Goal: Task Accomplishment & Management: Complete application form

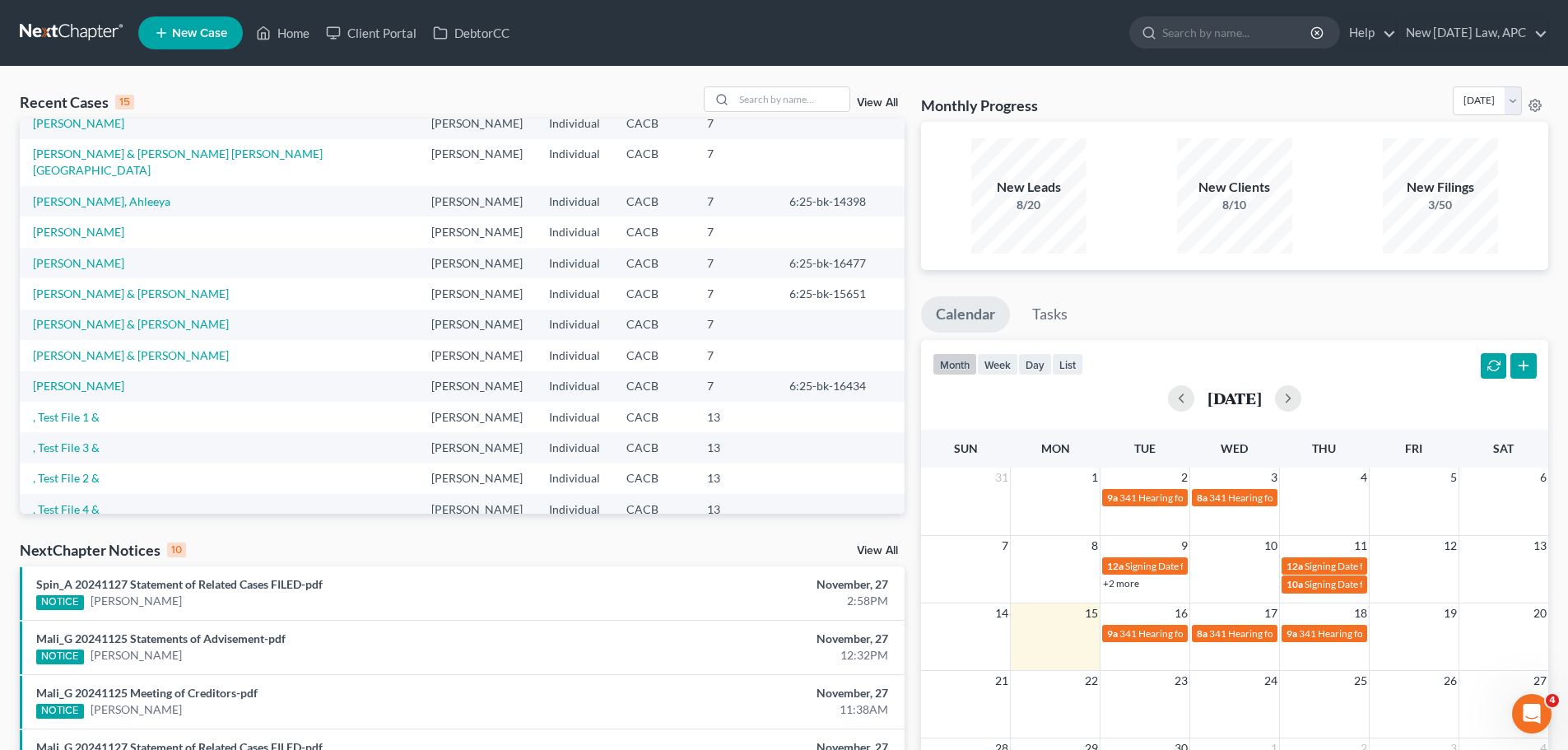
scroll to position [113, 0]
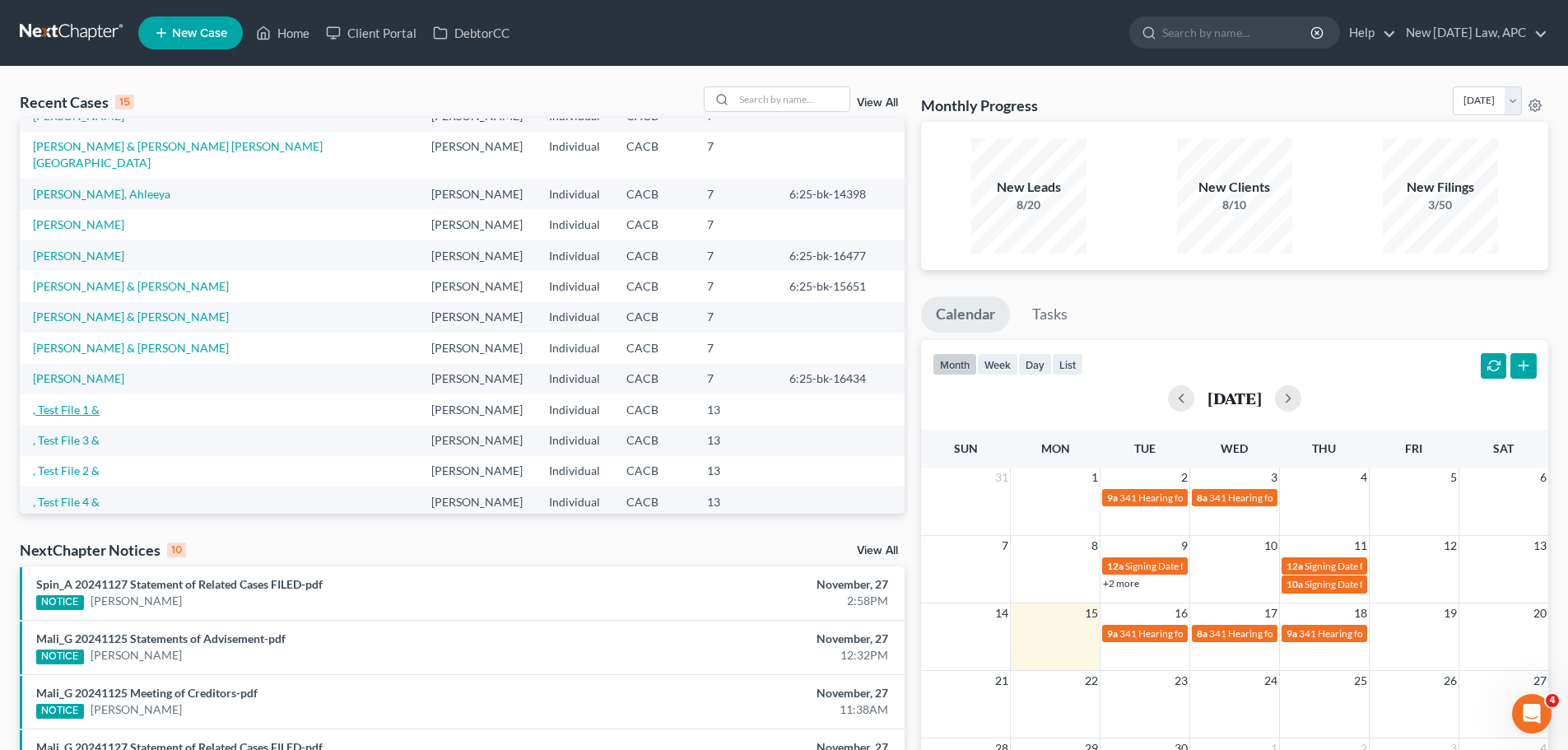
click at [74, 403] on link ", Test File 1 &" at bounding box center [66, 410] width 66 height 14
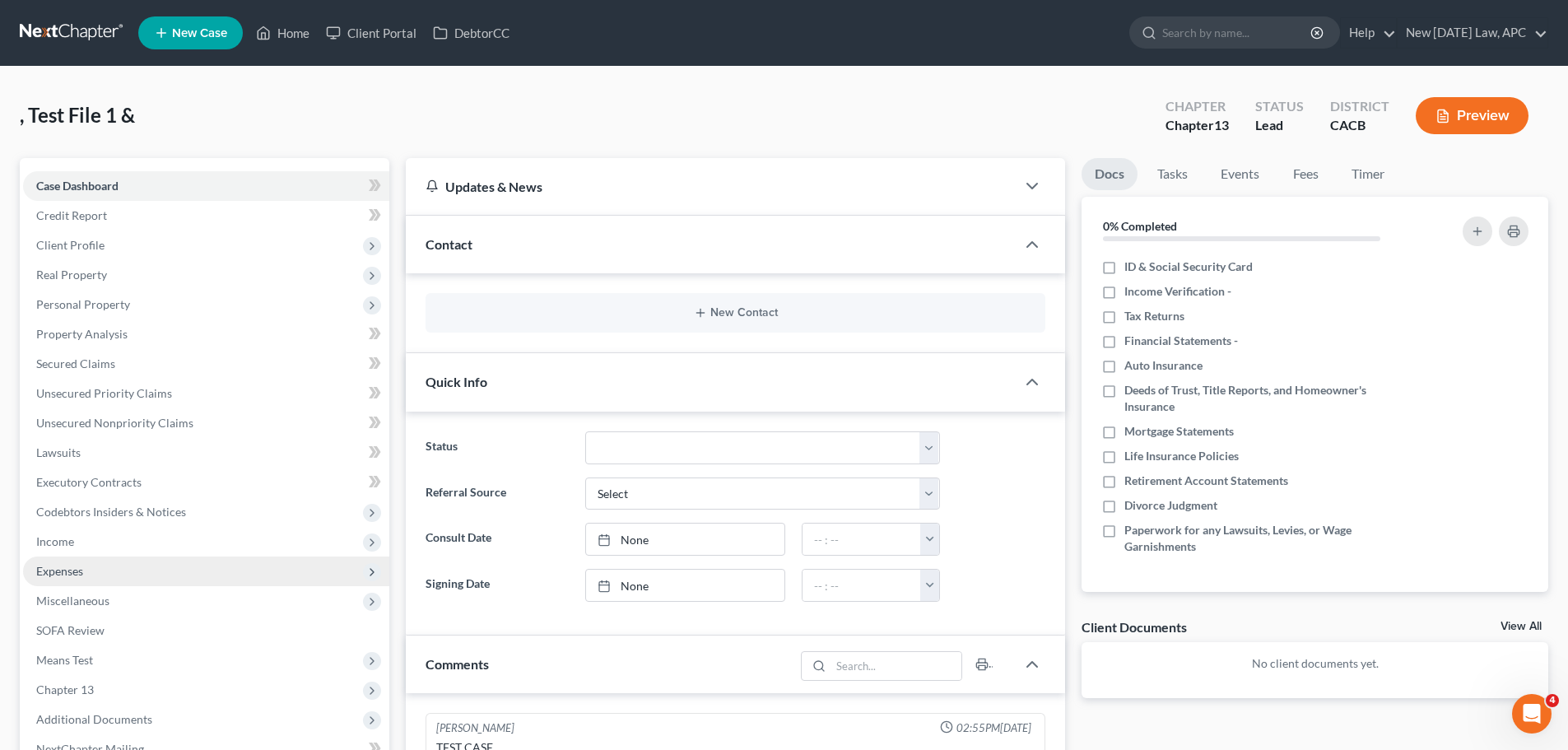
click at [82, 561] on span "Expenses" at bounding box center [206, 571] width 366 height 29
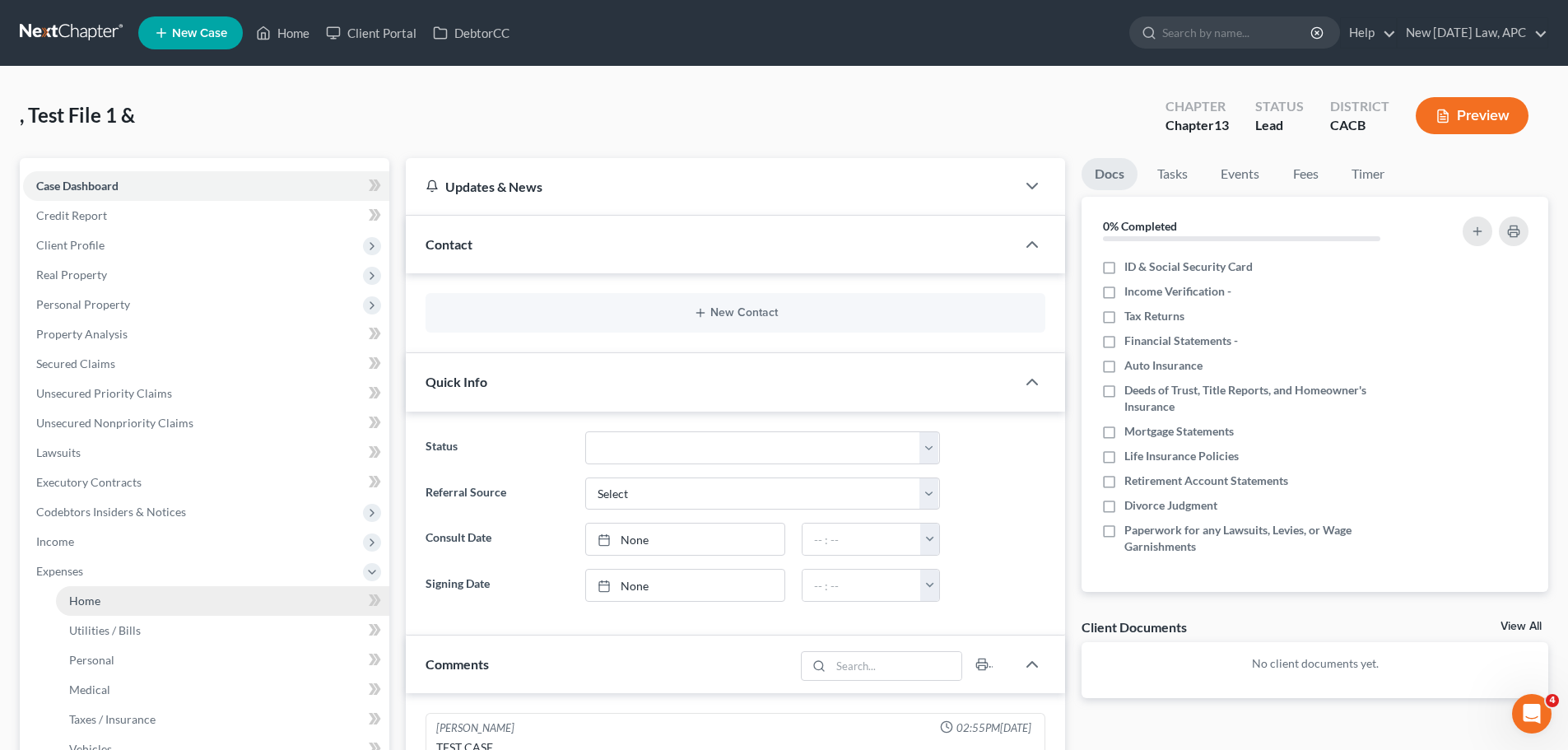
click at [109, 602] on link "Home" at bounding box center [223, 601] width 333 height 29
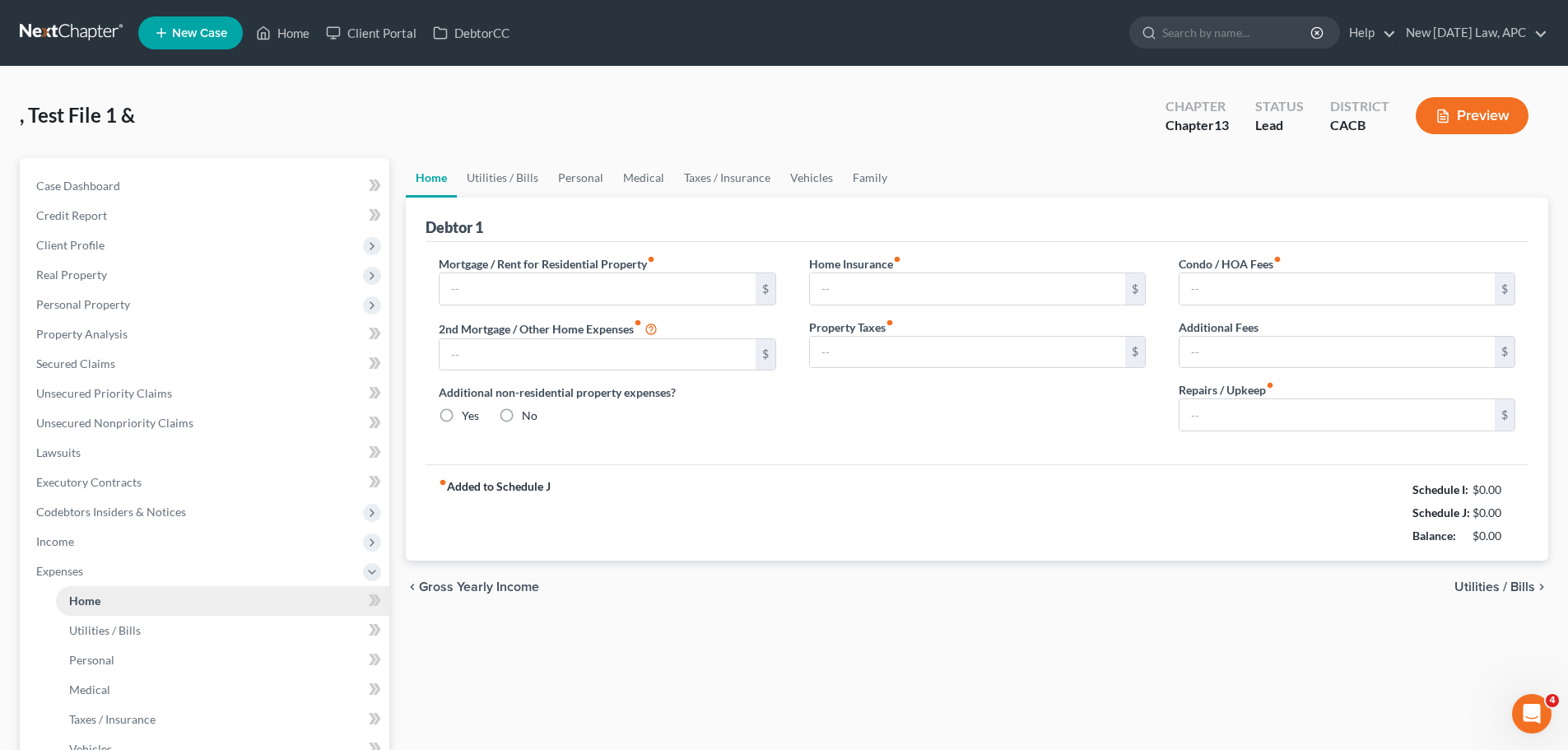
type input "4,500.00"
type input "0.00"
radio input "true"
type input "0.00"
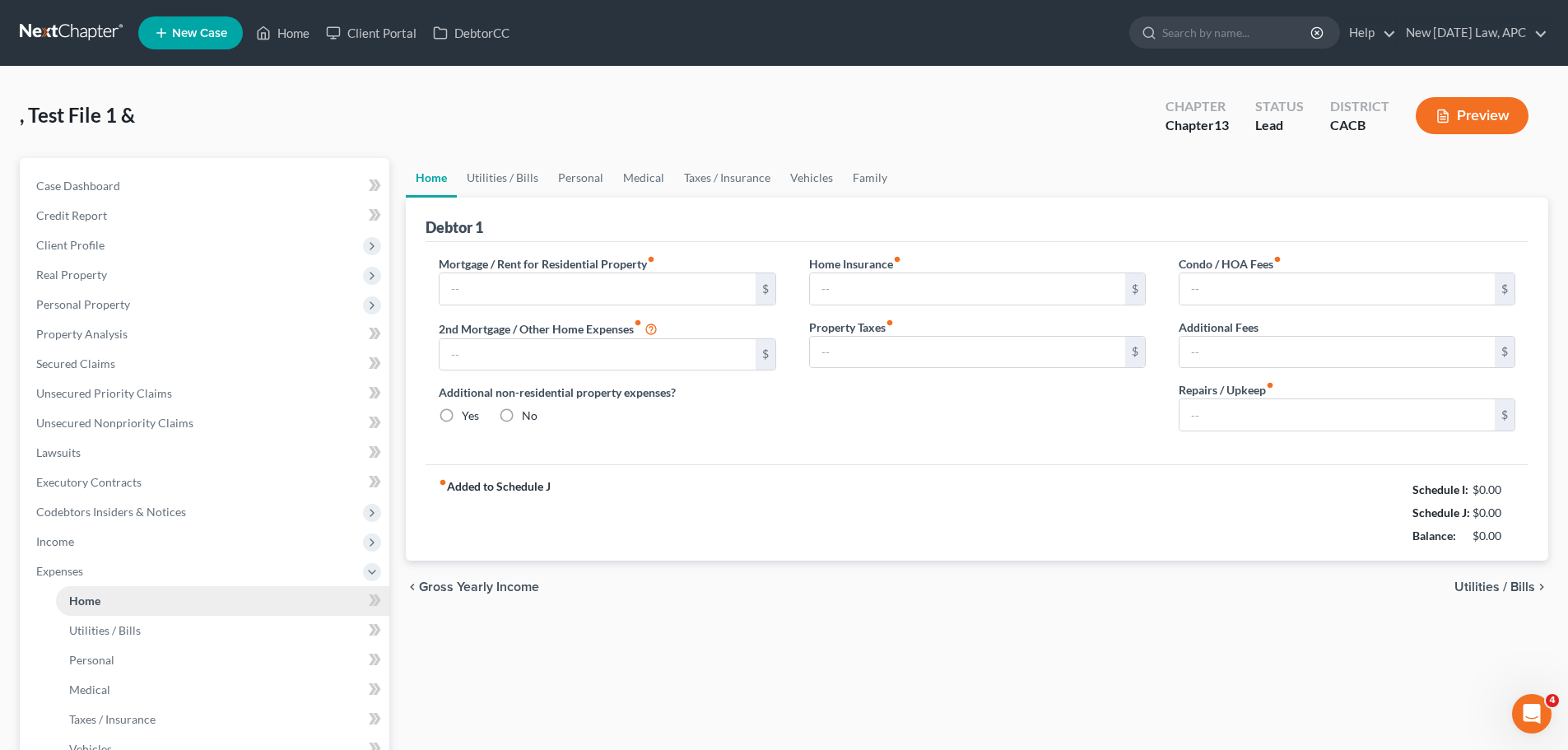
type input "0.00"
click at [807, 440] on div "Home Insurance fiber_manual_record 0.00 $ Property Taxes fiber_manual_record 0.…" at bounding box center [978, 350] width 370 height 190
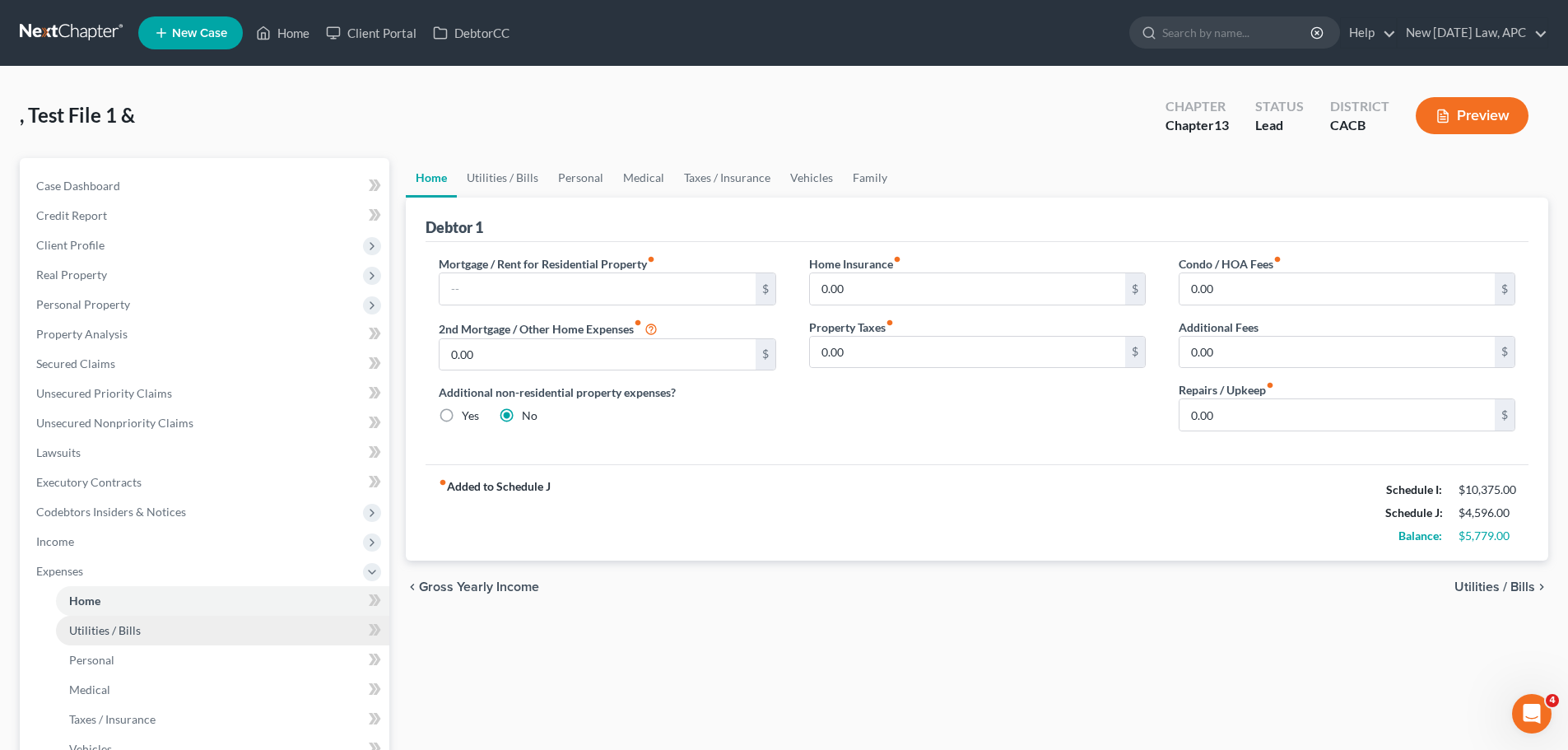
click at [131, 626] on span "Utilities / Bills" at bounding box center [105, 629] width 72 height 14
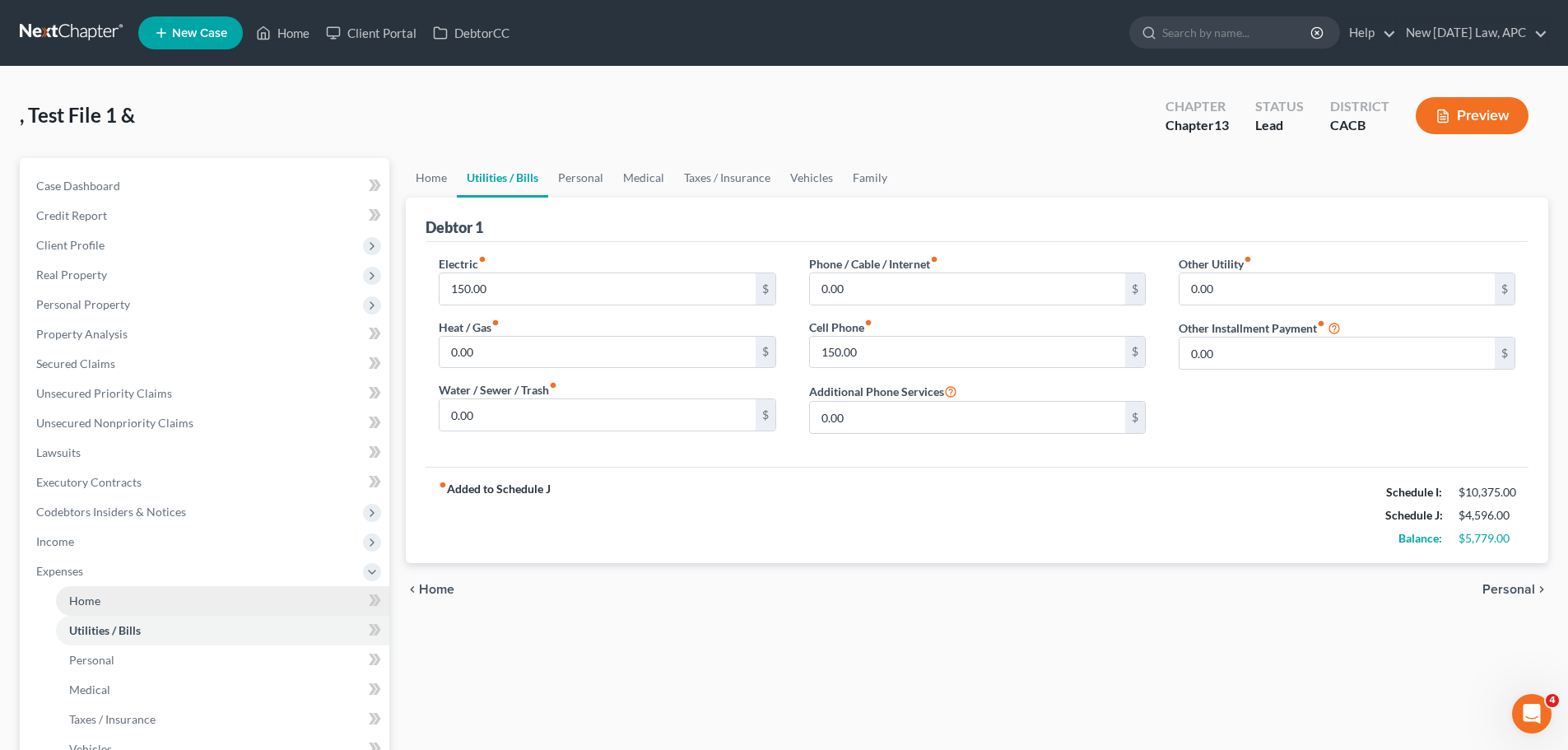
click at [122, 602] on link "Home" at bounding box center [223, 601] width 333 height 29
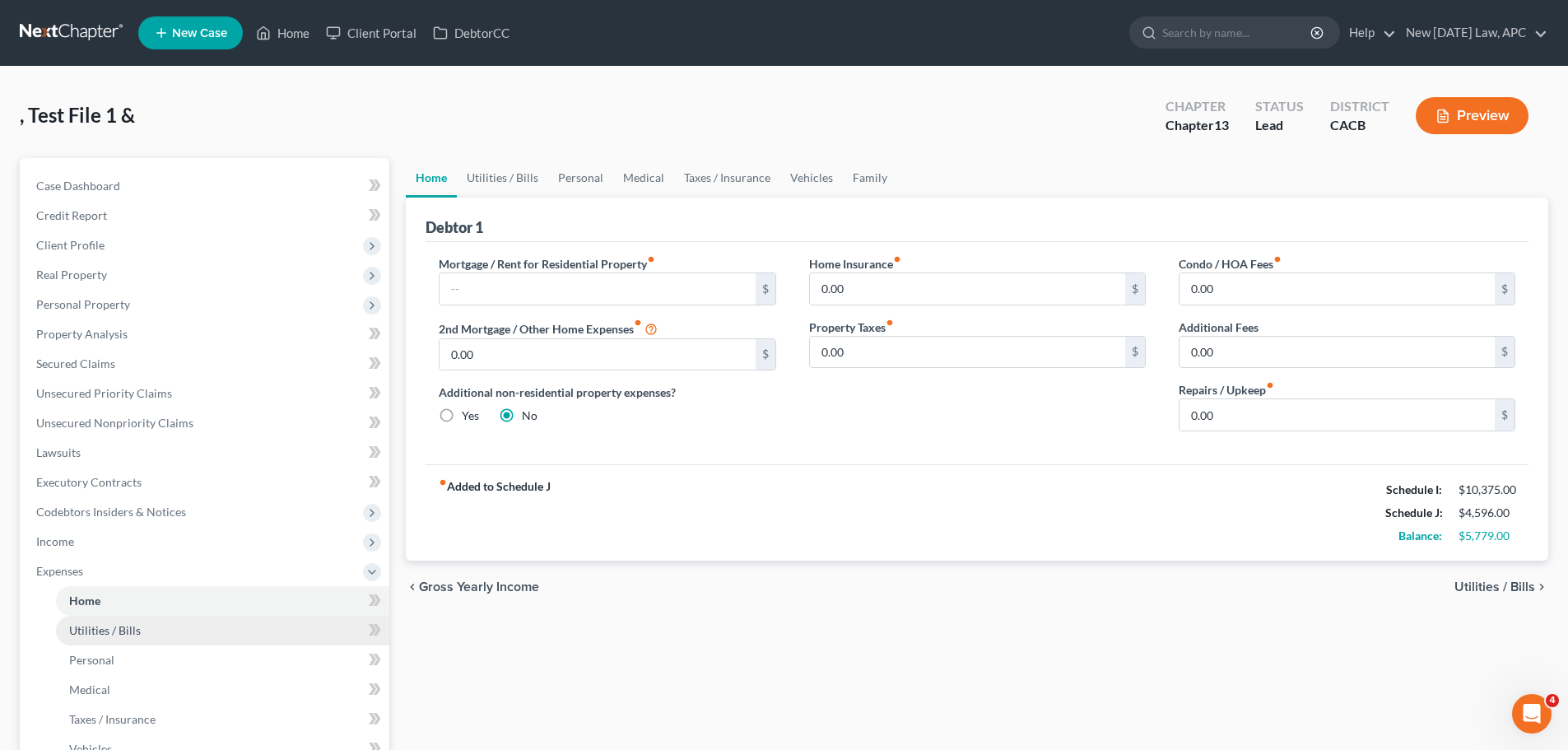
click at [97, 635] on span "Utilities / Bills" at bounding box center [105, 629] width 72 height 14
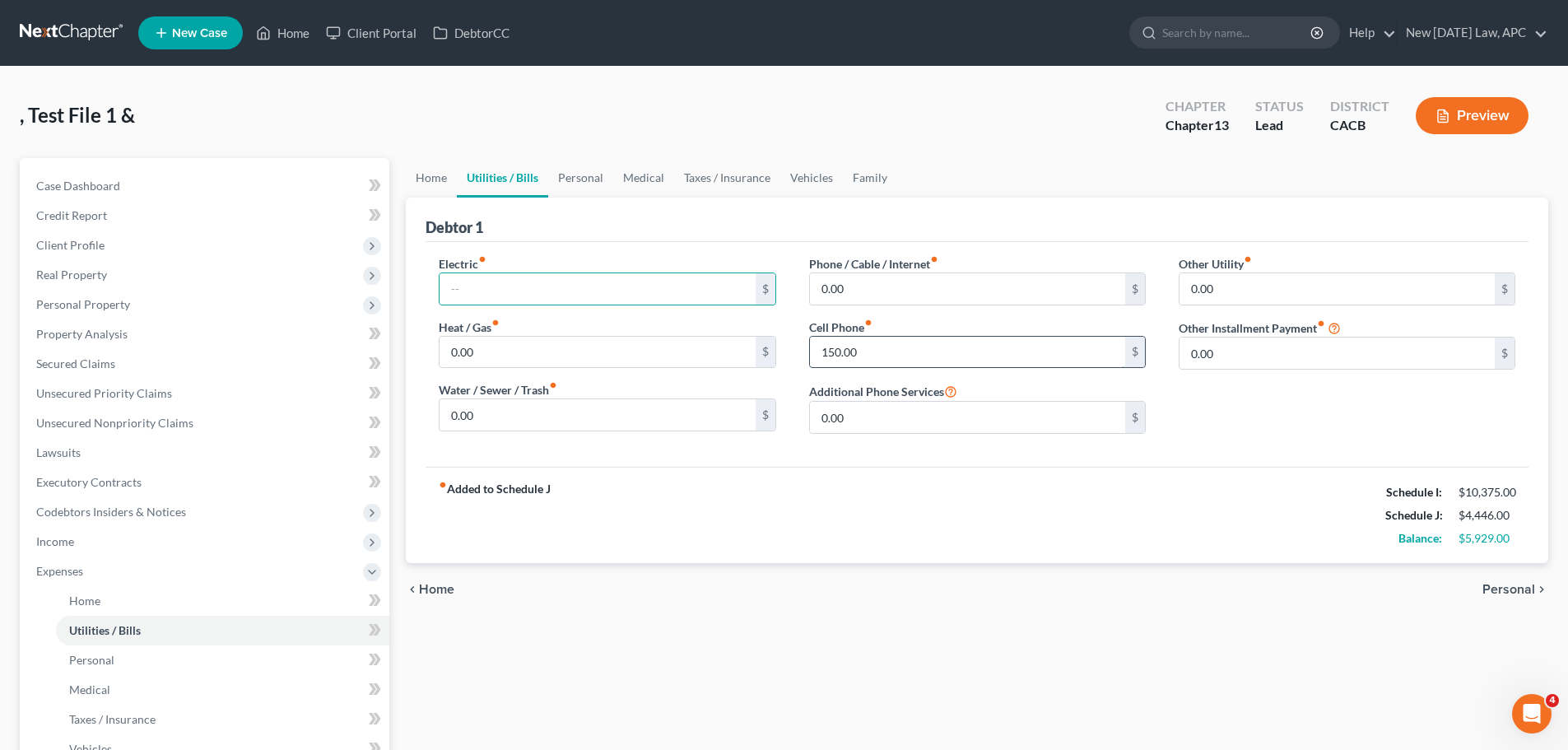
click at [845, 354] on input "150.00" at bounding box center [967, 352] width 315 height 31
click at [119, 670] on link "Personal" at bounding box center [223, 661] width 333 height 29
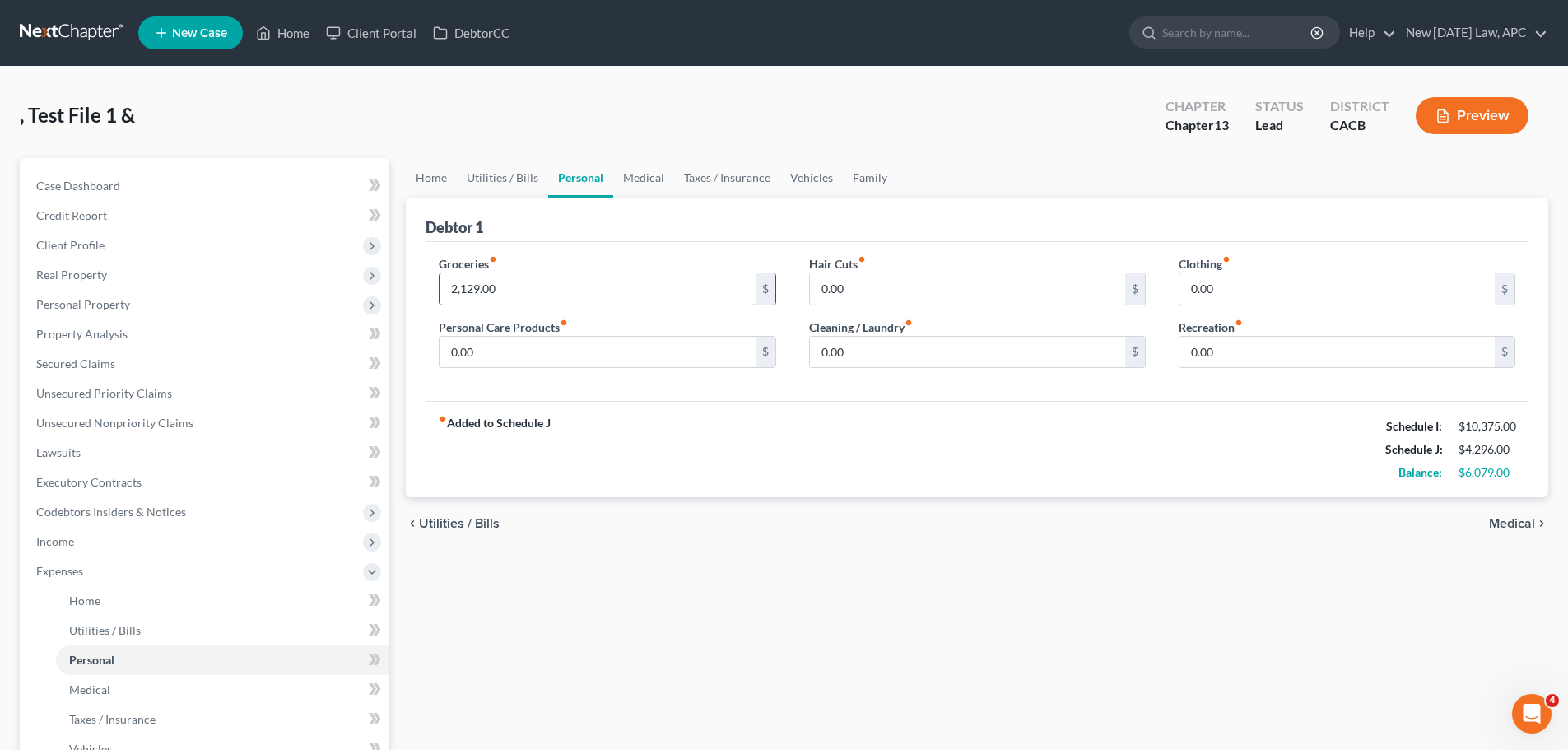
click at [498, 279] on input "2,129.00" at bounding box center [597, 289] width 315 height 31
click at [852, 353] on input "0.00" at bounding box center [967, 352] width 315 height 31
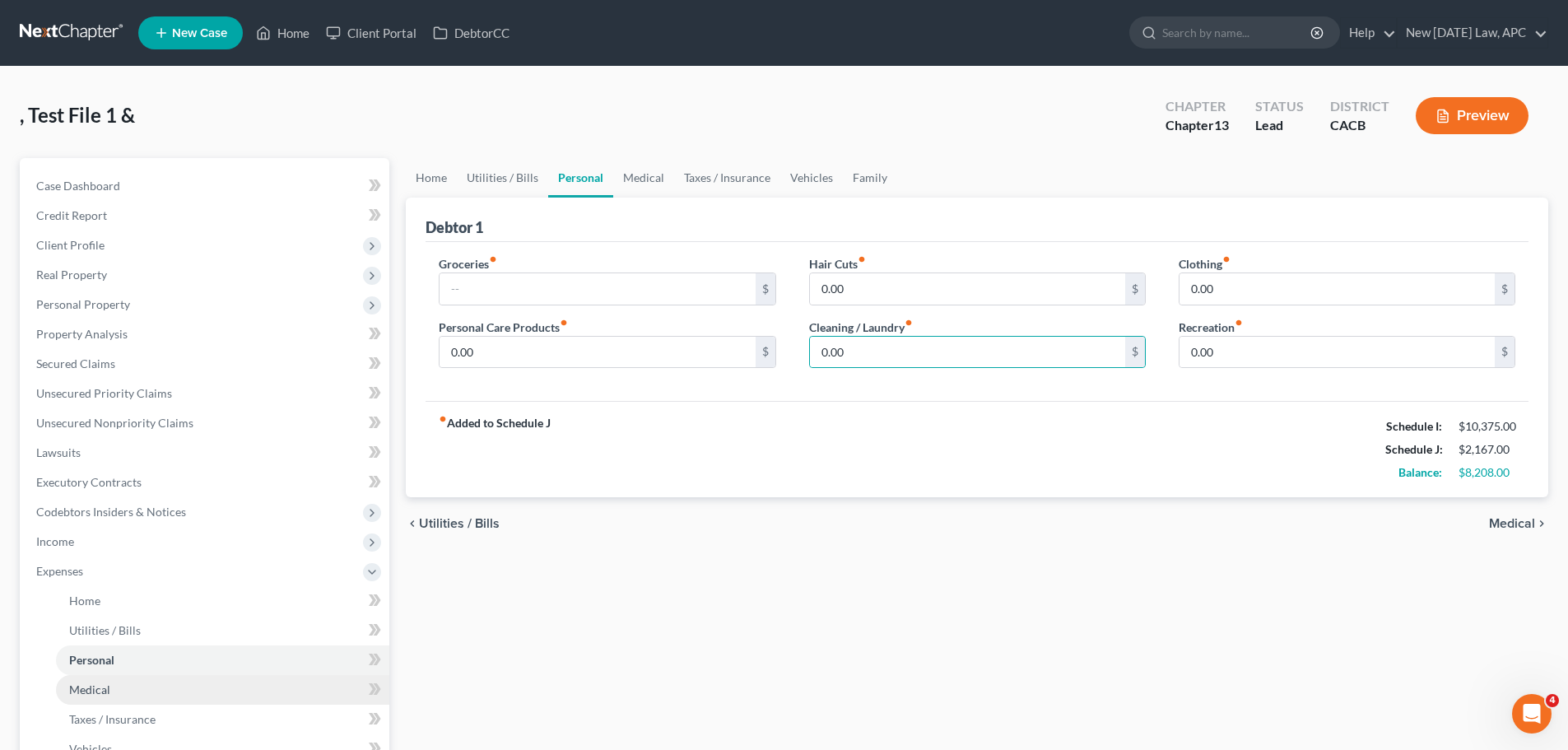
click at [100, 683] on span "Medical" at bounding box center [89, 689] width 41 height 14
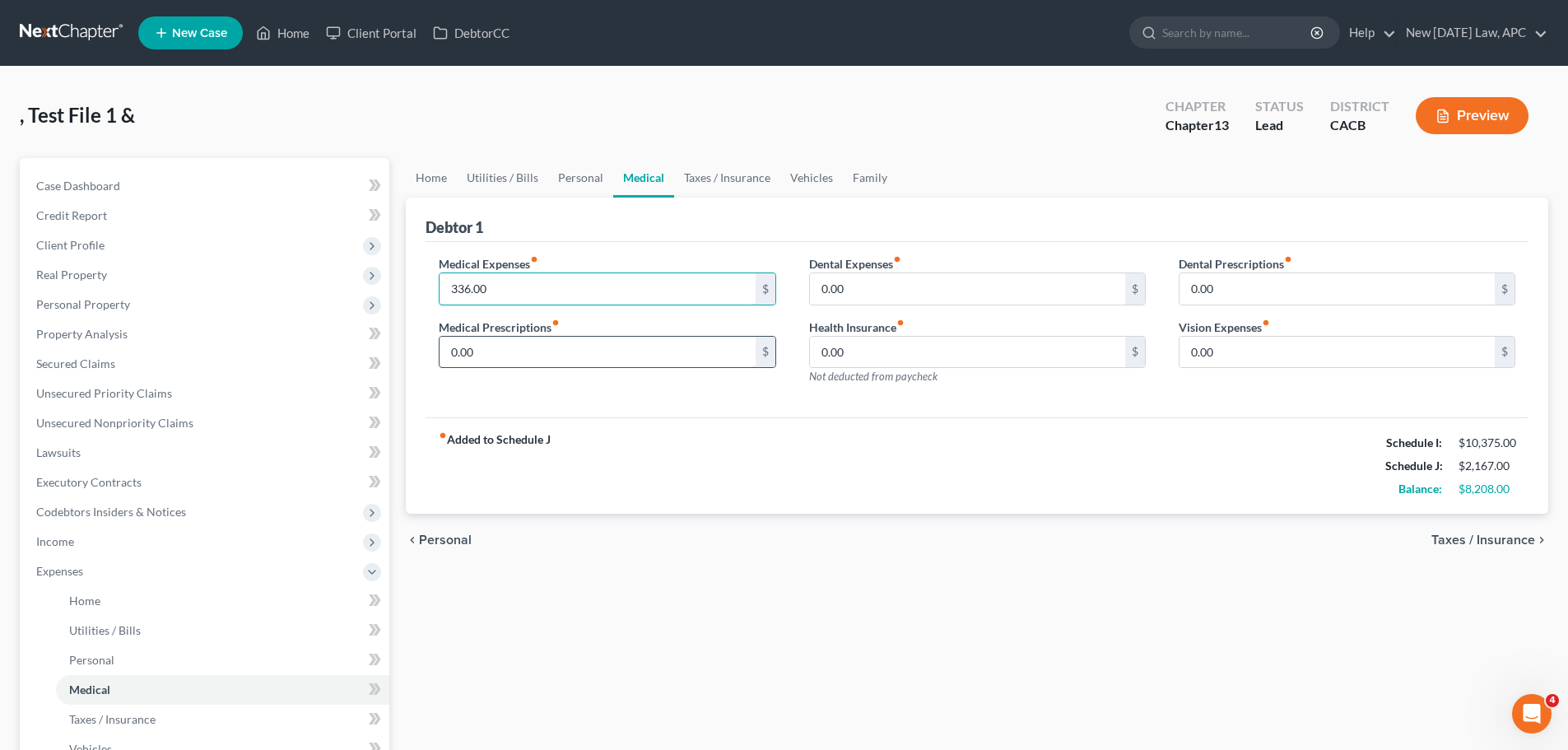
drag, startPoint x: 498, startPoint y: 285, endPoint x: 544, endPoint y: 352, distance: 81.3
click at [498, 285] on input "336.00" at bounding box center [597, 289] width 315 height 31
click at [791, 466] on div "fiber_manual_record Added to Schedule J Schedule I: $10,375.00 Schedule J: $1,8…" at bounding box center [977, 466] width 1103 height 97
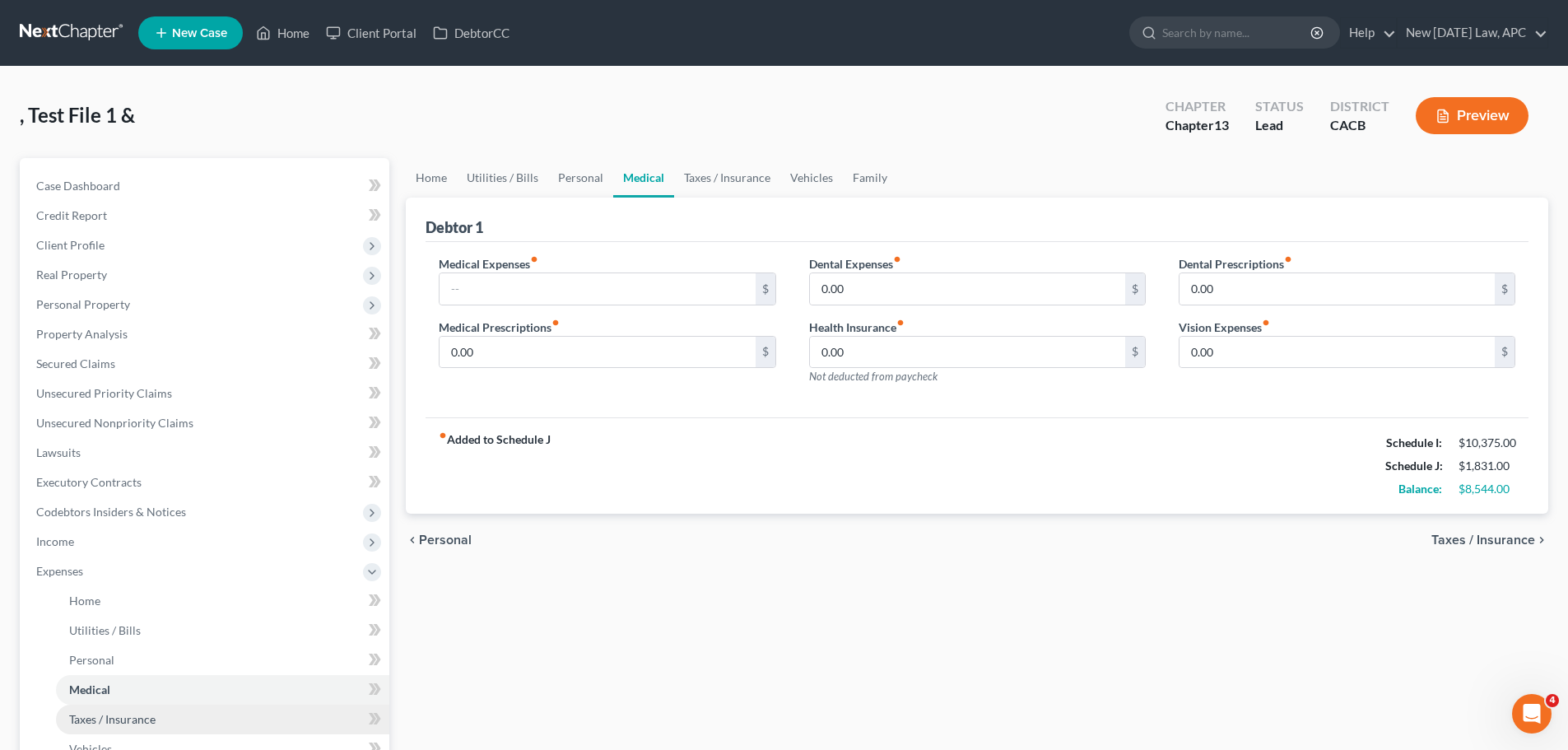
click at [85, 721] on span "Taxes / Insurance" at bounding box center [112, 719] width 86 height 14
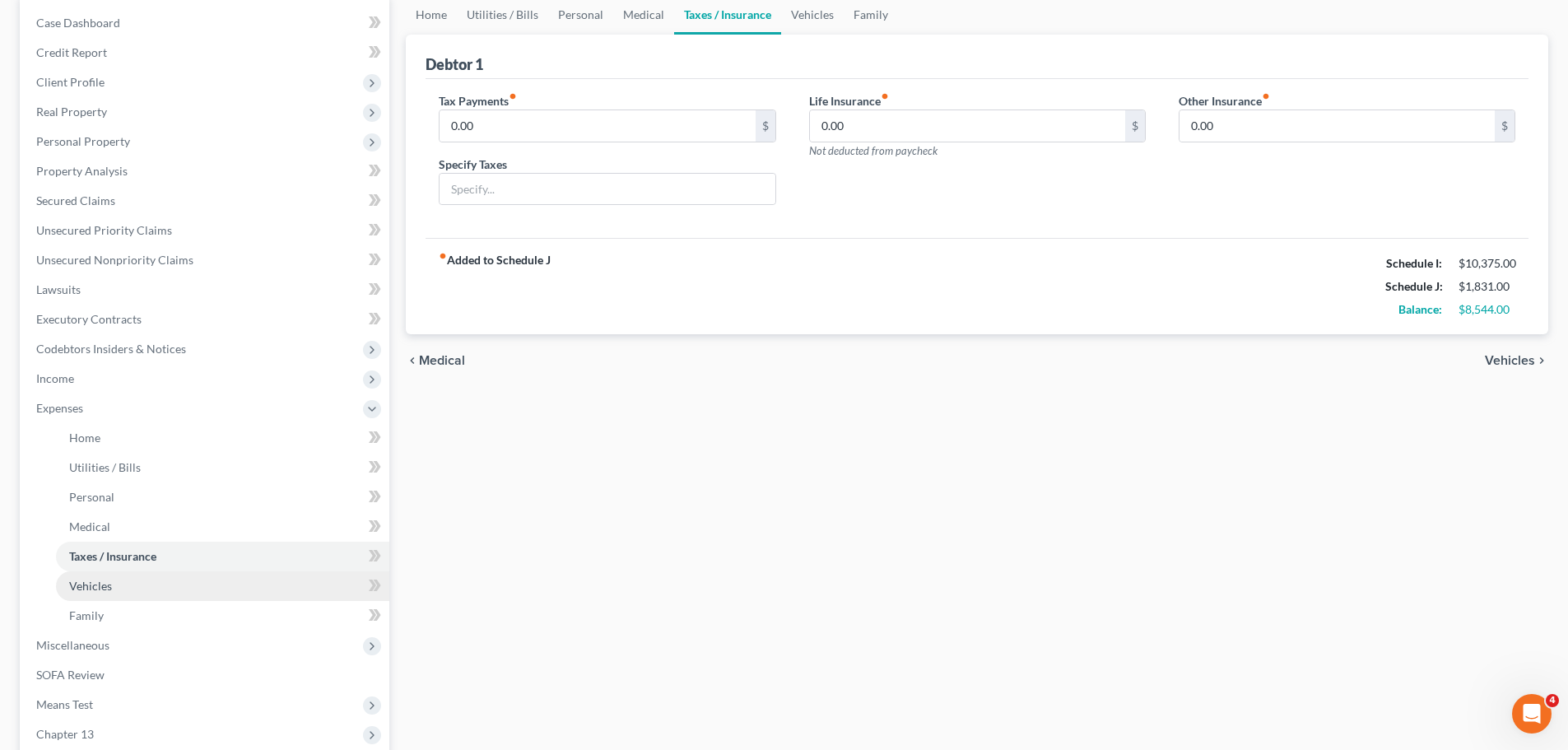
scroll to position [165, 0]
click at [115, 584] on link "Vehicles" at bounding box center [223, 584] width 333 height 29
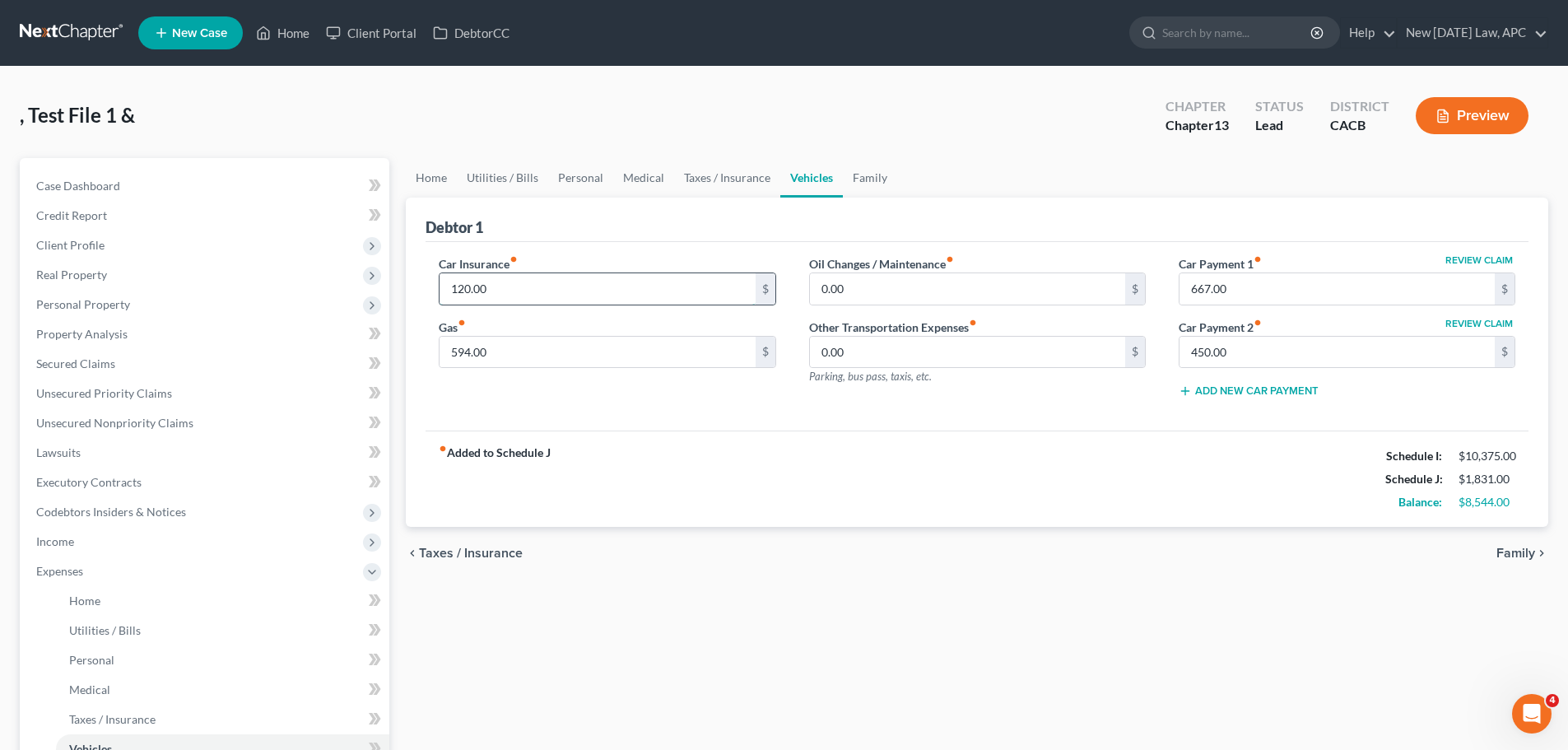
click at [479, 303] on input "120.00" at bounding box center [597, 289] width 315 height 31
click at [485, 353] on input "594.00" at bounding box center [597, 352] width 315 height 31
drag, startPoint x: 1225, startPoint y: 288, endPoint x: 1214, endPoint y: 367, distance: 79.8
click at [1225, 286] on input "667.00" at bounding box center [1336, 289] width 315 height 31
click at [1214, 361] on input "450.00" at bounding box center [1336, 352] width 315 height 31
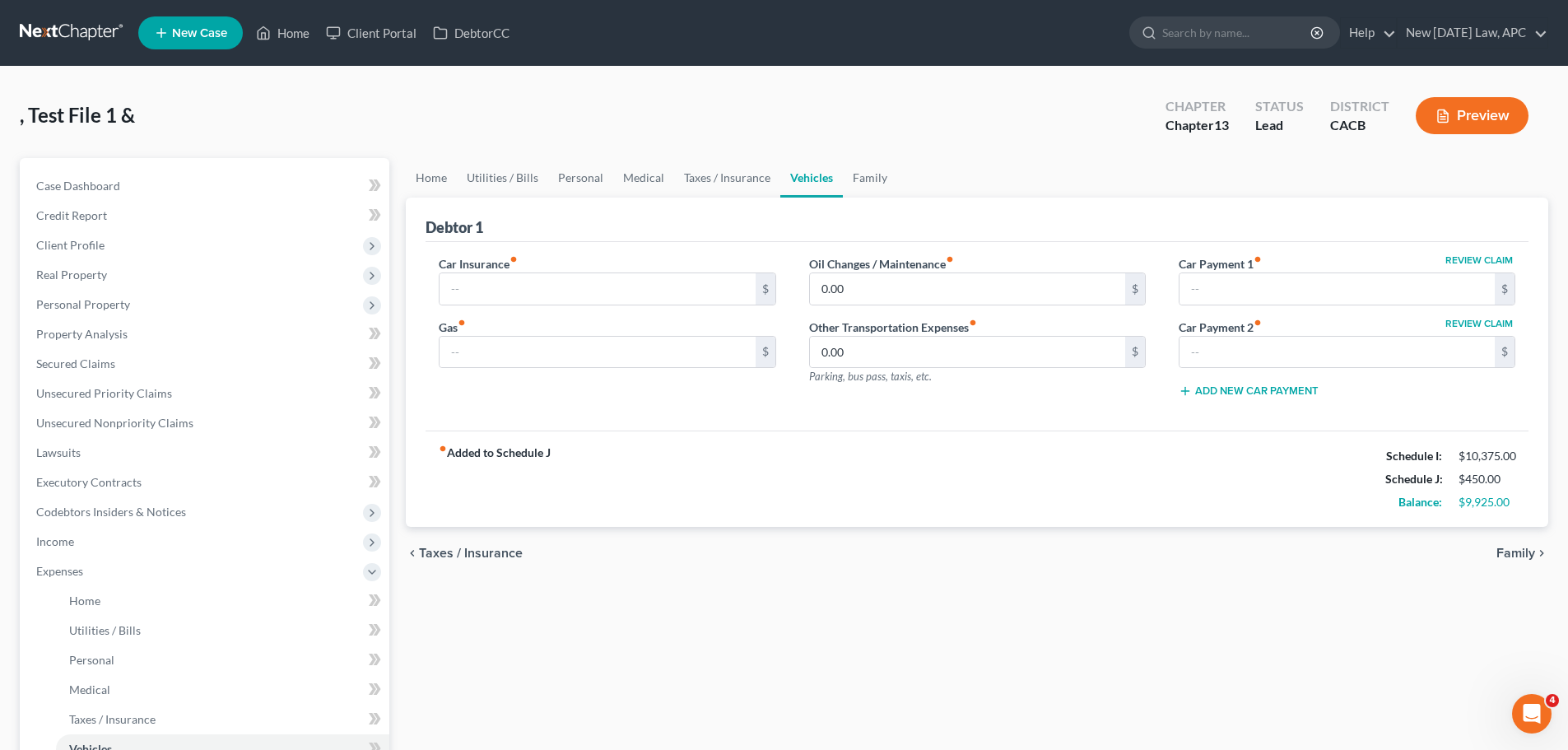
click at [873, 497] on div "fiber_manual_record Added to Schedule J Schedule I: $10,375.00 Schedule J: $450…" at bounding box center [977, 479] width 1103 height 97
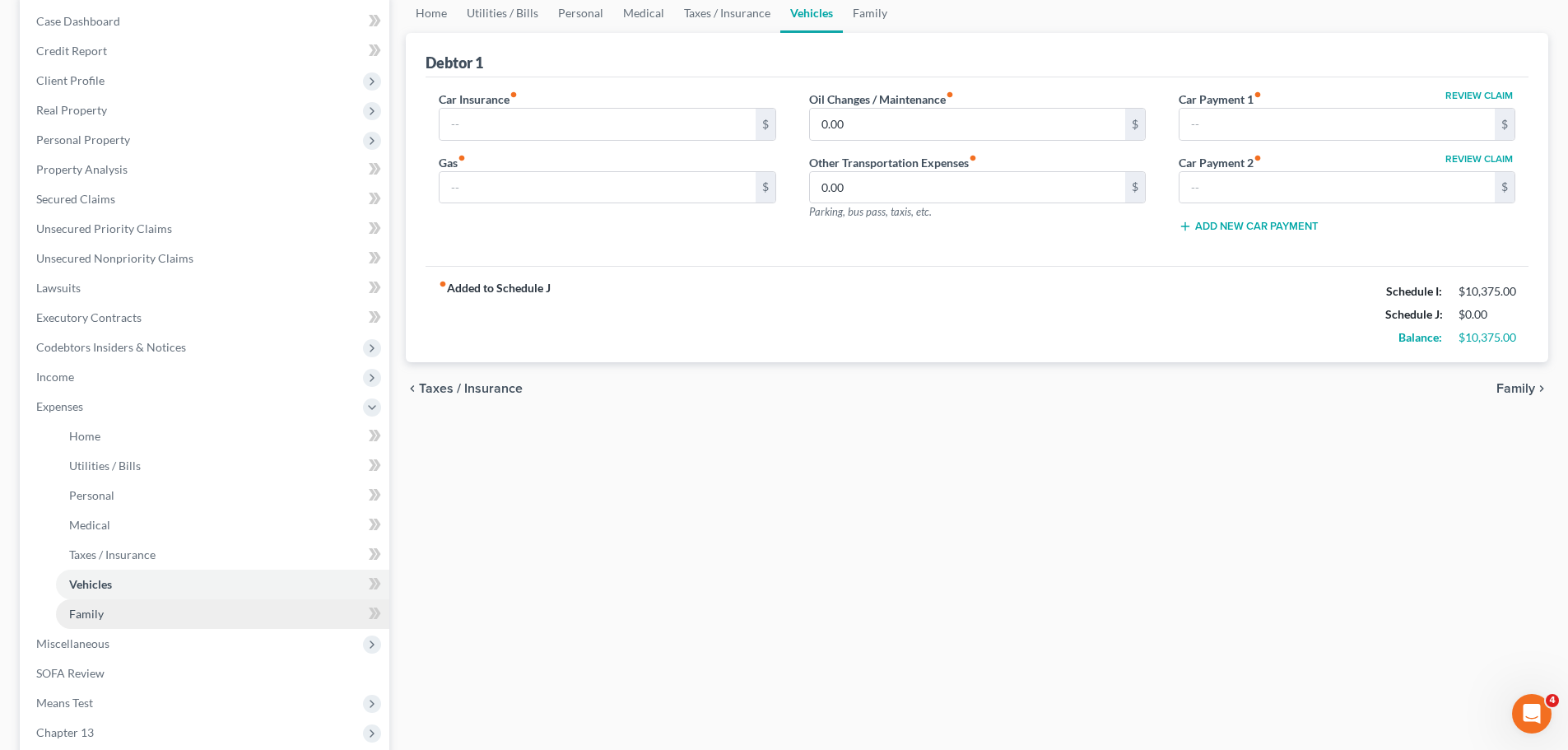
click at [109, 616] on link "Family" at bounding box center [223, 614] width 333 height 29
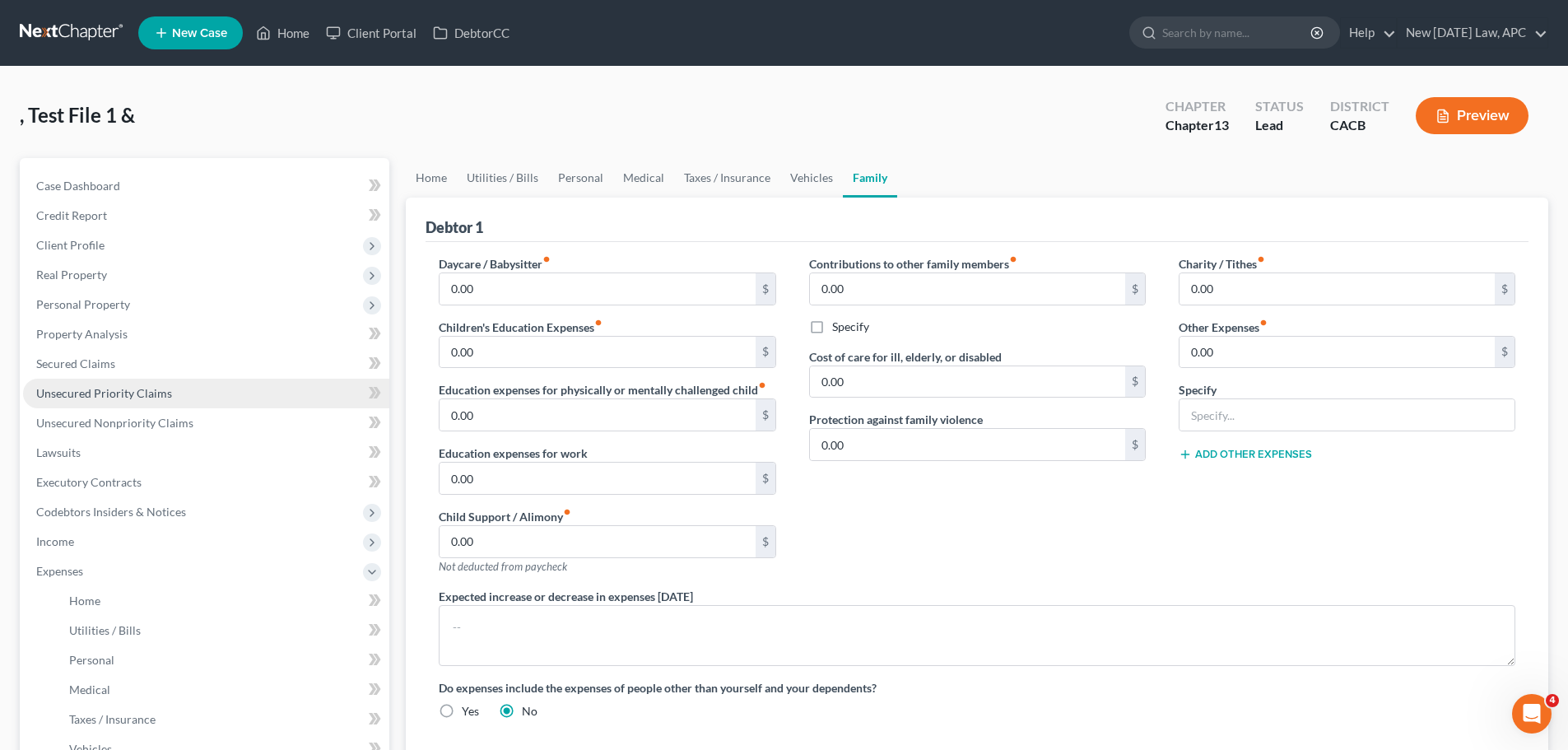
click at [143, 387] on span "Unsecured Priority Claims" at bounding box center [104, 393] width 136 height 14
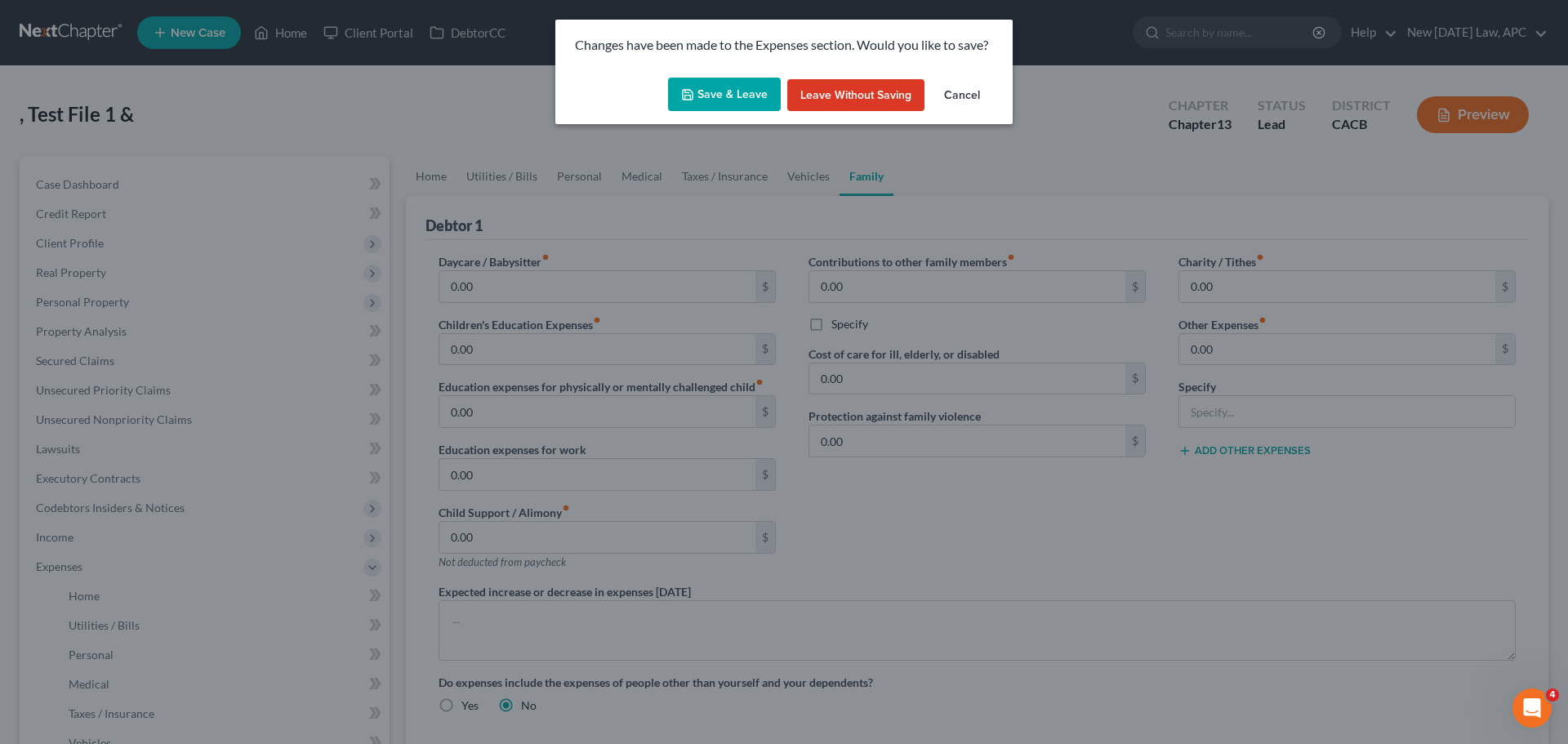
click at [747, 96] on button "Save & Leave" at bounding box center [724, 95] width 112 height 35
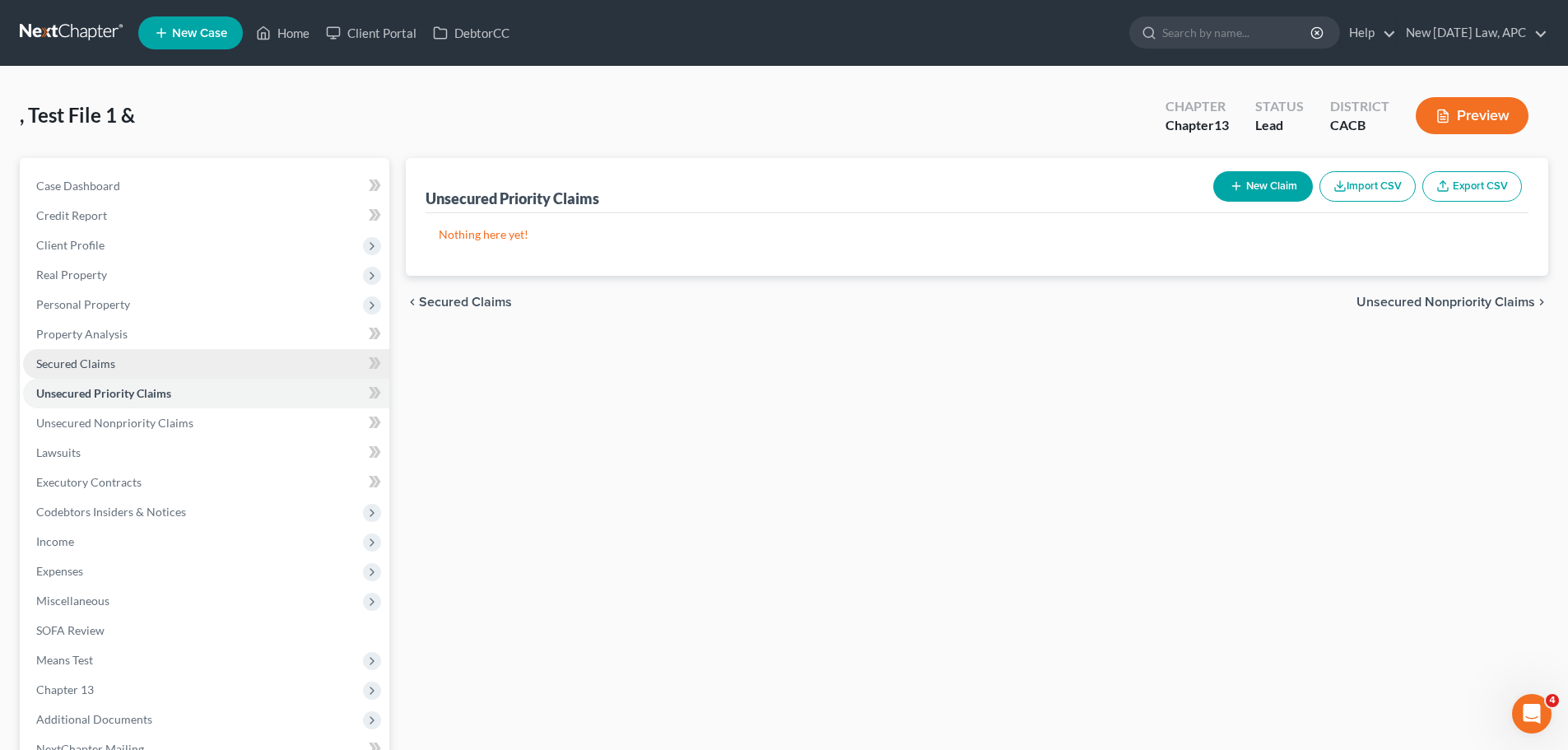
click at [124, 369] on link "Secured Claims" at bounding box center [206, 363] width 366 height 29
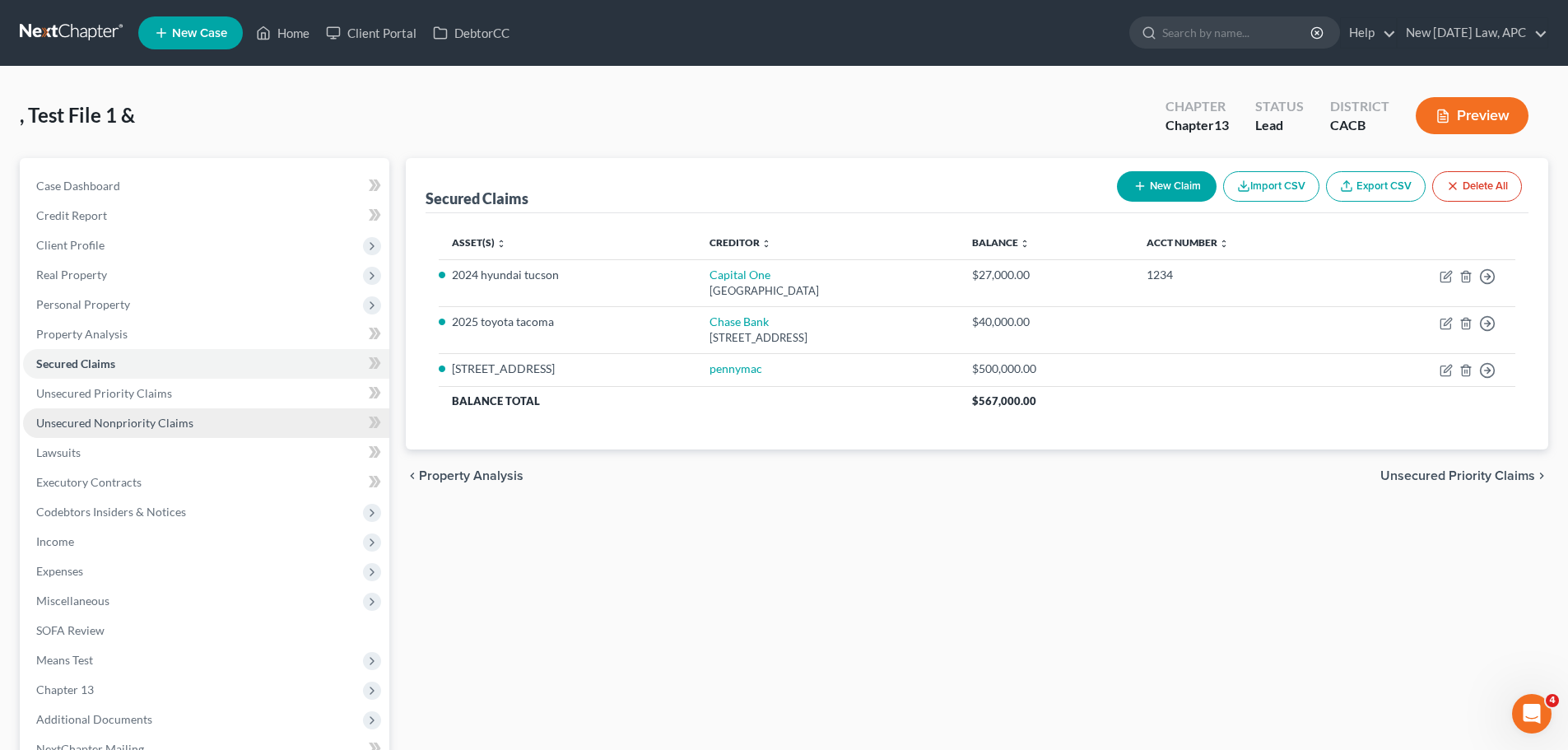
click at [157, 421] on span "Unsecured Nonpriority Claims" at bounding box center [114, 422] width 157 height 14
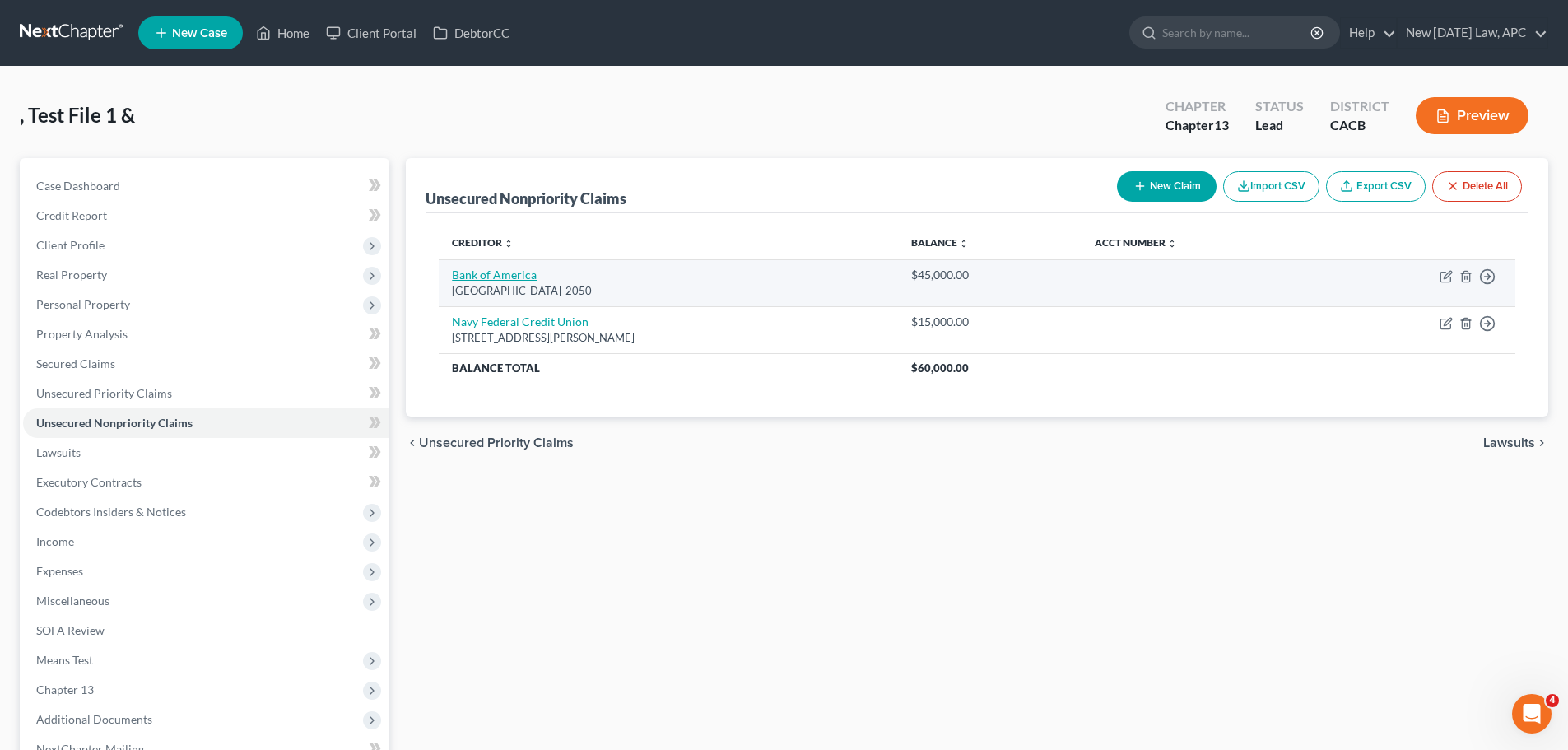
click at [483, 279] on link "Bank of America" at bounding box center [494, 274] width 85 height 14
select select "45"
select select "2"
select select "4"
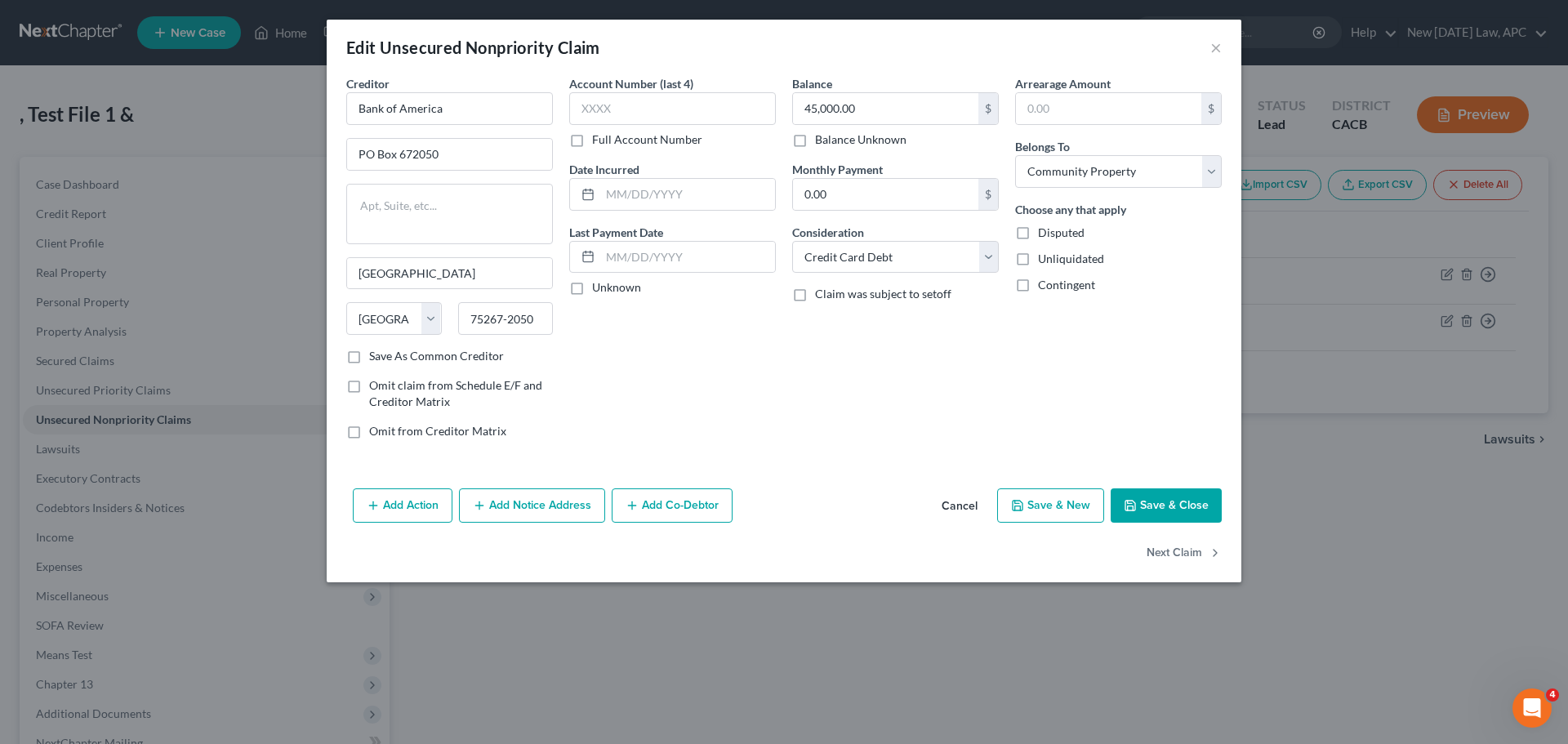
click at [967, 505] on button "Cancel" at bounding box center [959, 507] width 62 height 33
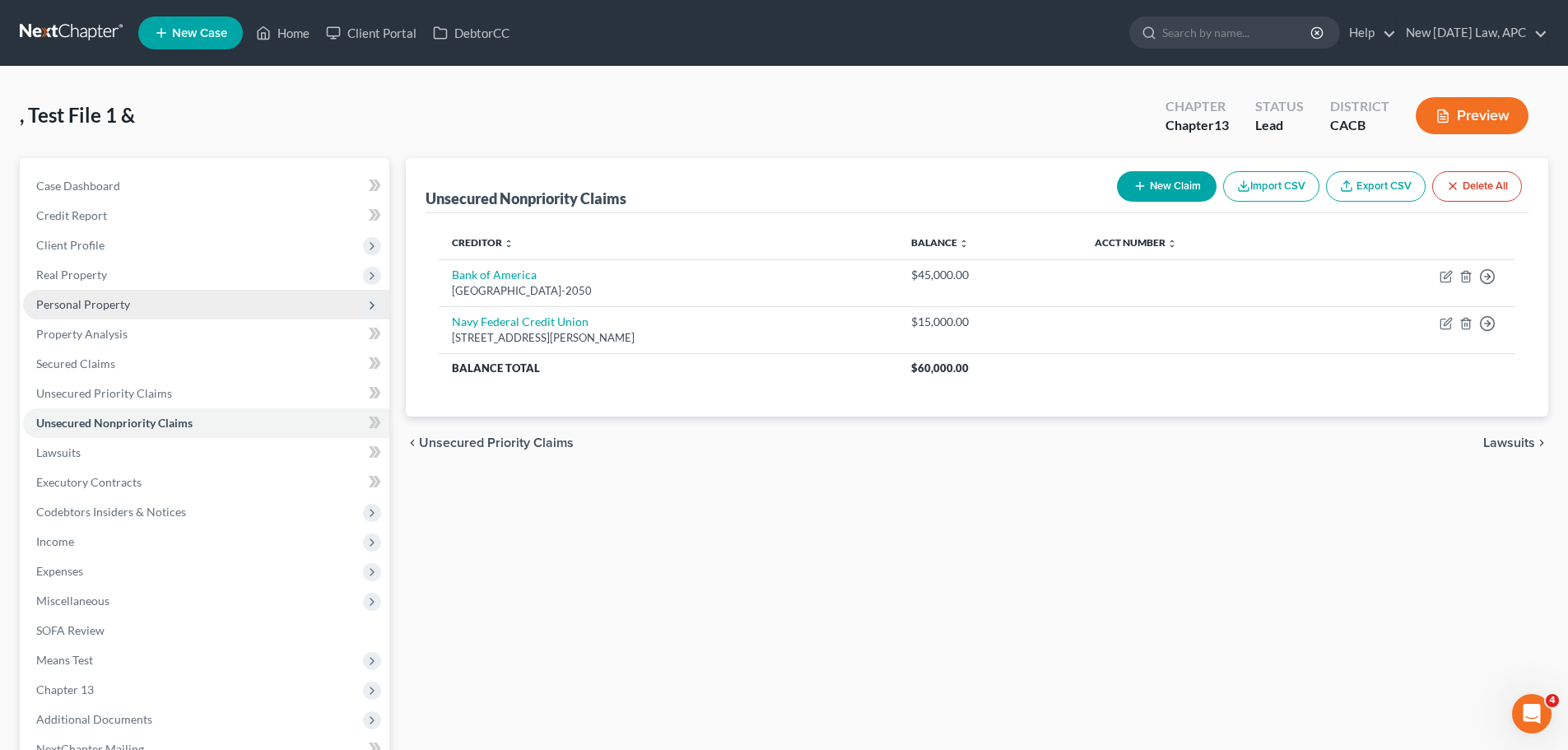
click at [113, 307] on span "Personal Property" at bounding box center [83, 304] width 94 height 14
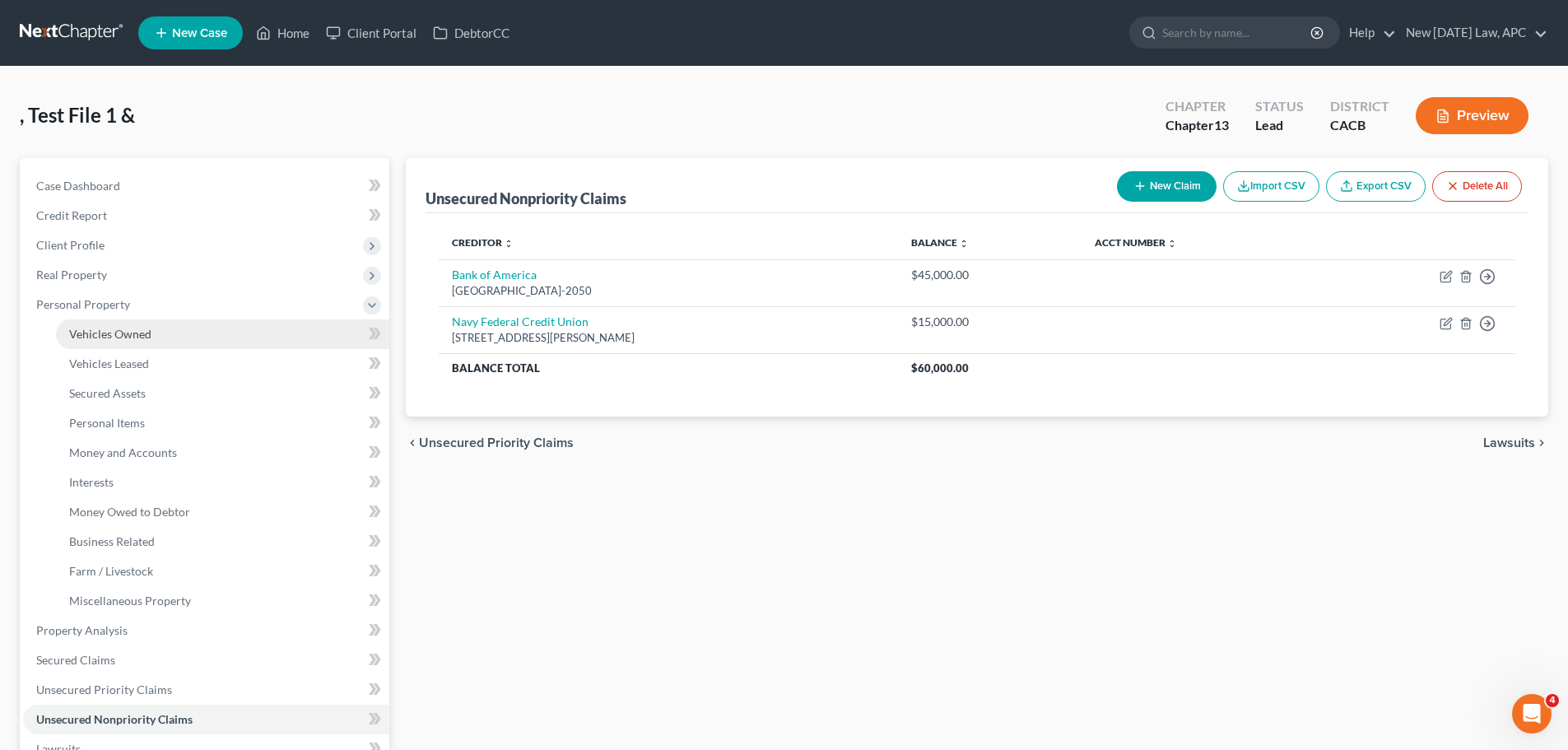
click at [117, 327] on span "Vehicles Owned" at bounding box center [109, 333] width 82 height 14
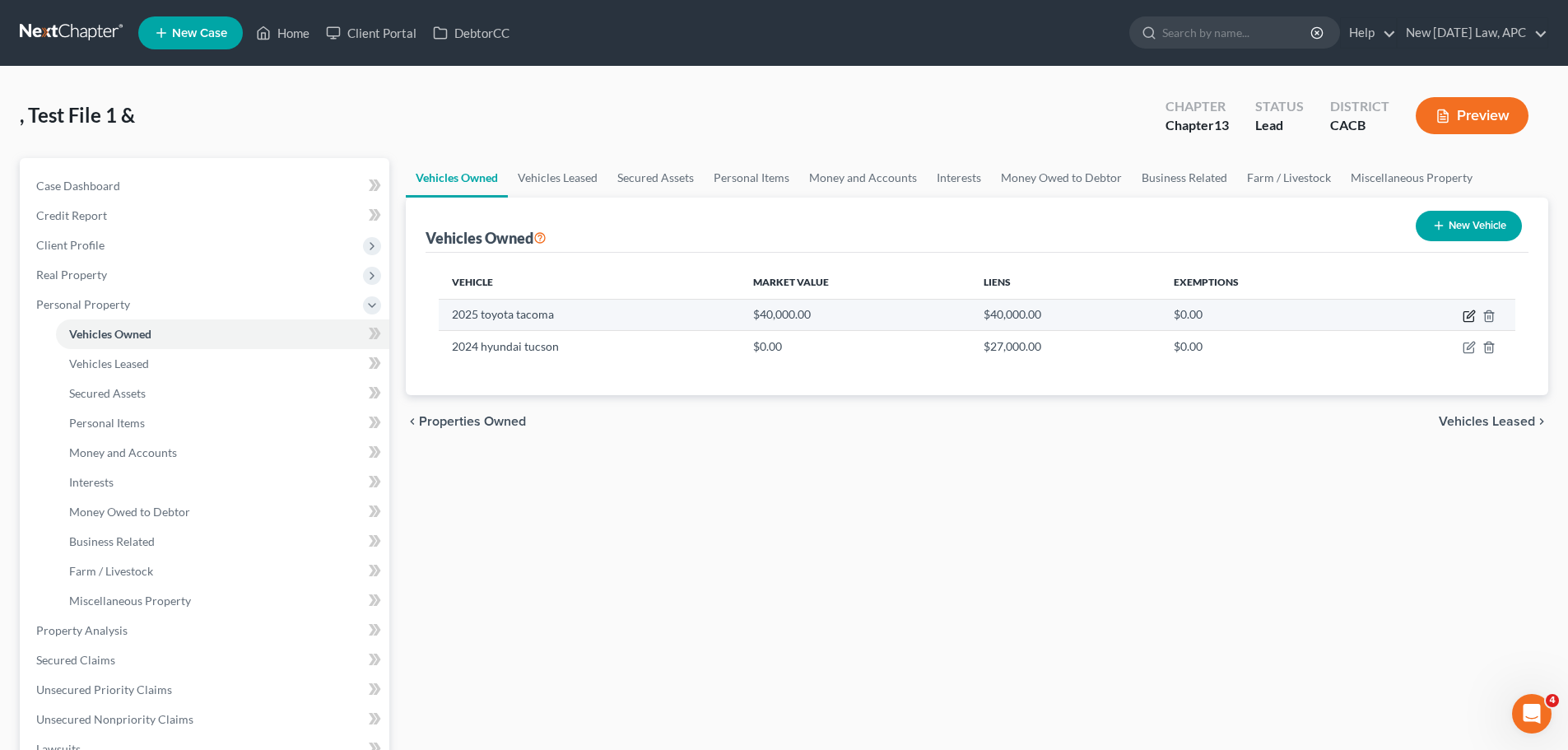
click at [1463, 314] on icon "button" at bounding box center [1468, 317] width 10 height 10
select select "0"
select select "1"
select select "2"
select select "4"
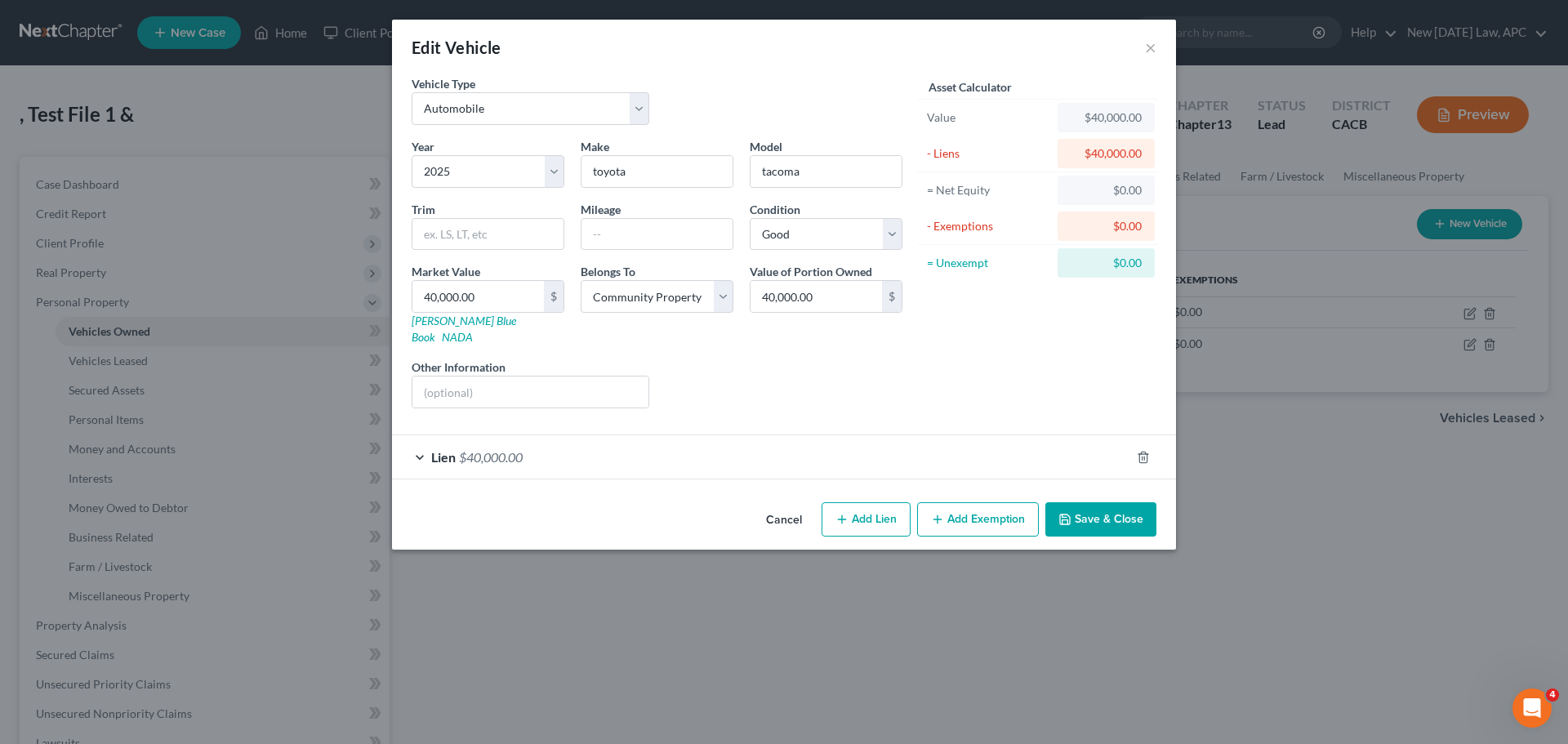
click at [800, 505] on button "Cancel" at bounding box center [784, 520] width 62 height 33
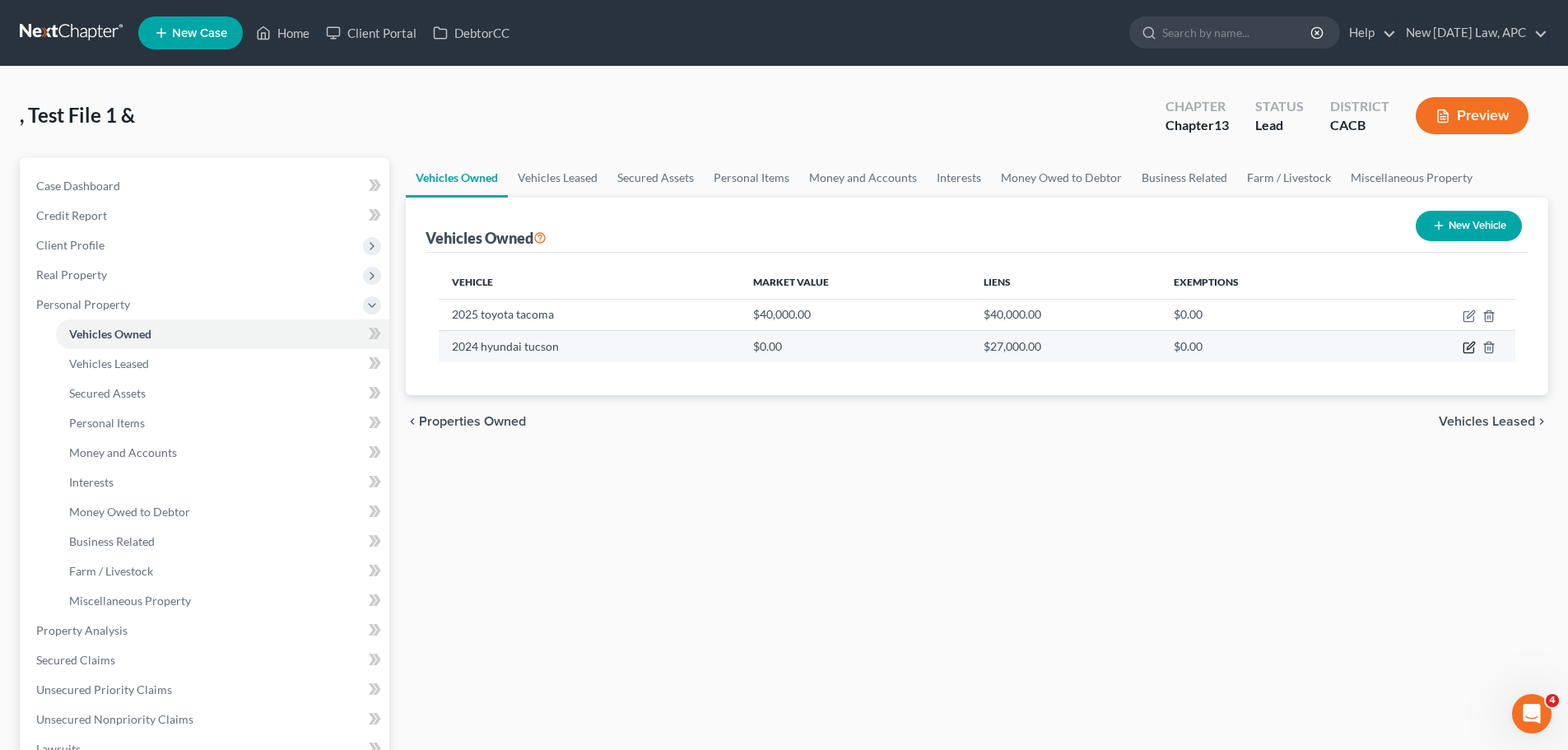
click at [1463, 352] on icon "button" at bounding box center [1468, 348] width 10 height 10
select select "0"
select select "2"
select select "4"
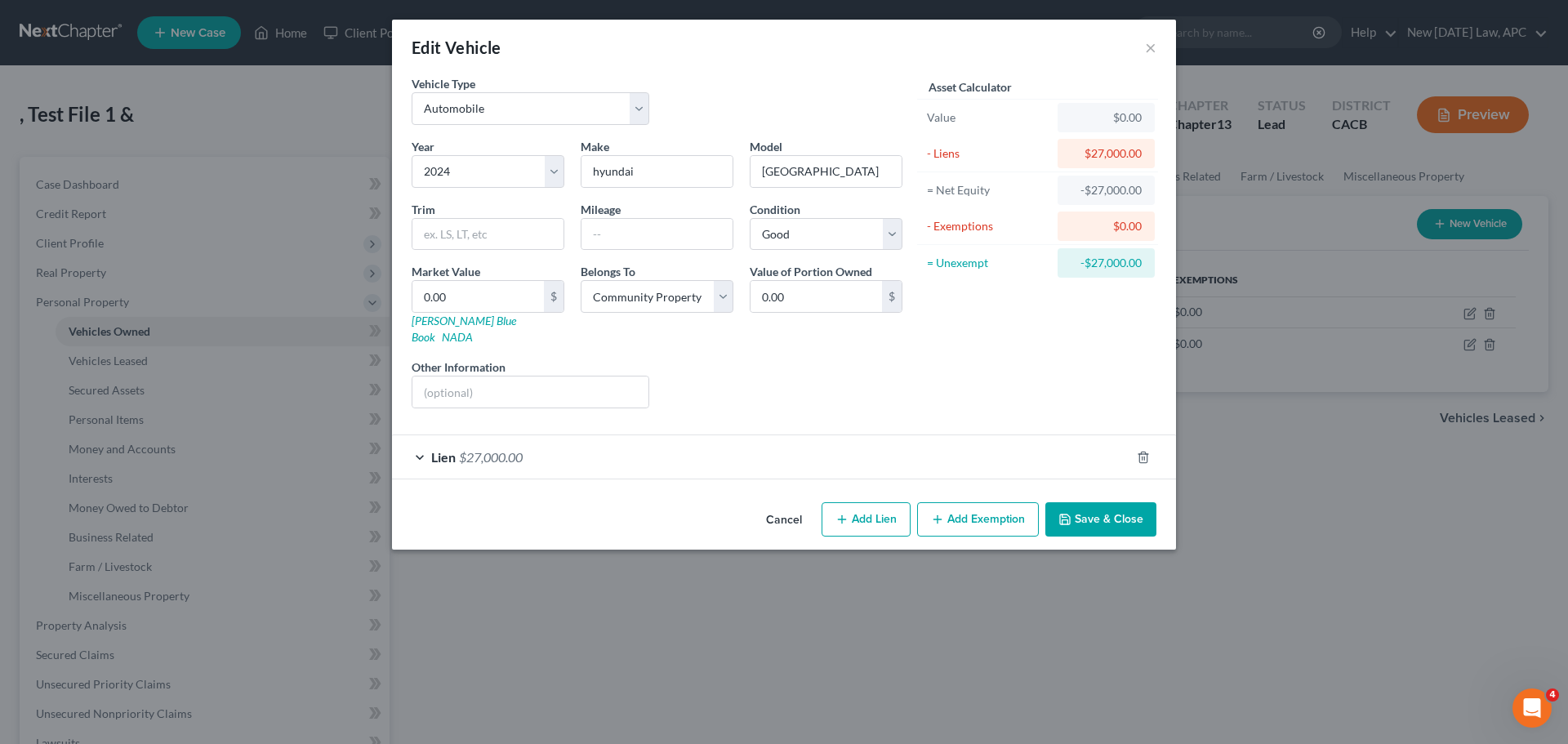
drag, startPoint x: 800, startPoint y: 503, endPoint x: 780, endPoint y: 496, distance: 21.2
click at [800, 504] on button "Cancel" at bounding box center [784, 520] width 62 height 33
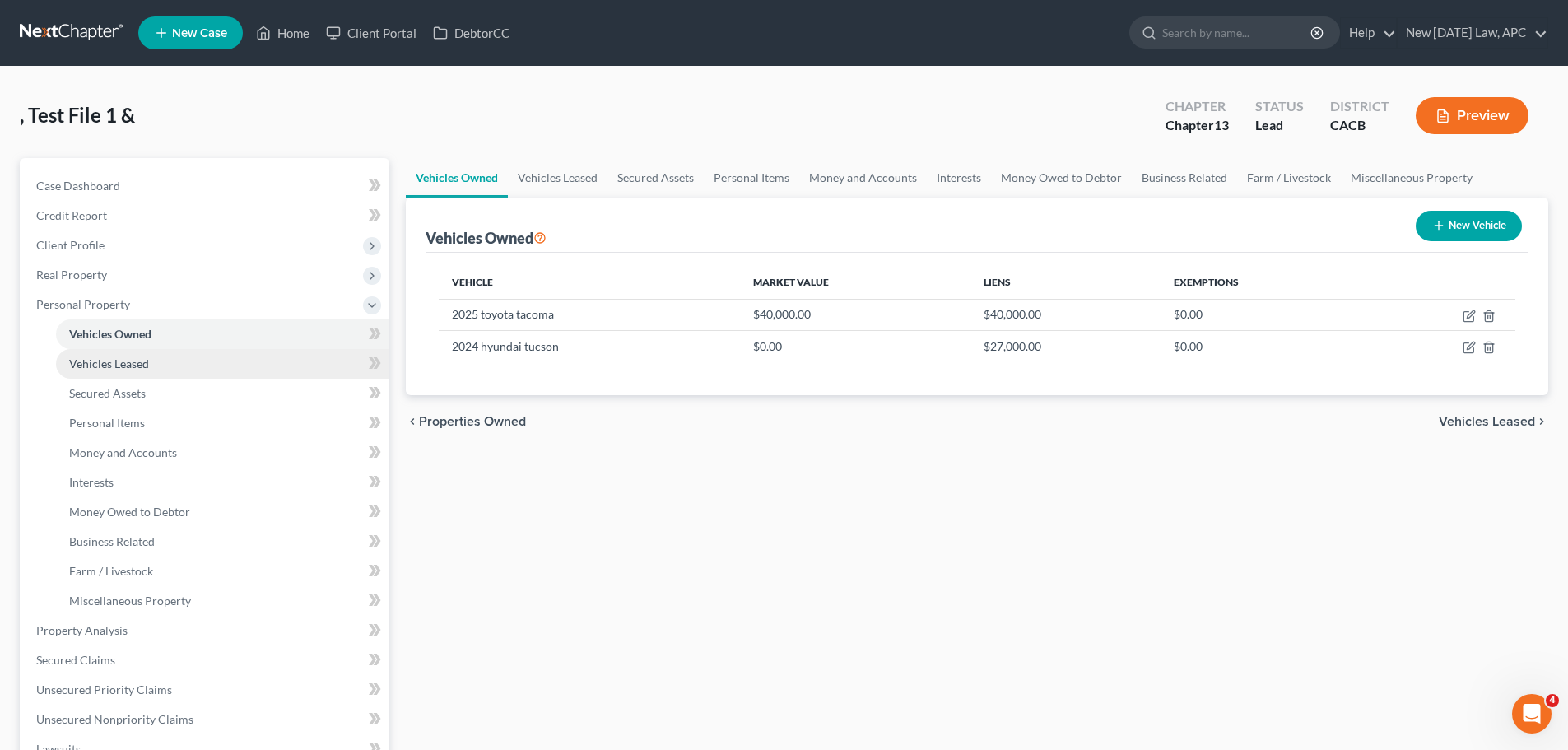
click at [158, 361] on link "Vehicles Leased" at bounding box center [223, 363] width 333 height 29
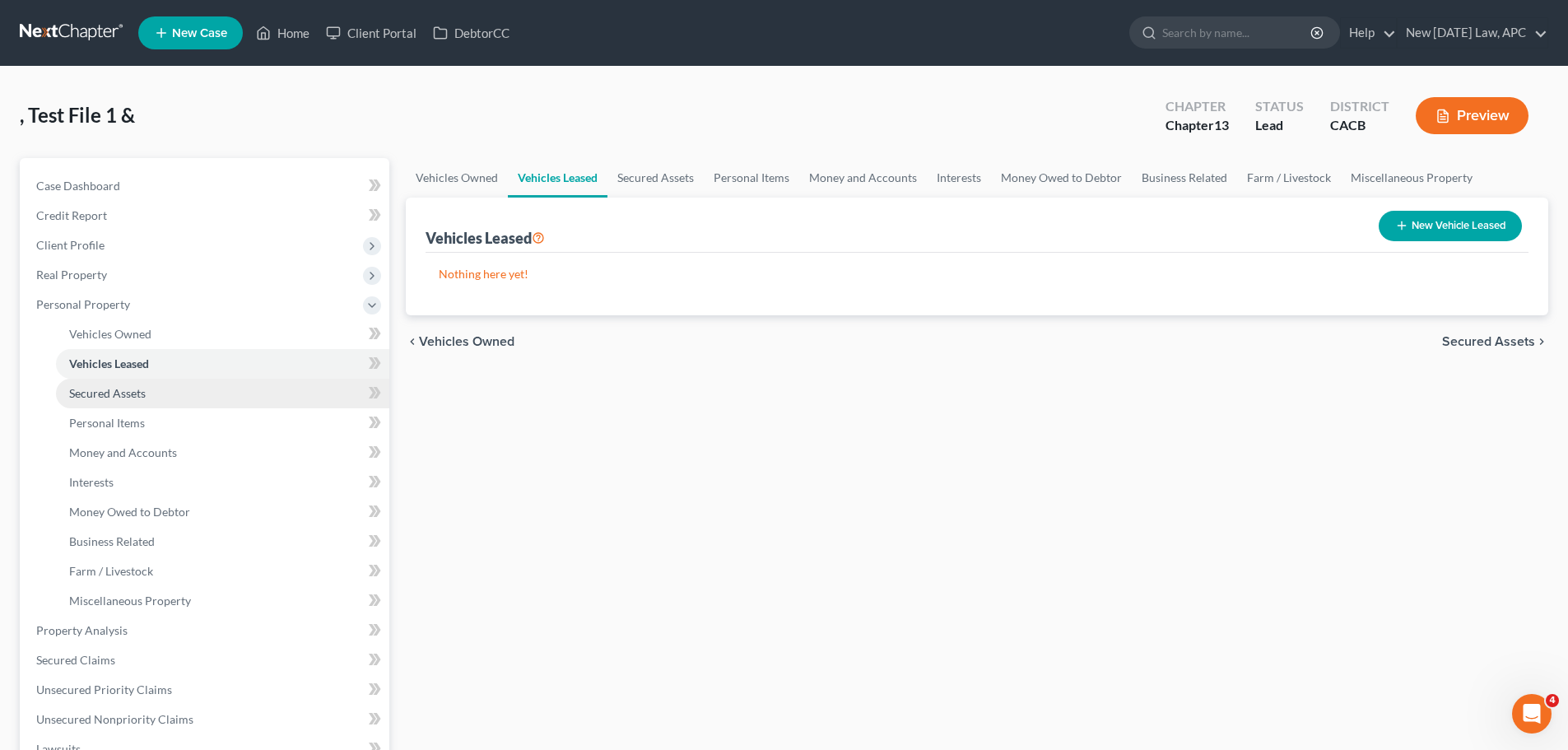
click at [150, 393] on link "Secured Assets" at bounding box center [223, 394] width 333 height 29
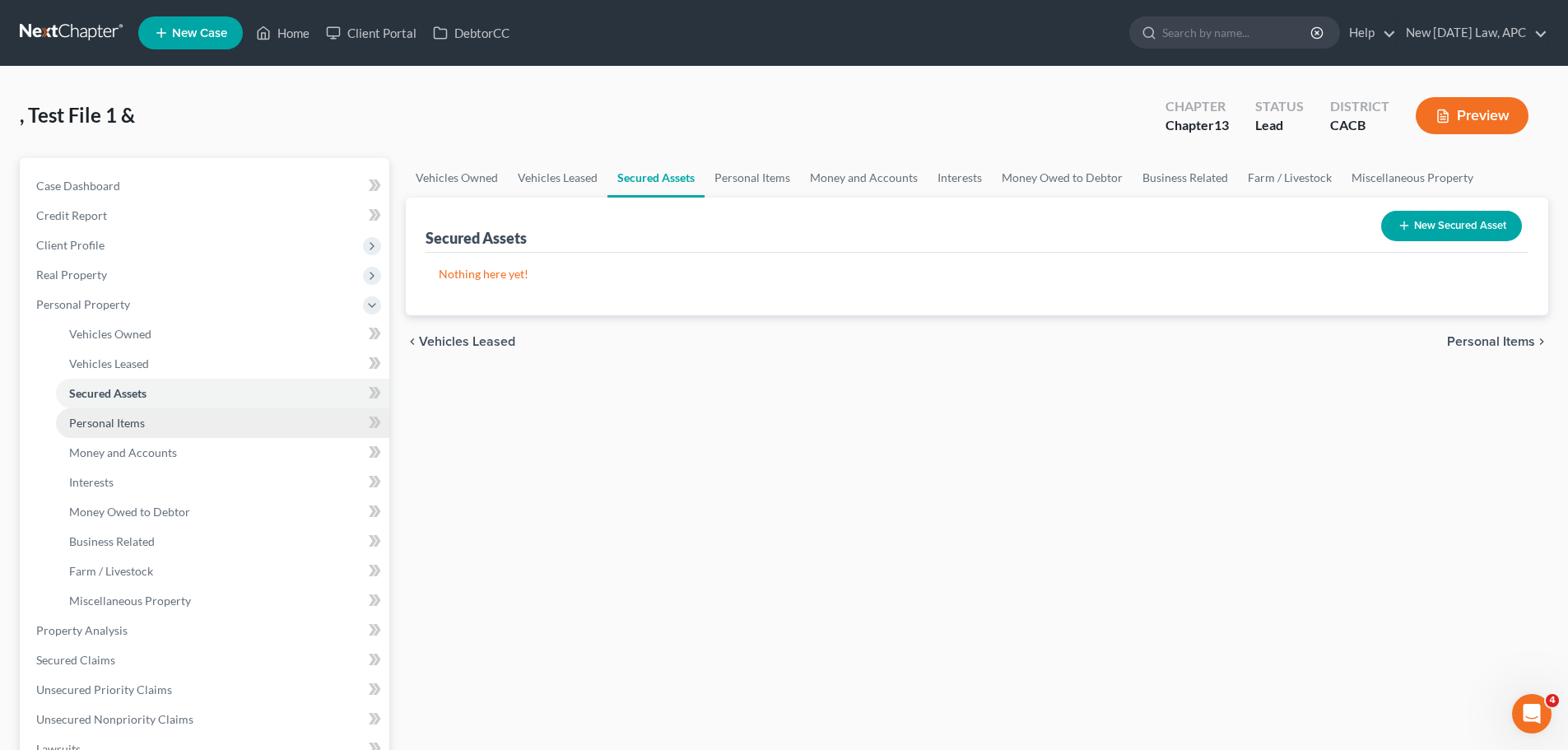
click at [141, 427] on span "Personal Items" at bounding box center [107, 422] width 75 height 14
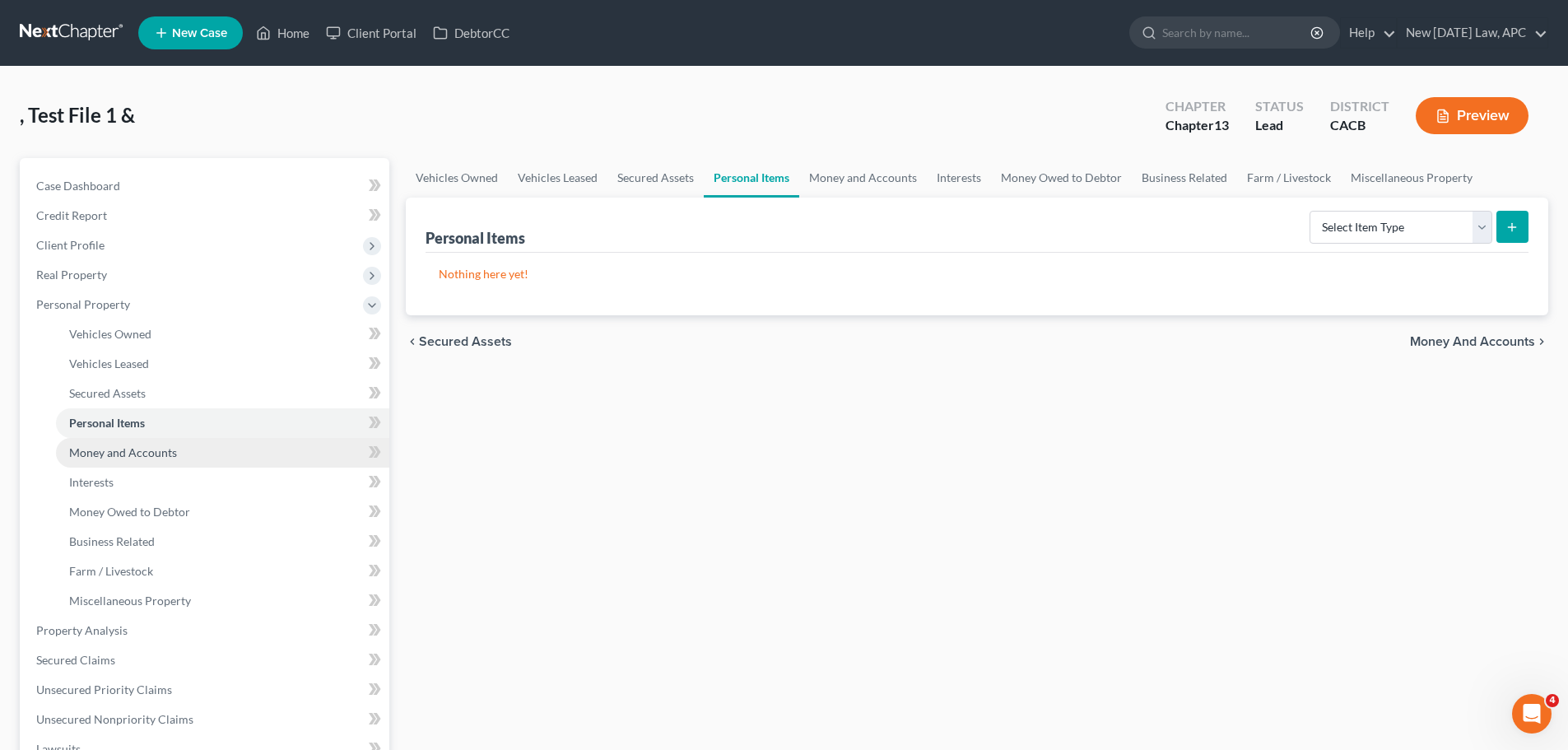
click at [144, 455] on span "Money and Accounts" at bounding box center [122, 452] width 108 height 14
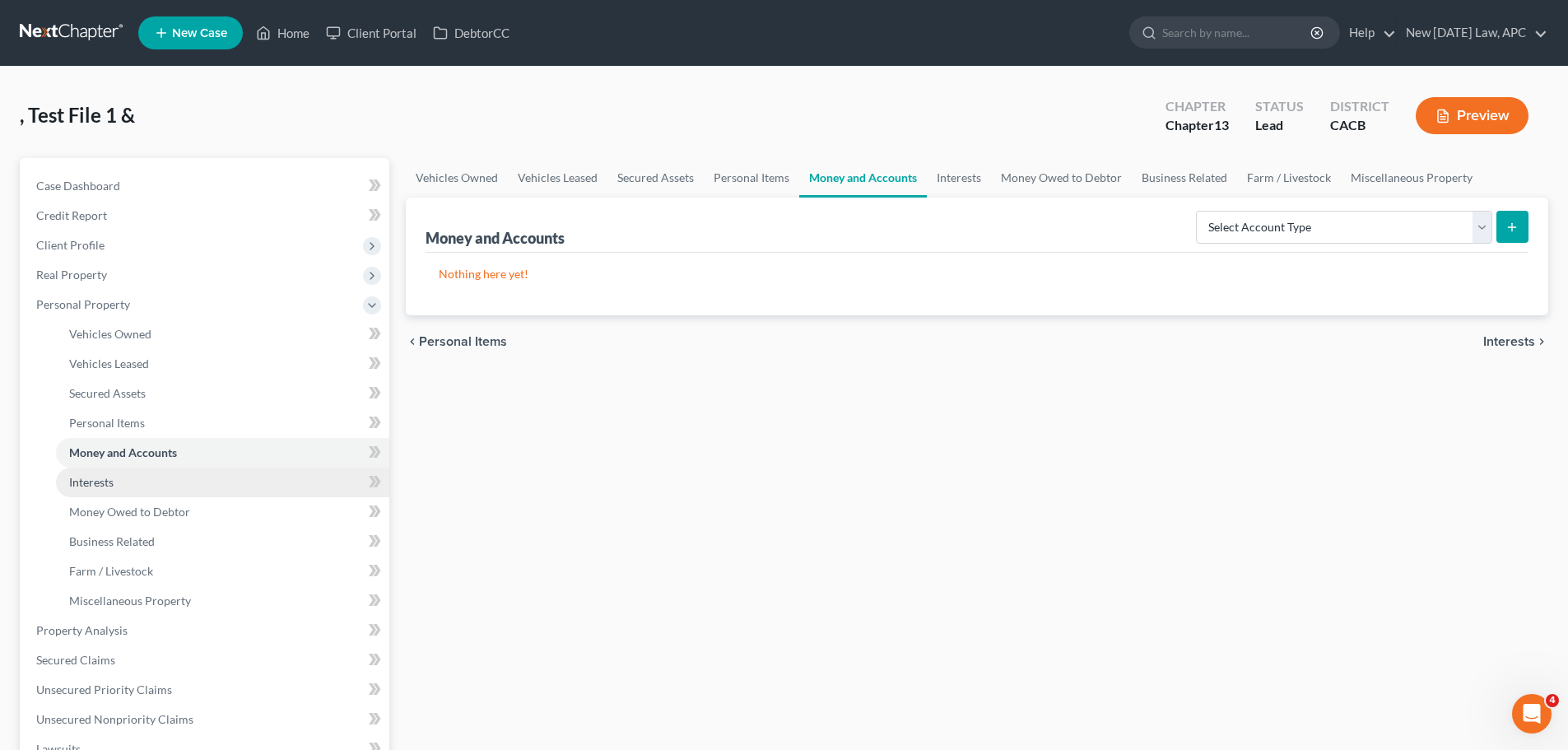
click at [146, 484] on link "Interests" at bounding box center [223, 482] width 333 height 29
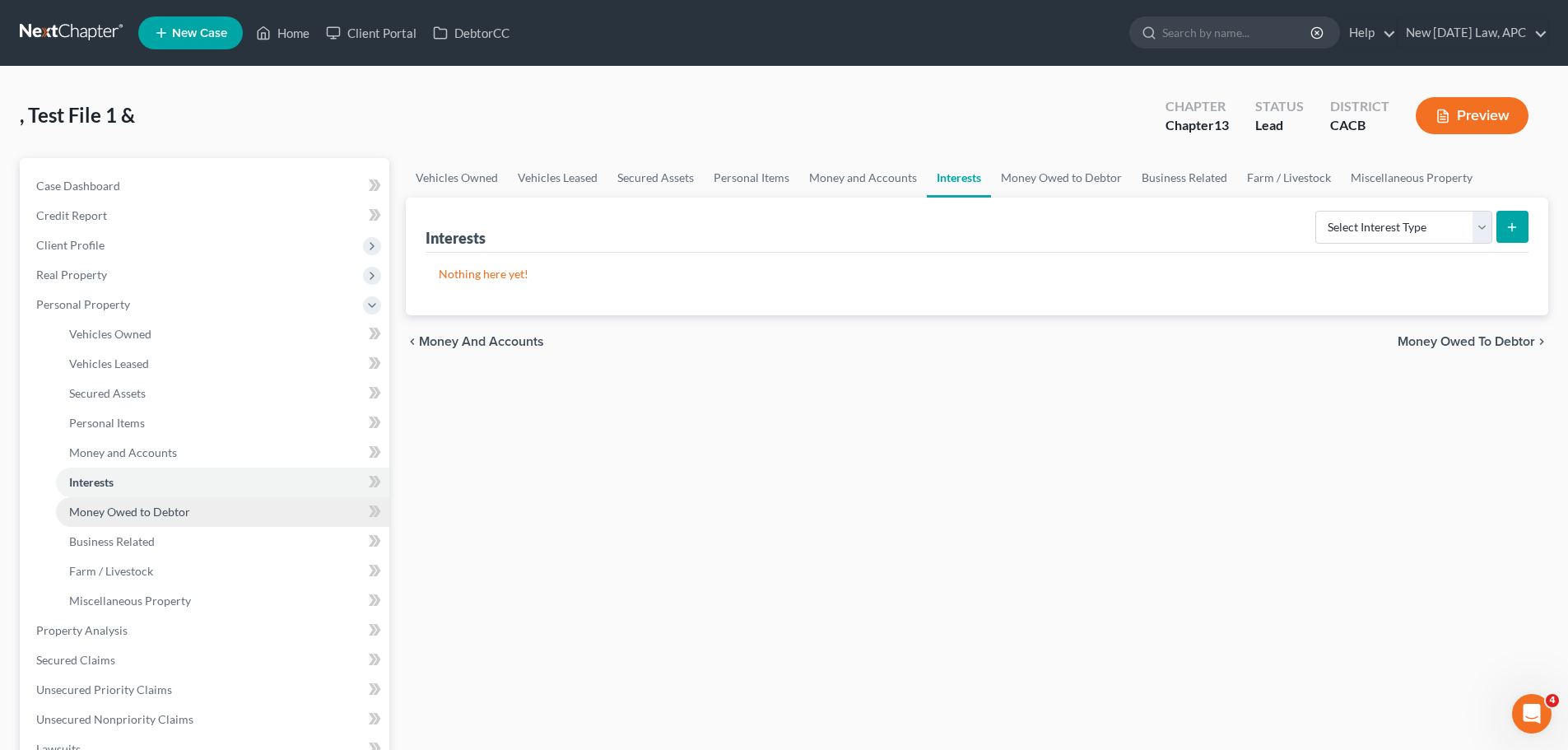
click at [153, 513] on span "Money Owed to Debtor" at bounding box center [130, 512] width 121 height 14
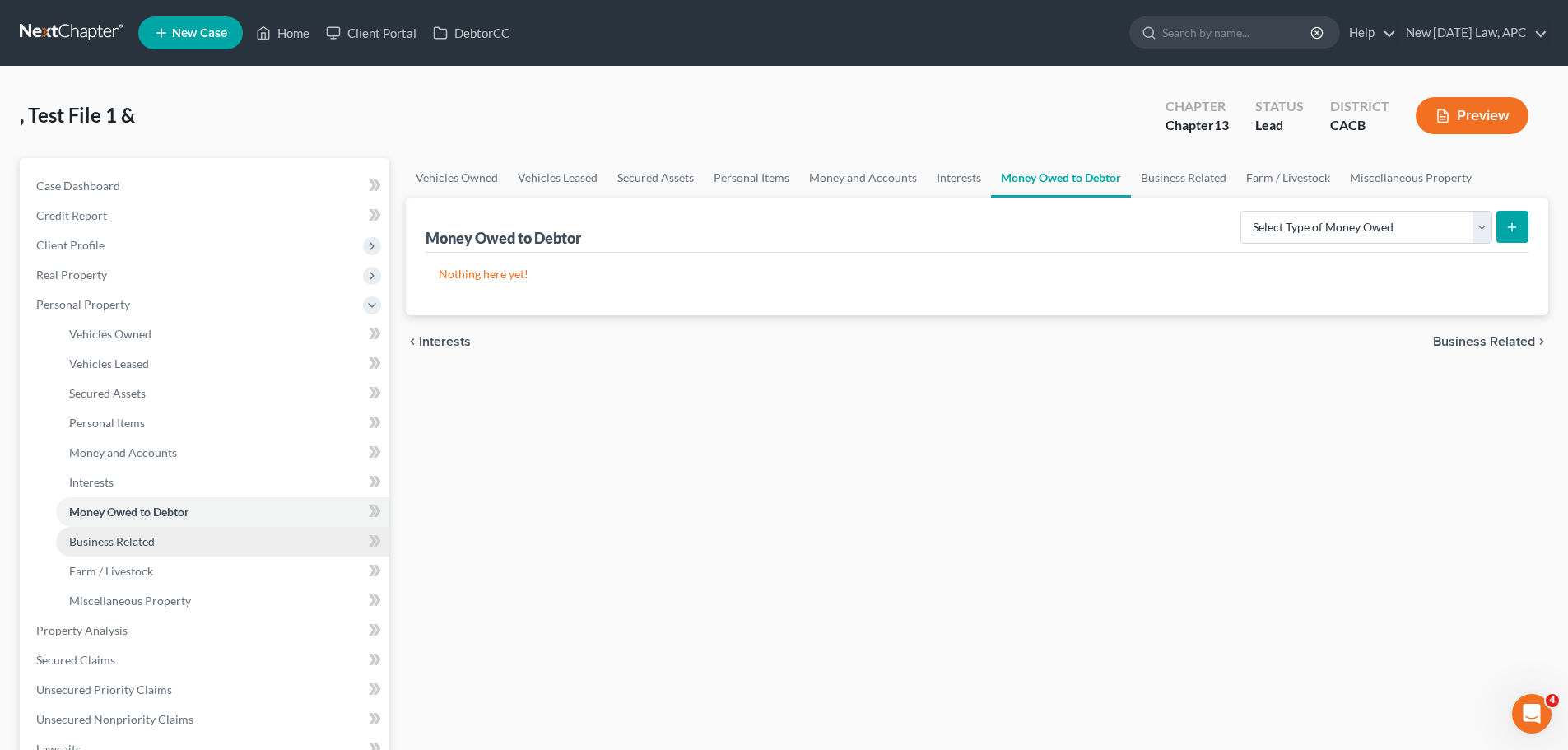
click at [153, 538] on span "Business Related" at bounding box center [111, 541] width 86 height 14
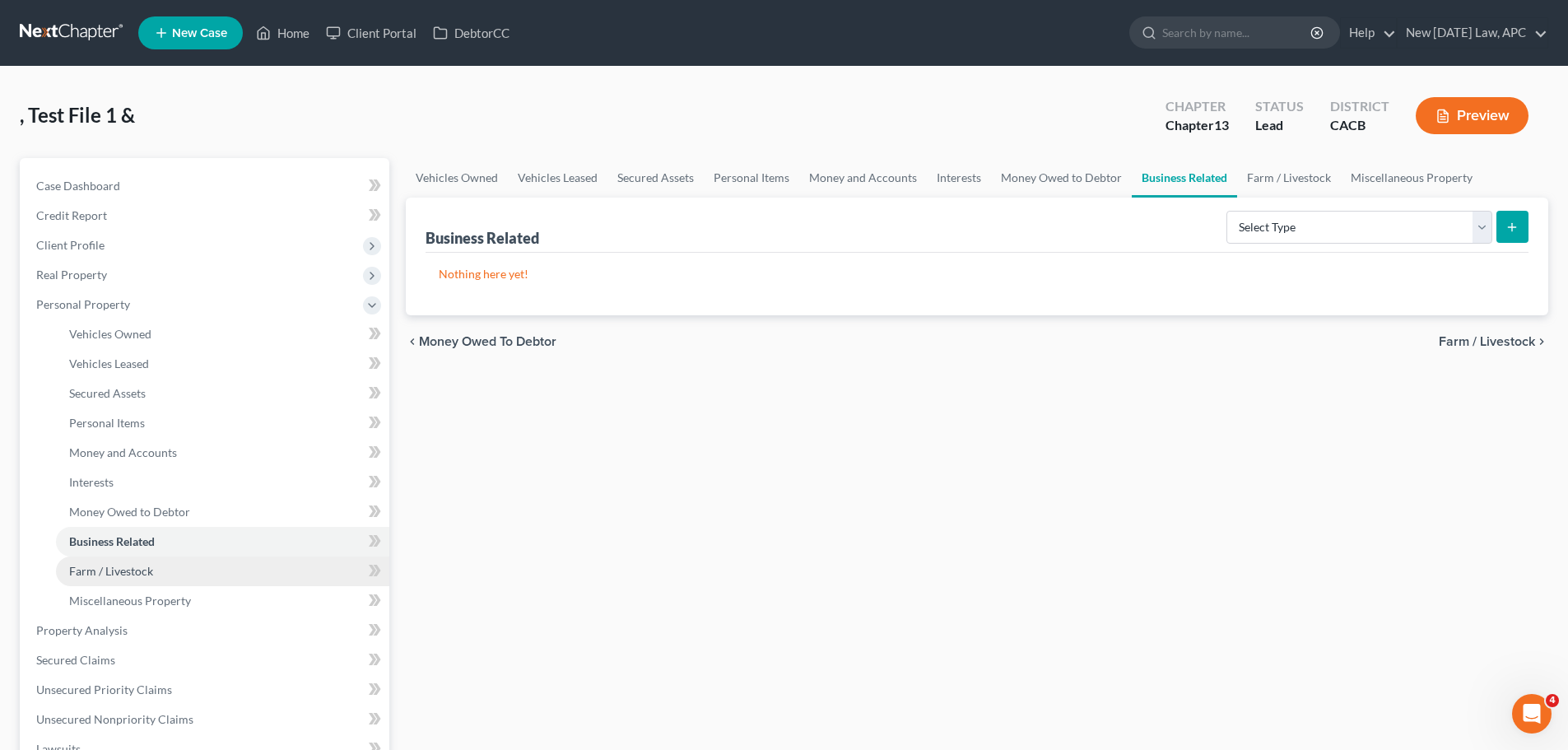
click at [153, 573] on link "Farm / Livestock" at bounding box center [223, 571] width 333 height 29
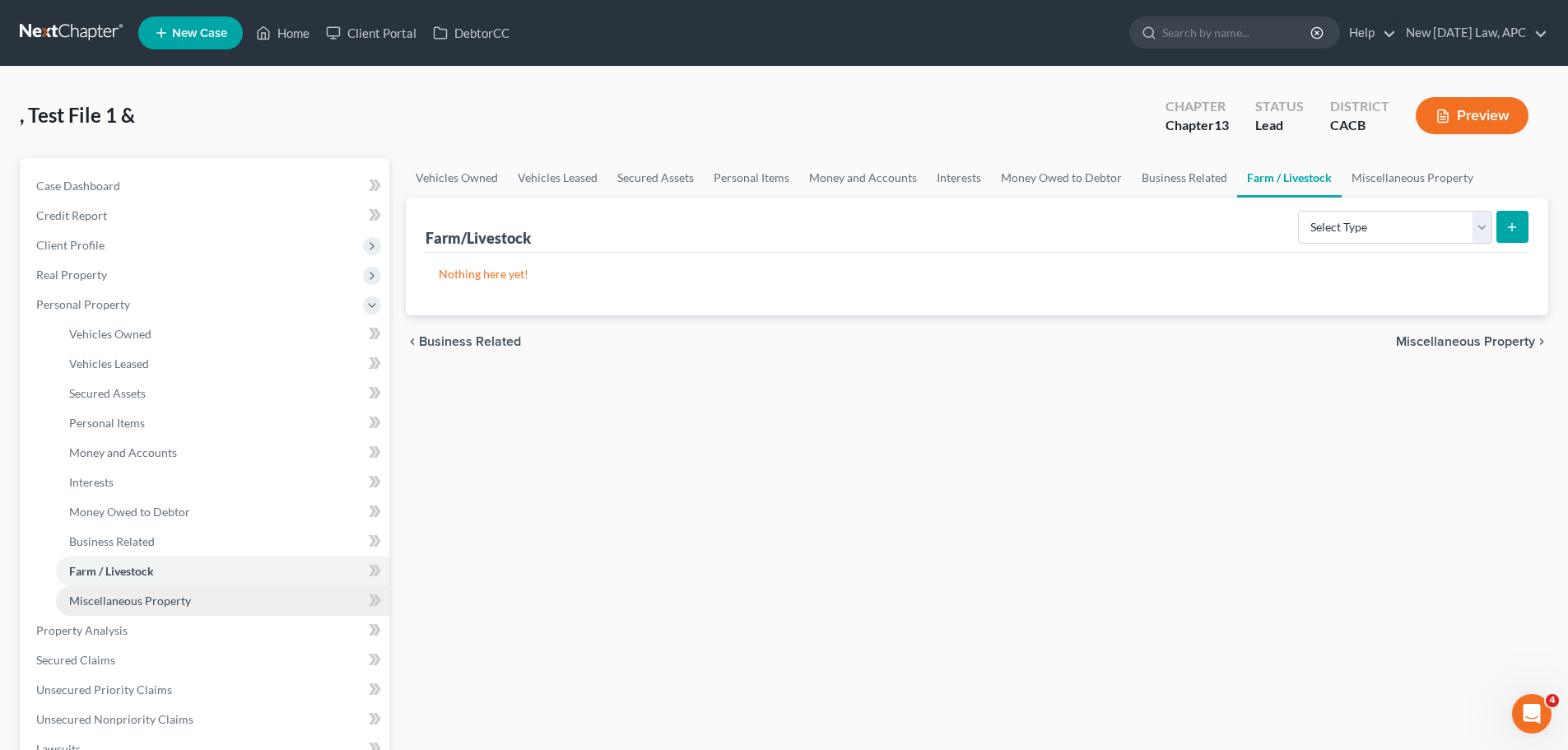
click at [156, 605] on span "Miscellaneous Property" at bounding box center [130, 600] width 121 height 14
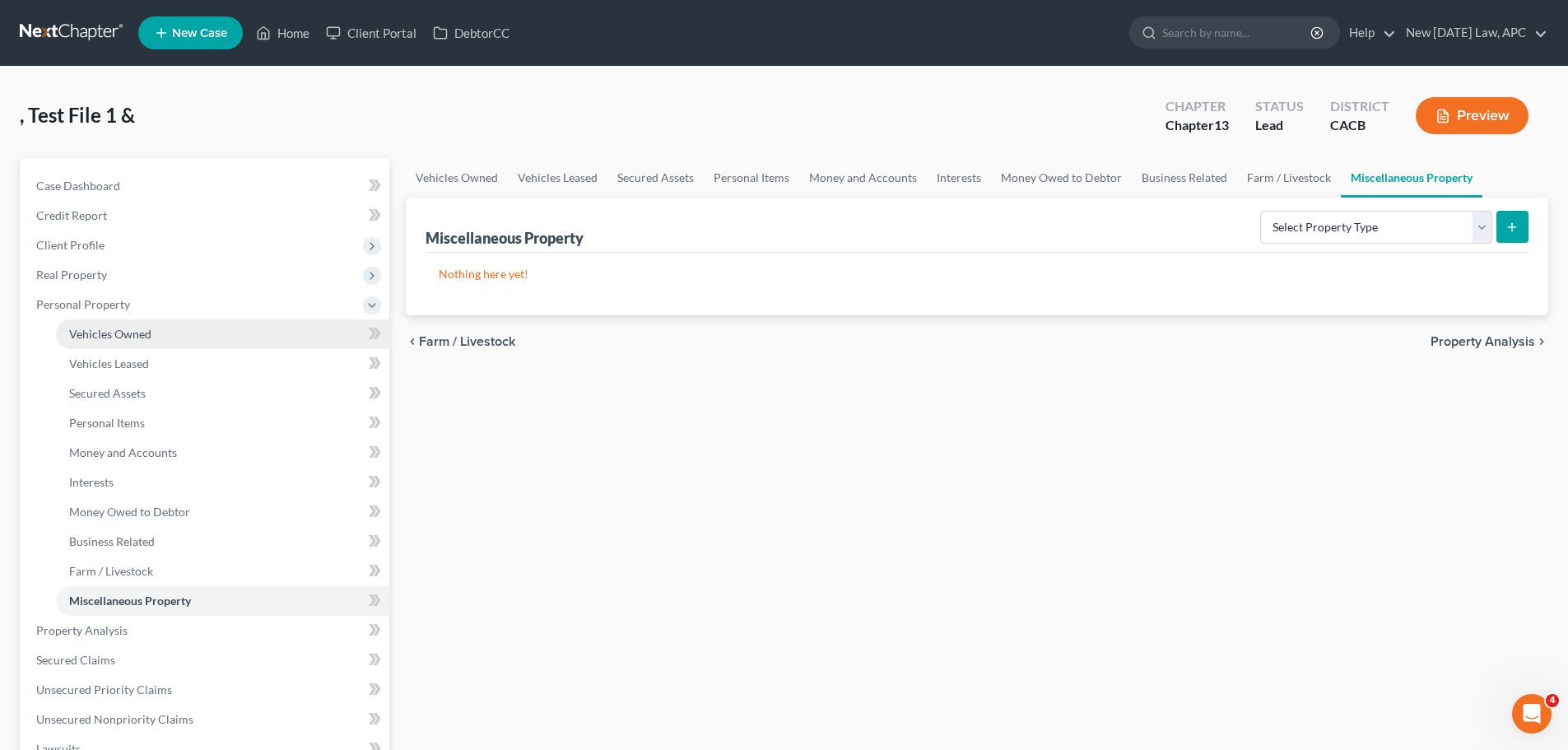
click at [120, 331] on span "Vehicles Owned" at bounding box center [109, 333] width 82 height 14
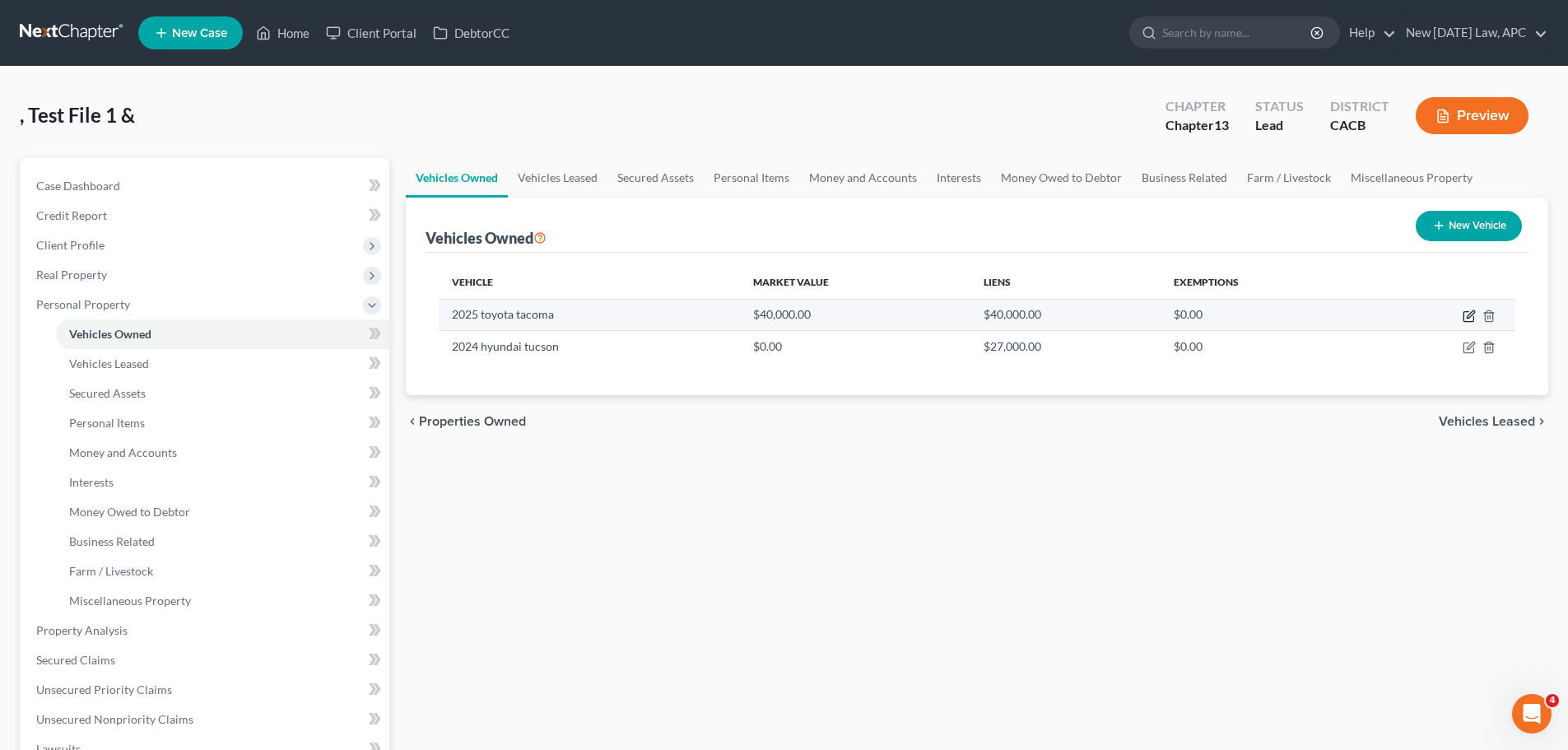
click at [1467, 317] on icon "button" at bounding box center [1471, 314] width 7 height 7
select select "0"
select select "1"
select select "2"
select select "4"
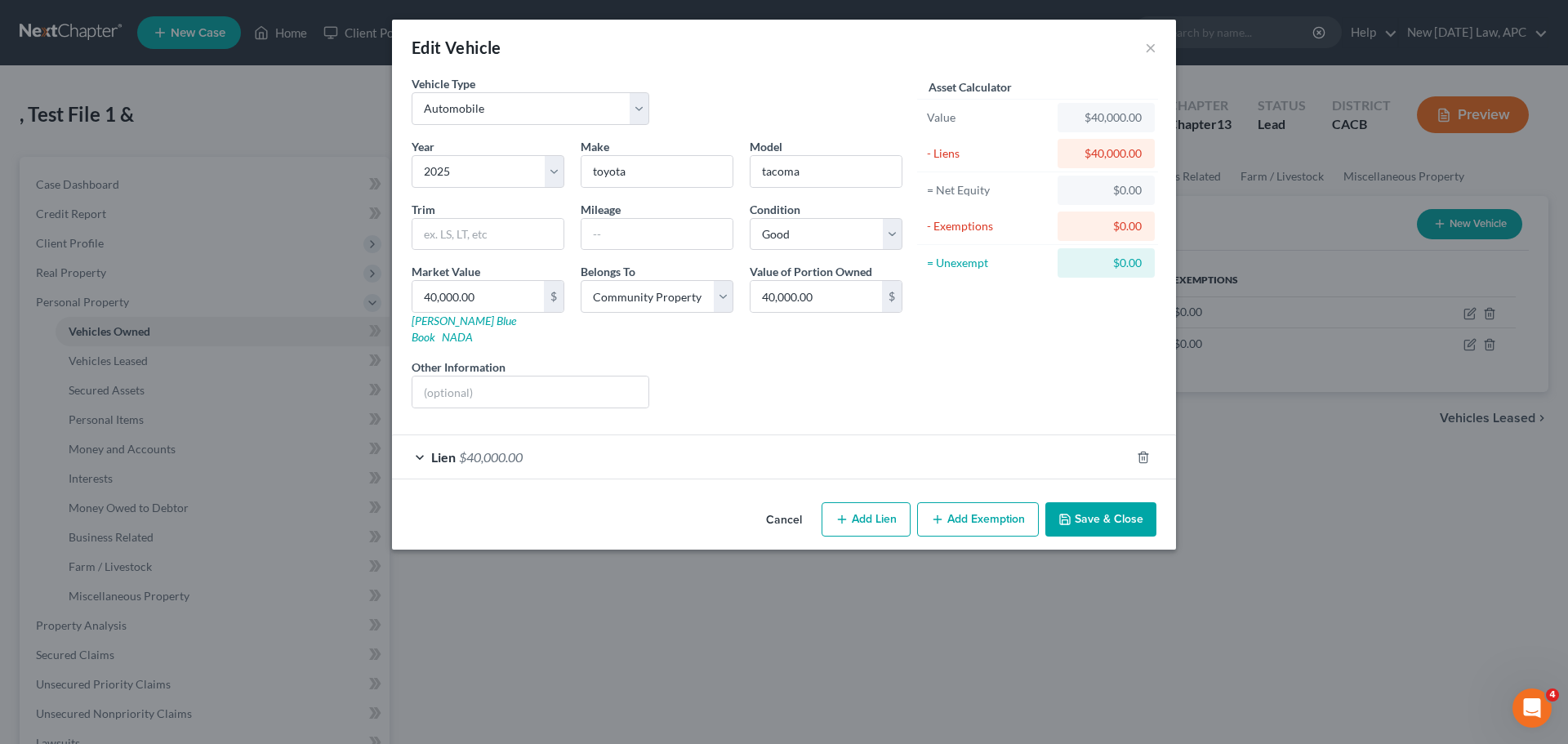
click at [800, 505] on button "Cancel" at bounding box center [784, 520] width 62 height 33
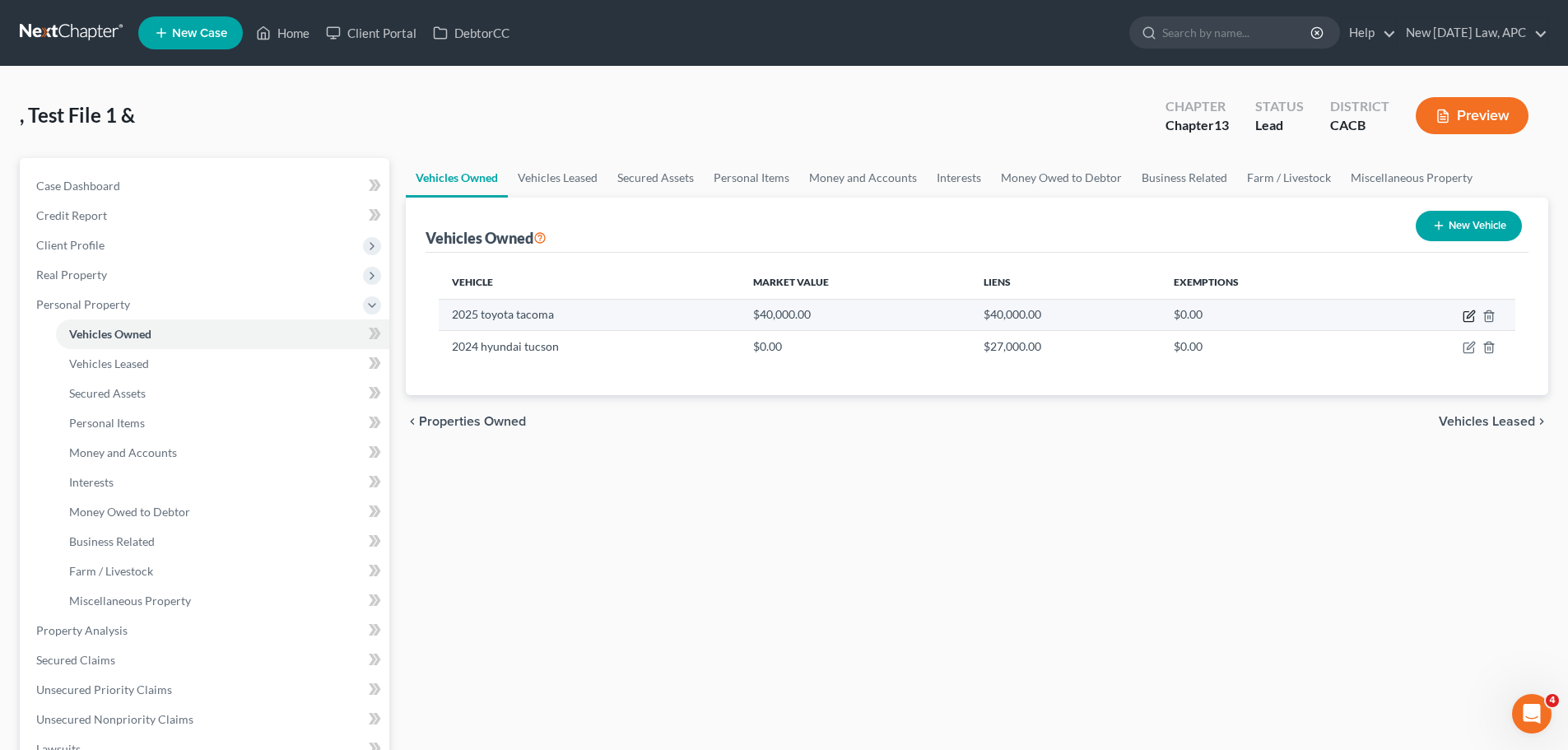
click at [1467, 317] on icon "button" at bounding box center [1471, 314] width 7 height 7
select select "0"
select select "1"
select select "2"
select select "4"
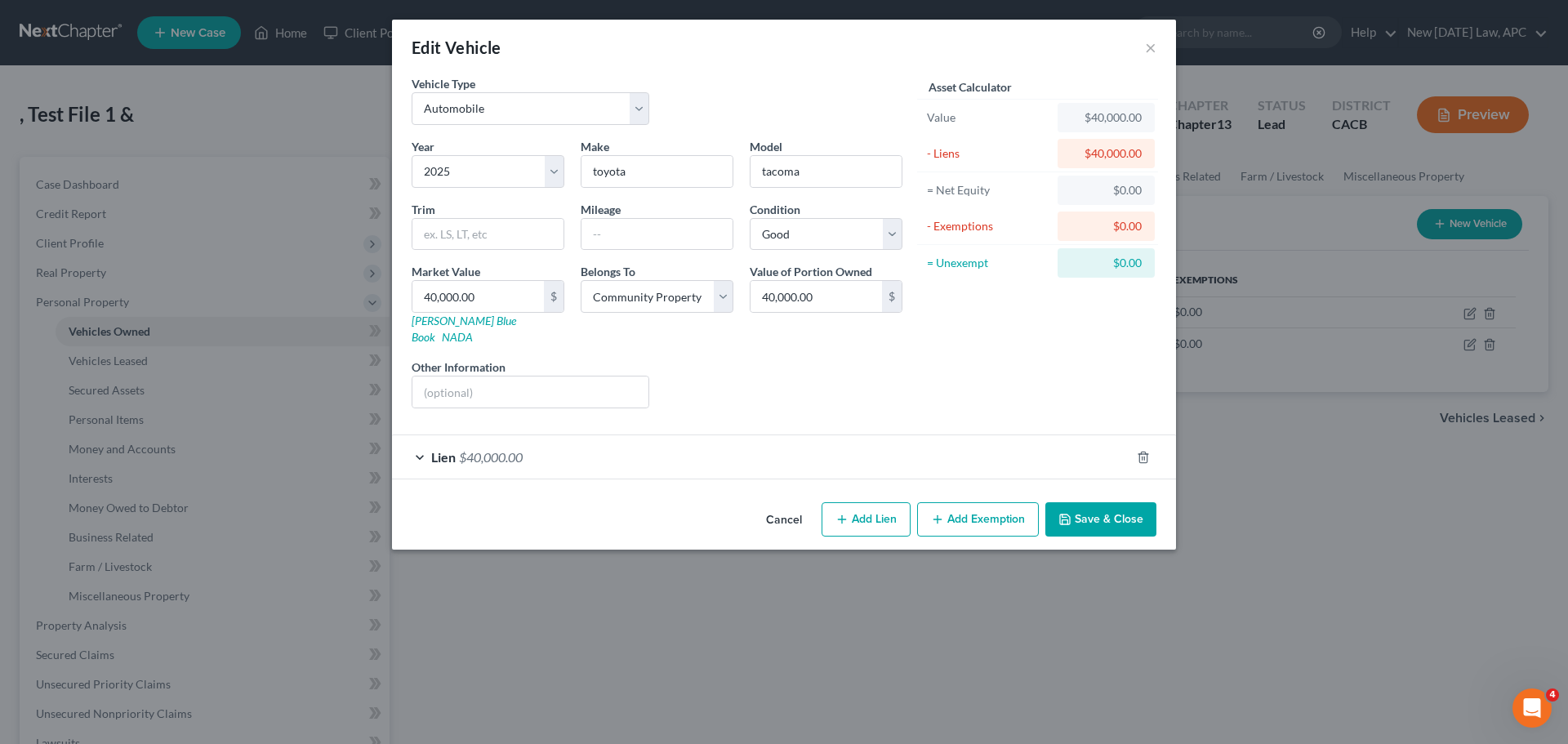
drag, startPoint x: 804, startPoint y: 508, endPoint x: 789, endPoint y: 485, distance: 27.5
click at [804, 508] on button "Cancel" at bounding box center [784, 520] width 62 height 33
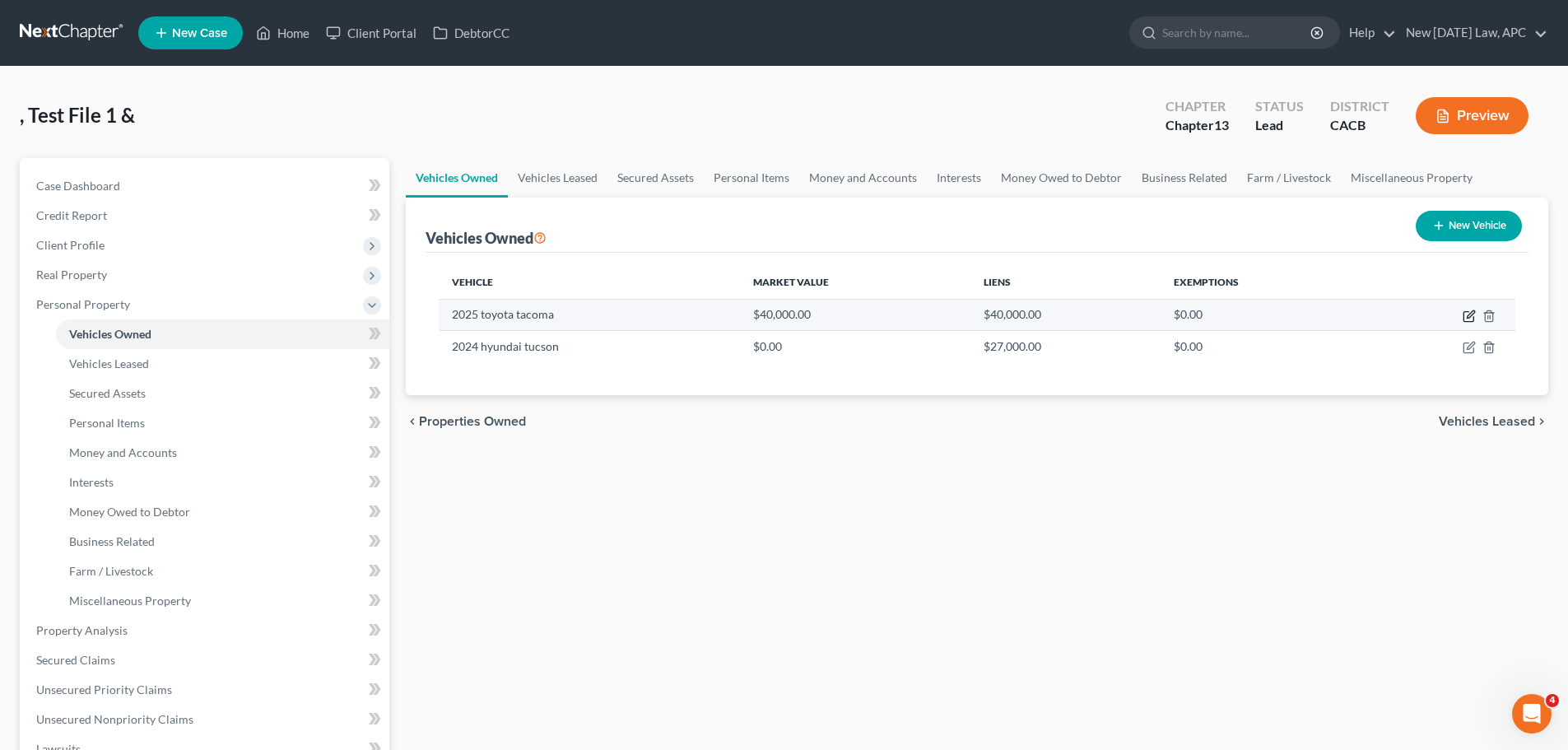
click at [1467, 317] on icon "button" at bounding box center [1469, 316] width 13 height 13
select select "0"
select select "1"
select select "2"
select select "4"
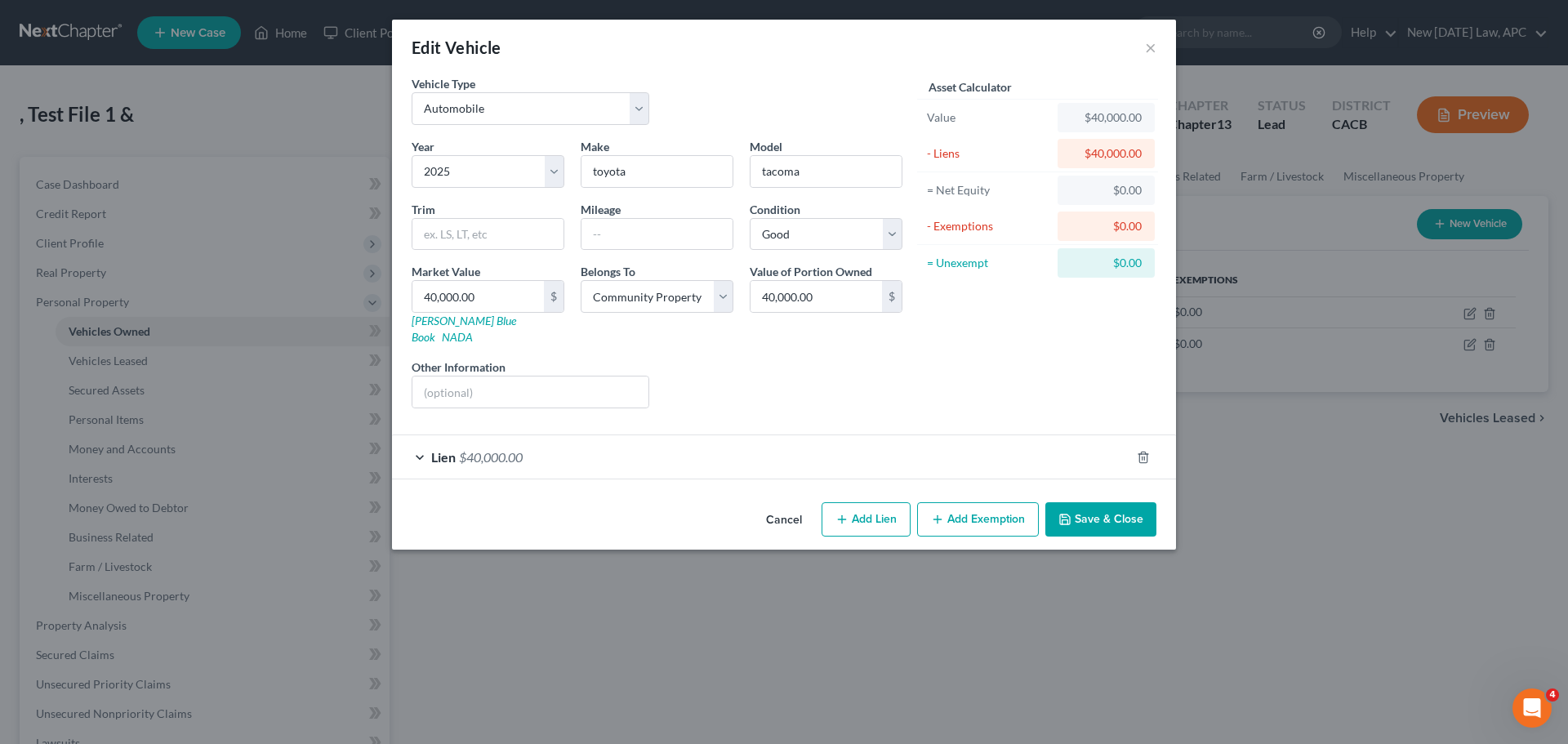
click at [973, 508] on button "Add Exemption" at bounding box center [977, 519] width 121 height 35
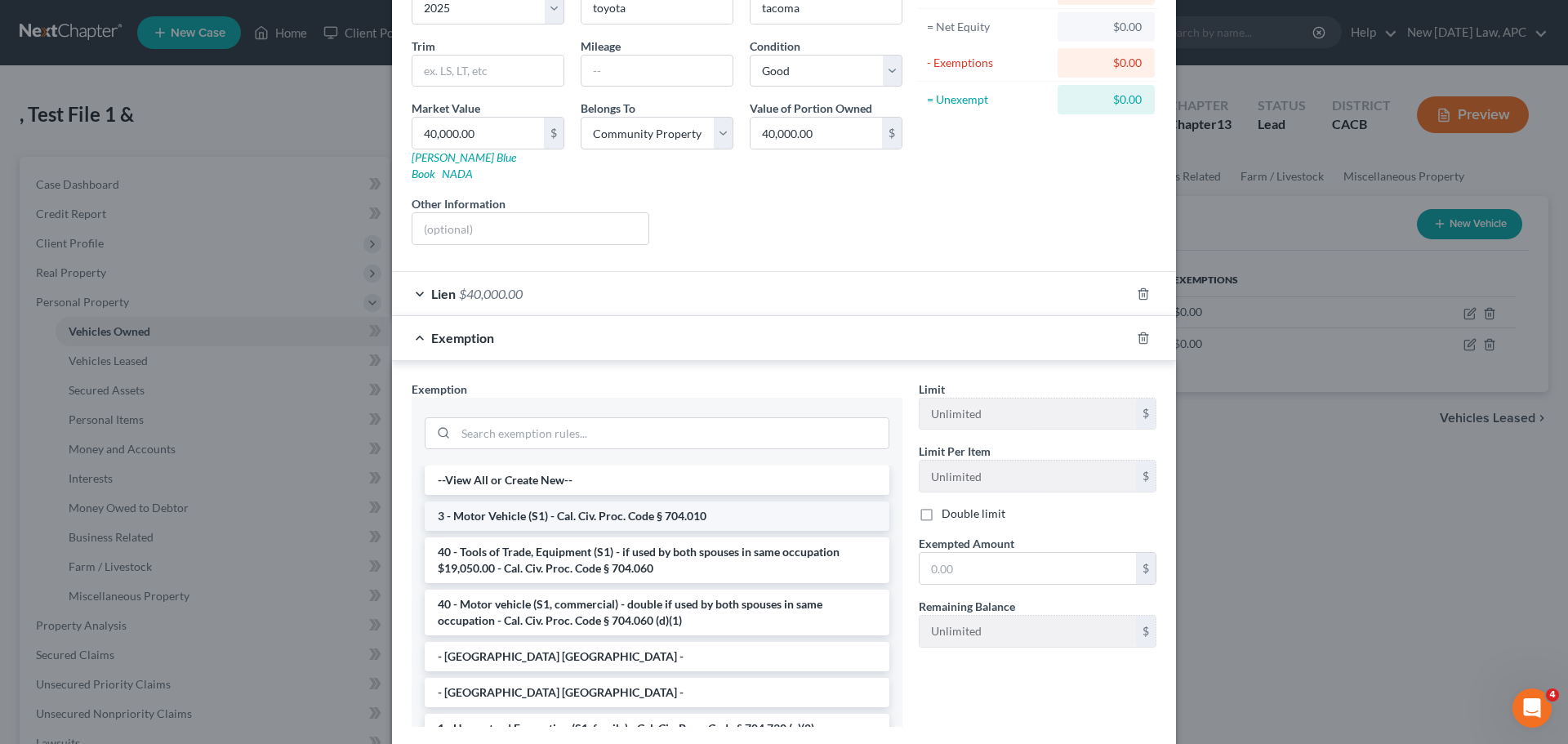
click at [610, 501] on li "3 - Motor Vehicle (S1) - Cal. Civ. Proc. Code § 704.010" at bounding box center [656, 516] width 465 height 29
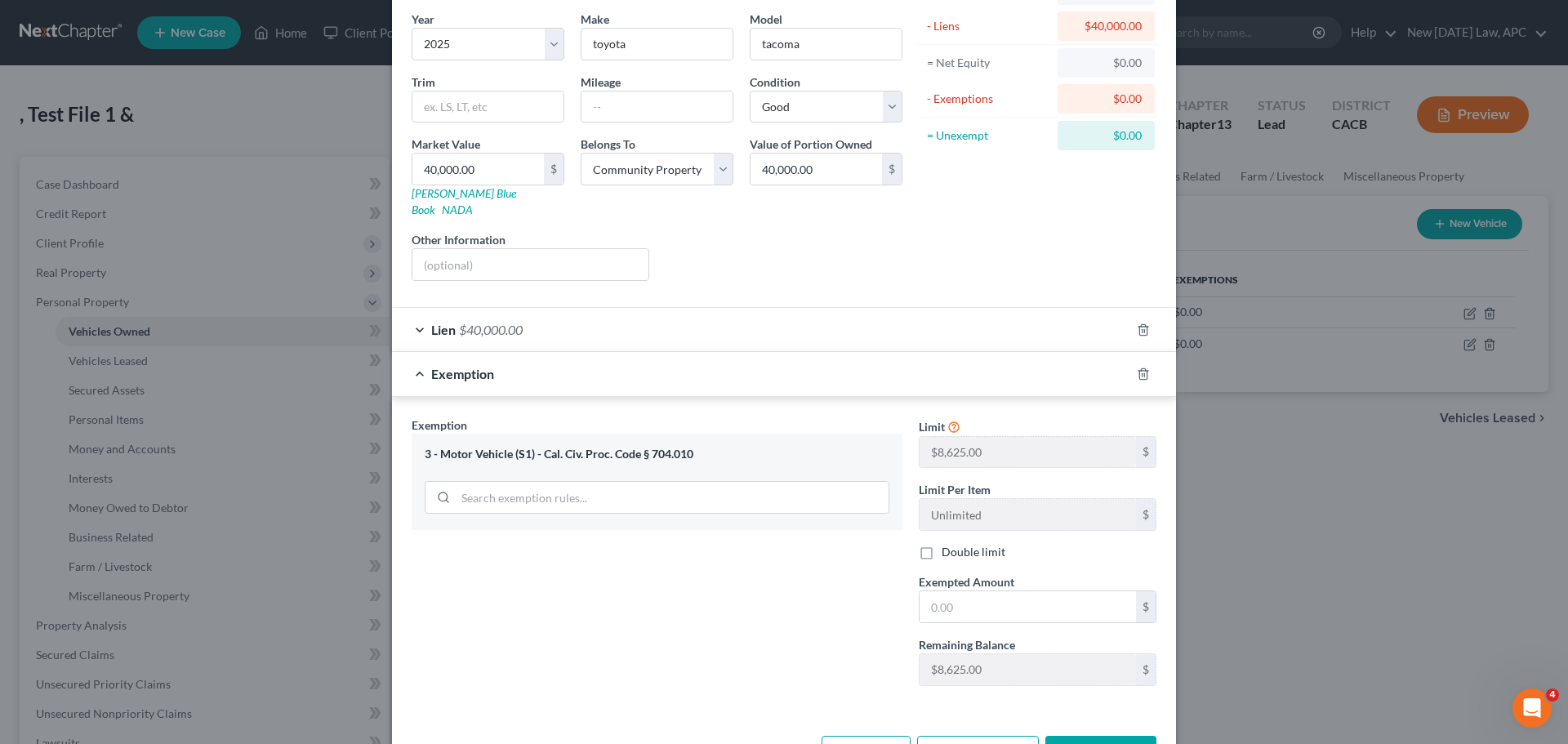
scroll to position [88, 0]
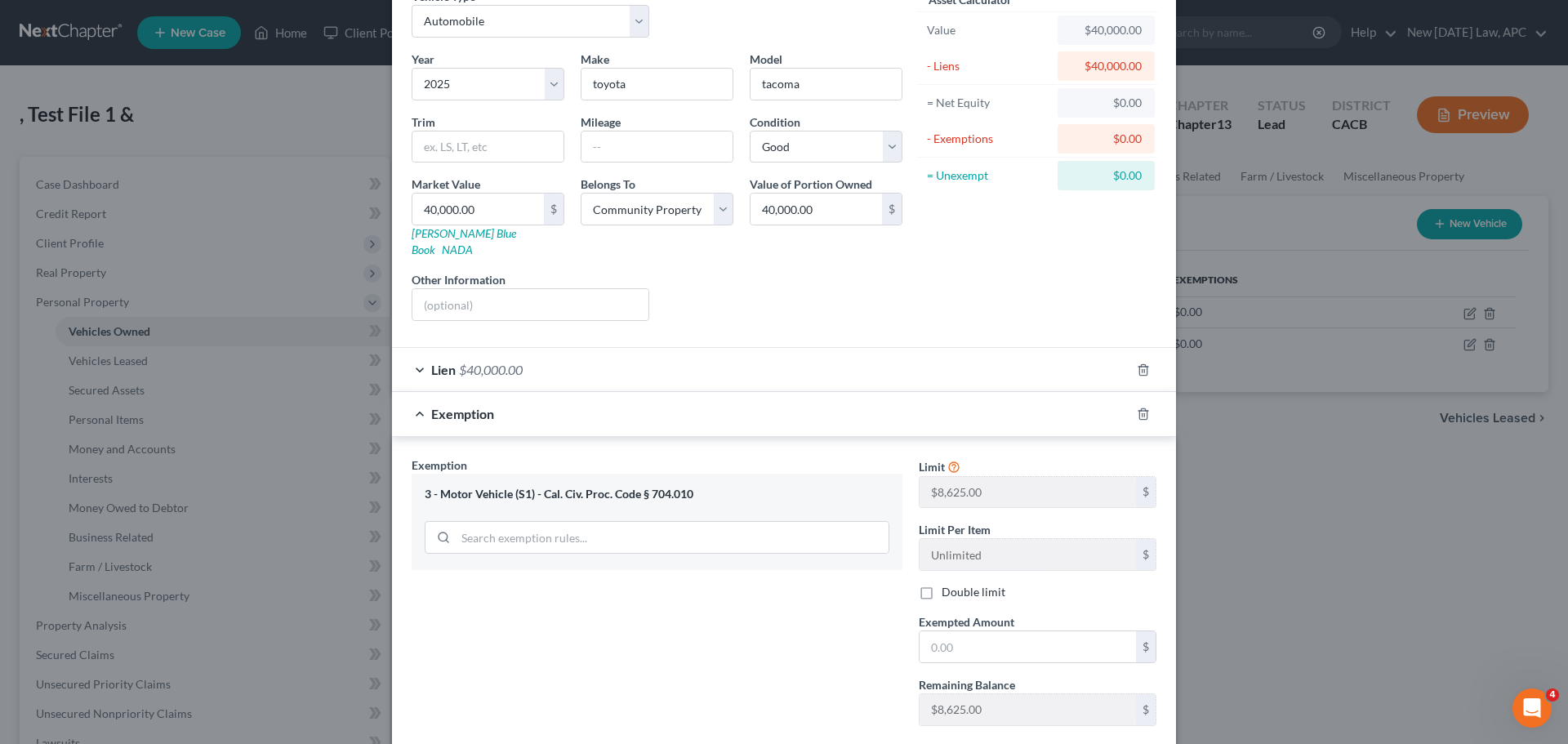
click at [795, 631] on div "Exemption Set must be selected for CA. Exemption * 3 - Motor Vehicle (S1) - Cal…" at bounding box center [657, 598] width 507 height 283
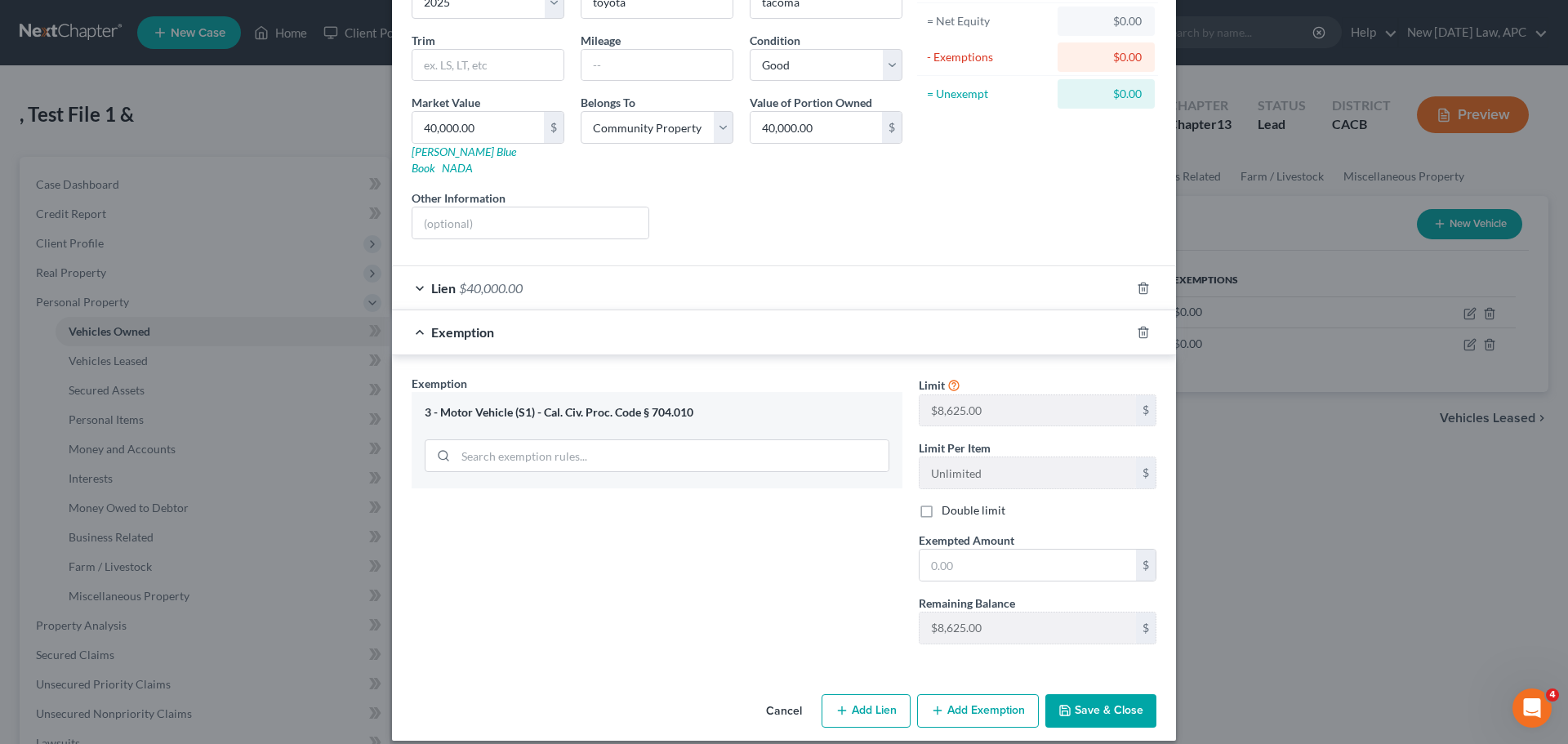
click at [754, 574] on div "Exemption Set must be selected for CA. Exemption * 3 - Motor Vehicle (S1) - Cal…" at bounding box center [657, 517] width 507 height 283
click at [716, 571] on div "Exemption Set must be selected for CA. Exemption * 3 - Motor Vehicle (S1) - Cal…" at bounding box center [657, 517] width 507 height 283
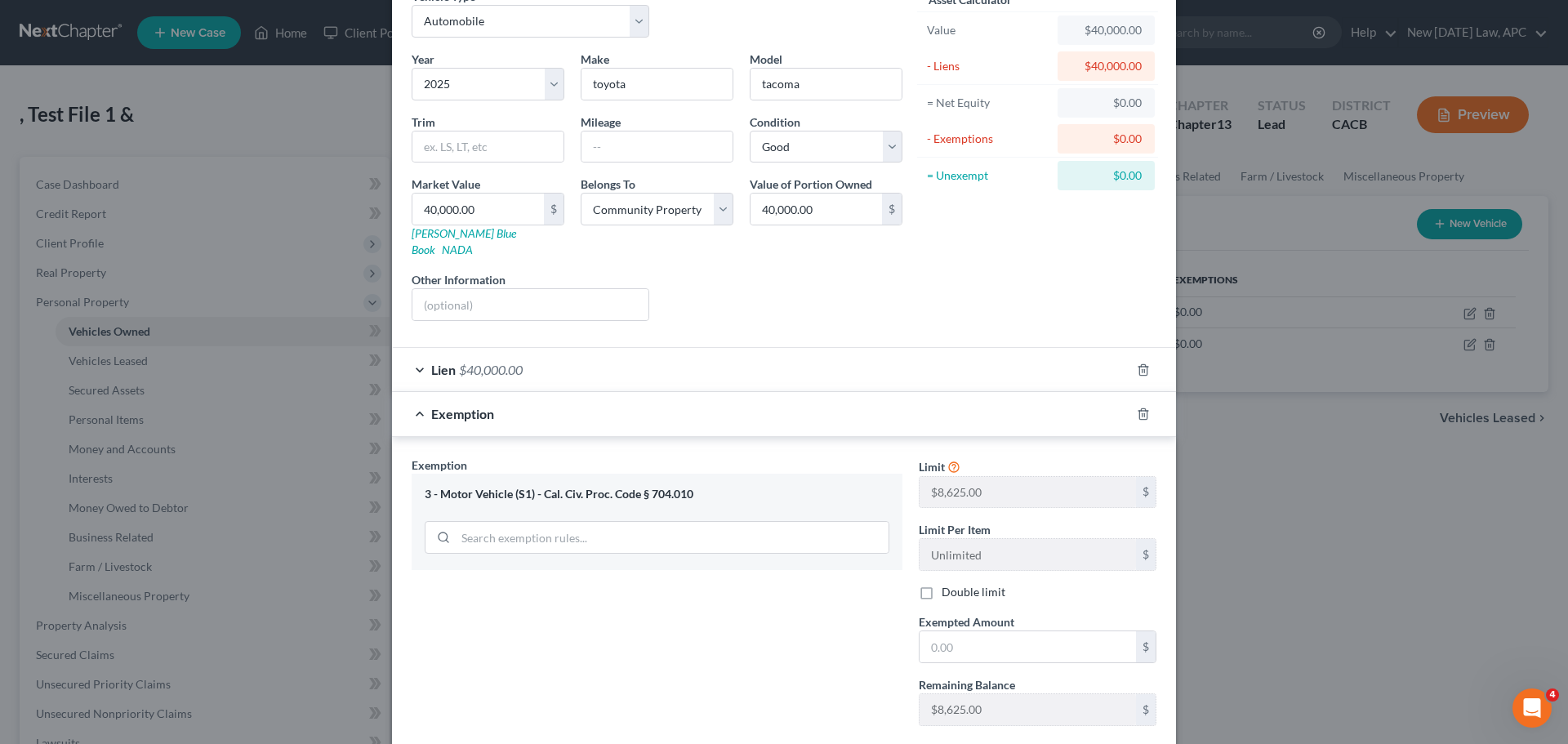
scroll to position [5, 0]
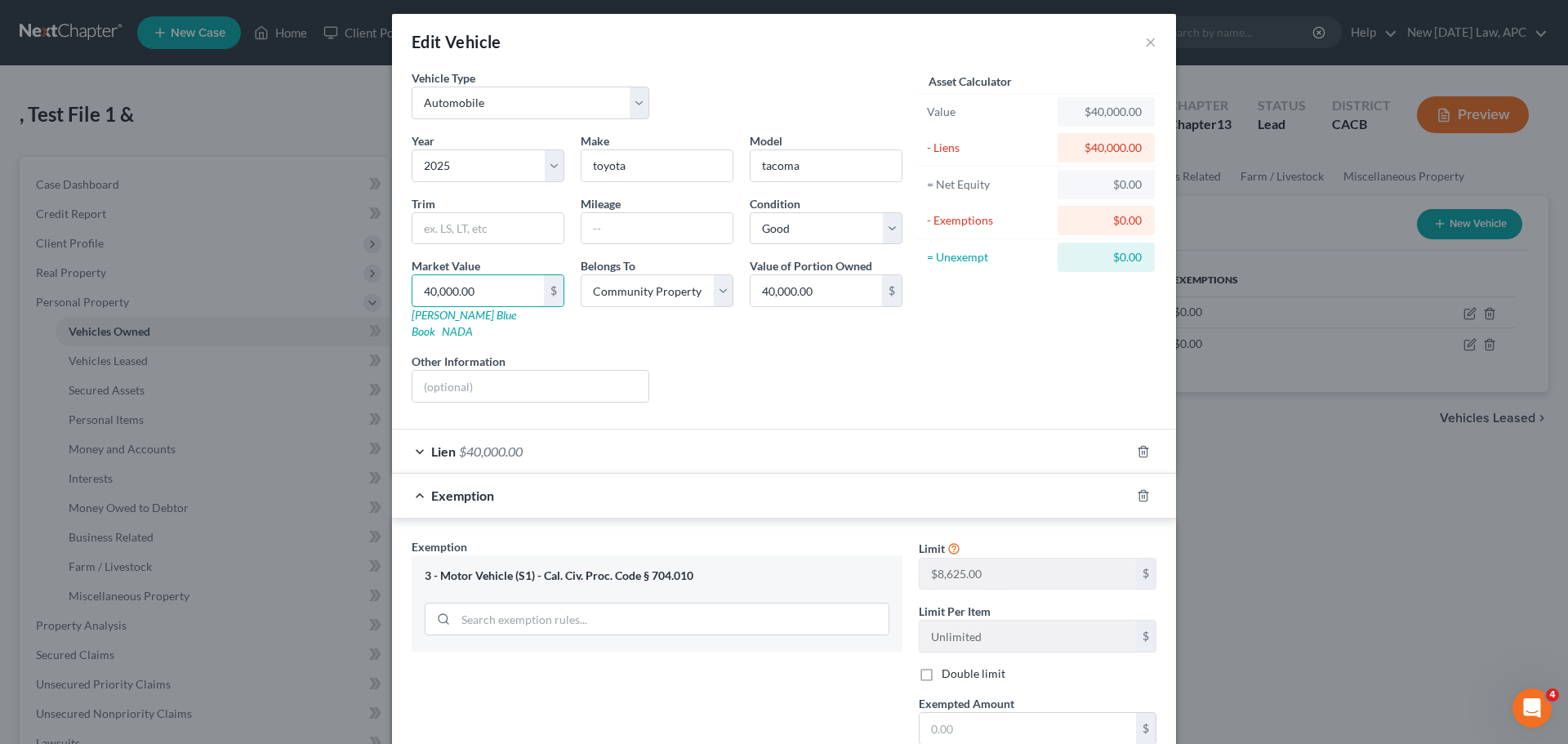
type input "5"
type input "5.00"
type input "50"
type input "50.00"
type input "500"
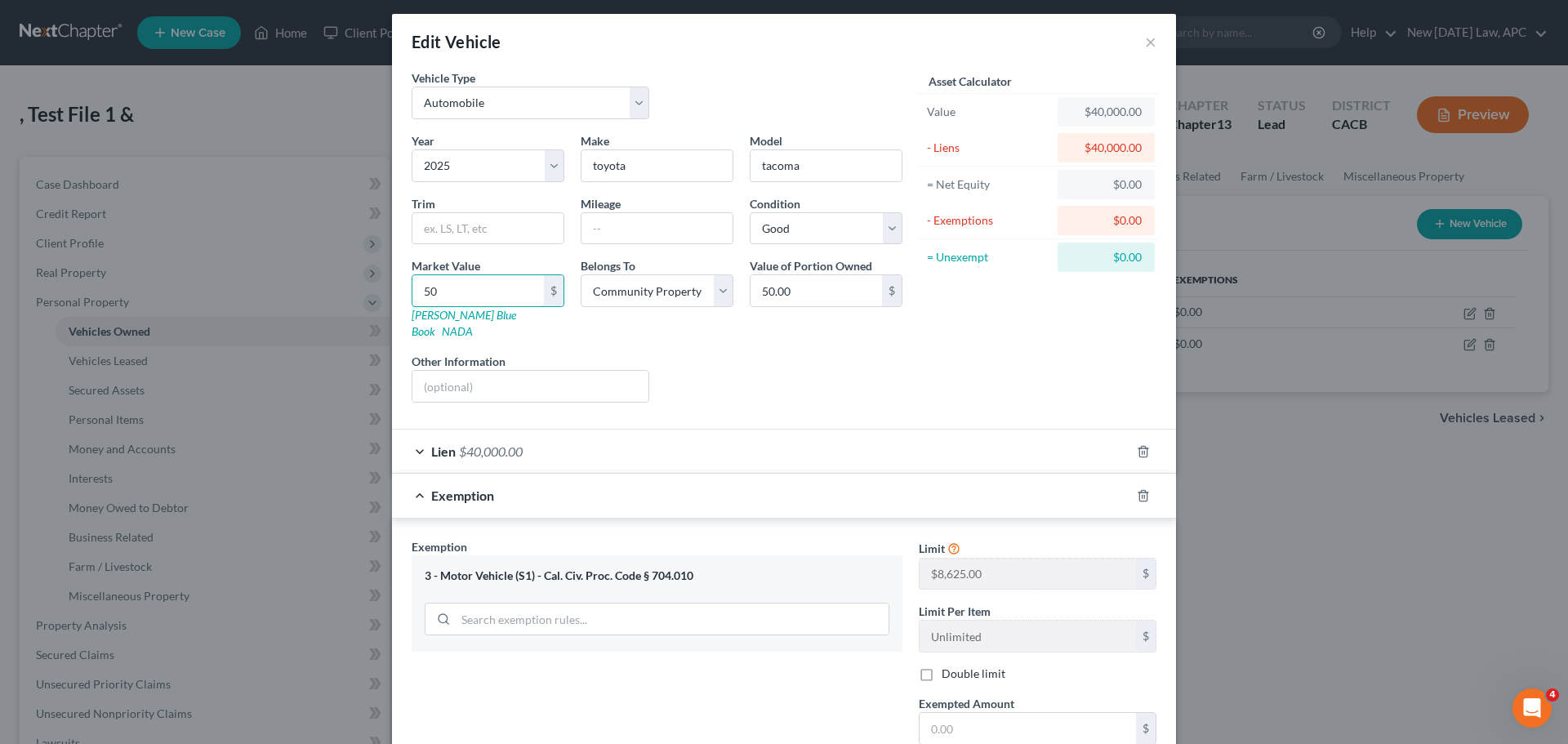
type input "500.00"
type input "5000"
type input "5,000.00"
type input "5,0000"
type input "50,000.00"
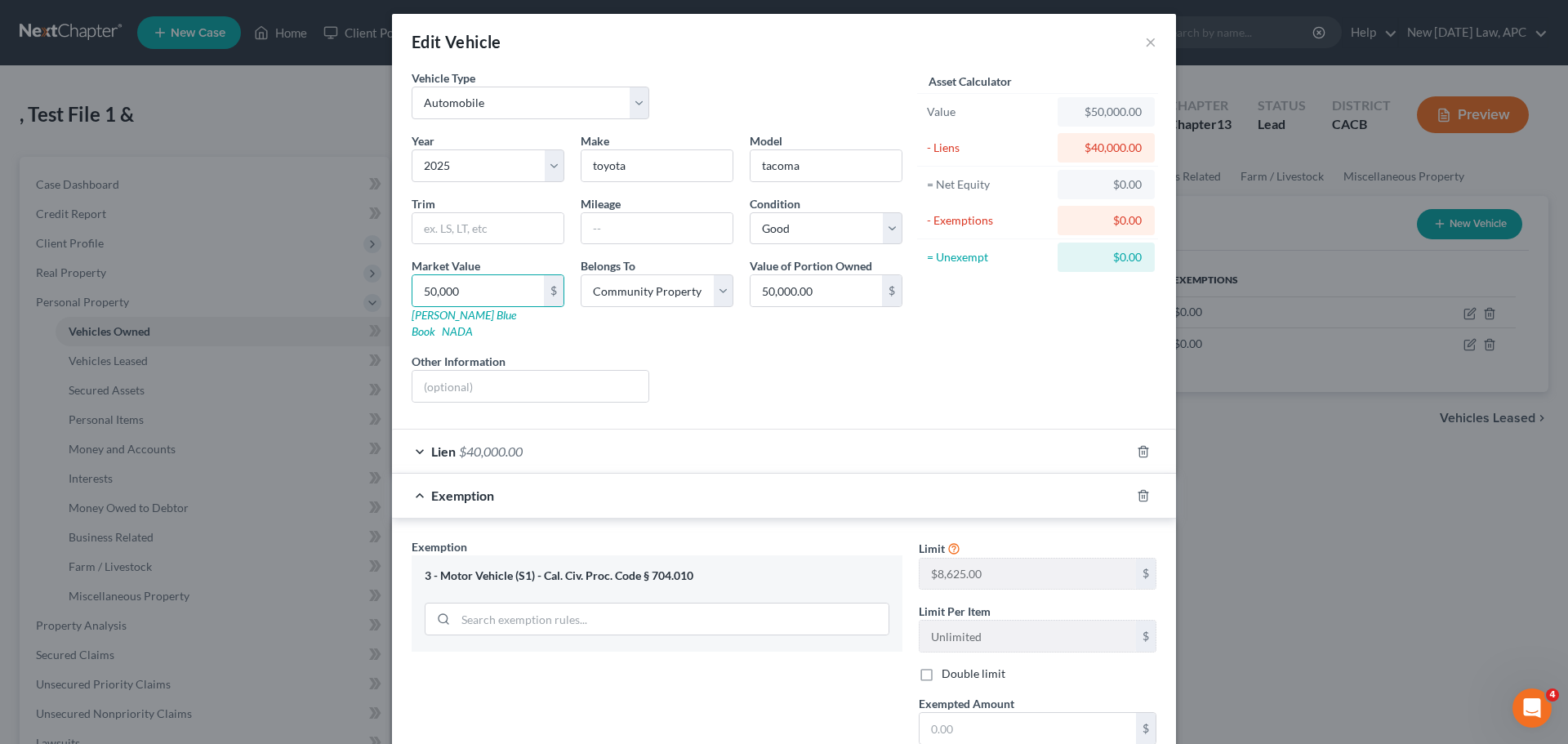
click at [798, 359] on div "Liens Select" at bounding box center [784, 378] width 254 height 50
click at [493, 290] on input "50,000" at bounding box center [478, 291] width 131 height 31
drag, startPoint x: 478, startPoint y: 288, endPoint x: 384, endPoint y: 287, distance: 94.0
click at [384, 287] on div "Edit Vehicle × Vehicle Type Select Automobile Truck Trailer Watercraft Aircraft…" at bounding box center [784, 372] width 1568 height 744
click at [472, 287] on input "50,000" at bounding box center [478, 291] width 131 height 31
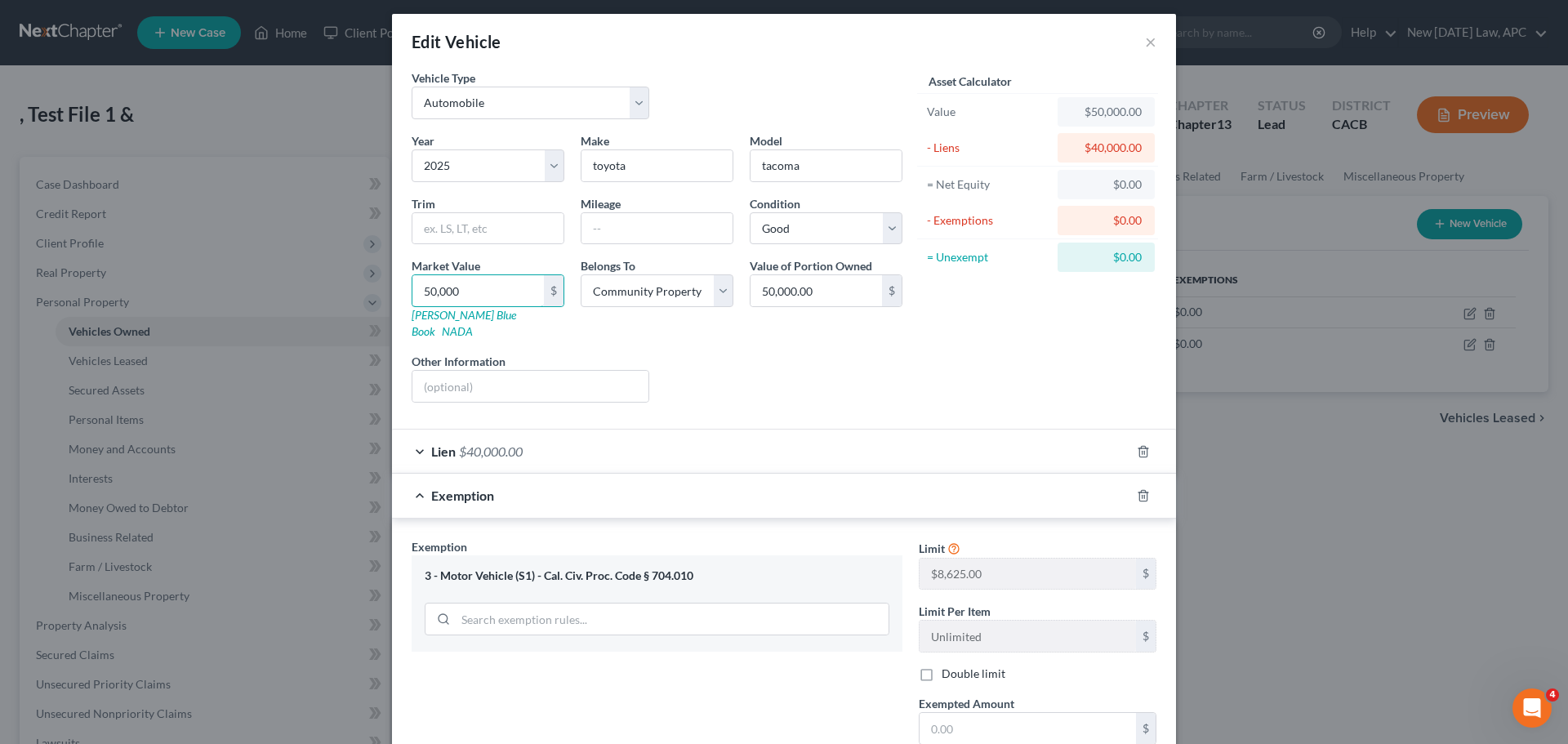
drag, startPoint x: 477, startPoint y: 285, endPoint x: 353, endPoint y: 284, distance: 124.0
click at [353, 284] on div "Edit Vehicle × Vehicle Type Select Automobile Truck Trailer Watercraft Aircraft…" at bounding box center [784, 372] width 1568 height 744
type input "3"
type input "3.00"
type input "30"
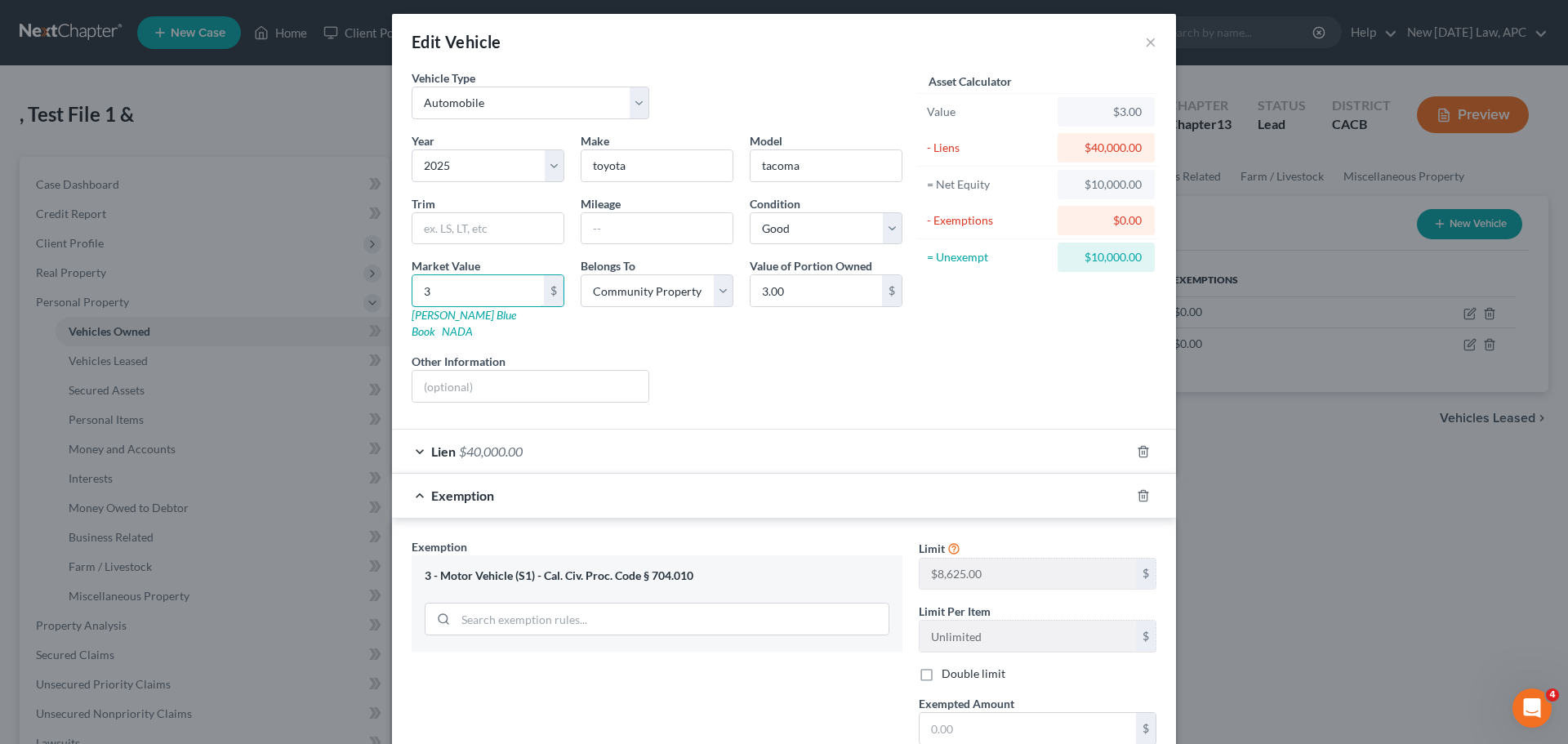
type input "30.00"
type input "300"
type input "300.00"
type input "3000"
type input "3,000.00"
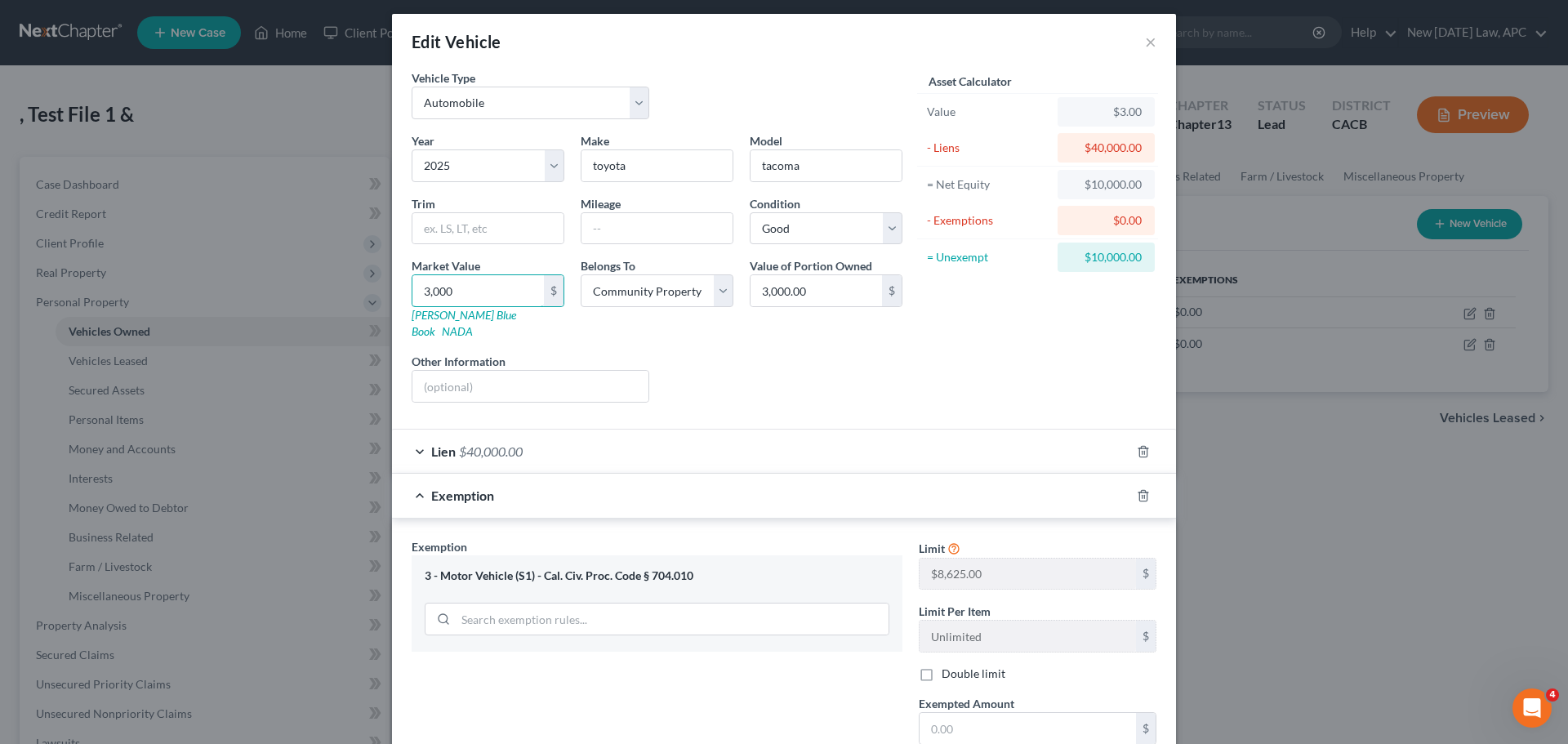
type input "3,0000"
type input "30,000.00"
click at [789, 353] on div "Liens Select" at bounding box center [784, 378] width 254 height 50
click at [737, 370] on div "Liens Select" at bounding box center [784, 378] width 254 height 50
click at [529, 430] on div "Lien $40,000.00" at bounding box center [760, 451] width 738 height 43
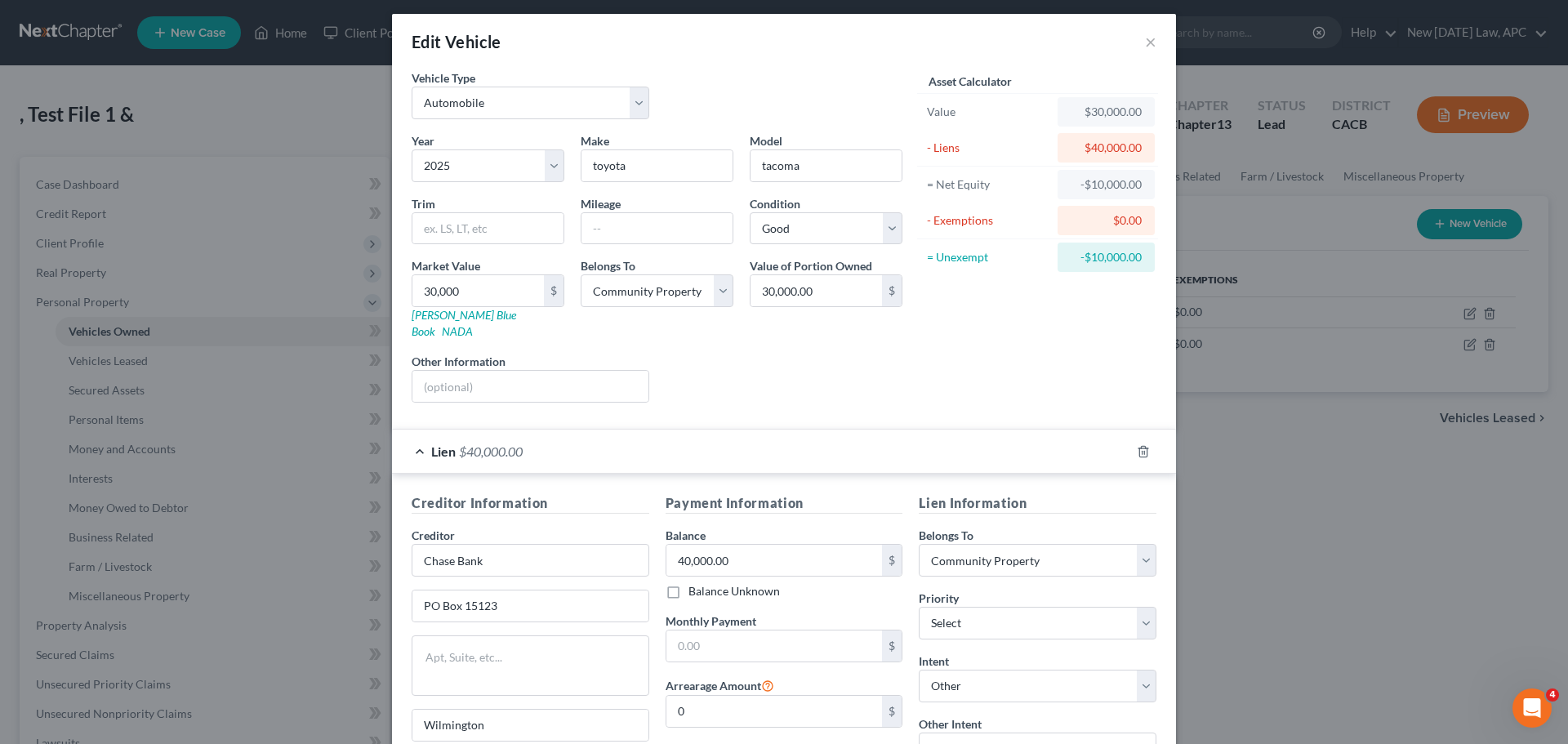
click at [548, 430] on div "Lien $40,000.00" at bounding box center [760, 451] width 738 height 43
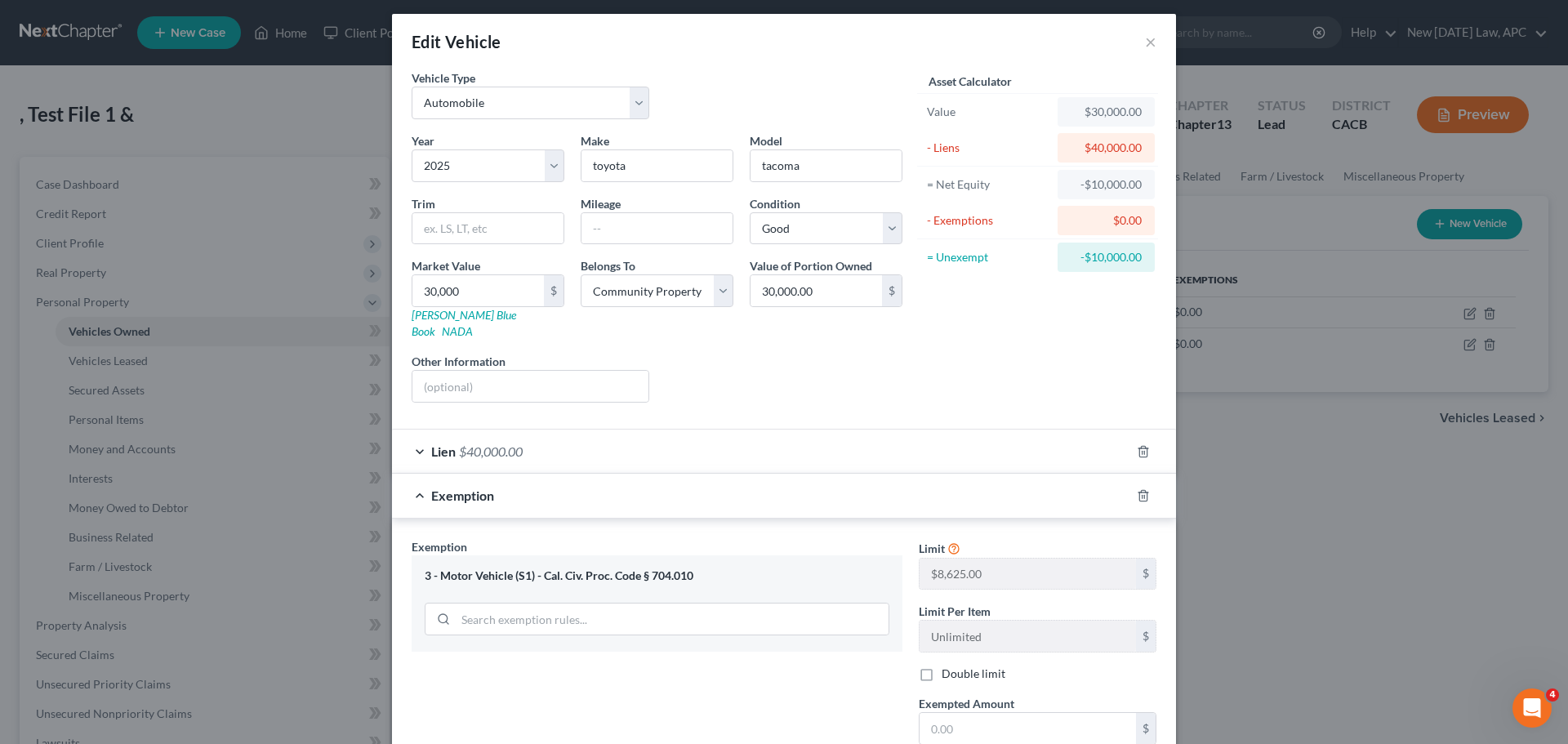
click at [777, 353] on div "Liens Select" at bounding box center [784, 378] width 254 height 50
click at [768, 358] on div "Liens Select" at bounding box center [784, 378] width 254 height 50
type input "5"
type input "5.00"
type input "50"
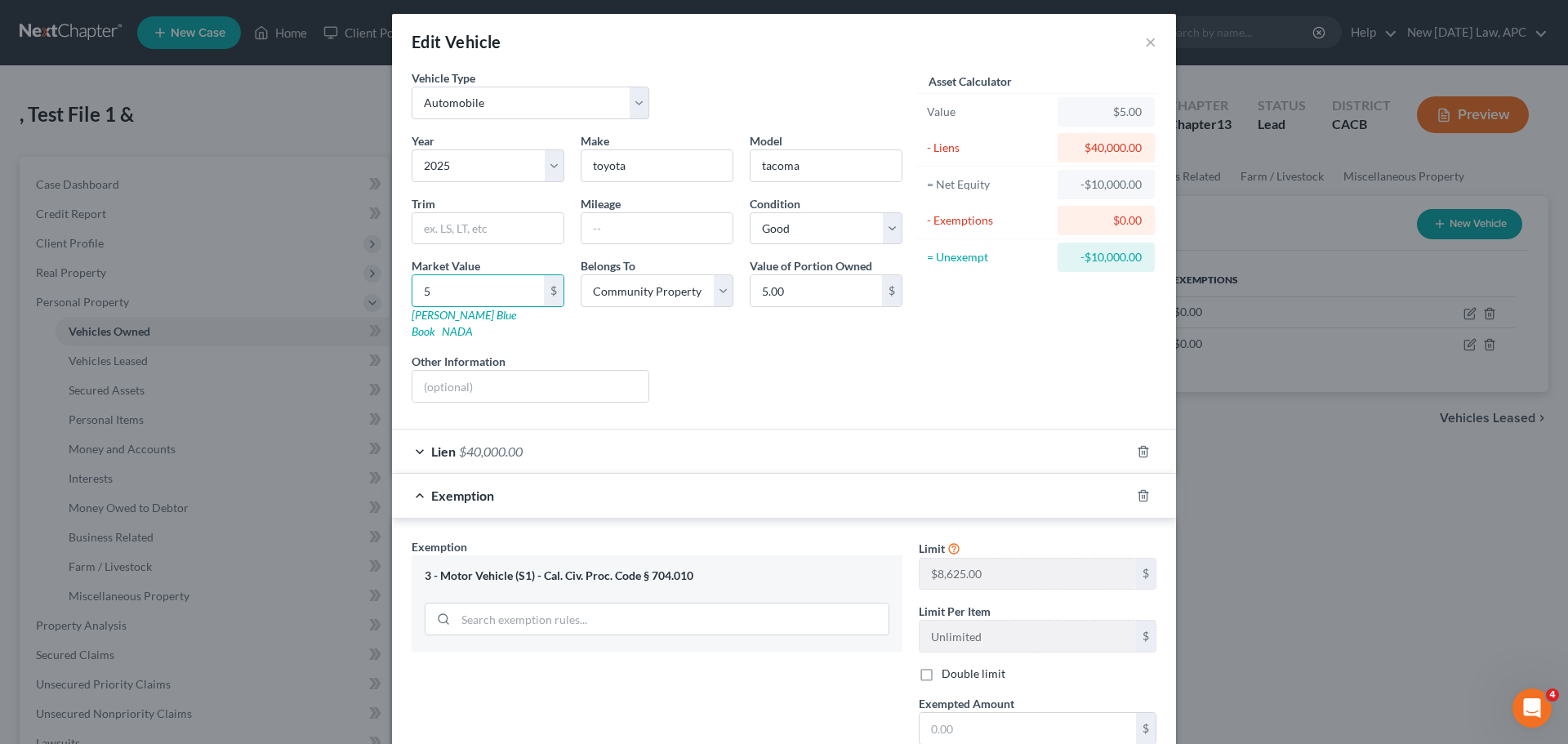
type input "50.00"
type input "500"
type input "500.00"
type input "5000"
type input "5,000.00"
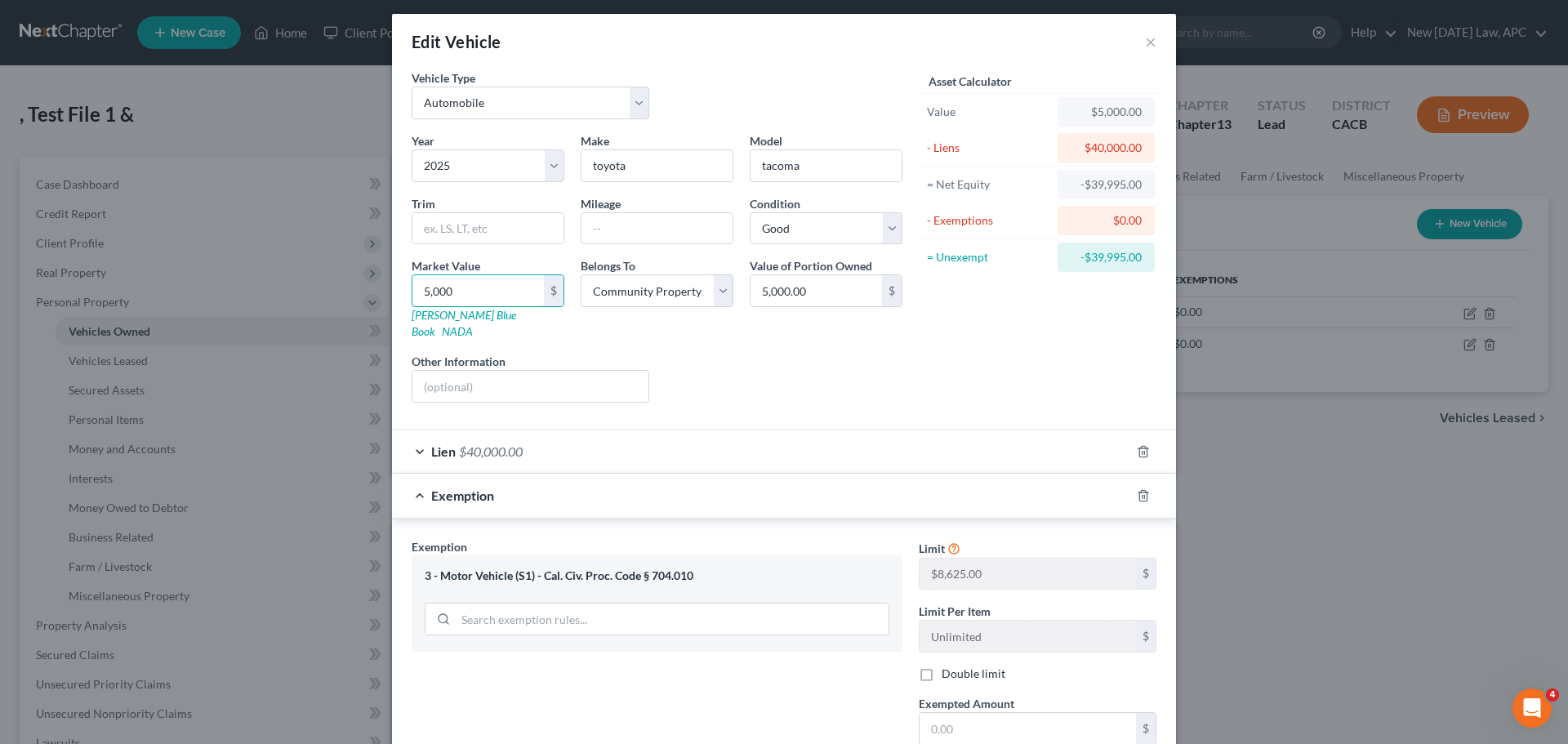
type input "5,0000"
type input "50,000.00"
type input "50,000"
click at [765, 368] on div "Liens Select" at bounding box center [784, 378] width 254 height 50
click at [843, 353] on div "Liens Select" at bounding box center [784, 378] width 254 height 50
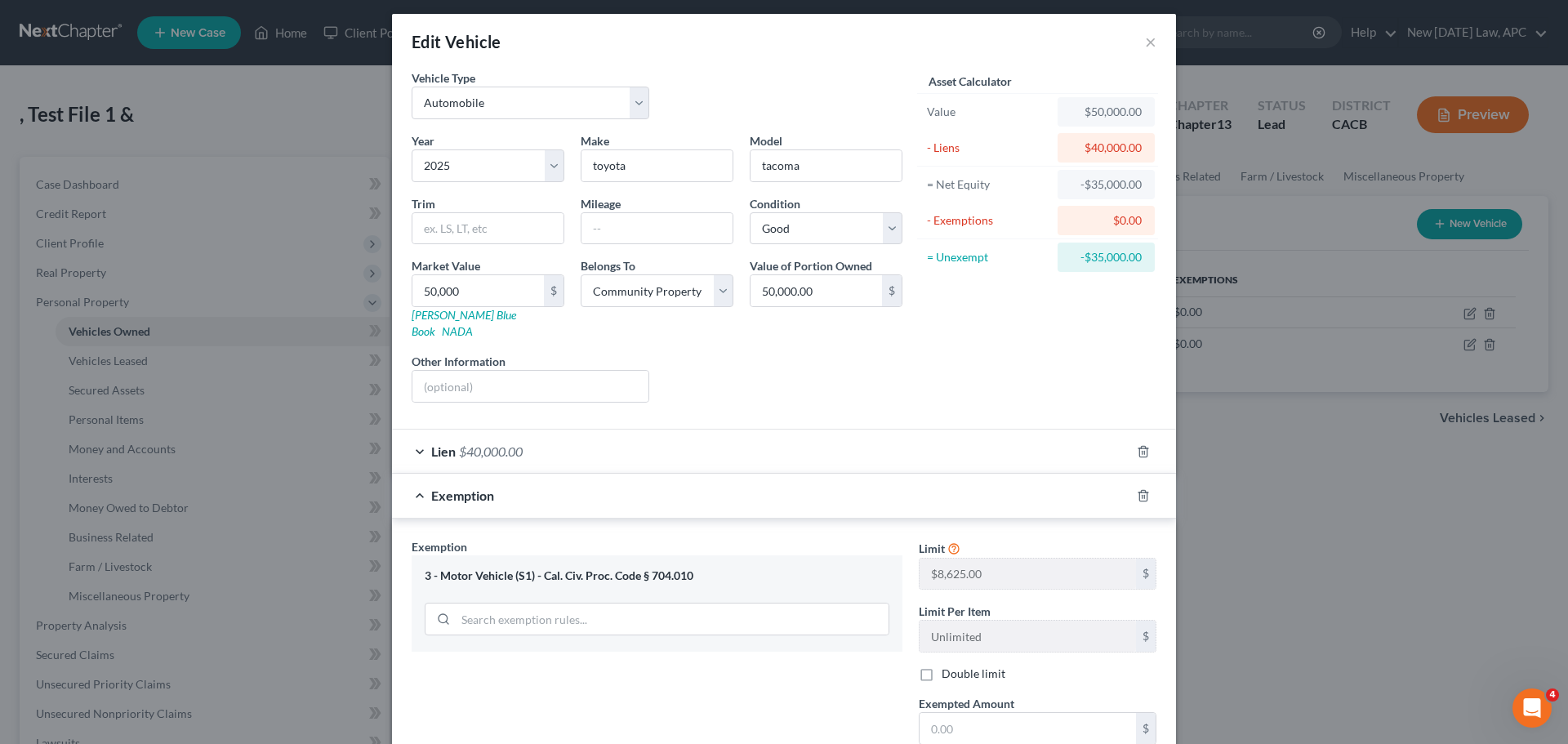
click at [749, 365] on div "Liens Select" at bounding box center [784, 378] width 254 height 50
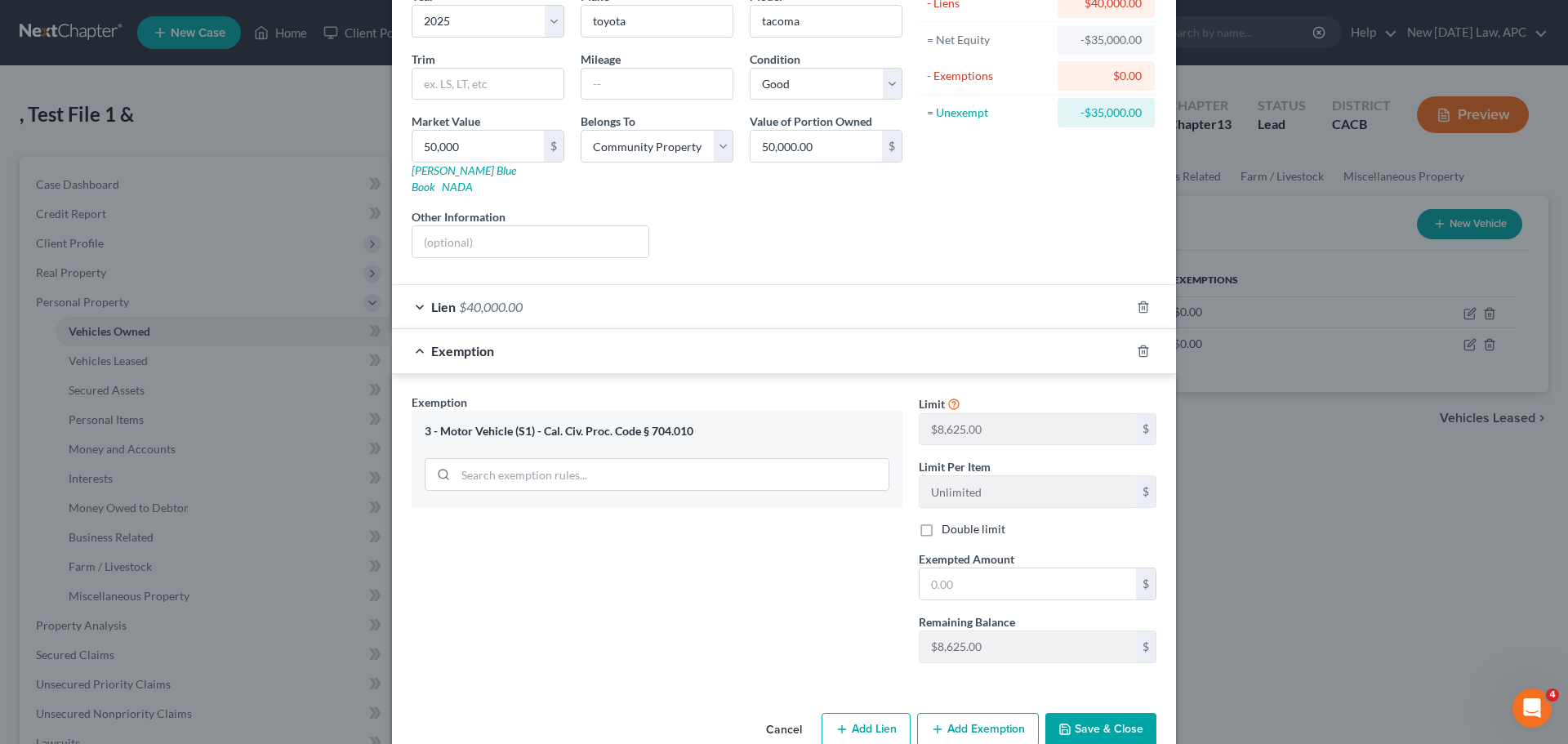
scroll to position [169, 0]
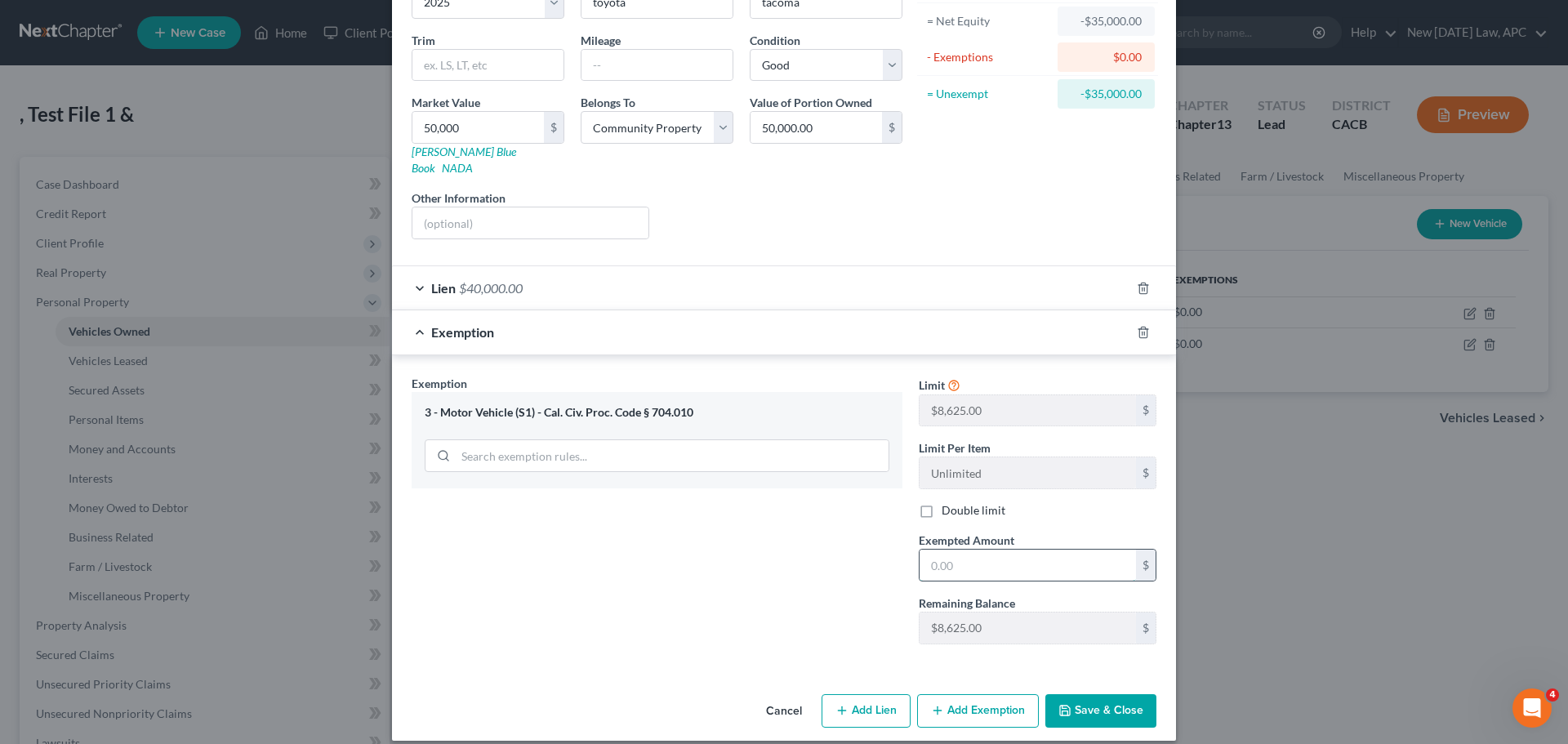
click at [963, 550] on input "text" at bounding box center [1028, 565] width 216 height 31
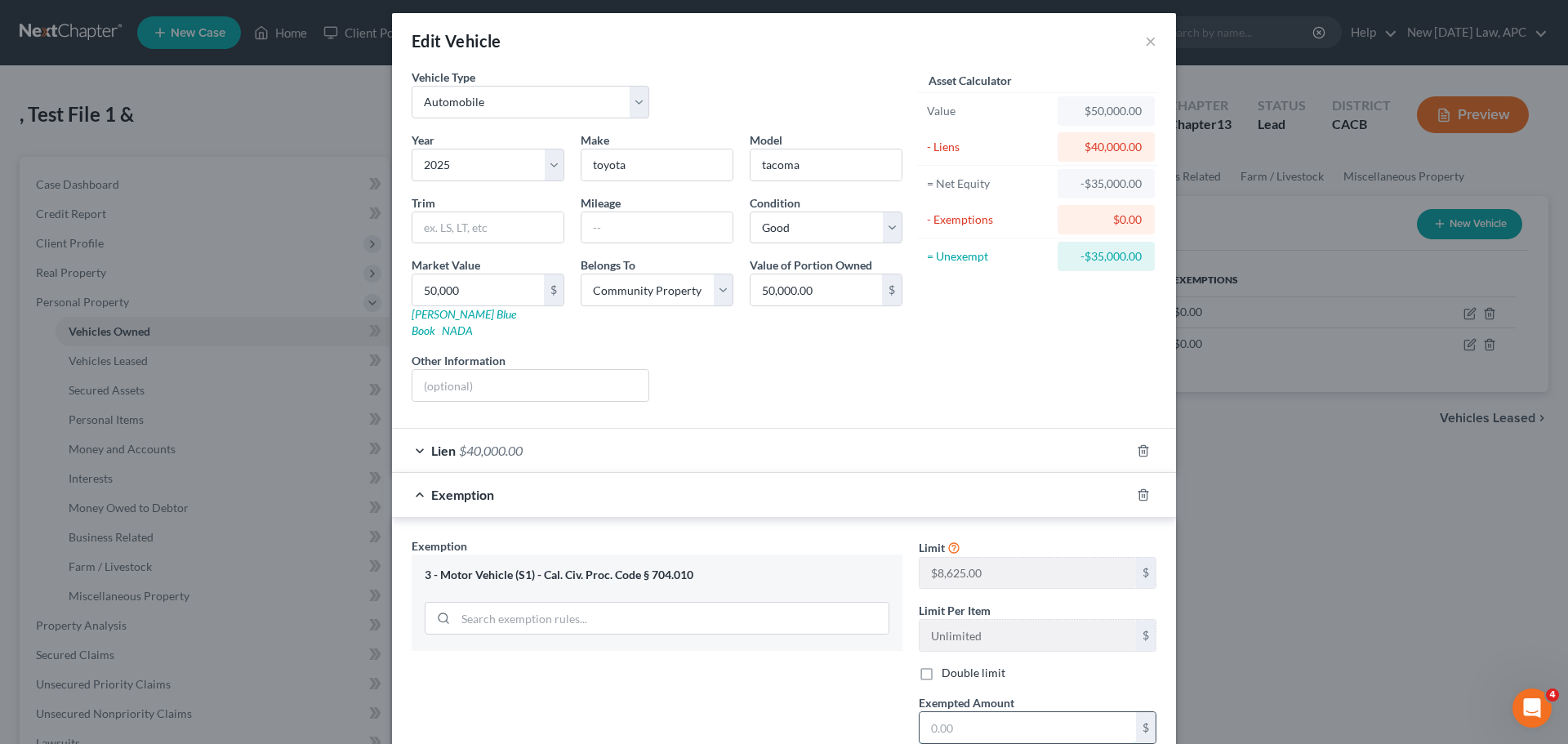
scroll to position [5, 0]
click at [887, 357] on div "Liens Select" at bounding box center [784, 378] width 254 height 50
click at [708, 478] on div "Exemption" at bounding box center [760, 495] width 738 height 43
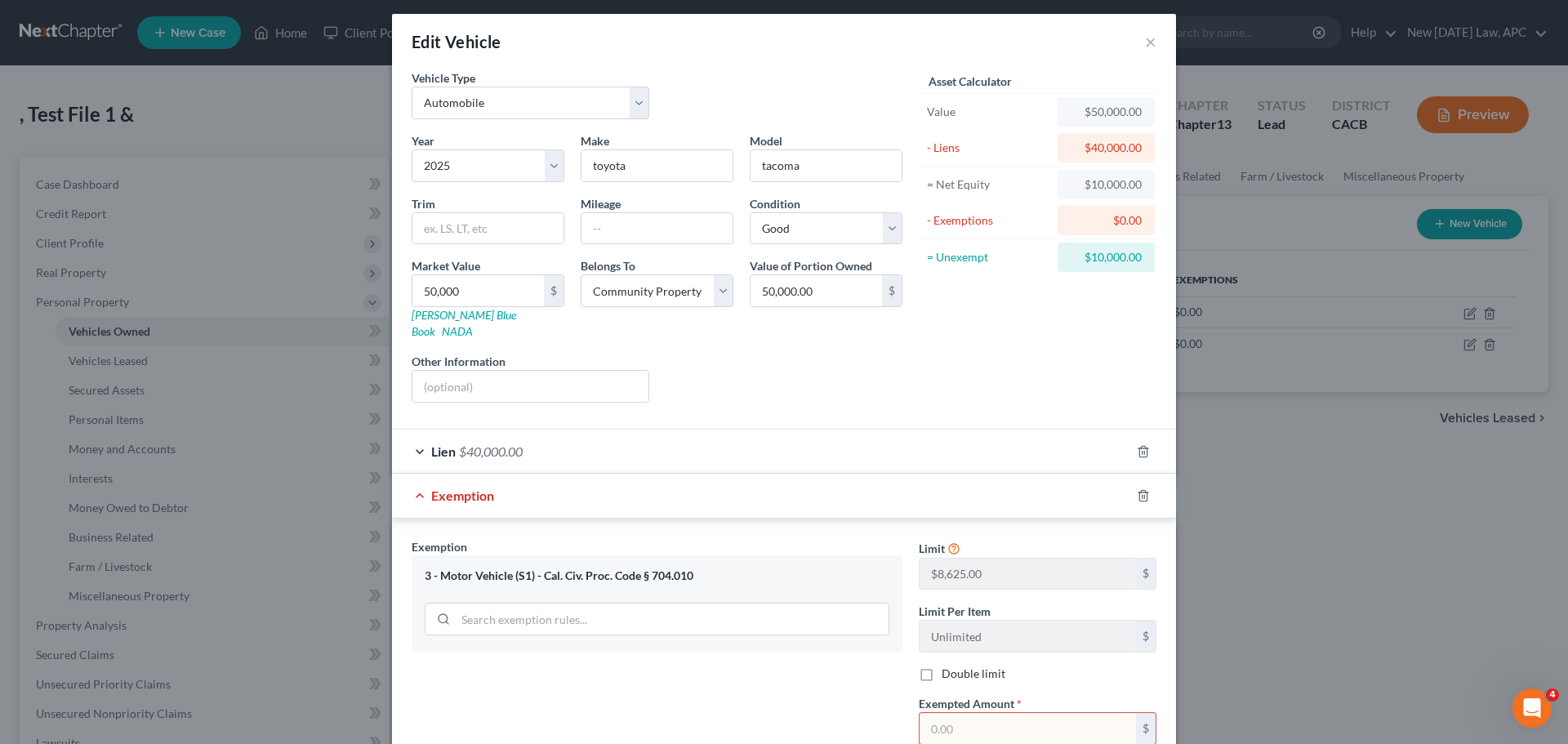
click at [739, 480] on div "Exemption" at bounding box center [760, 495] width 738 height 43
click at [717, 477] on div "Exemption" at bounding box center [760, 495] width 738 height 43
click at [601, 474] on div "Exemption" at bounding box center [760, 495] width 738 height 43
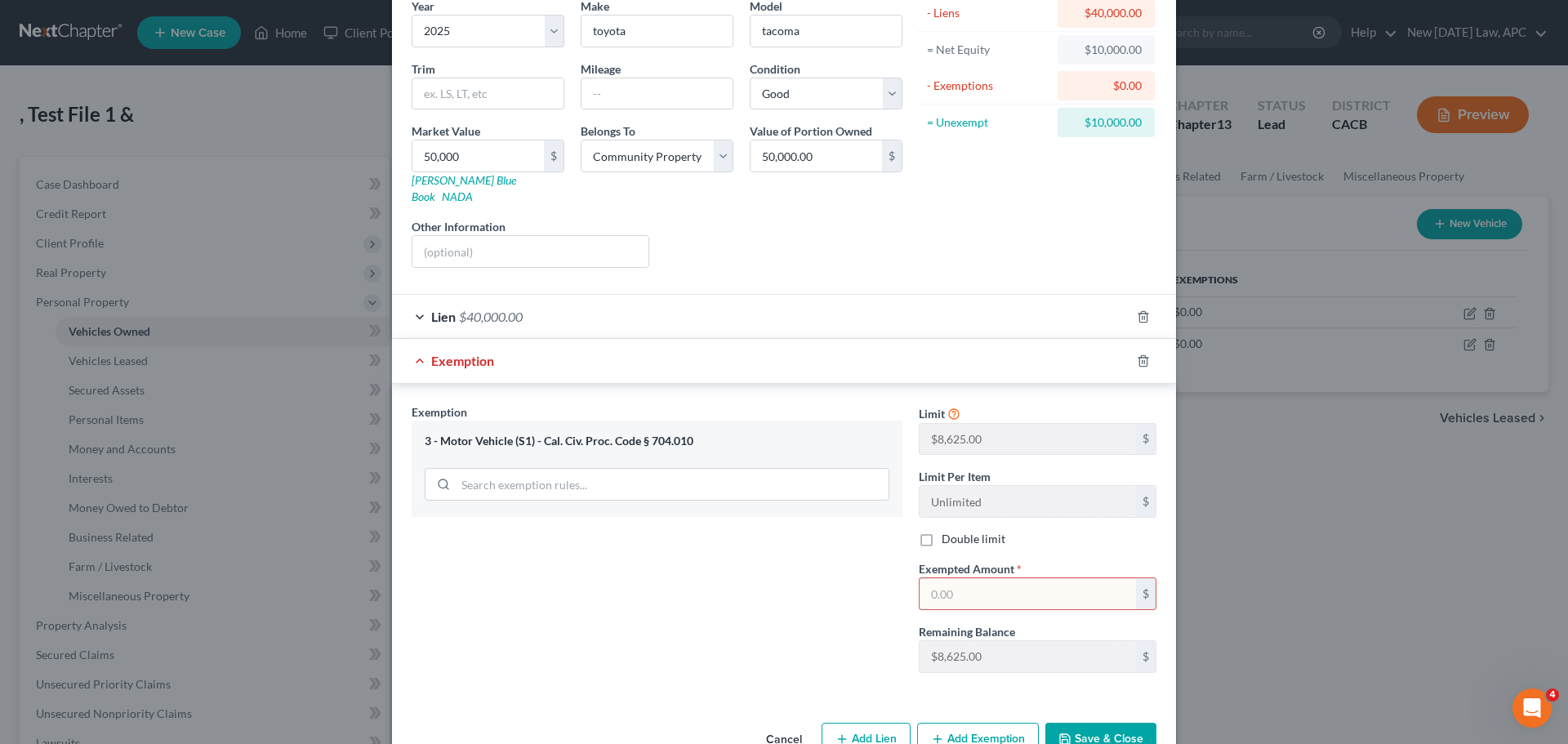
scroll to position [169, 0]
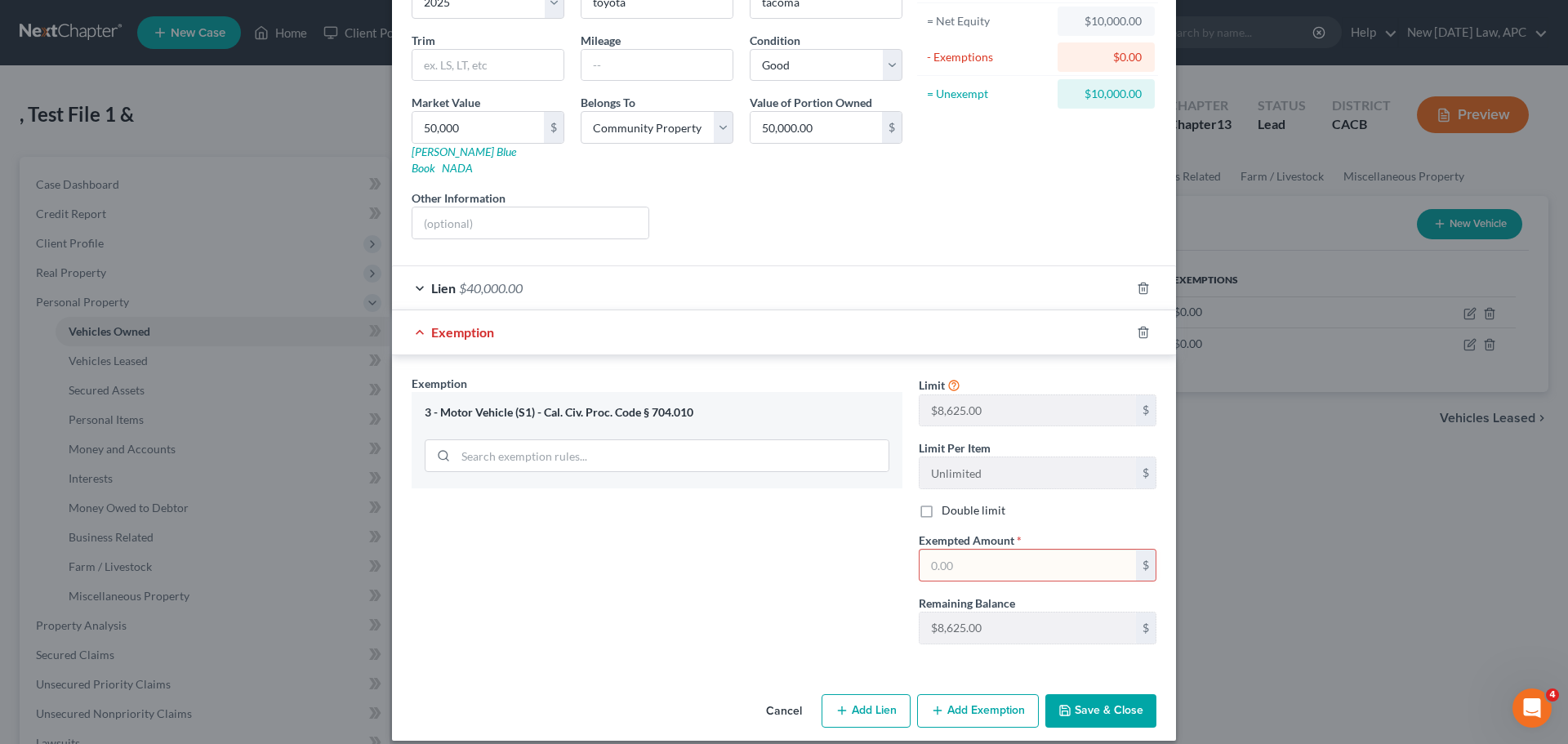
click at [953, 550] on input "text" at bounding box center [1028, 565] width 216 height 31
type input "8,625.00"
click at [787, 540] on div "Exemption Set must be selected for CA. Exemption * 3 - Motor Vehicle (S1) - Cal…" at bounding box center [657, 517] width 507 height 283
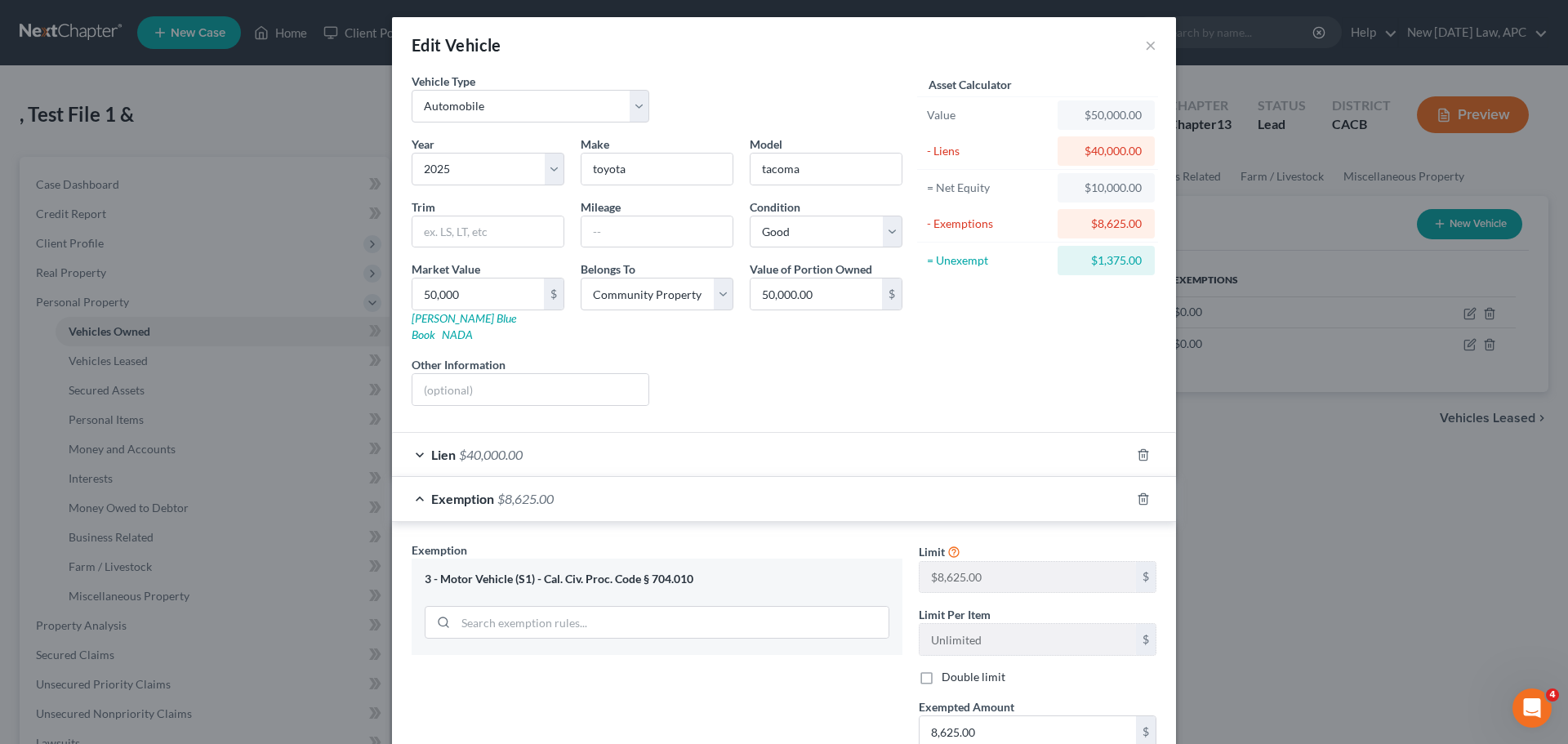
scroll to position [0, 0]
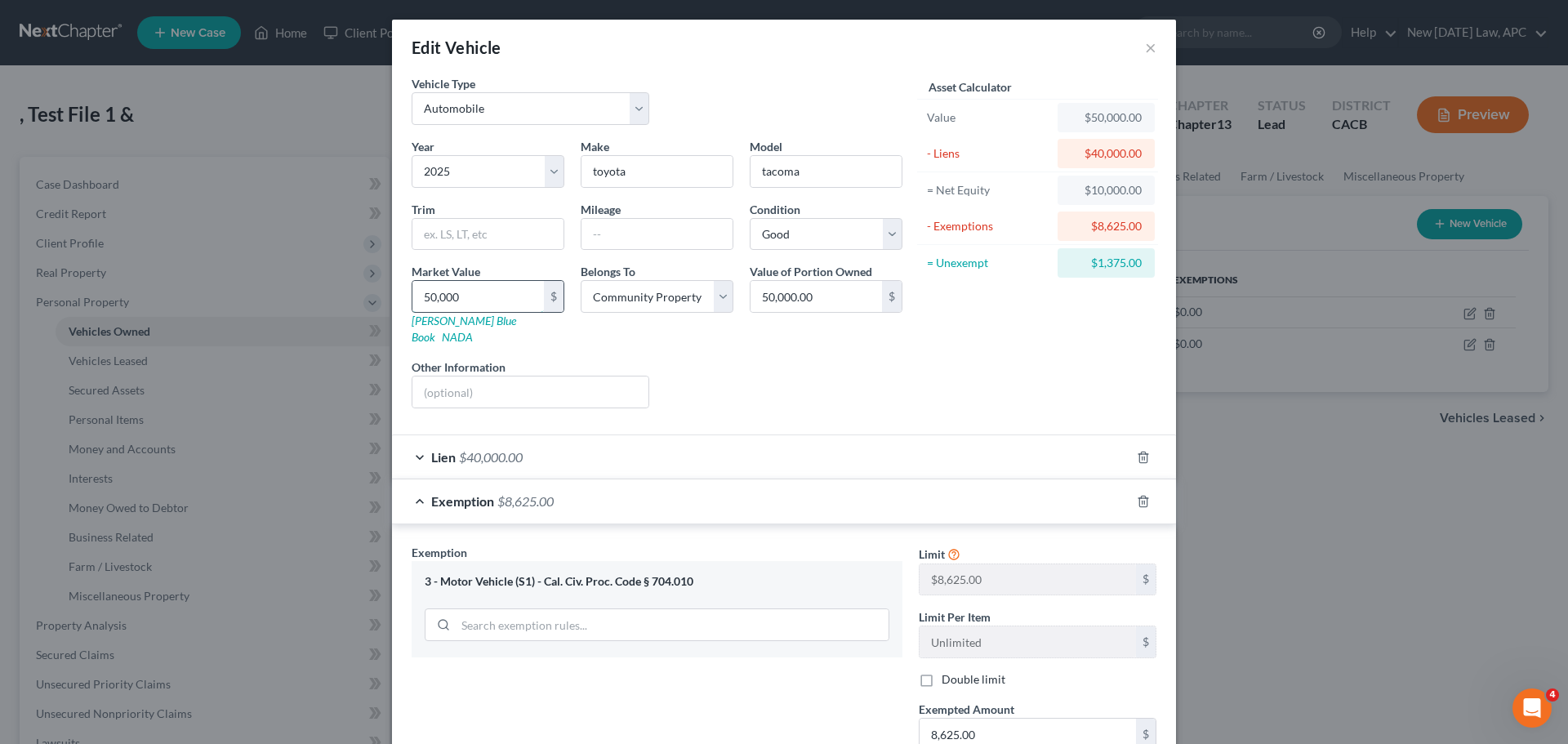
click at [476, 288] on input "50,000" at bounding box center [478, 297] width 131 height 31
drag, startPoint x: 476, startPoint y: 291, endPoint x: 363, endPoint y: 292, distance: 113.0
click at [363, 292] on div "Edit Vehicle × Vehicle Type Select Automobile Truck Trailer Watercraft Aircraft…" at bounding box center [784, 372] width 1568 height 744
type input "5"
type input "5.00"
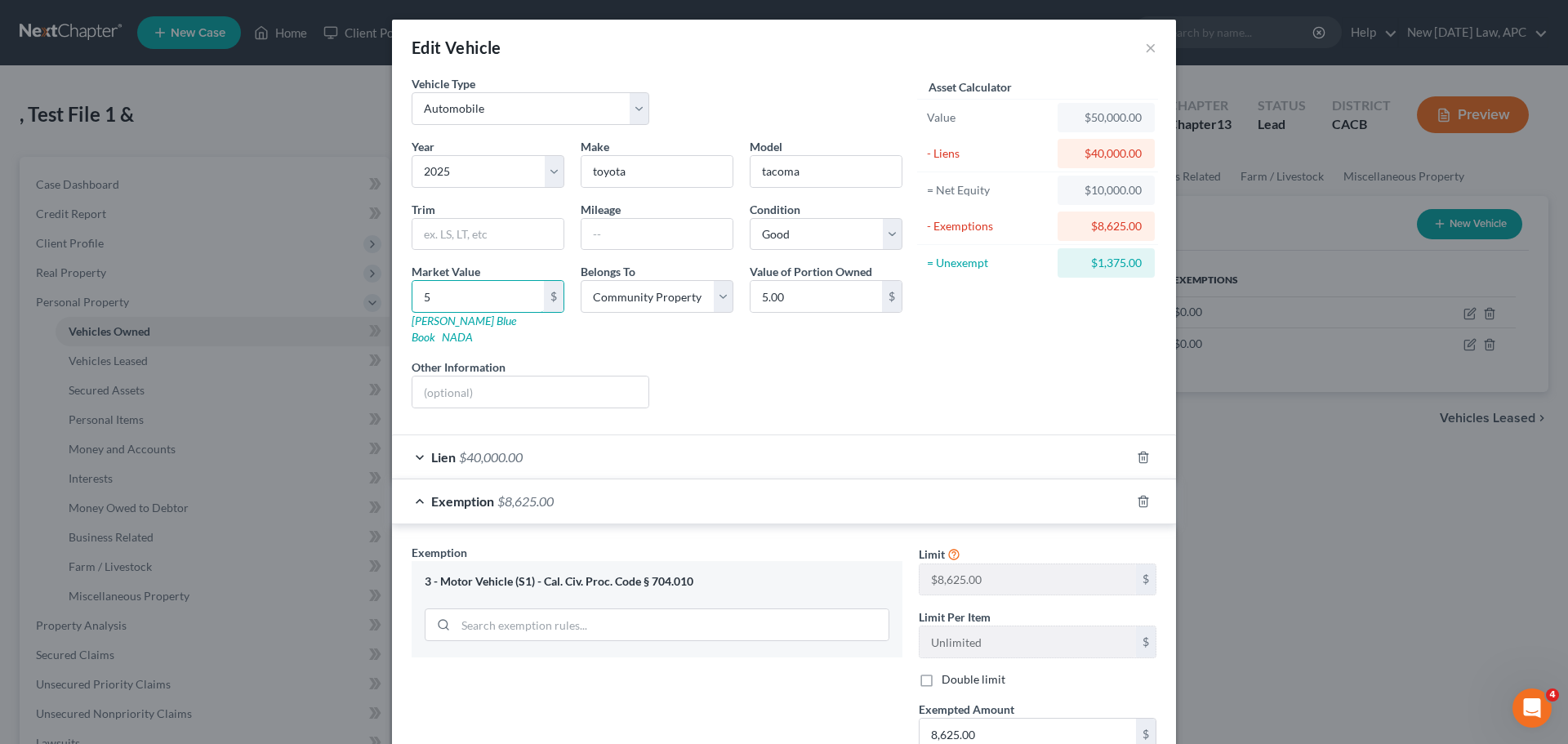
type input "55"
type input "55.00"
type input "550"
type input "550.00"
type input "5500"
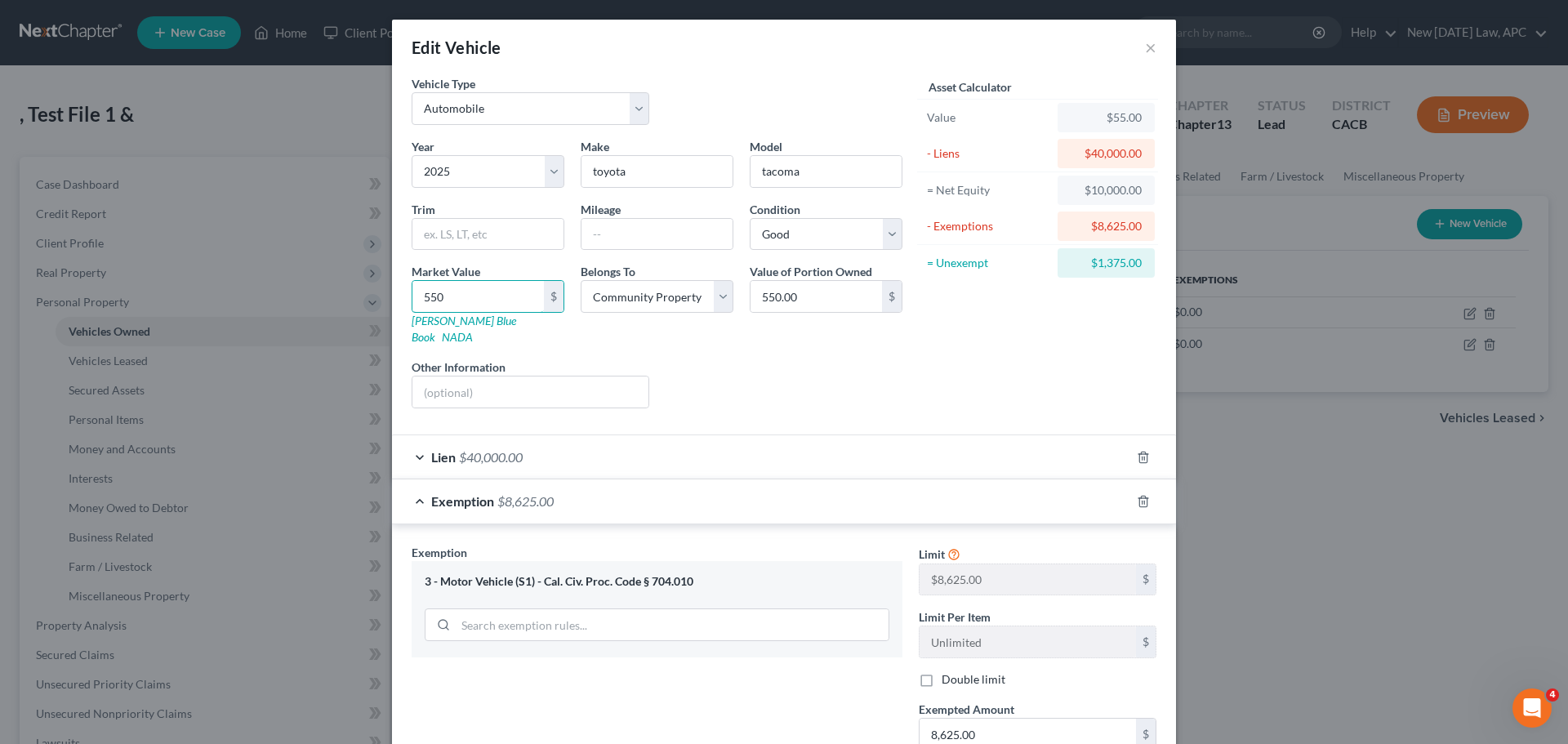
type input "5,500.00"
type input "5,5000"
type input "55,000.00"
type input "55,000"
drag, startPoint x: 761, startPoint y: 341, endPoint x: 670, endPoint y: 453, distance: 144.3
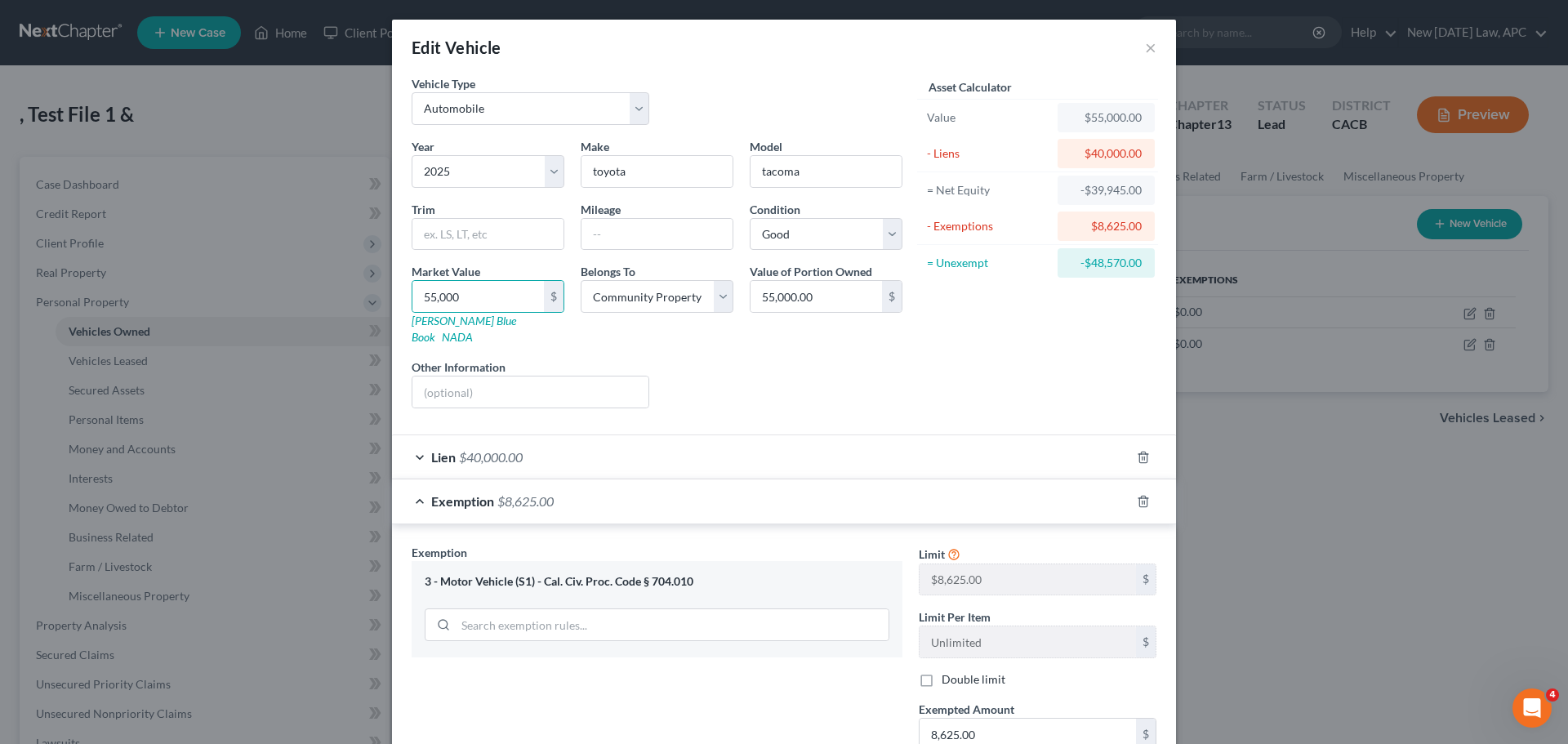
click at [762, 341] on div "Year Select 2026 2025 2024 2023 2022 2021 2020 2019 2018 2017 2016 2015 2014 20…" at bounding box center [657, 279] width 507 height 283
click at [587, 494] on div "Exemption $8,625.00" at bounding box center [760, 500] width 738 height 43
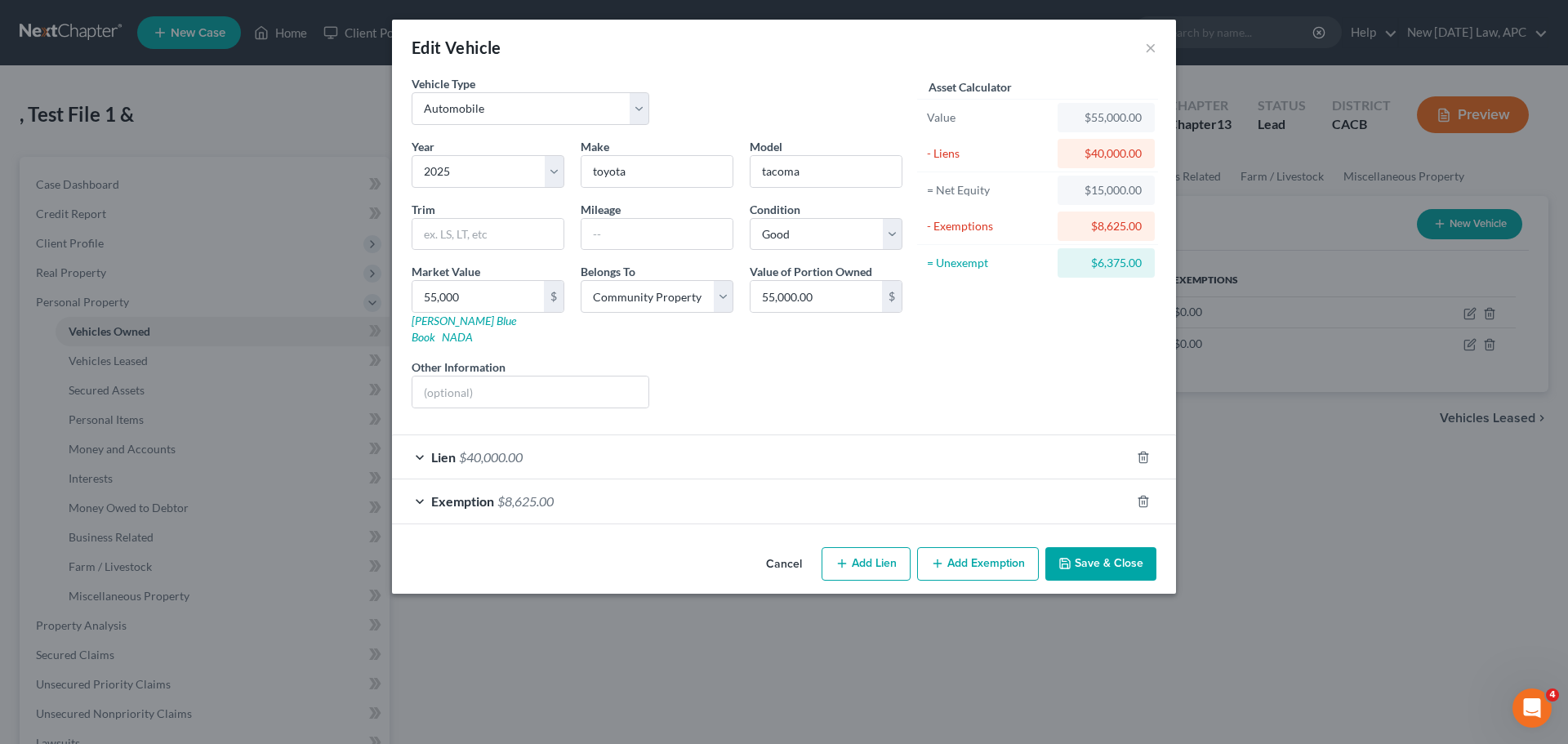
click at [591, 483] on div "Exemption $8,625.00" at bounding box center [760, 500] width 738 height 43
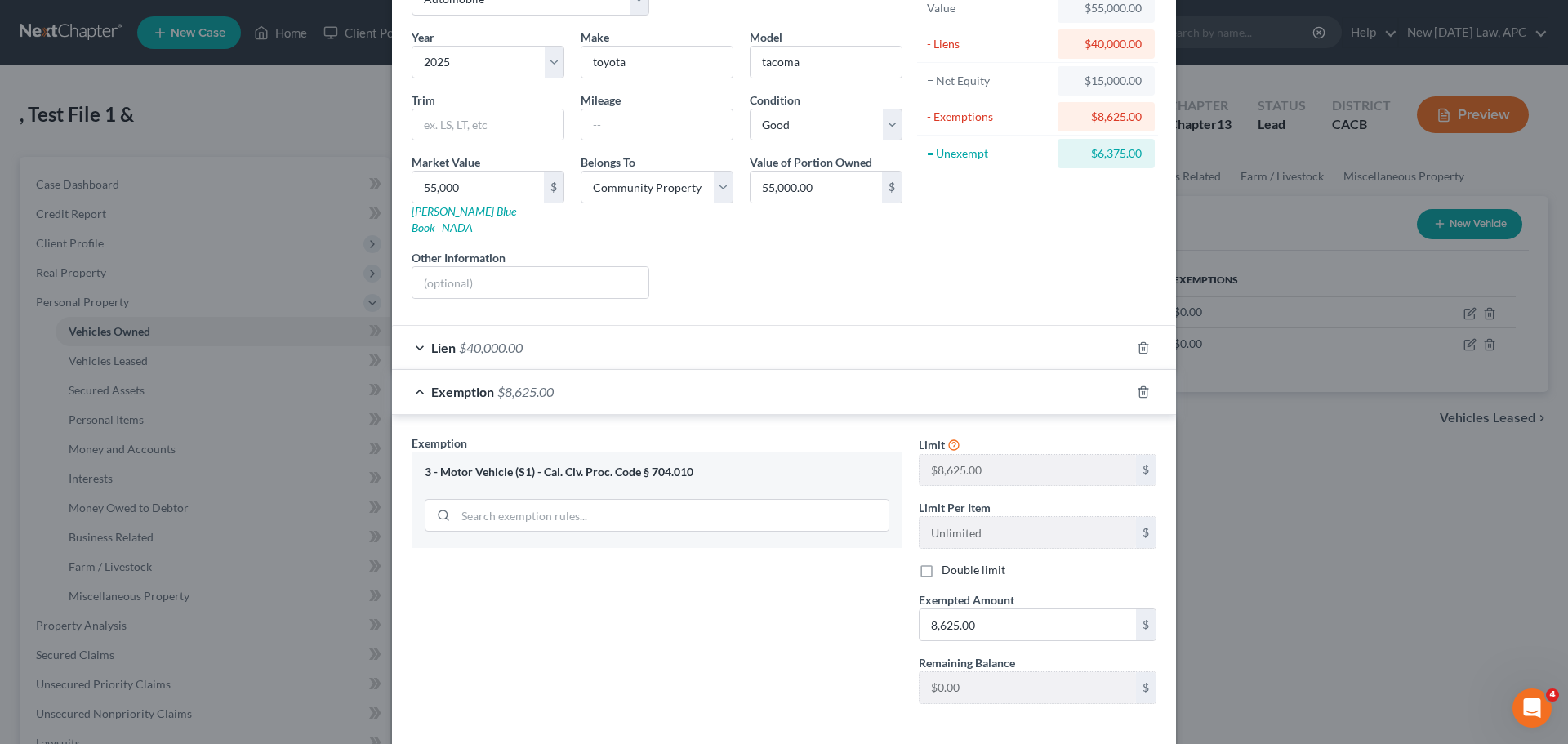
scroll to position [163, 0]
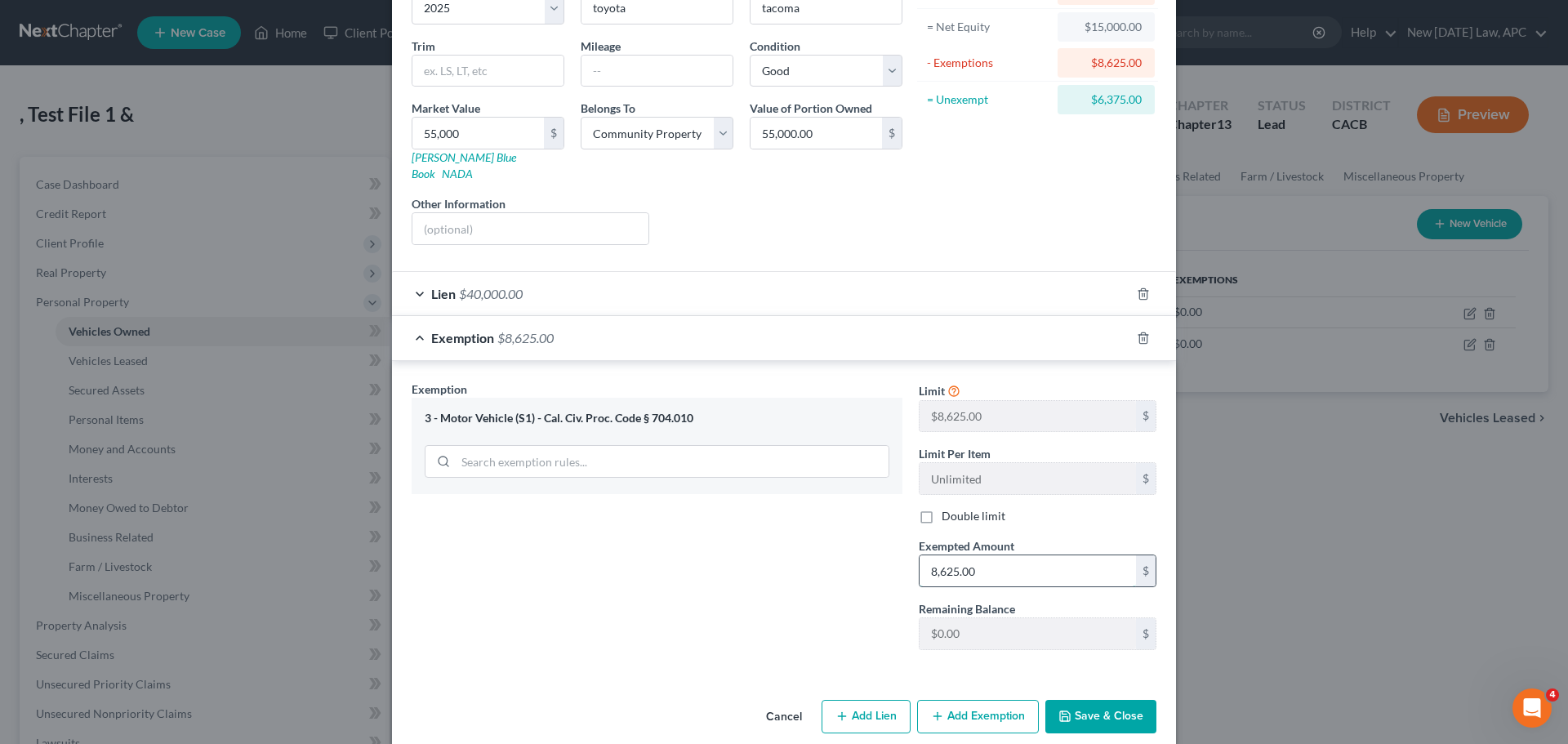
click at [986, 555] on input "8,625.00" at bounding box center [1028, 571] width 216 height 31
click at [988, 564] on input "8,625.00" at bounding box center [1028, 571] width 216 height 31
drag, startPoint x: 985, startPoint y: 554, endPoint x: 883, endPoint y: 555, distance: 102.0
click at [883, 555] on div "Exemption Set must be selected for CA. Exemption * 3 - Motor Vehicle (S1) - Cal…" at bounding box center [784, 522] width 761 height 283
type input "8,625.00"
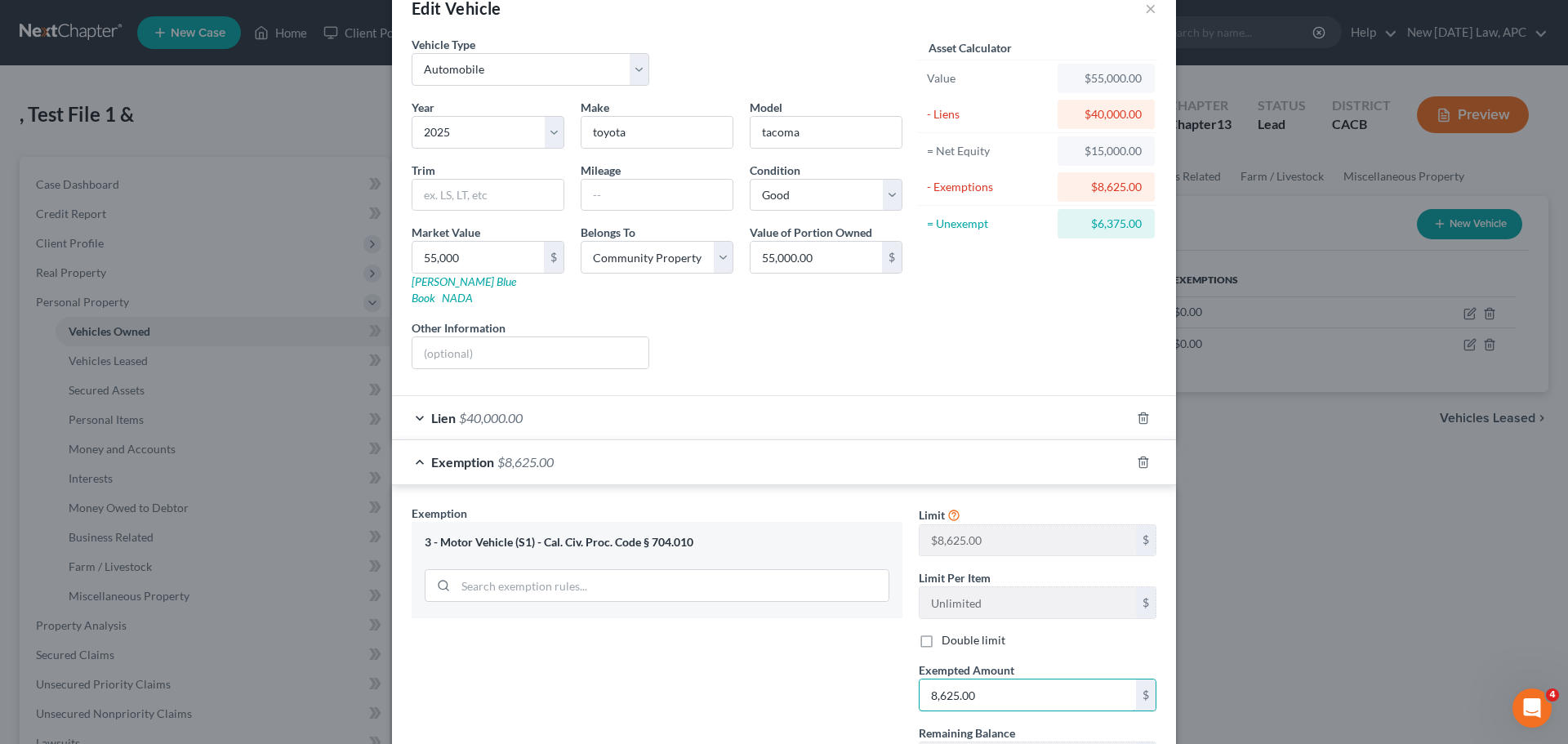
scroll to position [0, 0]
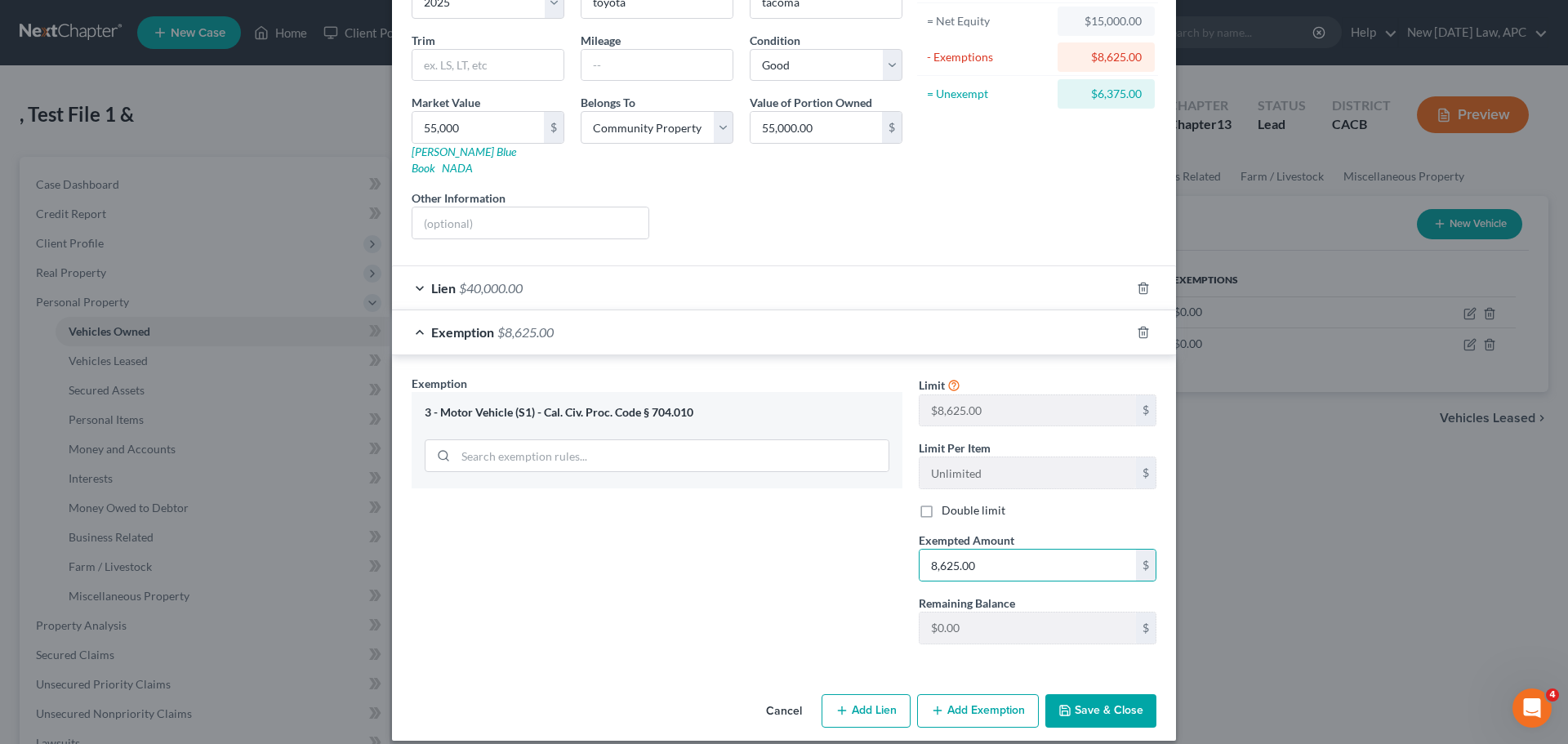
click at [766, 544] on div "Exemption Set must be selected for CA. Exemption * 3 - Motor Vehicle (S1) - Cal…" at bounding box center [657, 517] width 507 height 283
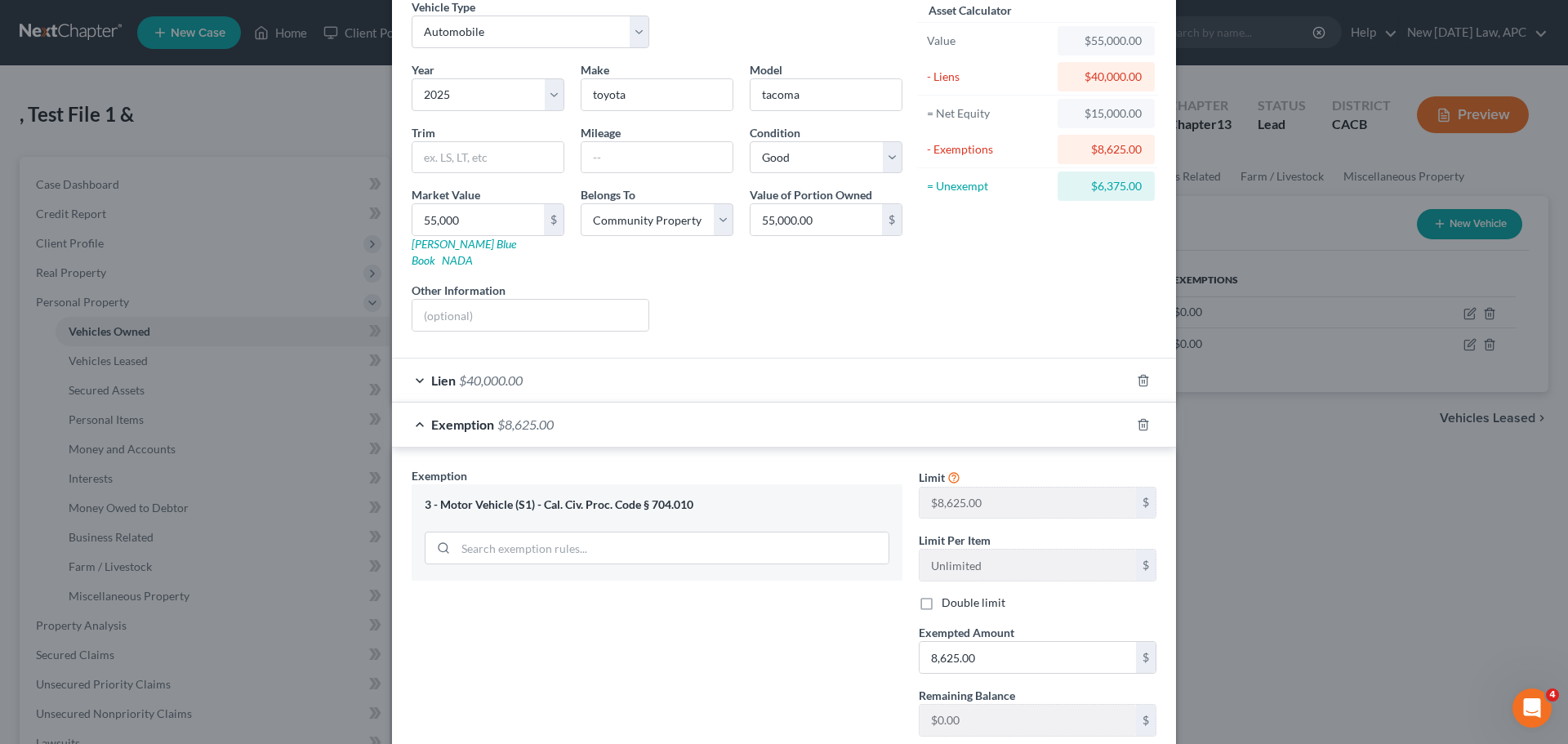
scroll to position [169, 0]
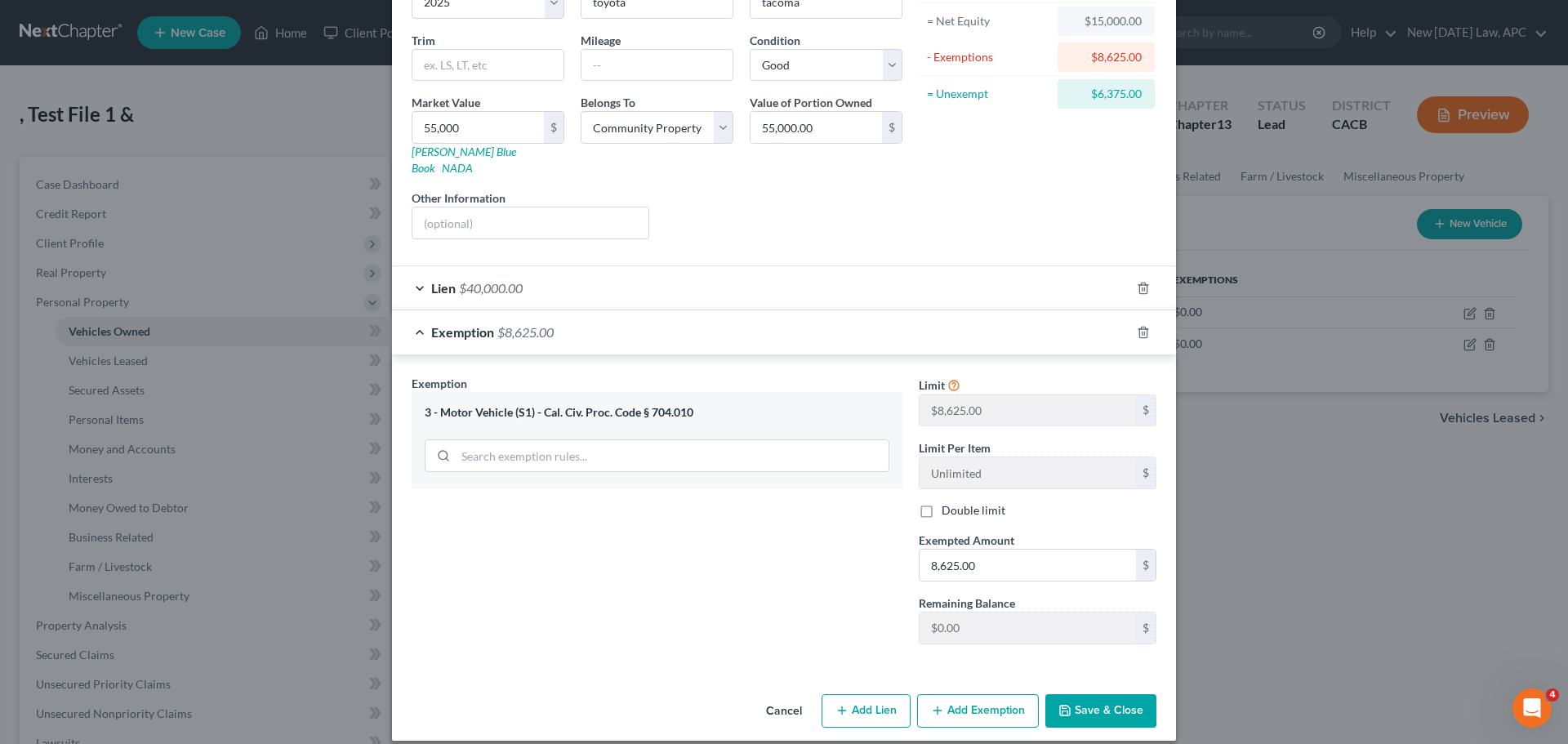
click at [1120, 696] on button "Save & Close" at bounding box center [1101, 712] width 111 height 35
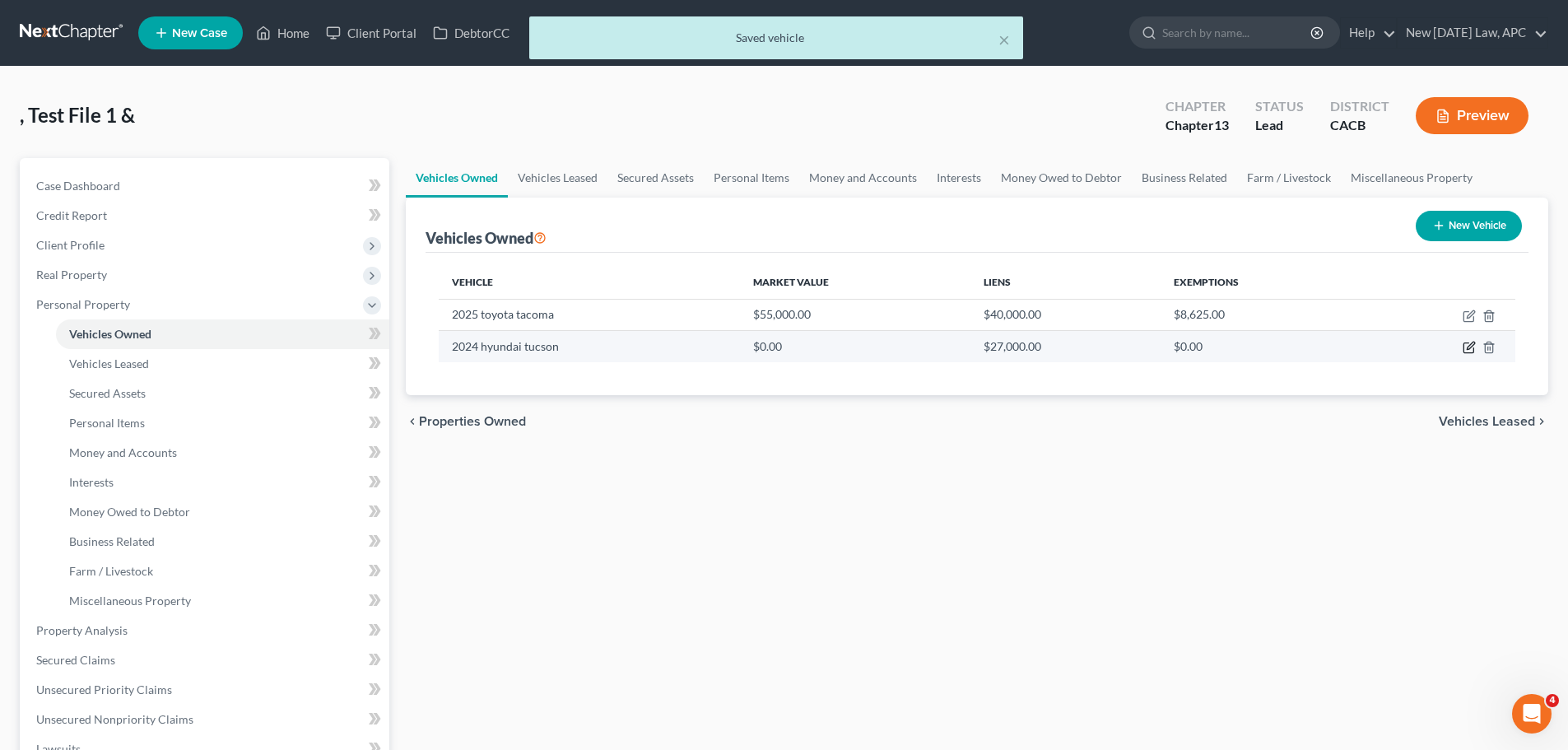
click at [1470, 348] on icon "button" at bounding box center [1471, 346] width 7 height 7
select select "0"
select select "2"
select select "4"
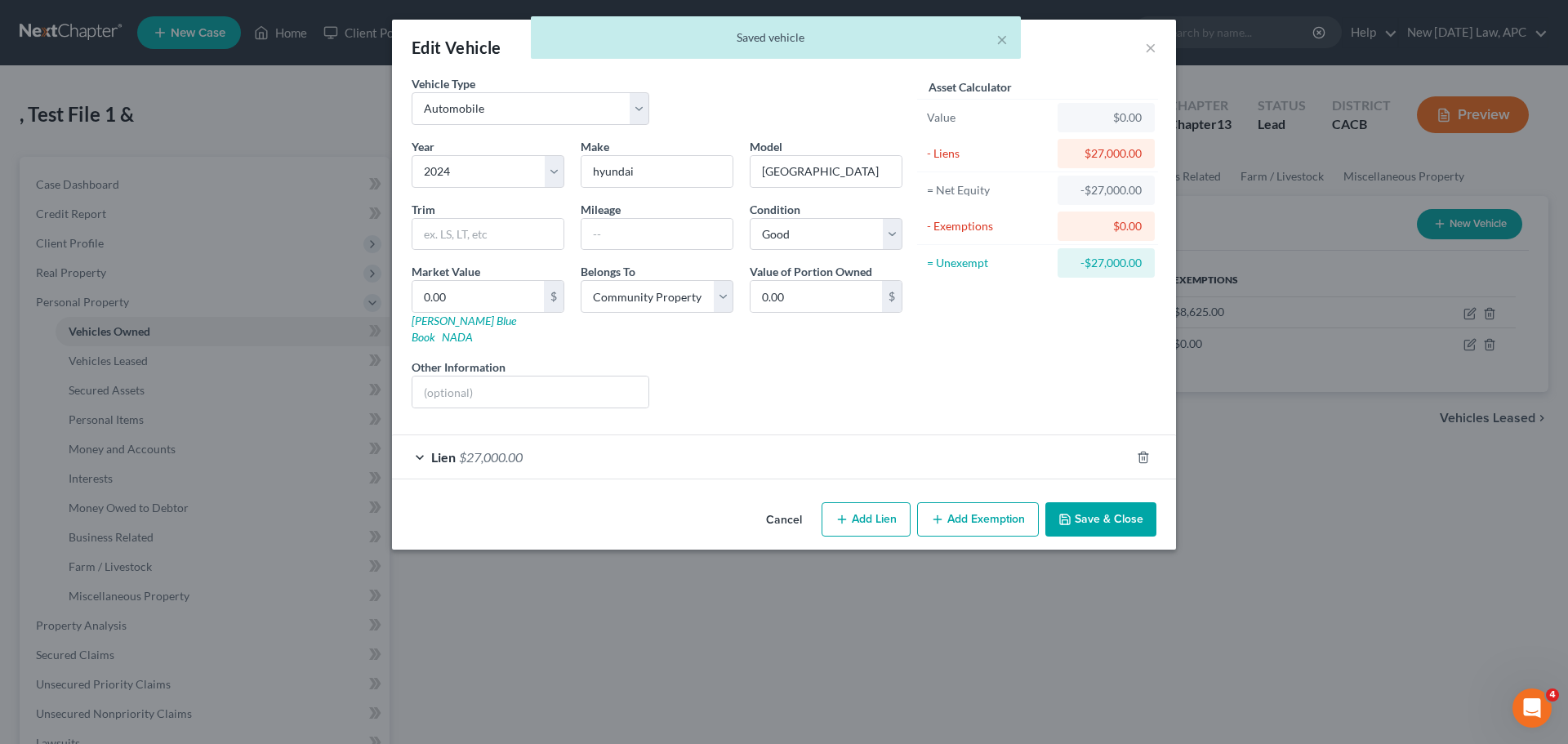
click at [788, 504] on button "Cancel" at bounding box center [784, 520] width 62 height 33
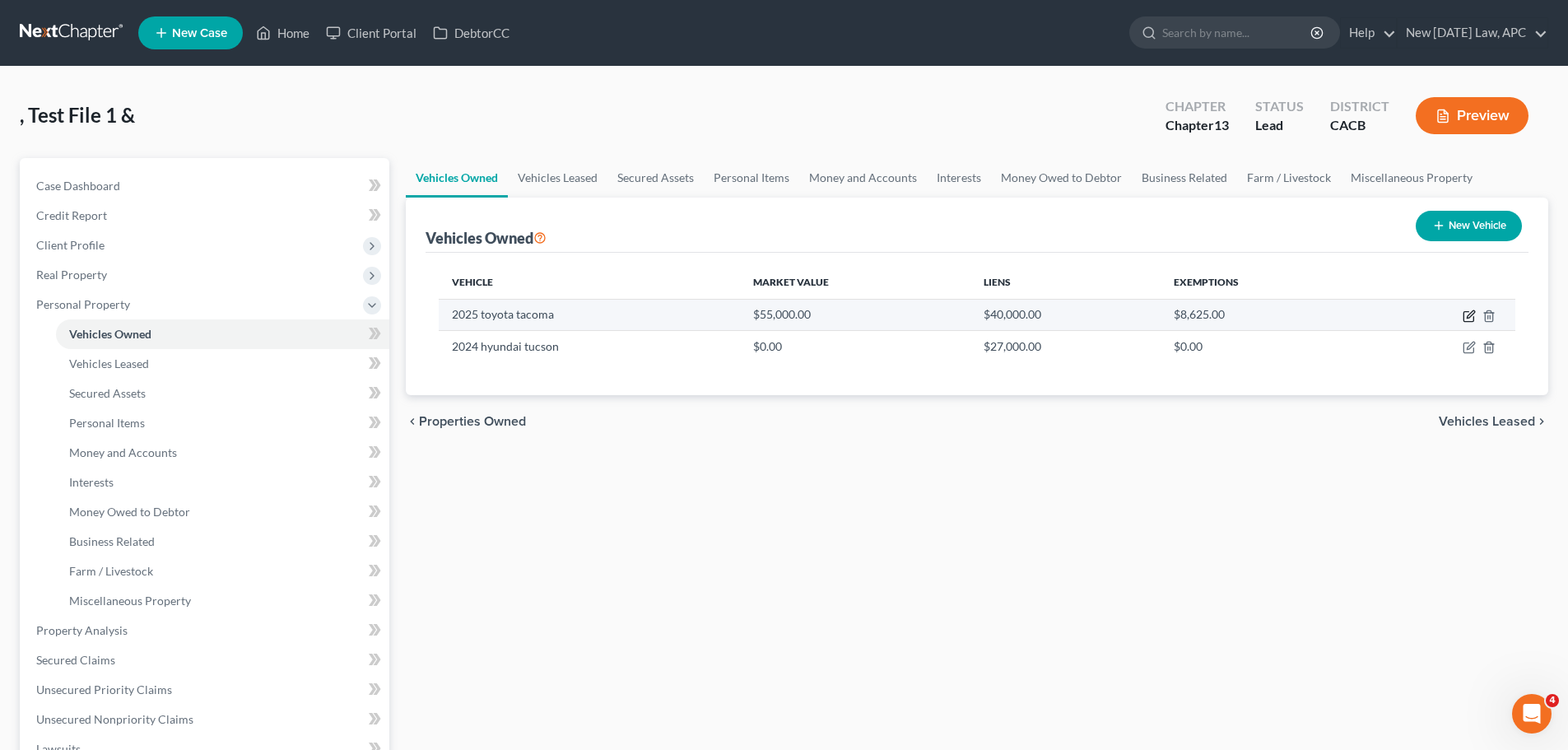
click at [1465, 312] on icon "button" at bounding box center [1468, 317] width 10 height 10
select select "0"
select select "1"
select select "2"
select select "4"
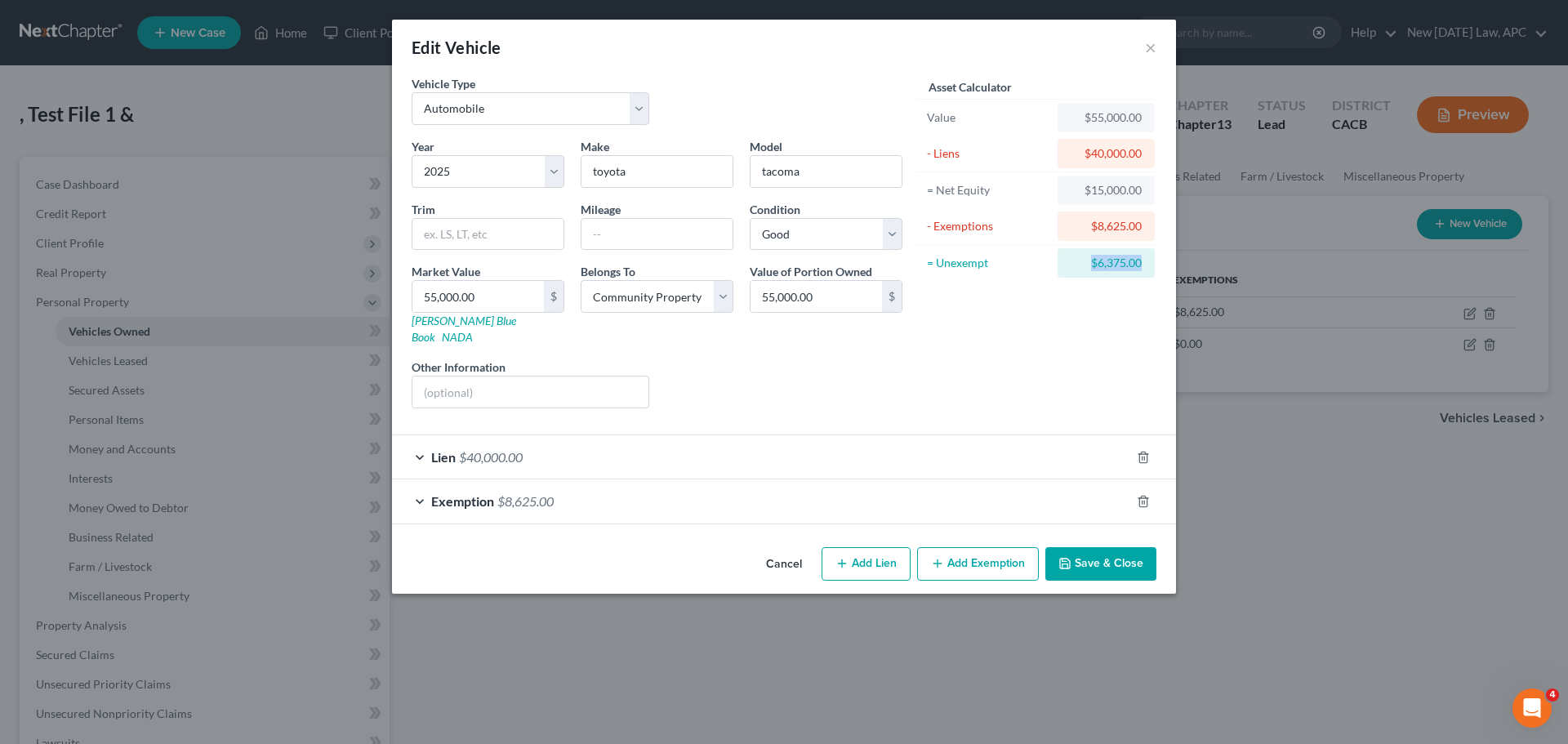
drag, startPoint x: 1088, startPoint y: 263, endPoint x: 1155, endPoint y: 262, distance: 67.0
click at [1155, 262] on div "= Unexempt $6,375.00" at bounding box center [1038, 262] width 241 height 36
click at [1025, 342] on div "Asset Calculator Value $55,000.00 - Liens $40,000.00 = Net Equity $15,000.00 - …" at bounding box center [1038, 247] width 254 height 346
click at [794, 388] on div "Liens Select" at bounding box center [784, 383] width 254 height 50
click at [1137, 495] on icon "button" at bounding box center [1144, 501] width 13 height 13
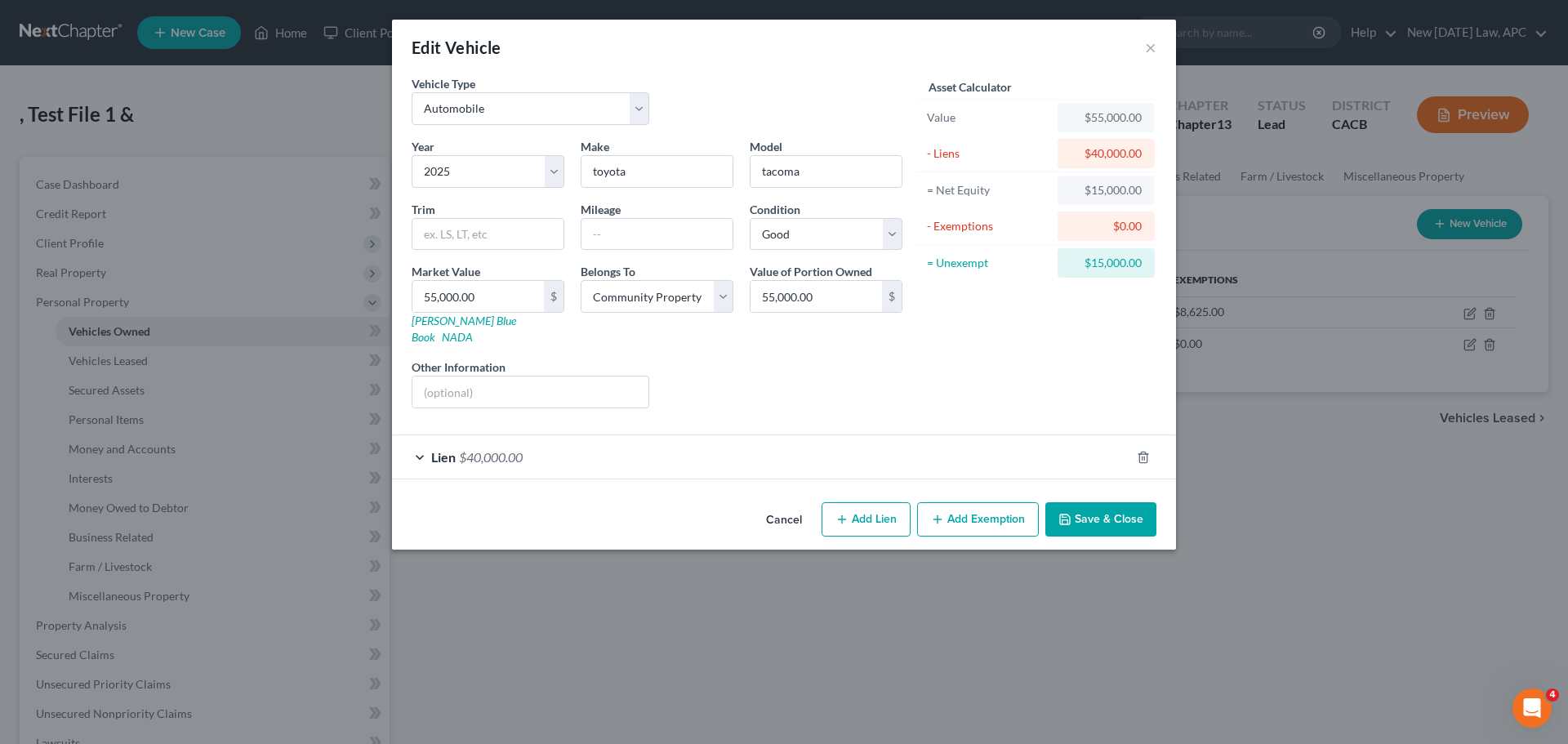
click at [1007, 329] on div "Asset Calculator Value $55,000.00 - Liens $40,000.00 = Net Equity $15,000.00 - …" at bounding box center [1038, 247] width 254 height 346
click at [988, 381] on div "Asset Calculator Value $55,000.00 - Liens $40,000.00 = Net Equity $15,000.00 - …" at bounding box center [1038, 247] width 254 height 346
click at [522, 449] on span "$40,000.00" at bounding box center [491, 456] width 64 height 16
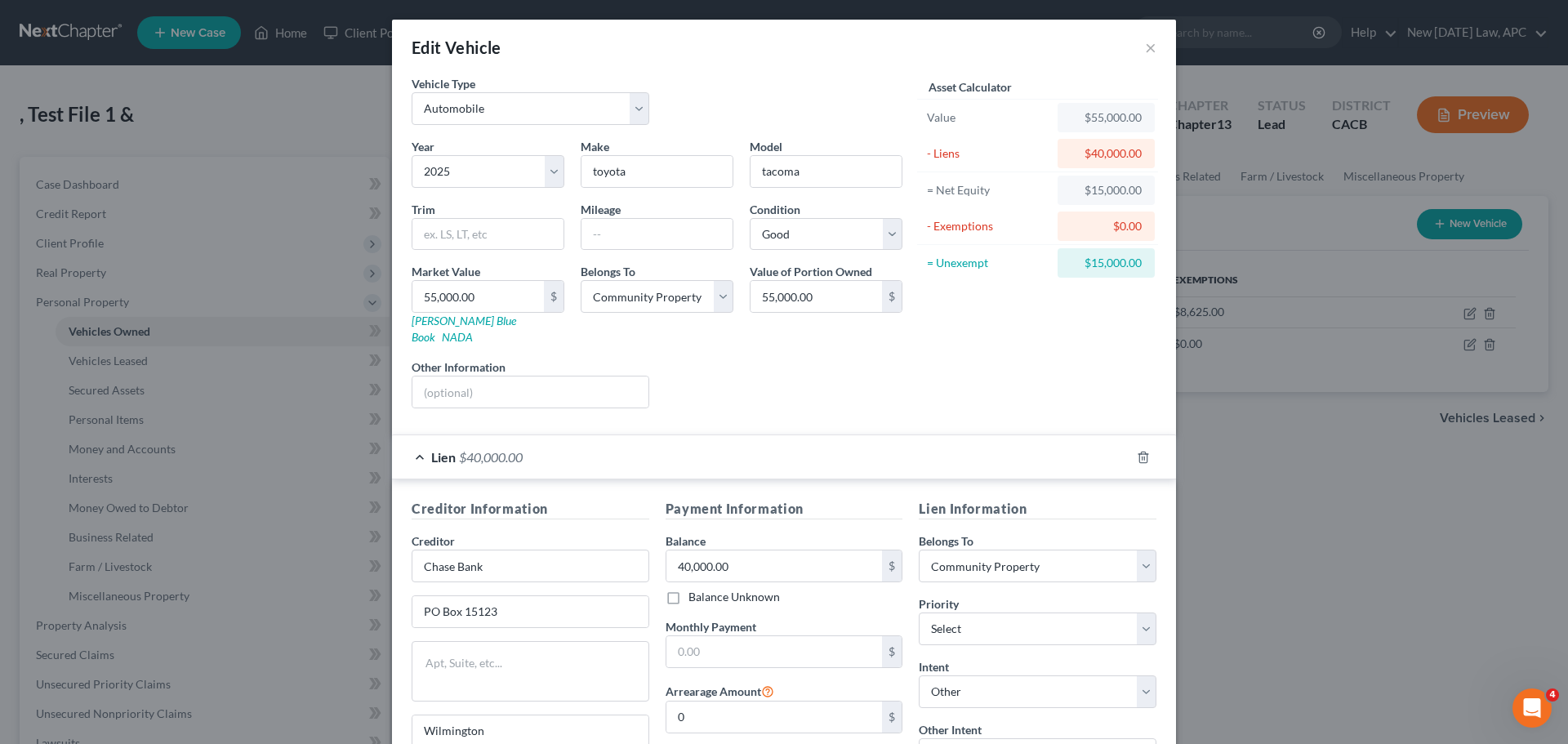
click at [556, 446] on div "Lien $40,000.00" at bounding box center [760, 456] width 738 height 43
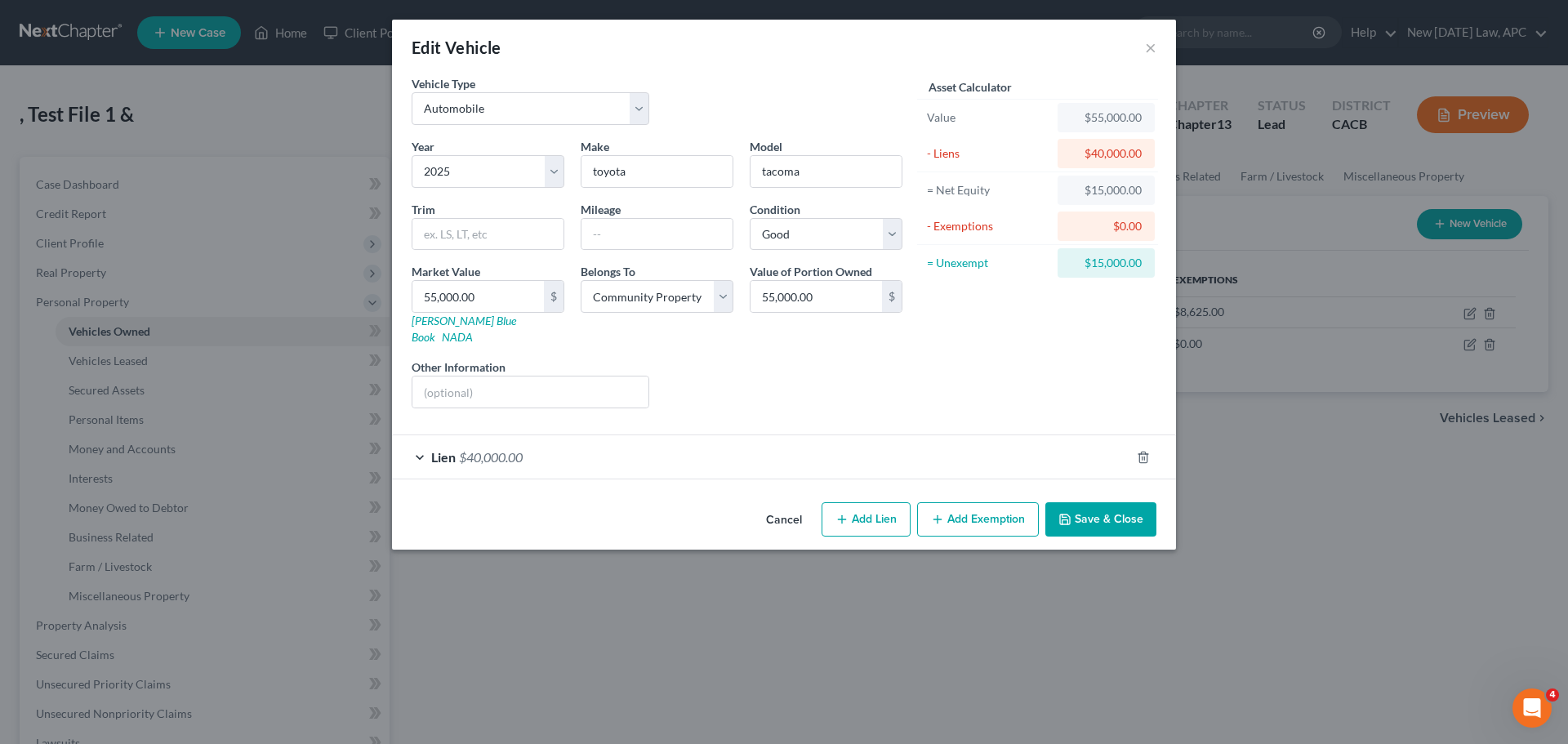
click at [672, 377] on div "Liens Select" at bounding box center [784, 383] width 254 height 50
click at [1119, 502] on button "Save & Close" at bounding box center [1101, 519] width 111 height 35
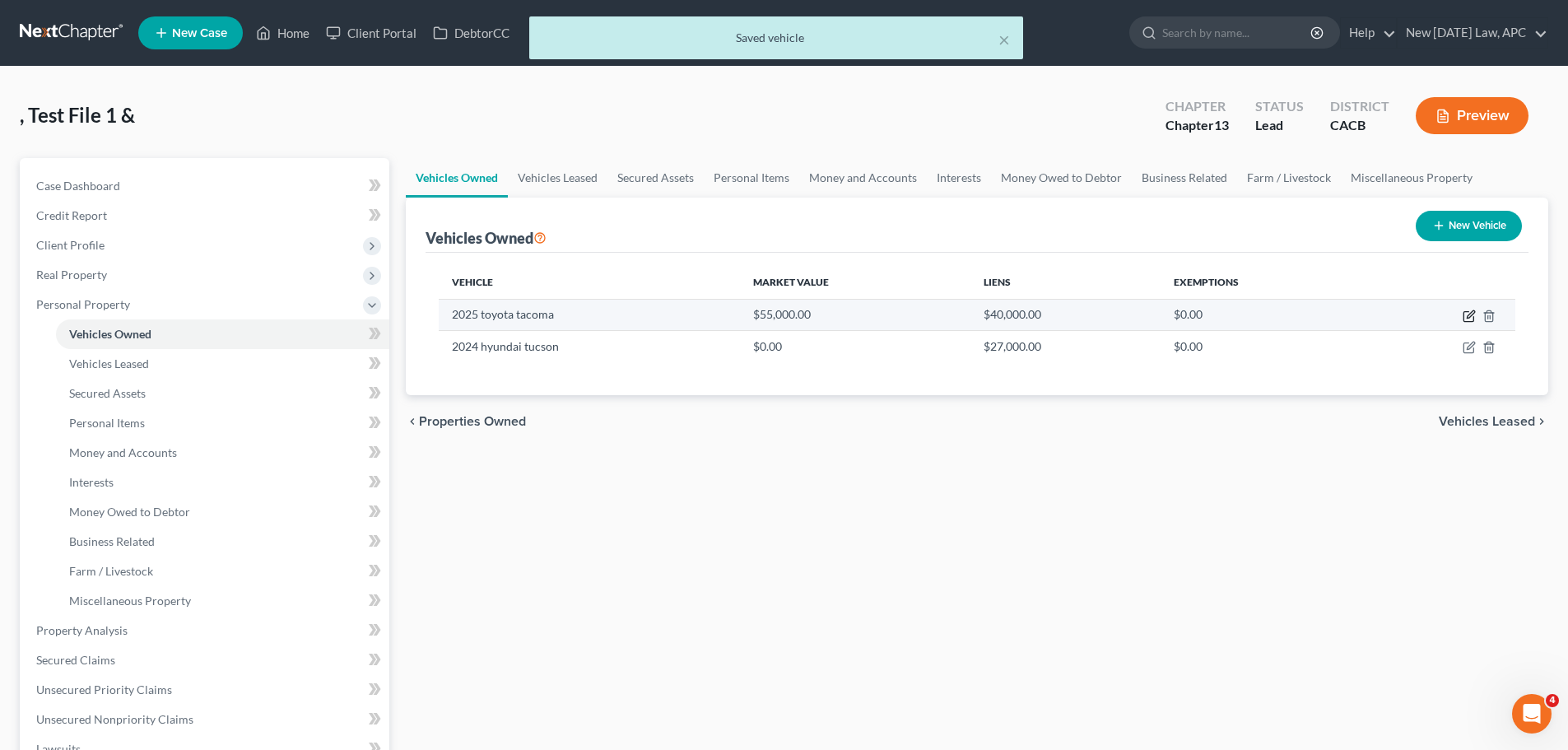
click at [1466, 315] on icon "button" at bounding box center [1469, 316] width 13 height 13
select select "0"
select select "1"
select select "2"
select select "4"
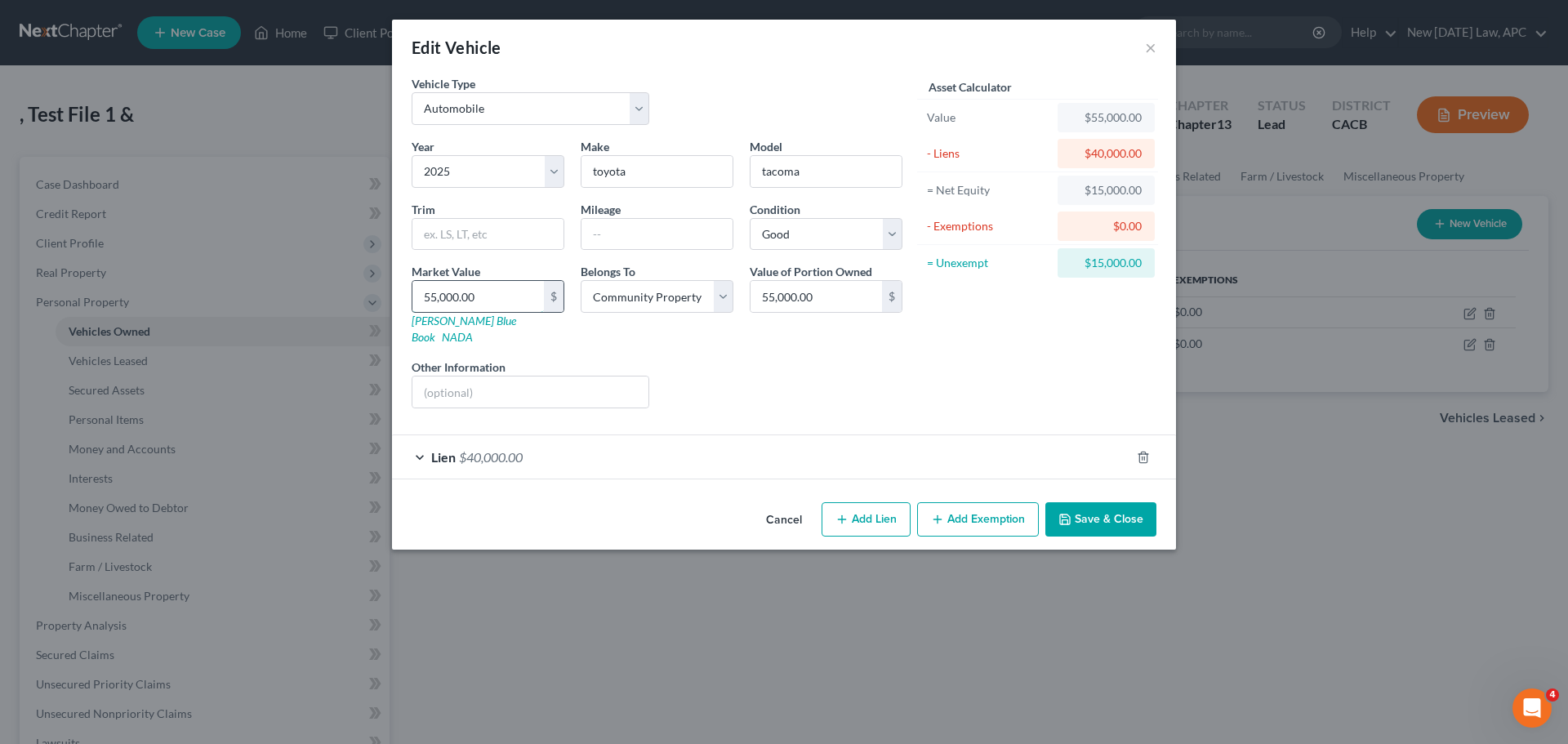
click at [509, 307] on input "55,000.00" at bounding box center [478, 297] width 131 height 31
click at [715, 359] on div "Liens Select" at bounding box center [784, 383] width 254 height 50
click at [889, 359] on div "Liens Select" at bounding box center [784, 383] width 254 height 50
click at [896, 361] on div "Liens Select" at bounding box center [784, 383] width 254 height 50
click at [501, 289] on input "55,000.00" at bounding box center [478, 297] width 131 height 31
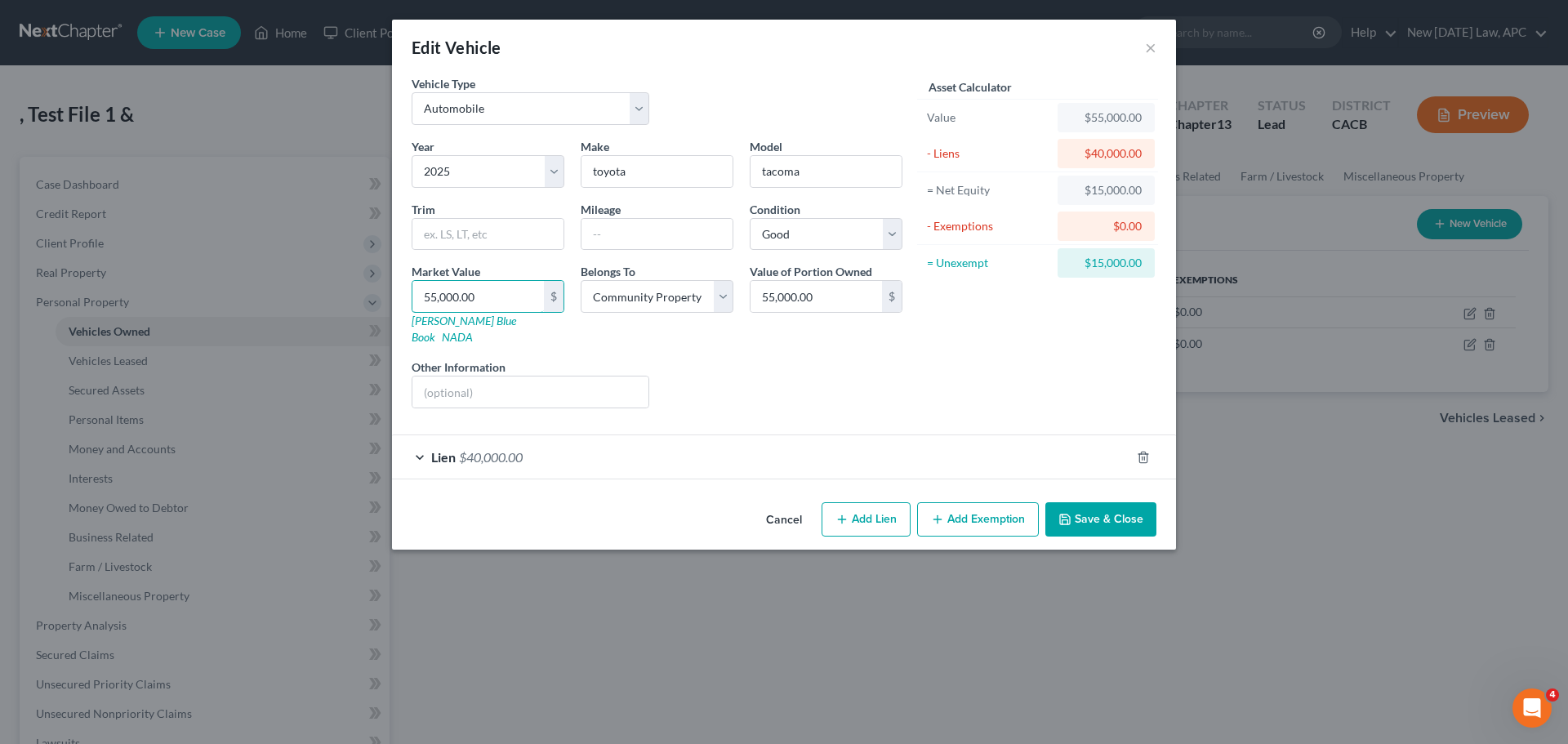
drag, startPoint x: 501, startPoint y: 290, endPoint x: 398, endPoint y: 298, distance: 103.3
click at [398, 298] on div "Vehicle Type Select Automobile Truck Trailer Watercraft Aircraft Motor Home Atv…" at bounding box center [783, 285] width 784 height 421
type input "5"
type input "5.00"
type input "50"
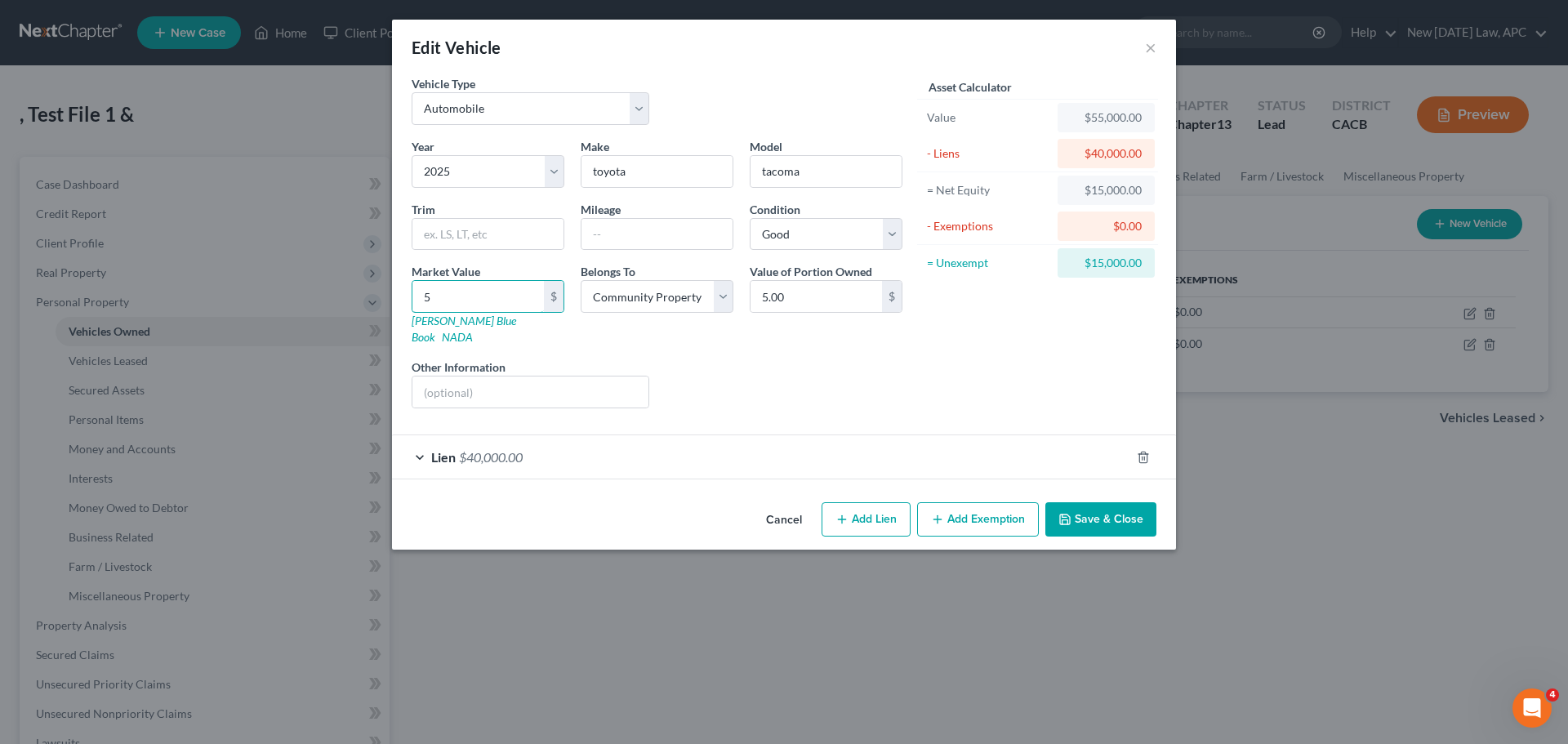
type input "50.00"
type input "500"
type input "500.00"
type input "5000"
type input "5,000.00"
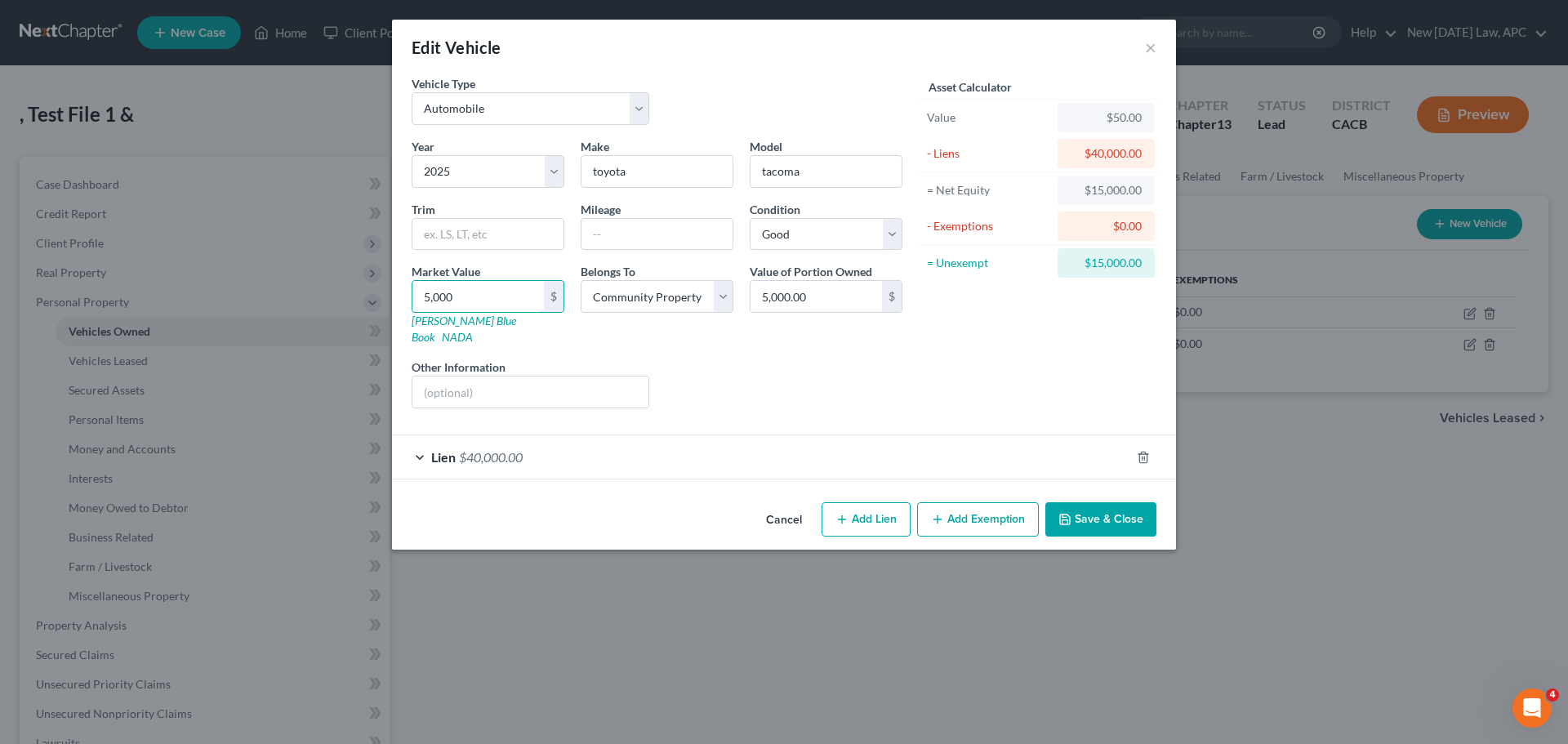
type input "5,0000"
type input "50,000.00"
type input "50,000"
click at [958, 356] on div "Asset Calculator Value $50,000.00 - Liens $40,000.00 = Net Equity -$39,950.00 -…" at bounding box center [1038, 247] width 254 height 346
click at [710, 435] on div "Lien $40,000.00" at bounding box center [760, 456] width 738 height 43
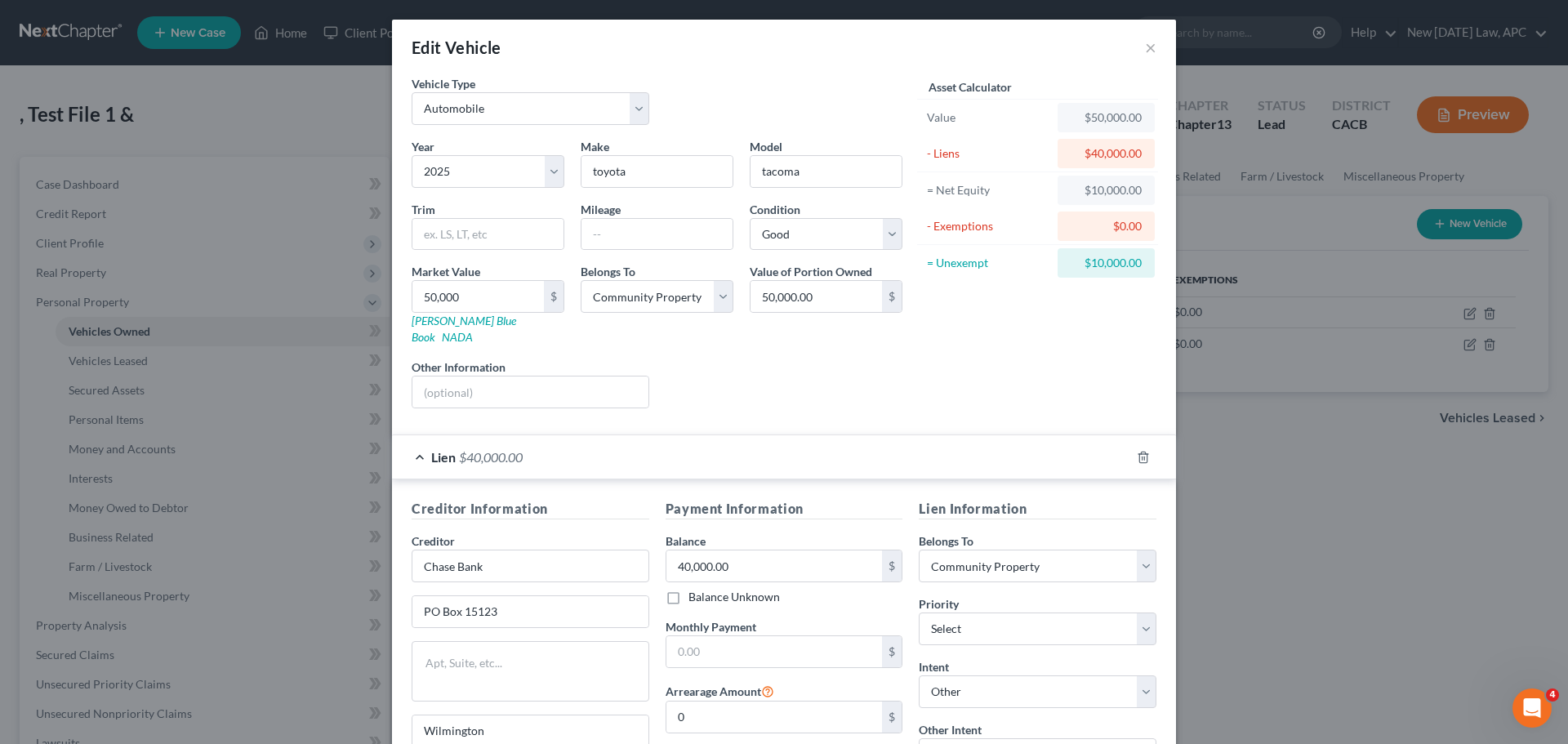
click at [662, 435] on div "Lien $40,000.00" at bounding box center [760, 456] width 738 height 43
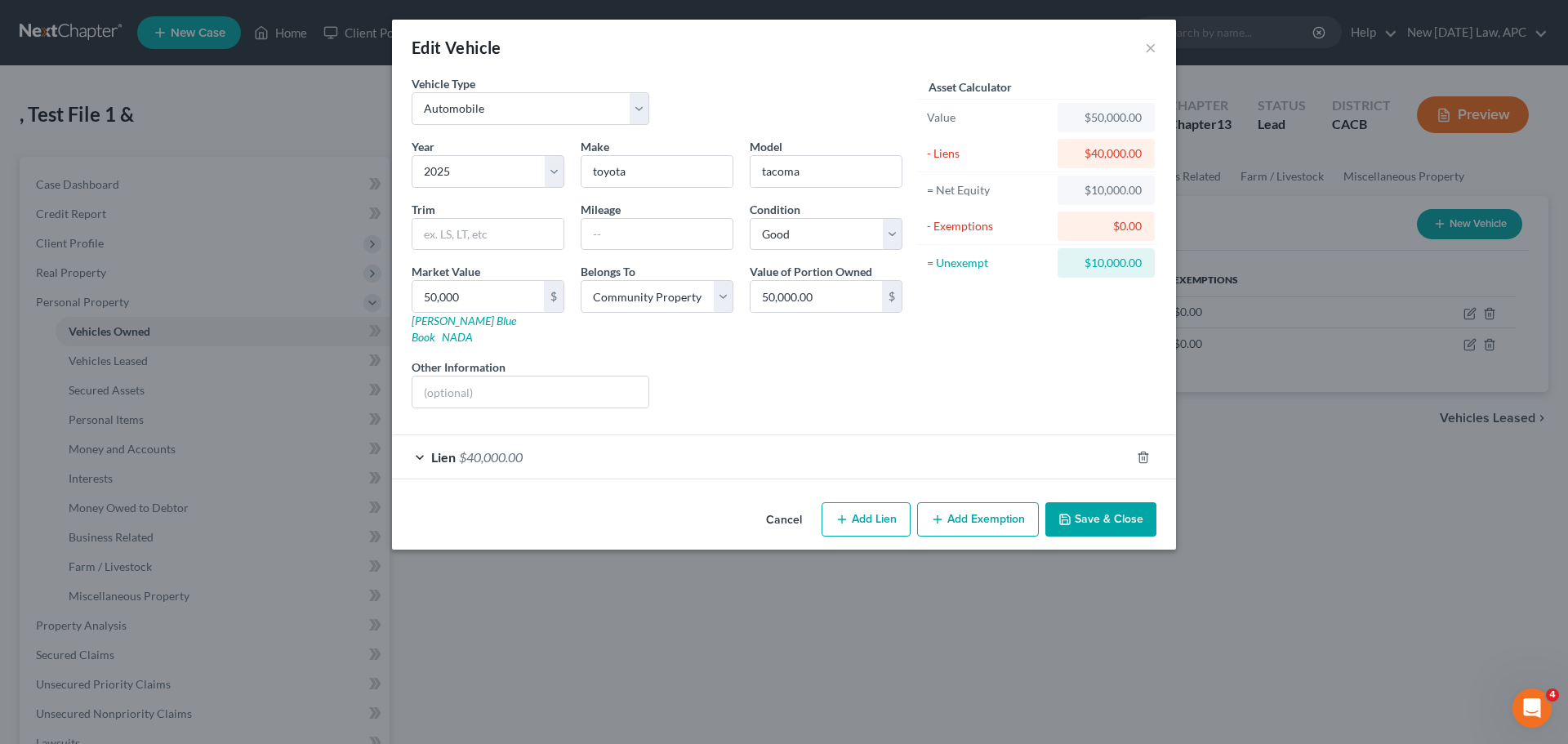
click at [1113, 502] on button "Save & Close" at bounding box center [1101, 519] width 111 height 35
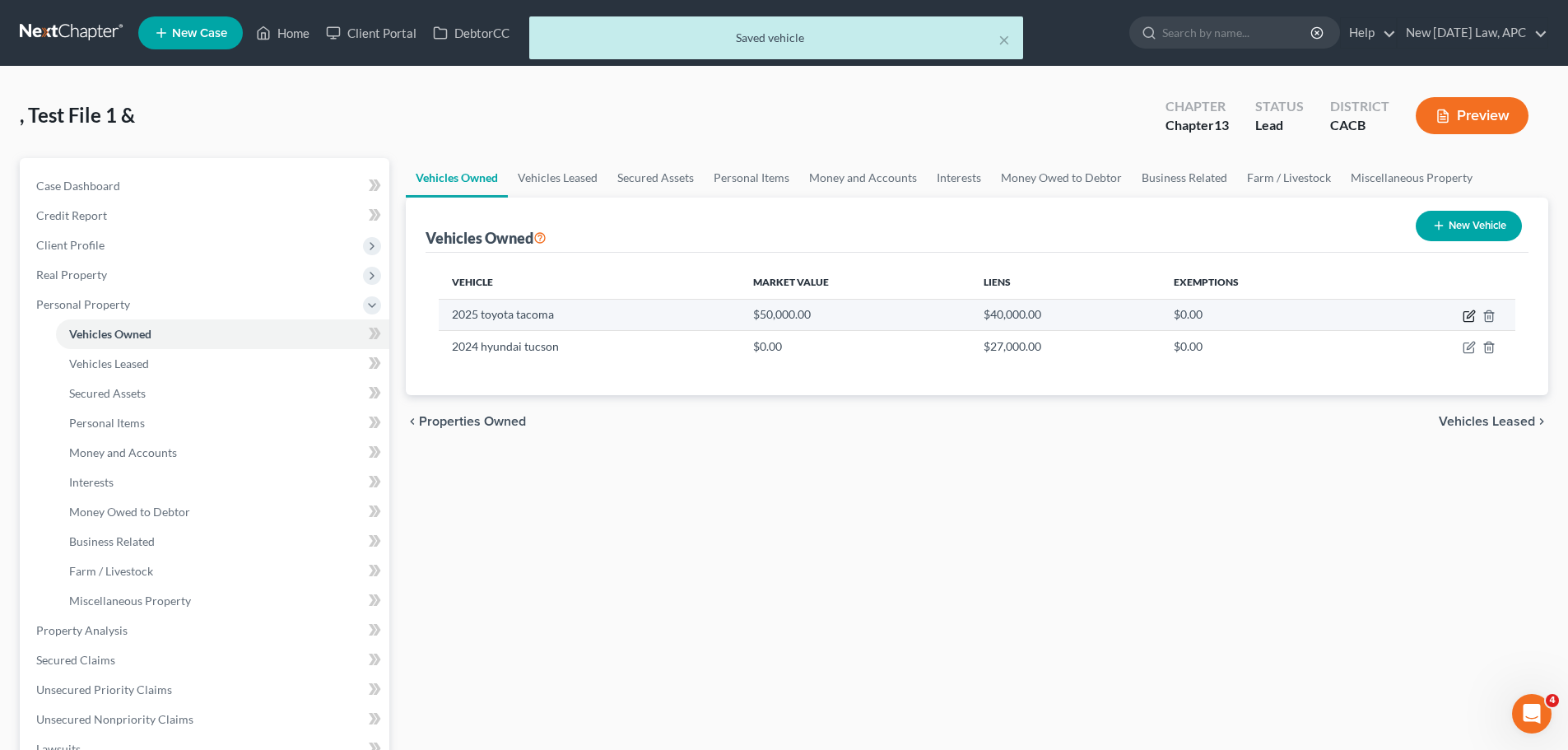
click at [1468, 317] on icon "button" at bounding box center [1469, 316] width 13 height 13
select select "0"
select select "1"
select select "2"
select select "4"
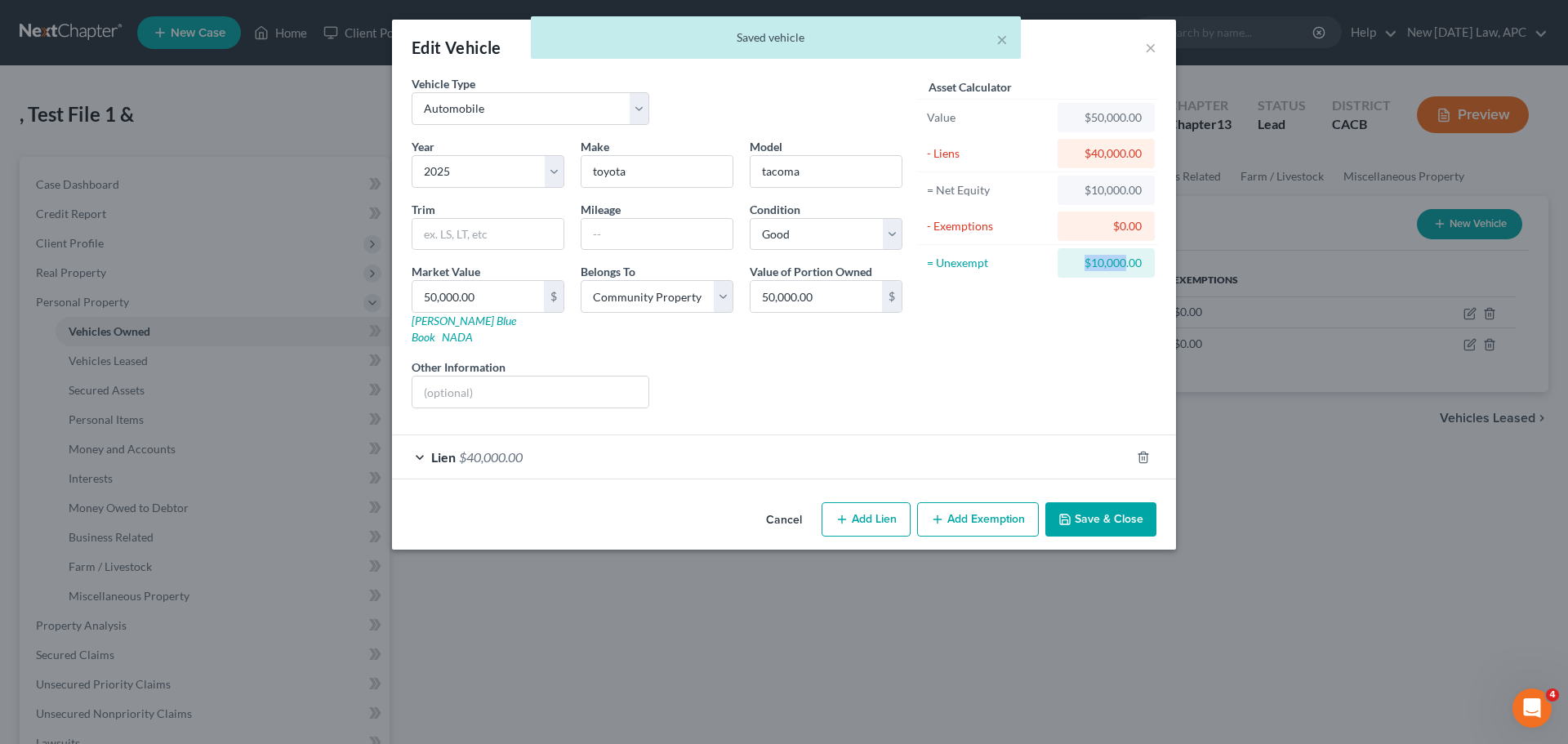
drag, startPoint x: 1081, startPoint y: 264, endPoint x: 1124, endPoint y: 265, distance: 43.0
click at [1124, 265] on div "$10,000.00" at bounding box center [1106, 263] width 71 height 16
click at [1143, 265] on div "$10,000.00" at bounding box center [1106, 263] width 97 height 29
drag, startPoint x: 1145, startPoint y: 262, endPoint x: 1061, endPoint y: 257, distance: 84.1
click at [1061, 257] on div "$10,000.00" at bounding box center [1106, 263] width 97 height 29
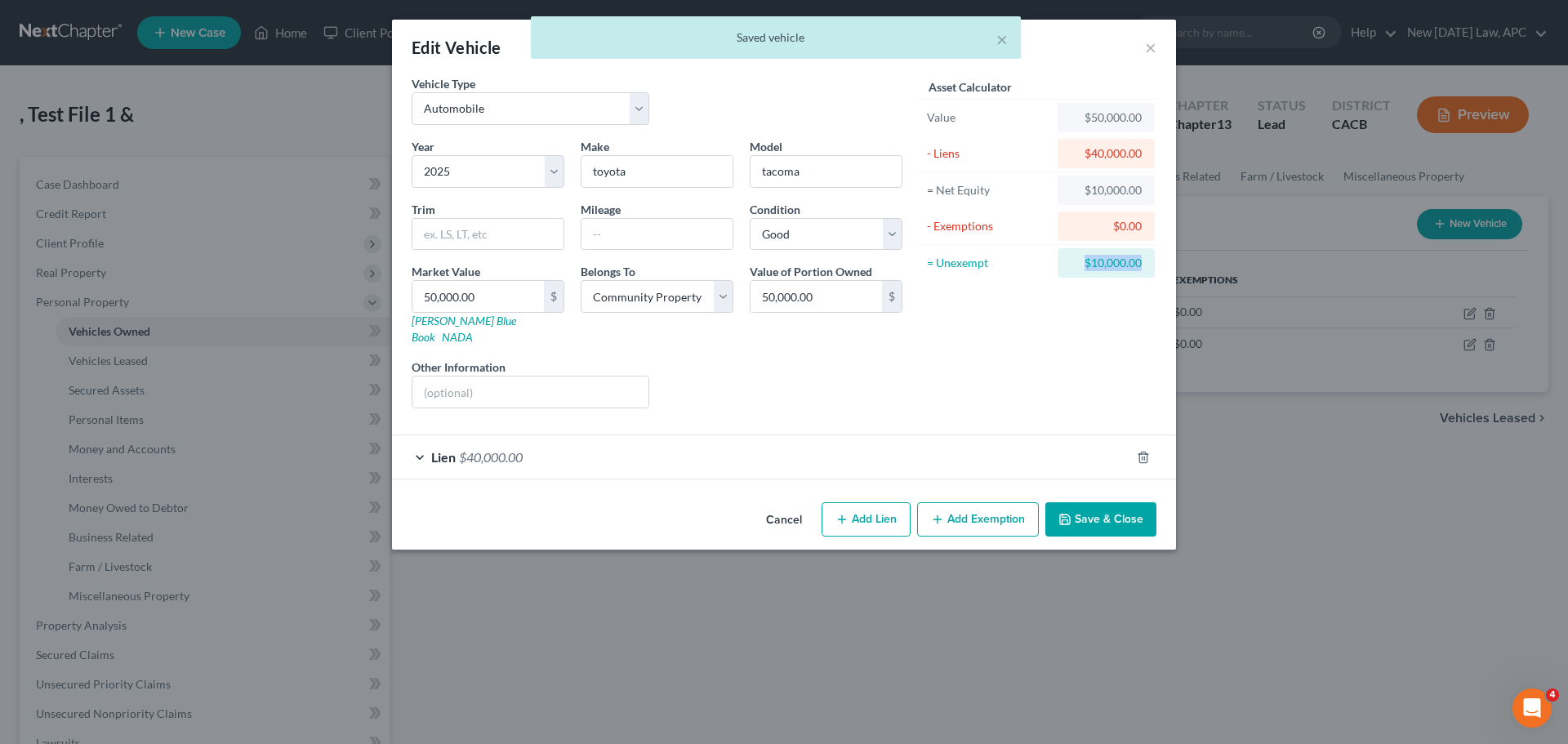
click at [1063, 310] on div "Asset Calculator Value $50,000.00 - Liens $40,000.00 = Net Equity $10,000.00 - …" at bounding box center [1038, 247] width 254 height 346
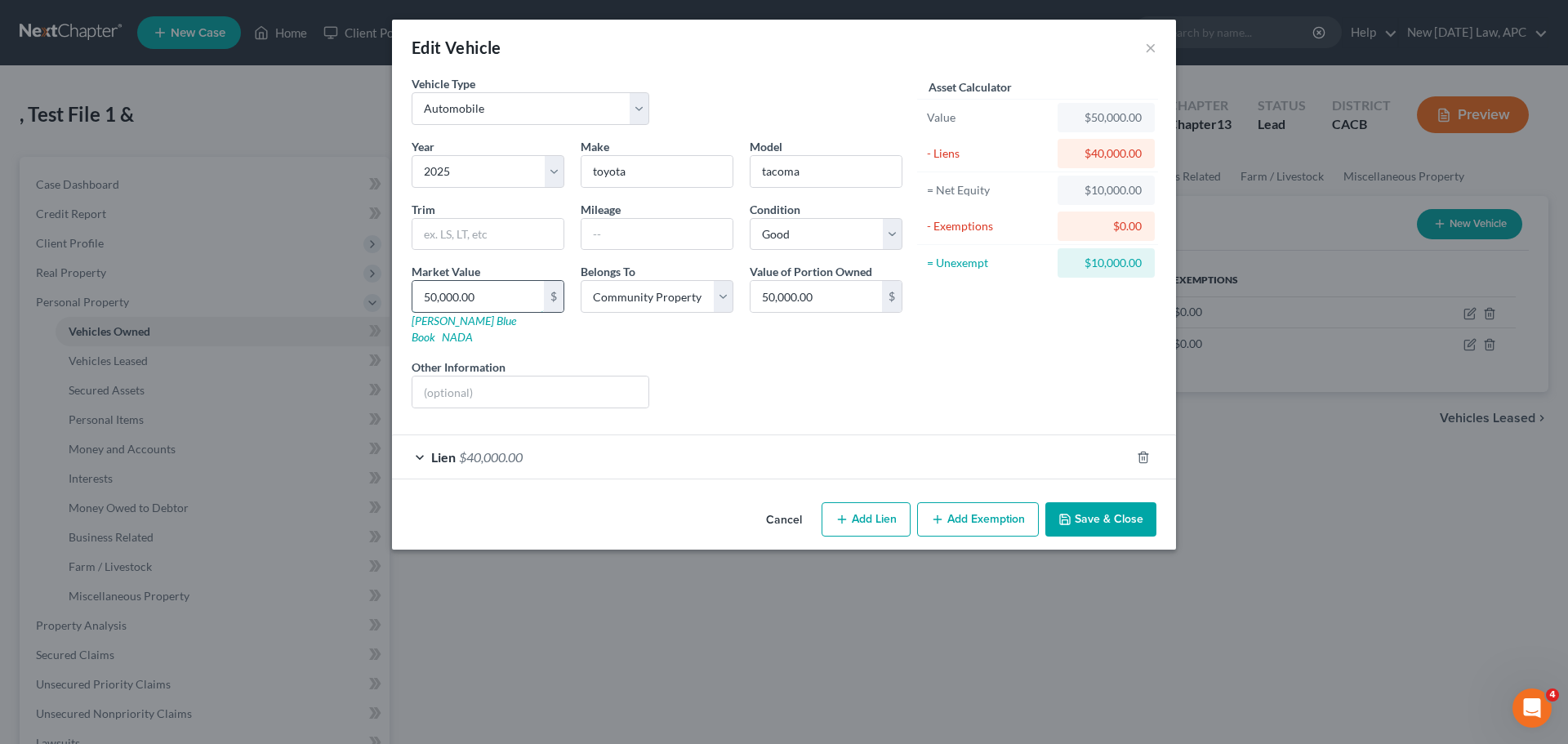
click at [502, 298] on input "50,000.00" at bounding box center [478, 297] width 131 height 31
click at [519, 299] on input "50,000.00" at bounding box center [478, 297] width 131 height 31
drag, startPoint x: 493, startPoint y: 298, endPoint x: 359, endPoint y: 299, distance: 134.0
click at [359, 299] on div "Edit Vehicle × Vehicle Type Select Automobile Truck Trailer Watercraft Aircraft…" at bounding box center [784, 372] width 1568 height 744
type input "5"
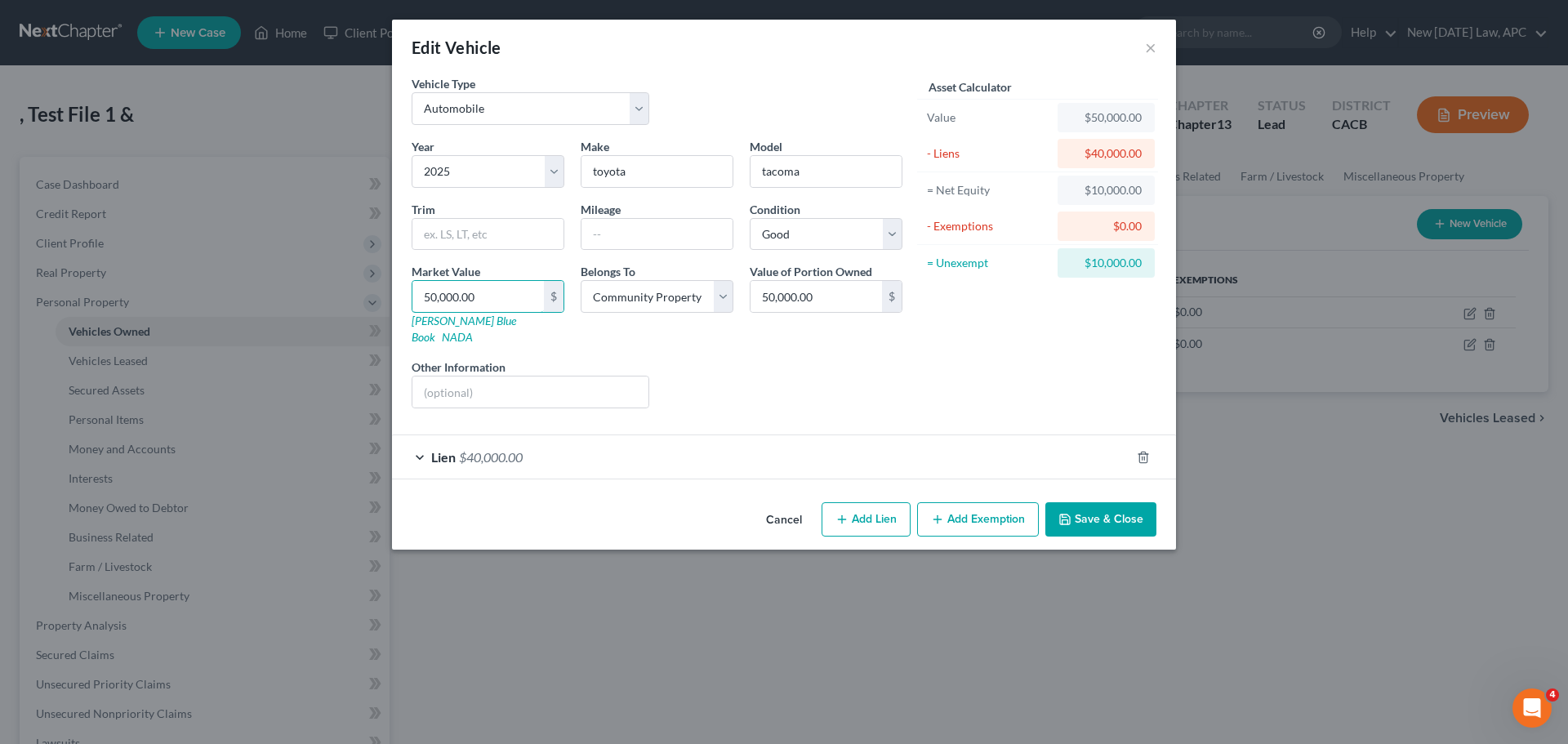
type input "5.00"
type input "55"
type input "55.00"
type input "550"
type input "550.00"
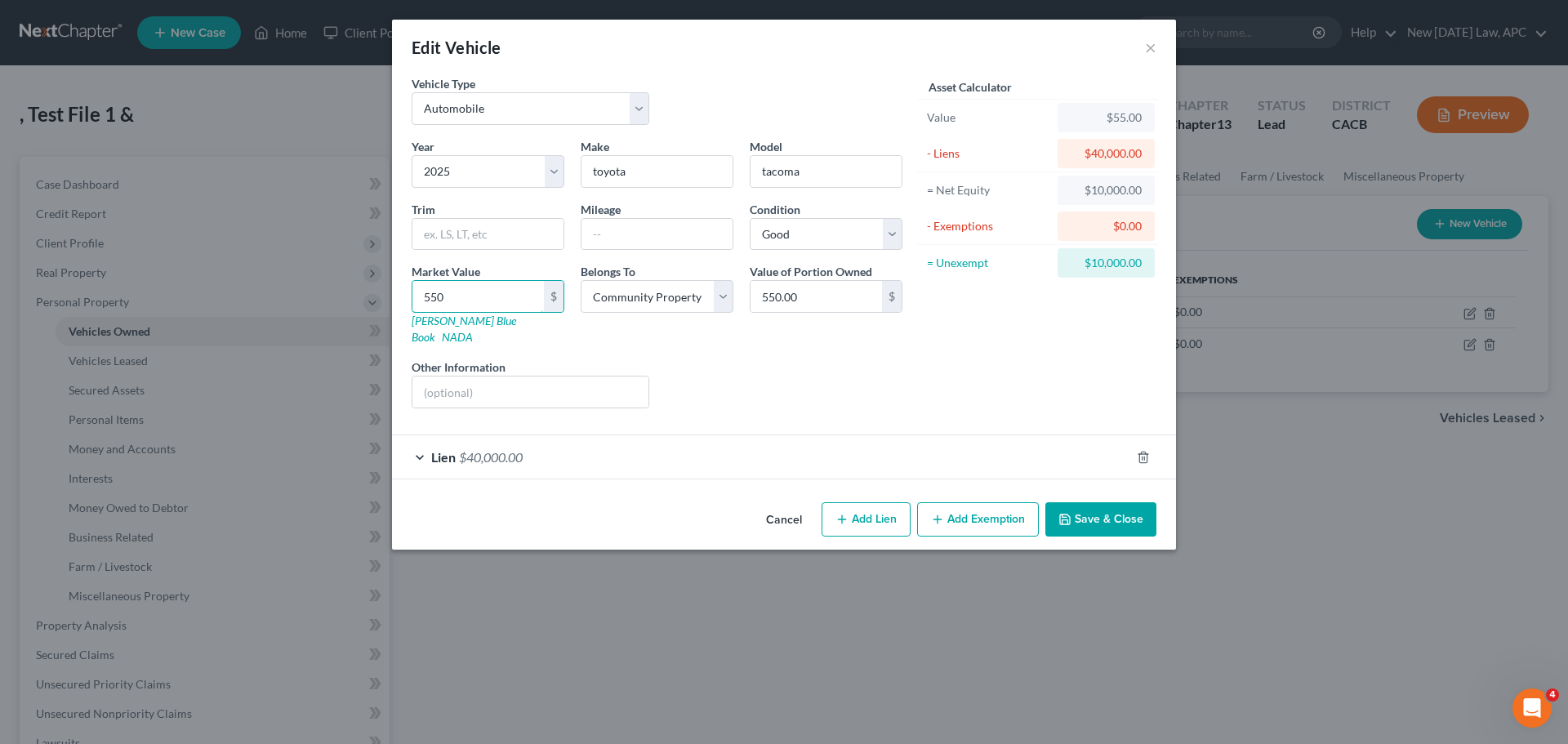
type input "5500"
type input "5,500.00"
type input "5,5000"
type input "55,000.00"
type input "55,000"
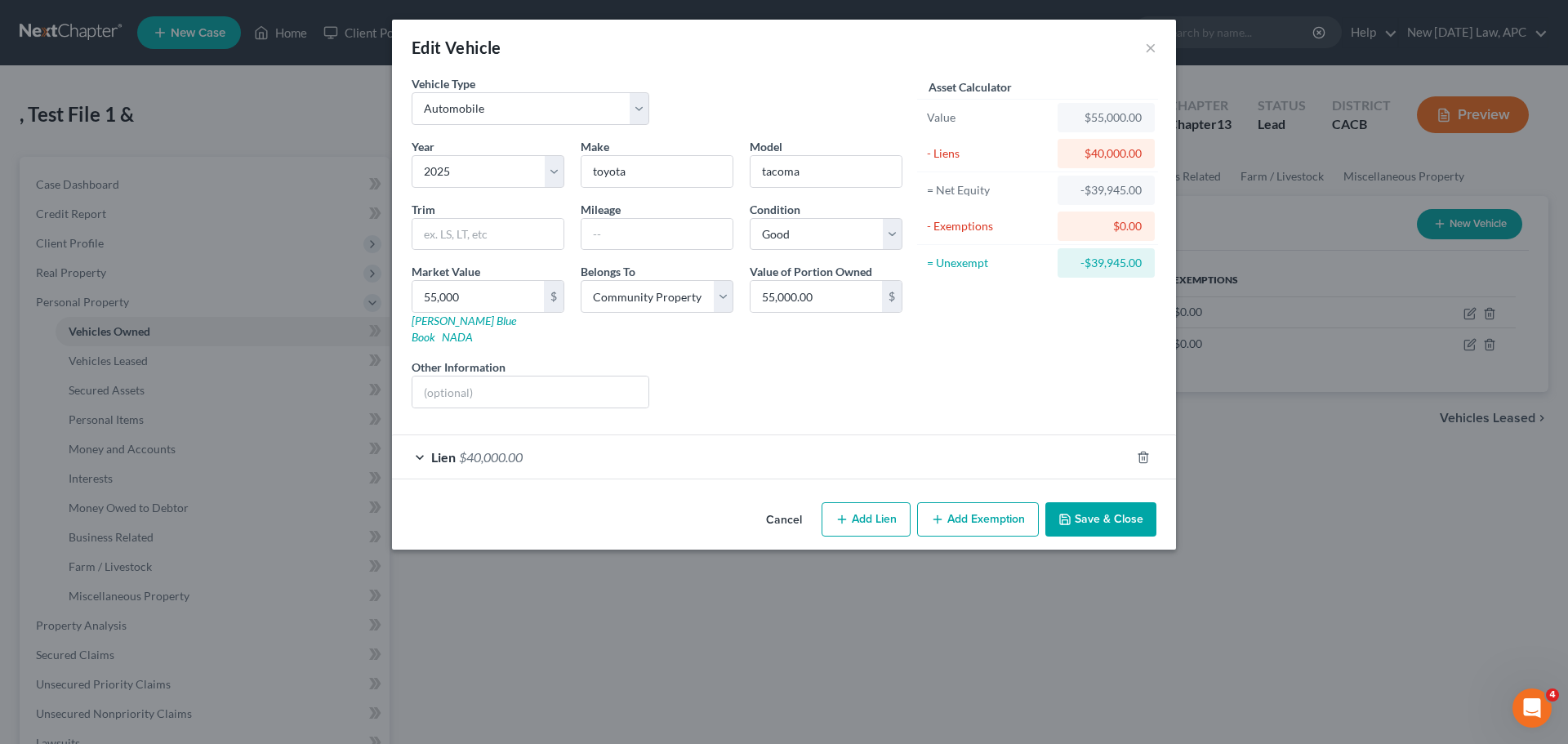
click at [767, 376] on div "Liens Select" at bounding box center [784, 383] width 254 height 50
click at [888, 508] on button "Add Lien" at bounding box center [866, 519] width 89 height 35
select select "4"
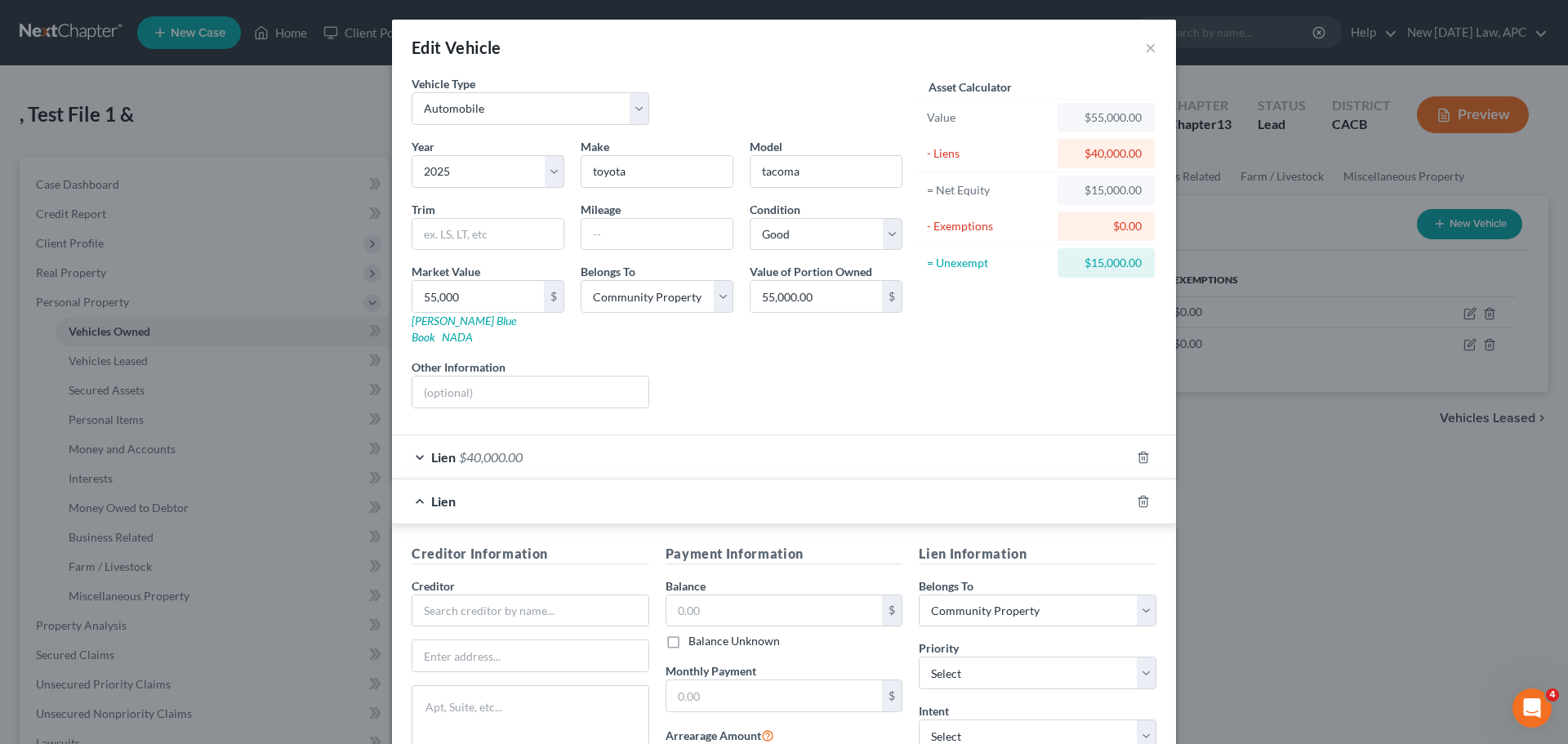
click at [1145, 488] on div at bounding box center [1153, 501] width 46 height 26
click at [1137, 495] on icon "button" at bounding box center [1144, 501] width 13 height 13
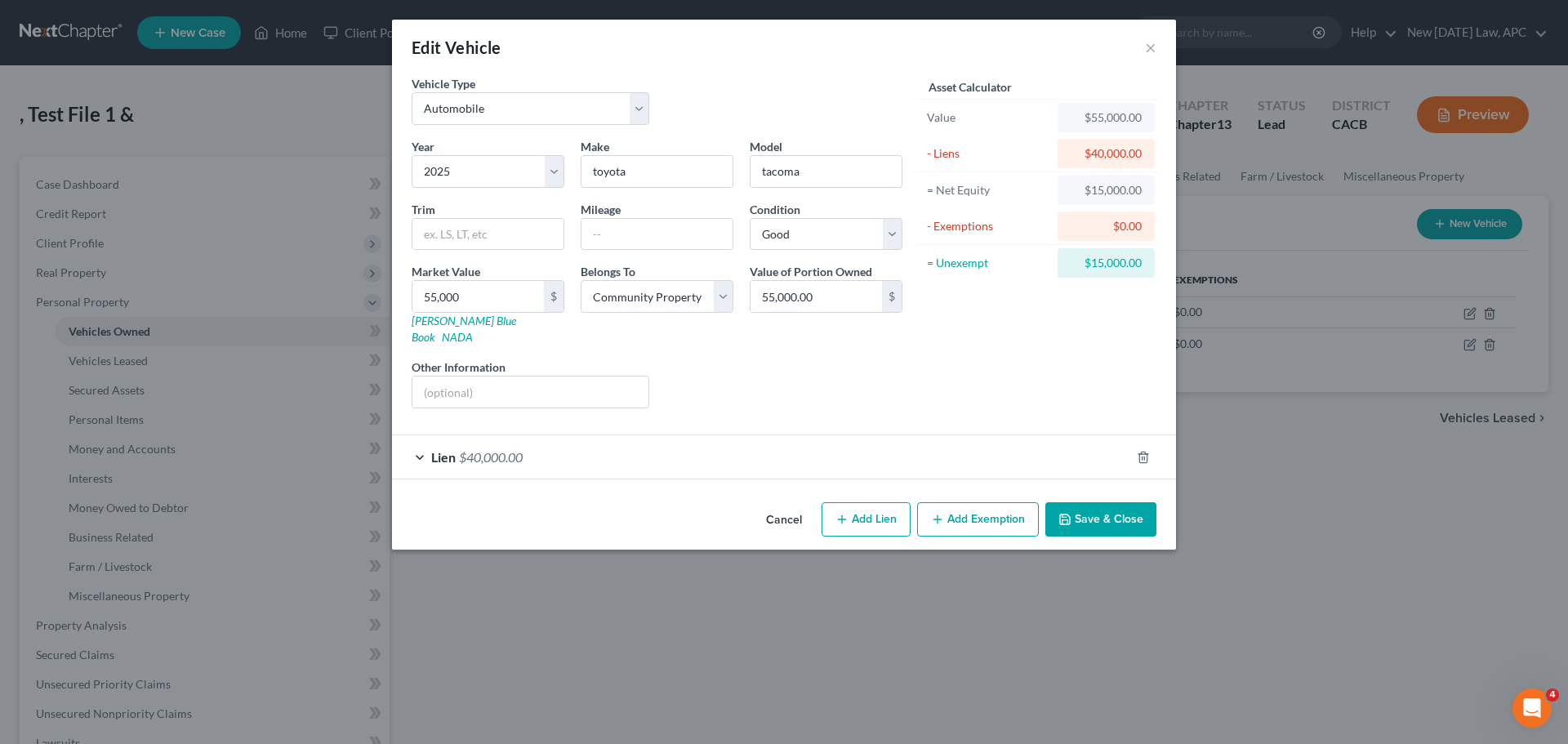
click at [965, 505] on button "Add Exemption" at bounding box center [977, 519] width 121 height 35
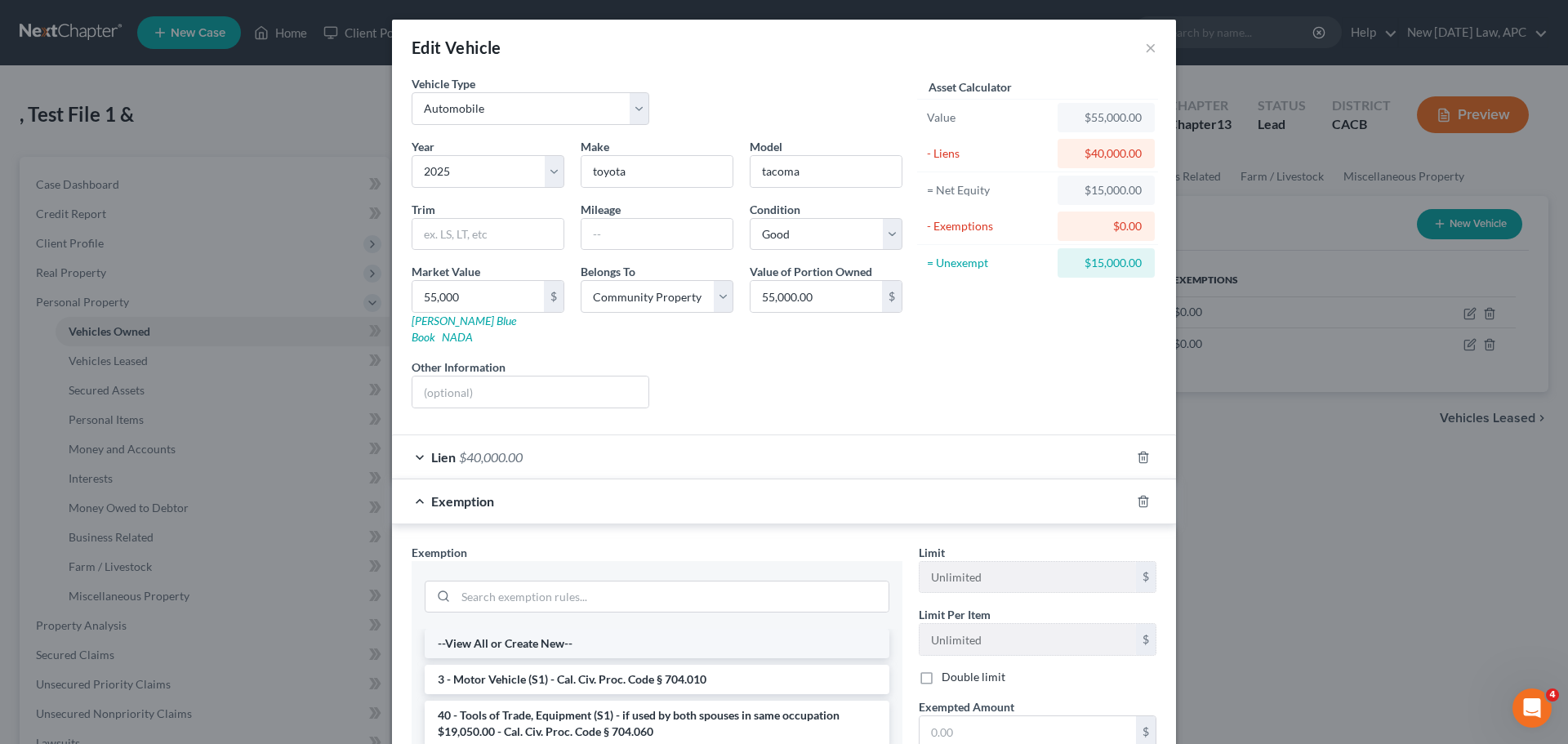
click at [502, 629] on li "--View All or Create New--" at bounding box center [656, 644] width 465 height 29
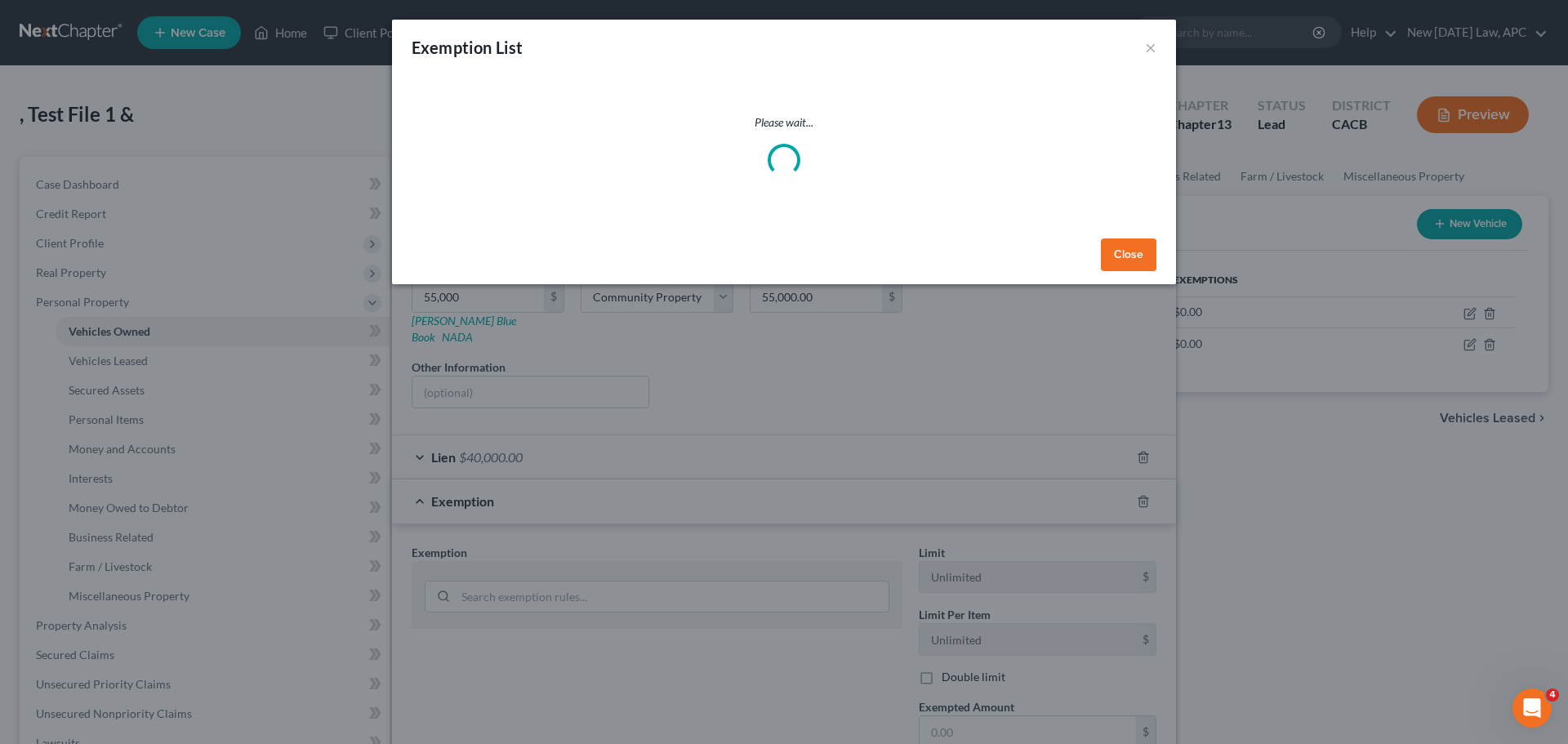
select select "5"
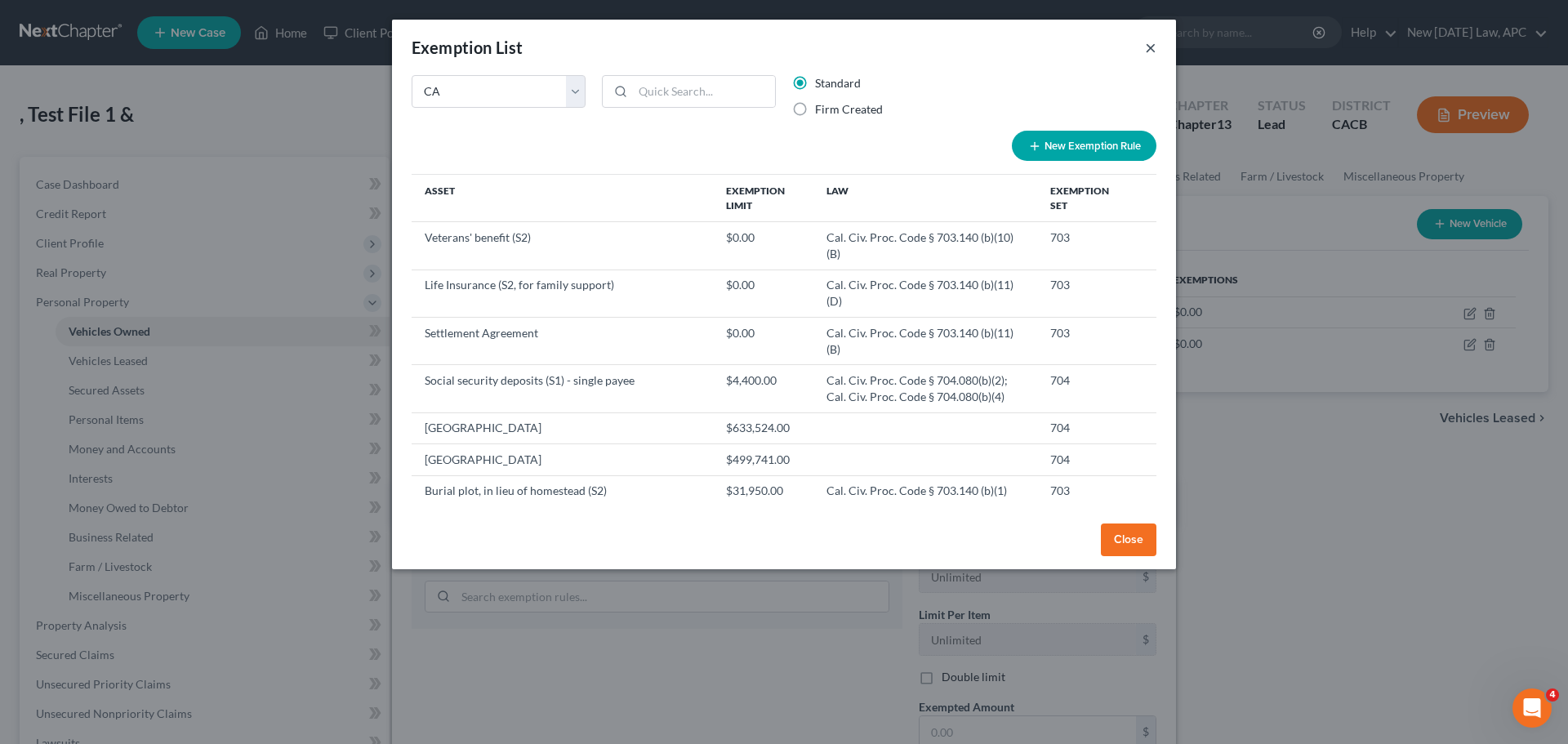
click at [1154, 50] on button "×" at bounding box center [1150, 47] width 12 height 19
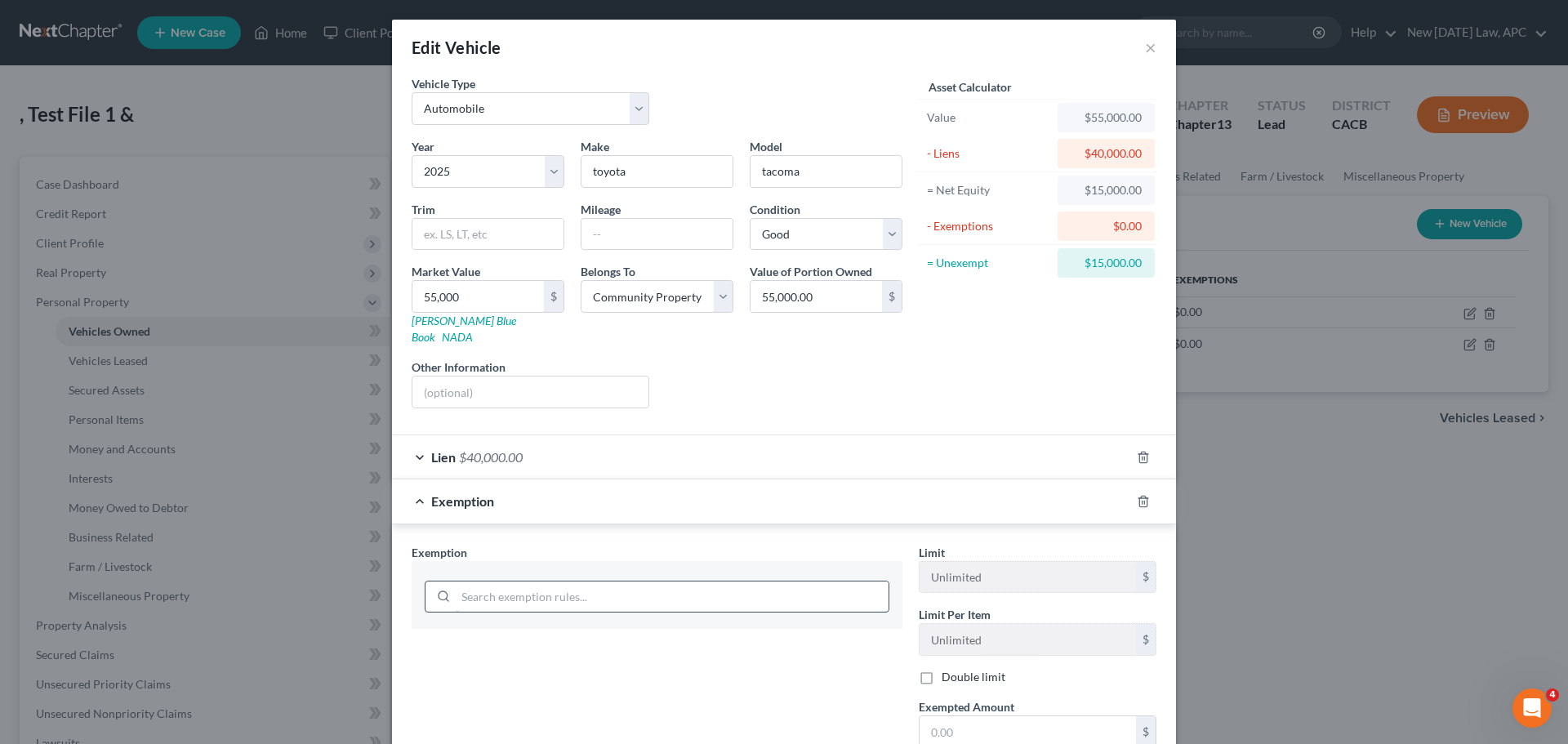
click at [831, 582] on input "search" at bounding box center [672, 597] width 433 height 31
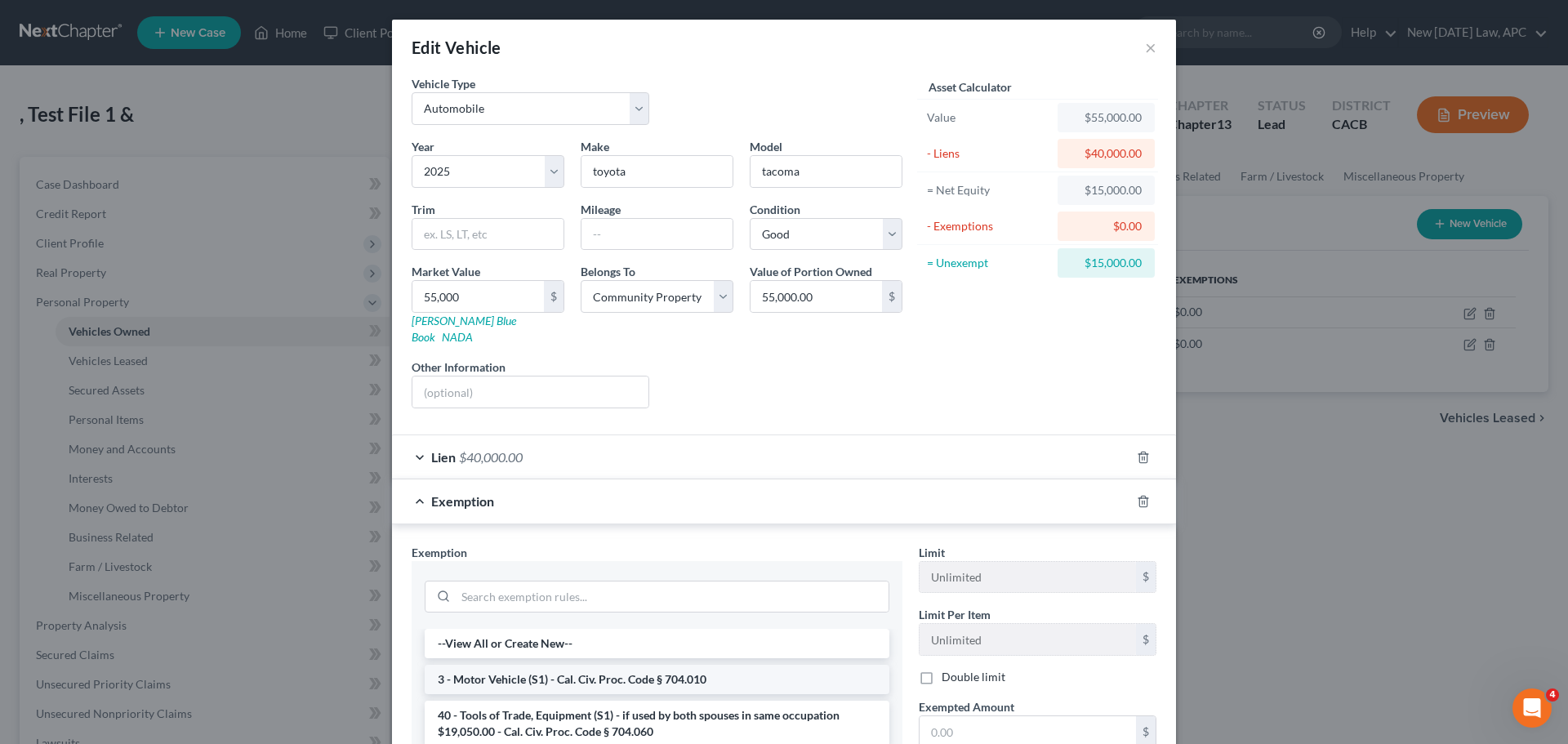
click at [528, 665] on li "3 - Motor Vehicle (S1) - Cal. Civ. Proc. Code § 704.010" at bounding box center [656, 679] width 465 height 29
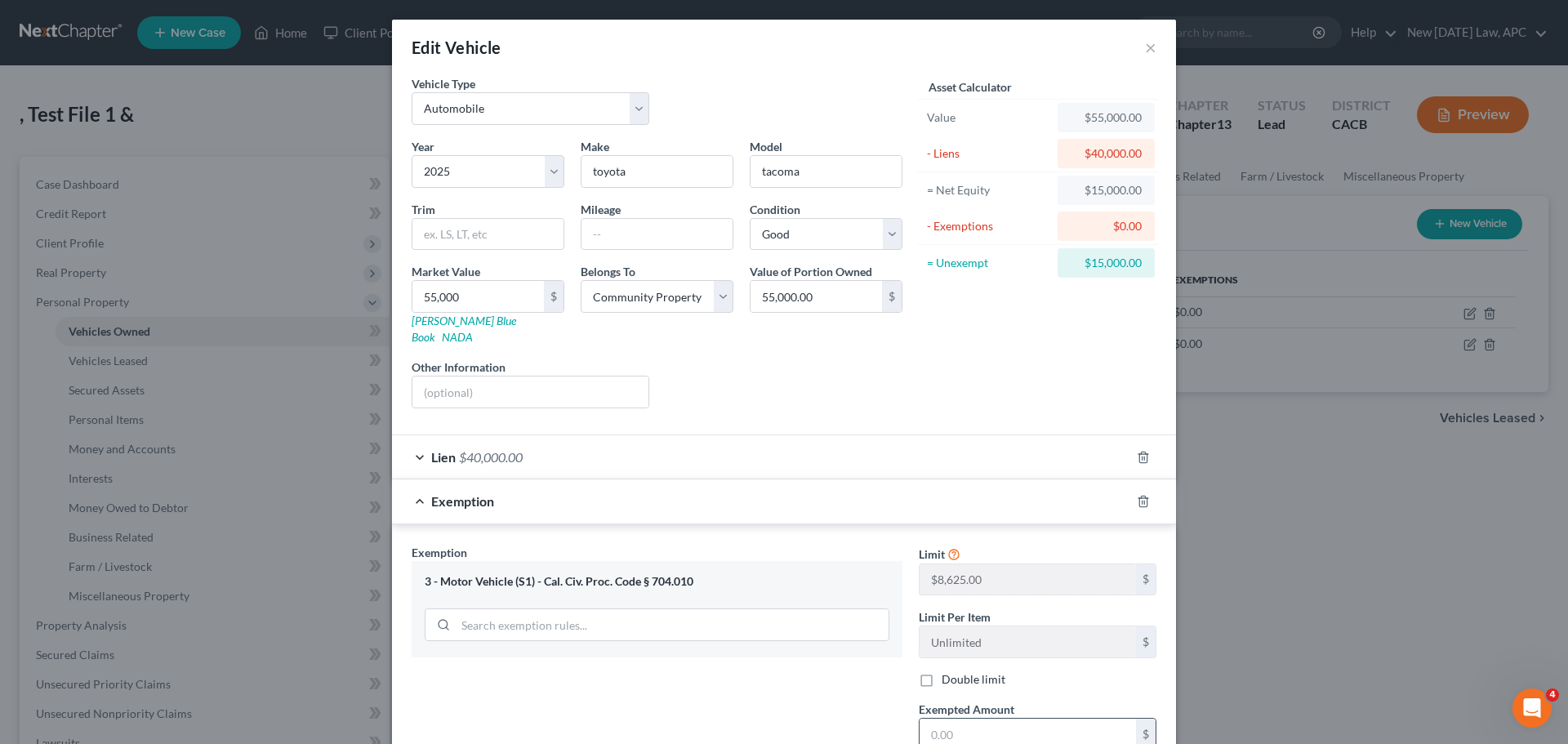
click at [1001, 718] on input "text" at bounding box center [1028, 734] width 216 height 31
type input "8,625.00"
click at [863, 714] on div "Exemption Set must be selected for CA. Exemption * 3 - Motor Vehicle (S1) - Cal…" at bounding box center [657, 686] width 507 height 283
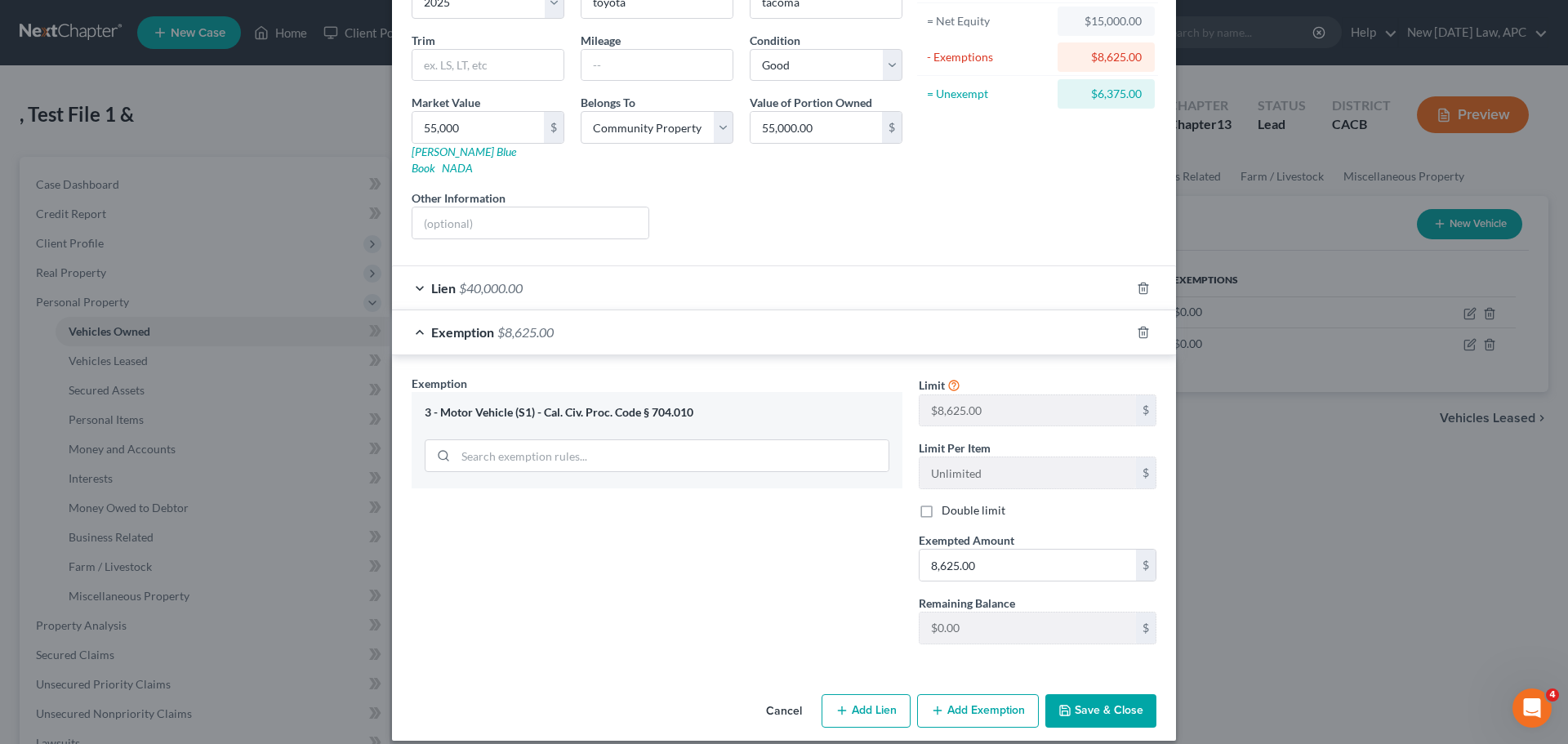
click at [1090, 695] on button "Save & Close" at bounding box center [1101, 712] width 111 height 35
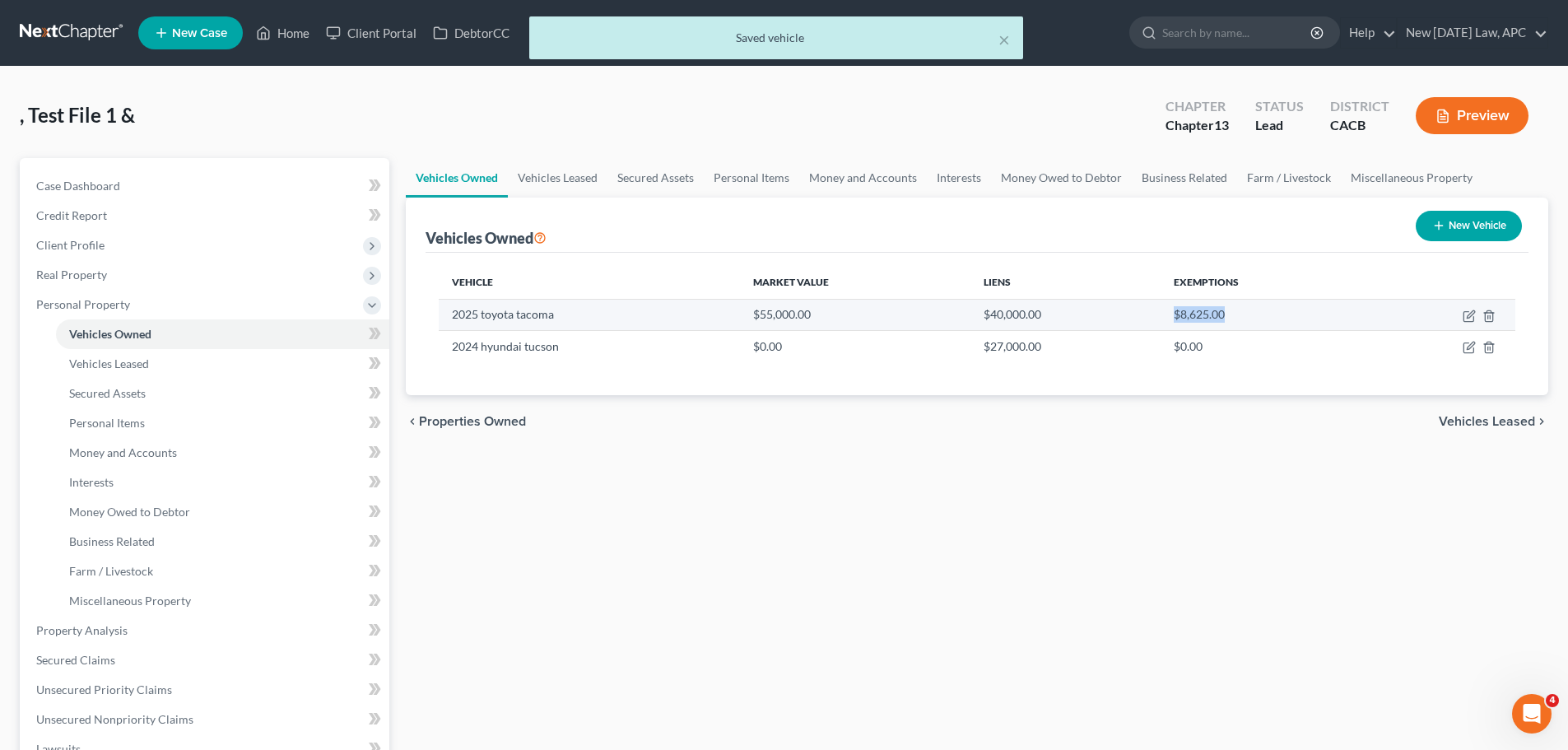
drag, startPoint x: 1173, startPoint y: 315, endPoint x: 1248, endPoint y: 315, distance: 75.0
click at [1248, 315] on td "$8,625.00" at bounding box center [1264, 315] width 207 height 31
click at [1209, 376] on div "Vehicle Market Value Liens Exemptions 2025 toyota tacoma $55,000.00 $40,000.00 …" at bounding box center [977, 324] width 1103 height 143
drag, startPoint x: 1169, startPoint y: 315, endPoint x: 1279, endPoint y: 317, distance: 110.0
click at [1279, 317] on td "$8,625.00" at bounding box center [1264, 315] width 207 height 31
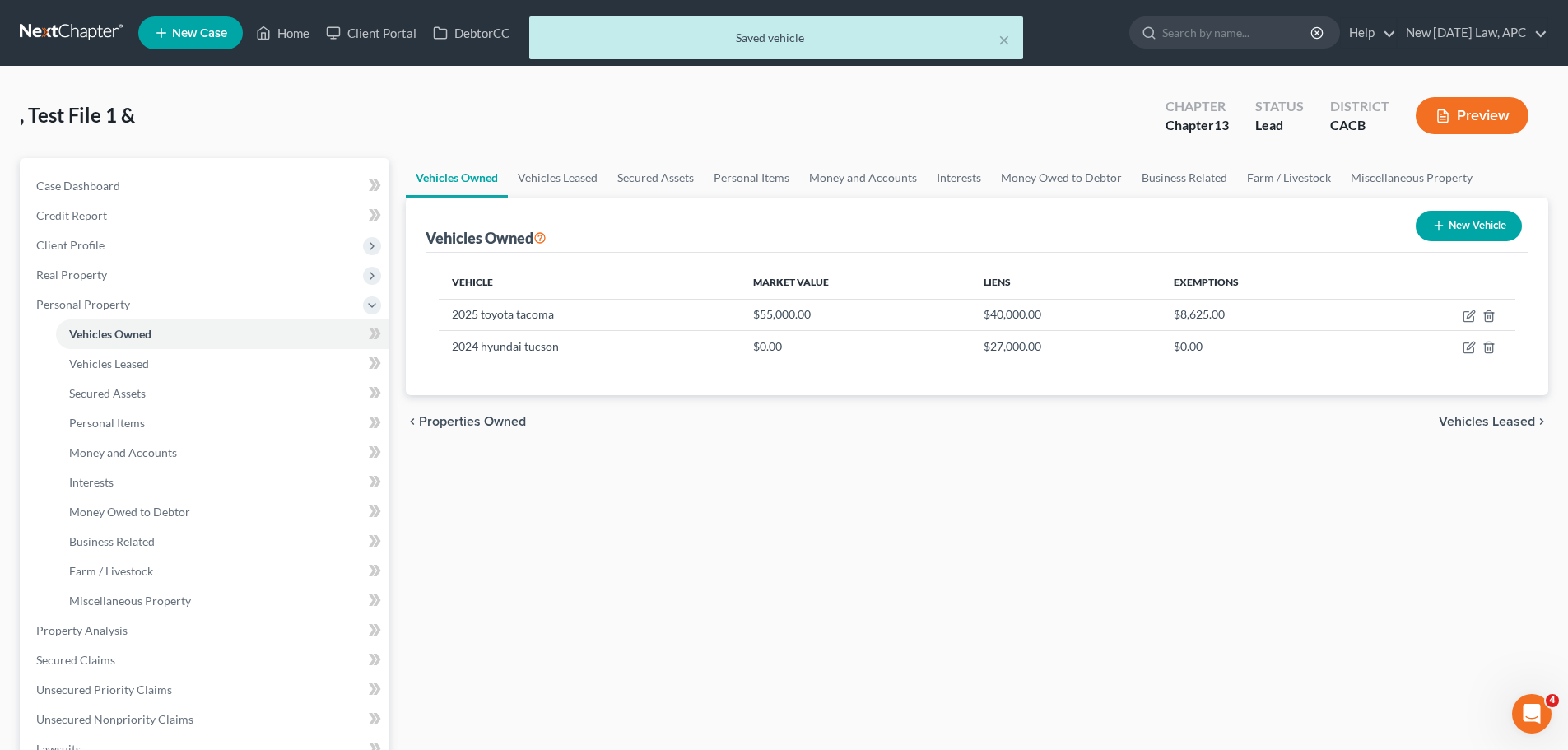
click at [1163, 376] on div "Vehicle Market Value Liens Exemptions 2025 toyota tacoma $55,000.00 $40,000.00 …" at bounding box center [977, 324] width 1103 height 143
click at [1466, 317] on icon "button" at bounding box center [1469, 316] width 13 height 13
select select "0"
select select "1"
select select "2"
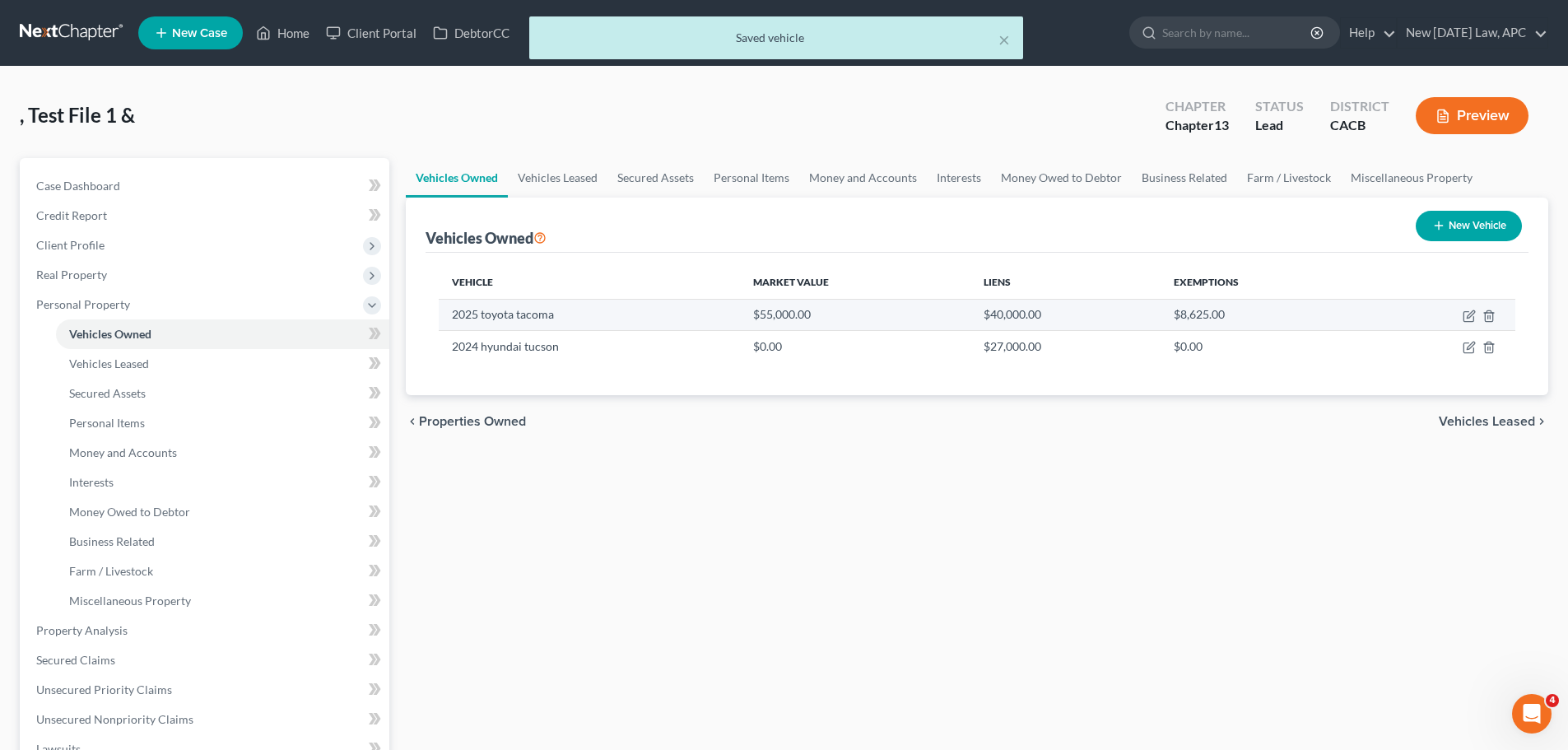
select select "4"
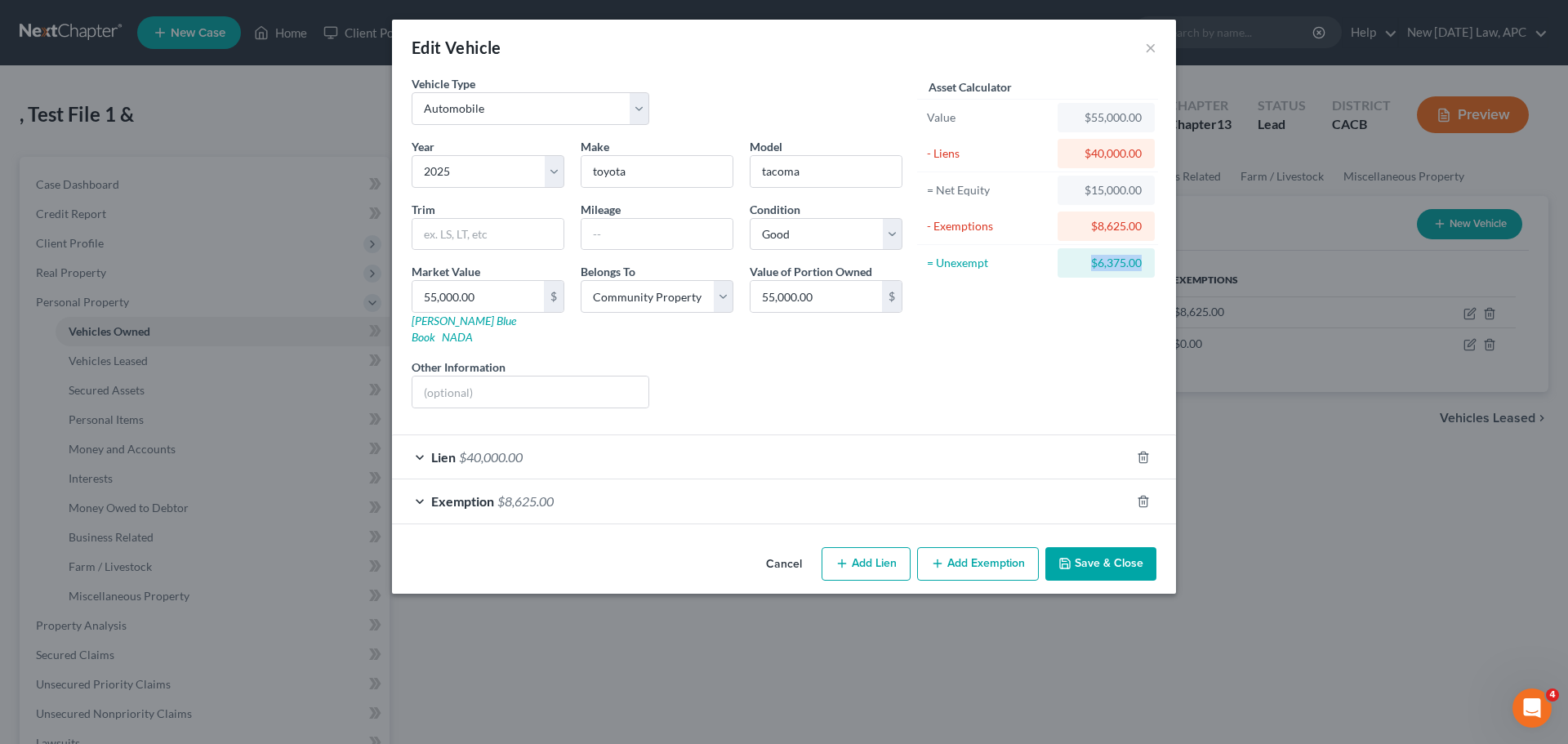
drag, startPoint x: 1082, startPoint y: 257, endPoint x: 1061, endPoint y: 313, distance: 59.8
click at [1159, 267] on div "Asset Calculator Value $55,000.00 - Liens $40,000.00 = Net Equity $15,000.00 - …" at bounding box center [1038, 247] width 254 height 346
click at [1013, 324] on div "Asset Calculator Value $55,000.00 - Liens $40,000.00 = Net Equity $15,000.00 - …" at bounding box center [1038, 247] width 254 height 346
drag, startPoint x: 921, startPoint y: 263, endPoint x: 1152, endPoint y: 272, distance: 231.2
click at [1152, 272] on div "= Unexempt $6,375.00" at bounding box center [1038, 262] width 241 height 36
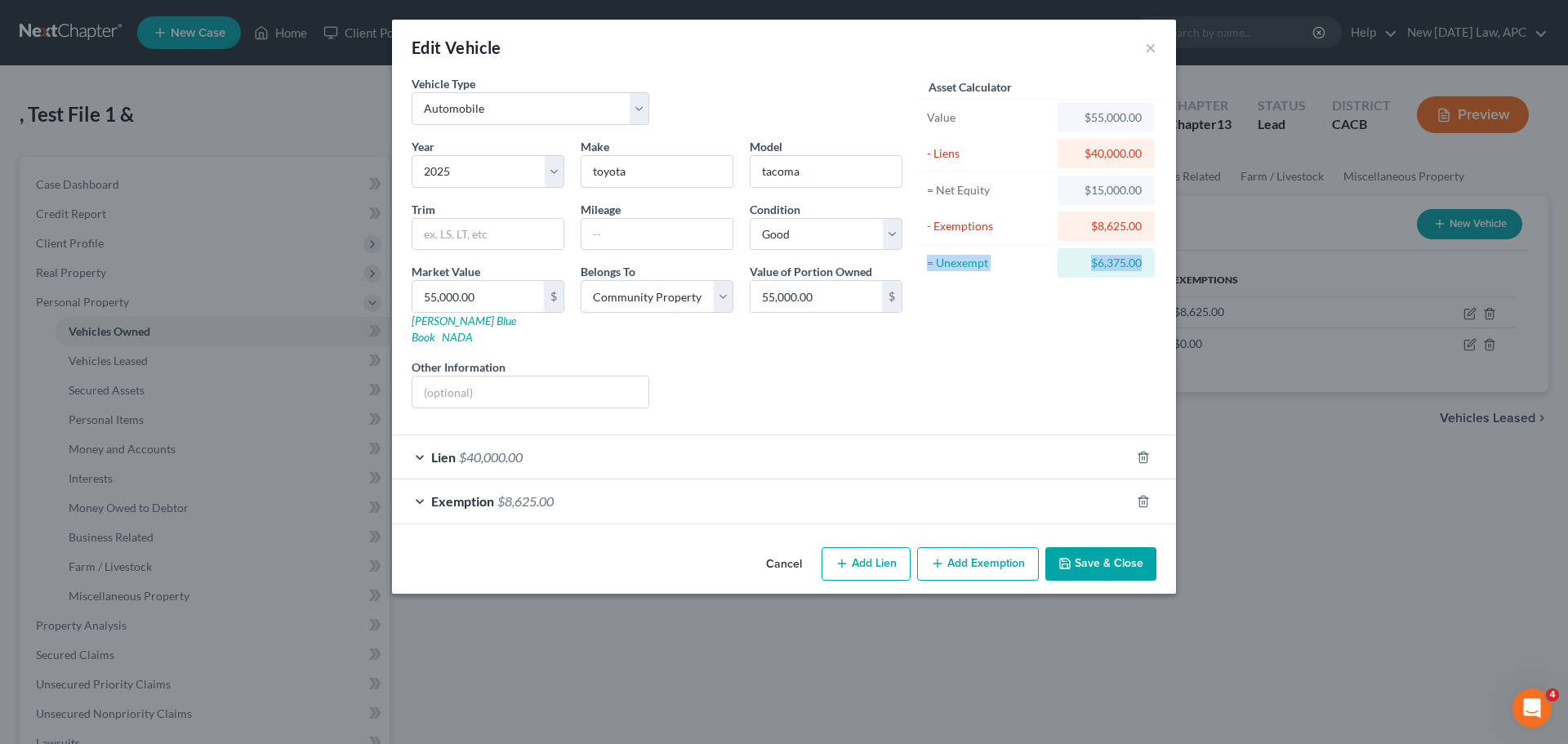
click at [1019, 347] on div "Asset Calculator Value $55,000.00 - Liens $40,000.00 = Net Equity $15,000.00 - …" at bounding box center [1038, 247] width 254 height 346
click at [894, 337] on div "Year Select 2026 2025 2024 2023 2022 2021 2020 2019 2018 2017 2016 2015 2014 20…" at bounding box center [657, 279] width 507 height 283
click at [1122, 550] on button "Save & Close" at bounding box center [1101, 565] width 111 height 35
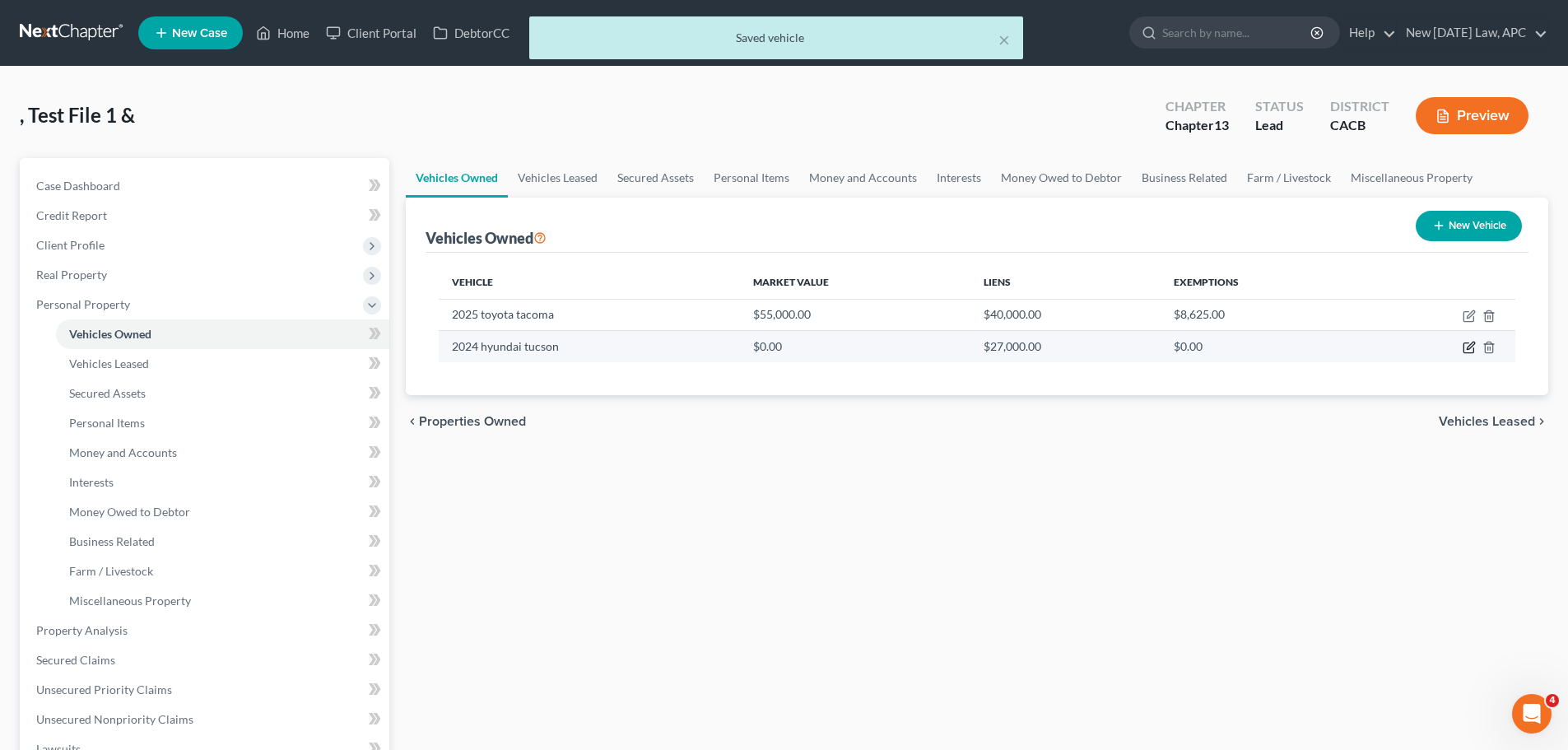
click at [1467, 348] on icon "button" at bounding box center [1471, 346] width 7 height 7
select select "0"
select select "2"
select select "4"
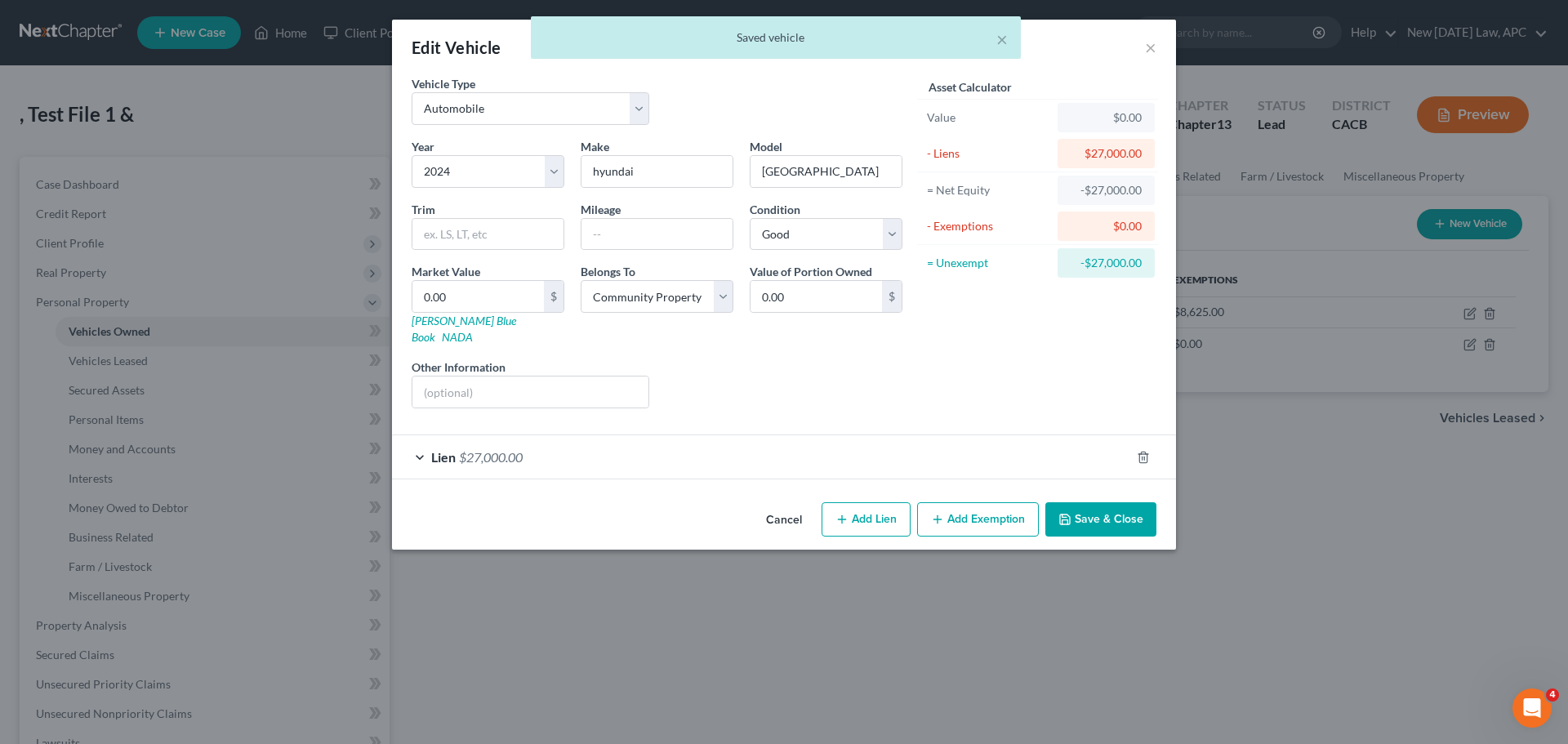
click at [992, 363] on div "Asset Calculator Value $0.00 - Liens $27,000.00 = Net Equity -$27,000.00 - Exem…" at bounding box center [1038, 247] width 254 height 346
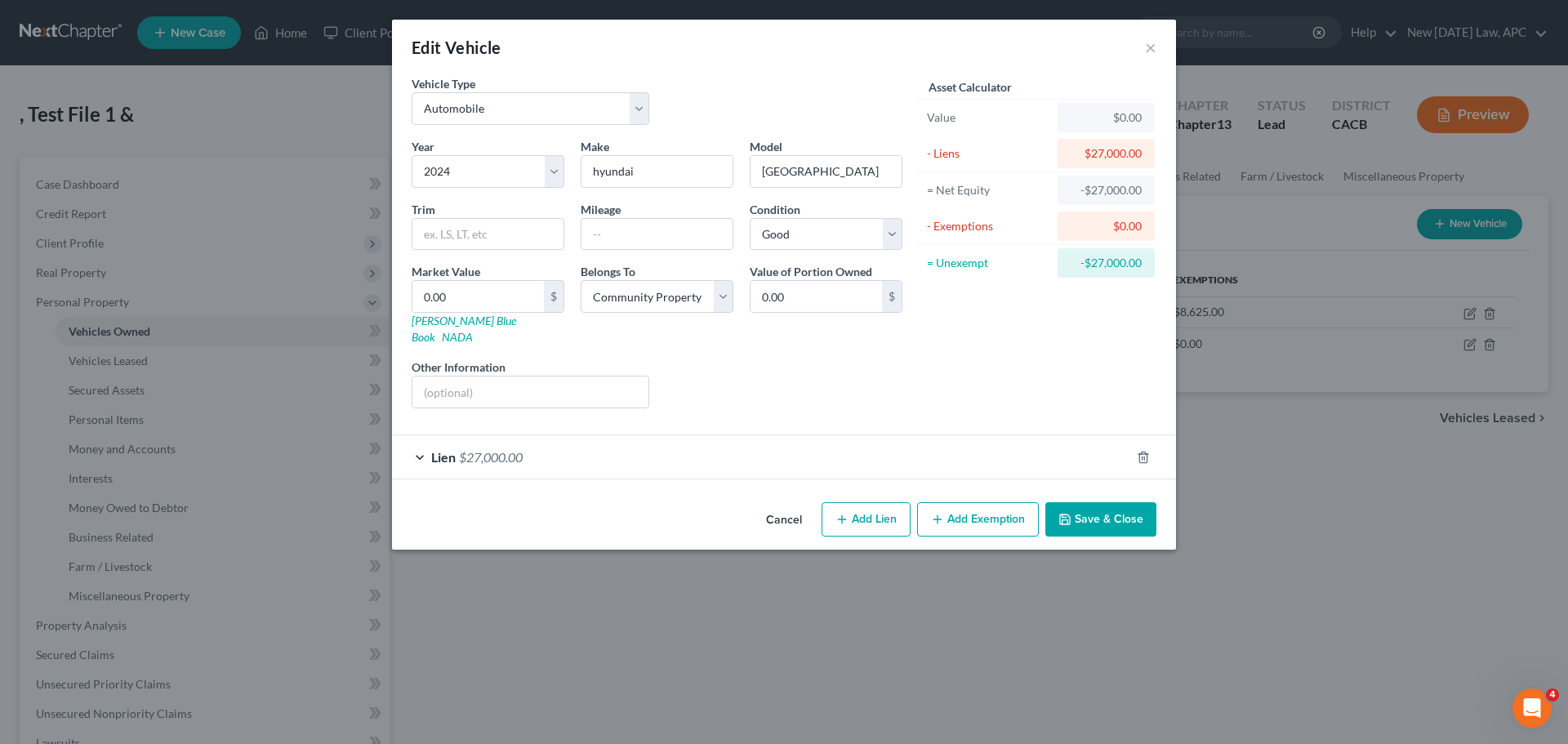
click at [667, 360] on div "Liens Select" at bounding box center [784, 383] width 254 height 50
click at [471, 289] on input "0.00" at bounding box center [478, 297] width 131 height 31
click at [474, 299] on input "0.00" at bounding box center [478, 297] width 131 height 31
click at [710, 360] on div "Liens Select" at bounding box center [784, 383] width 254 height 50
click at [785, 361] on div "Liens Select" at bounding box center [784, 383] width 254 height 50
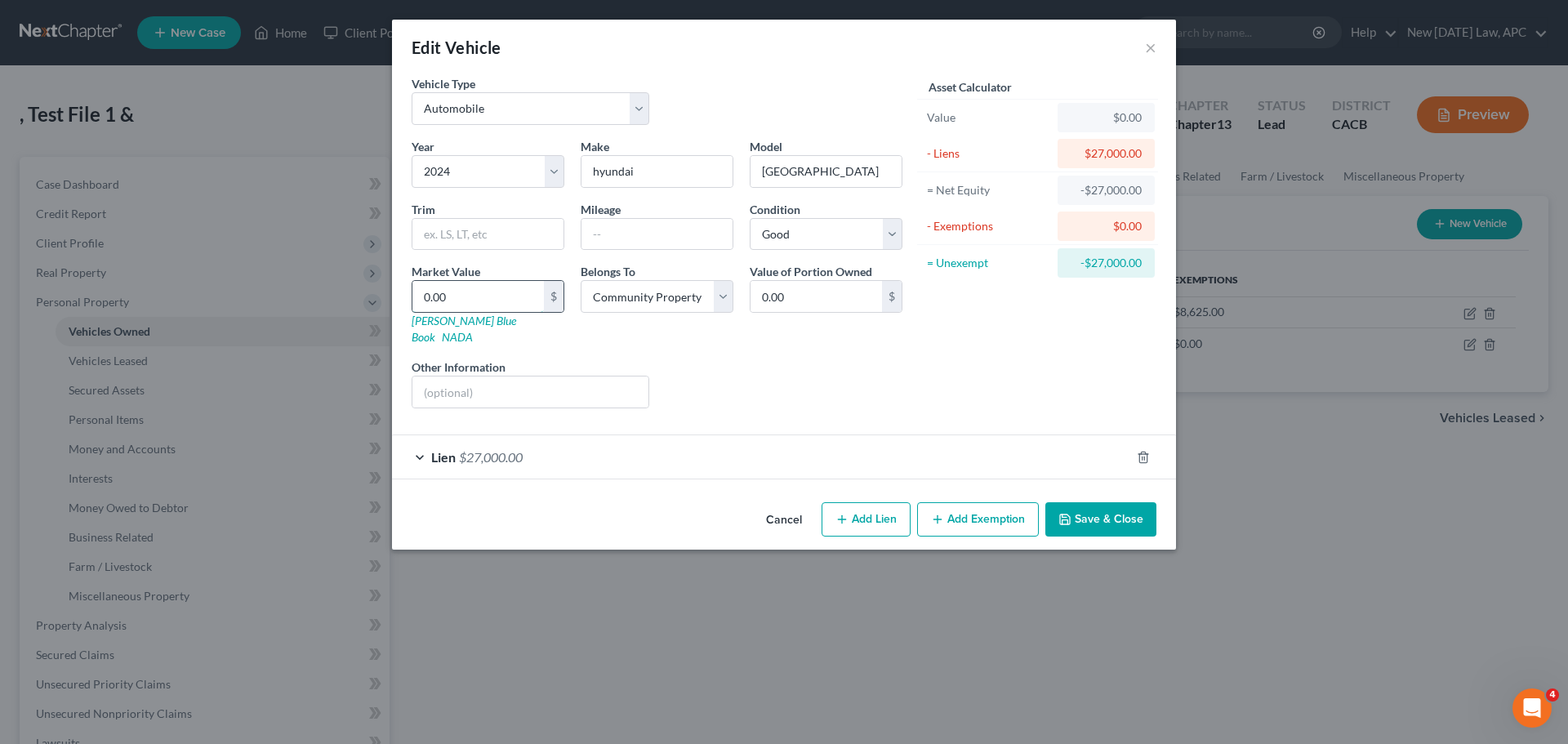
click at [470, 299] on input "0.00" at bounding box center [478, 297] width 131 height 31
drag, startPoint x: 485, startPoint y: 303, endPoint x: 401, endPoint y: 290, distance: 85.0
click at [401, 290] on div "Vehicle Type Select Automobile Truck Trailer Watercraft Aircraft Motor Home Atv…" at bounding box center [783, 285] width 784 height 421
type input "4"
type input "4.00"
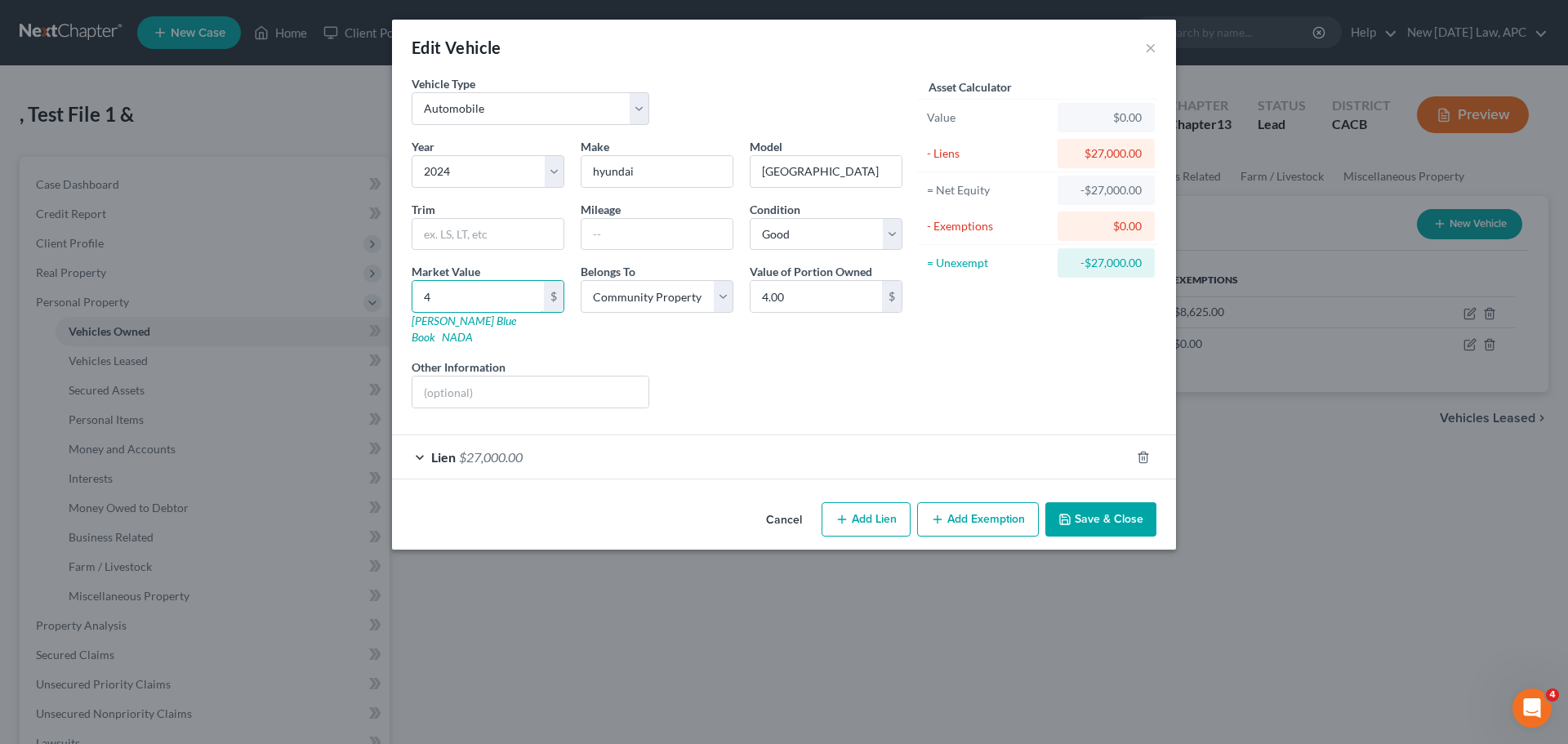
type input "40"
type input "40.00"
type input "400"
type input "400.00"
type input "4000"
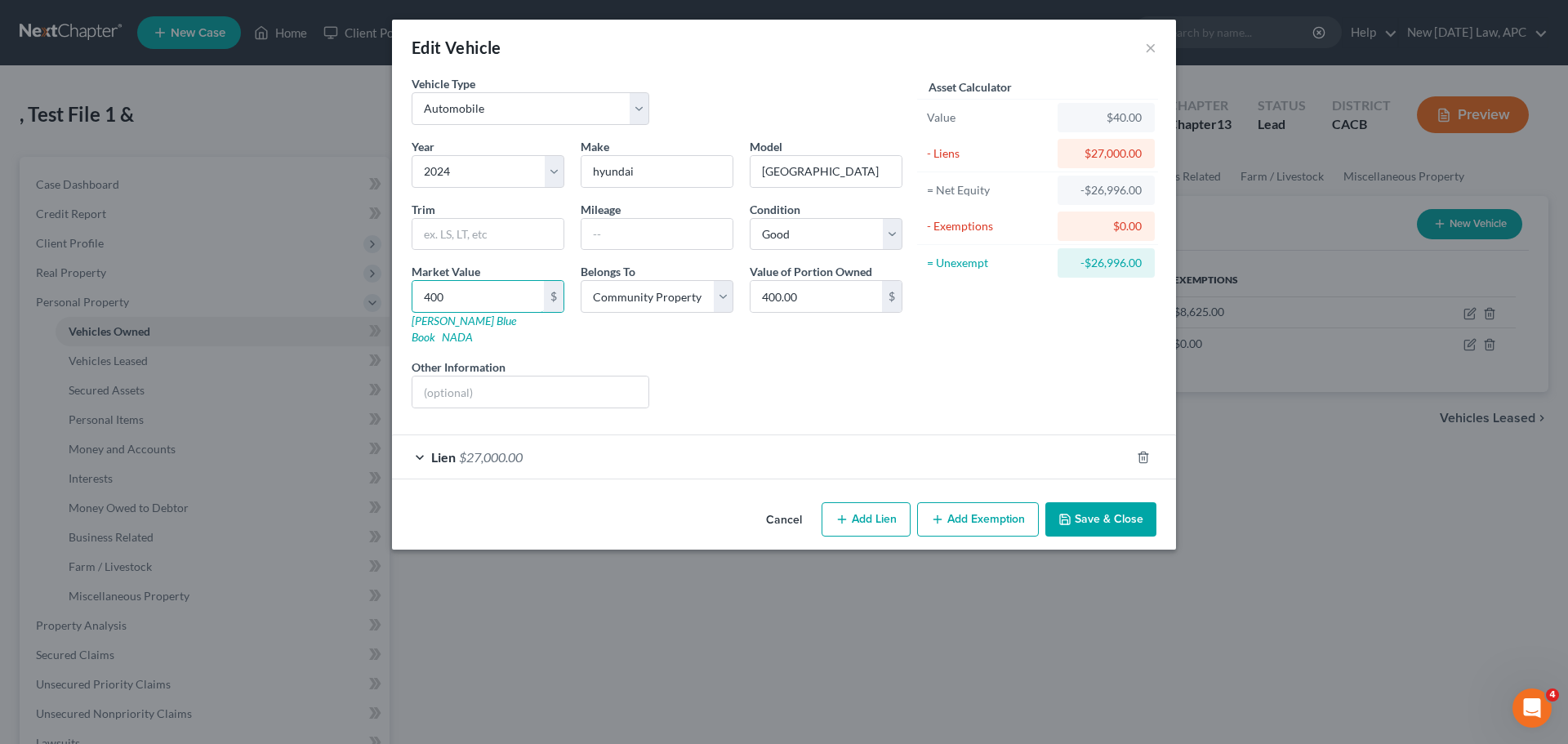
type input "4,000.00"
type input "4,0000"
type input "40,000.00"
click at [777, 359] on div "Liens Select" at bounding box center [784, 383] width 254 height 50
click at [684, 439] on div "Lien $27,000.00" at bounding box center [760, 456] width 738 height 43
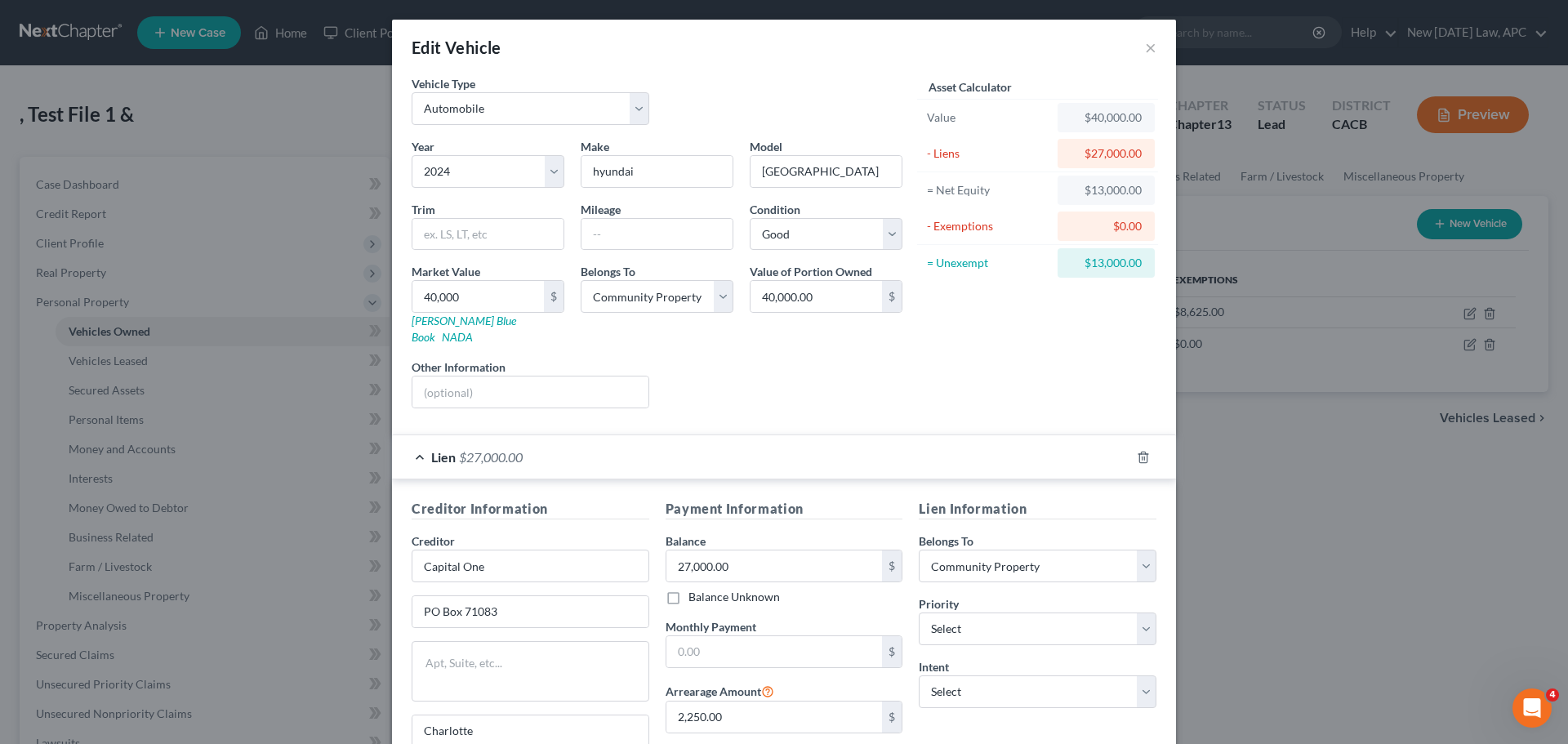
click at [706, 439] on div "Lien $27,000.00" at bounding box center [760, 456] width 738 height 43
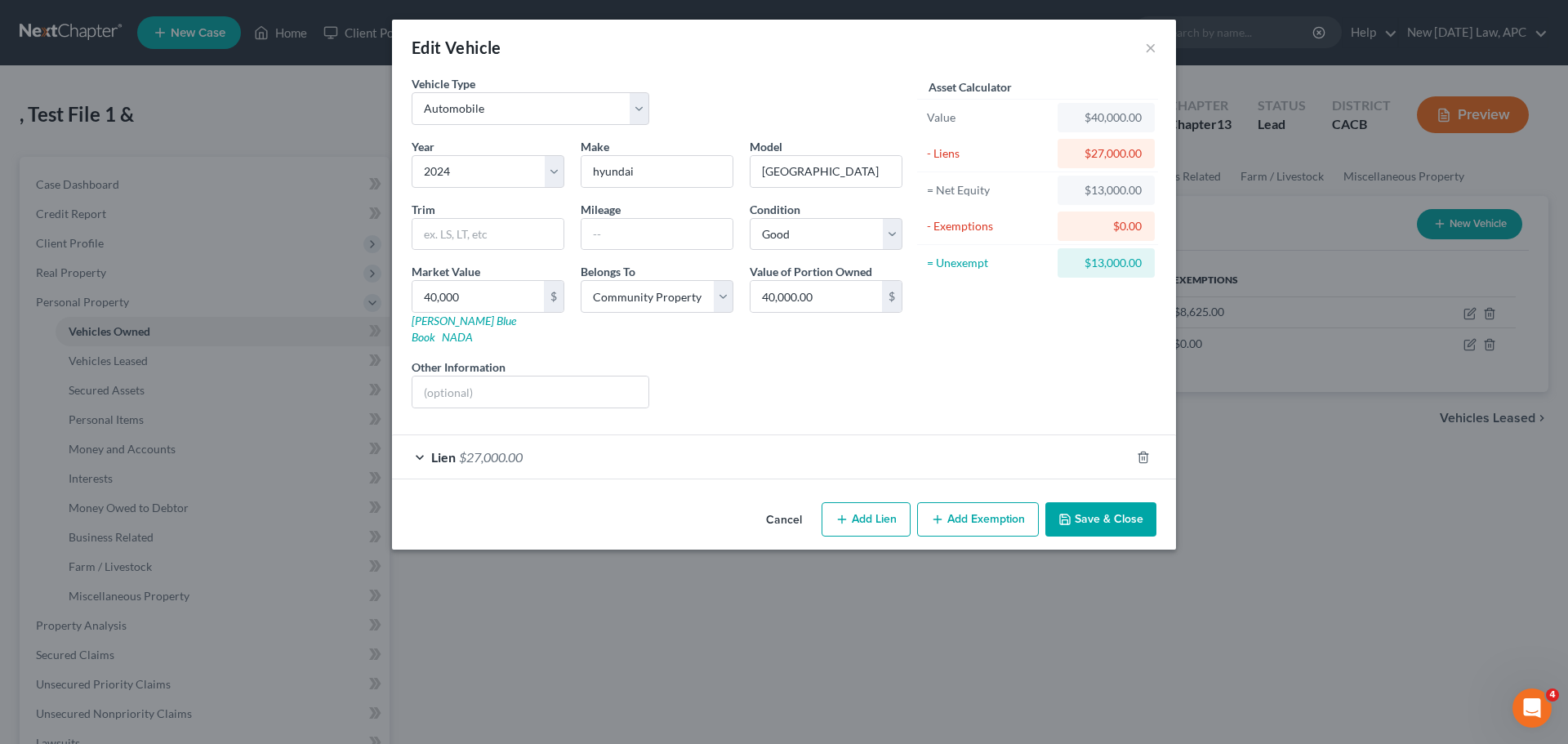
click at [953, 502] on button "Add Exemption" at bounding box center [977, 519] width 121 height 35
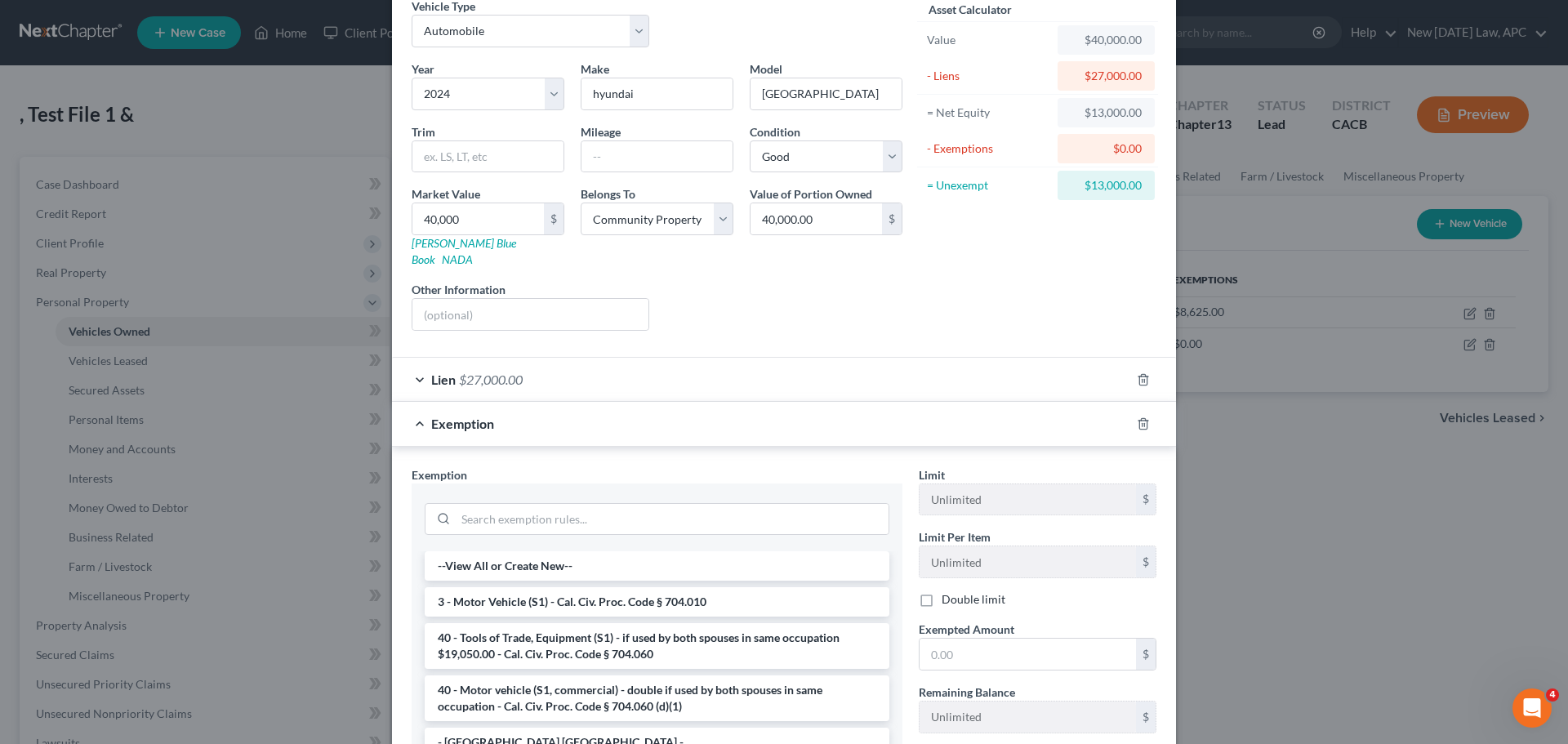
scroll to position [0, 0]
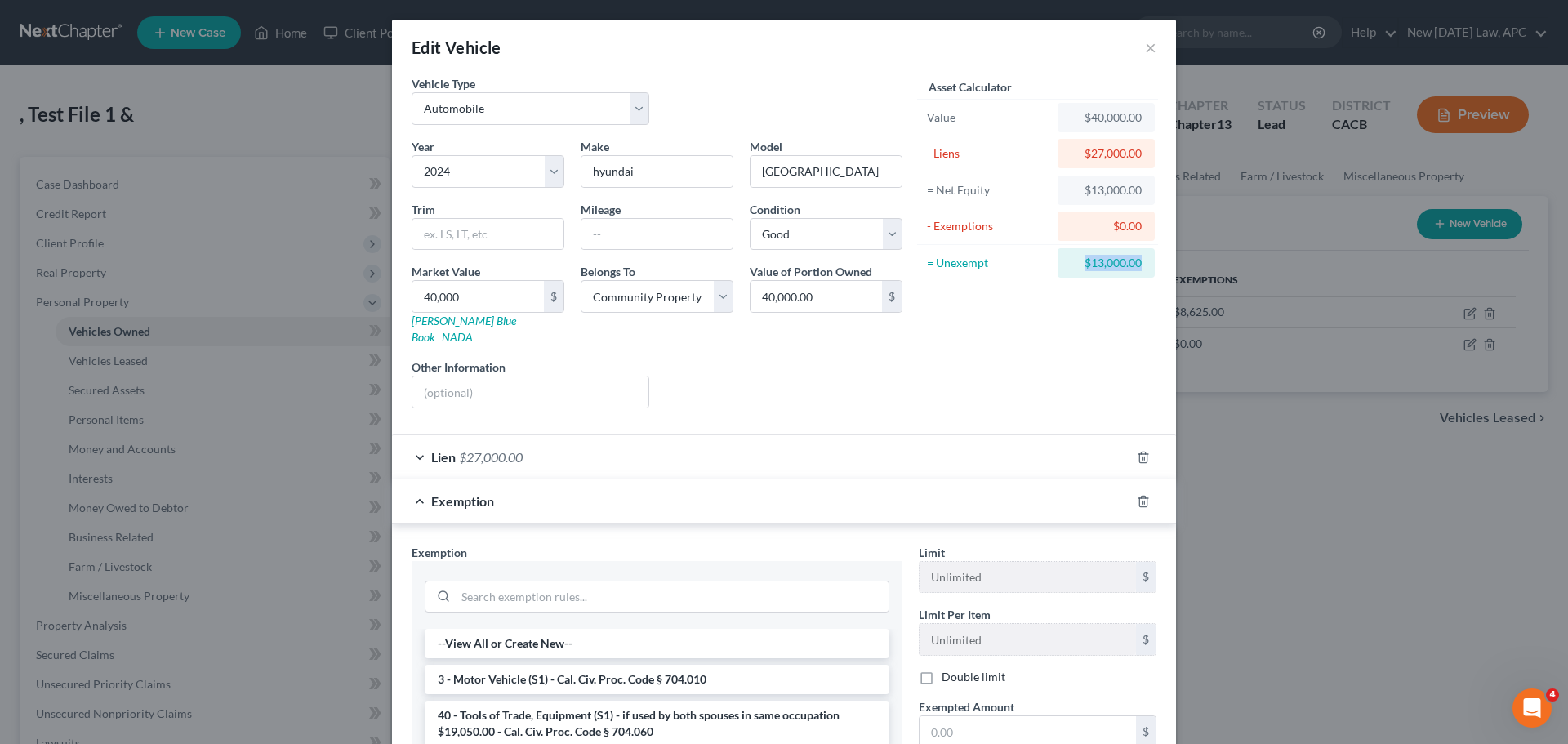
drag, startPoint x: 1078, startPoint y: 260, endPoint x: 1152, endPoint y: 259, distance: 74.0
click at [1152, 259] on div "= Unexempt $13,000.00" at bounding box center [1038, 262] width 241 height 36
click at [1059, 299] on div "Asset Calculator Value $40,000.00 - Liens $27,000.00 = Net Equity $13,000.00 - …" at bounding box center [1038, 247] width 254 height 346
click at [473, 294] on input "40,000" at bounding box center [478, 297] width 131 height 31
drag, startPoint x: 500, startPoint y: 297, endPoint x: 484, endPoint y: 299, distance: 16.1
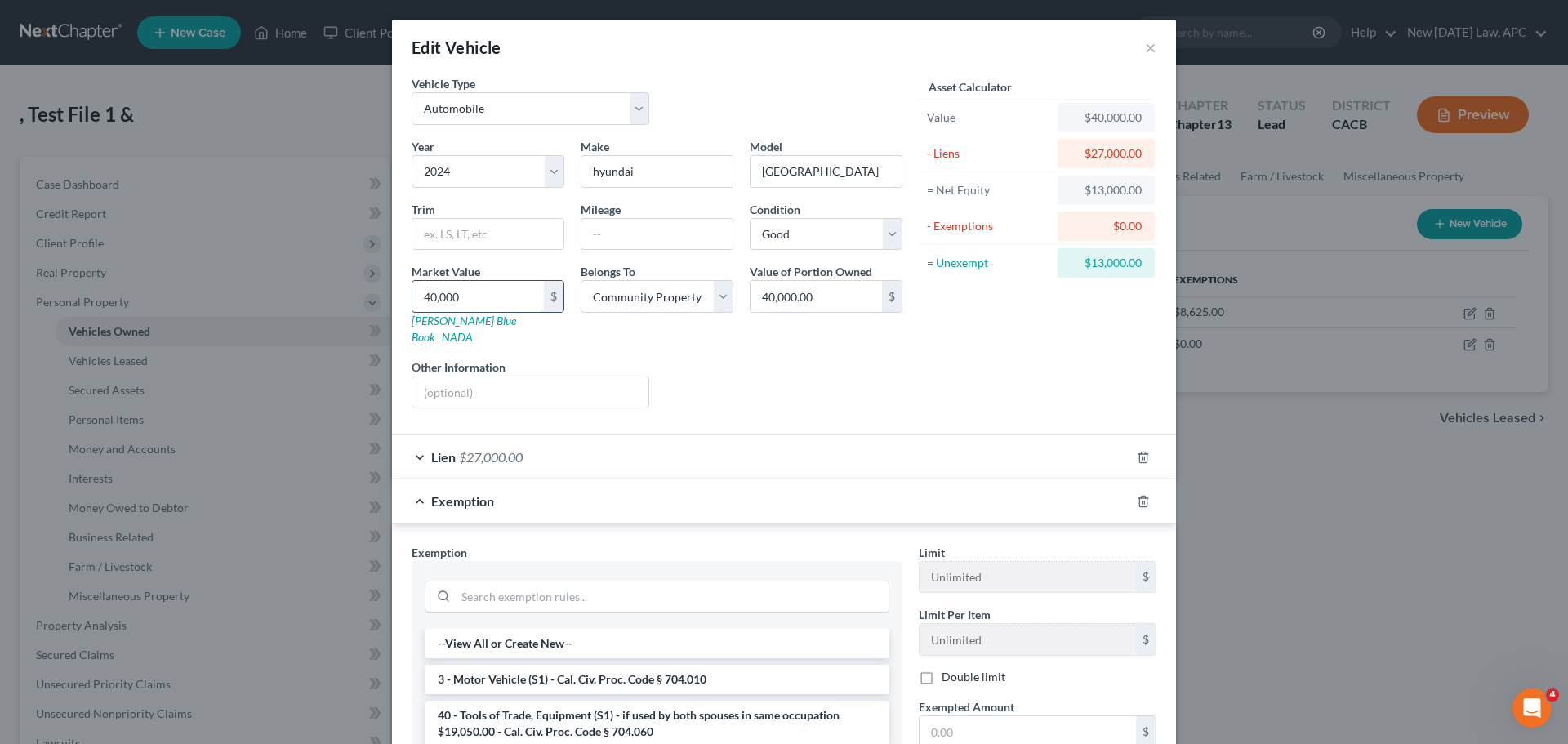
click at [500, 297] on input "40,000" at bounding box center [478, 297] width 131 height 31
drag, startPoint x: 469, startPoint y: 292, endPoint x: 380, endPoint y: 291, distance: 89.0
click at [380, 291] on div "Edit Vehicle × Vehicle Type Select Automobile Truck Trailer Watercraft Aircraft…" at bounding box center [784, 372] width 1568 height 744
click at [498, 297] on input "40,000" at bounding box center [478, 297] width 131 height 31
drag, startPoint x: 477, startPoint y: 294, endPoint x: 385, endPoint y: 287, distance: 92.3
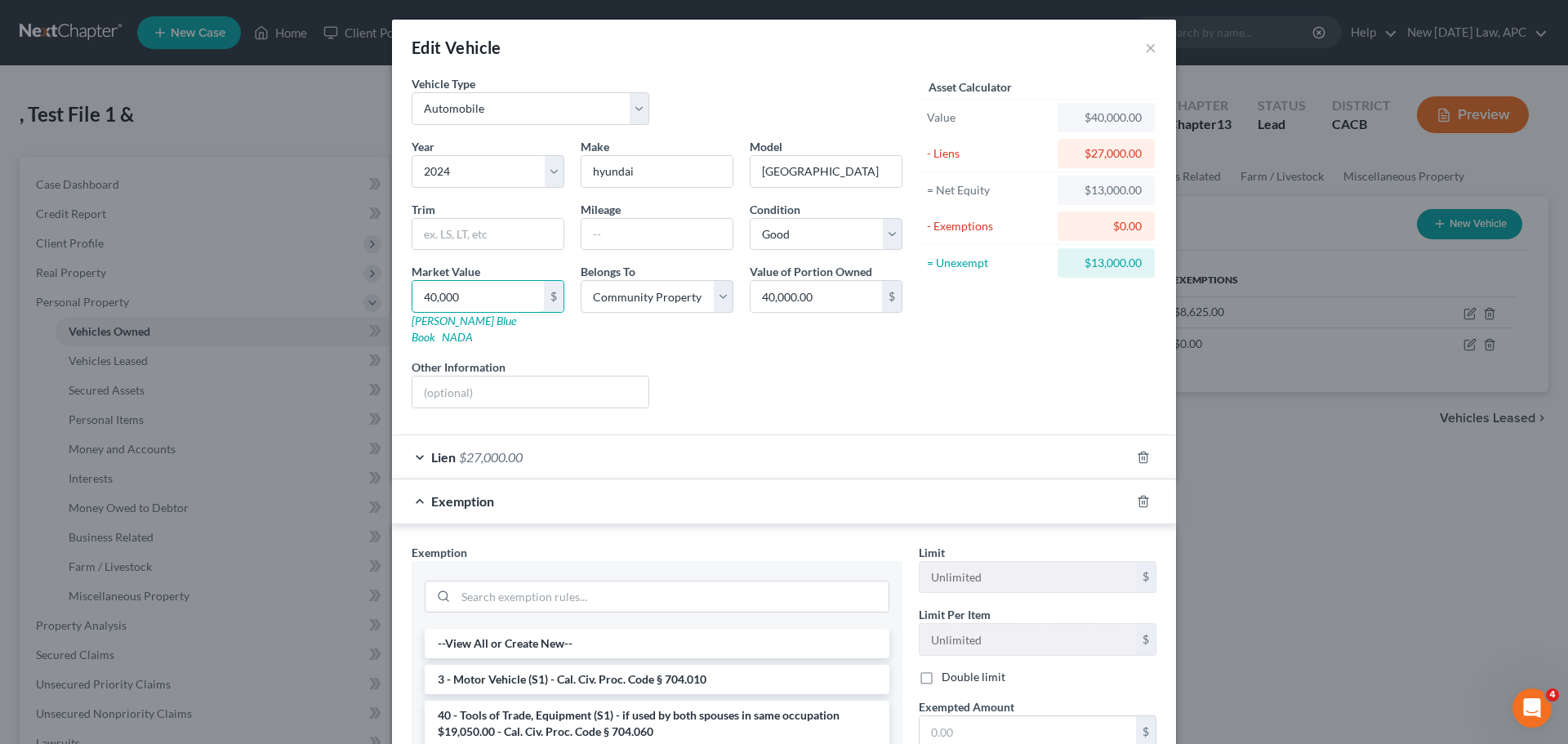
click at [392, 287] on div "Vehicle Type Select Automobile Truck Trailer Watercraft Aircraft Motor Home Atv…" at bounding box center [783, 504] width 784 height 858
type input "3"
type input "3.00"
type input "30"
type input "30.00"
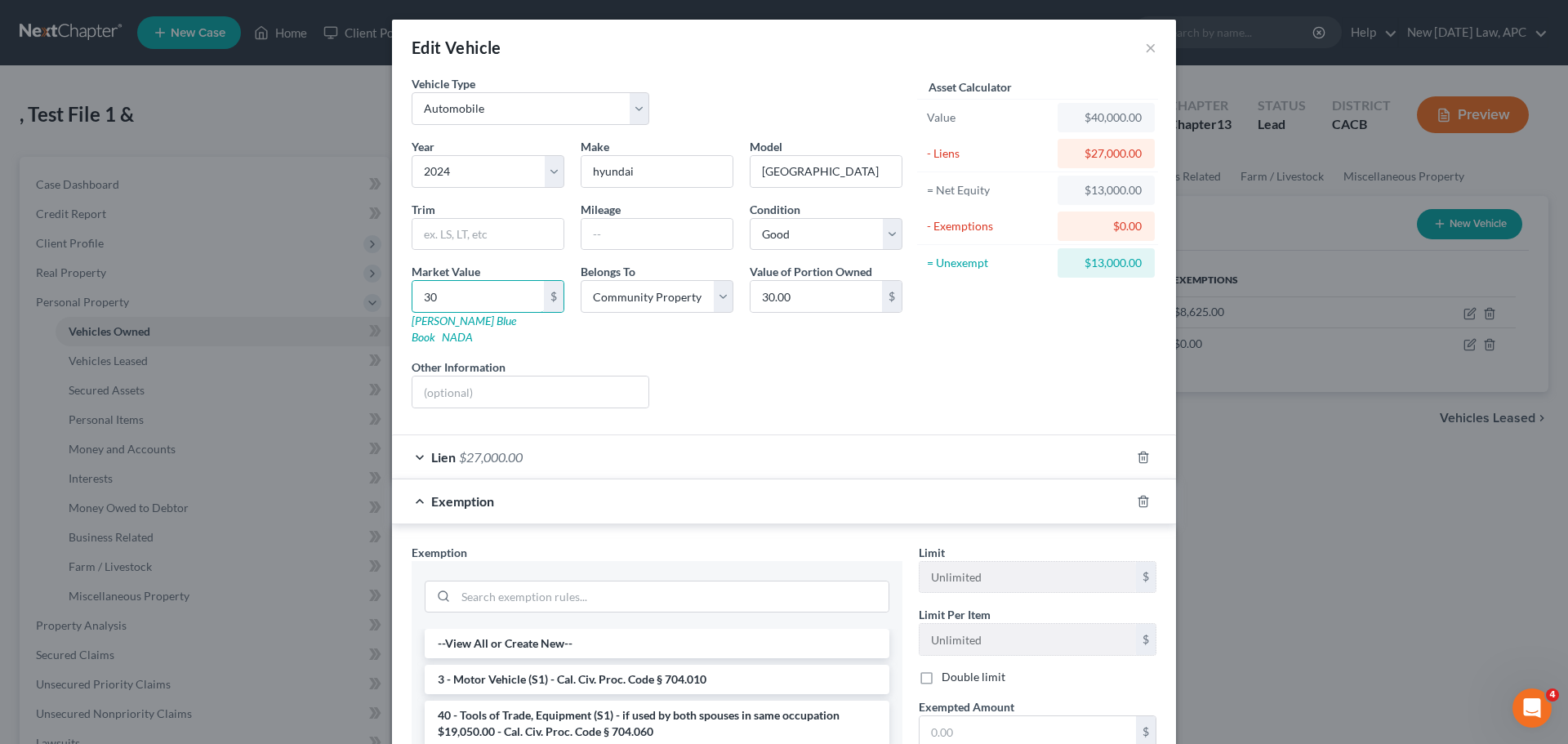
type input "300"
type input "300.00"
type input "3000"
type input "3,000.00"
type input "3,0000"
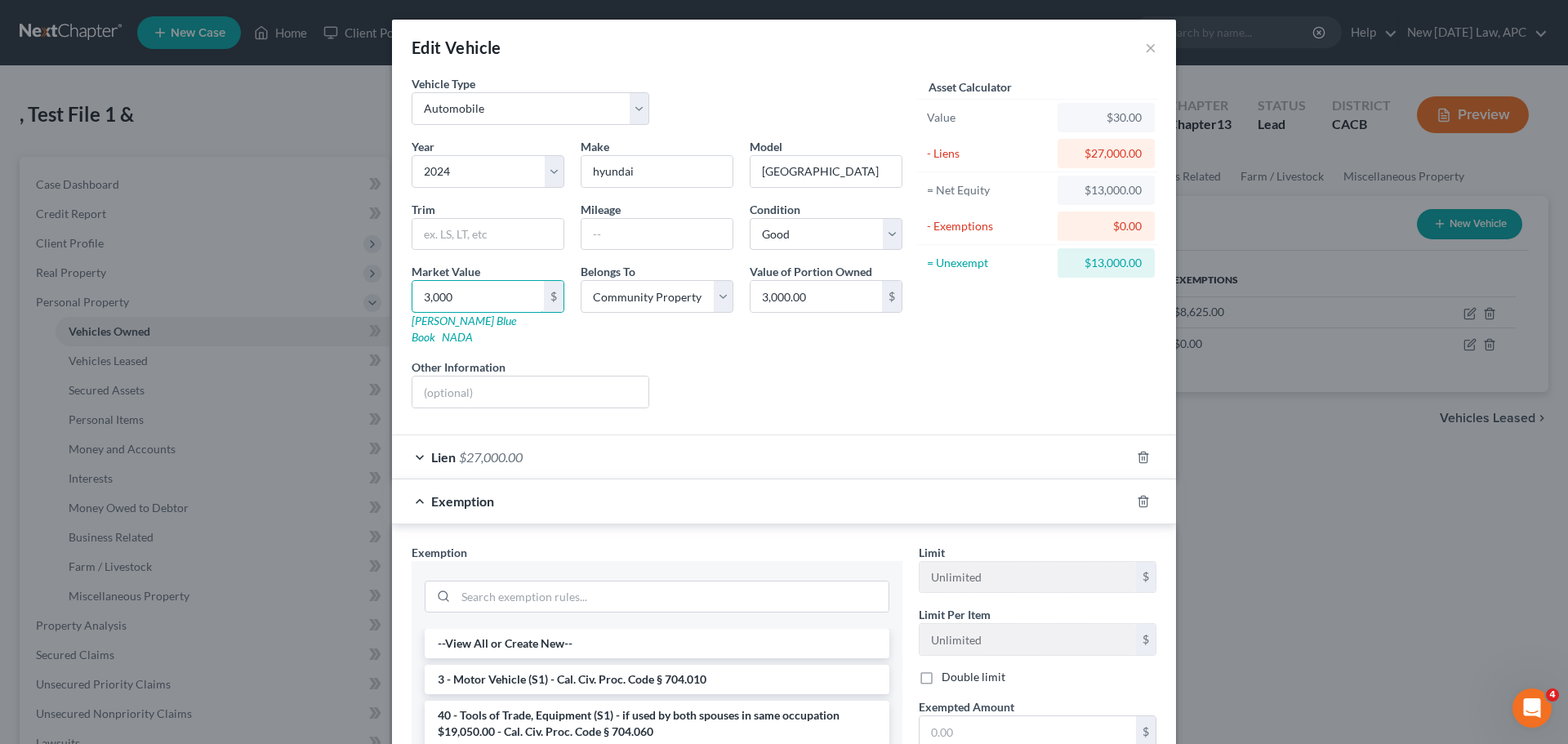
type input "30,000.00"
click at [827, 361] on div "Liens Select" at bounding box center [784, 383] width 254 height 50
click at [925, 497] on div "Exemption" at bounding box center [760, 500] width 738 height 43
click at [838, 485] on div "Exemption" at bounding box center [760, 500] width 738 height 43
click at [793, 364] on div "Liens Select" at bounding box center [784, 383] width 254 height 50
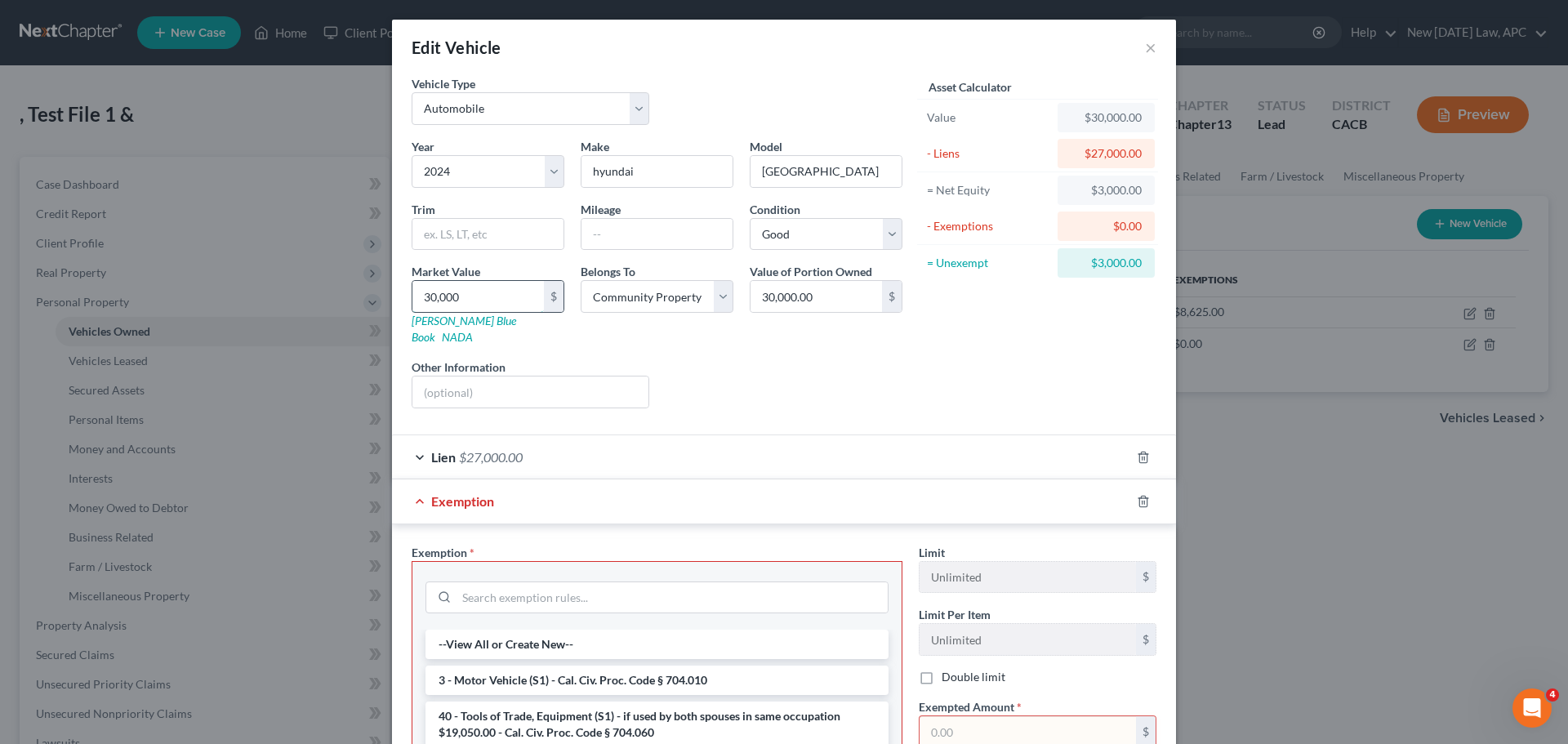
click at [482, 292] on input "30,000" at bounding box center [478, 297] width 131 height 31
click at [632, 338] on div "Year Select 2026 2025 2024 2023 2022 2021 2020 2019 2018 2017 2016 2015 2014 20…" at bounding box center [657, 279] width 507 height 283
click at [468, 294] on input "30,000" at bounding box center [478, 297] width 131 height 31
click at [452, 292] on input "30,000" at bounding box center [478, 297] width 131 height 31
click at [466, 292] on input "30,000" at bounding box center [478, 297] width 131 height 31
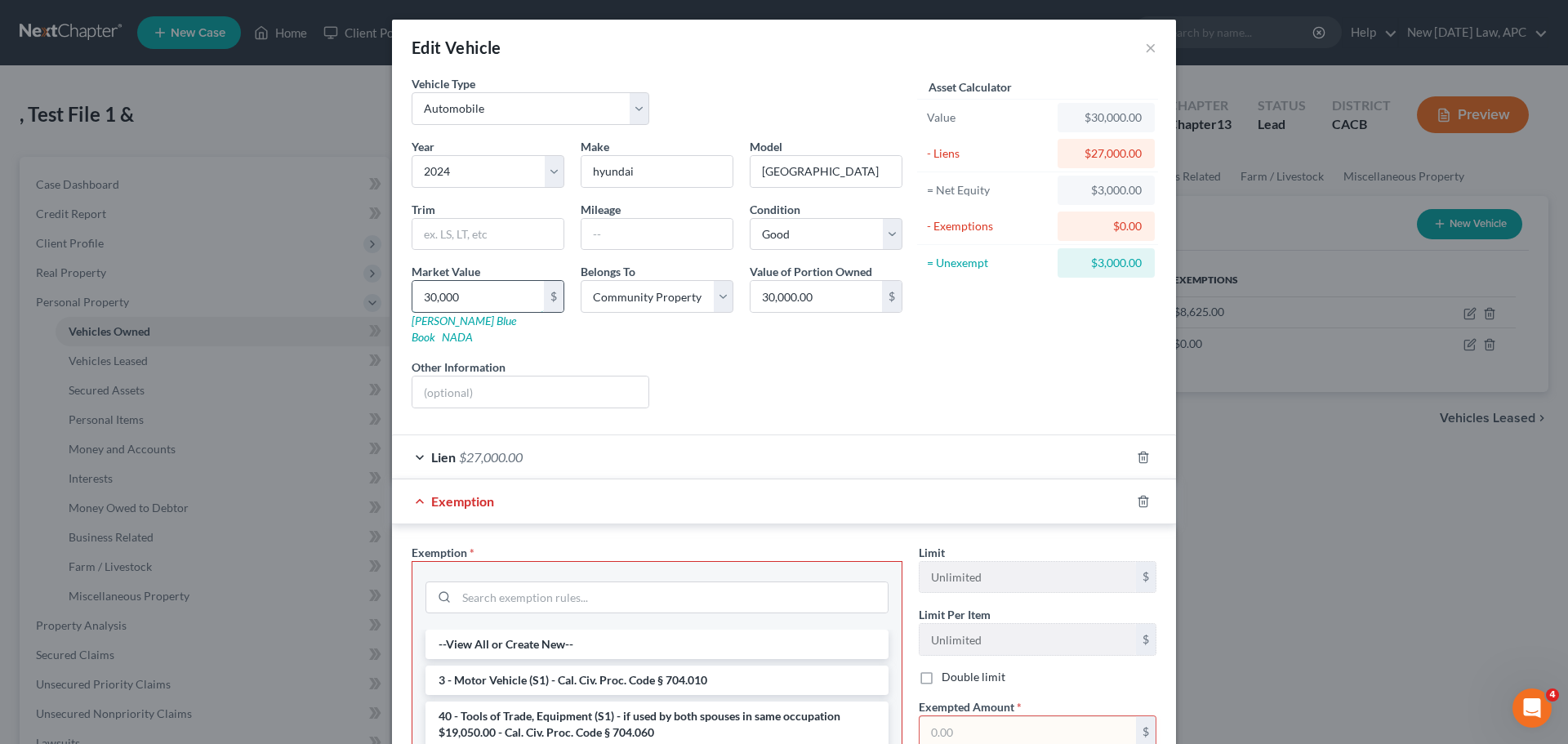
drag, startPoint x: 476, startPoint y: 292, endPoint x: 436, endPoint y: 295, distance: 40.1
click at [436, 295] on input "30,000" at bounding box center [478, 297] width 131 height 31
type input "30,6"
type input "306.00"
type input "3062"
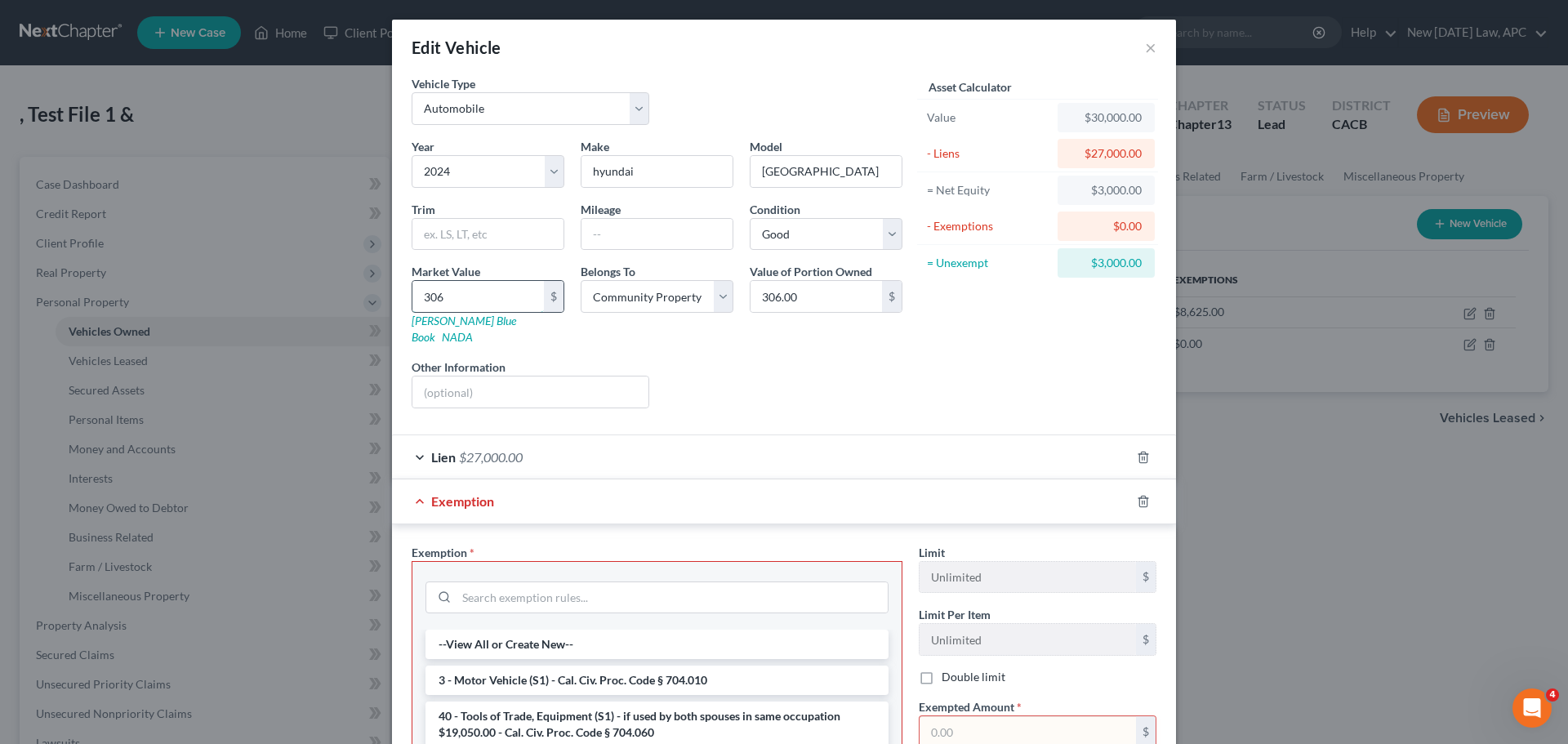
type input "3,062.00"
type input "3,0625"
type input "30,625.00"
type input "30,625"
click at [912, 366] on div "Asset Calculator Value $30,625.00 - Liens $27,000.00 = Net Equity -$26,694.00 -…" at bounding box center [1038, 247] width 254 height 346
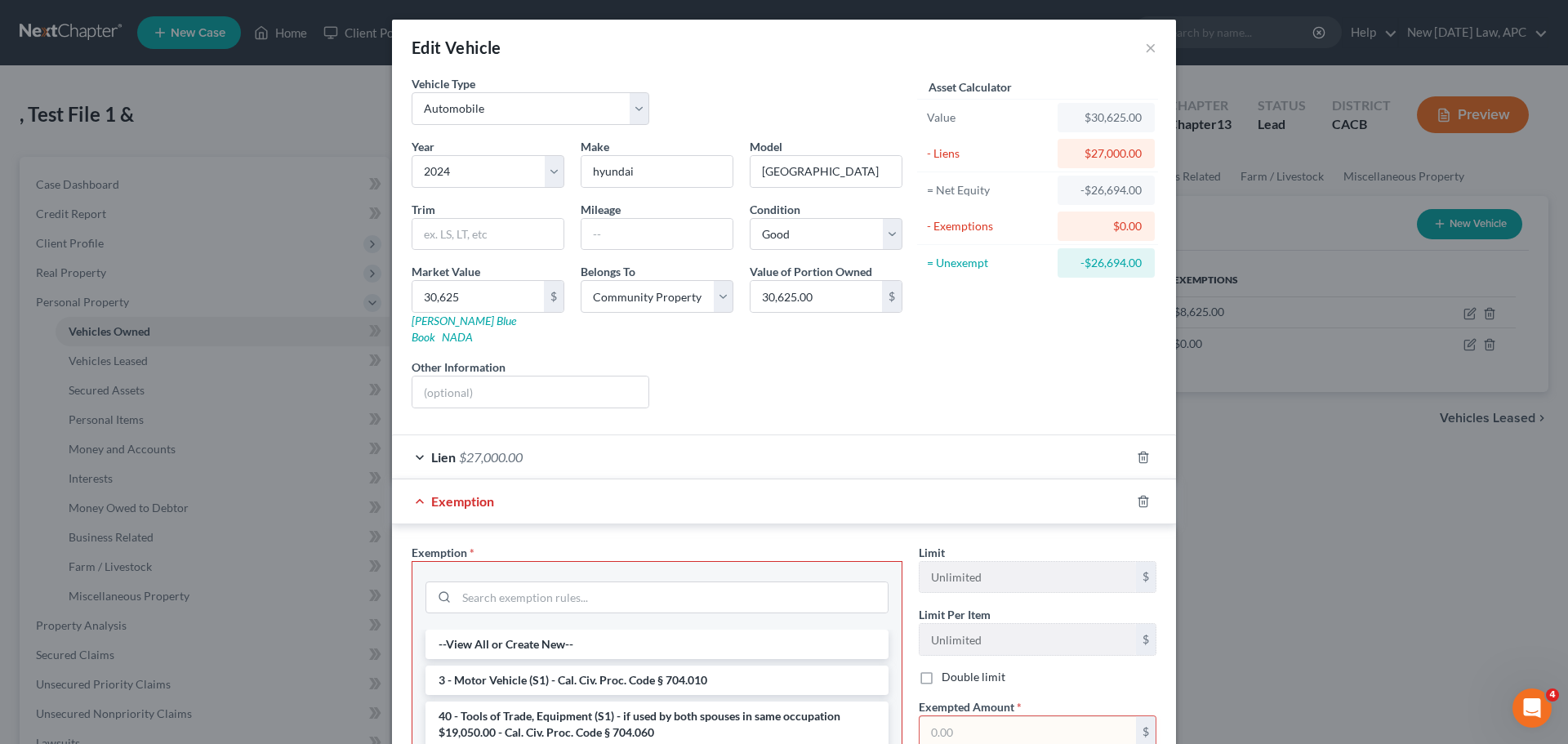
click at [811, 507] on div "Exemption Exemption Set must be selected for CA. Exemption * --View All or Crea…" at bounding box center [783, 698] width 784 height 439
click at [807, 490] on div "Exemption" at bounding box center [760, 500] width 738 height 43
click at [796, 359] on div "Liens Select" at bounding box center [784, 383] width 254 height 50
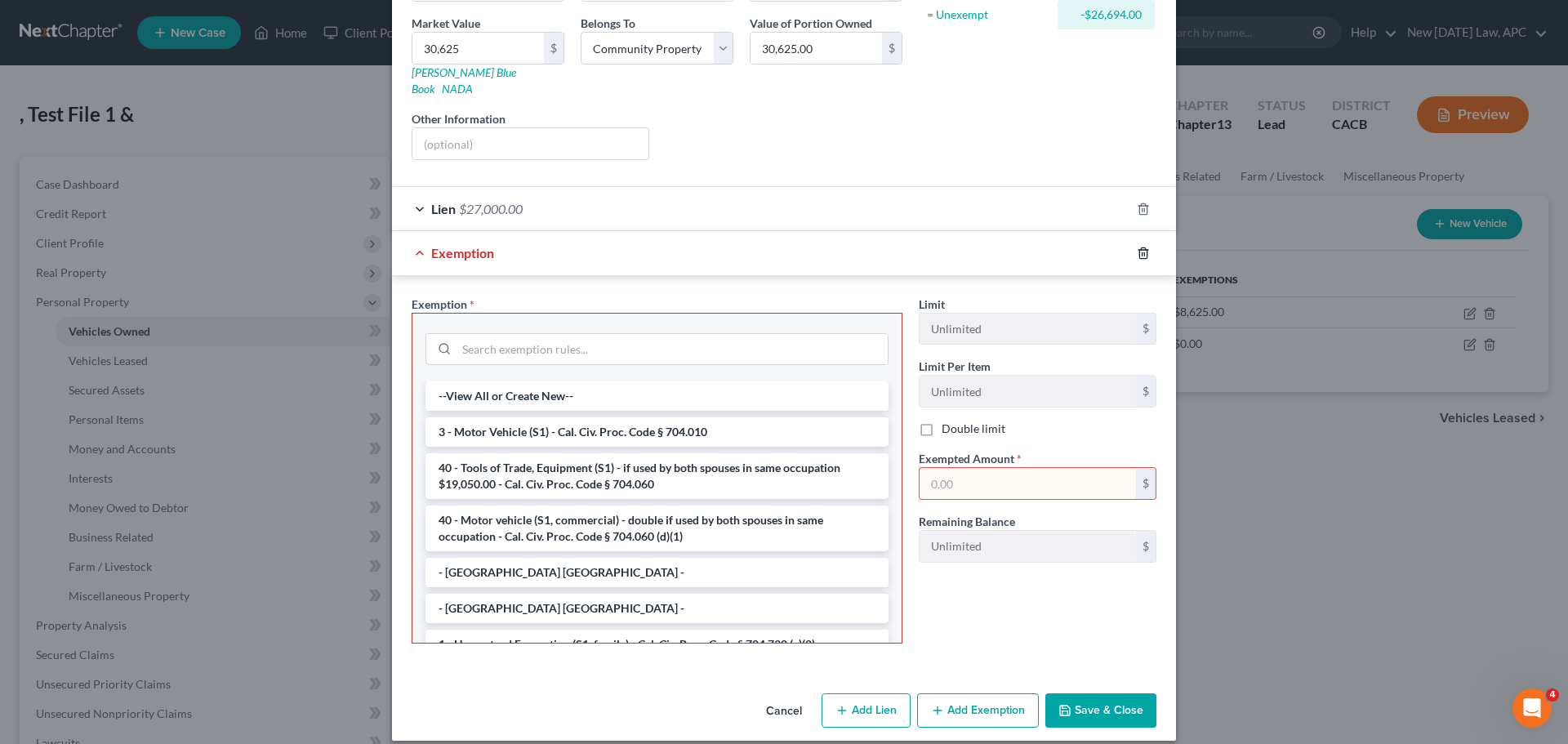
click at [1137, 246] on icon "button" at bounding box center [1144, 253] width 13 height 13
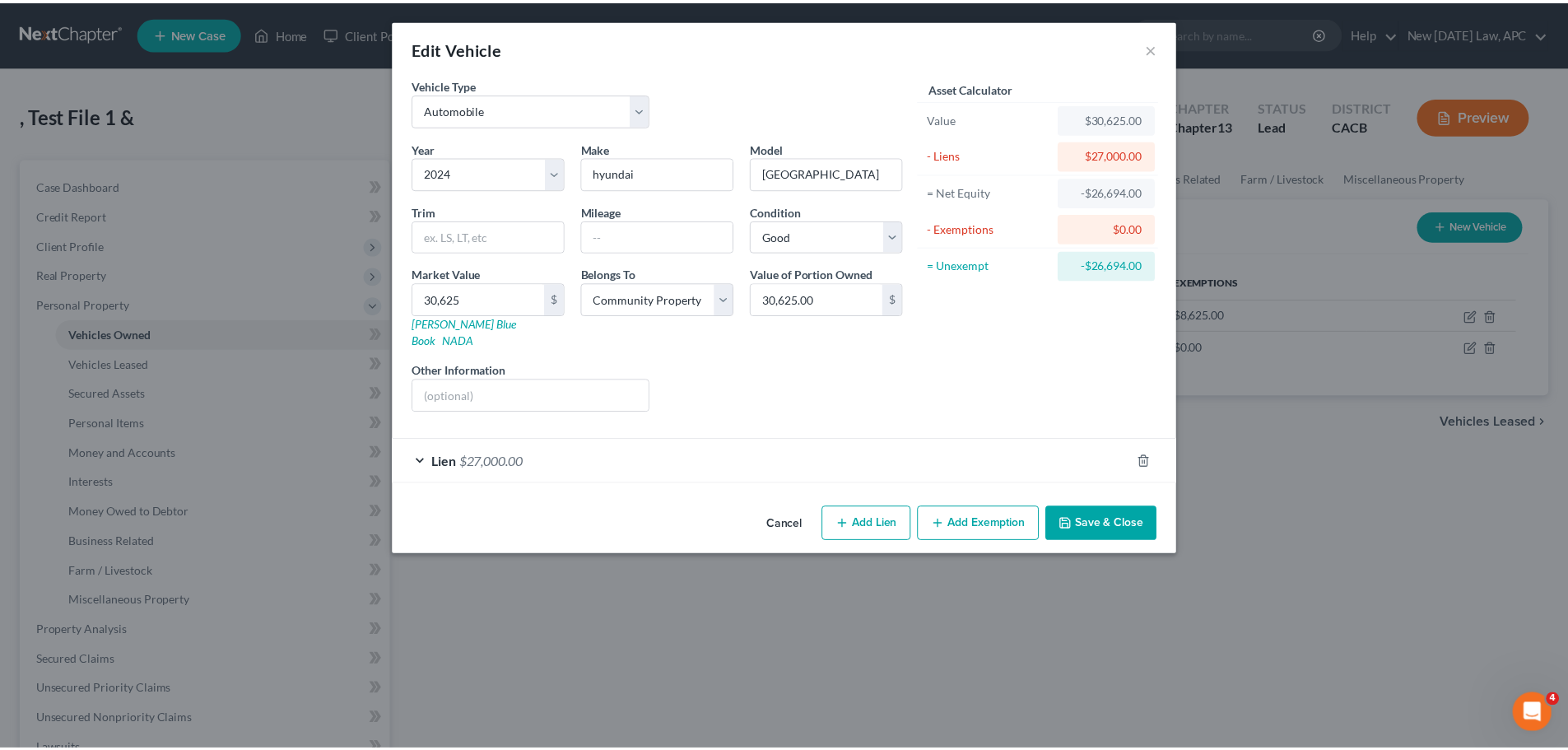
scroll to position [0, 0]
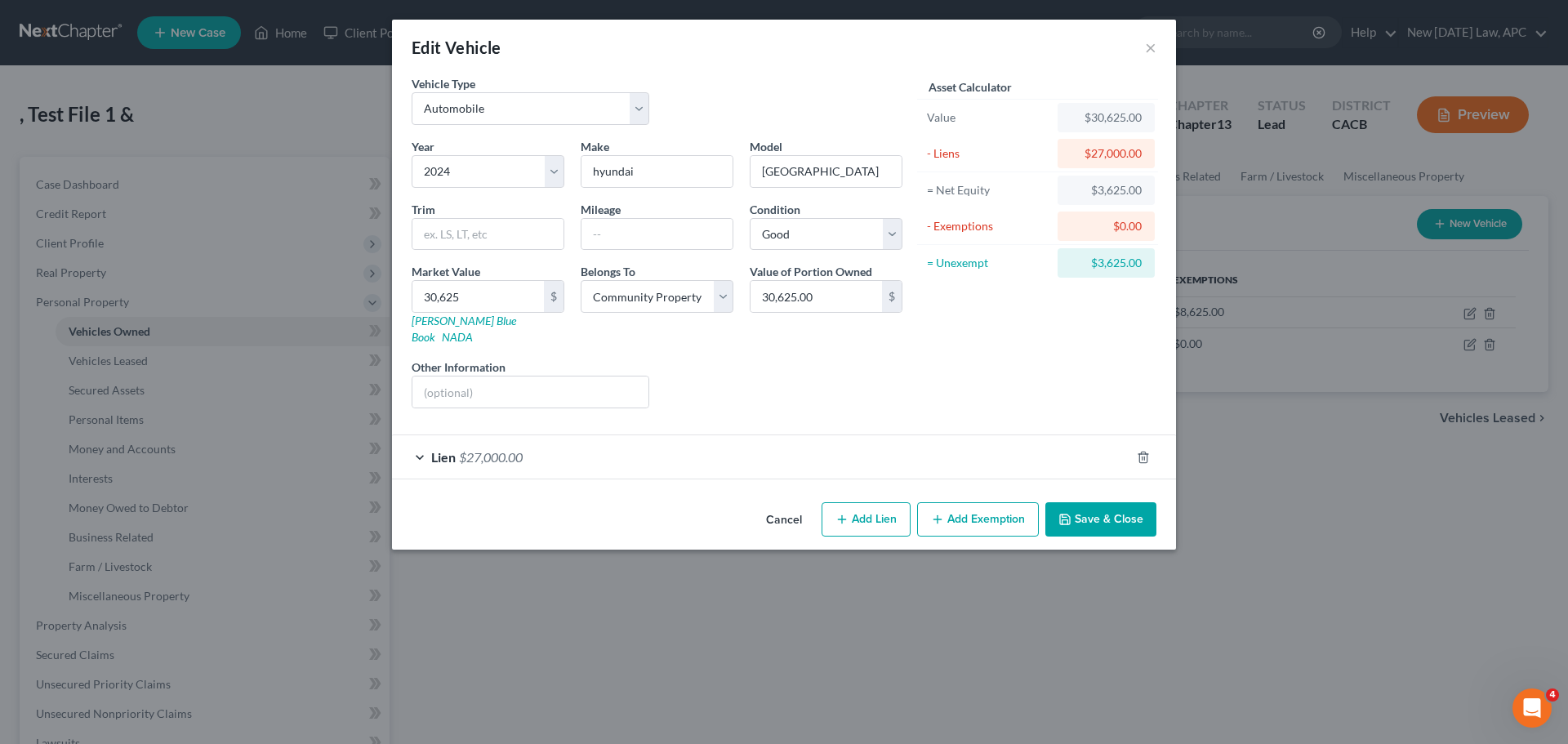
click at [909, 332] on div "Year Select 2026 2025 2024 2023 2022 2021 2020 2019 2018 2017 2016 2015 2014 20…" at bounding box center [657, 279] width 507 height 283
click at [853, 359] on div "Liens Select" at bounding box center [784, 383] width 254 height 50
click at [1098, 502] on button "Save & Close" at bounding box center [1101, 519] width 111 height 35
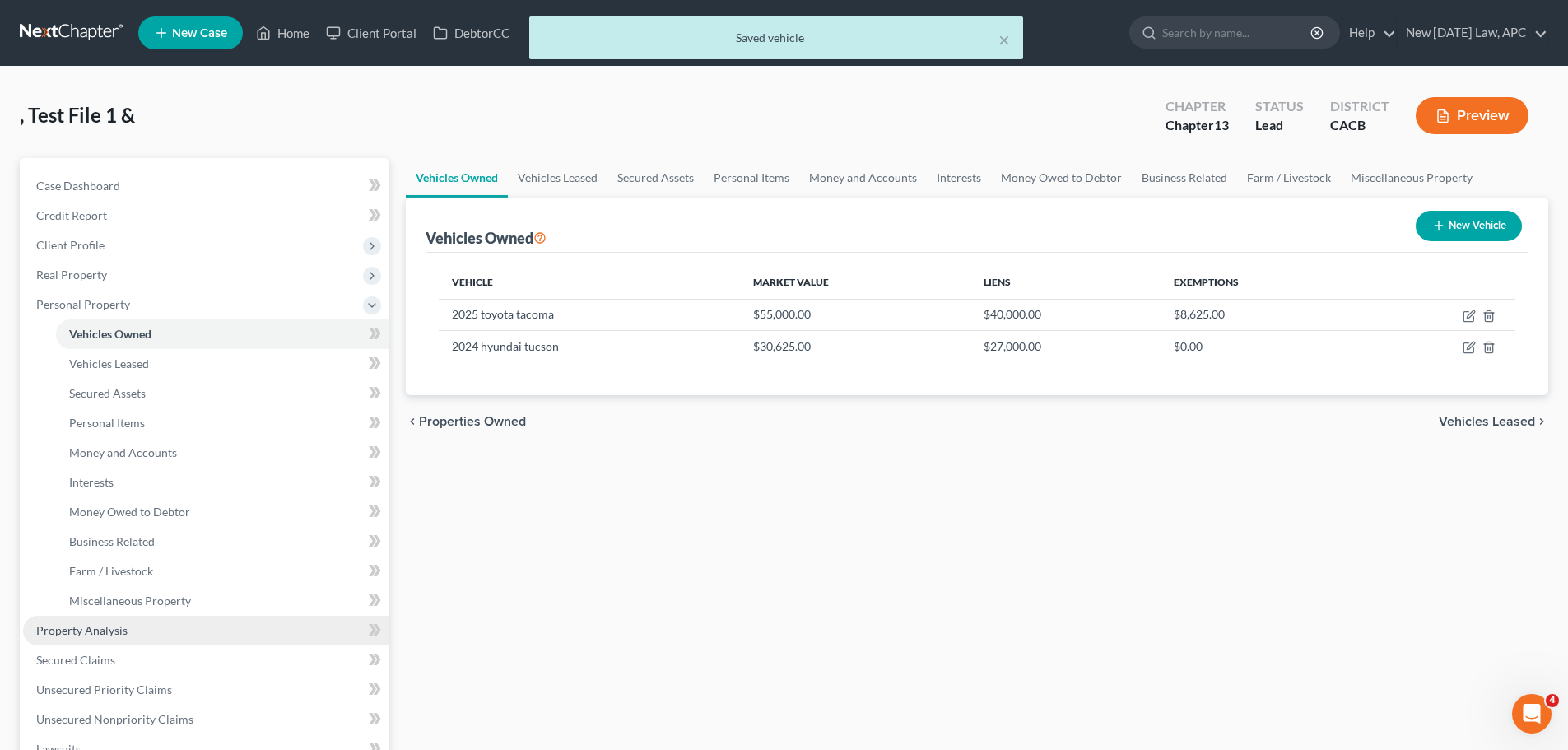
click at [115, 634] on span "Property Analysis" at bounding box center [81, 629] width 91 height 14
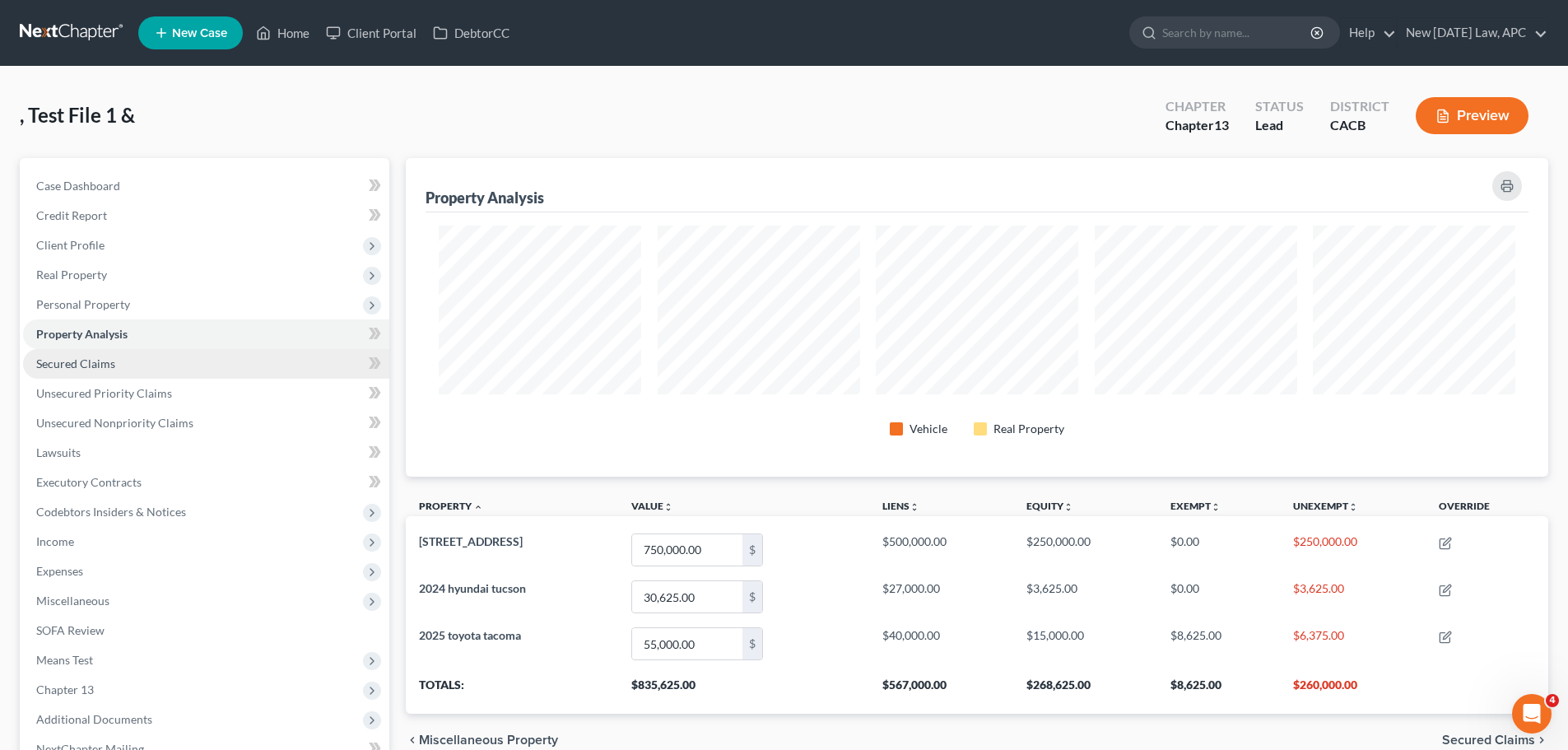
click at [83, 363] on span "Secured Claims" at bounding box center [75, 363] width 79 height 14
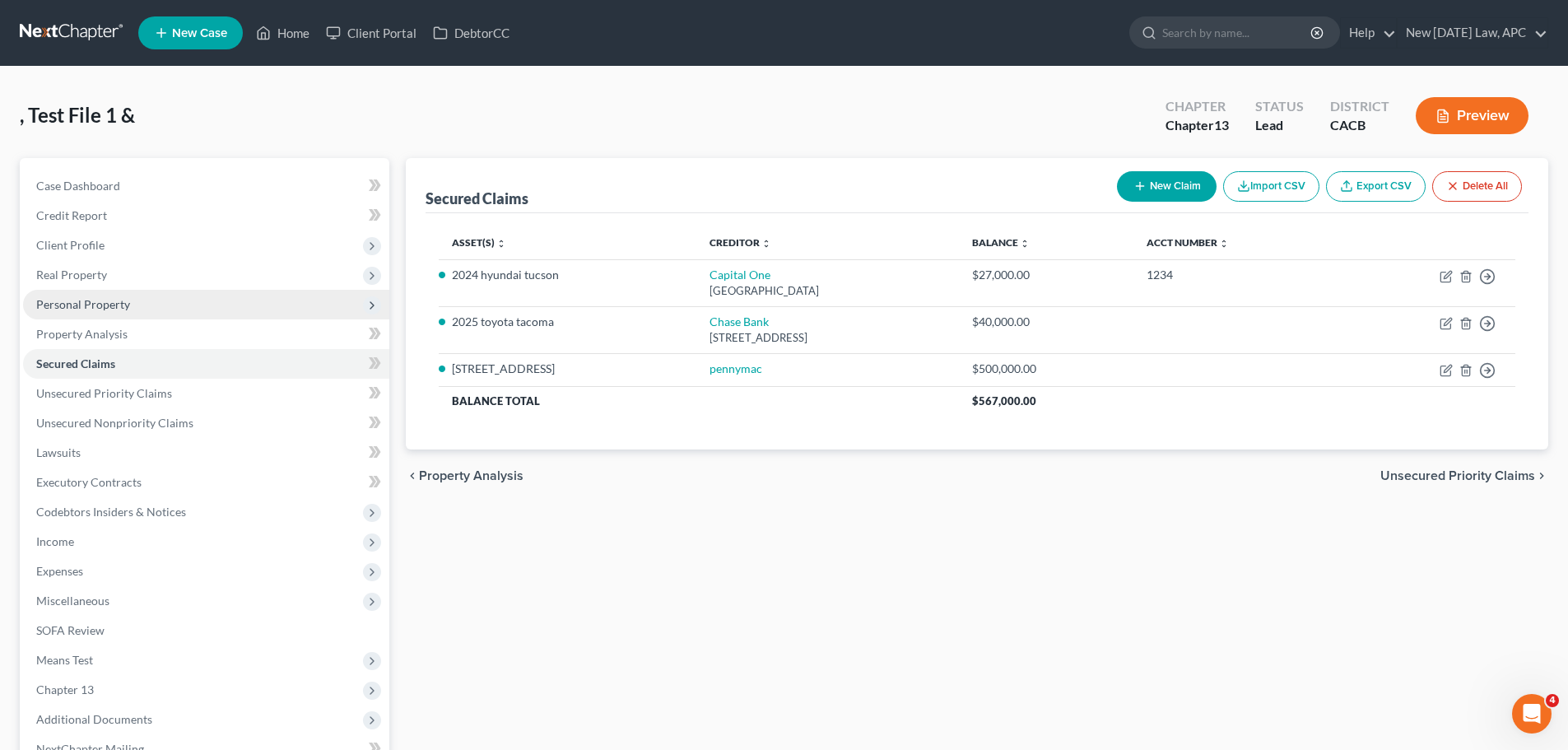
click at [97, 302] on span "Personal Property" at bounding box center [83, 304] width 94 height 14
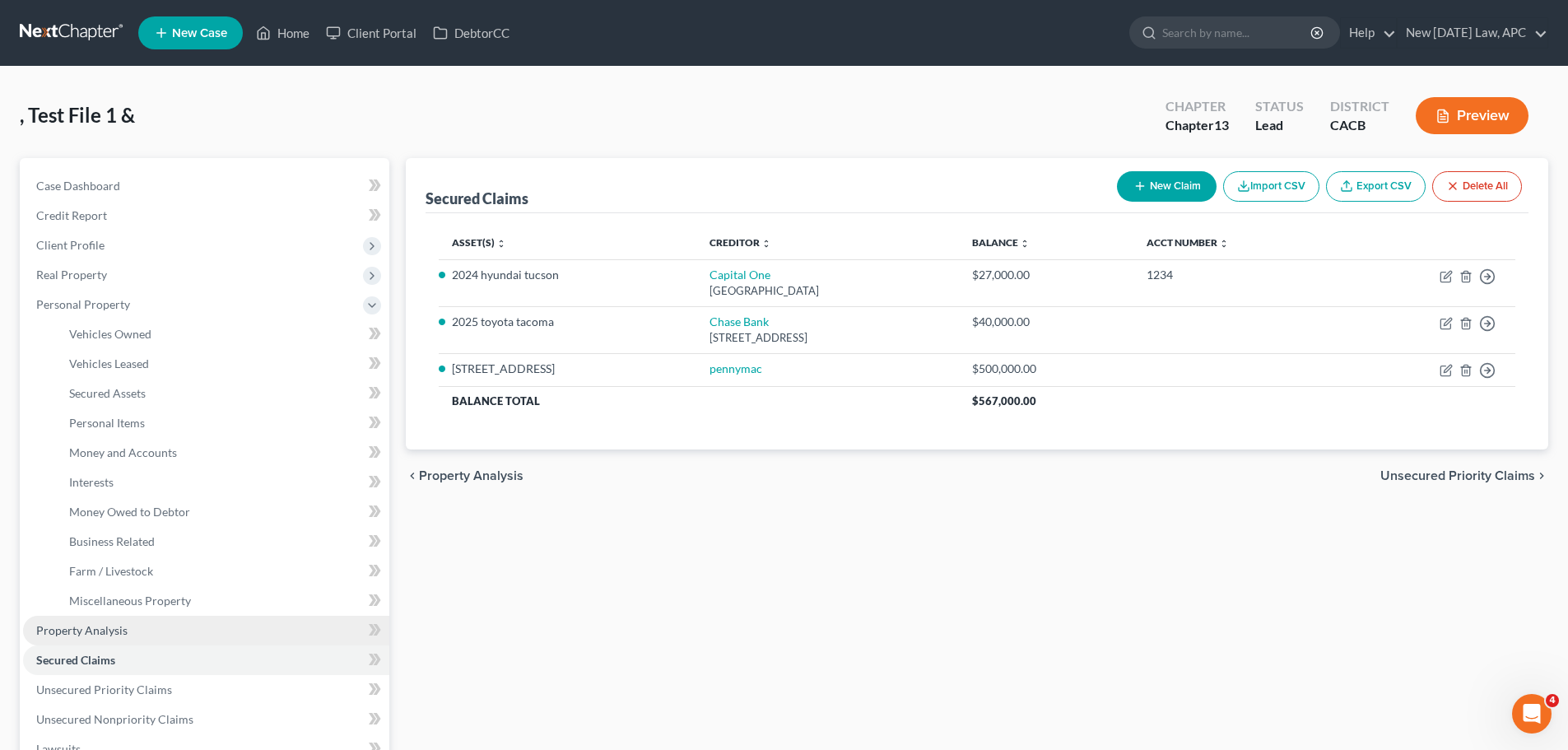
click at [97, 623] on span "Property Analysis" at bounding box center [81, 629] width 91 height 14
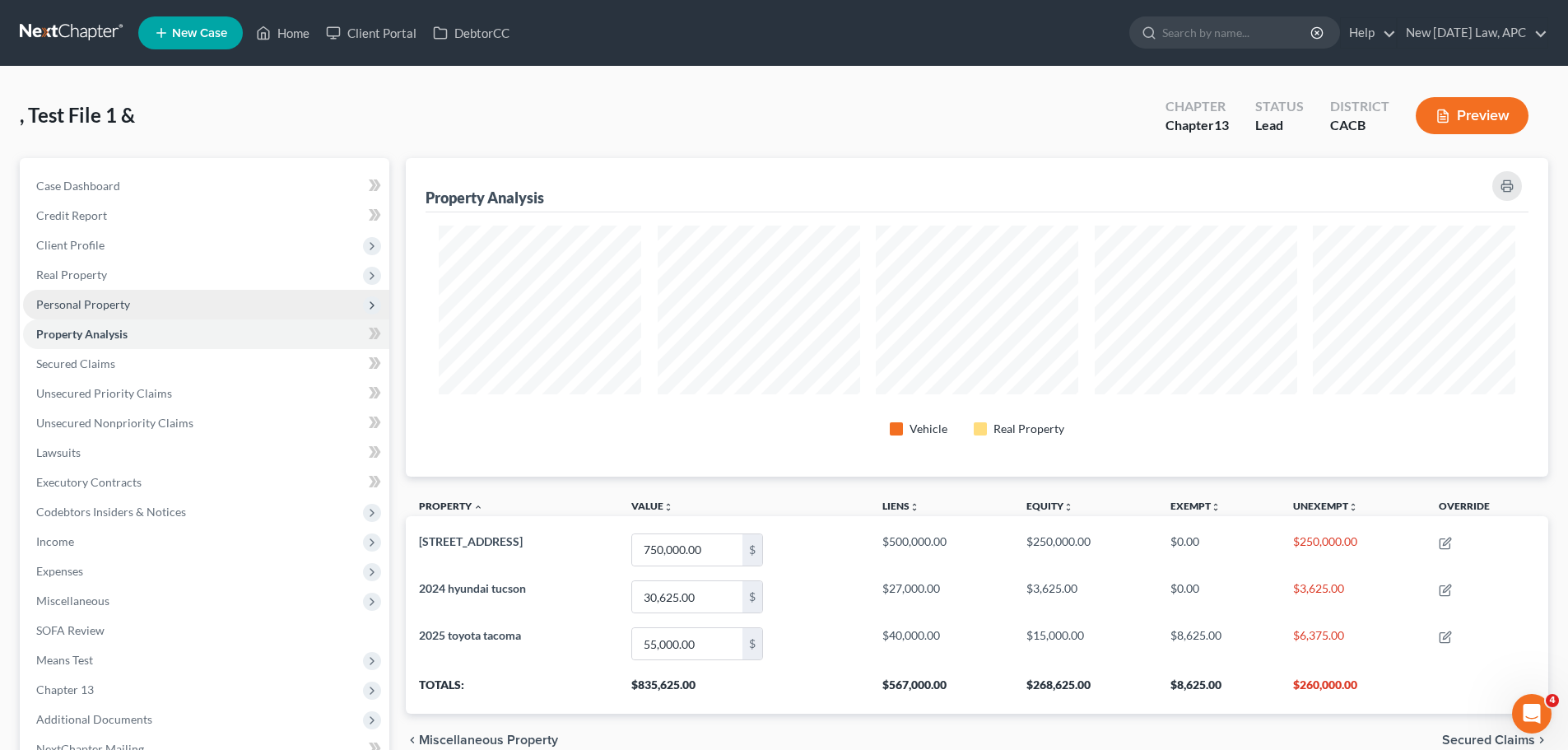
click at [118, 297] on span "Personal Property" at bounding box center [83, 304] width 94 height 14
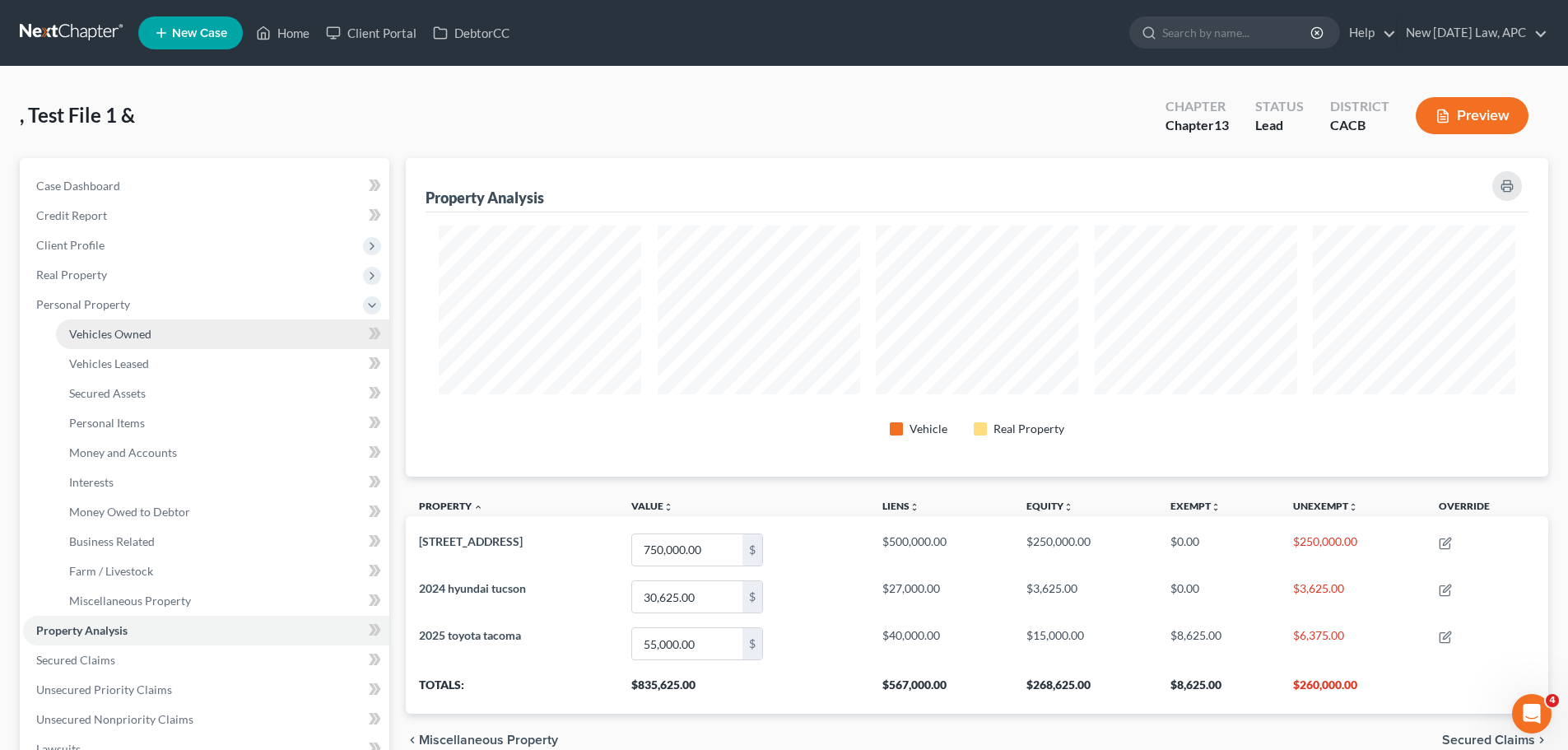
click at [128, 332] on span "Vehicles Owned" at bounding box center [109, 333] width 82 height 14
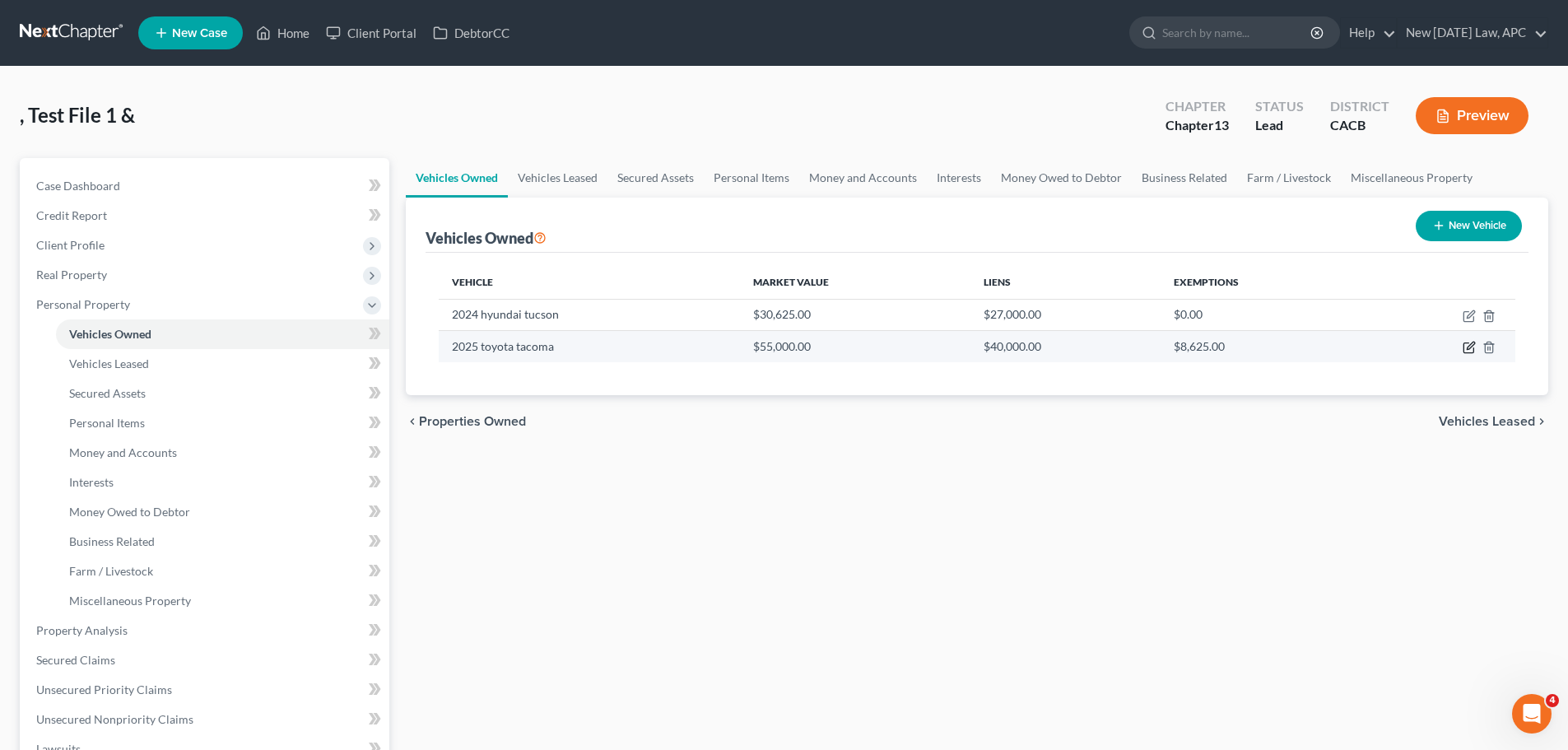
click at [1466, 341] on icon "button" at bounding box center [1469, 347] width 13 height 13
select select "0"
select select "1"
select select "2"
select select "4"
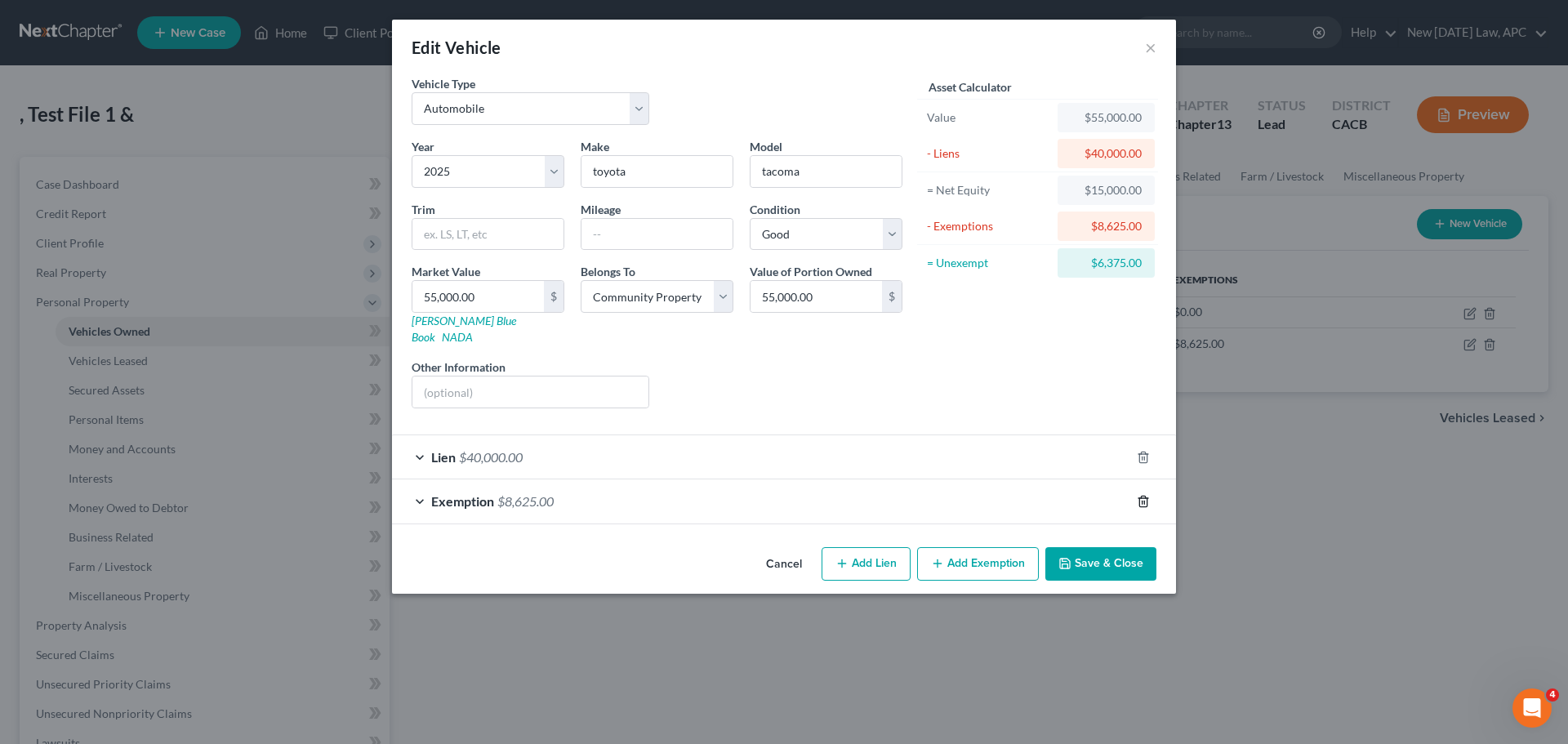
click at [1144, 495] on icon "button" at bounding box center [1144, 501] width 13 height 13
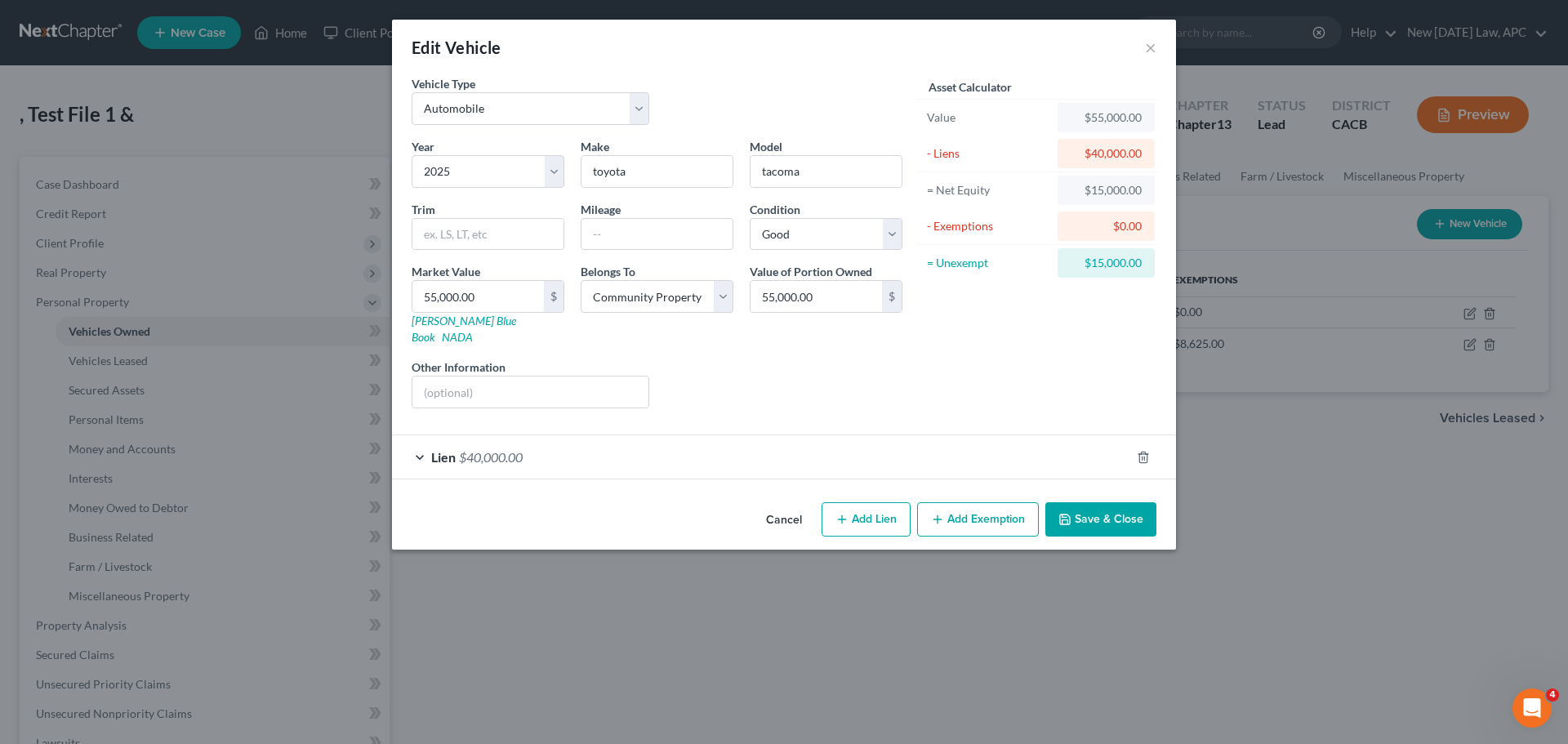
click at [1103, 502] on button "Save & Close" at bounding box center [1101, 519] width 111 height 35
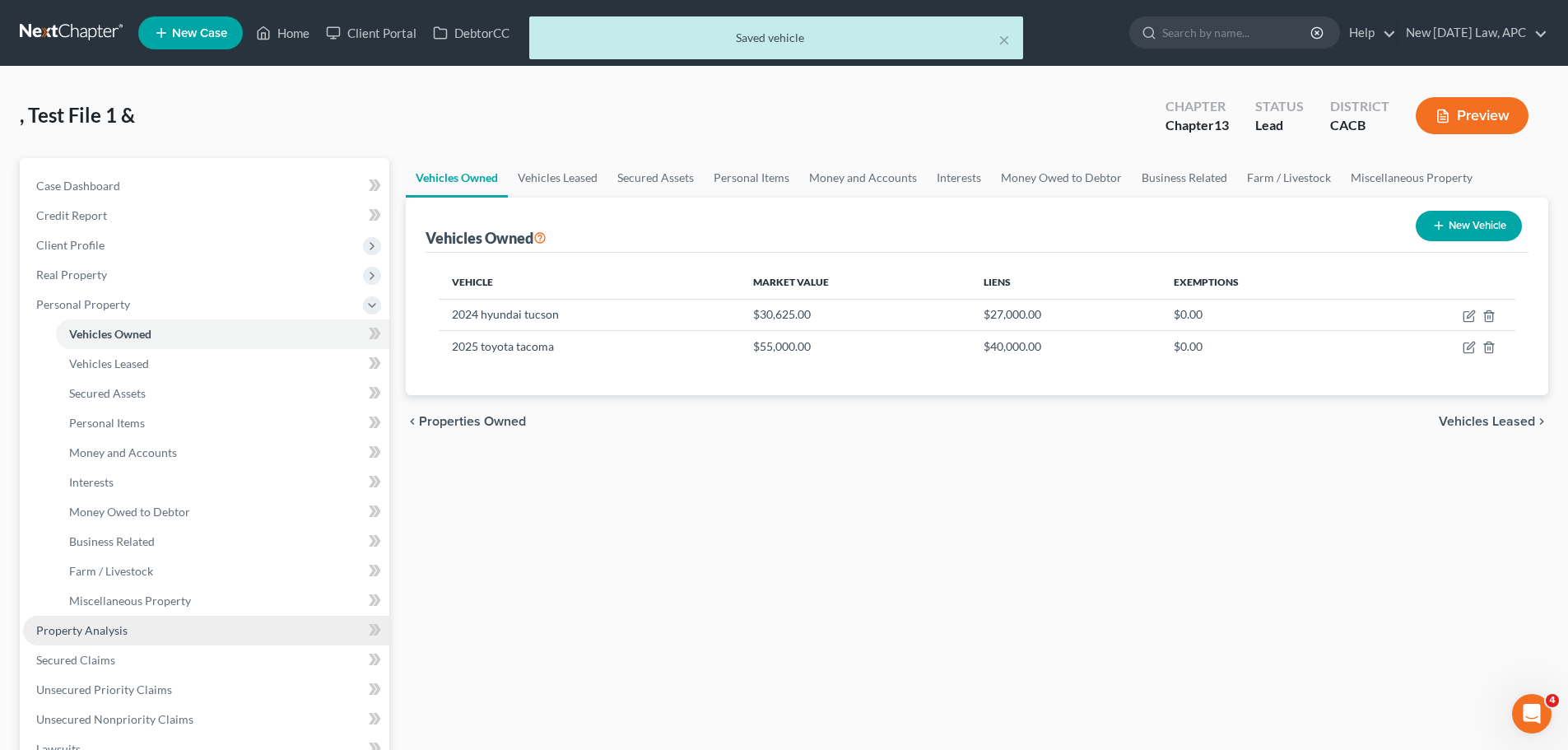
click at [108, 625] on span "Property Analysis" at bounding box center [81, 629] width 91 height 14
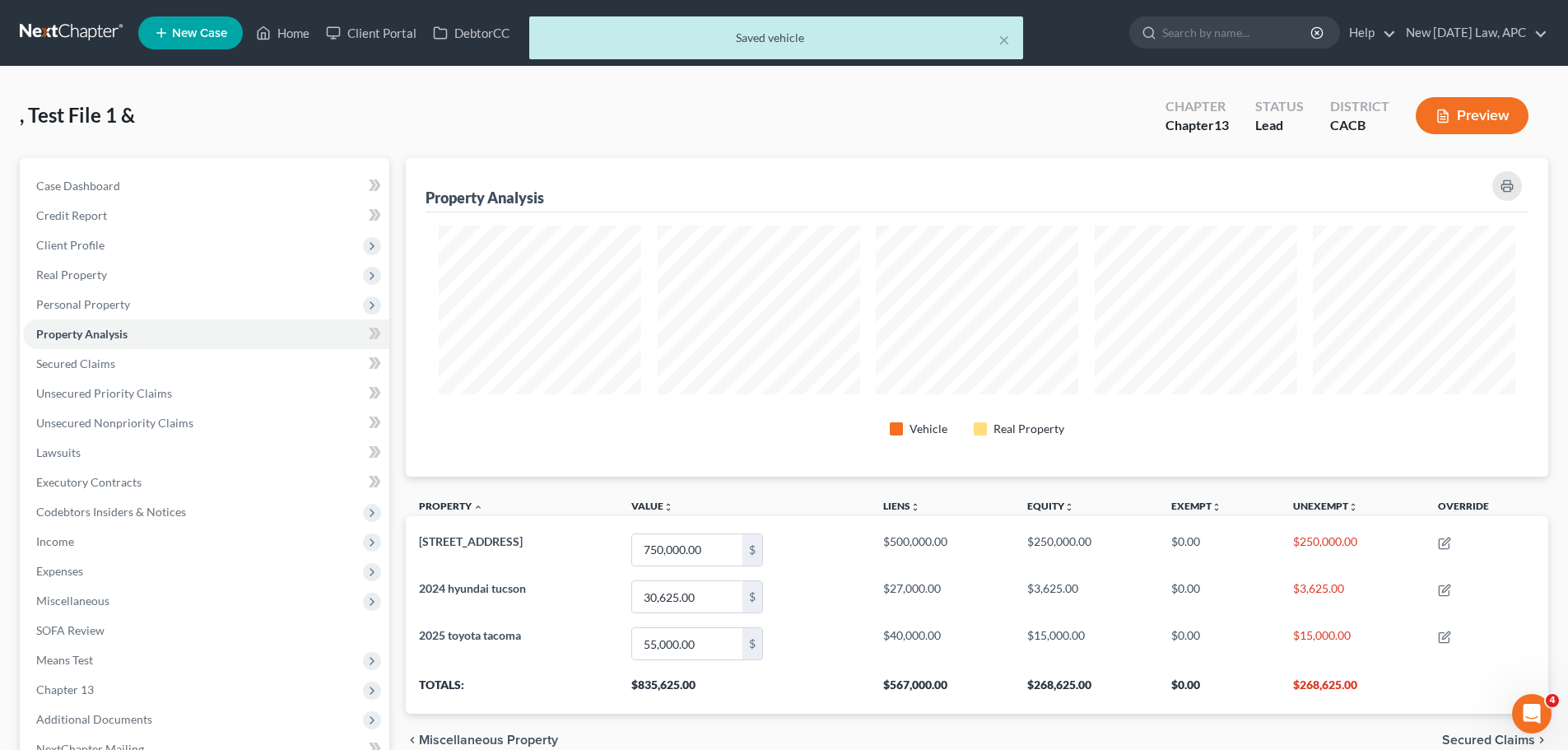
scroll to position [823106, 821749]
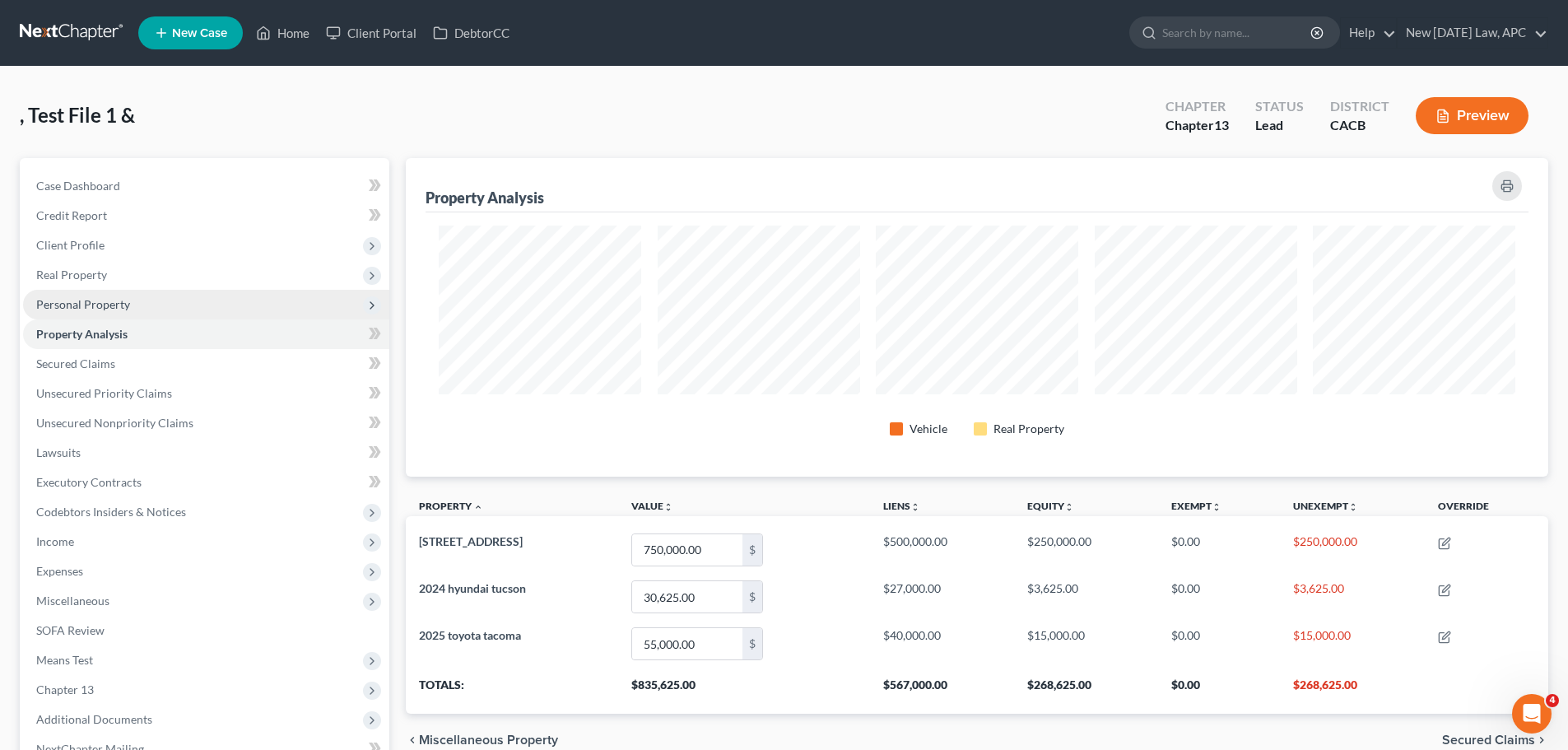
click at [107, 302] on span "Personal Property" at bounding box center [83, 304] width 94 height 14
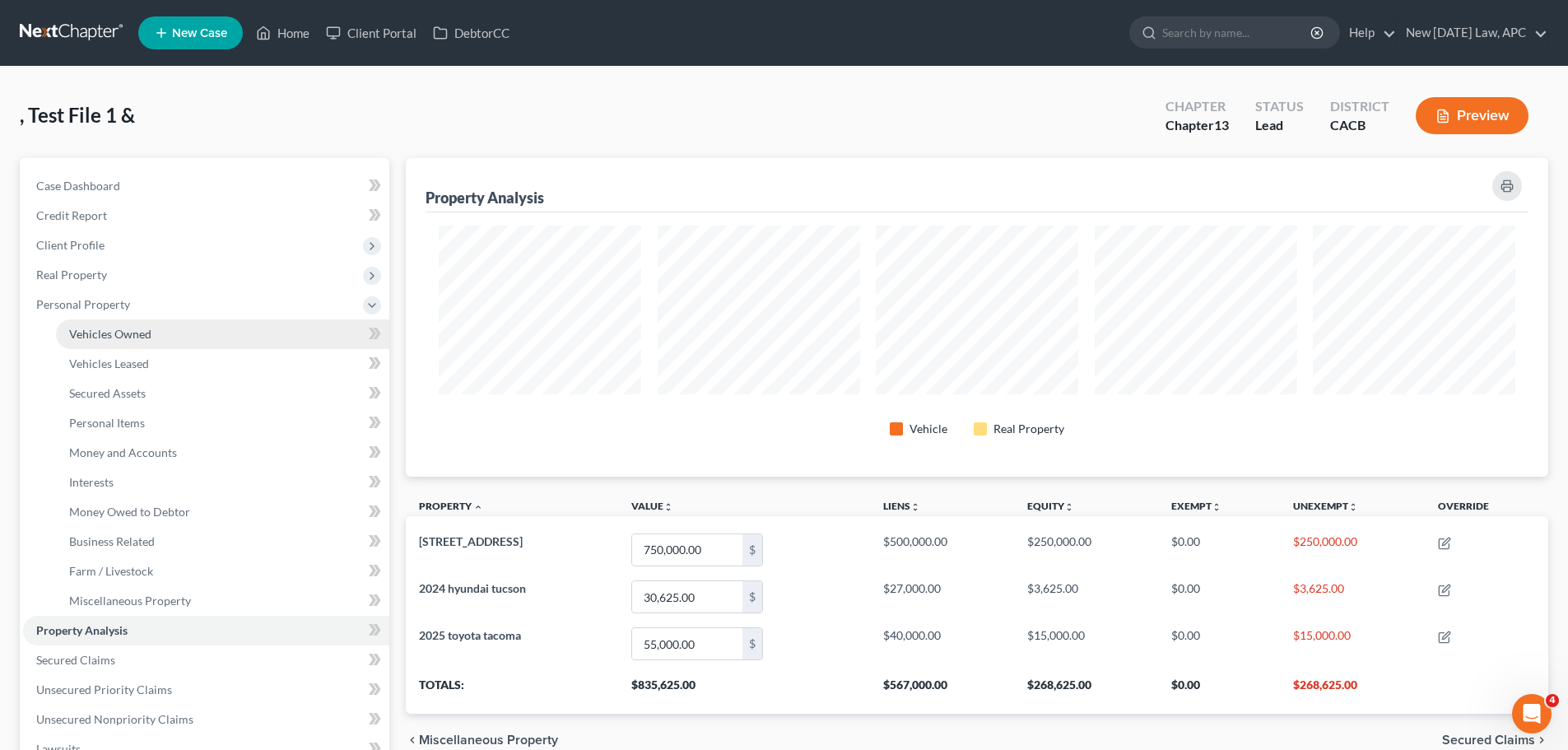
click at [111, 329] on span "Vehicles Owned" at bounding box center [109, 333] width 82 height 14
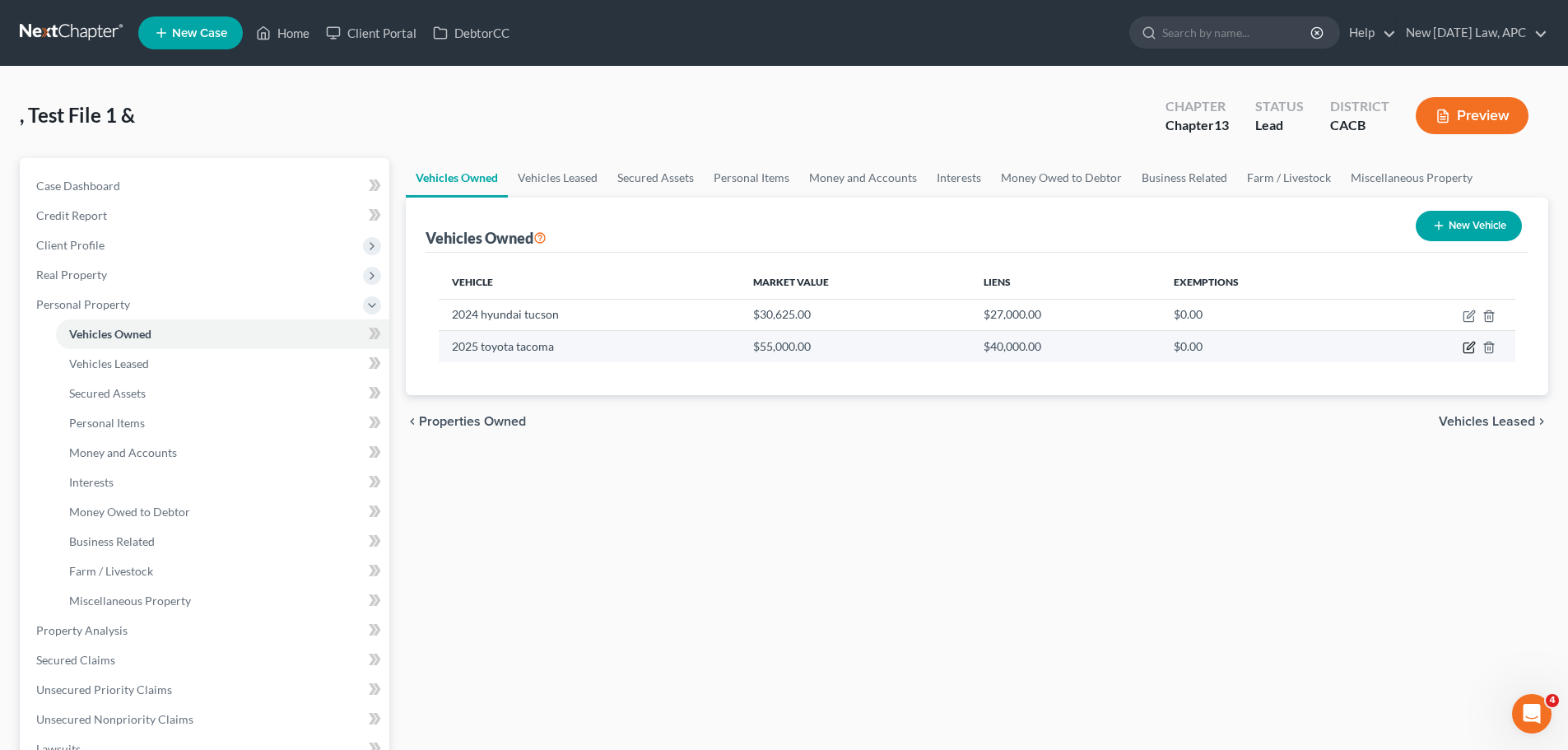
click at [1469, 349] on icon "button" at bounding box center [1471, 346] width 7 height 7
select select "0"
select select "1"
select select "2"
select select "4"
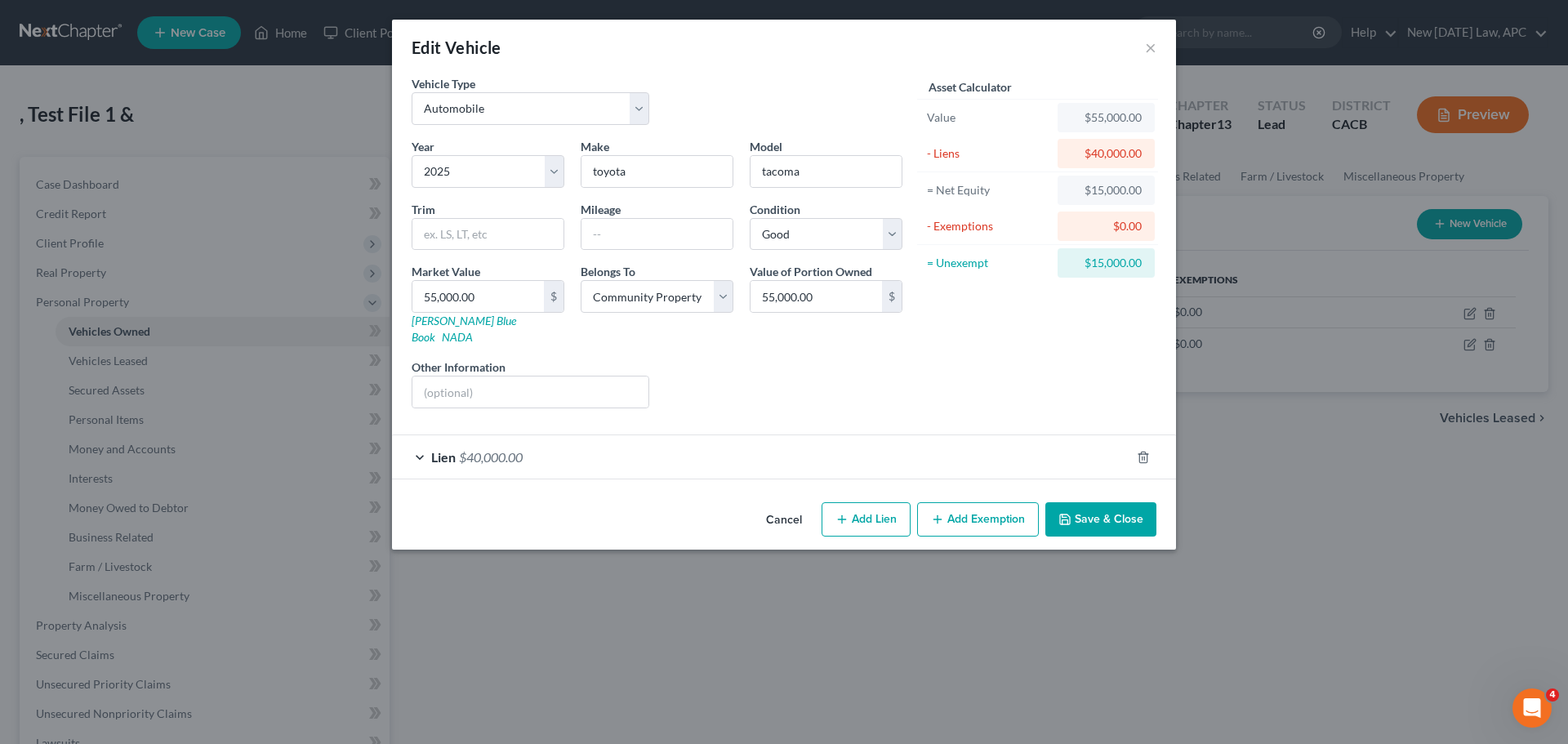
click at [967, 502] on button "Add Exemption" at bounding box center [977, 519] width 121 height 35
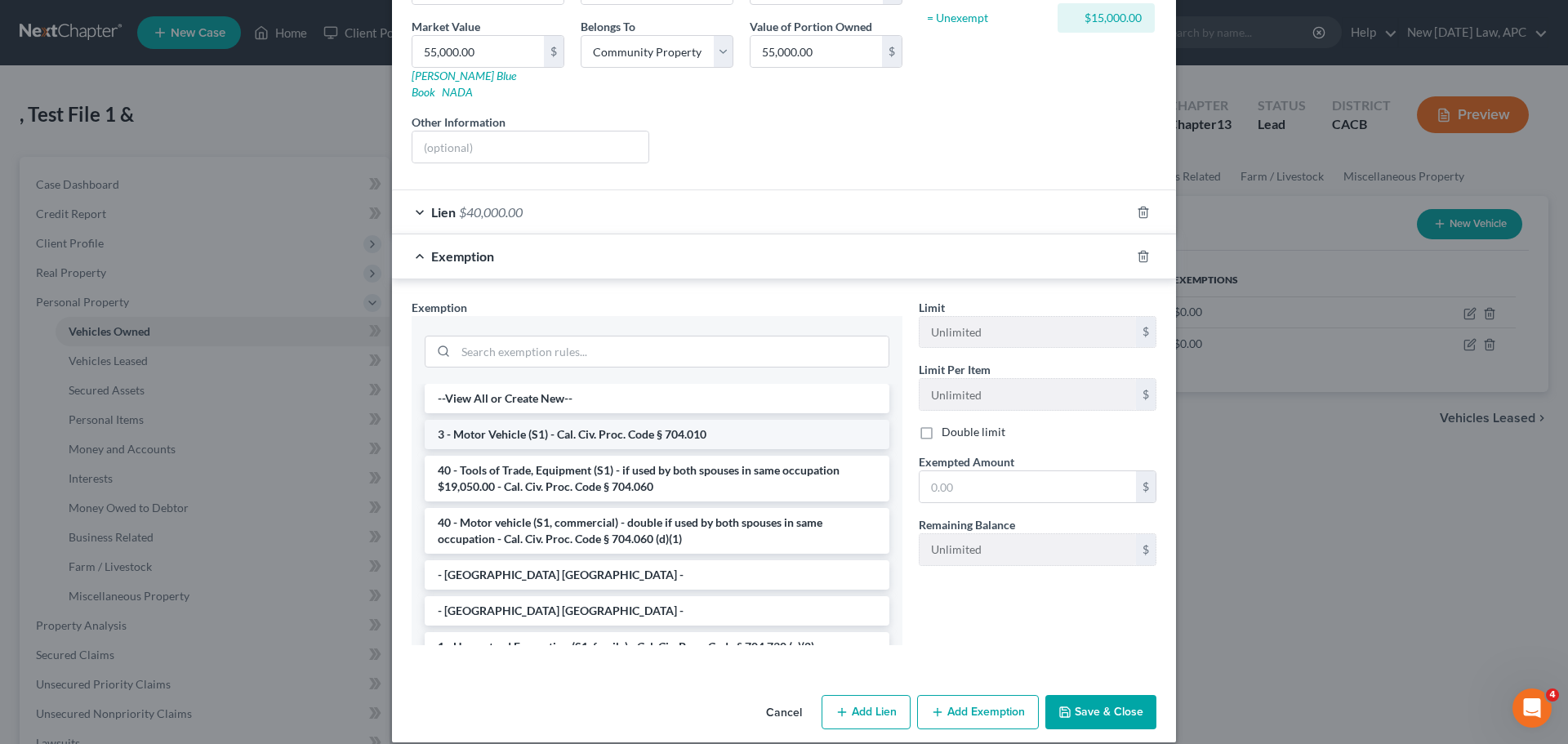
click at [489, 425] on li "3 - Motor Vehicle (S1) - Cal. Civ. Proc. Code § 704.010" at bounding box center [656, 435] width 465 height 29
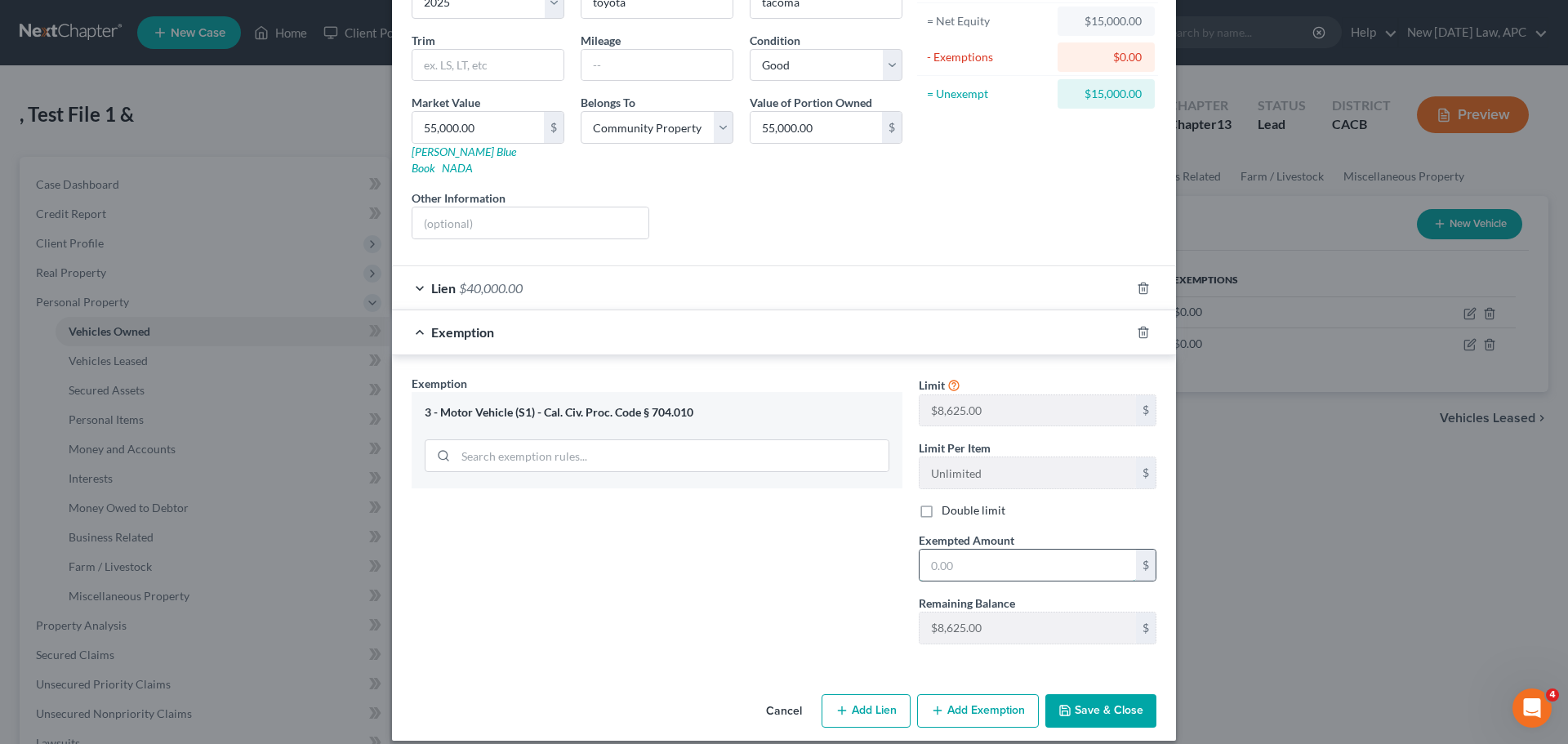
click at [955, 559] on input "text" at bounding box center [1028, 565] width 216 height 31
type input "8,625"
click at [724, 526] on div "Exemption Set must be selected for CA. Exemption * 3 - Motor Vehicle (S1) - Cal…" at bounding box center [657, 517] width 507 height 283
click at [1082, 695] on button "Save & Close" at bounding box center [1101, 712] width 111 height 35
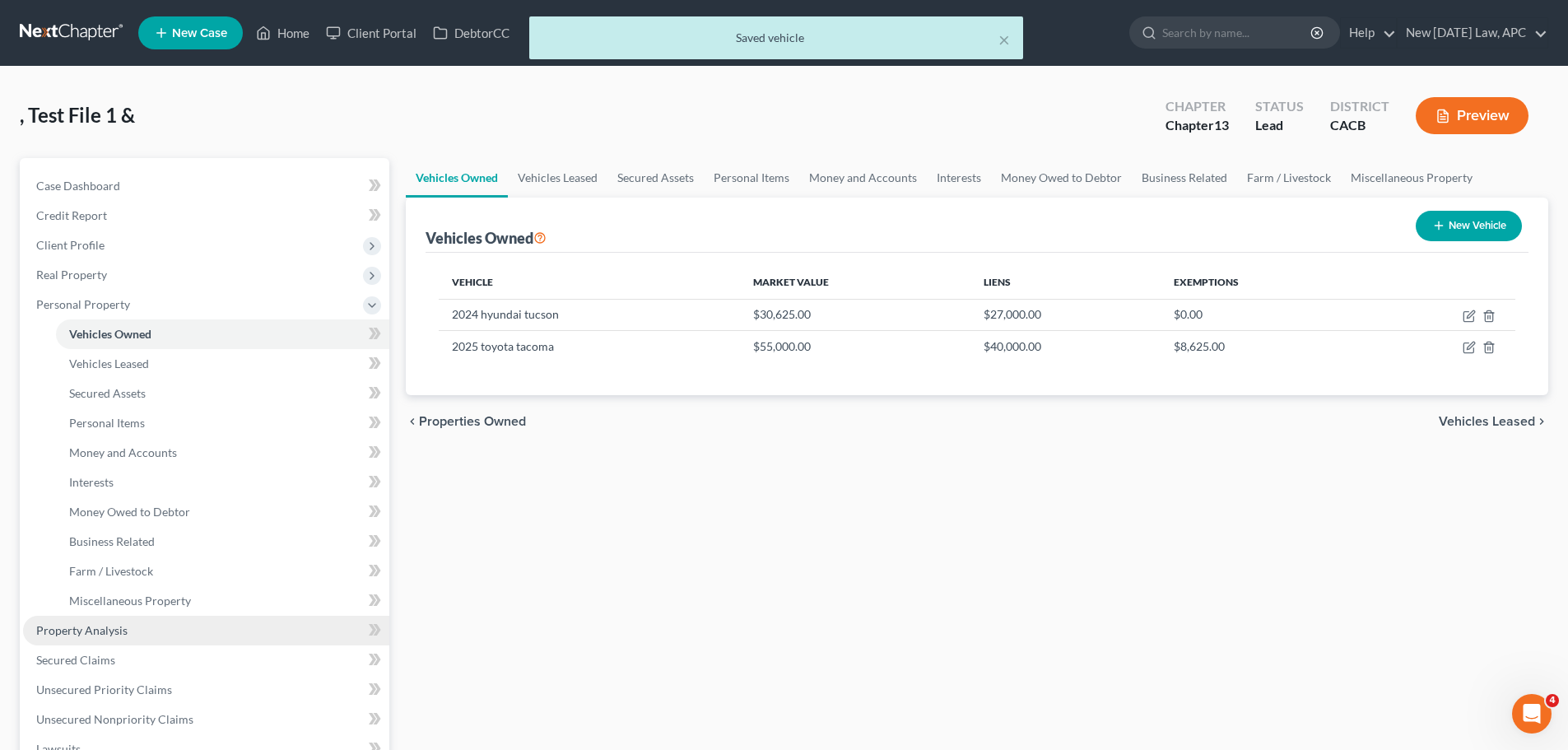
click at [90, 623] on span "Property Analysis" at bounding box center [81, 629] width 91 height 14
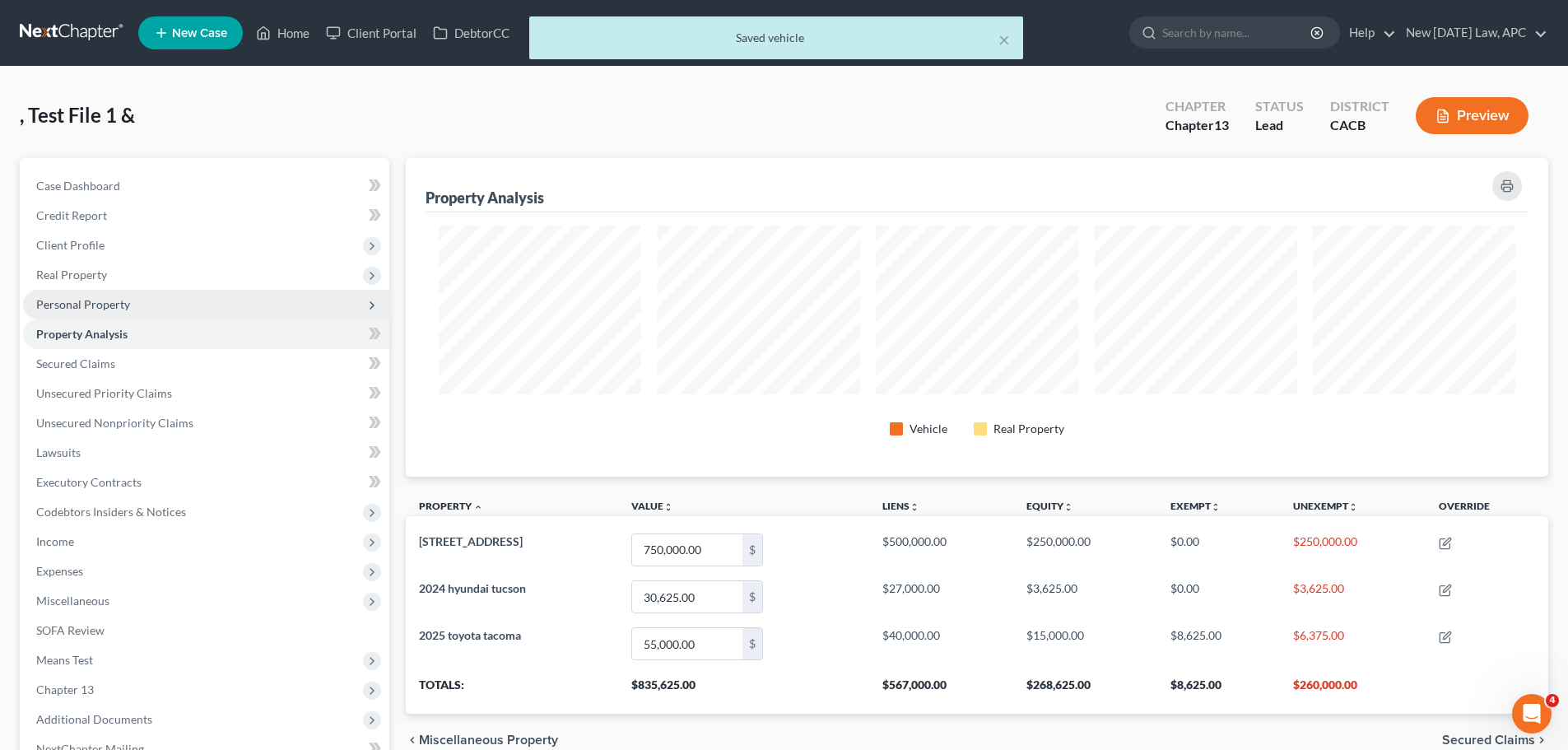
click at [74, 294] on span "Personal Property" at bounding box center [206, 305] width 366 height 29
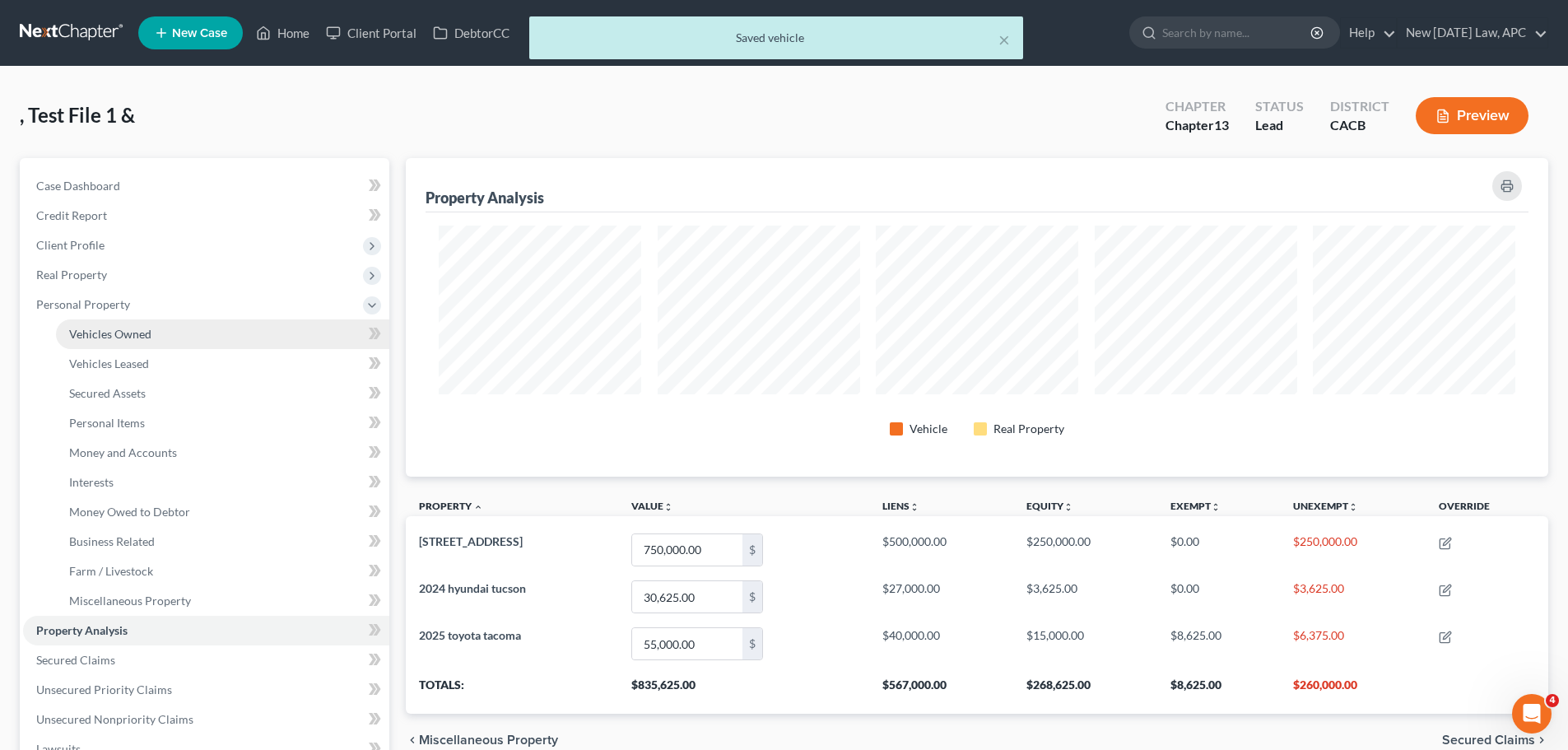
click at [114, 338] on span "Vehicles Owned" at bounding box center [109, 333] width 82 height 14
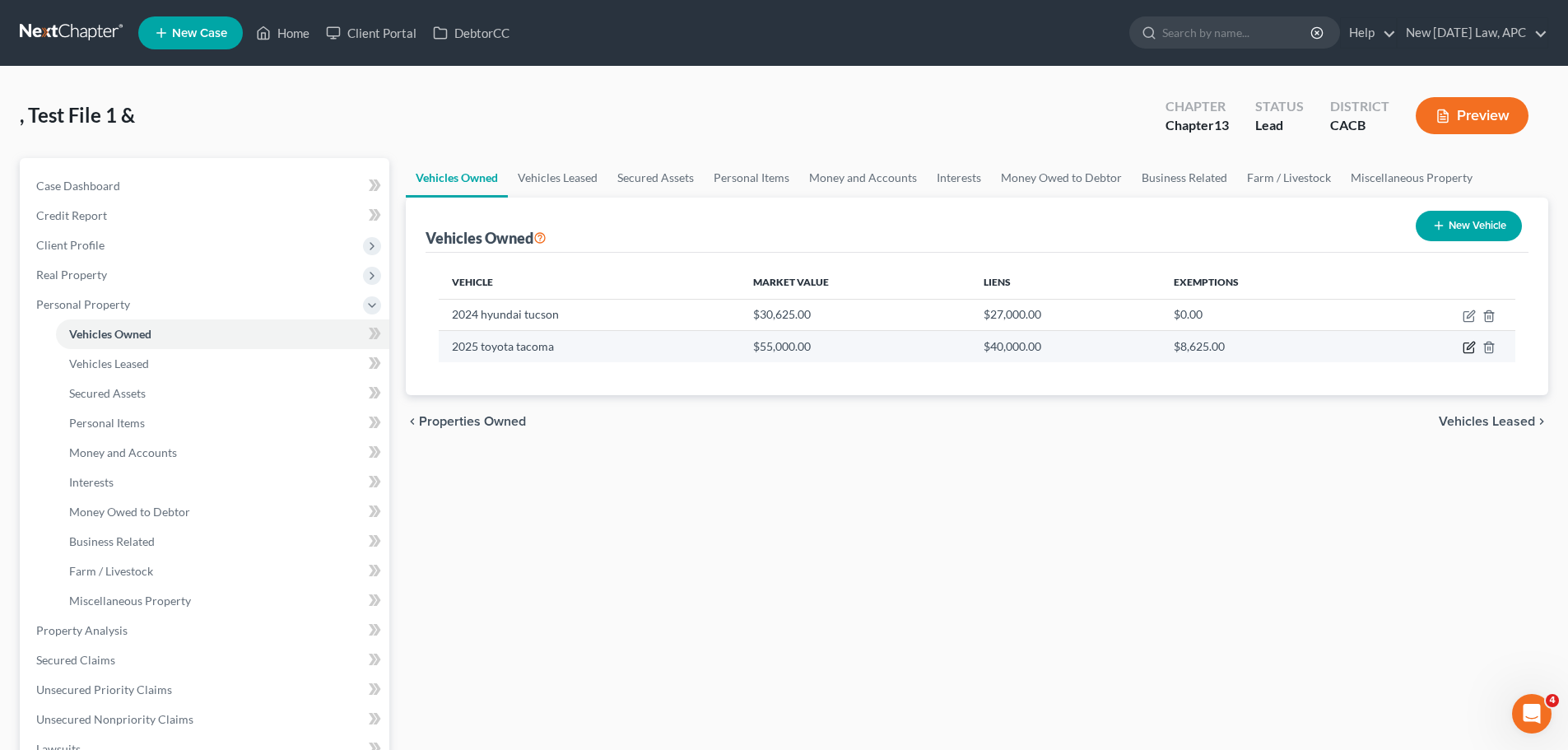
click at [1473, 350] on icon "button" at bounding box center [1468, 348] width 10 height 10
select select "0"
select select "1"
select select "2"
select select "4"
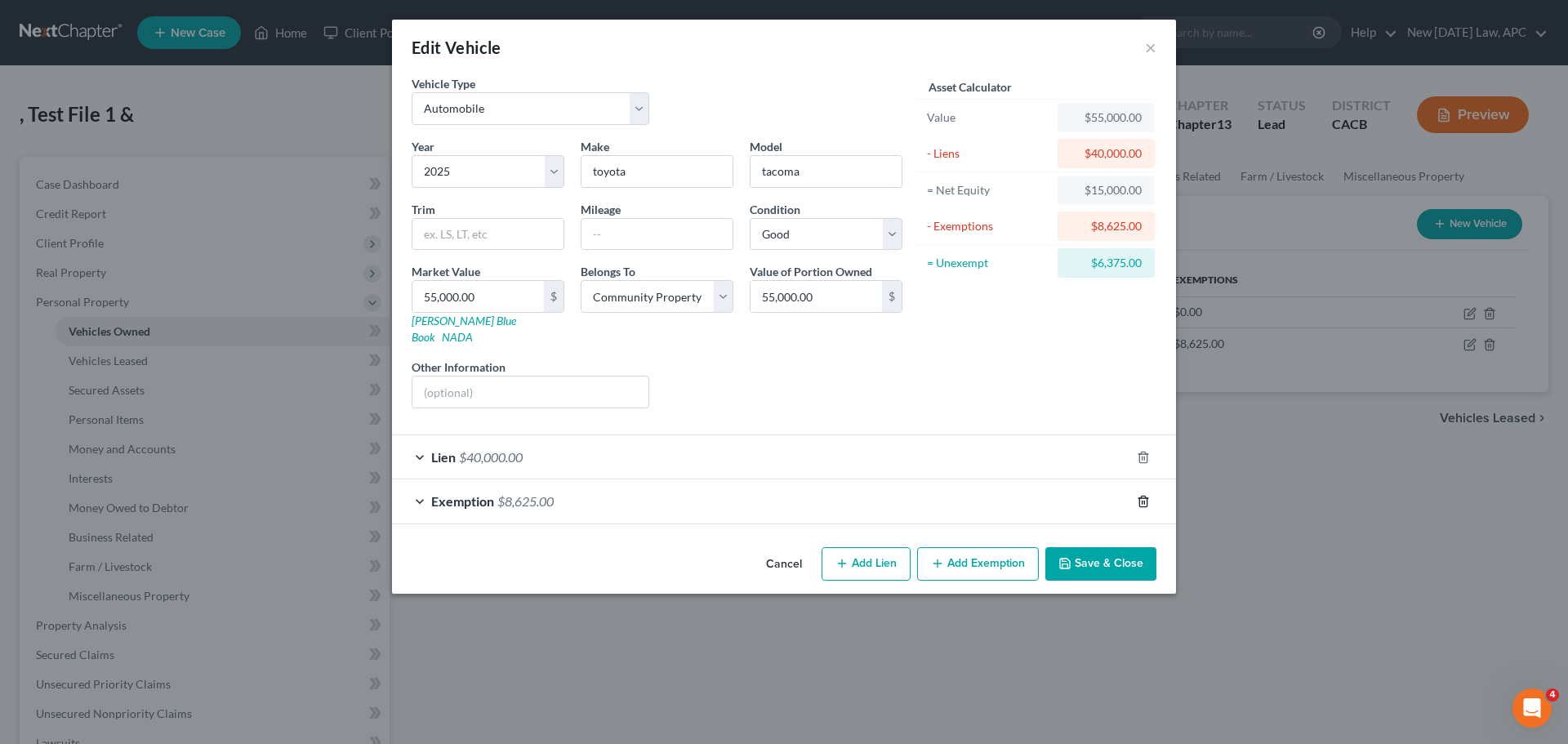
click at [1146, 496] on icon "button" at bounding box center [1143, 501] width 7 height 11
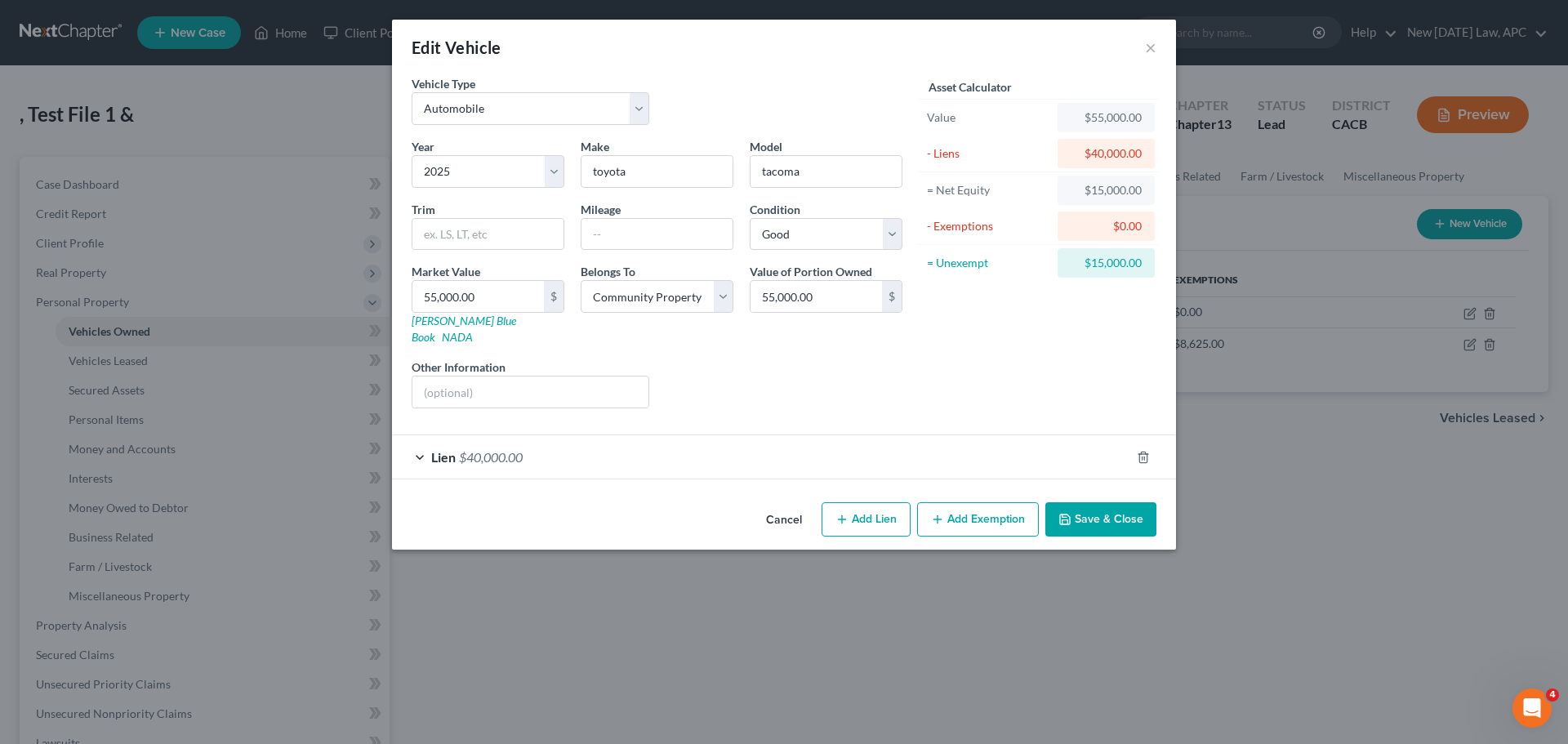
click at [1077, 508] on button "Save & Close" at bounding box center [1101, 519] width 111 height 35
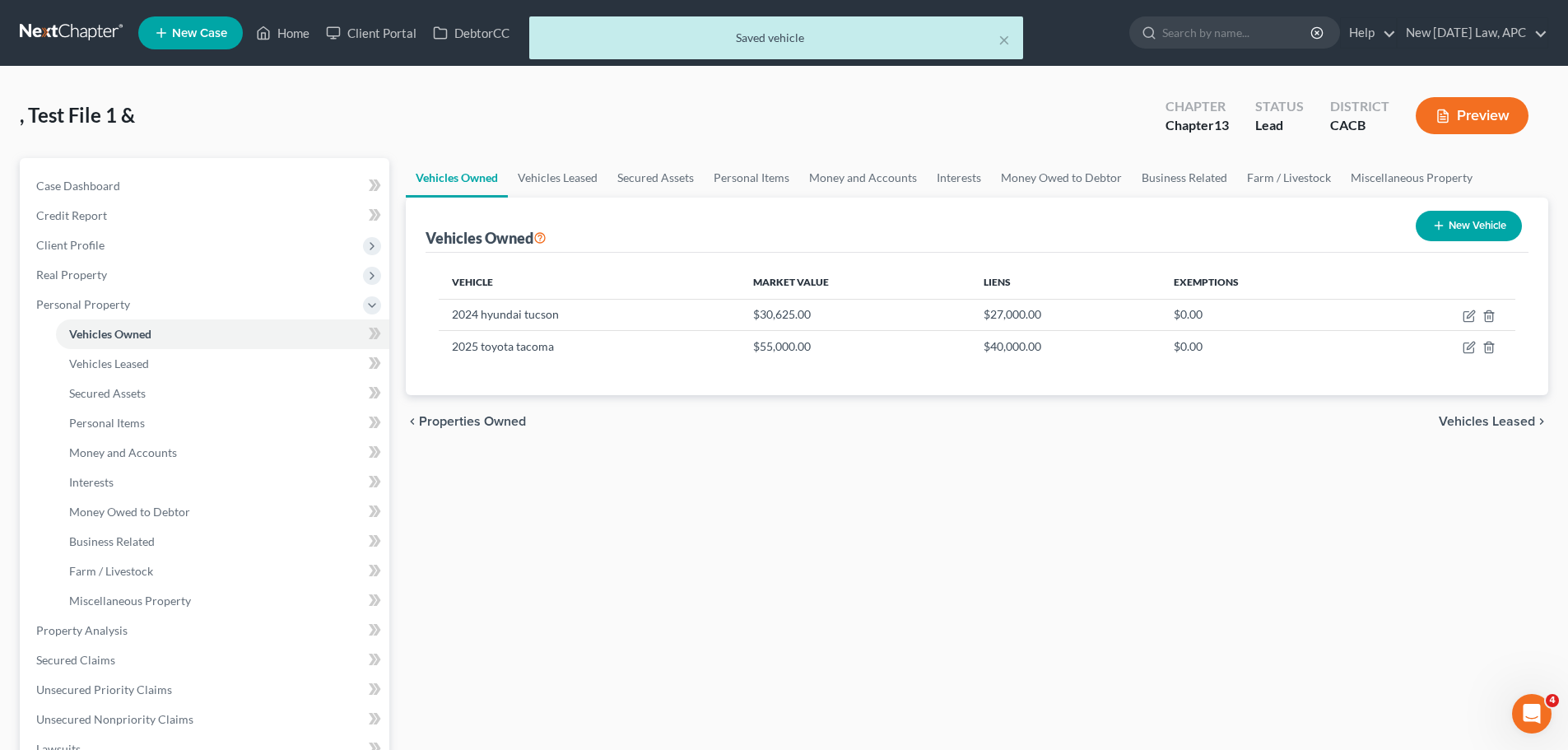
click at [944, 566] on div "Vehicles Owned Vehicles Leased Secured Assets Personal Items Money and Accounts…" at bounding box center [977, 663] width 1159 height 1010
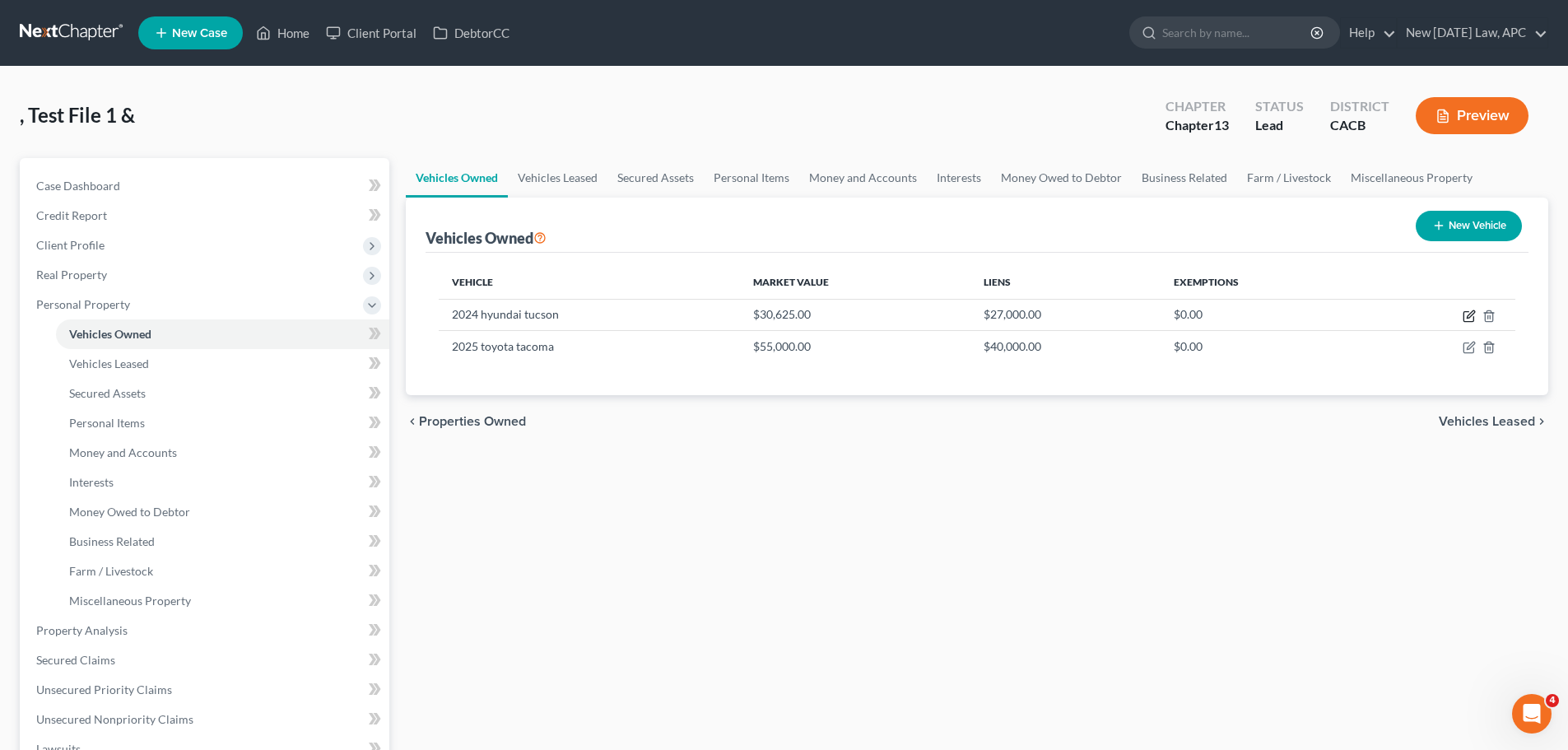
drag, startPoint x: 1467, startPoint y: 313, endPoint x: 917, endPoint y: 388, distance: 555.1
click at [1467, 313] on icon "button" at bounding box center [1469, 316] width 13 height 13
select select "0"
select select "2"
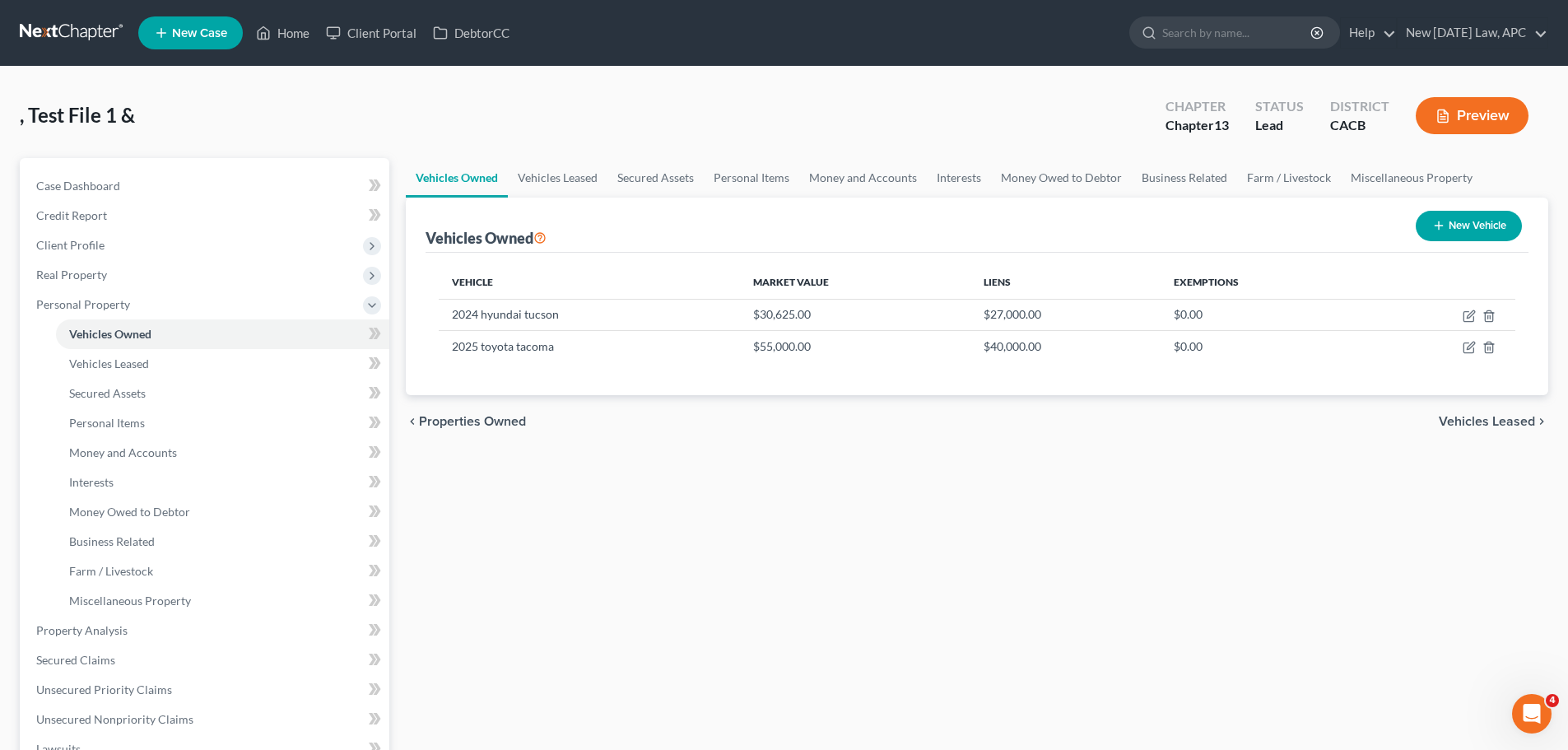
select select "4"
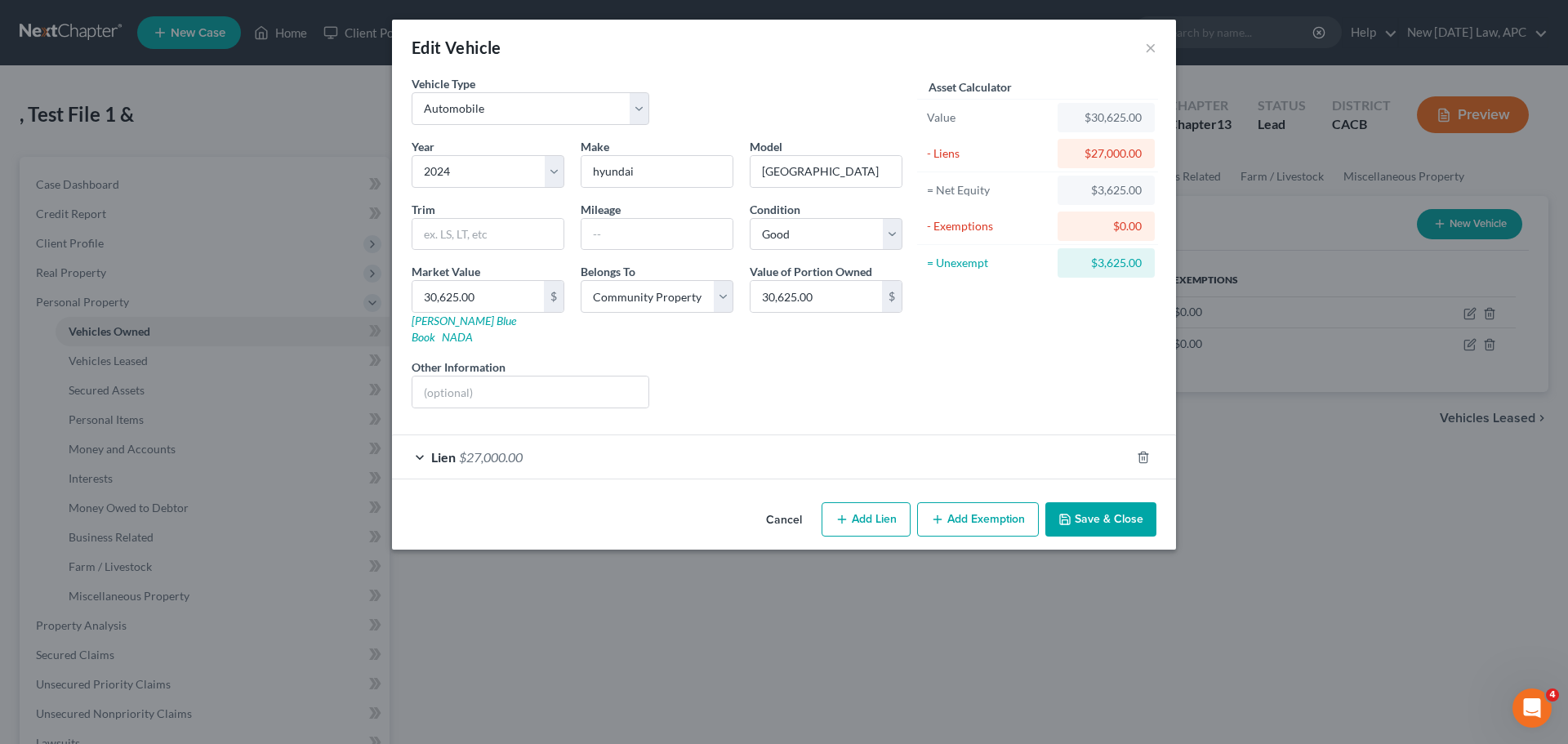
click at [794, 504] on button "Cancel" at bounding box center [784, 520] width 62 height 33
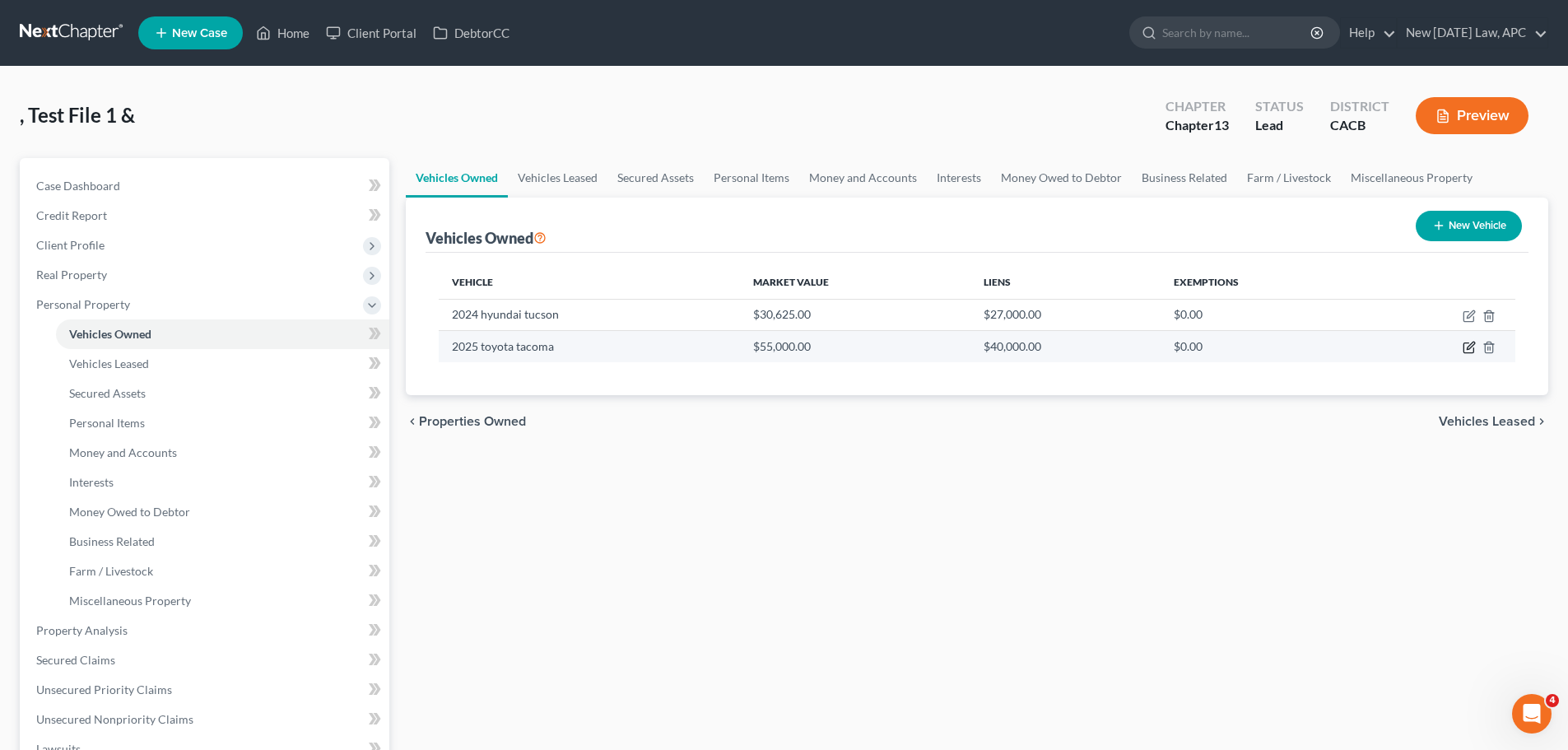
click at [1470, 348] on icon "button" at bounding box center [1469, 347] width 13 height 13
select select "0"
select select "1"
select select "2"
select select "4"
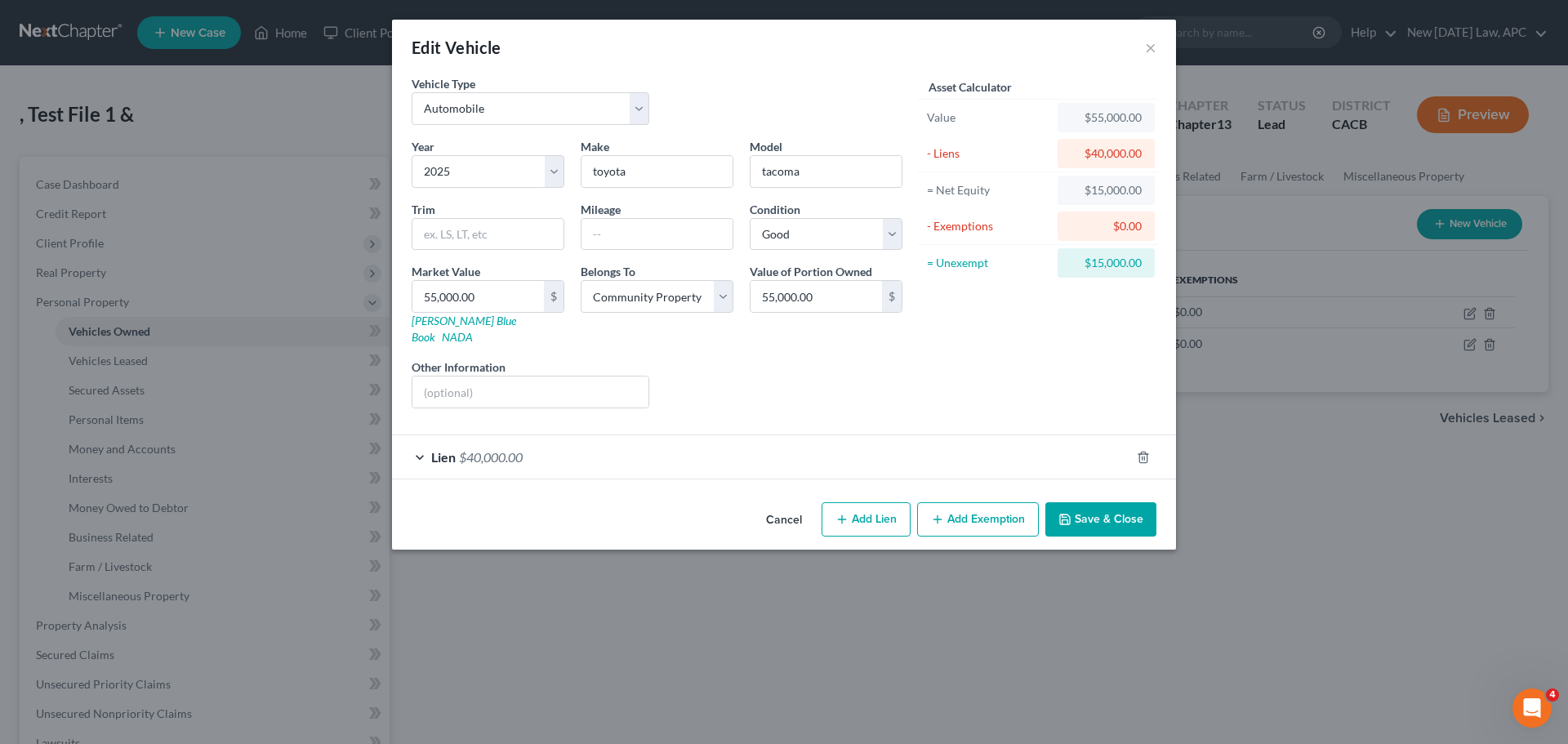
click at [1102, 502] on button "Save & Close" at bounding box center [1101, 519] width 111 height 35
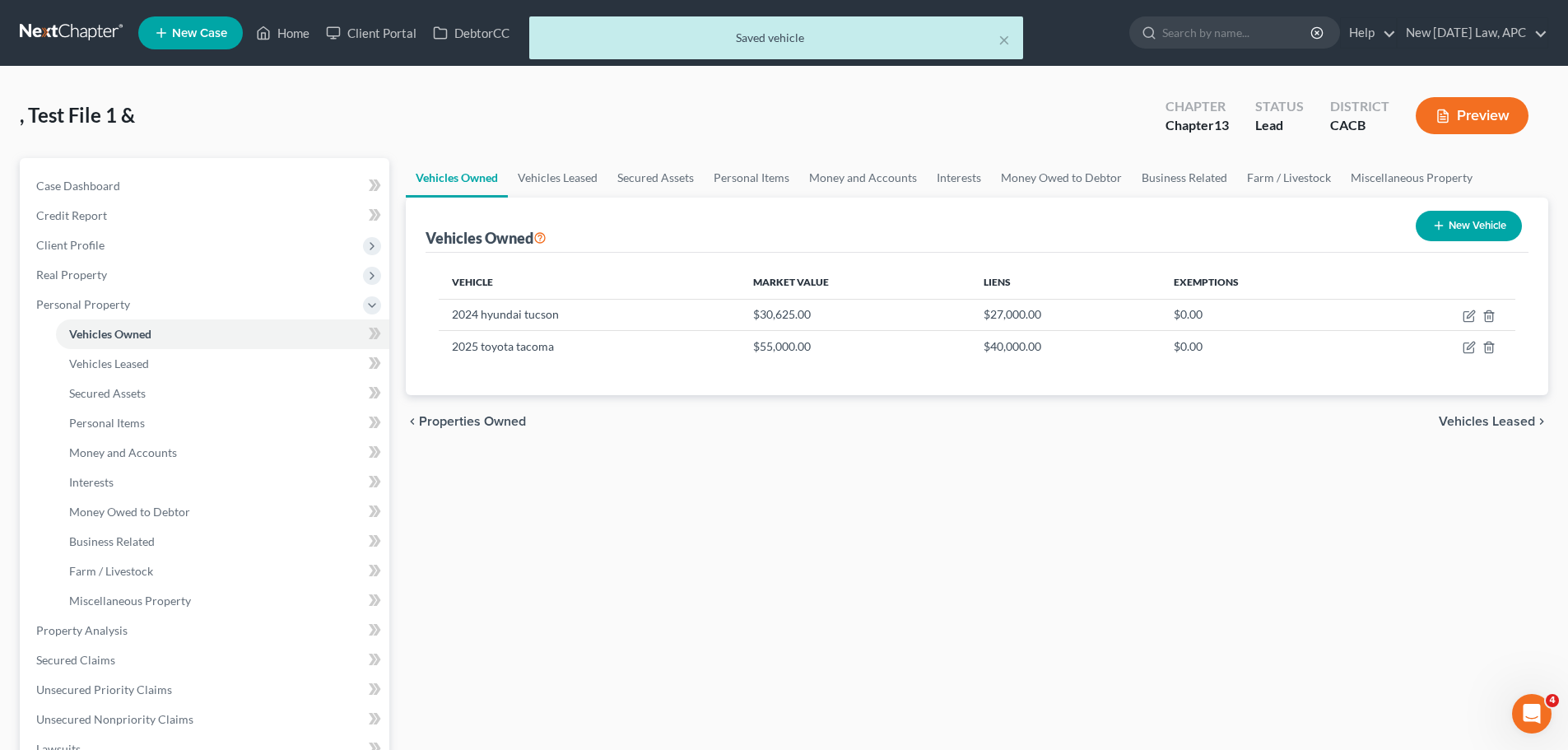
click at [286, 40] on div "× Saved vehicle" at bounding box center [775, 41] width 1568 height 51
click at [1000, 41] on button "×" at bounding box center [1003, 39] width 12 height 19
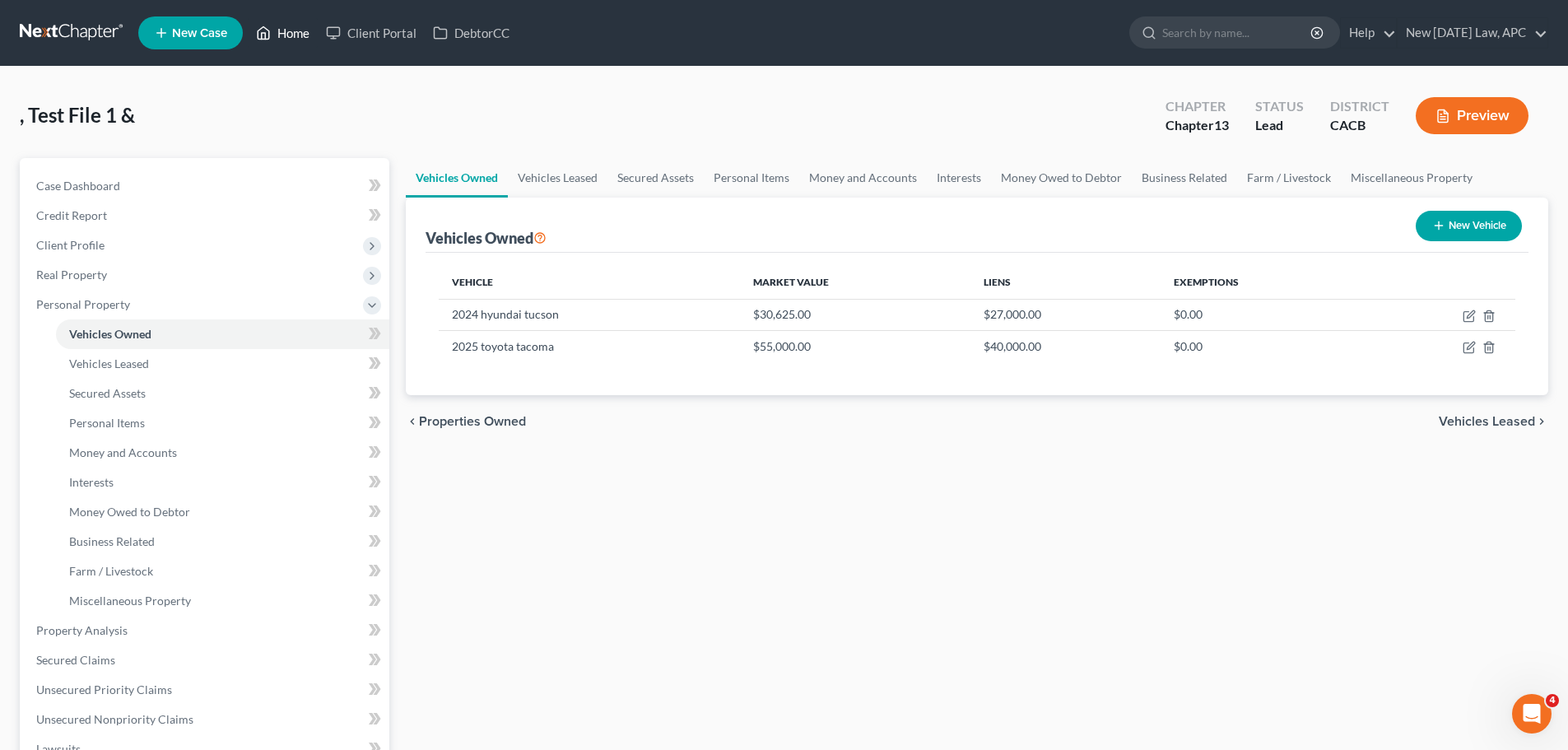
click at [278, 38] on link "Home" at bounding box center [282, 33] width 70 height 29
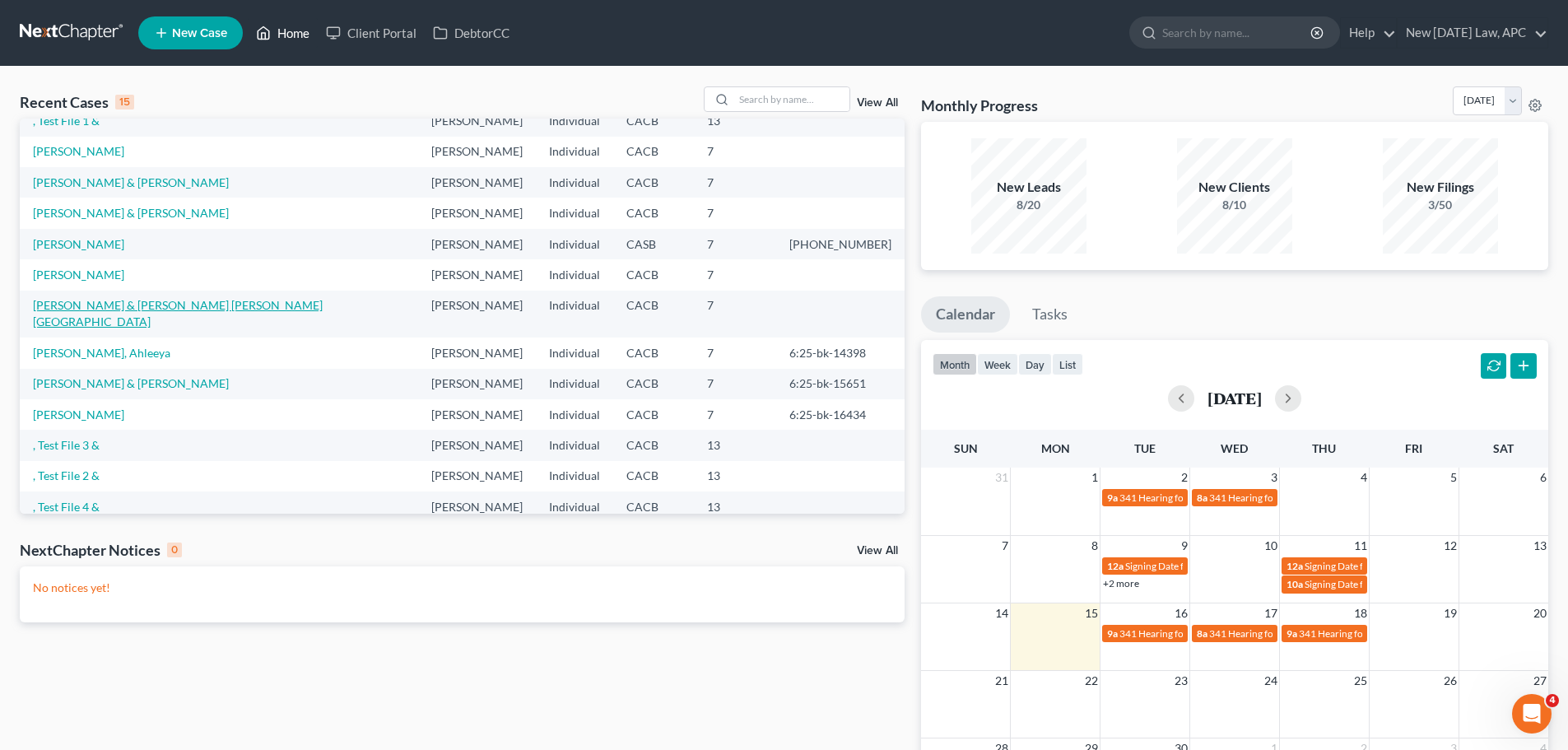
scroll to position [113, 0]
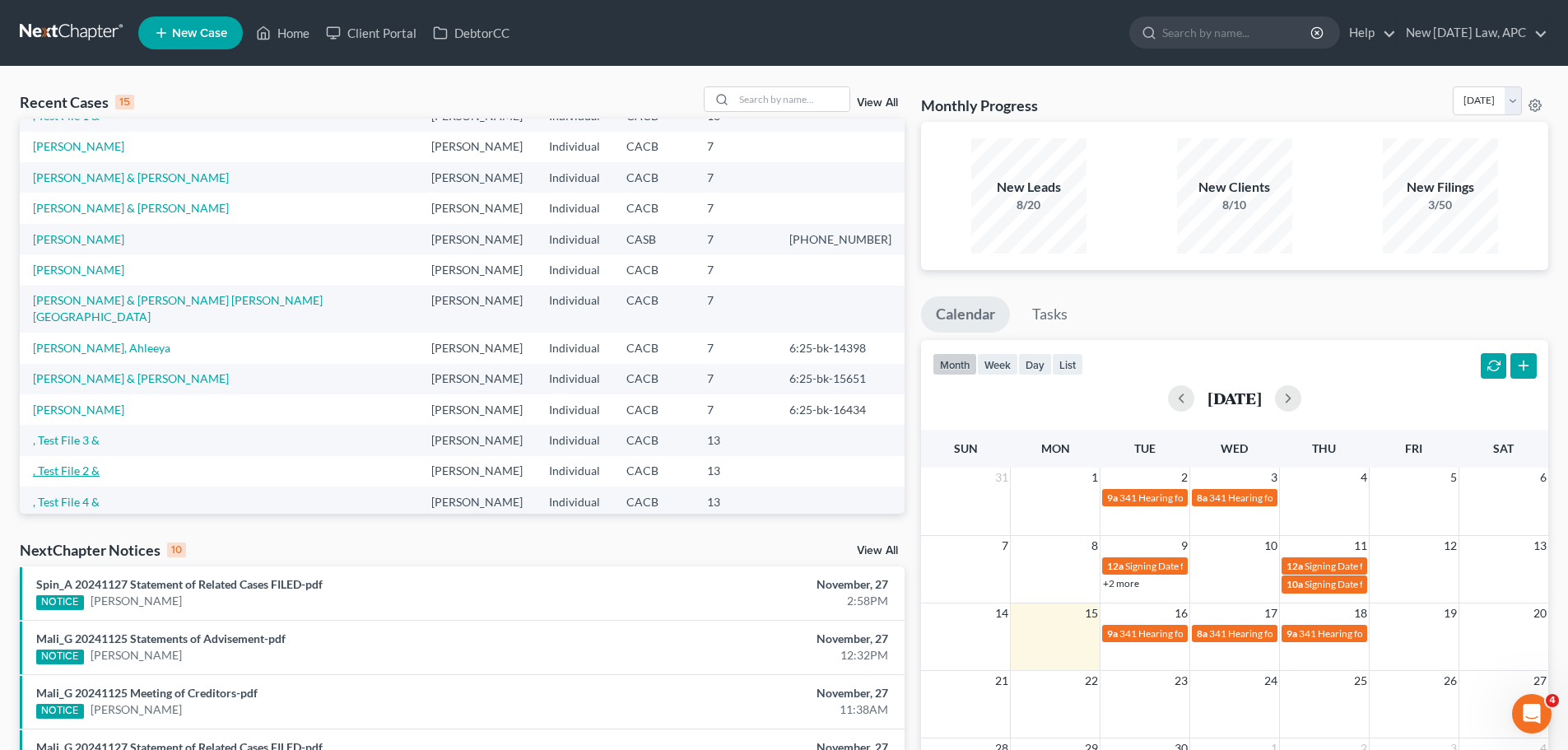
click at [72, 464] on link ", Test File 2 &" at bounding box center [66, 470] width 66 height 14
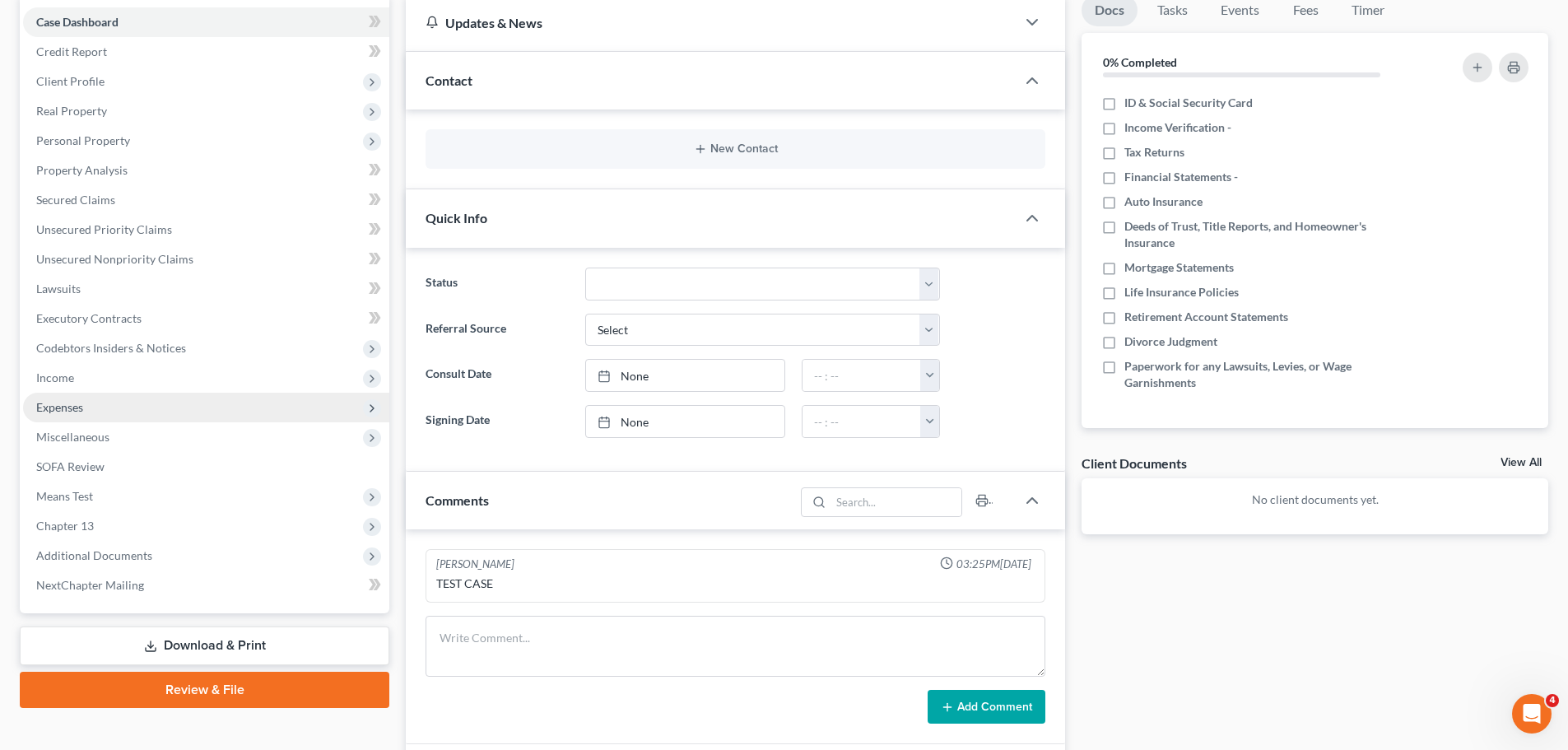
scroll to position [165, 0]
click at [86, 410] on span "Expenses" at bounding box center [206, 407] width 366 height 29
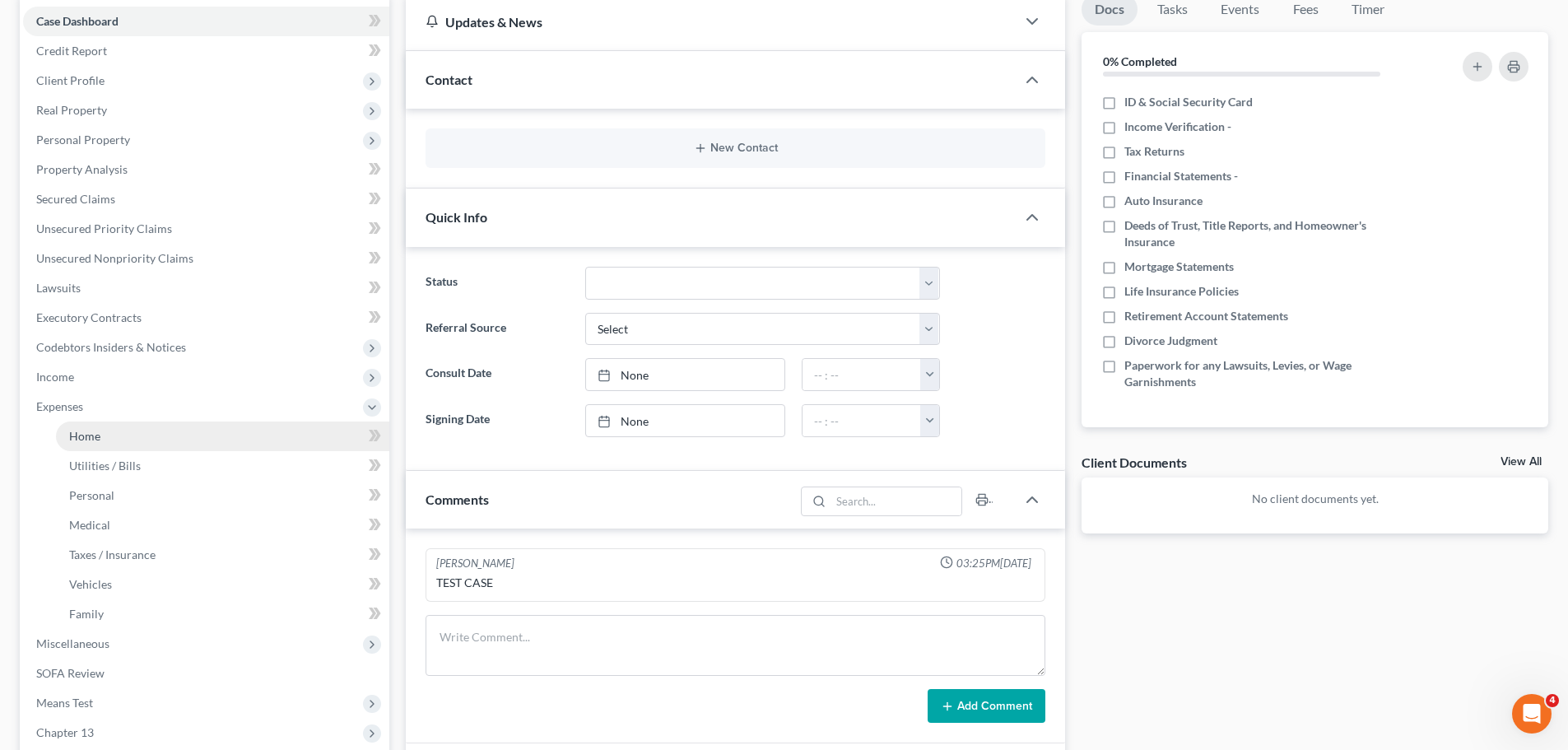
click at [106, 432] on link "Home" at bounding box center [223, 436] width 333 height 29
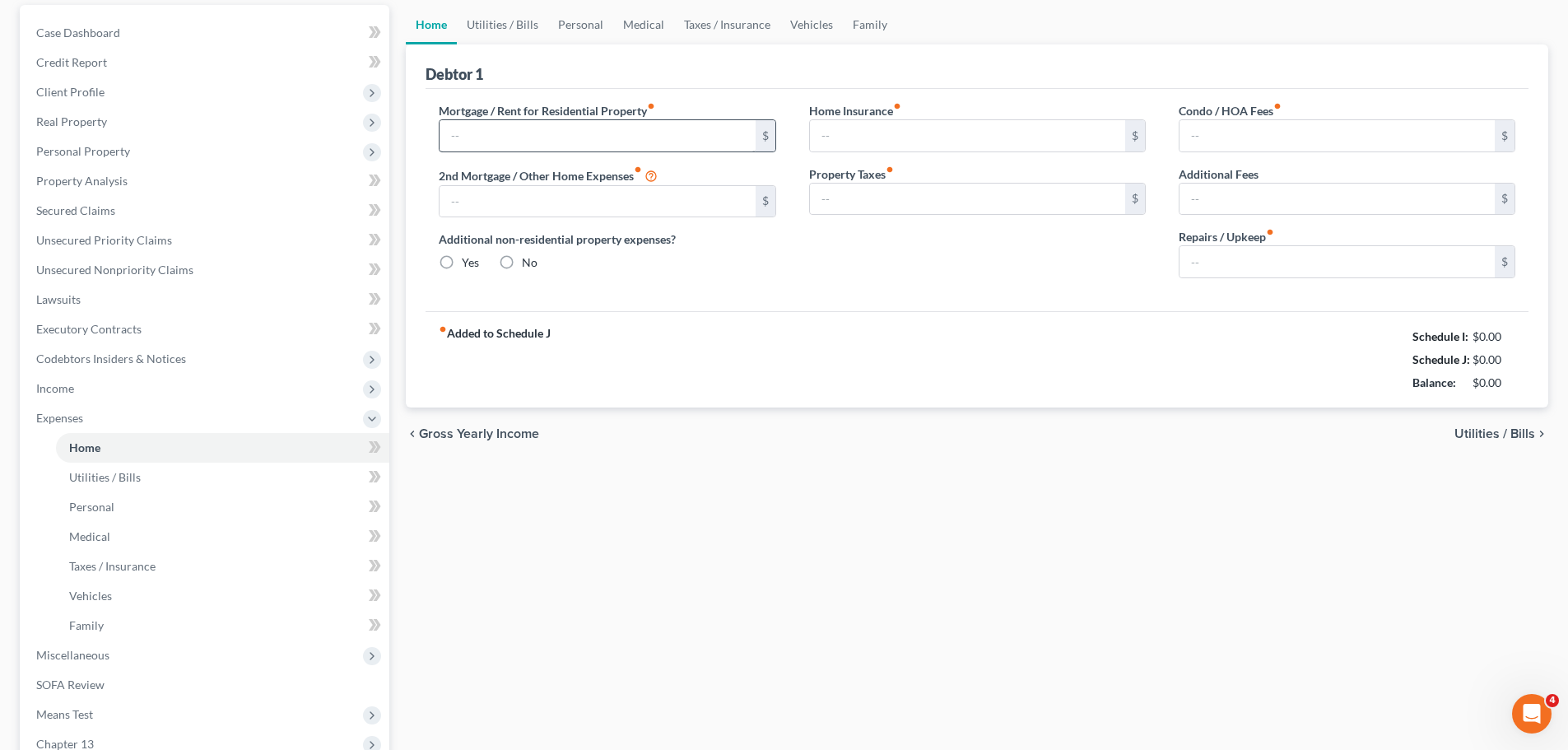
type input "4,500.00"
type input "0.00"
radio input "true"
type input "0.00"
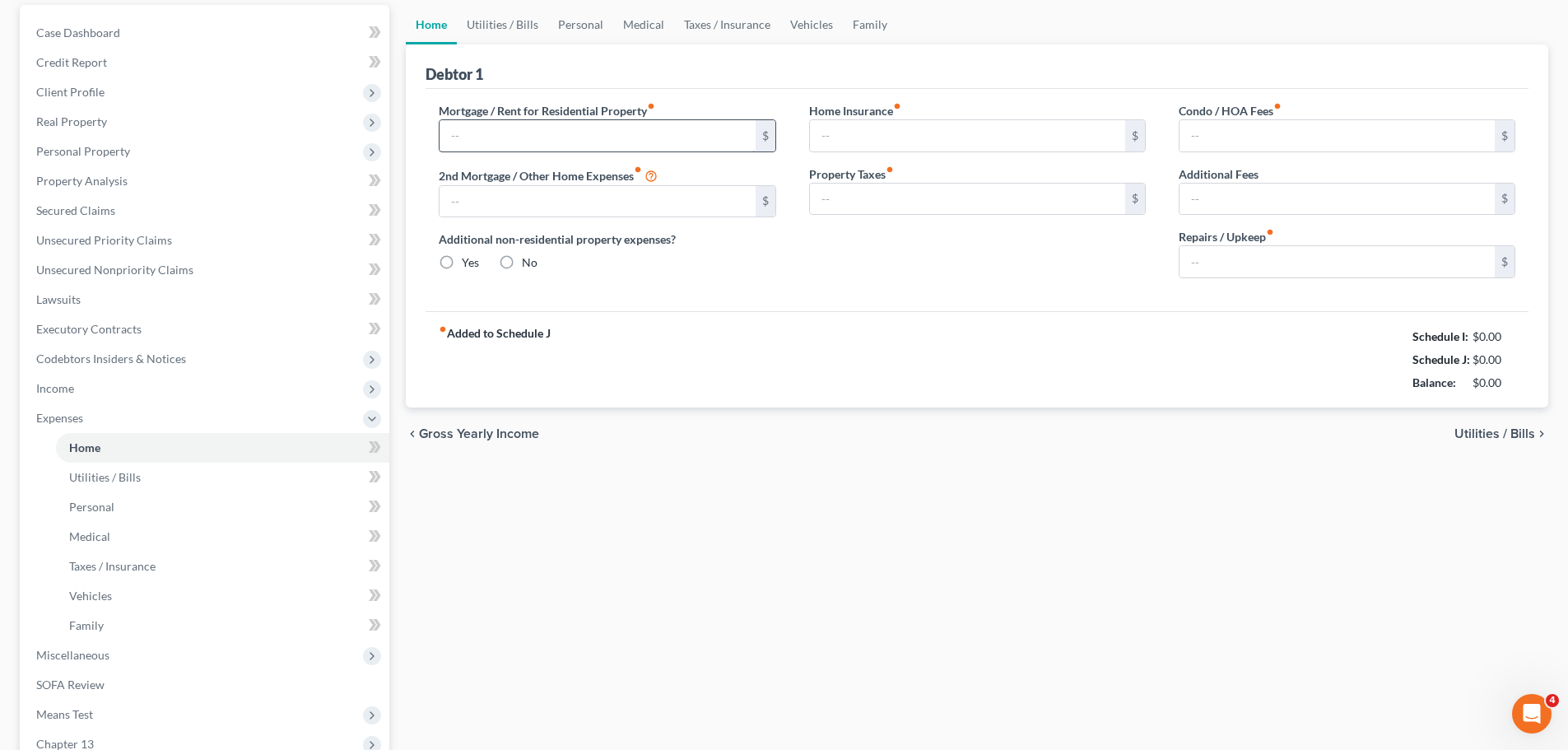
type input "0.00"
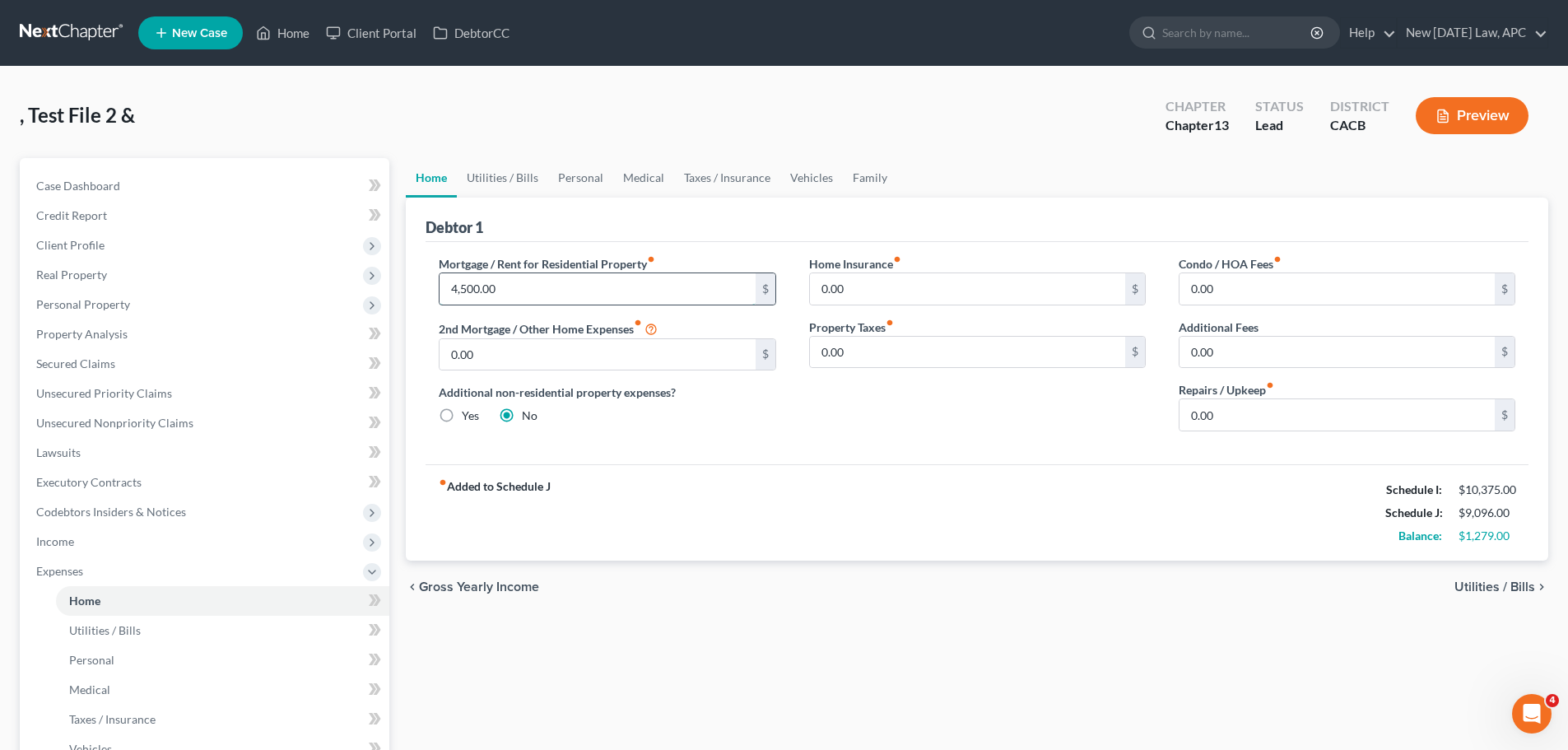
click at [496, 295] on input "4,500.00" at bounding box center [597, 289] width 315 height 31
click at [883, 423] on div "Home Insurance fiber_manual_record 0.00 $ Property Taxes fiber_manual_record 0.…" at bounding box center [978, 350] width 370 height 190
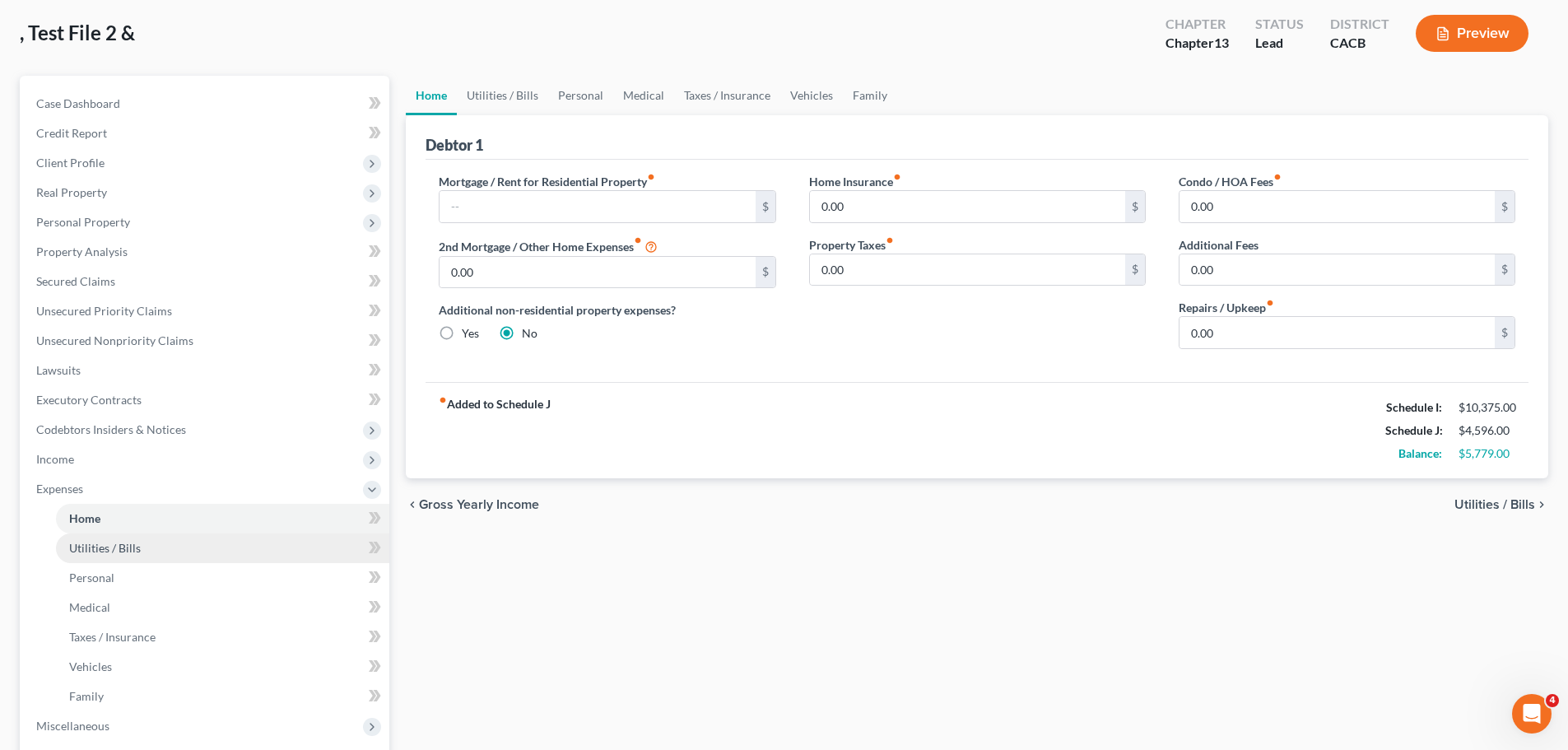
click at [117, 541] on span "Utilities / Bills" at bounding box center [105, 548] width 72 height 14
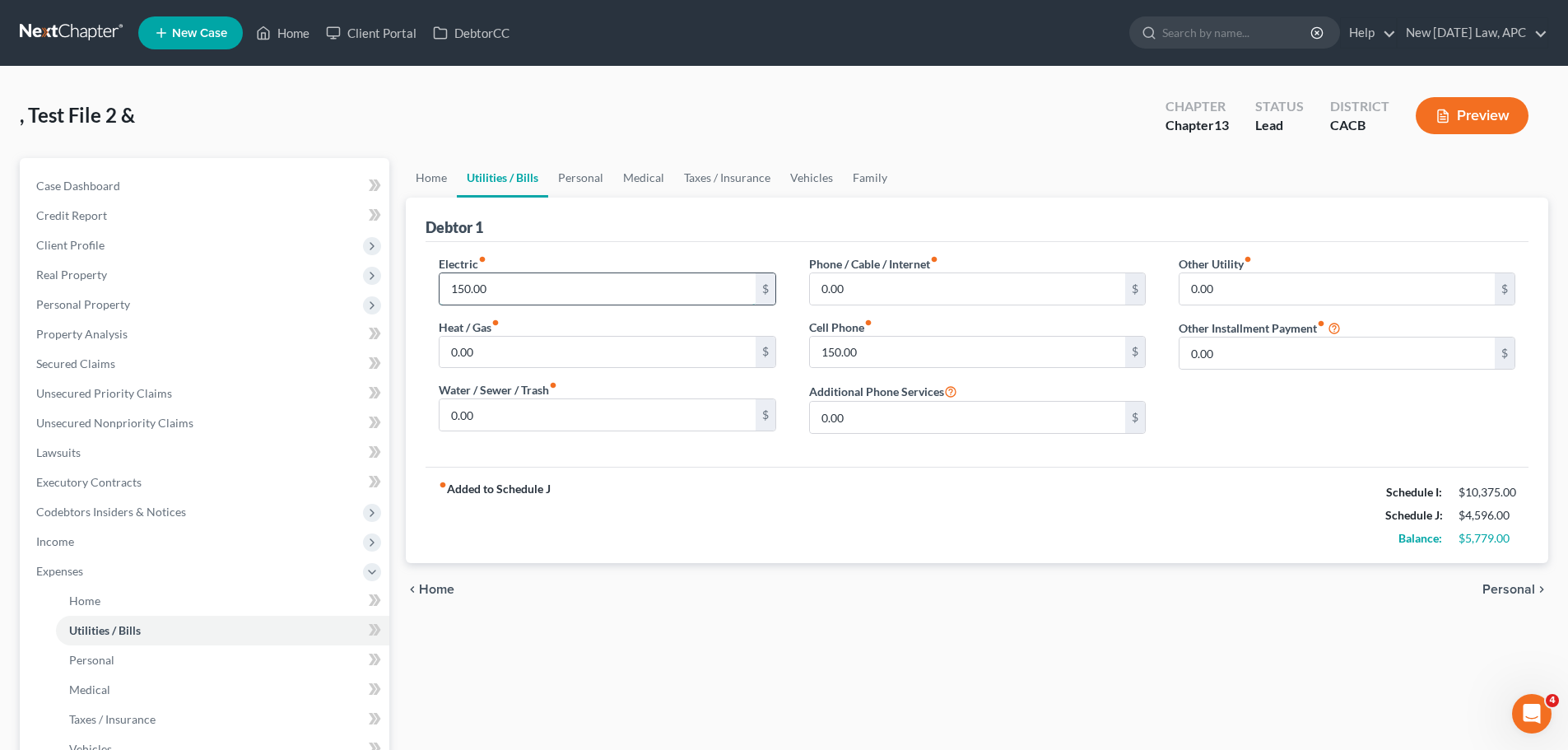
click at [483, 289] on input "150.00" at bounding box center [597, 289] width 315 height 31
click at [856, 340] on input "150.00" at bounding box center [967, 352] width 315 height 31
click at [761, 497] on div "fiber_manual_record Added to Schedule J Schedule I: $10,375.00 Schedule J: $4,2…" at bounding box center [977, 514] width 1103 height 97
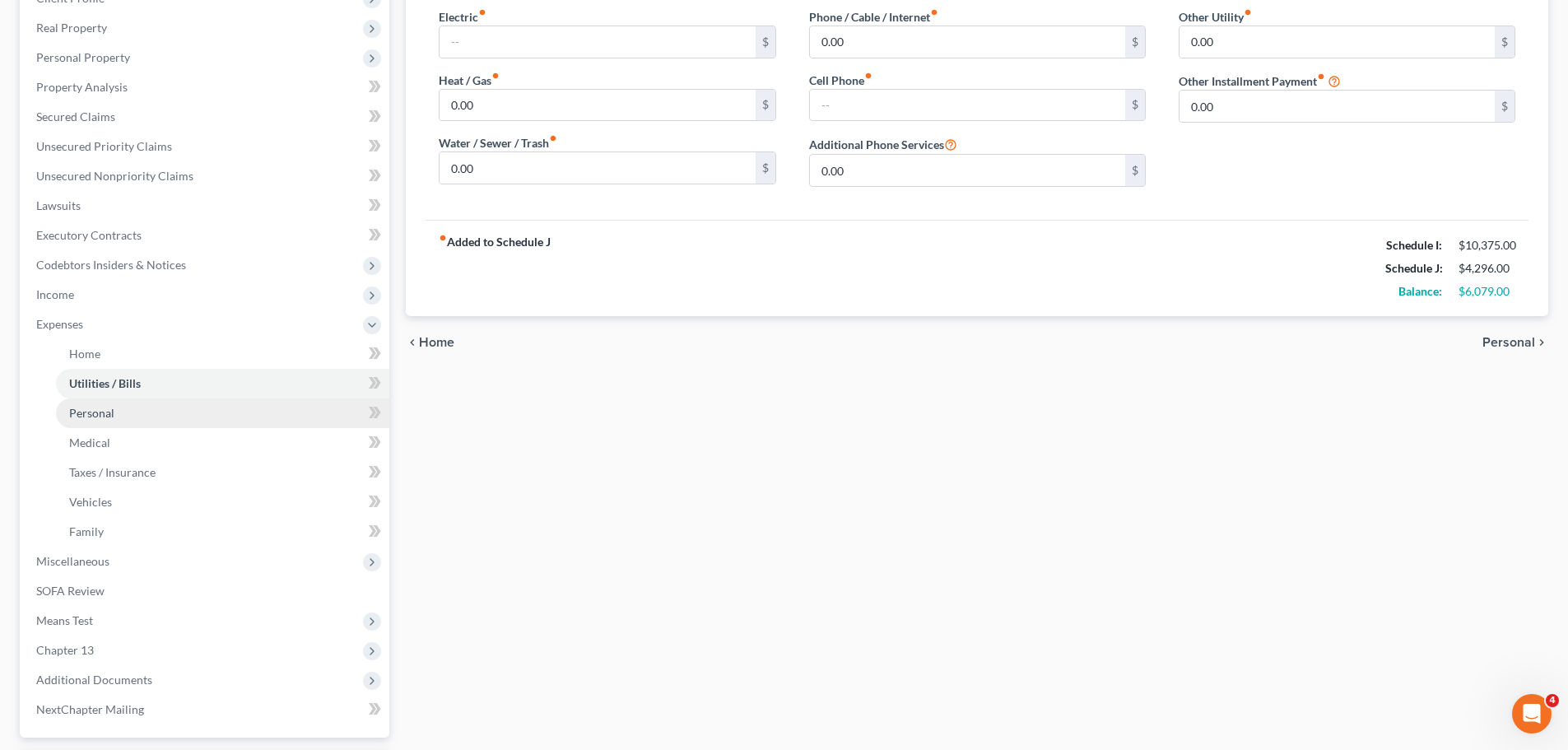
click at [112, 416] on span "Personal" at bounding box center [91, 412] width 45 height 14
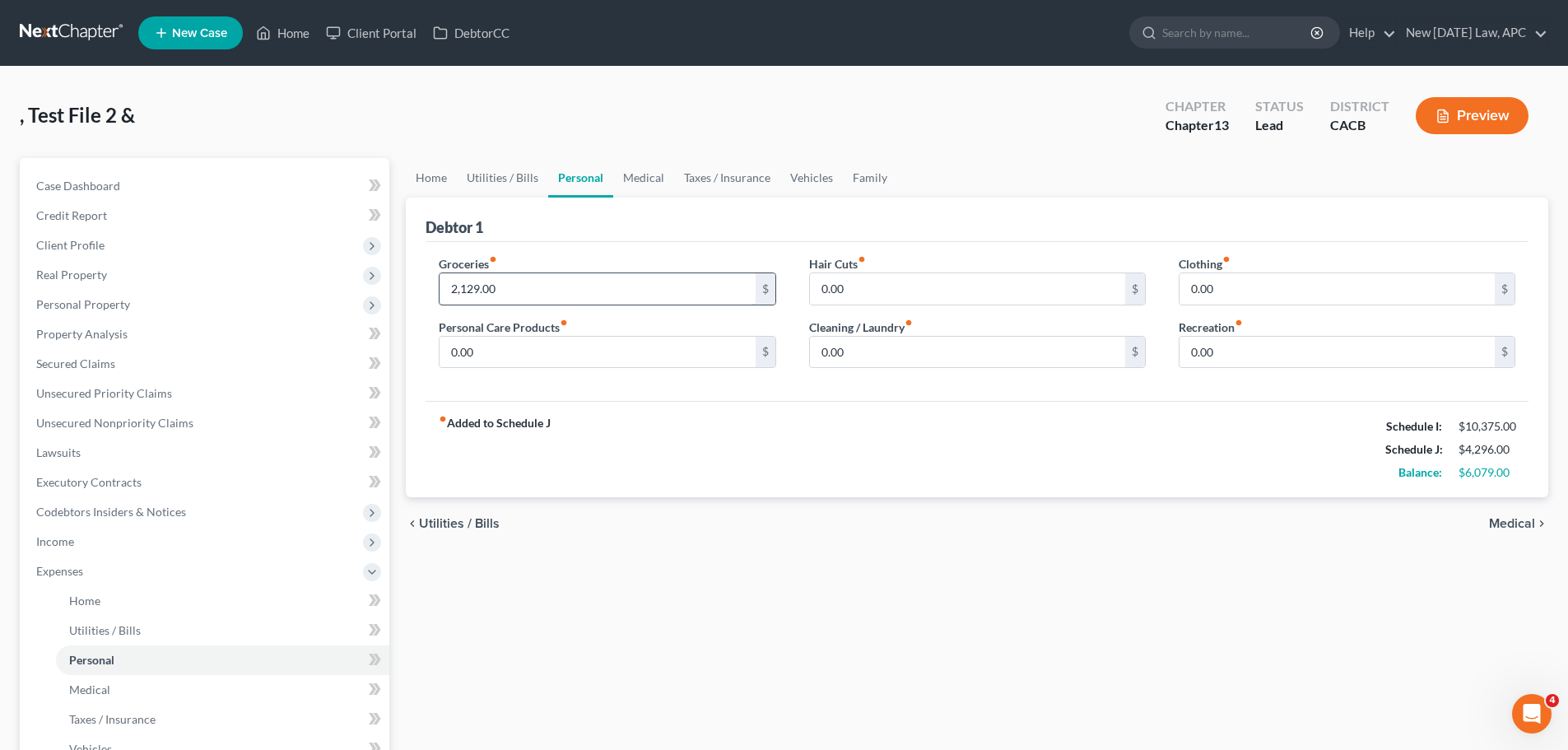
click at [465, 279] on input "2,129.00" at bounding box center [597, 289] width 315 height 31
click at [92, 677] on link "Medical" at bounding box center [223, 690] width 333 height 29
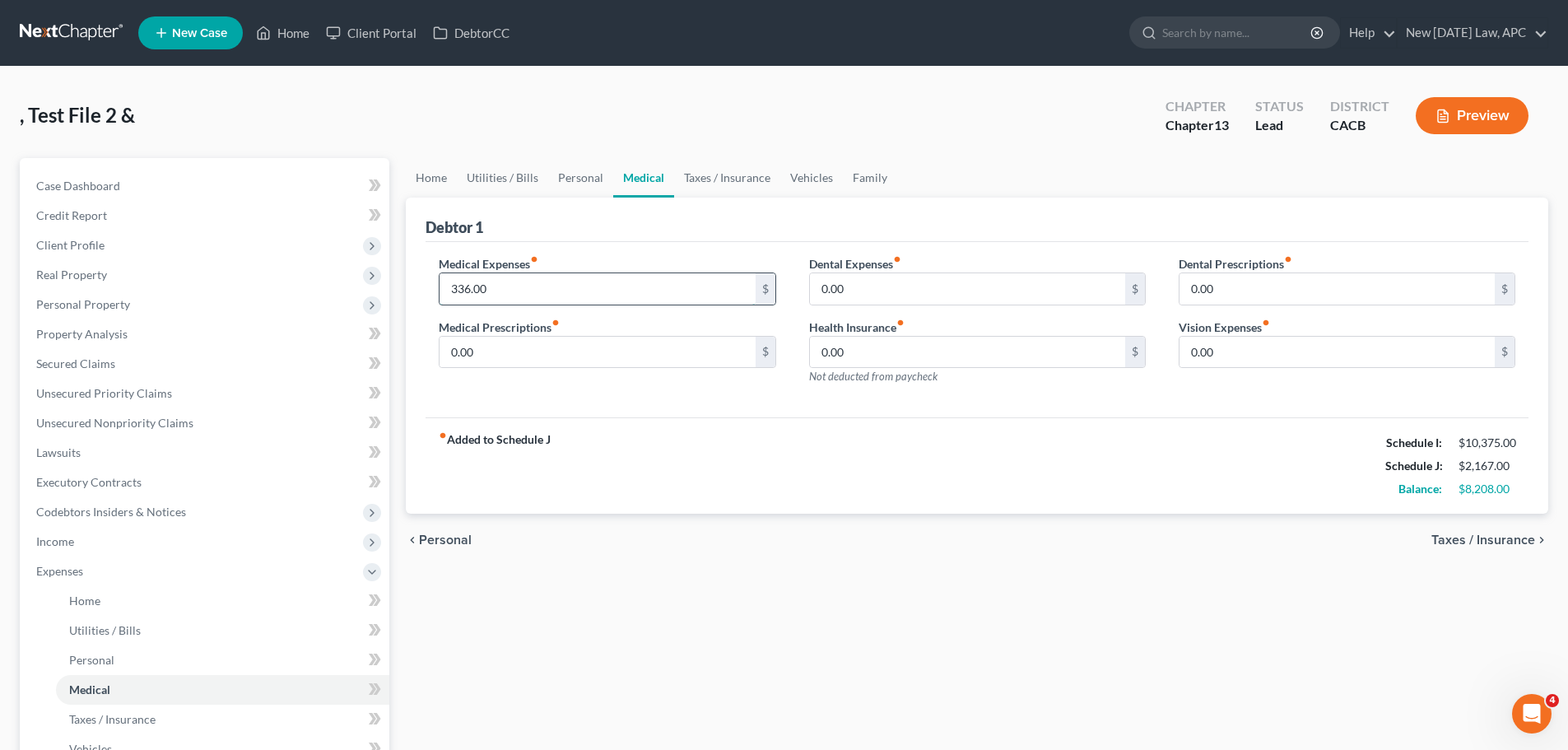
click at [490, 296] on input "336.00" at bounding box center [597, 289] width 315 height 31
click at [713, 444] on div "fiber_manual_record Added to Schedule J Schedule I: $10,375.00 Schedule J: $1,8…" at bounding box center [977, 466] width 1103 height 97
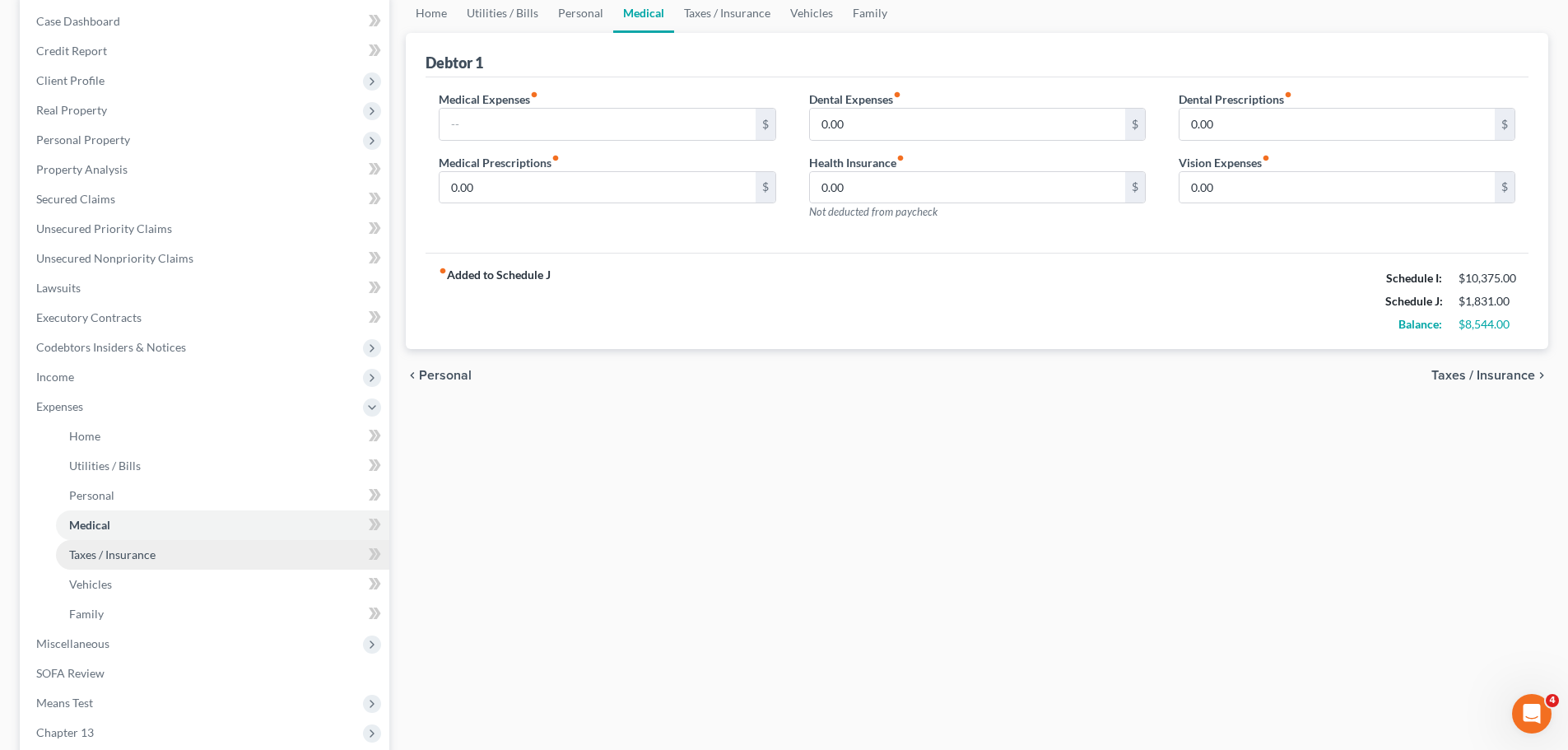
click at [109, 556] on span "Taxes / Insurance" at bounding box center [112, 554] width 86 height 14
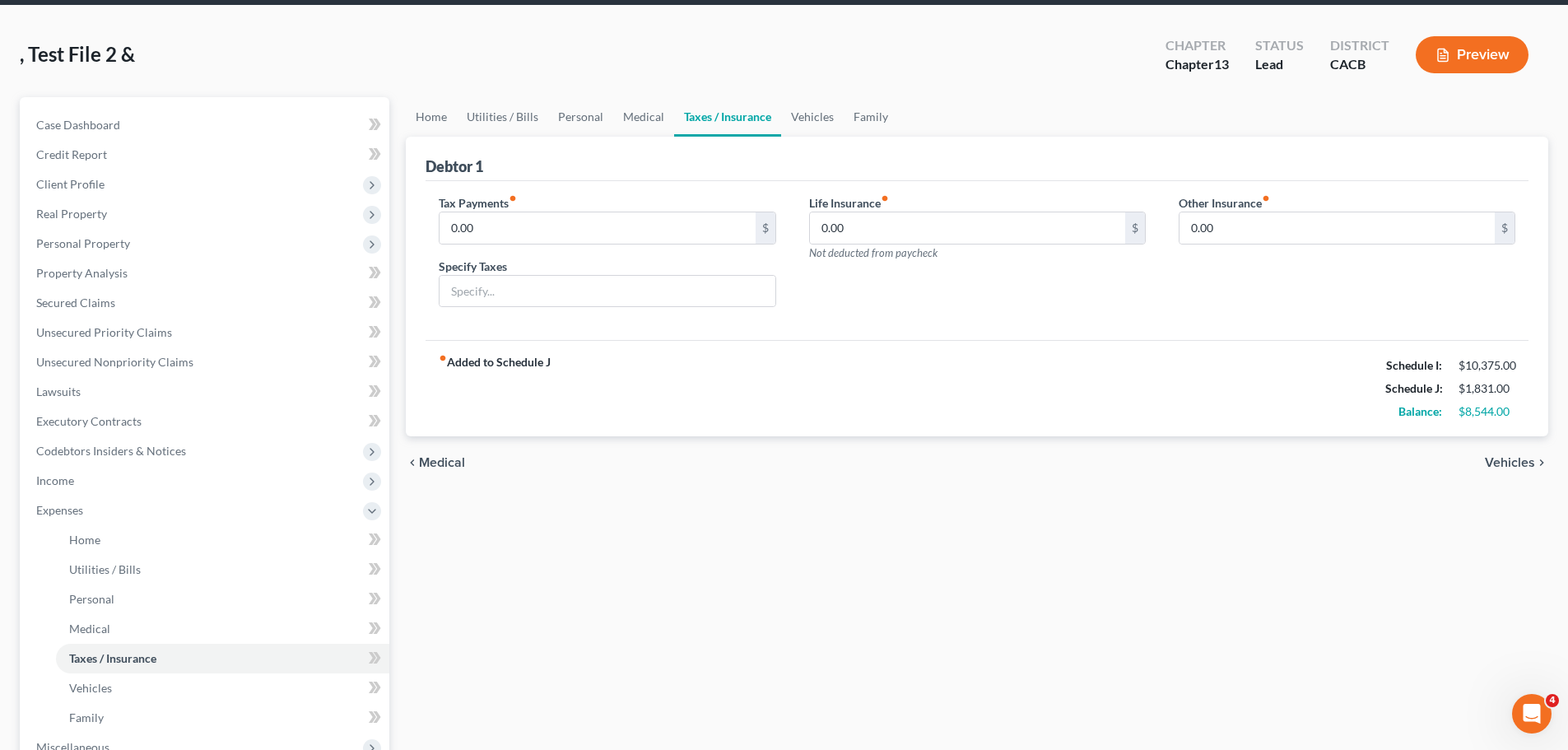
scroll to position [247, 0]
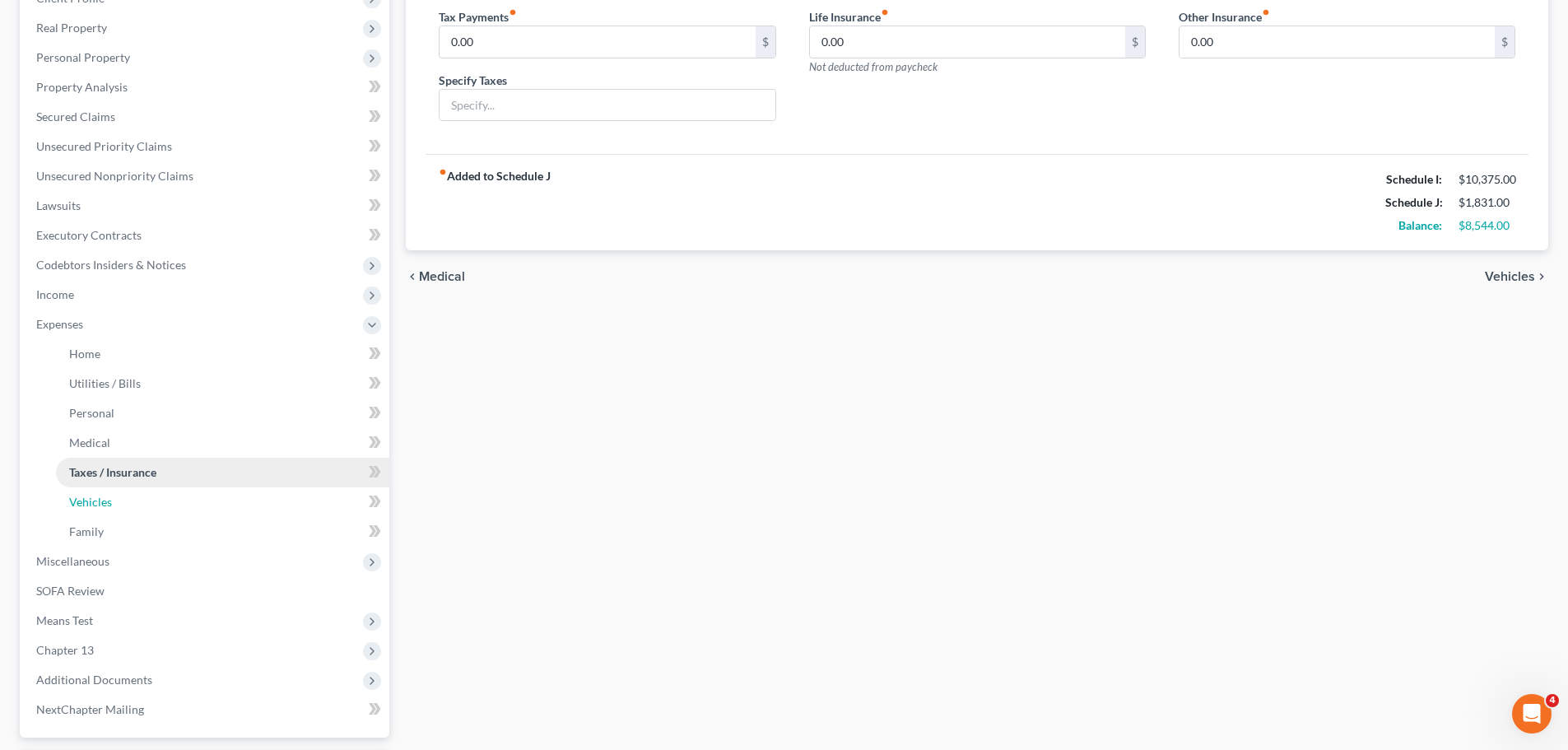
click at [106, 506] on span "Vehicles" at bounding box center [90, 502] width 43 height 14
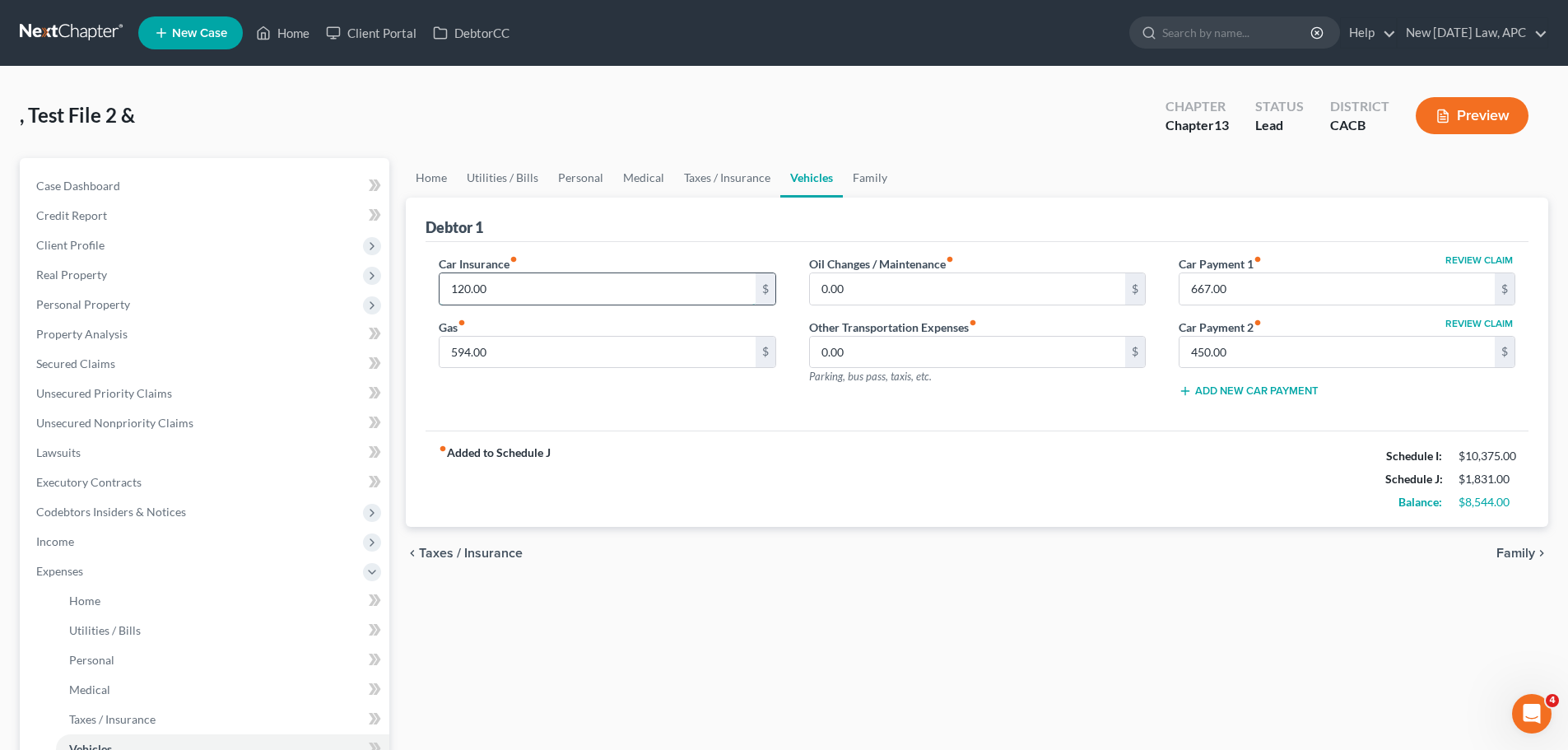
click at [497, 294] on input "120.00" at bounding box center [597, 289] width 315 height 31
click at [510, 354] on input "594.00" at bounding box center [597, 352] width 315 height 31
drag, startPoint x: 1138, startPoint y: 430, endPoint x: 1207, endPoint y: 317, distance: 132.4
click at [1138, 431] on div "Debtor 1 Car Insurance fiber_manual_record $ Gas fiber_manual_record $ Oil Chan…" at bounding box center [977, 363] width 1142 height 330
click at [1208, 294] on input "667.00" at bounding box center [1336, 289] width 315 height 31
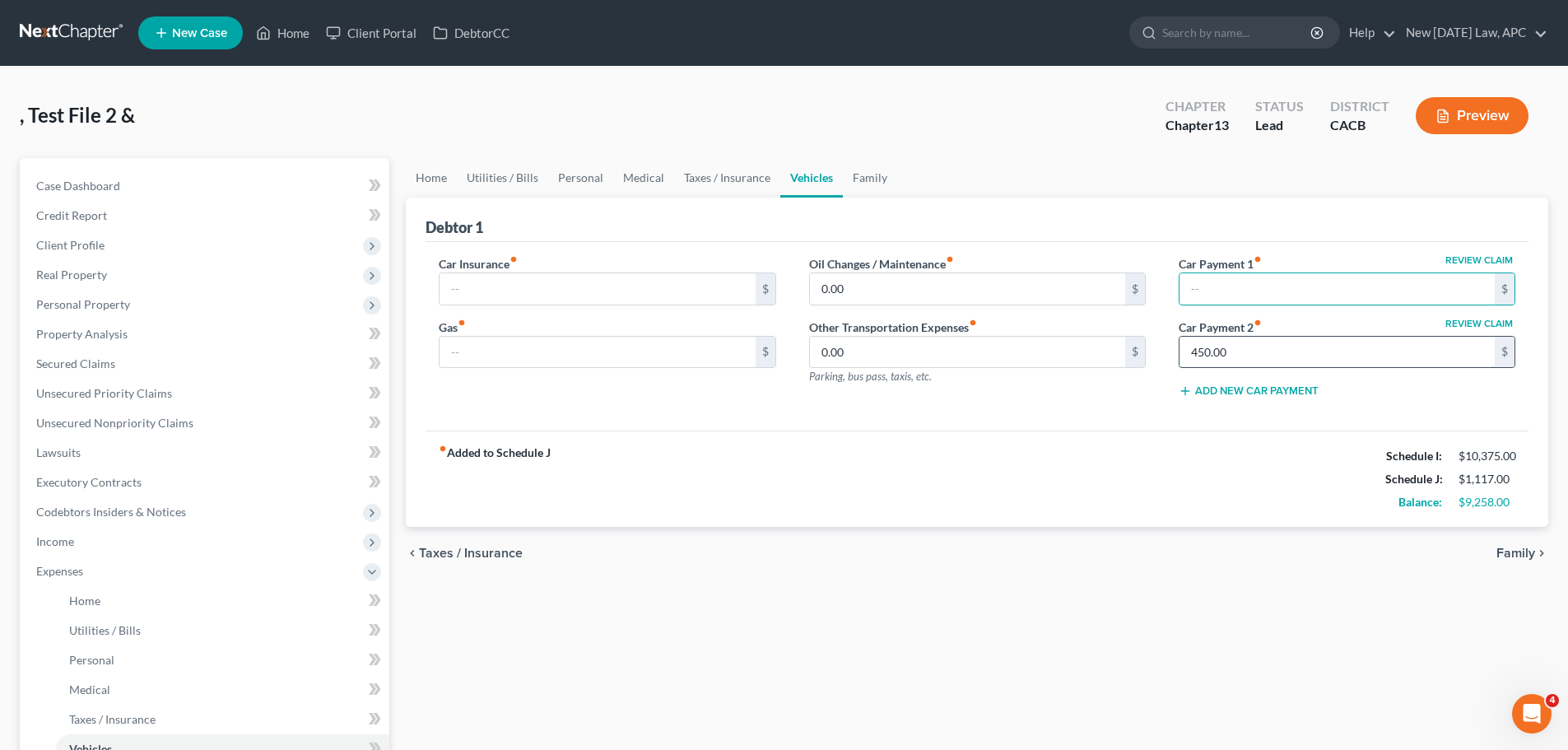
click at [1214, 353] on input "450.00" at bounding box center [1336, 352] width 315 height 31
click at [1036, 484] on div "fiber_manual_record Added to Schedule J Schedule I: $10,375.00 Schedule J: $1,1…" at bounding box center [977, 479] width 1103 height 97
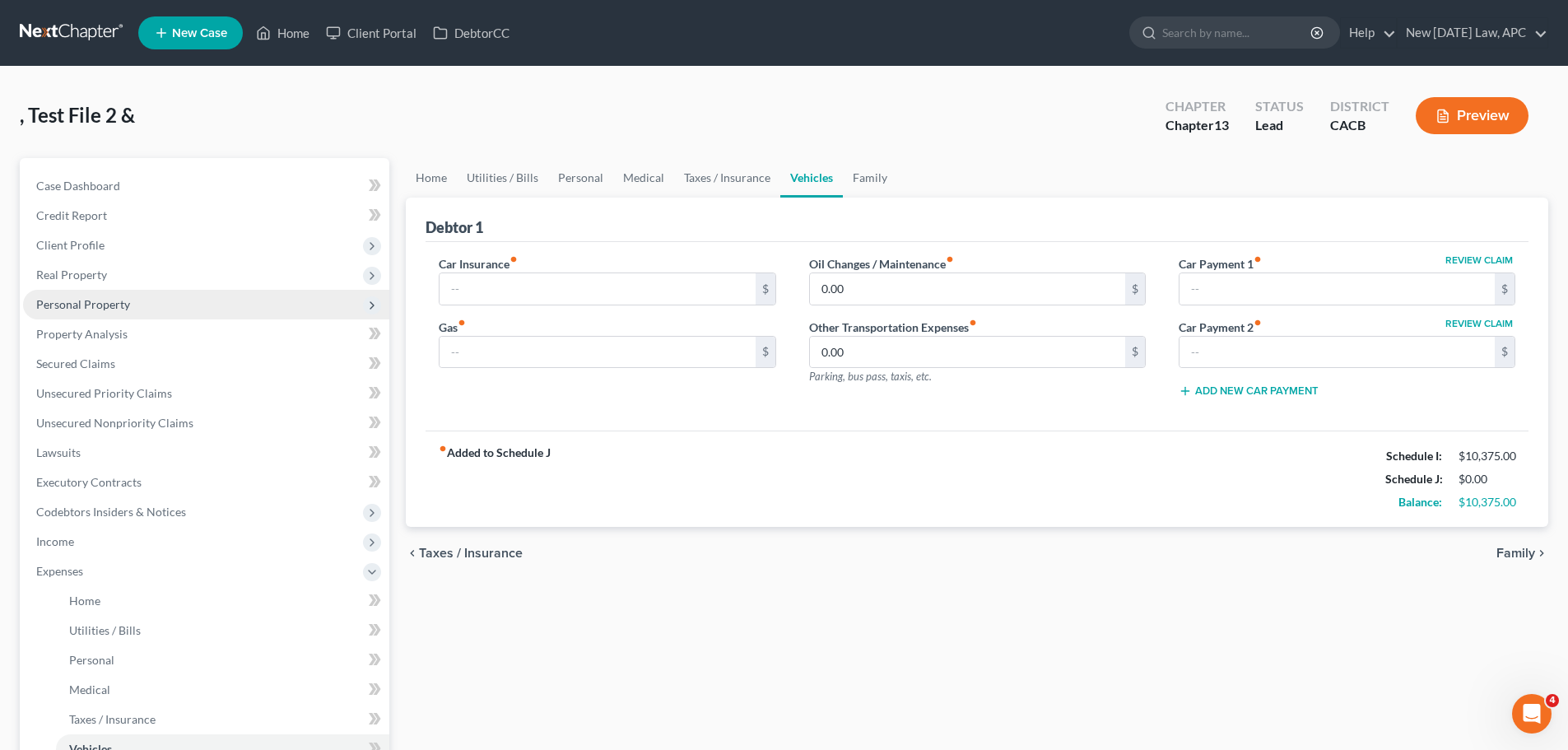
click at [126, 294] on span "Personal Property" at bounding box center [206, 305] width 366 height 29
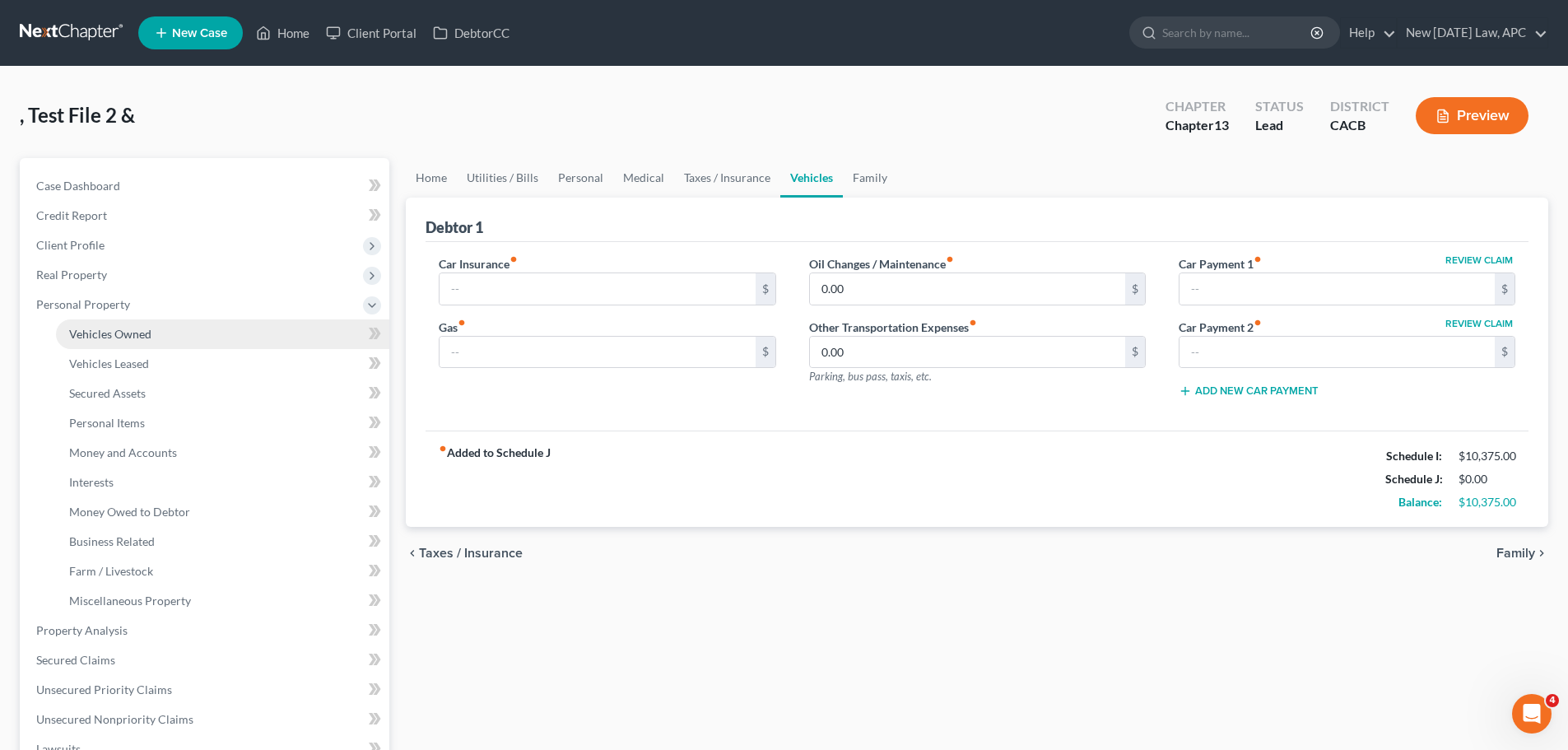
click at [141, 337] on span "Vehicles Owned" at bounding box center [109, 333] width 82 height 14
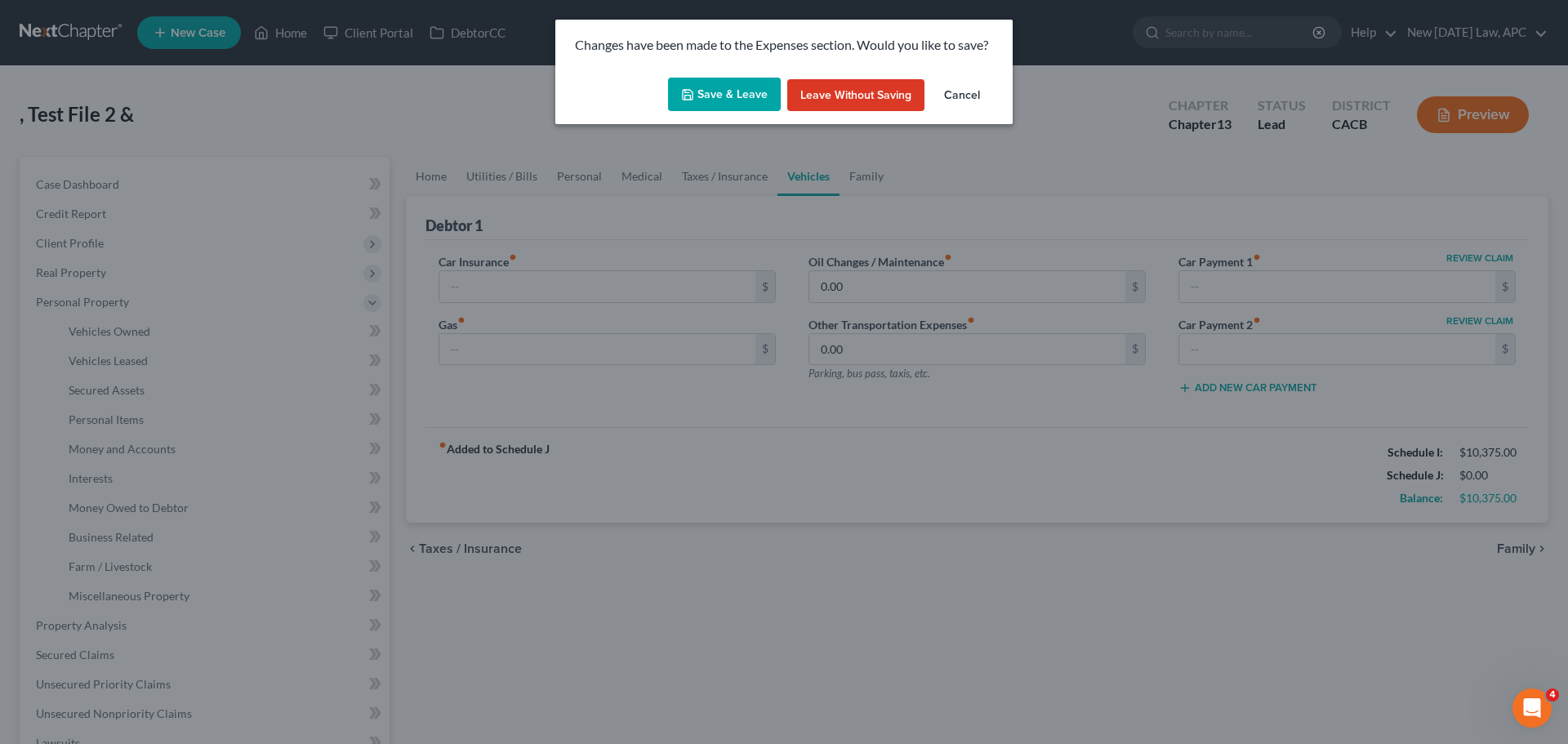
click at [745, 94] on button "Save & Leave" at bounding box center [724, 95] width 112 height 35
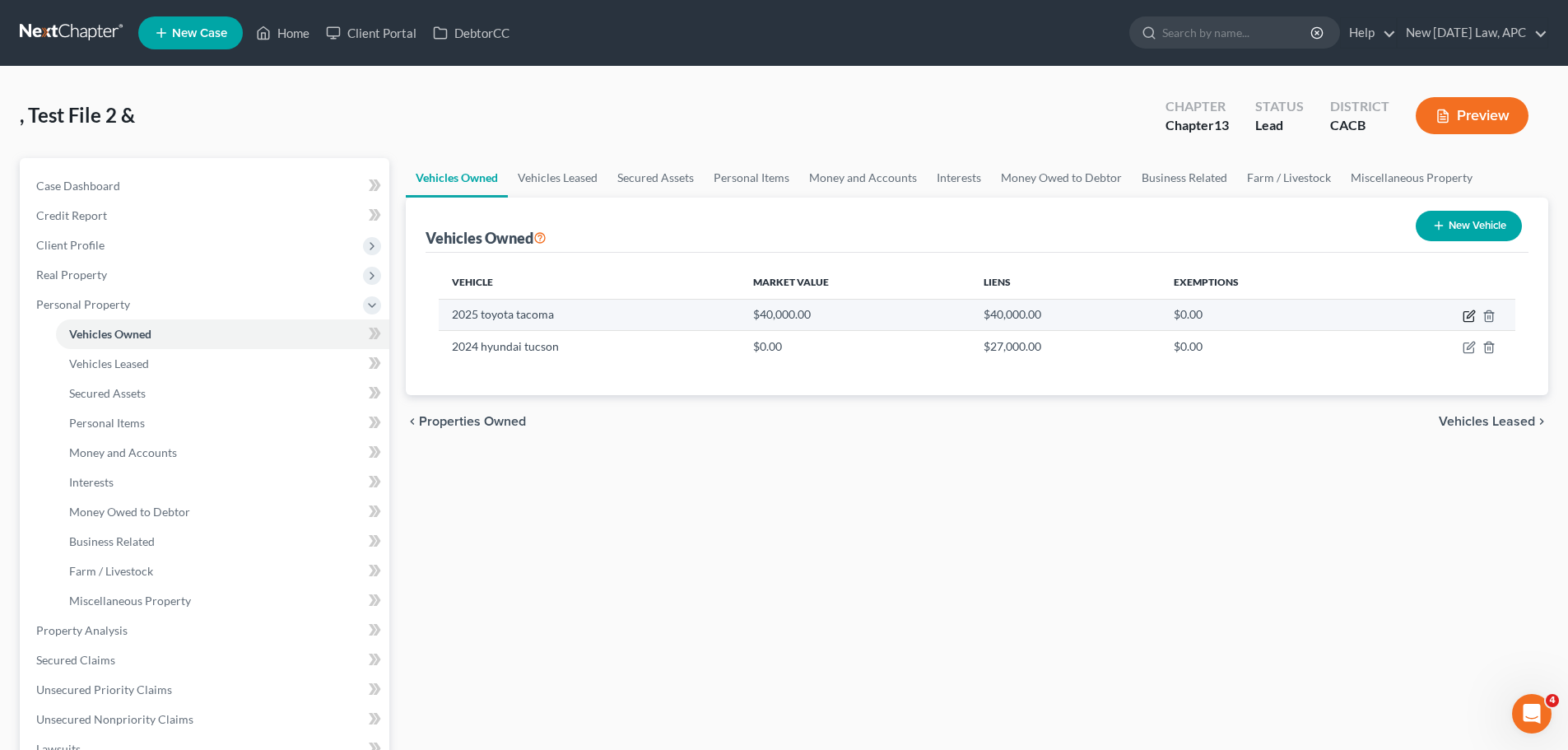
click at [1465, 320] on icon "button" at bounding box center [1469, 316] width 13 height 13
select select "0"
select select "1"
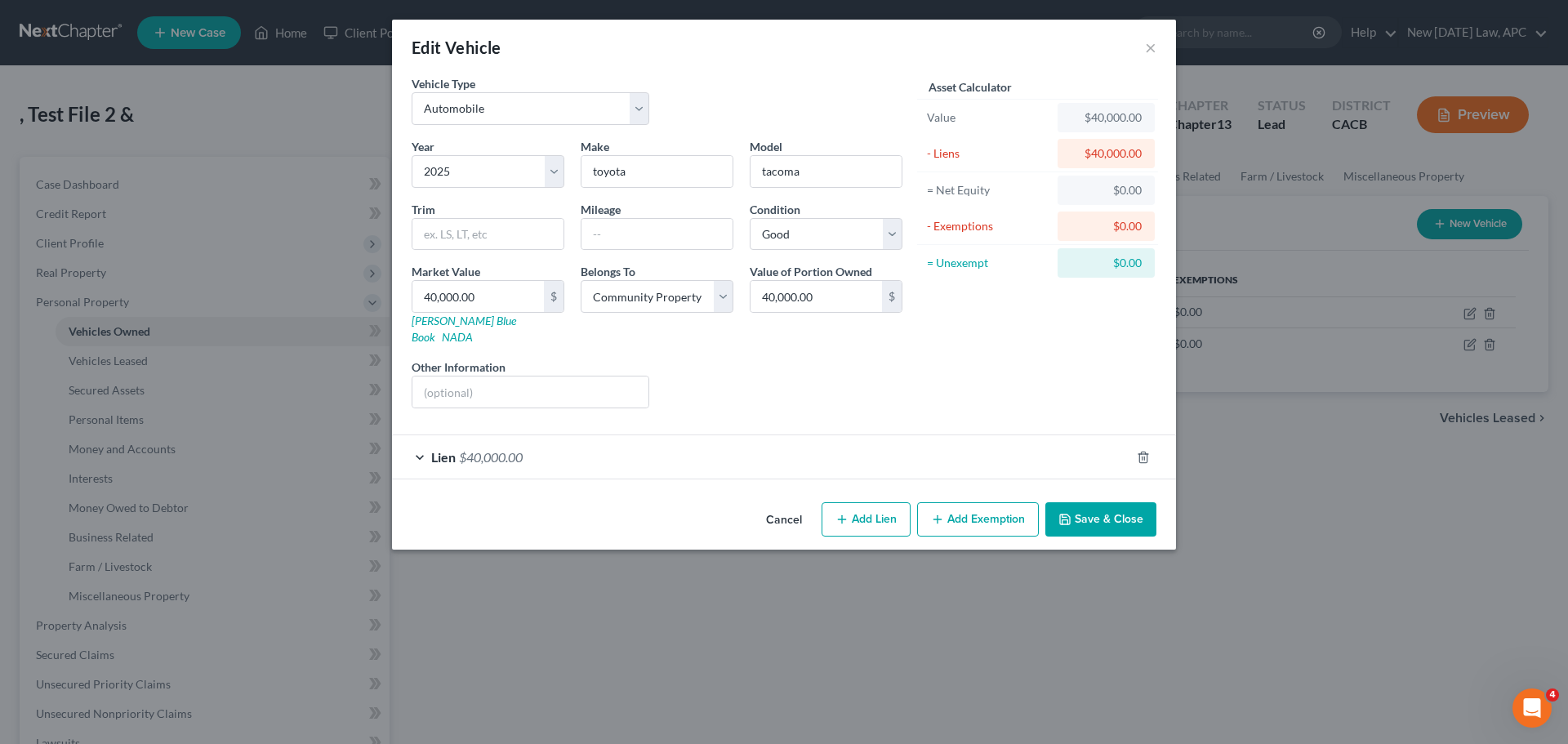
click at [805, 391] on div "Liens Select" at bounding box center [784, 383] width 254 height 50
click at [790, 359] on div "Liens Select" at bounding box center [784, 383] width 254 height 50
click at [1038, 353] on div "Asset Calculator Value $55,000.00 - Liens $40,000.00 = Net Equity -$39,945.00 -…" at bounding box center [1038, 247] width 254 height 346
click at [1085, 509] on button "Save & Close" at bounding box center [1101, 519] width 111 height 35
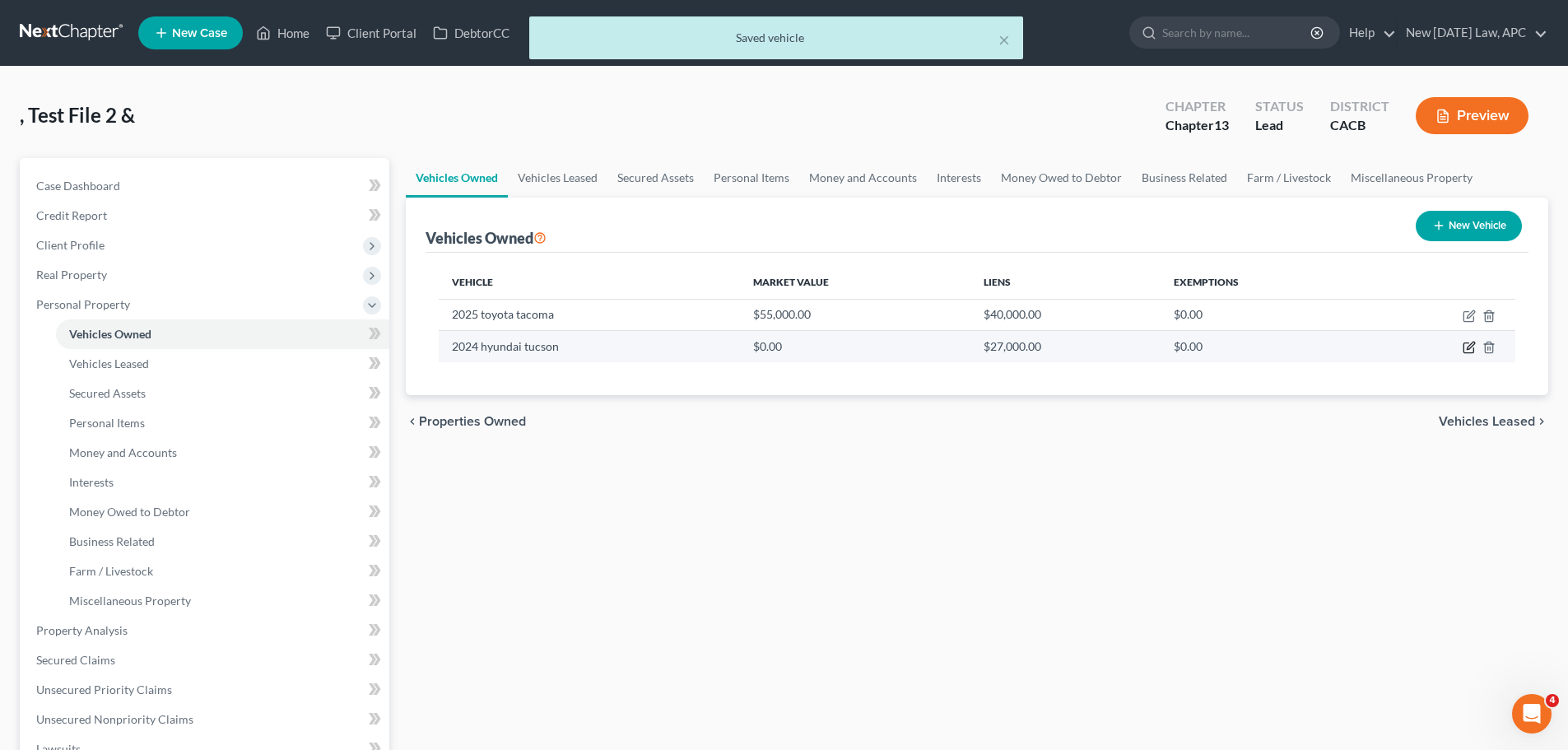
click at [1470, 348] on icon "button" at bounding box center [1471, 346] width 7 height 7
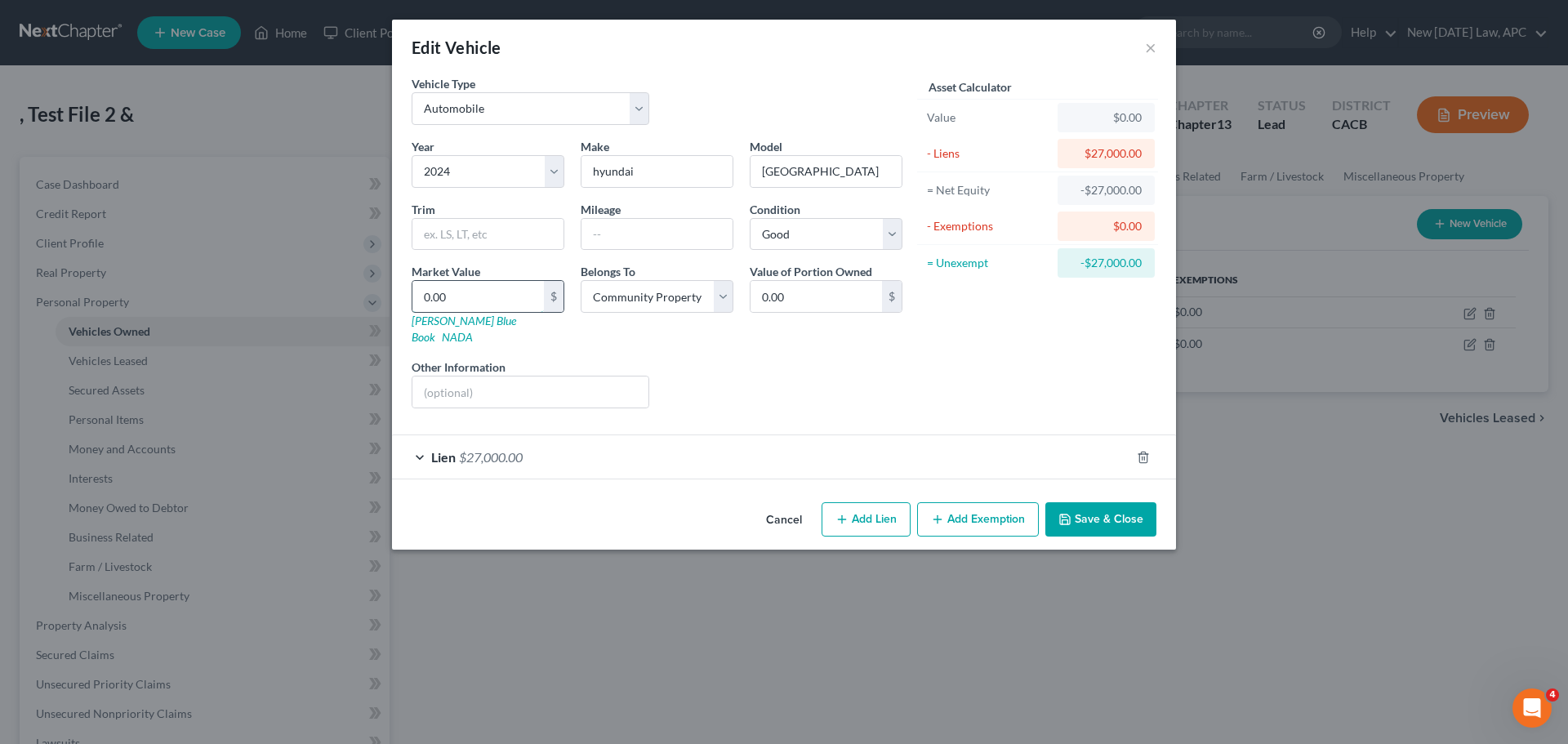
click at [445, 296] on input "0.00" at bounding box center [478, 297] width 131 height 31
drag, startPoint x: 466, startPoint y: 296, endPoint x: 413, endPoint y: 297, distance: 53.0
click at [413, 297] on input "0.00" at bounding box center [478, 297] width 131 height 31
drag, startPoint x: 308, startPoint y: 335, endPoint x: 846, endPoint y: 350, distance: 538.2
click at [846, 359] on div "Liens Select" at bounding box center [784, 383] width 254 height 50
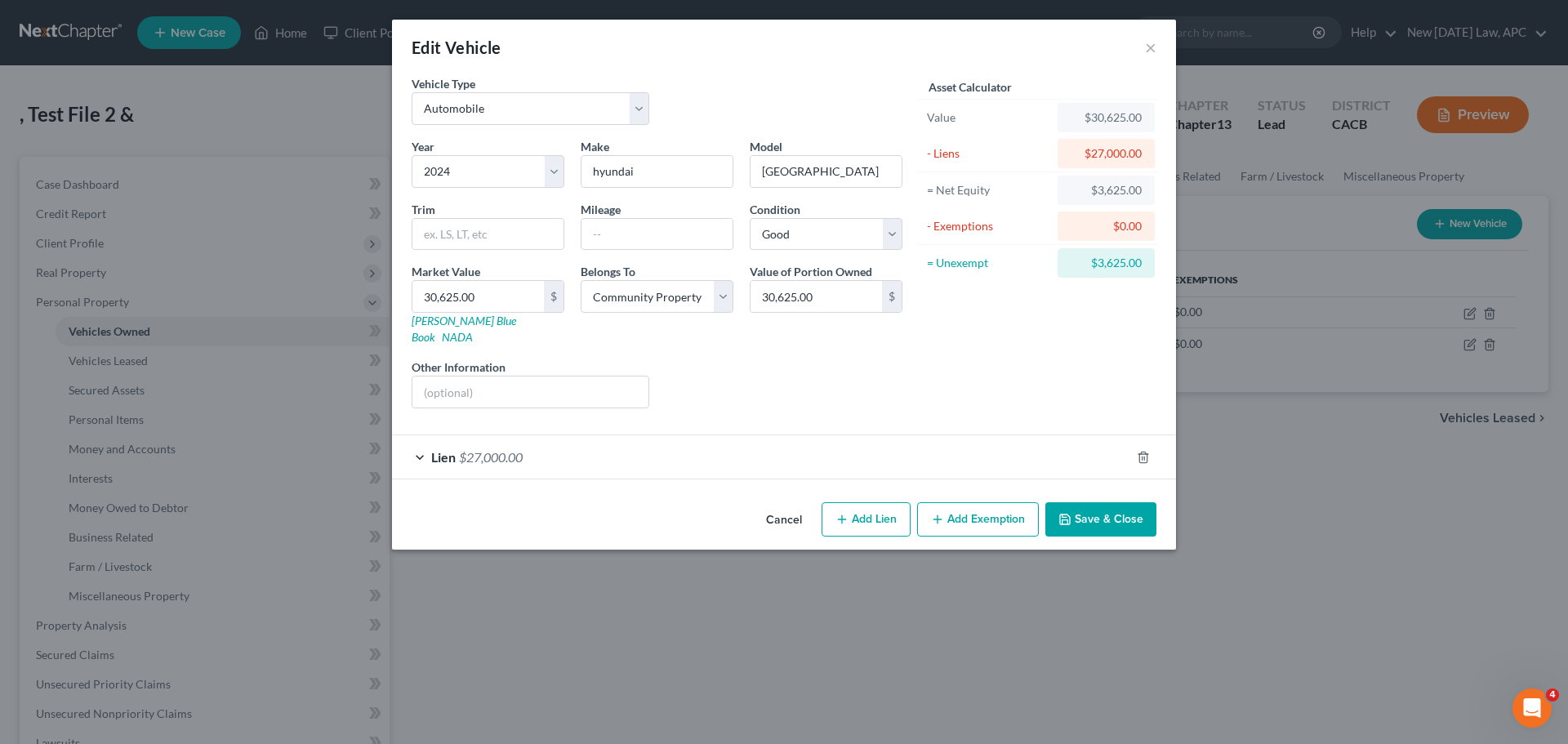
click at [836, 375] on div "Liens Select" at bounding box center [784, 383] width 254 height 50
click at [1103, 502] on button "Save & Close" at bounding box center [1101, 519] width 111 height 35
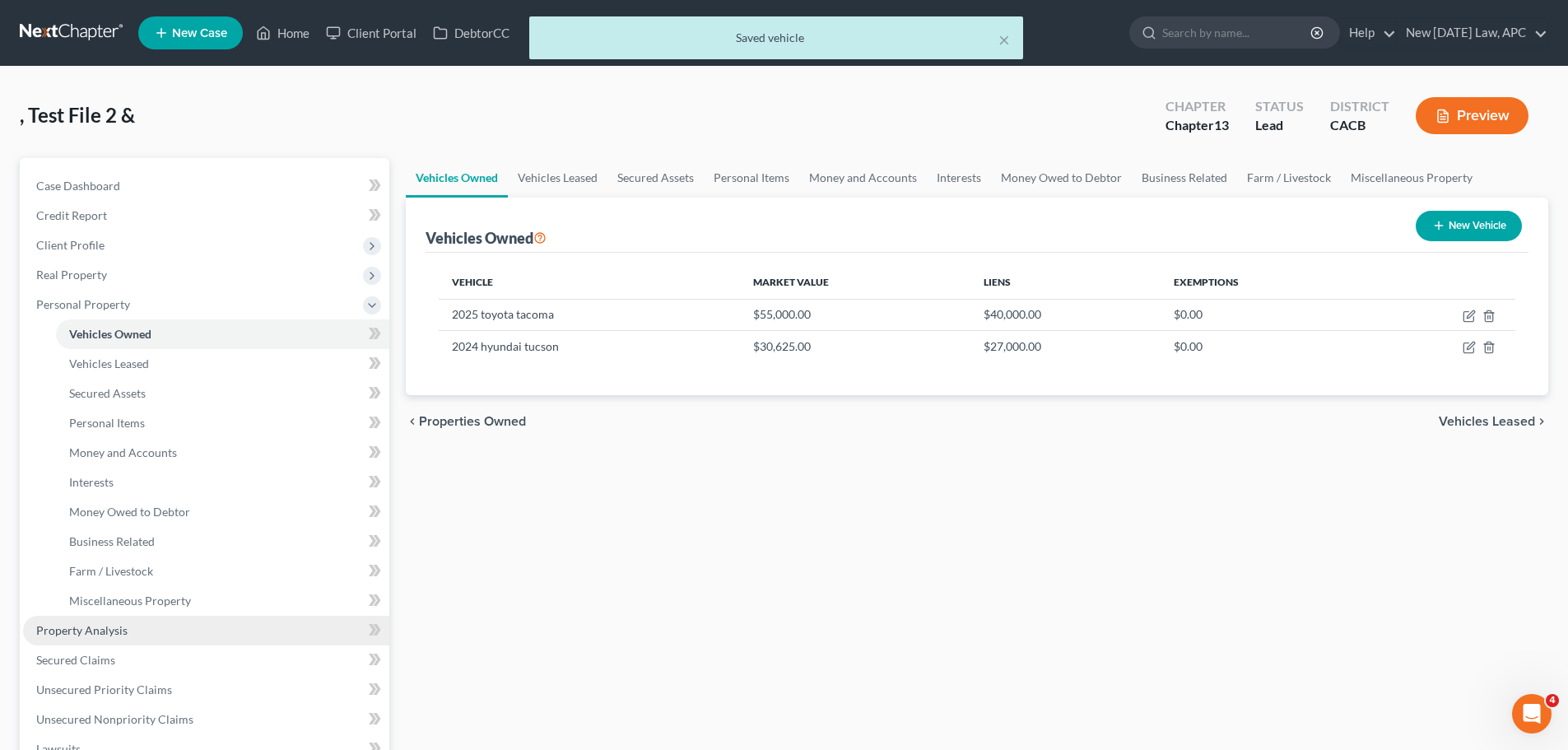
click at [115, 631] on span "Property Analysis" at bounding box center [81, 629] width 91 height 14
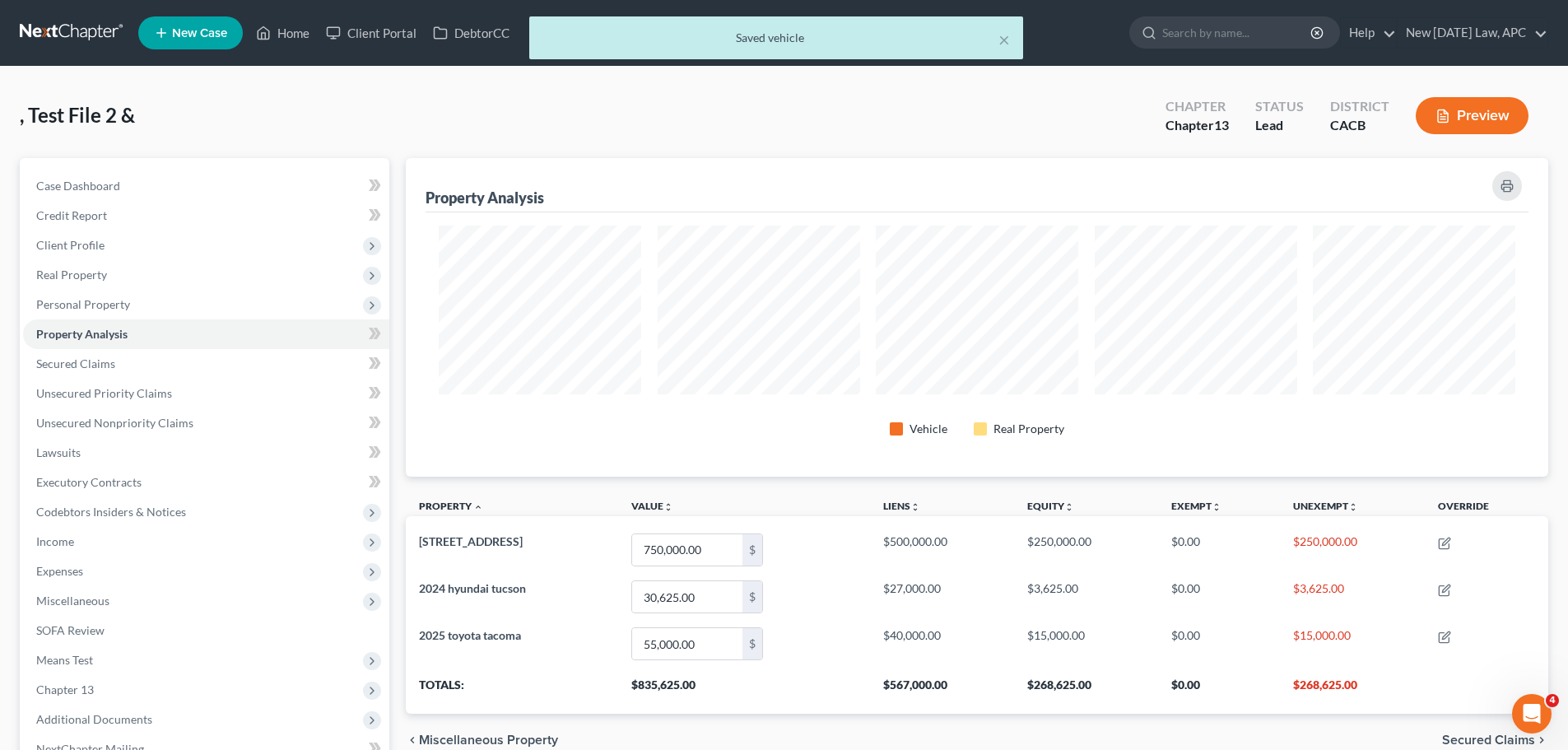
scroll to position [318, 1142]
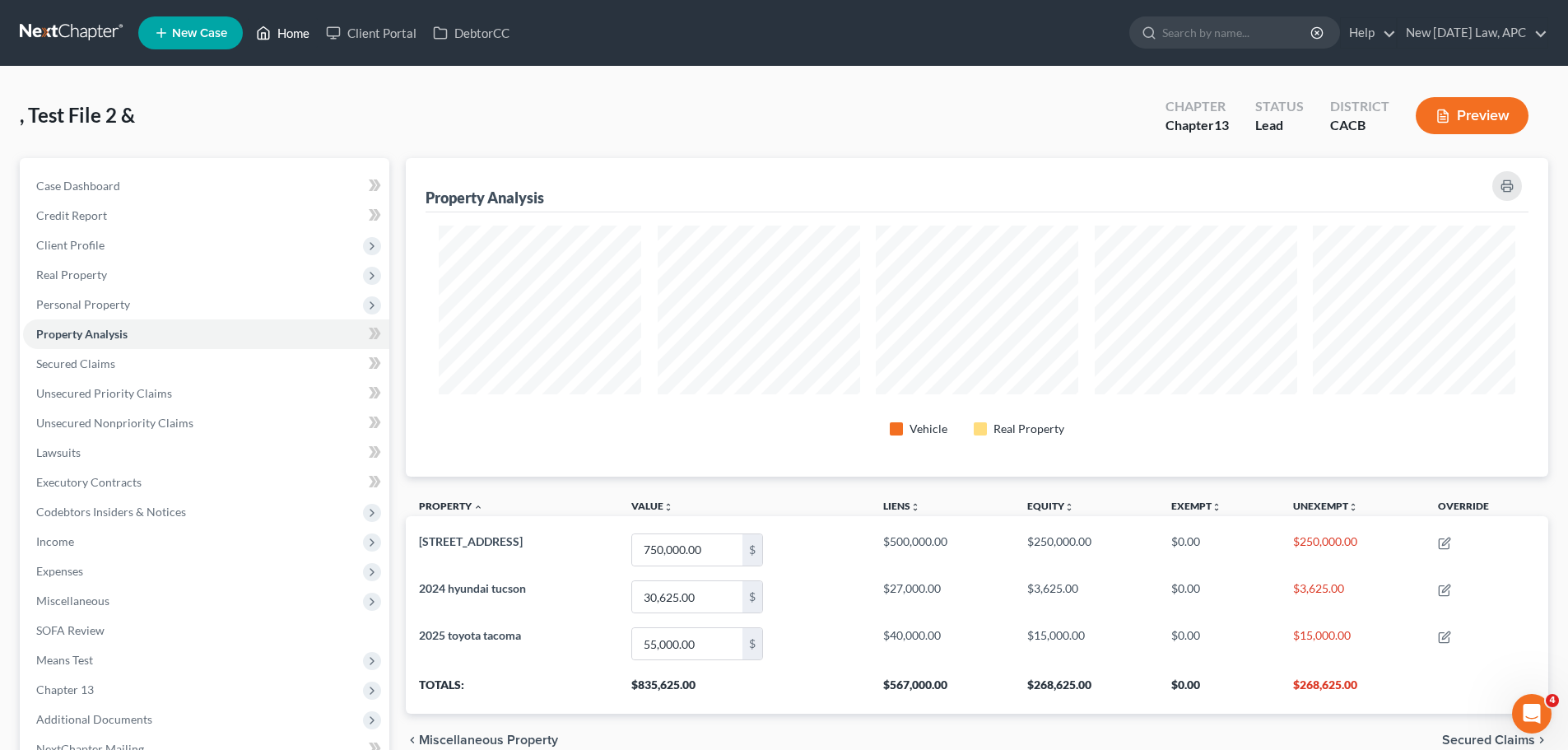
click at [273, 28] on link "Home" at bounding box center [282, 33] width 70 height 29
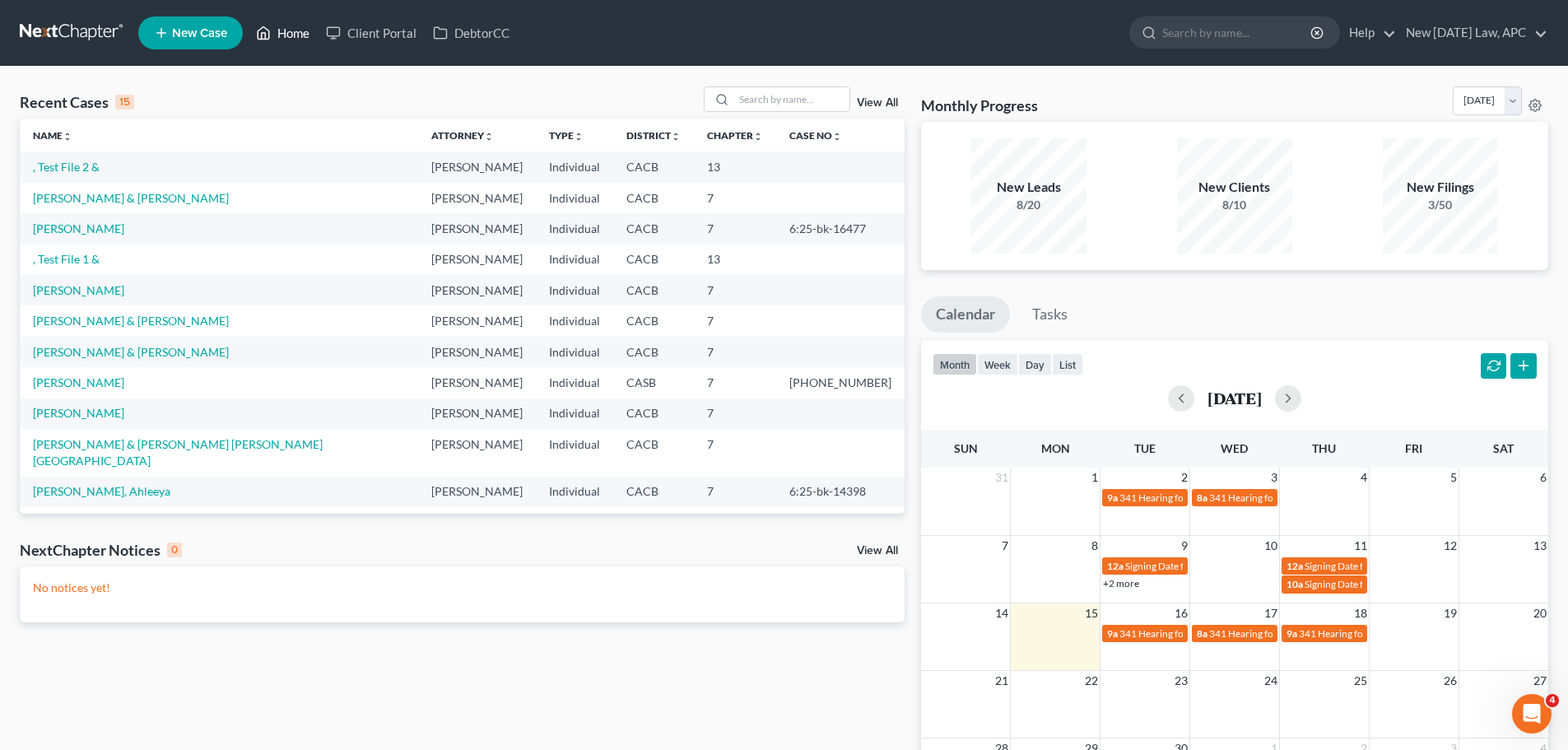
scroll to position [113, 0]
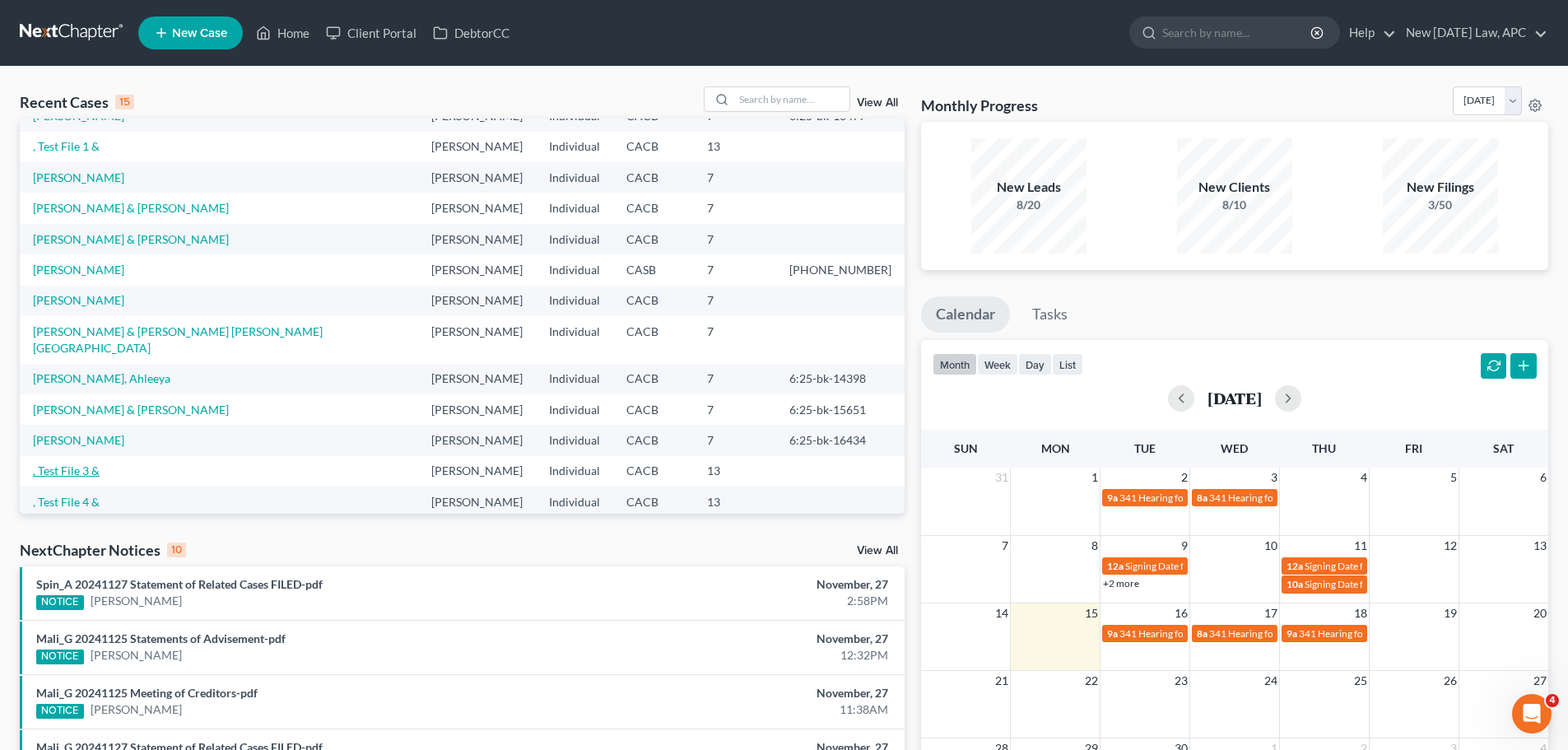
click at [73, 464] on link ", Test File 3 &" at bounding box center [66, 470] width 66 height 14
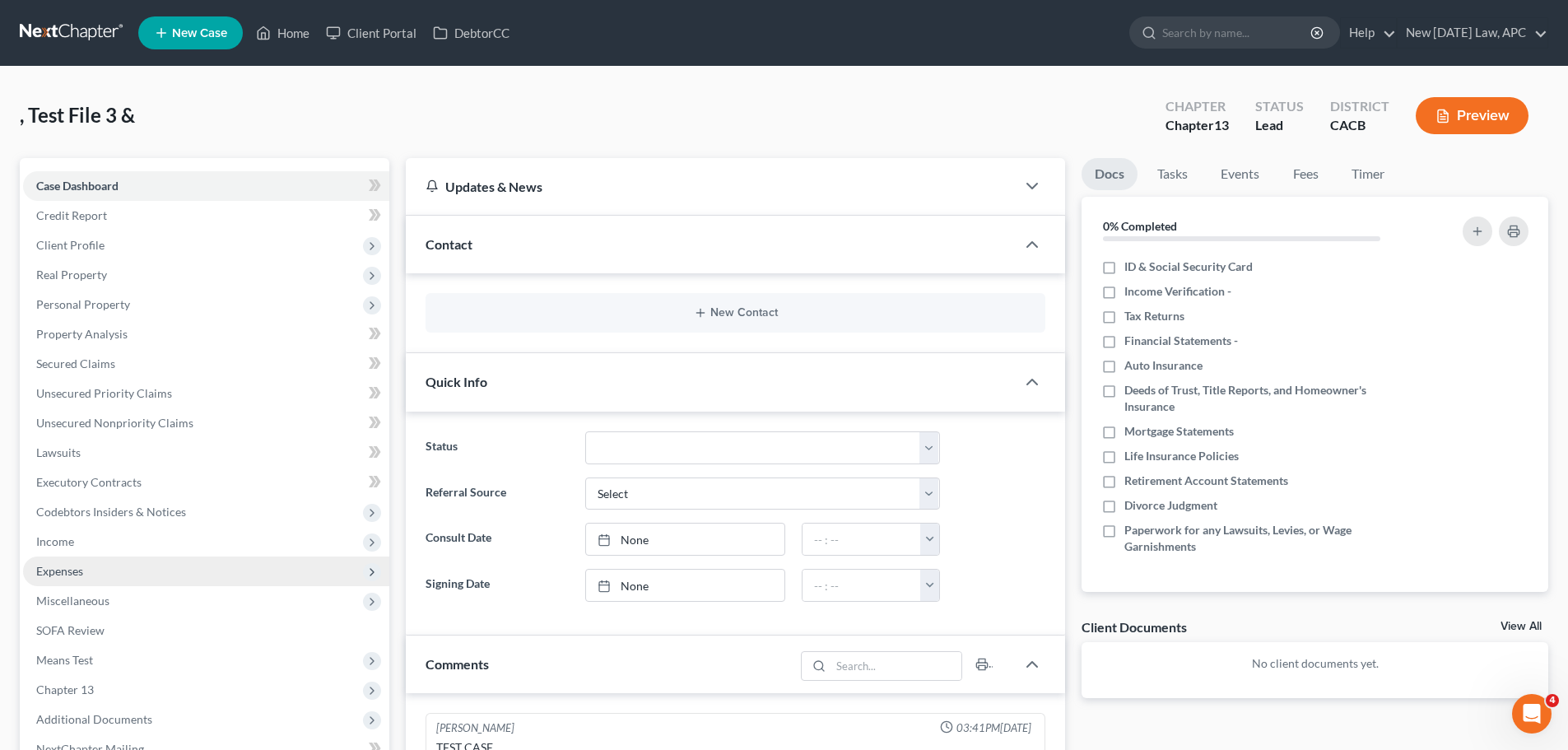
click at [101, 568] on span "Expenses" at bounding box center [206, 571] width 366 height 29
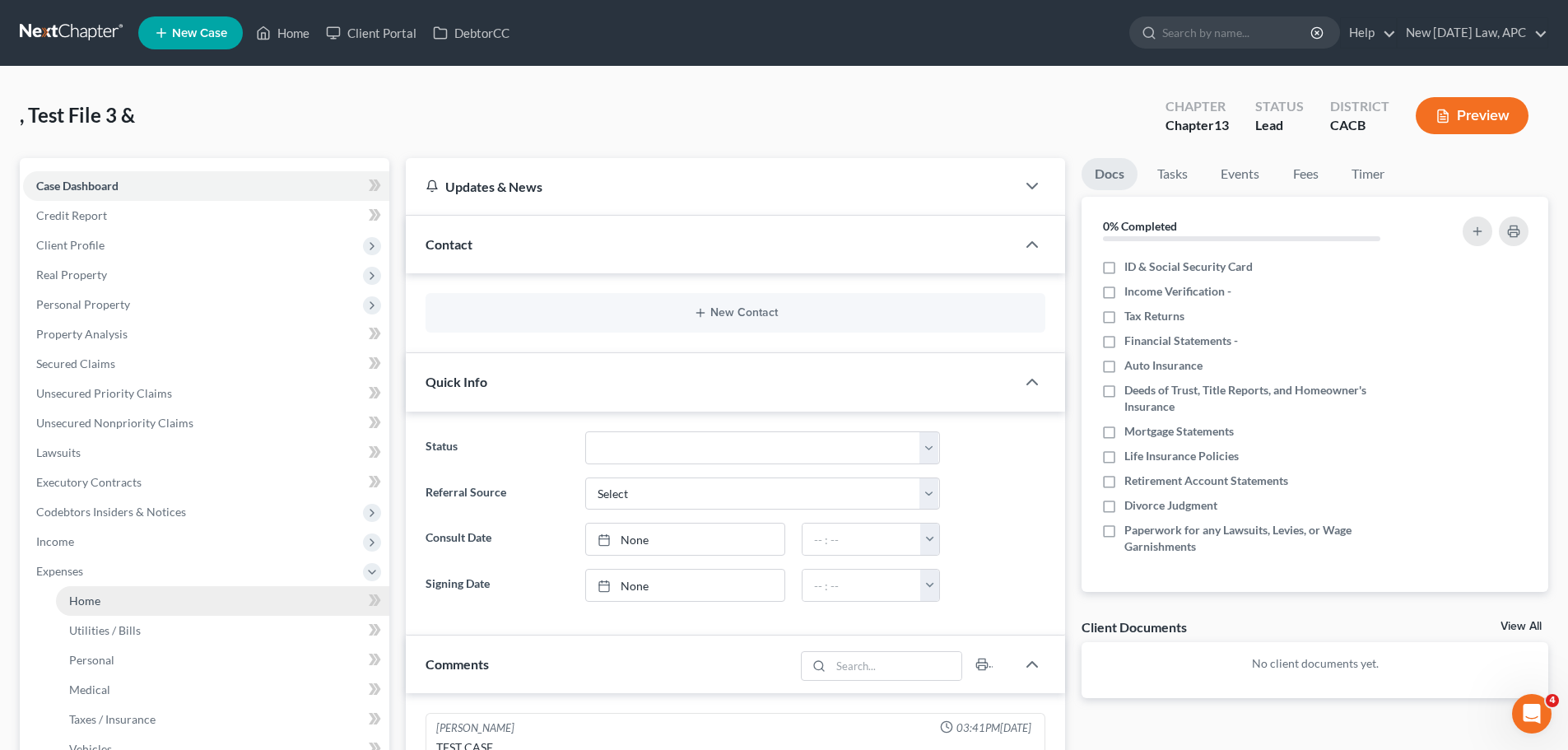
click at [100, 596] on link "Home" at bounding box center [223, 601] width 333 height 29
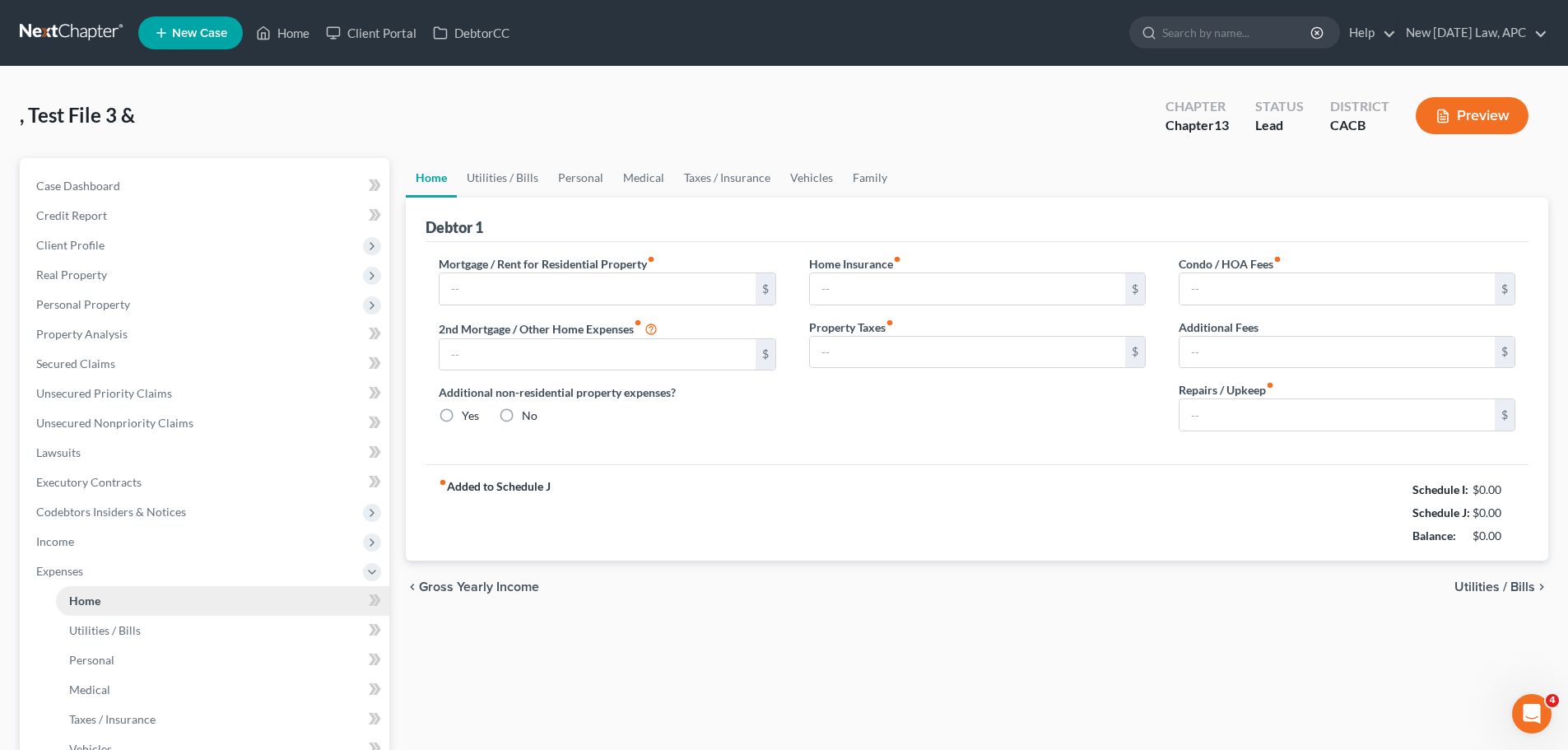
type input "4,500.00"
type input "0.00"
radio input "true"
type input "0.00"
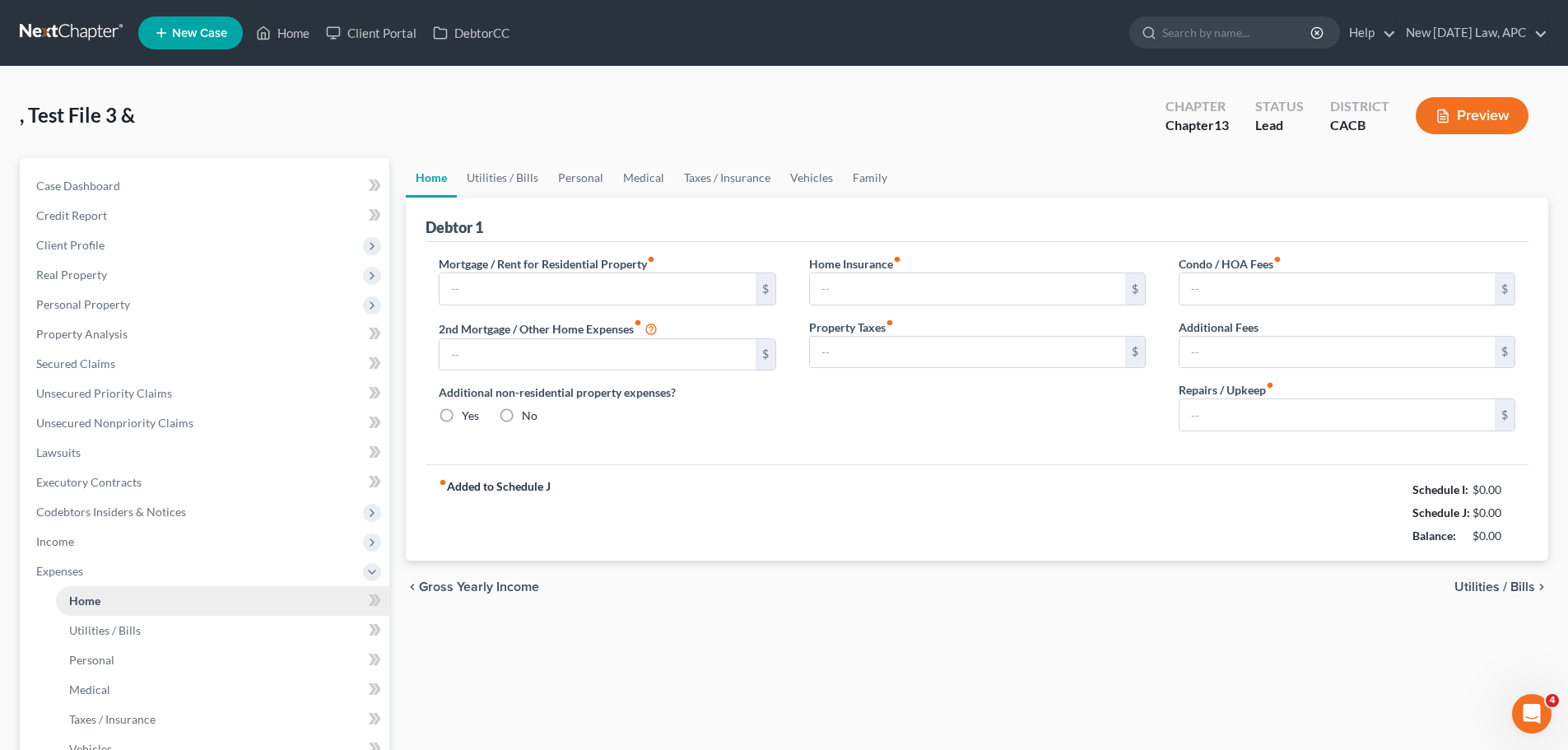
type input "0.00"
click at [488, 295] on input "4,500.00" at bounding box center [597, 289] width 315 height 31
click at [881, 474] on div "fiber_manual_record Added to Schedule J Schedule I: $10,375.00 Schedule J: $4,5…" at bounding box center [977, 513] width 1103 height 97
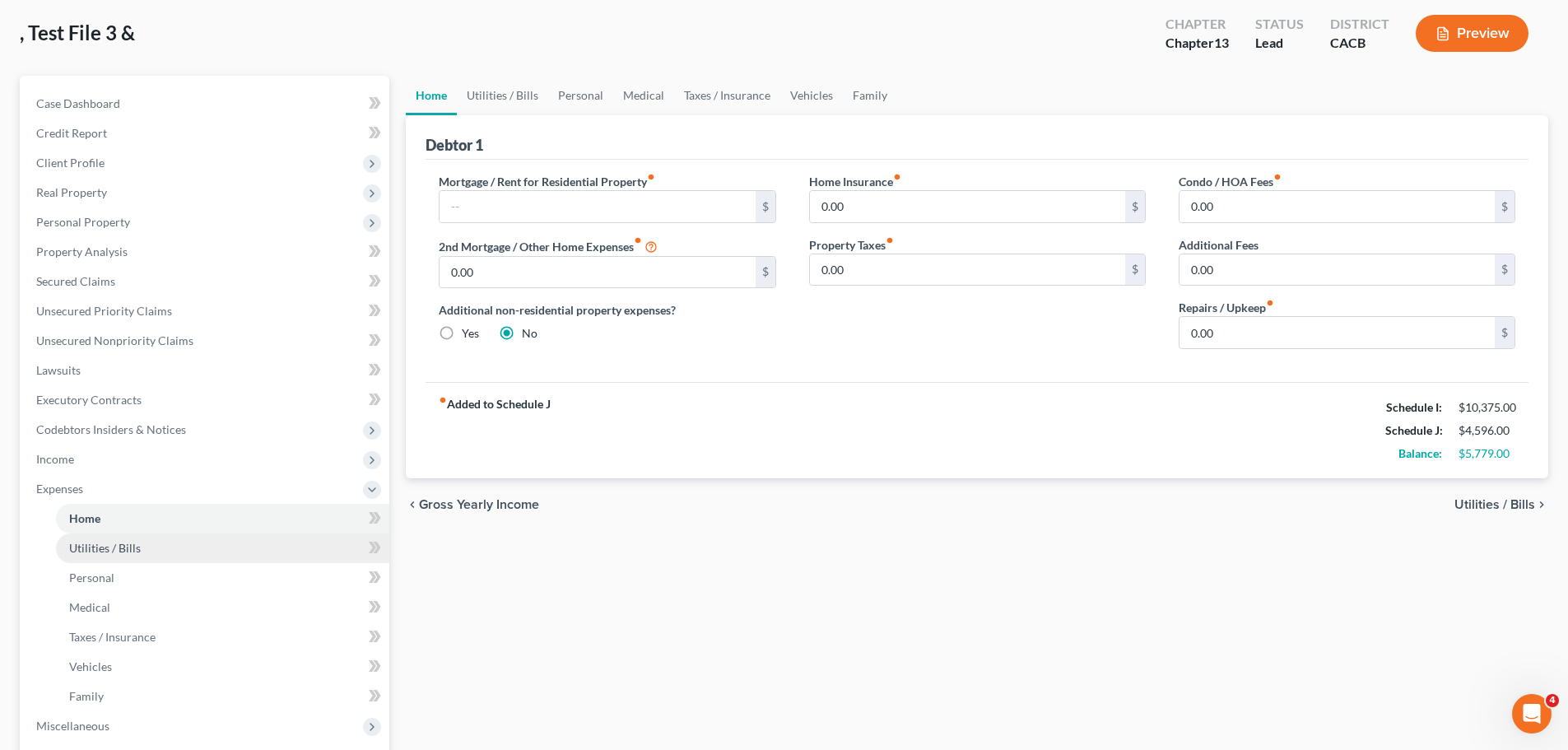
click at [135, 541] on span "Utilities / Bills" at bounding box center [105, 548] width 72 height 14
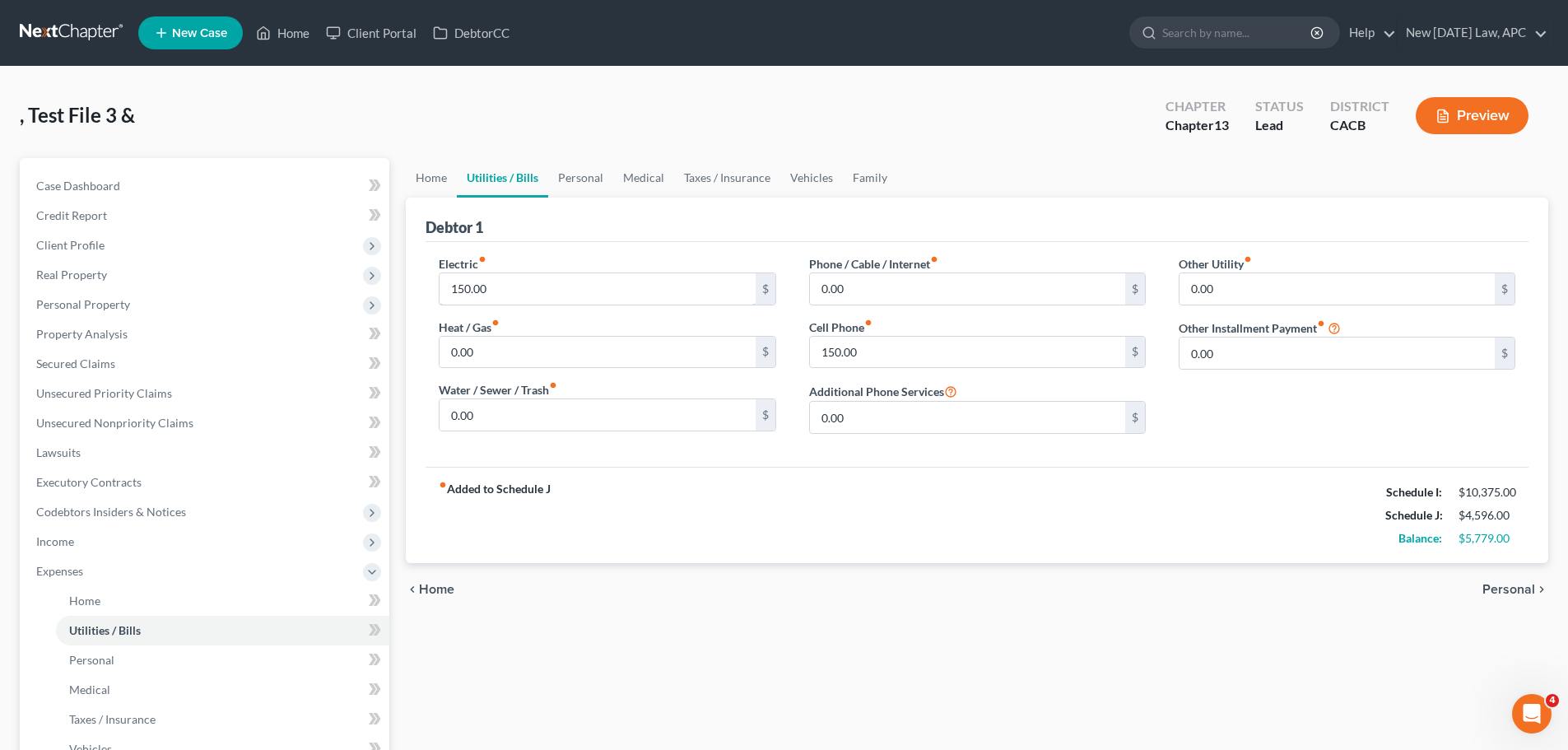
drag, startPoint x: 488, startPoint y: 297, endPoint x: 544, endPoint y: 377, distance: 97.7
click at [487, 296] on input "150.00" at bounding box center [597, 289] width 315 height 31
click at [855, 368] on div "150.00 $" at bounding box center [978, 352] width 337 height 33
click at [847, 351] on input "150.00" at bounding box center [967, 352] width 315 height 31
click at [733, 517] on div "fiber_manual_record Added to Schedule J Schedule I: $10,375.00 Schedule J: $4,2…" at bounding box center [977, 514] width 1103 height 97
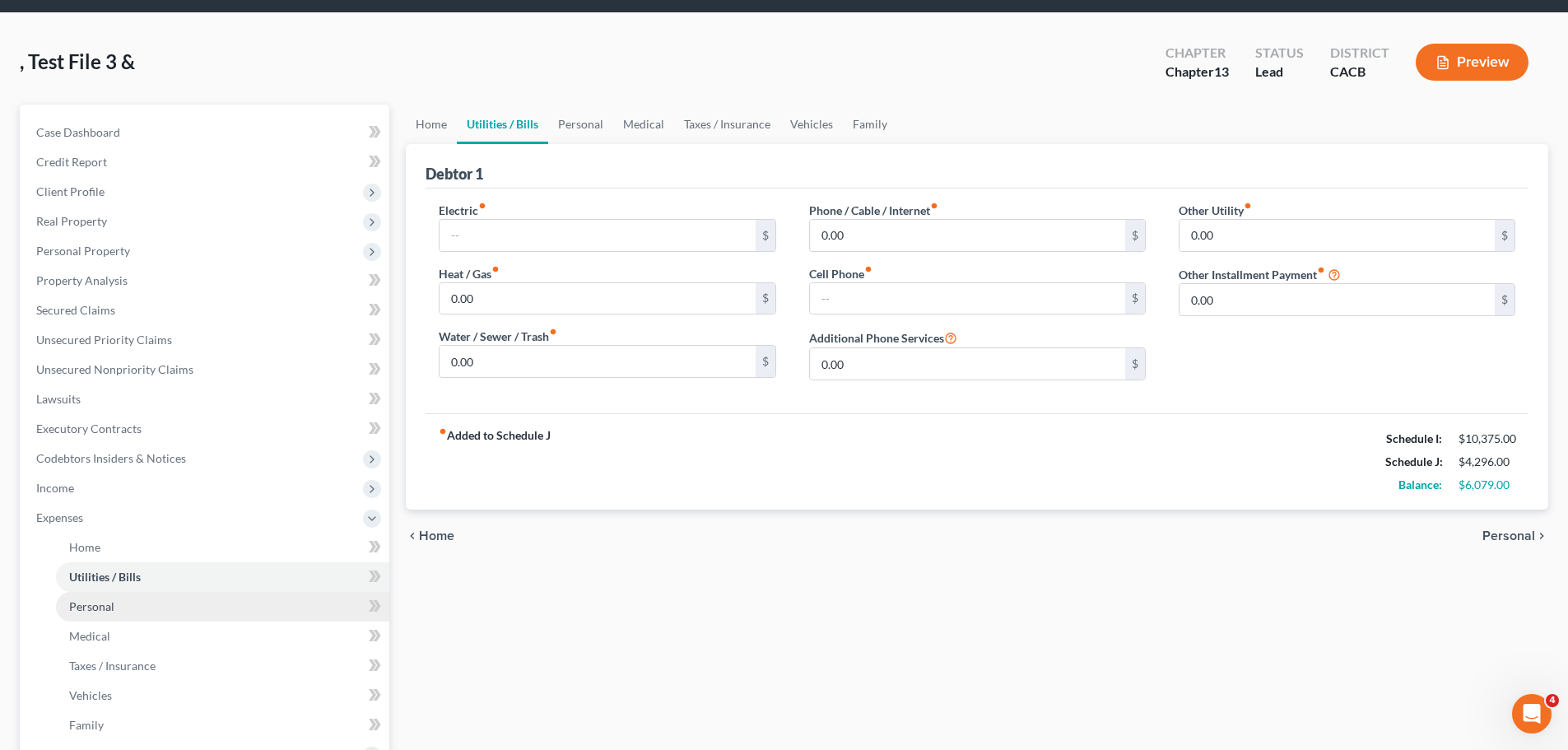
scroll to position [82, 0]
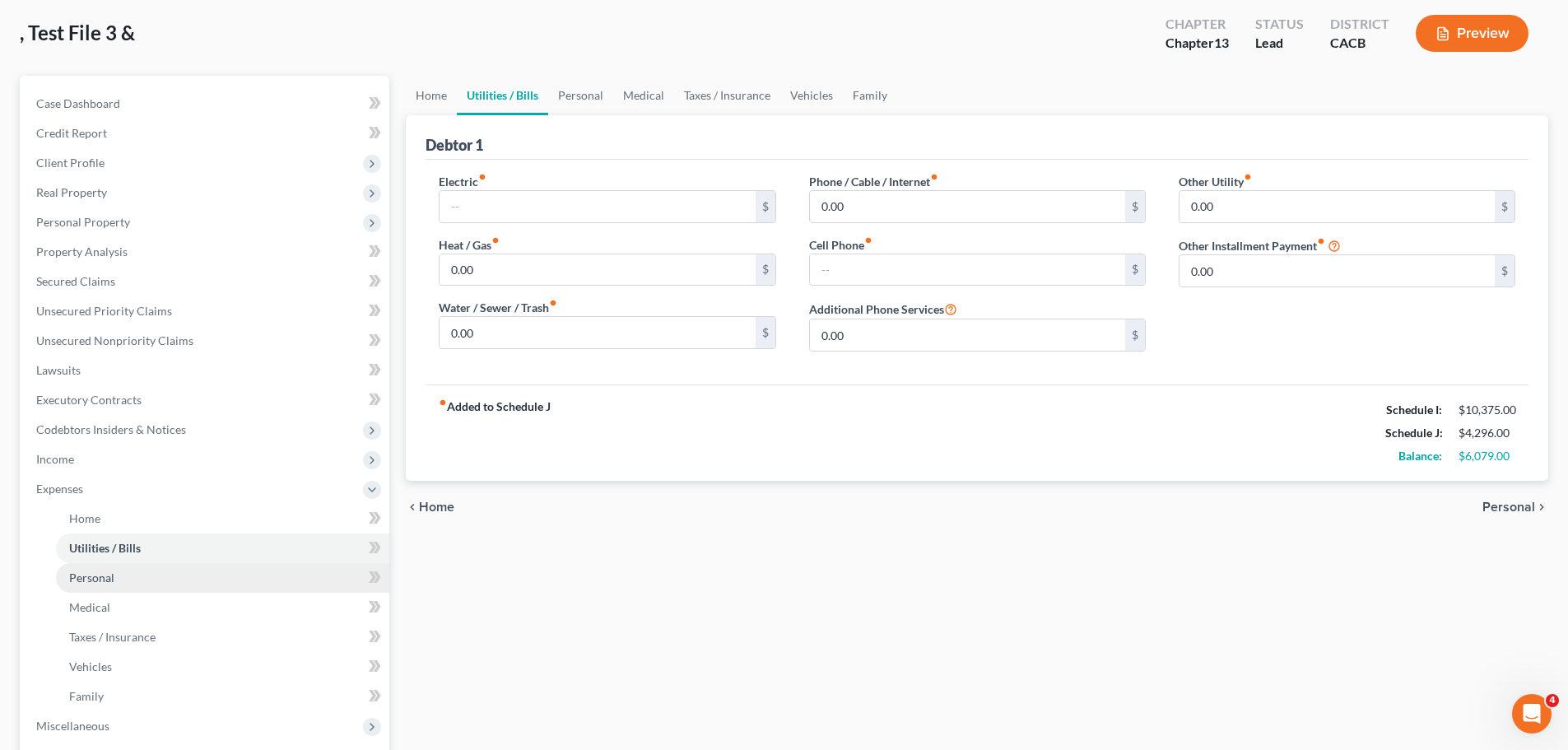
click at [136, 571] on link "Personal" at bounding box center [223, 578] width 333 height 29
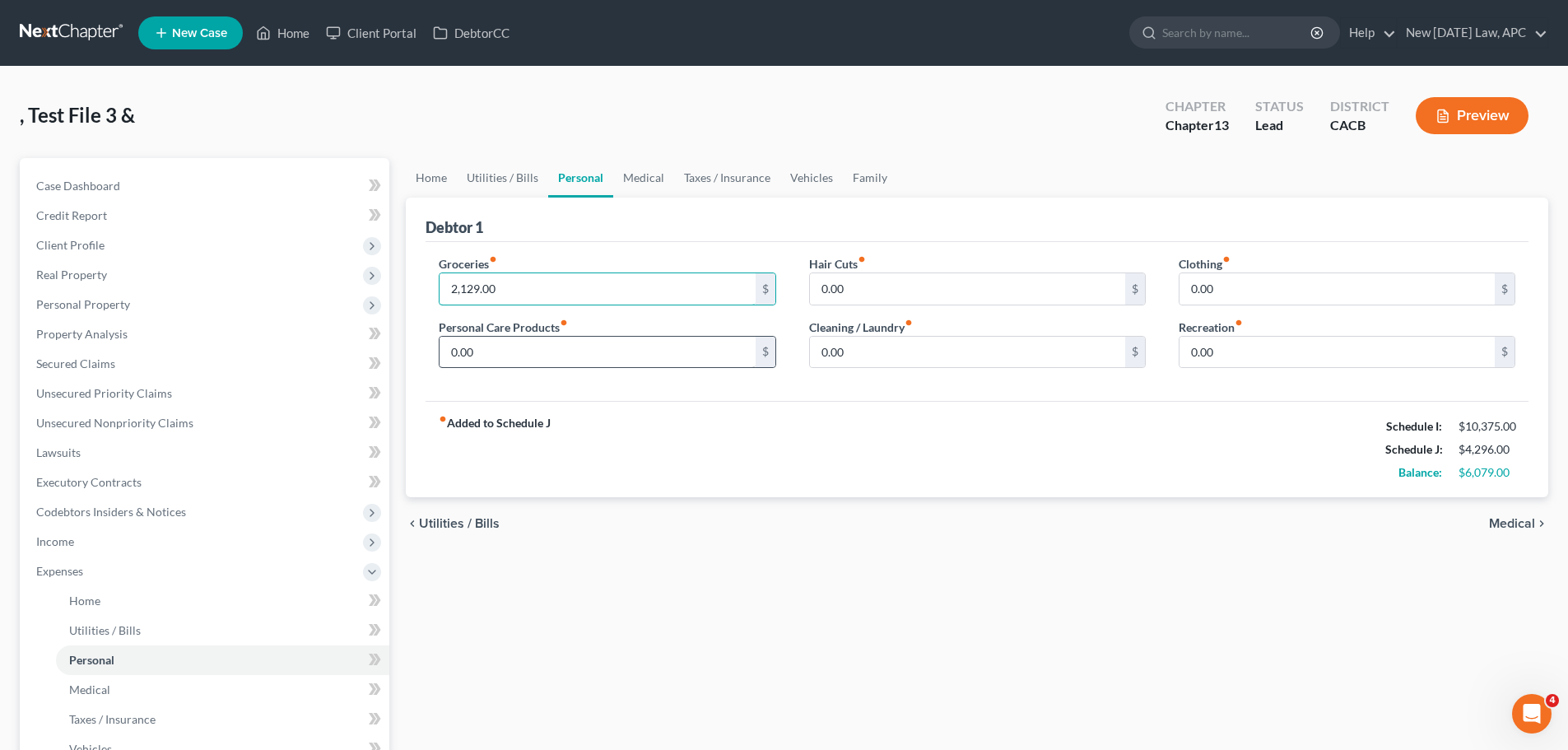
drag, startPoint x: 469, startPoint y: 274, endPoint x: 599, endPoint y: 346, distance: 148.6
click at [469, 274] on input "2,129.00" at bounding box center [597, 289] width 315 height 31
click at [737, 442] on div "fiber_manual_record Added to Schedule J Schedule I: $10,375.00 Schedule J: $2,1…" at bounding box center [977, 449] width 1103 height 97
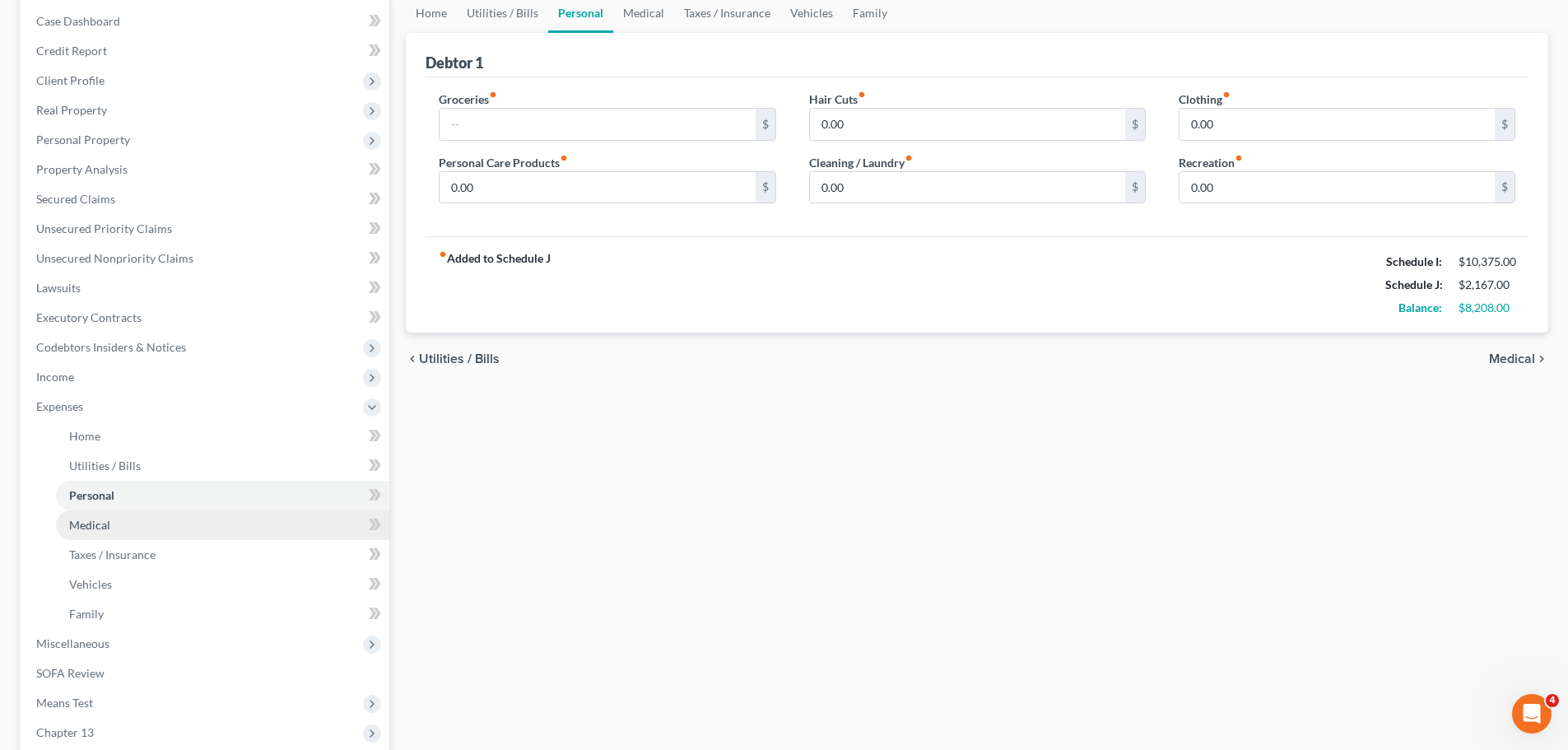
click at [93, 526] on span "Medical" at bounding box center [89, 525] width 41 height 14
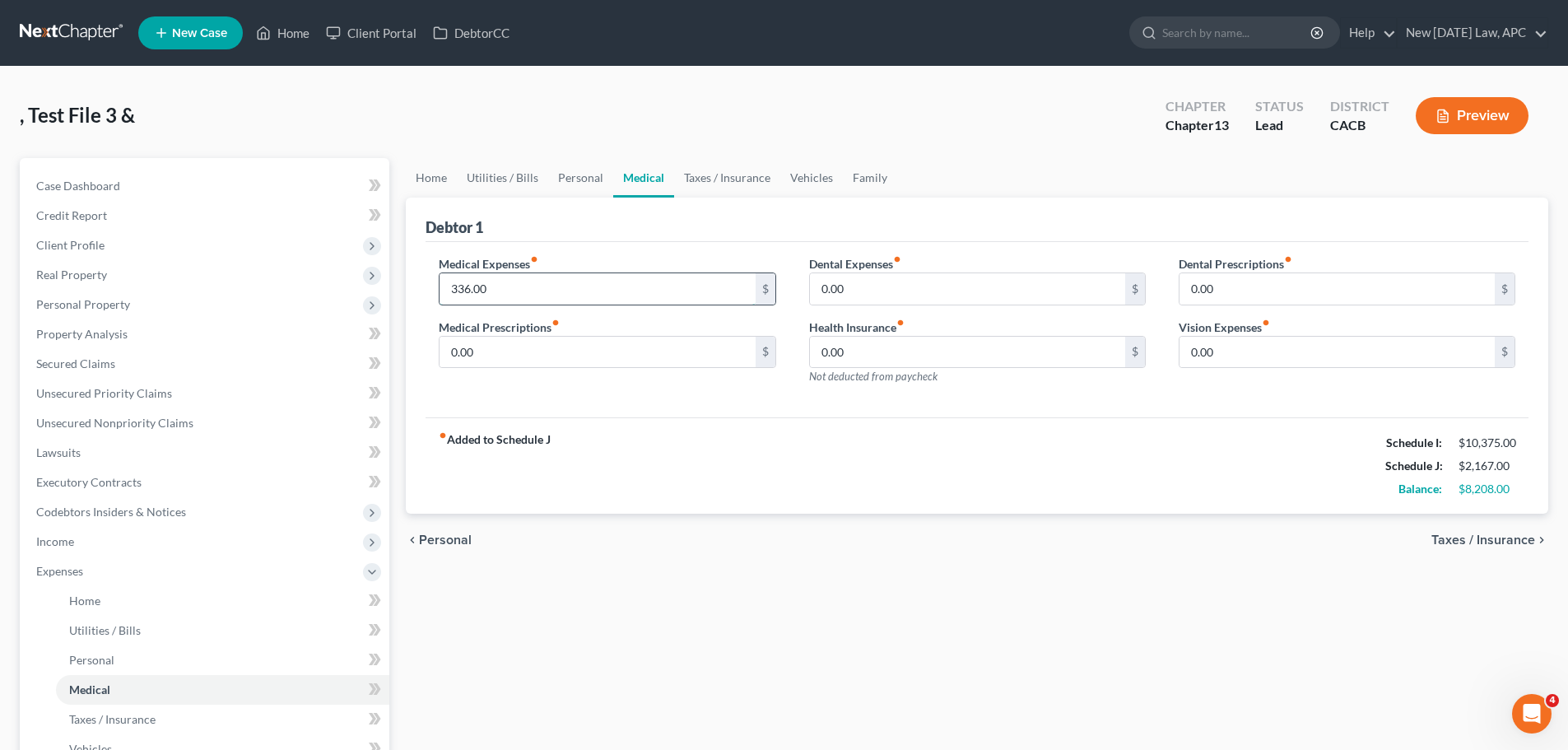
click at [485, 286] on input "336.00" at bounding box center [597, 289] width 315 height 31
click at [815, 439] on div "fiber_manual_record Added to Schedule J Schedule I: $10,375.00 Schedule J: $1,8…" at bounding box center [977, 466] width 1103 height 97
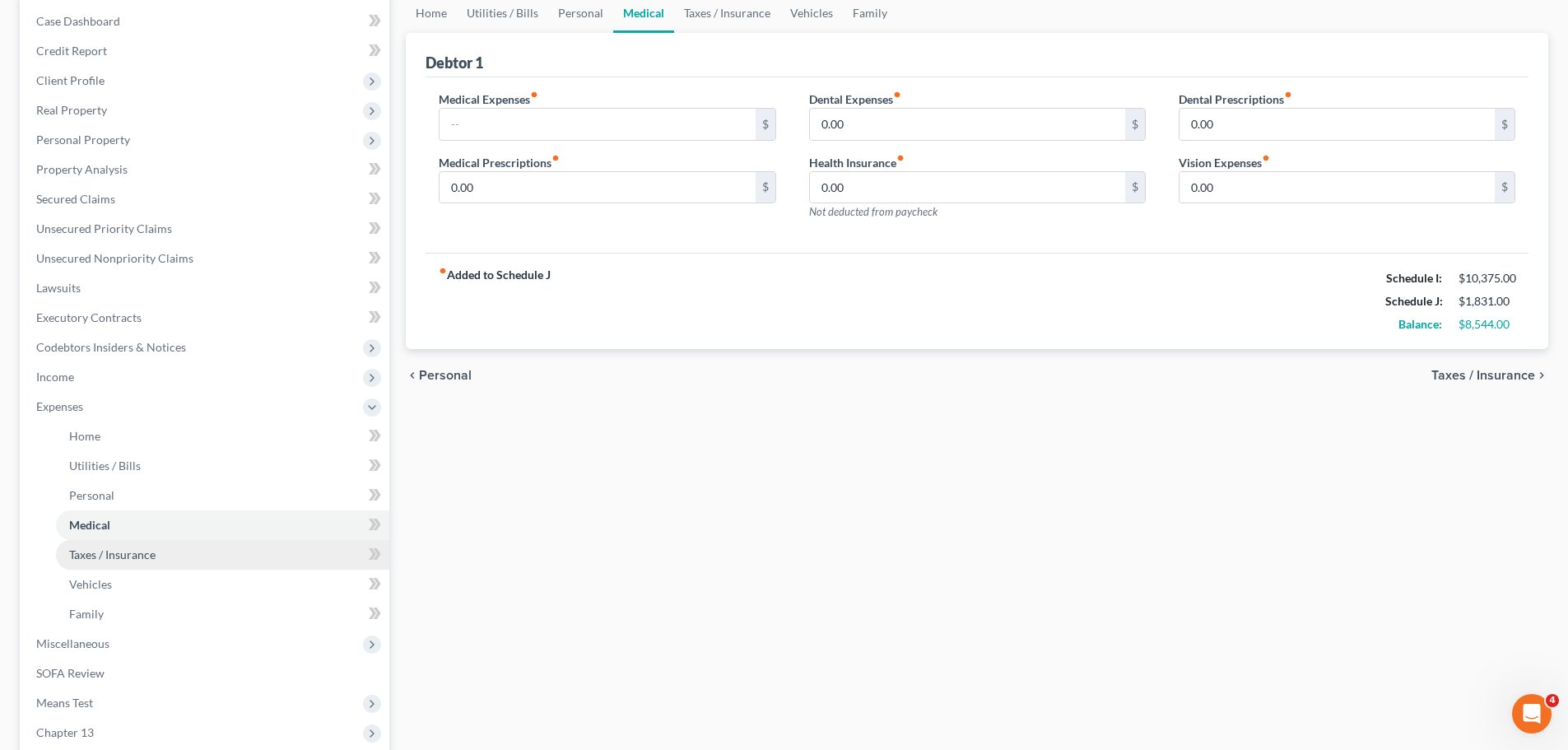
click at [89, 555] on span "Taxes / Insurance" at bounding box center [112, 554] width 86 height 14
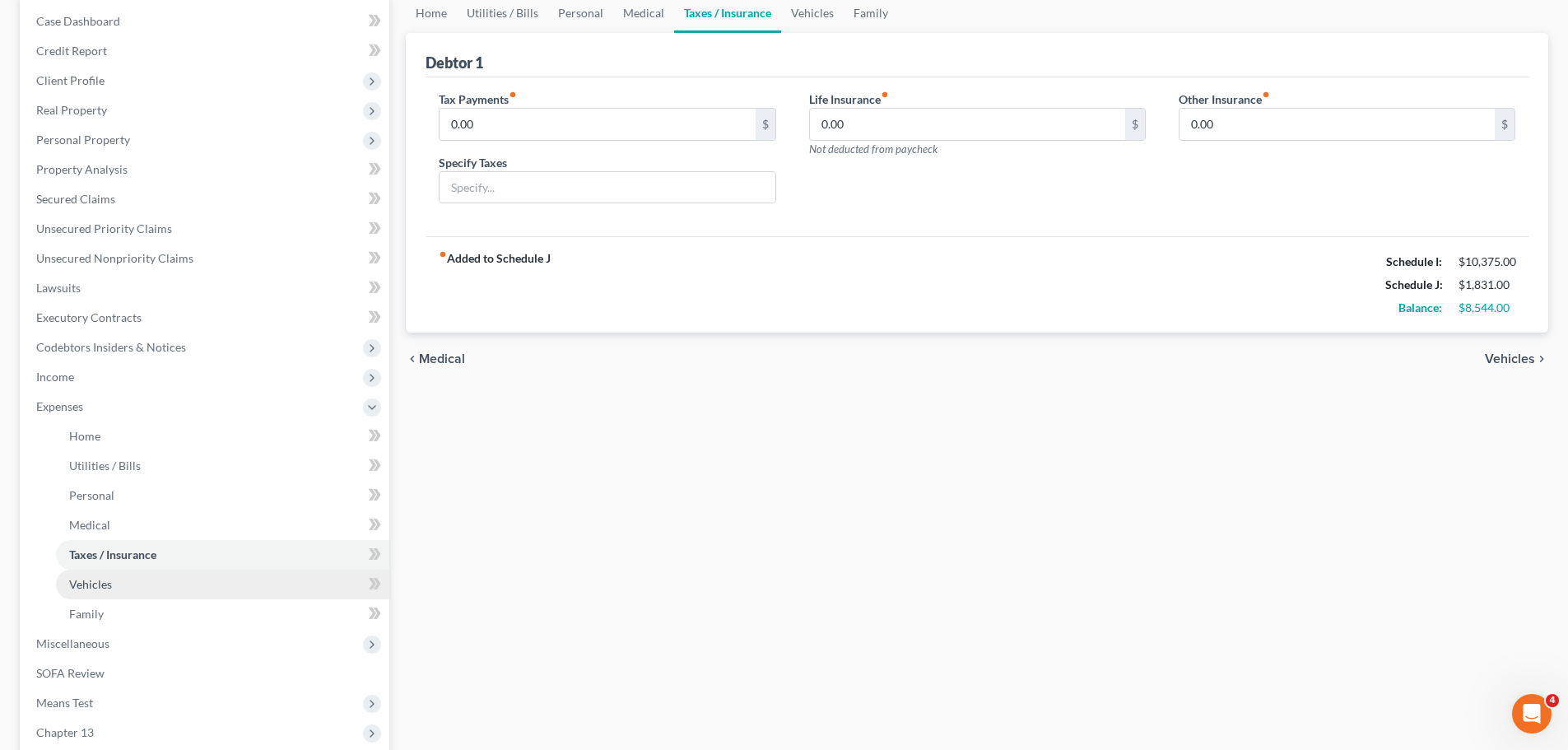
click at [122, 587] on link "Vehicles" at bounding box center [223, 584] width 333 height 29
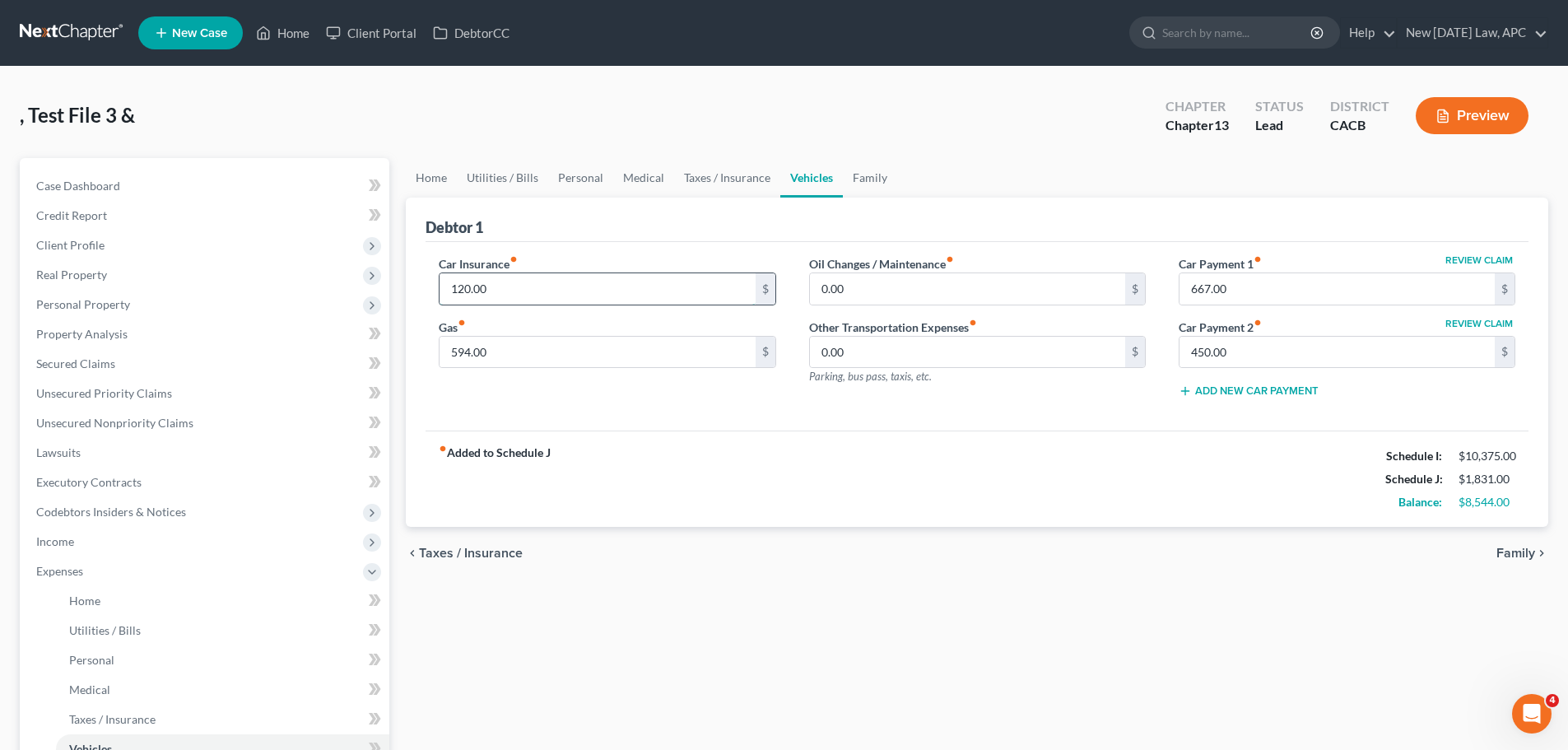
click at [489, 302] on input "120.00" at bounding box center [597, 289] width 315 height 31
click at [501, 343] on input "594.00" at bounding box center [597, 352] width 315 height 31
click at [1200, 292] on input "667.00" at bounding box center [1336, 289] width 315 height 31
click at [1217, 359] on input "450.00" at bounding box center [1336, 352] width 315 height 31
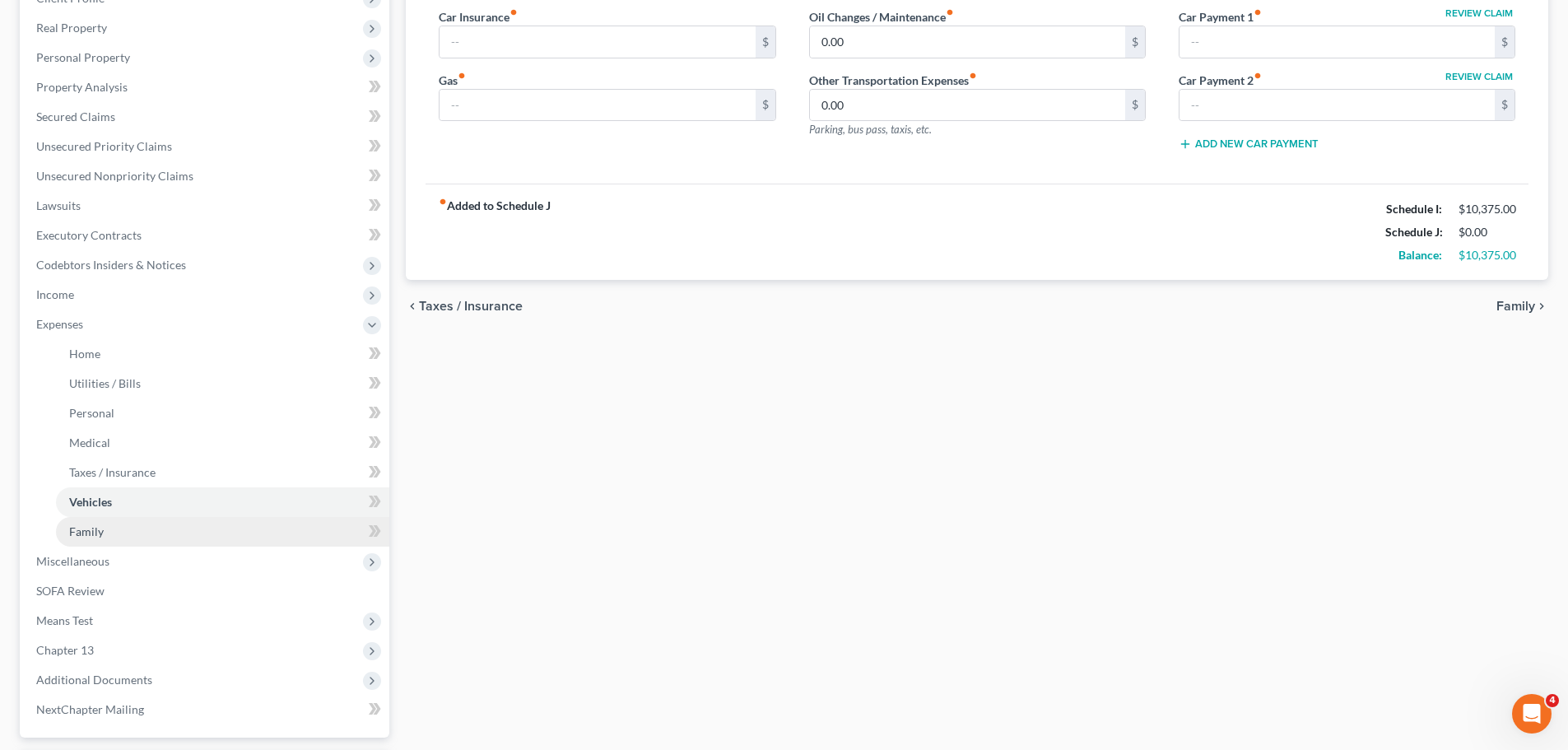
click at [92, 534] on span "Family" at bounding box center [86, 531] width 35 height 14
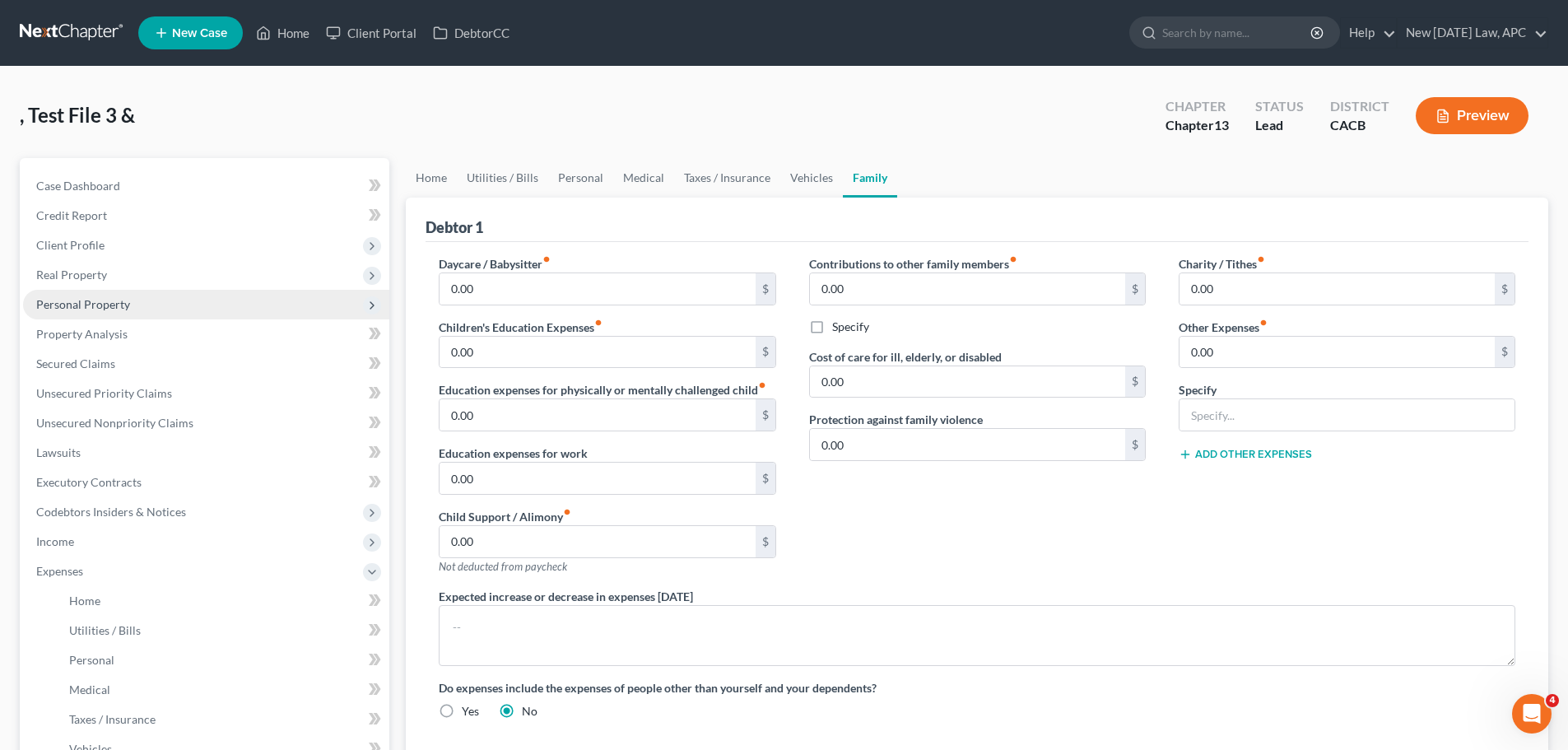
click at [109, 307] on span "Personal Property" at bounding box center [83, 304] width 94 height 14
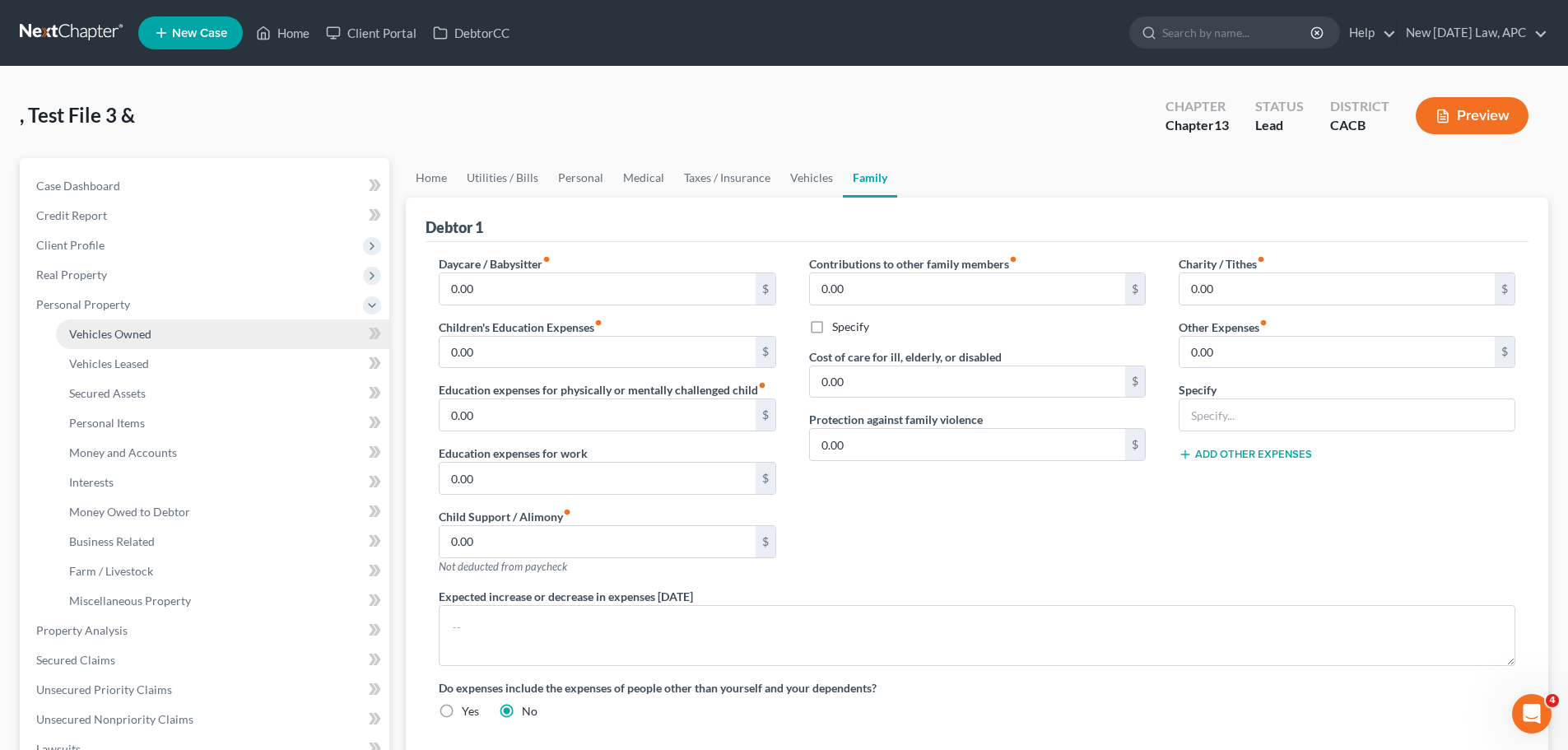
click at [113, 329] on span "Vehicles Owned" at bounding box center [109, 333] width 82 height 14
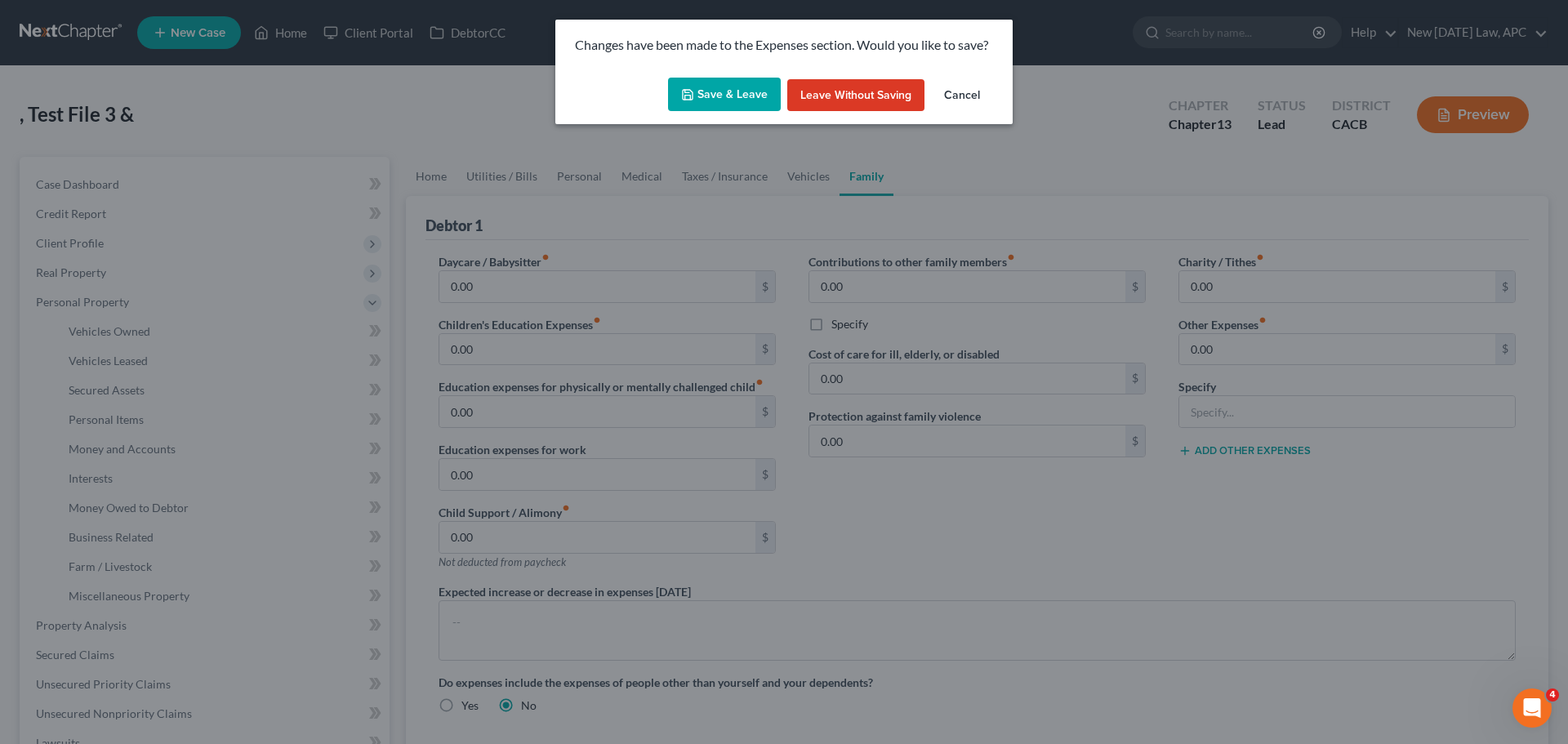
click at [736, 96] on button "Save & Leave" at bounding box center [724, 95] width 112 height 35
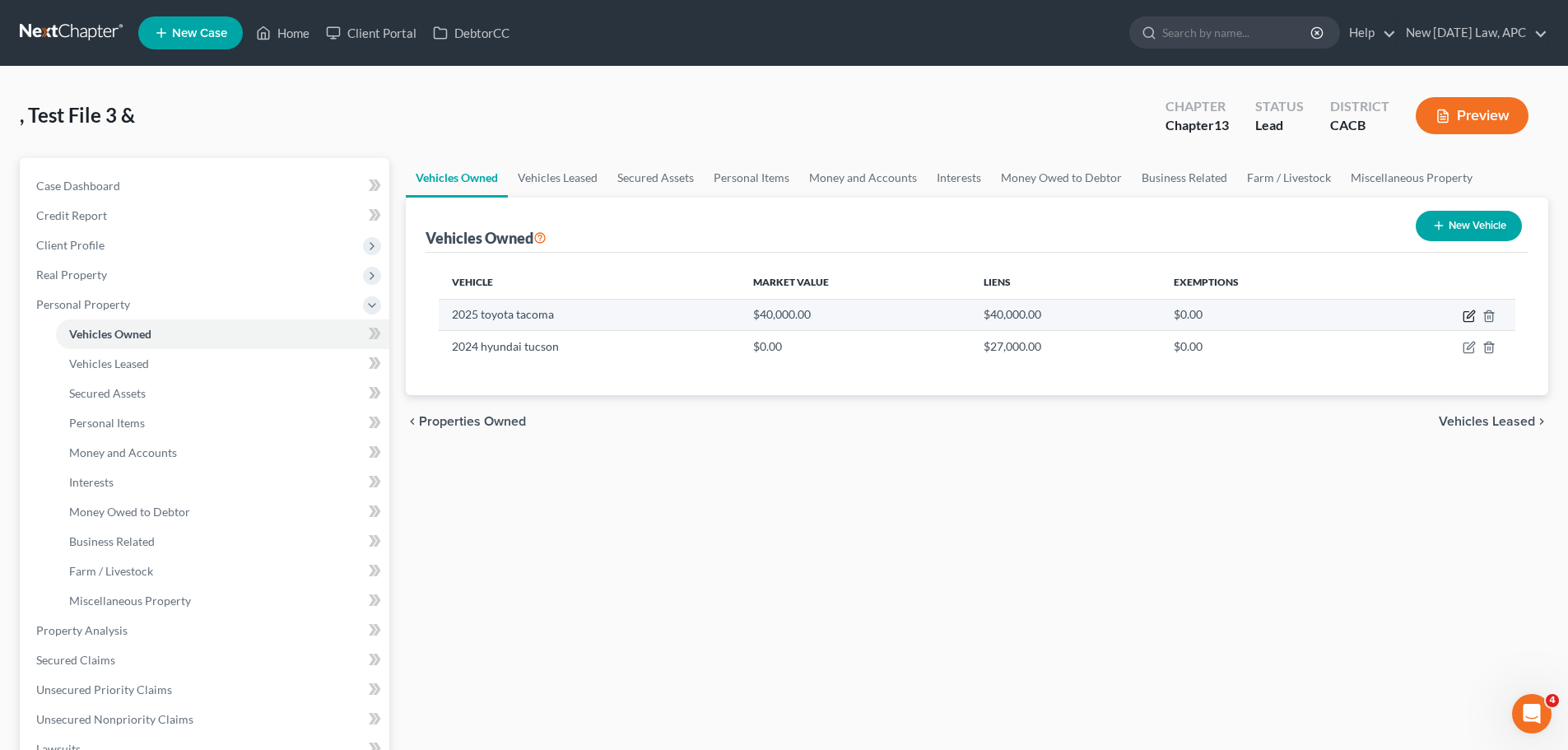
click at [1463, 319] on icon "button" at bounding box center [1468, 317] width 10 height 10
select select "0"
select select "1"
select select "2"
select select "4"
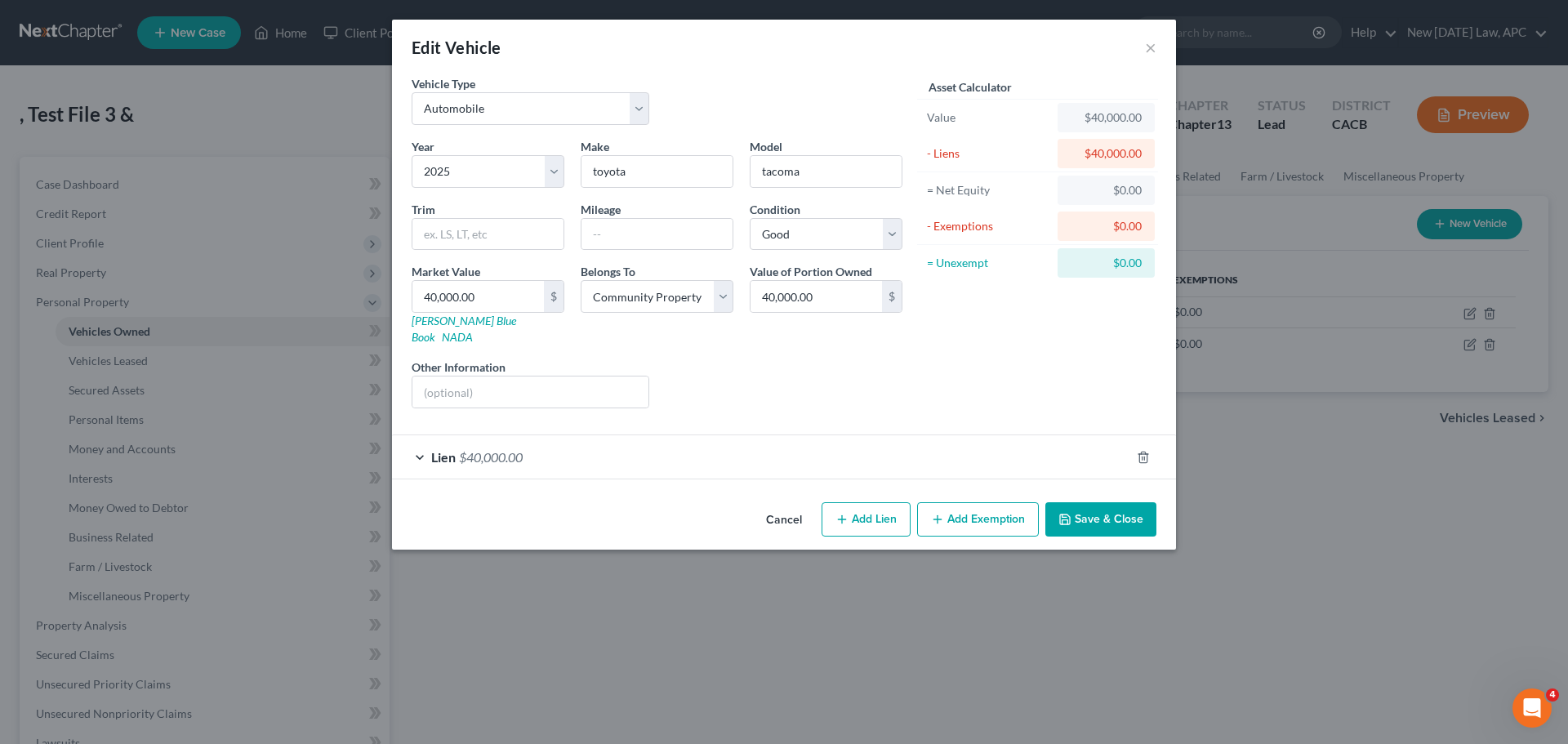
click at [802, 504] on button "Cancel" at bounding box center [784, 520] width 62 height 33
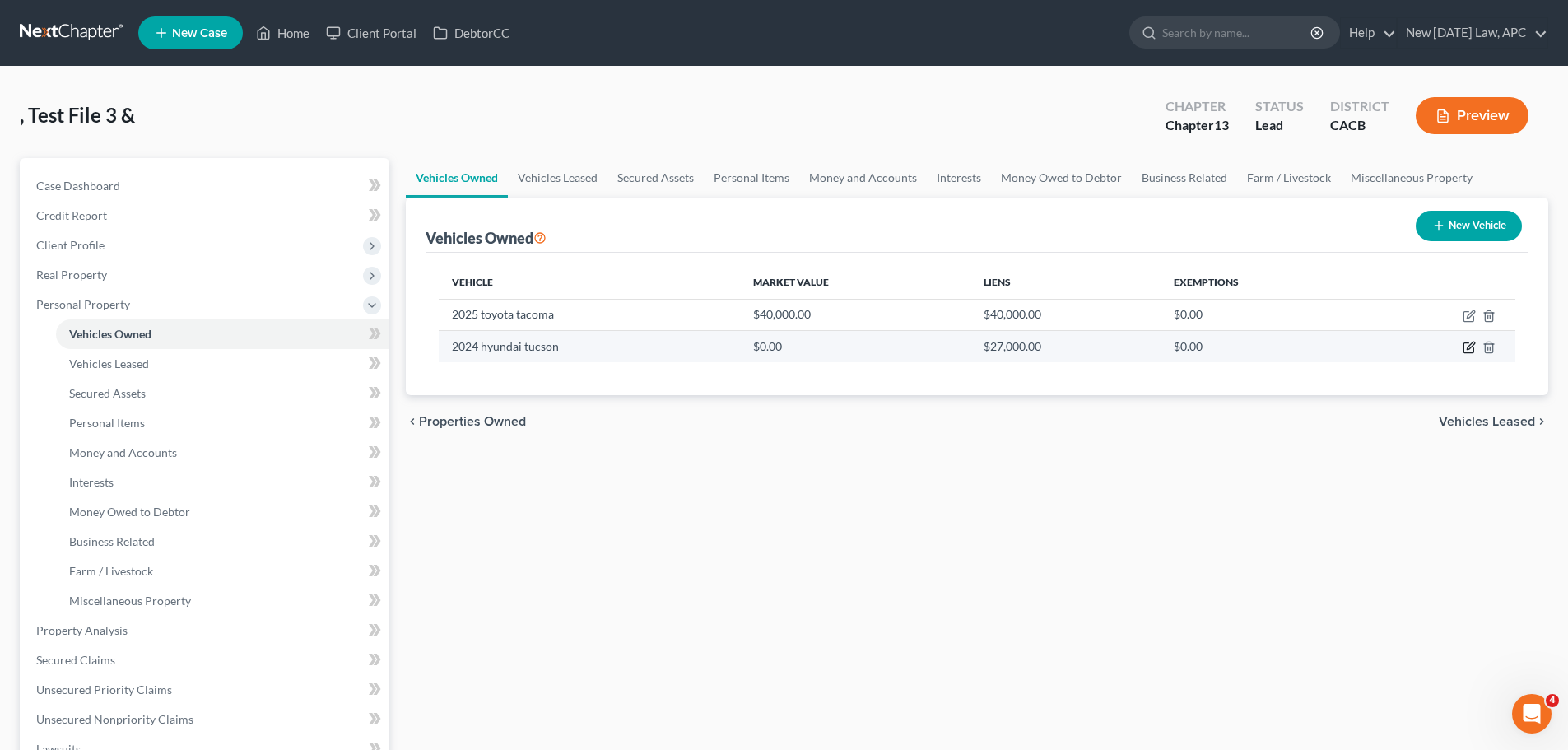
click at [1465, 347] on icon "button" at bounding box center [1469, 347] width 13 height 13
select select "0"
select select "2"
select select "4"
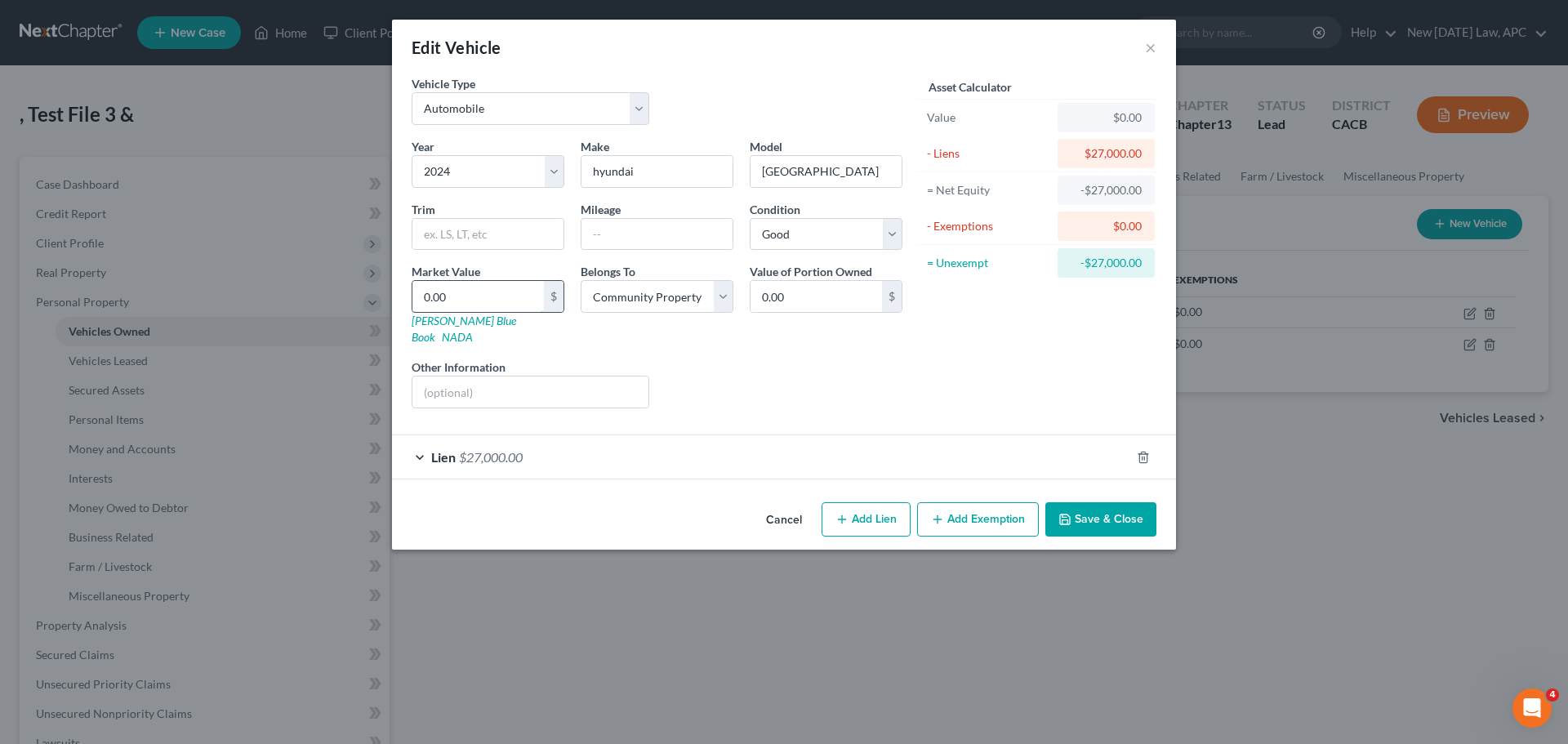
type input "3"
type input "3.00"
type input "30"
type input "30.00"
type input "306"
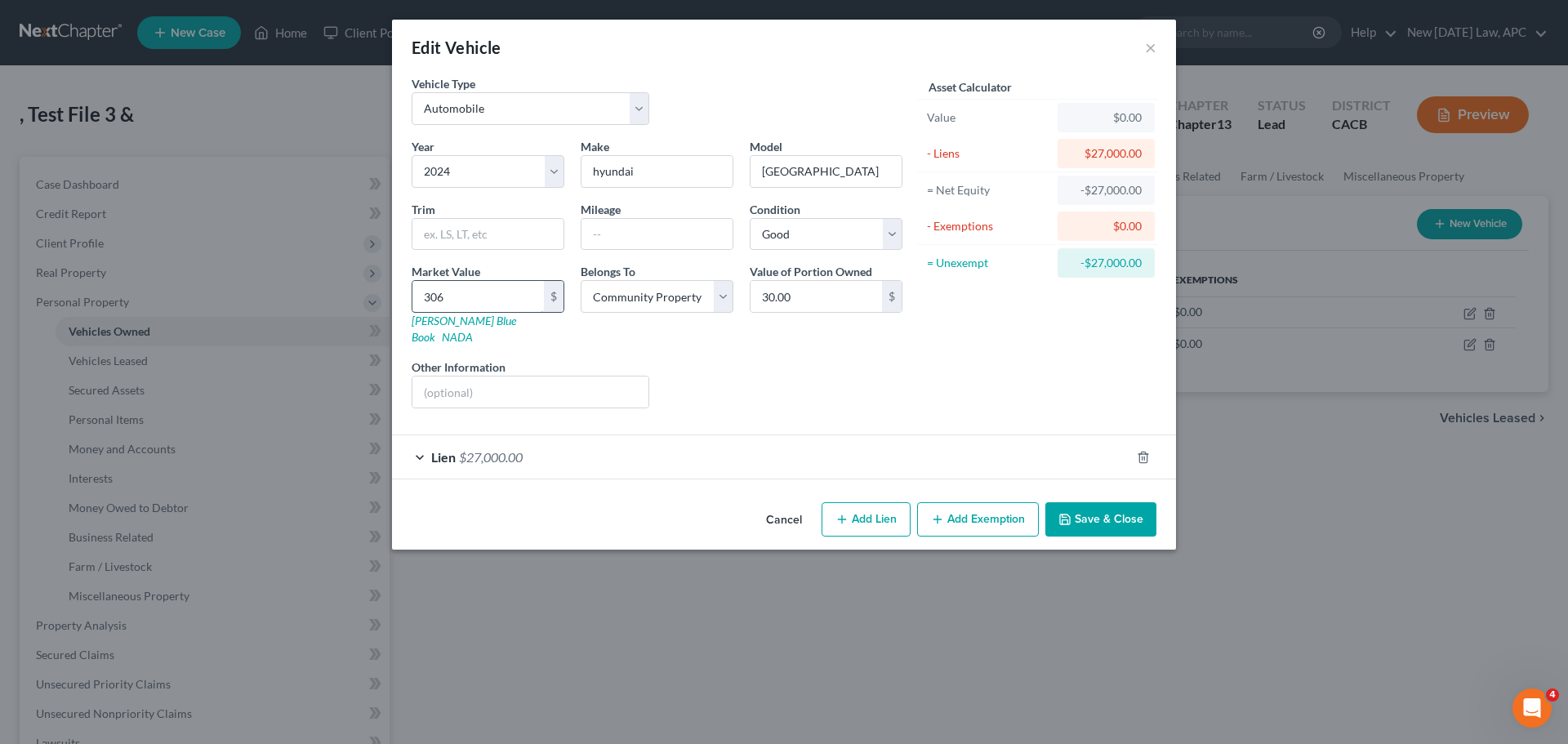
type input "306.00"
type input "3062"
type input "3,062.00"
type input "3,0625"
type input "30,625.00"
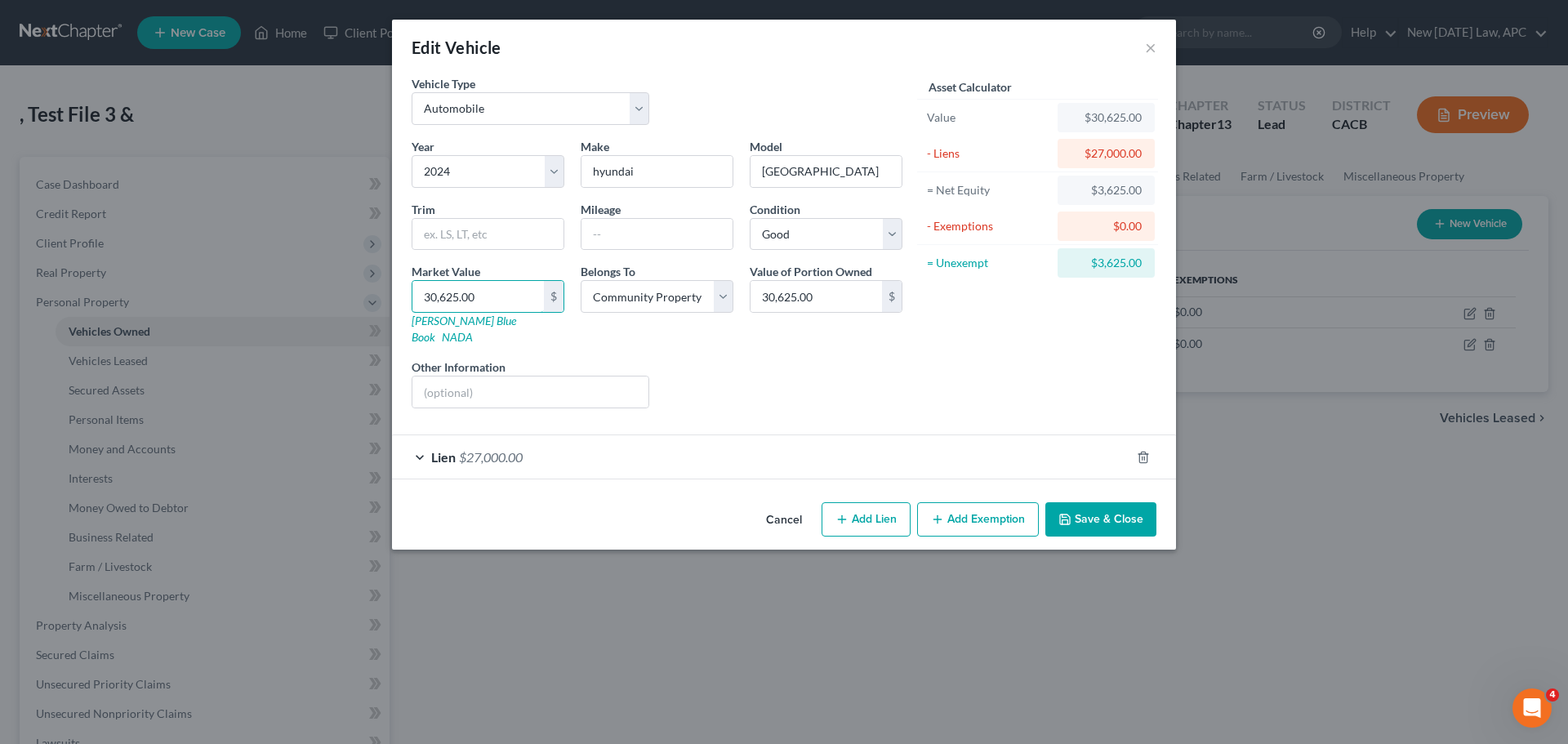
type input "30,625.00"
click at [685, 373] on div "Liens Select" at bounding box center [784, 383] width 254 height 50
click at [1096, 502] on button "Save & Close" at bounding box center [1101, 519] width 111 height 35
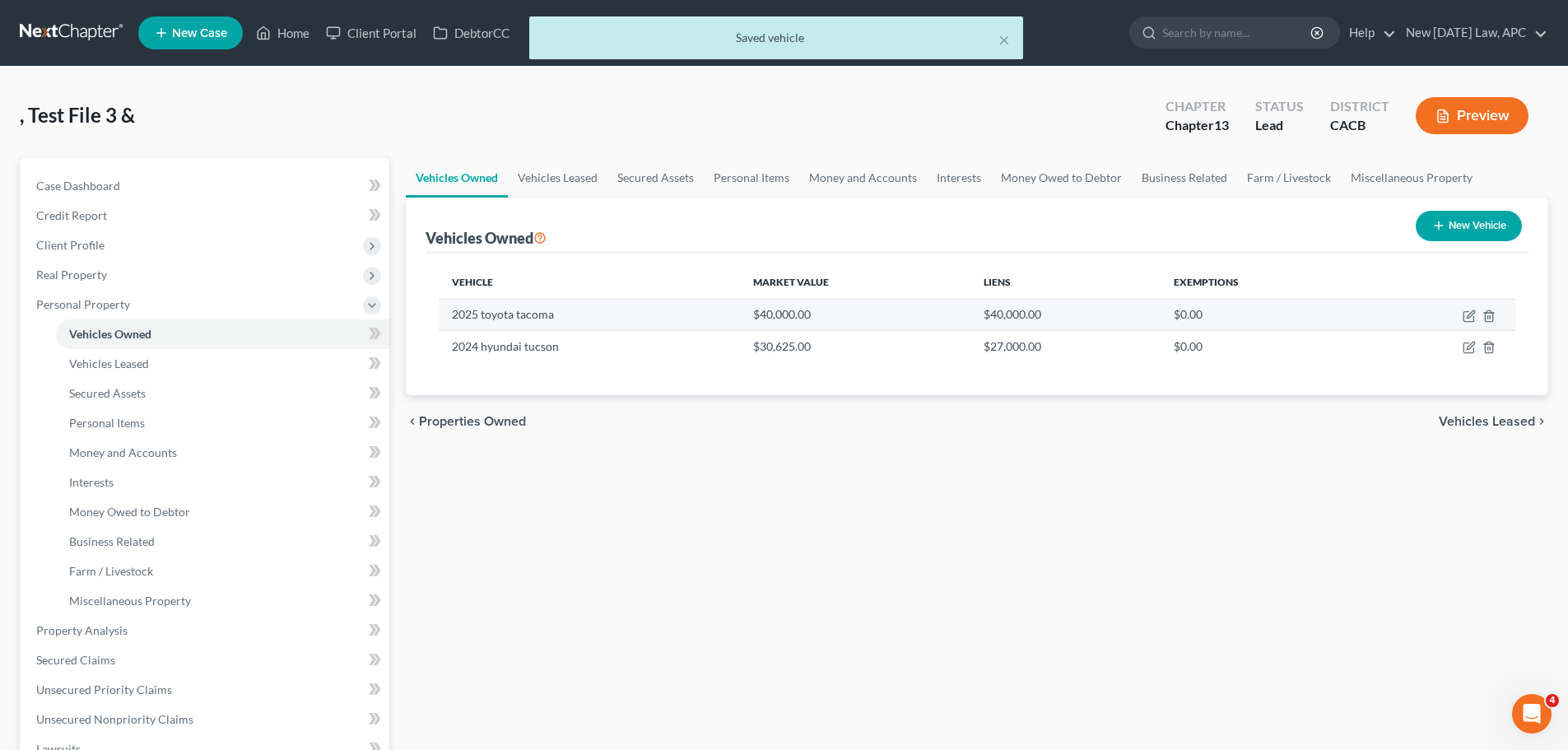
click at [1469, 323] on td at bounding box center [1440, 315] width 149 height 31
click at [1465, 317] on icon "button" at bounding box center [1469, 316] width 13 height 13
select select "0"
select select "1"
select select "2"
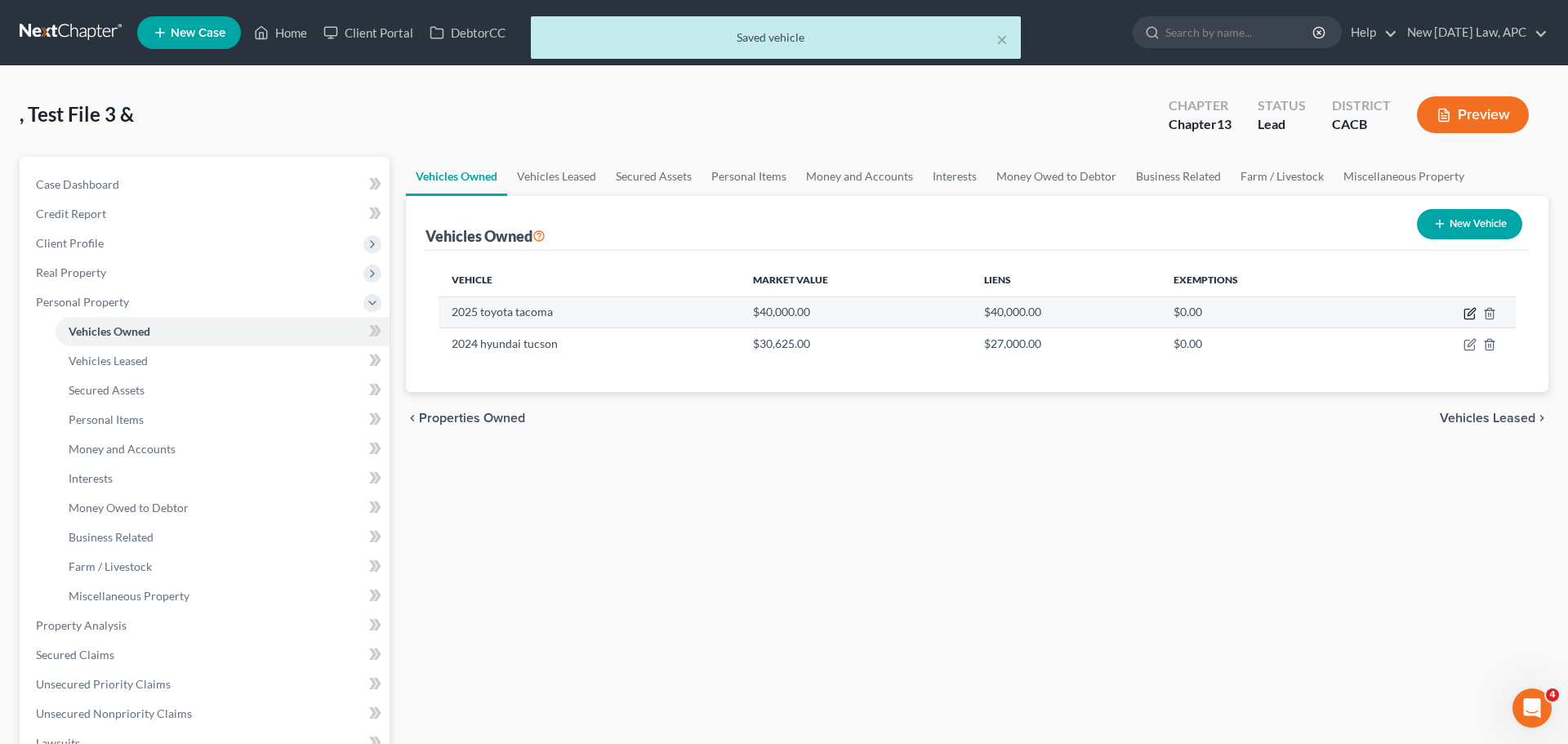
select select "4"
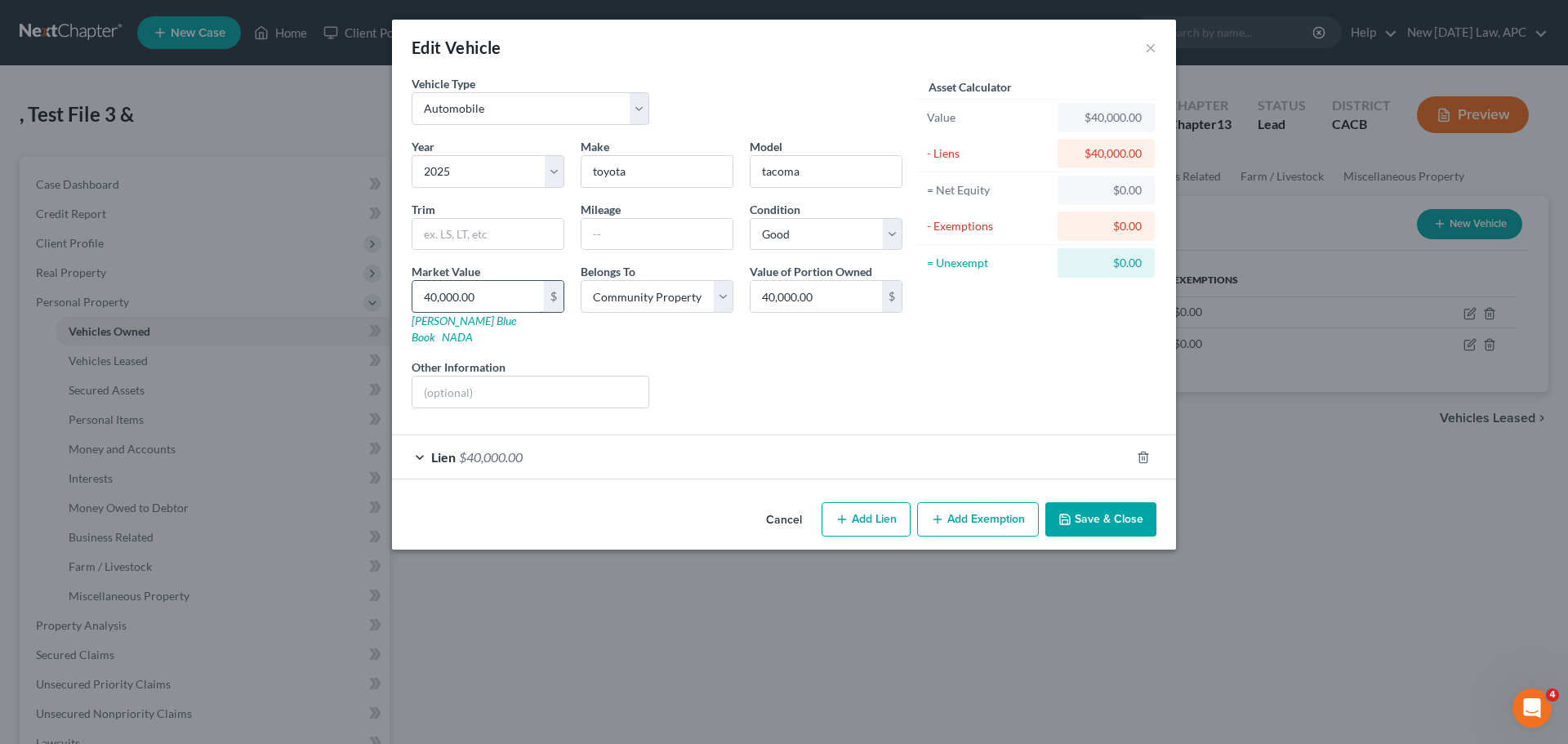
type input "5"
type input "5.00"
type input "55"
type input "55.00"
type input "550"
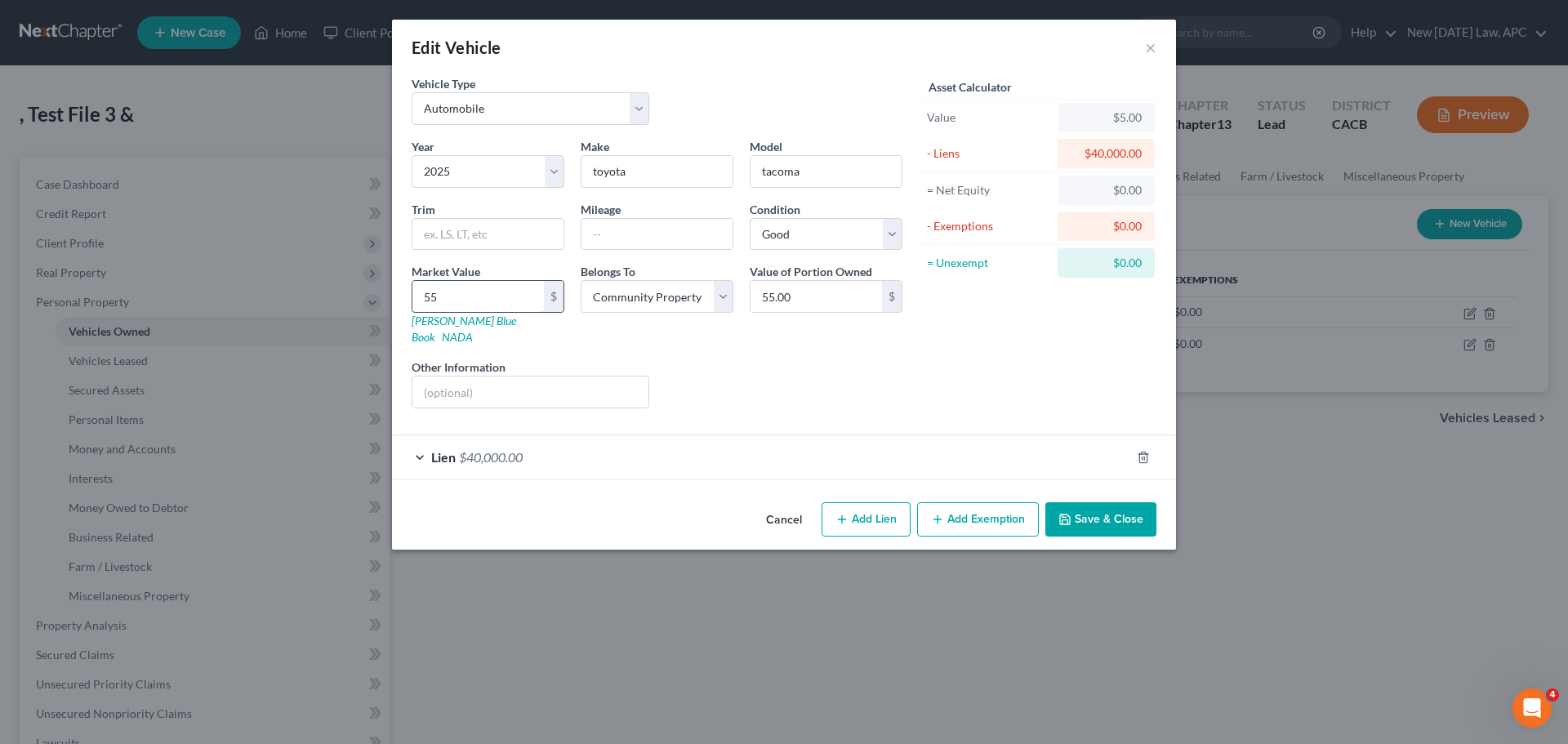
type input "550.00"
type input "5500"
type input "5,500.00"
type input "5,5000"
type input "55,000.00"
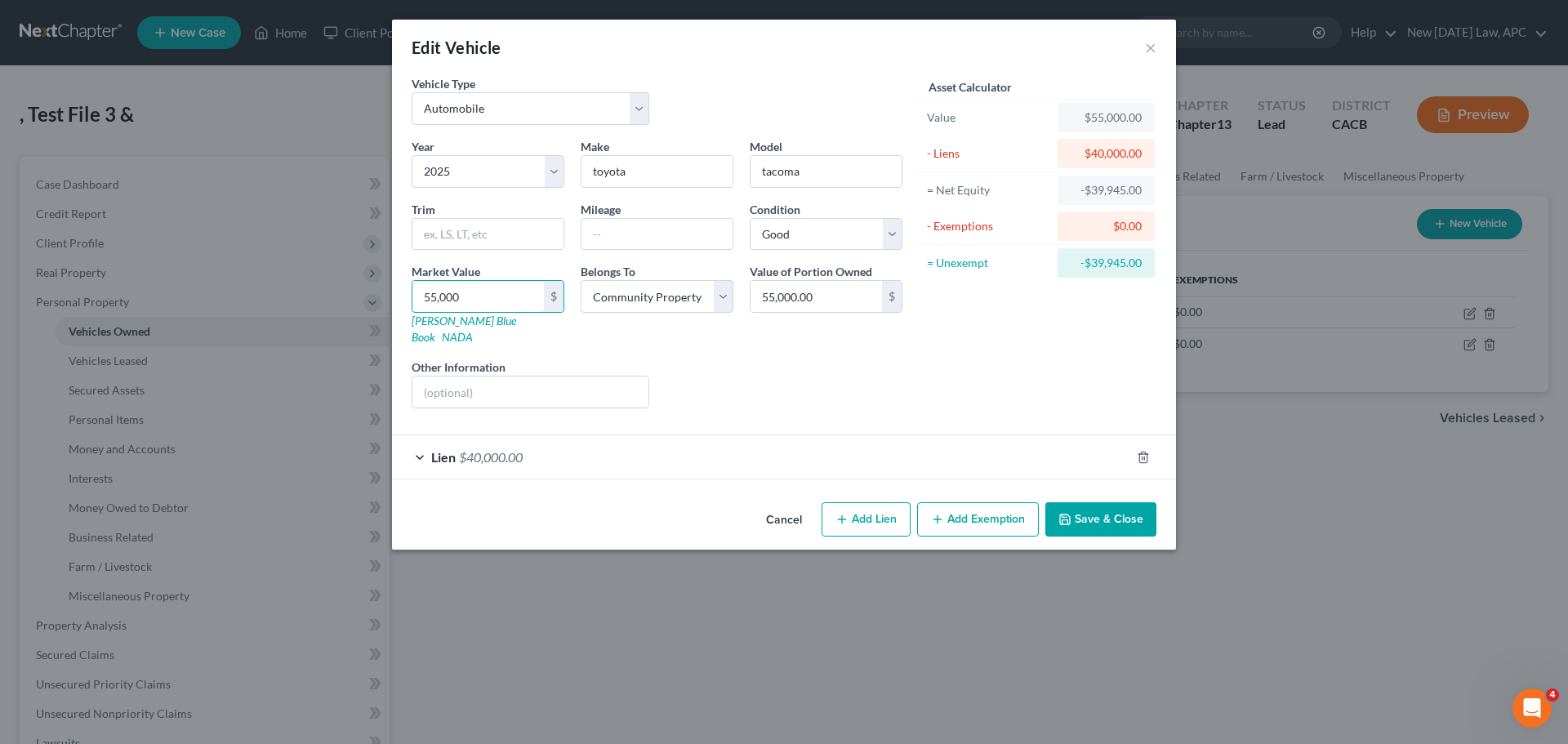
type input "55,000"
click at [788, 392] on div "Liens Select" at bounding box center [784, 383] width 254 height 50
click at [1134, 502] on button "Save & Close" at bounding box center [1101, 519] width 111 height 35
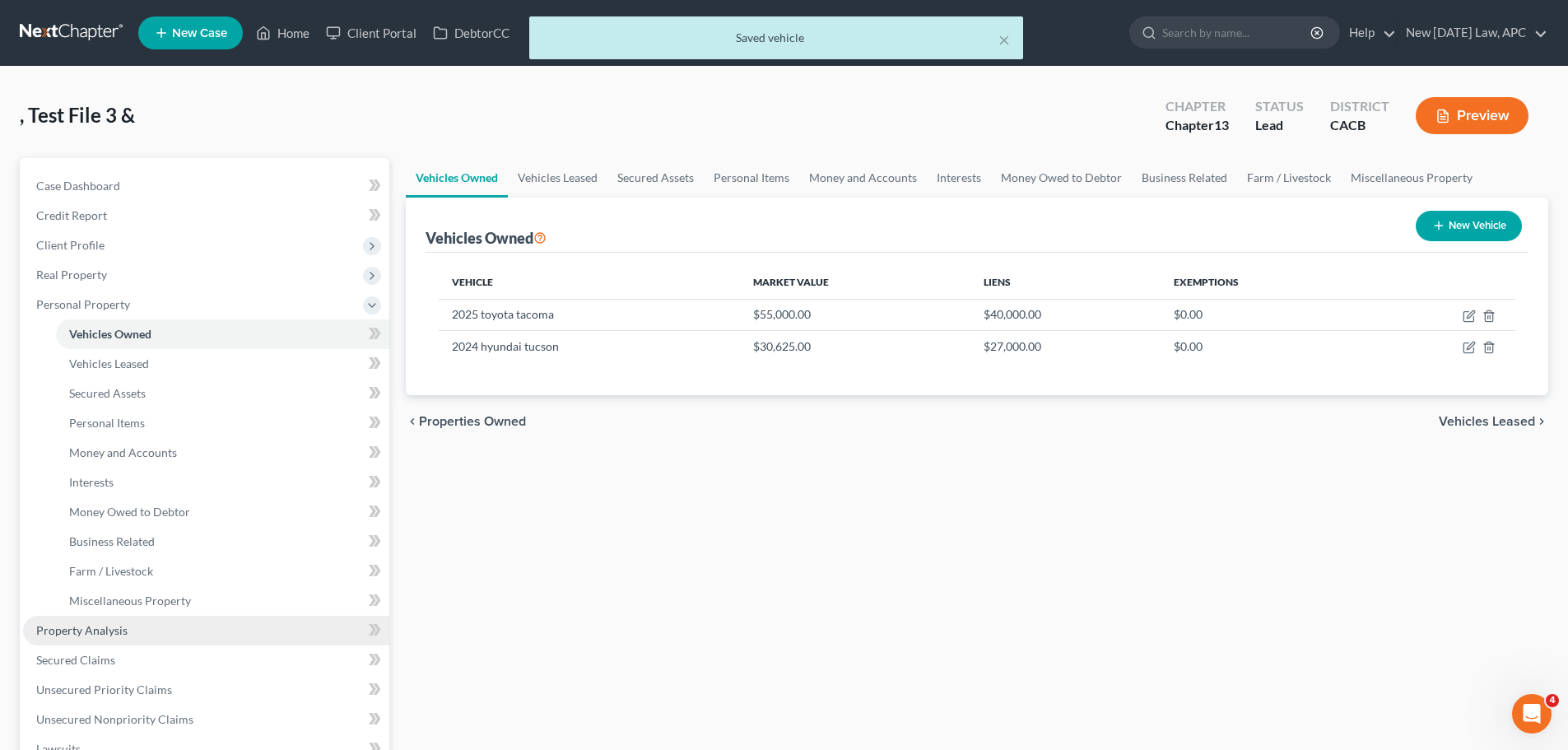
click at [90, 636] on span "Property Analysis" at bounding box center [81, 629] width 91 height 14
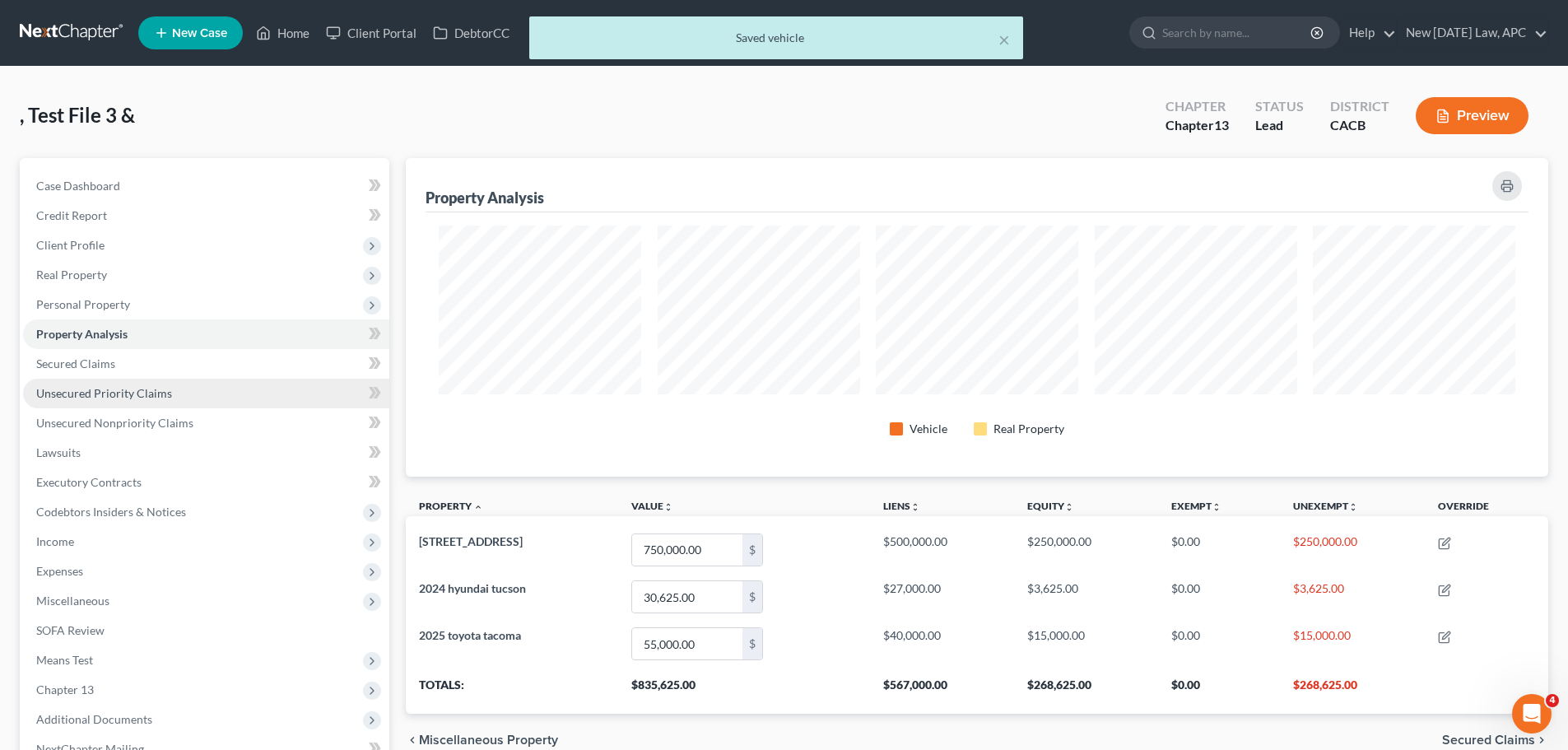
scroll to position [318, 1142]
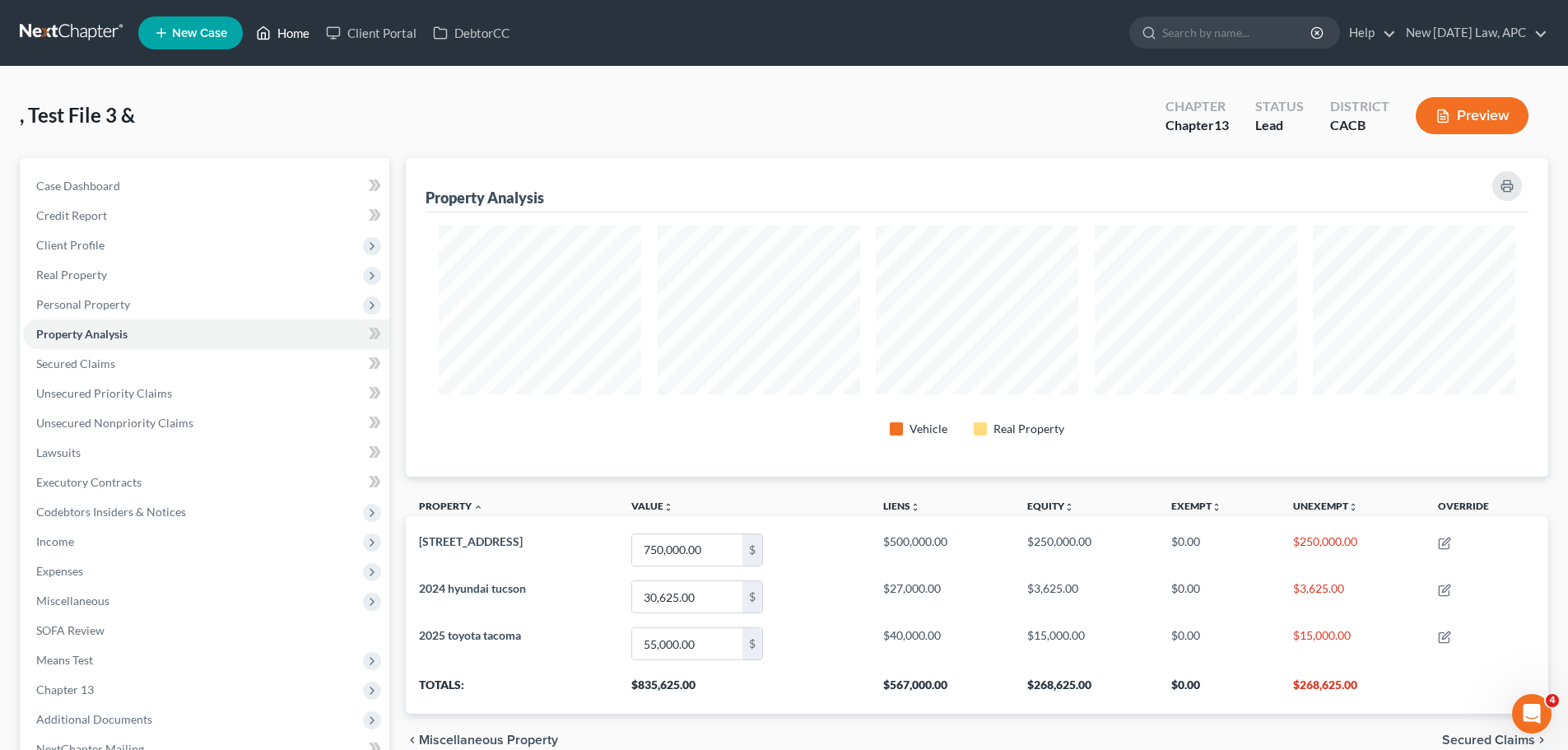
click at [268, 33] on icon at bounding box center [263, 32] width 15 height 19
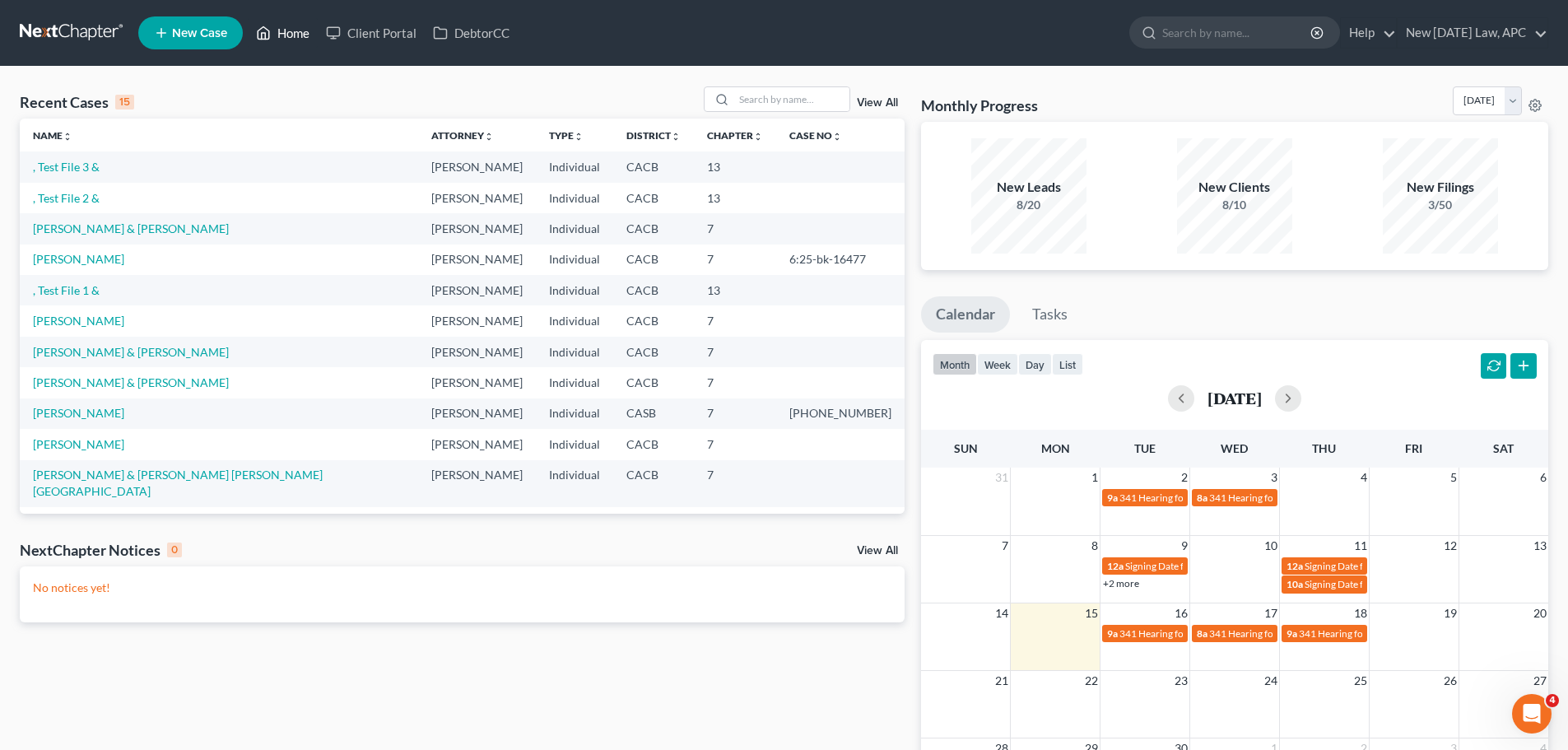
scroll to position [113, 0]
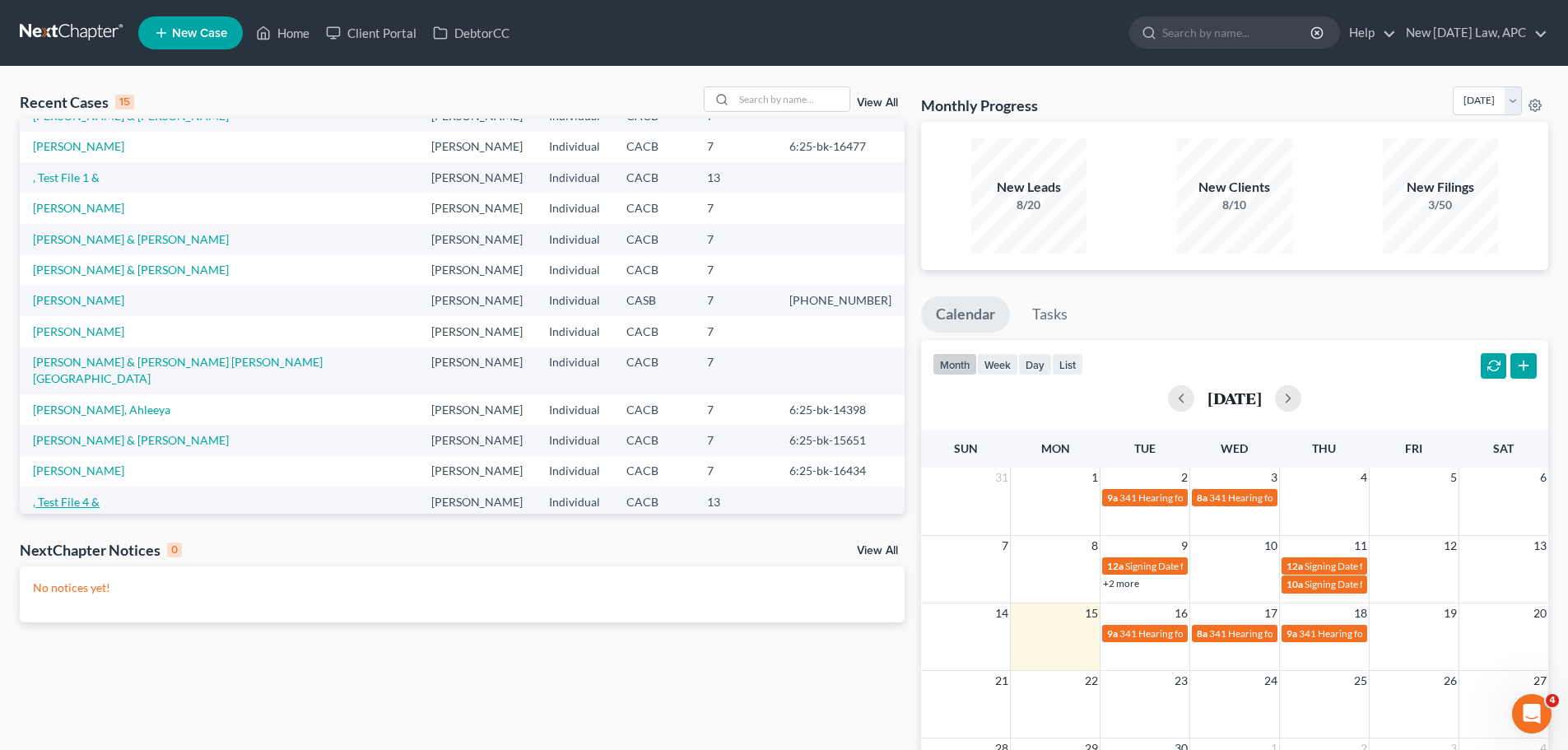
click at [63, 495] on link ", Test File 4 &" at bounding box center [66, 502] width 66 height 14
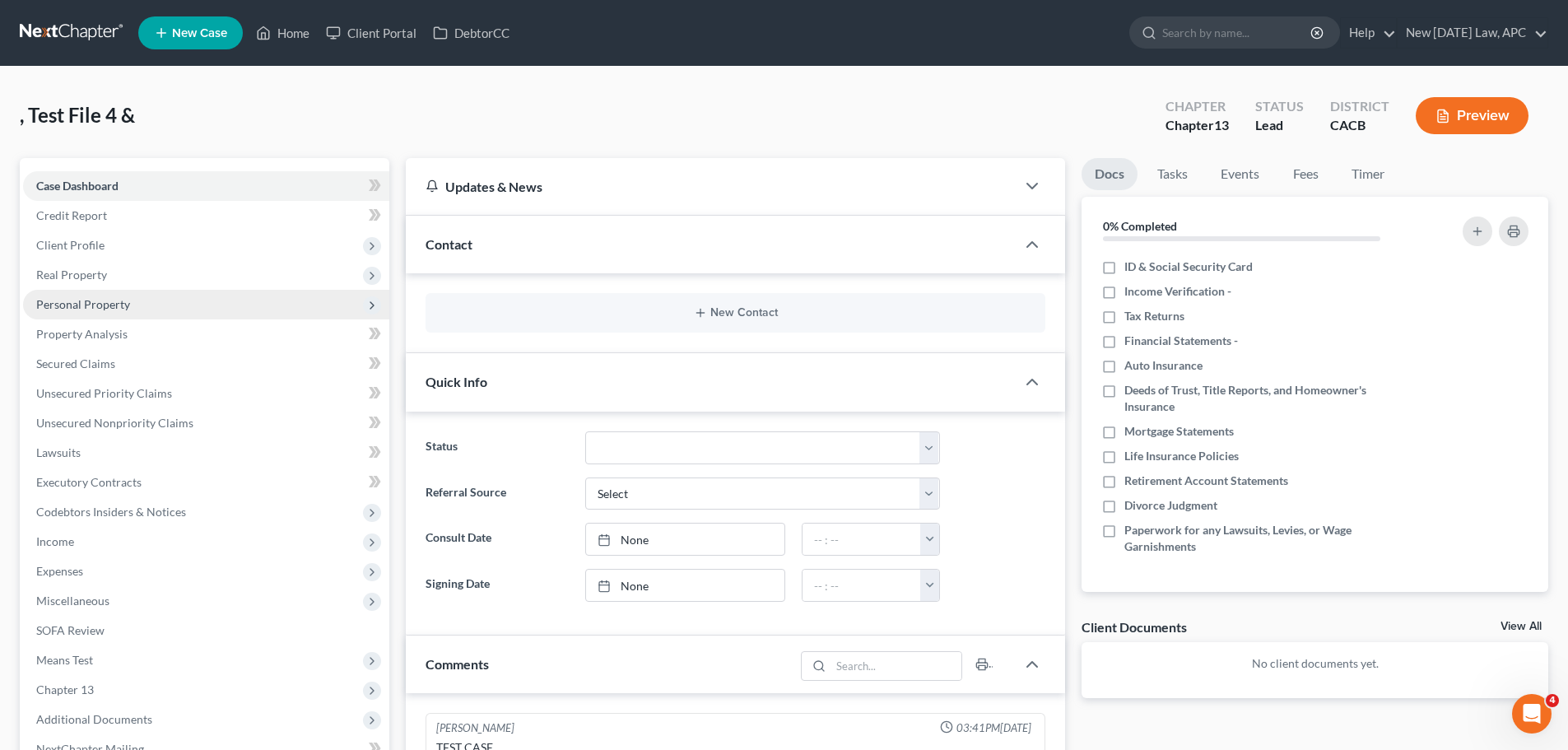
click at [125, 310] on span "Personal Property" at bounding box center [83, 304] width 94 height 14
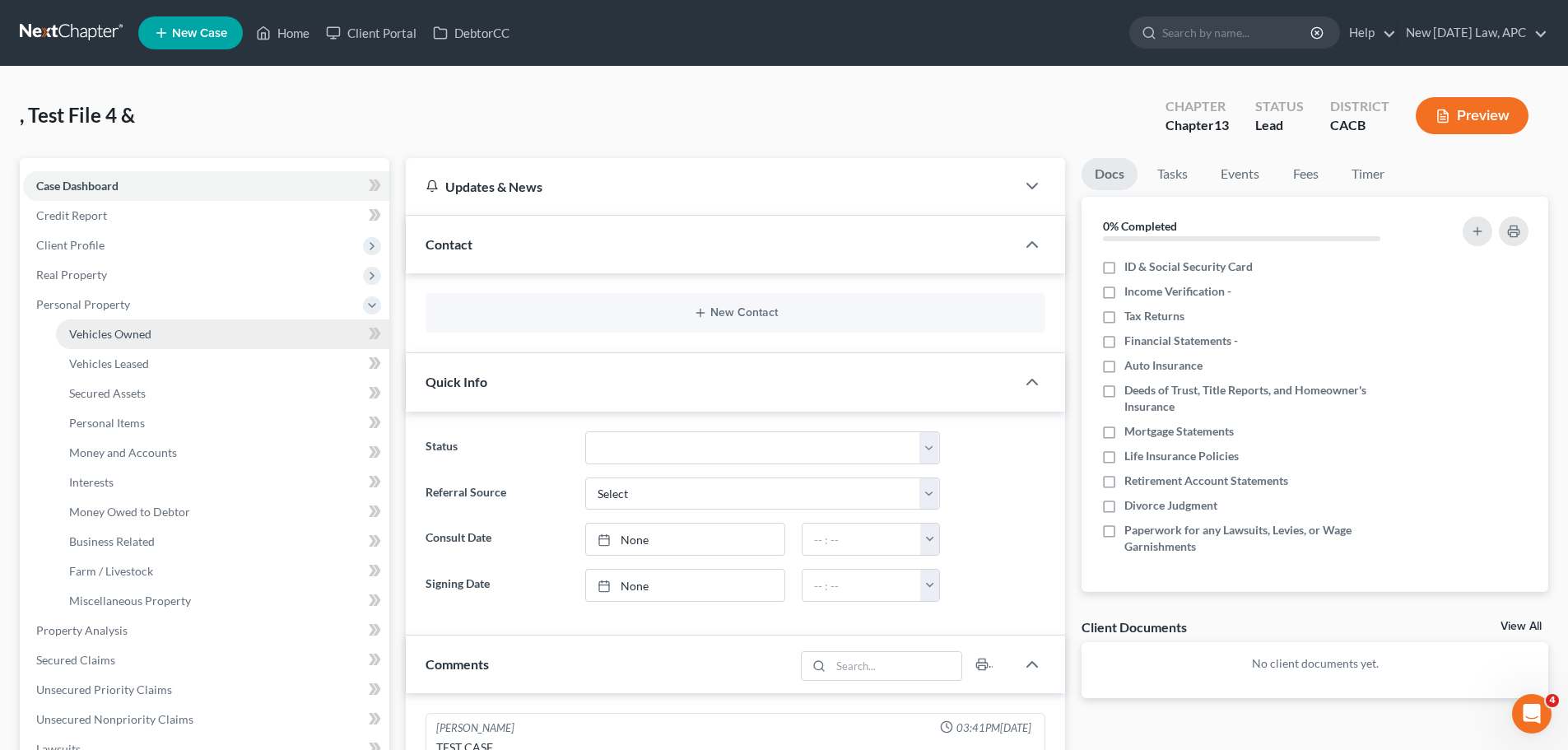
click at [132, 336] on span "Vehicles Owned" at bounding box center [109, 333] width 82 height 14
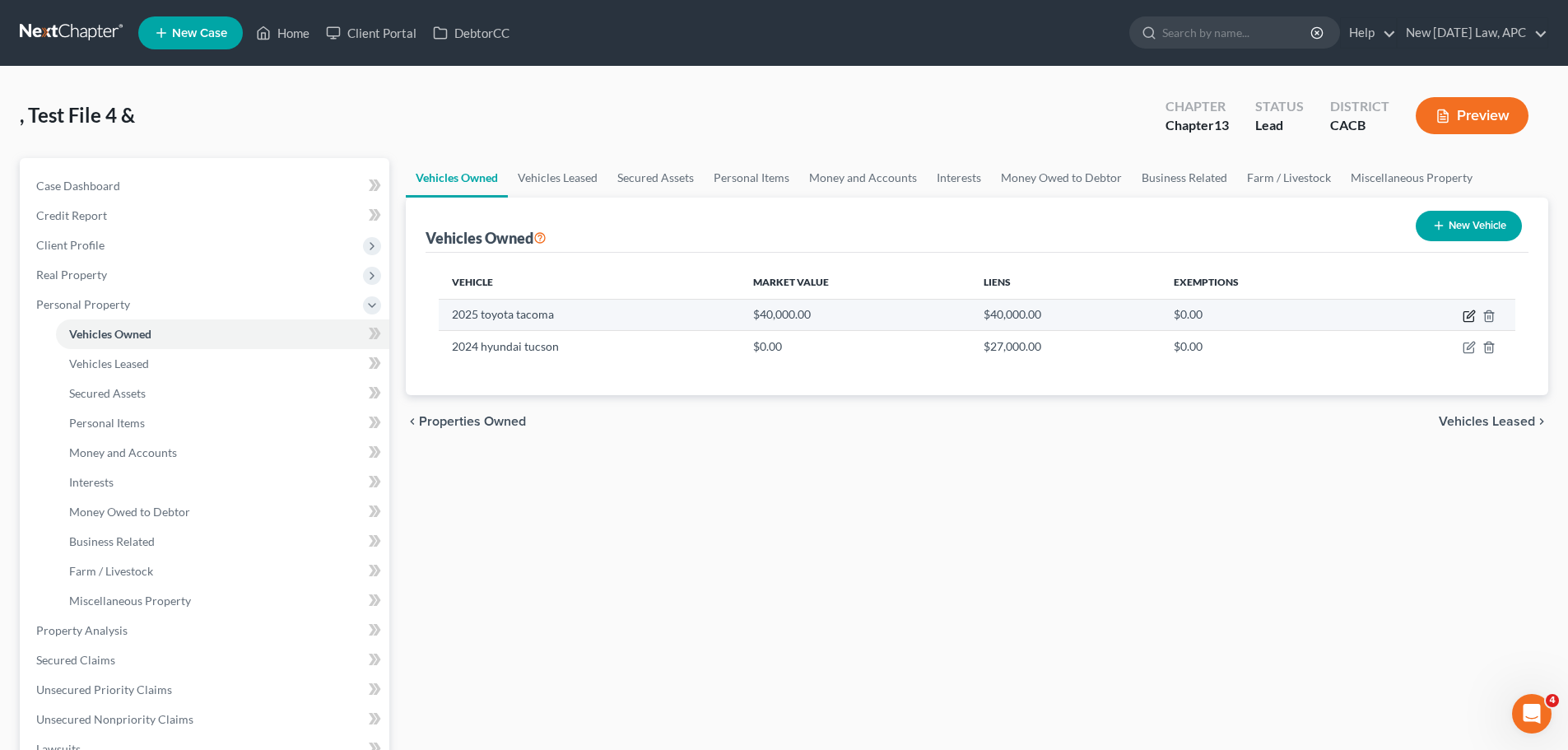
click at [1471, 314] on icon "button" at bounding box center [1469, 316] width 13 height 13
select select "0"
select select "1"
select select "2"
select select "4"
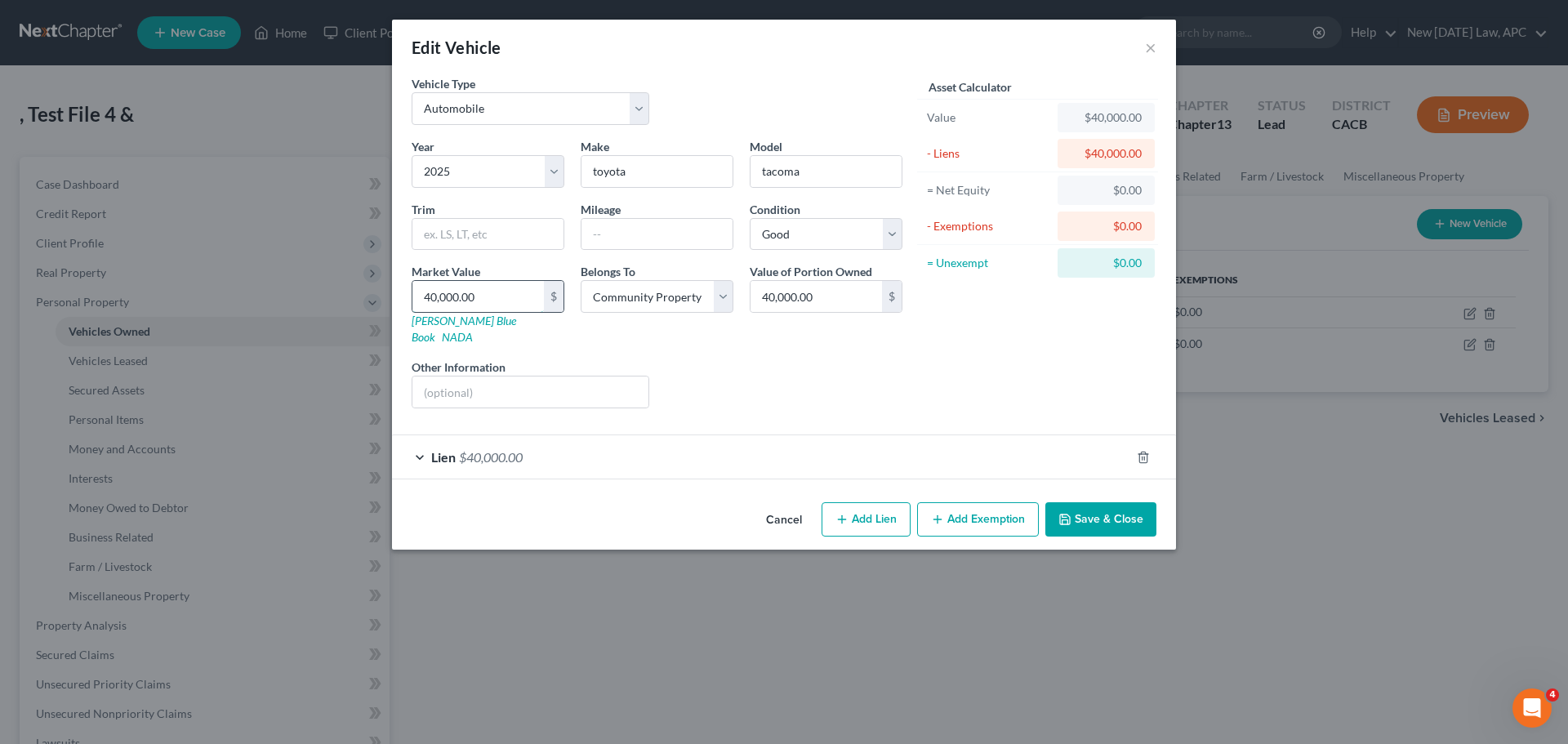
type input "5"
type input "5.00"
type input "55"
type input "55.00"
type input "550"
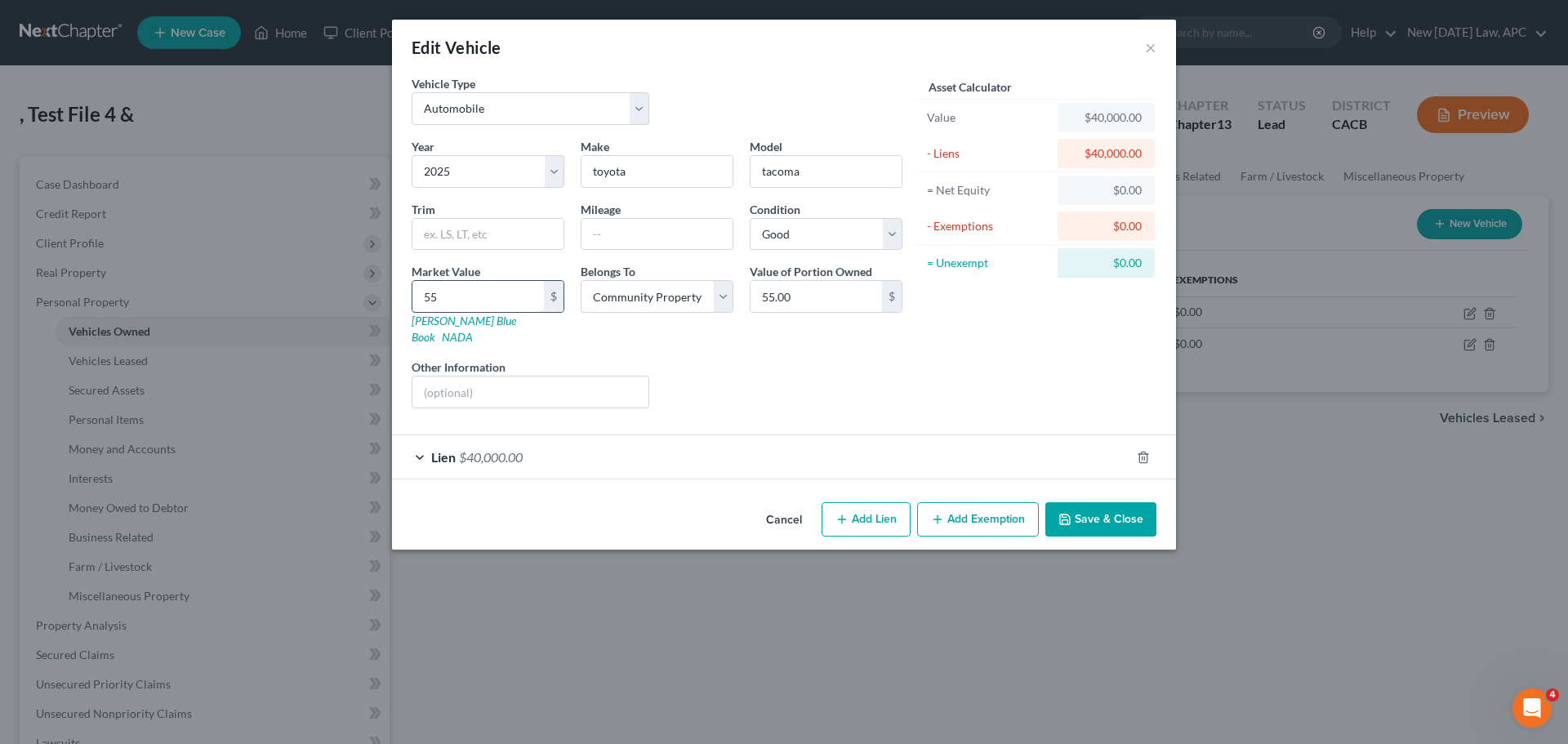
type input "550.00"
type input "5500"
type input "5,500.00"
type input "5,5000"
type input "55,000.00"
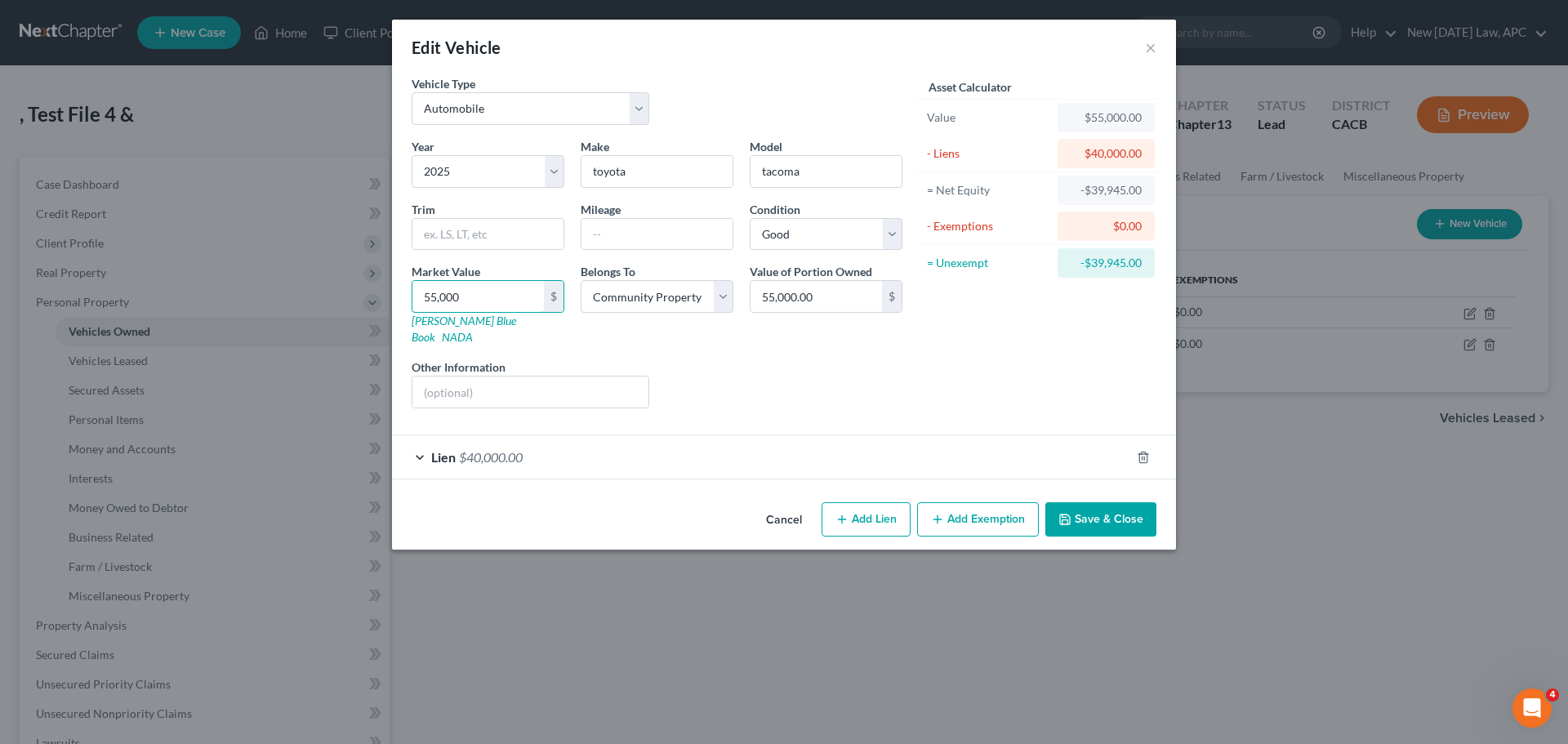
type input "55,000"
click at [1106, 502] on button "Save & Close" at bounding box center [1101, 519] width 111 height 35
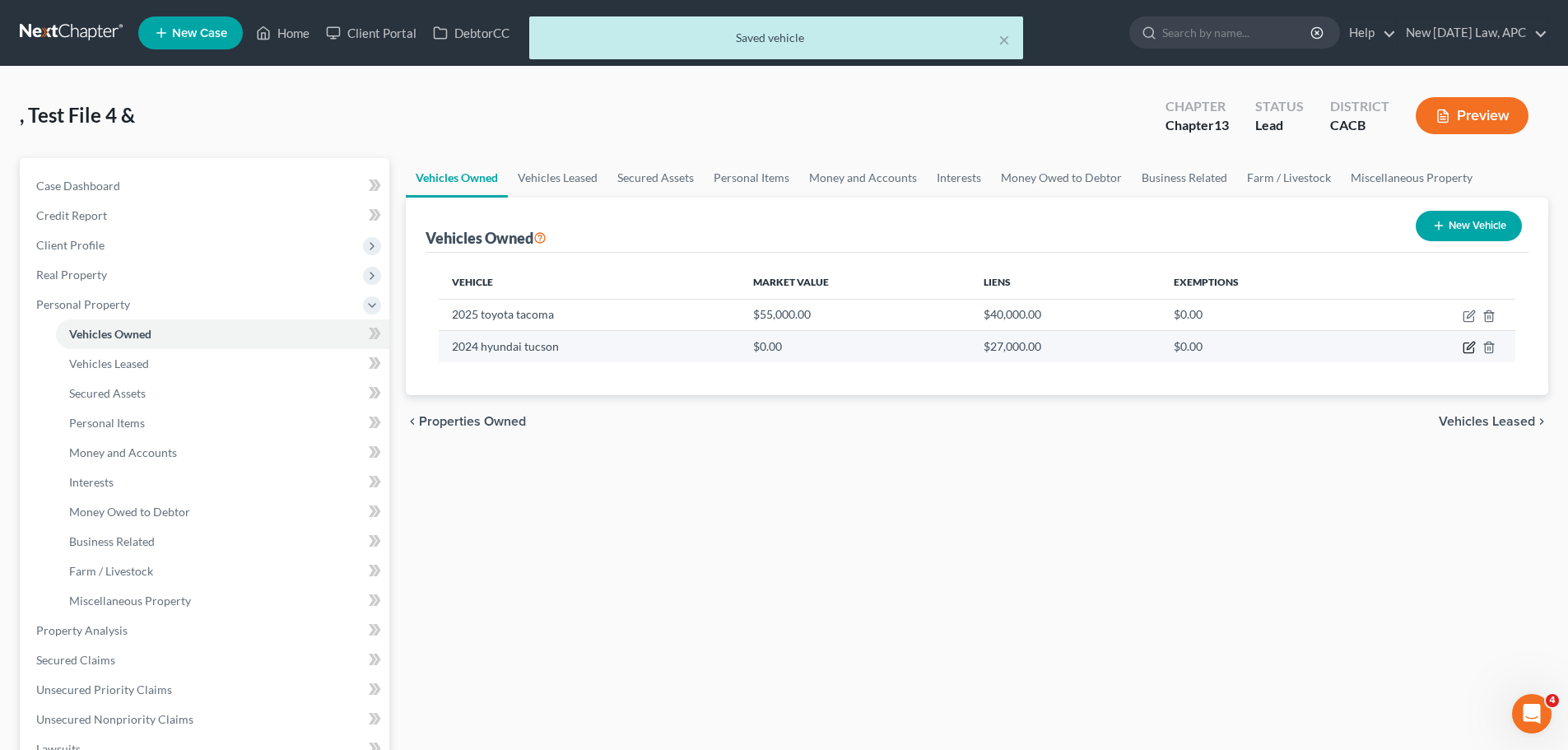
click at [1470, 350] on icon "button" at bounding box center [1469, 347] width 13 height 13
select select "0"
select select "2"
select select "4"
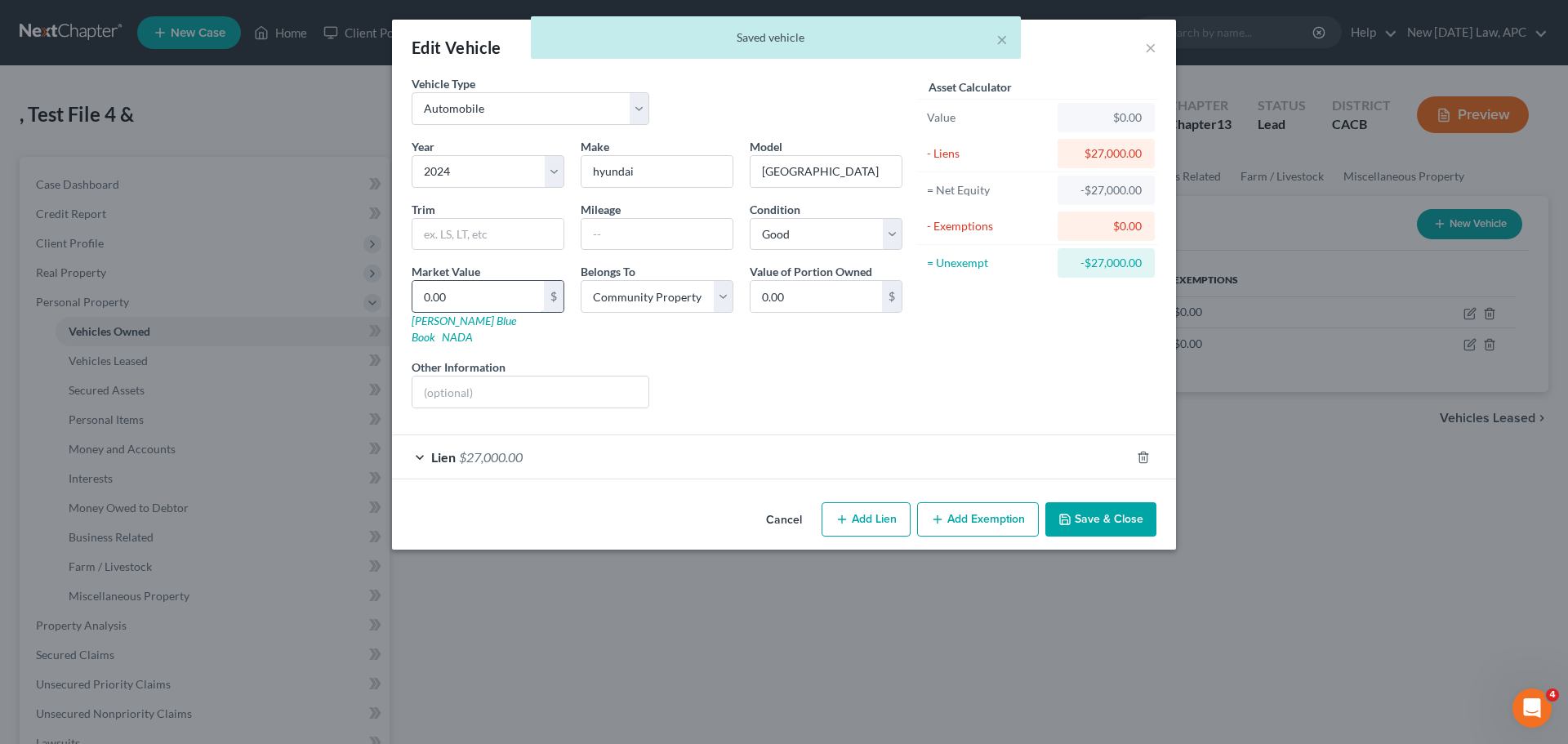
click at [501, 296] on input "0.00" at bounding box center [478, 297] width 131 height 31
type input "3"
type input "3.00"
type input "30"
type input "30.00"
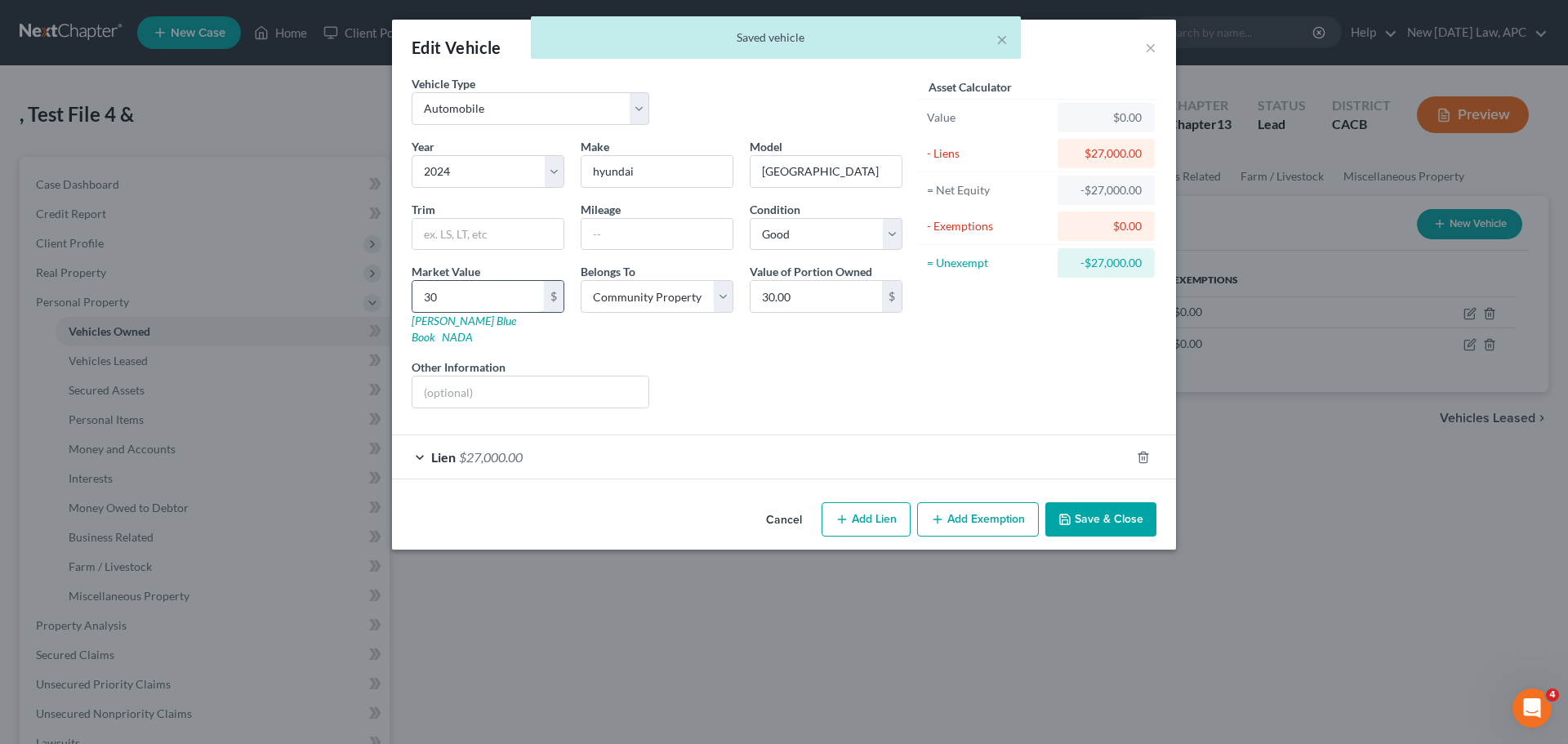
type input "306"
type input "306.00"
type input "3062"
type input "3,062.00"
type input "3,0625"
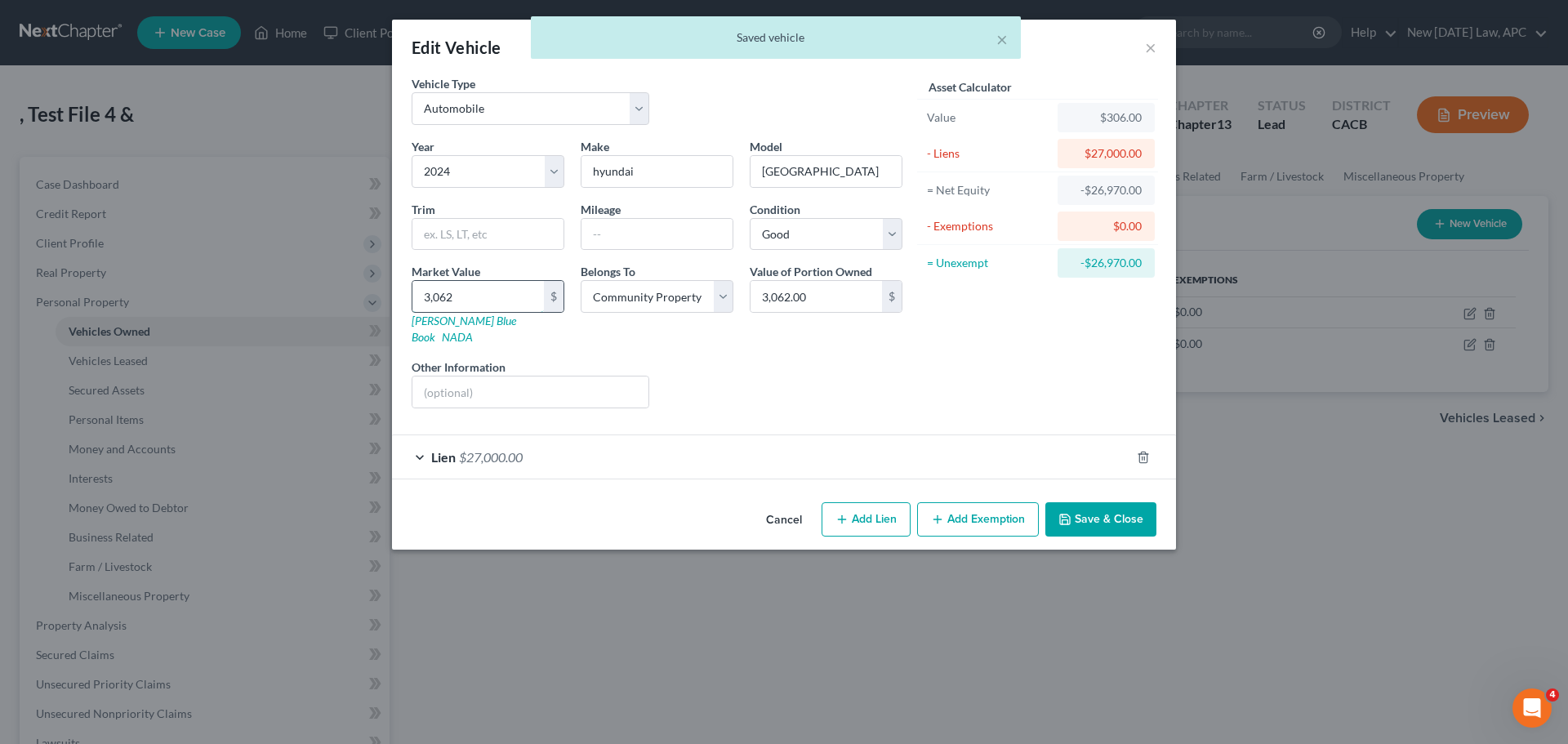
type input "30,625.00"
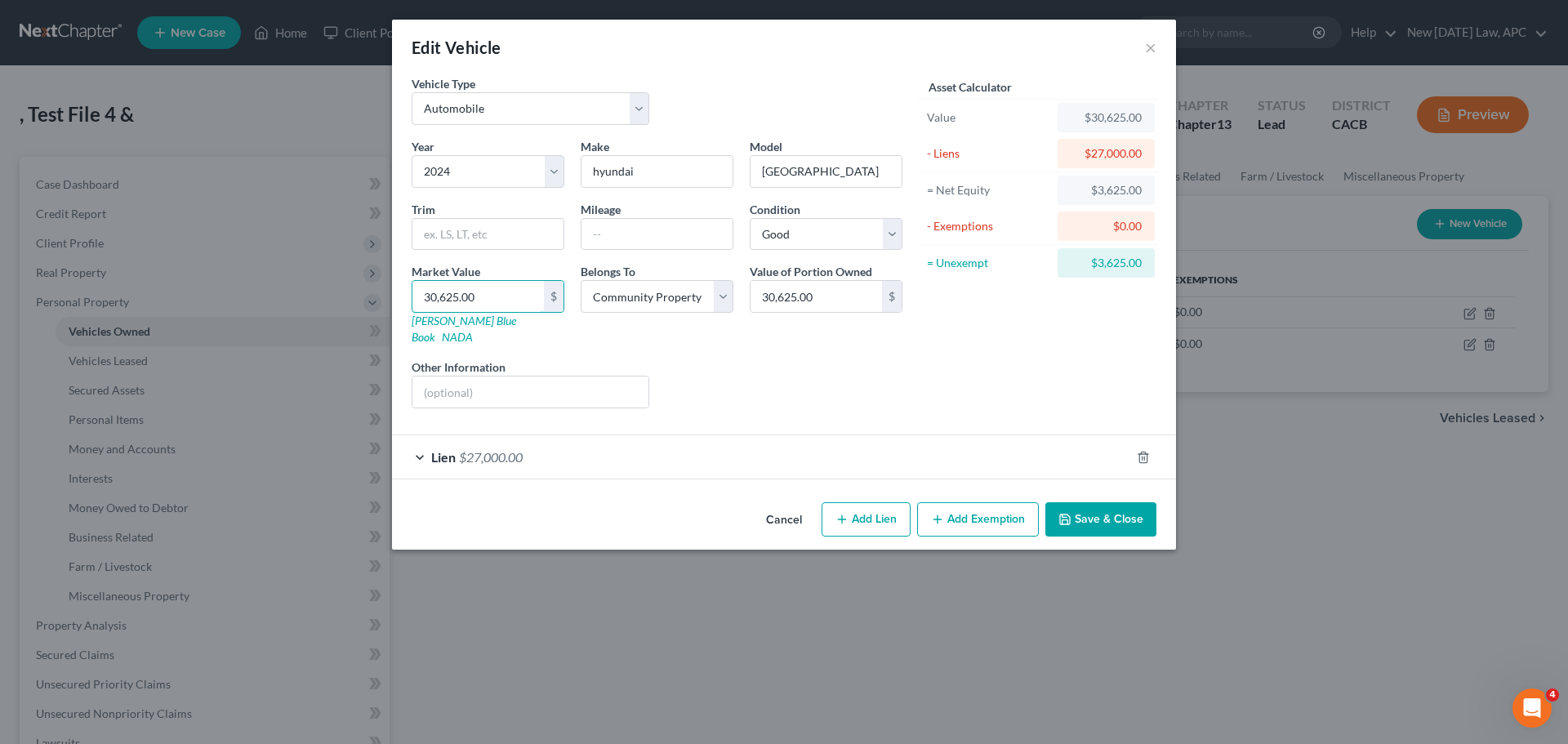
type input "30,625.00"
click at [753, 368] on div "Liens Select" at bounding box center [784, 383] width 254 height 50
click at [1118, 508] on button "Save & Close" at bounding box center [1101, 519] width 111 height 35
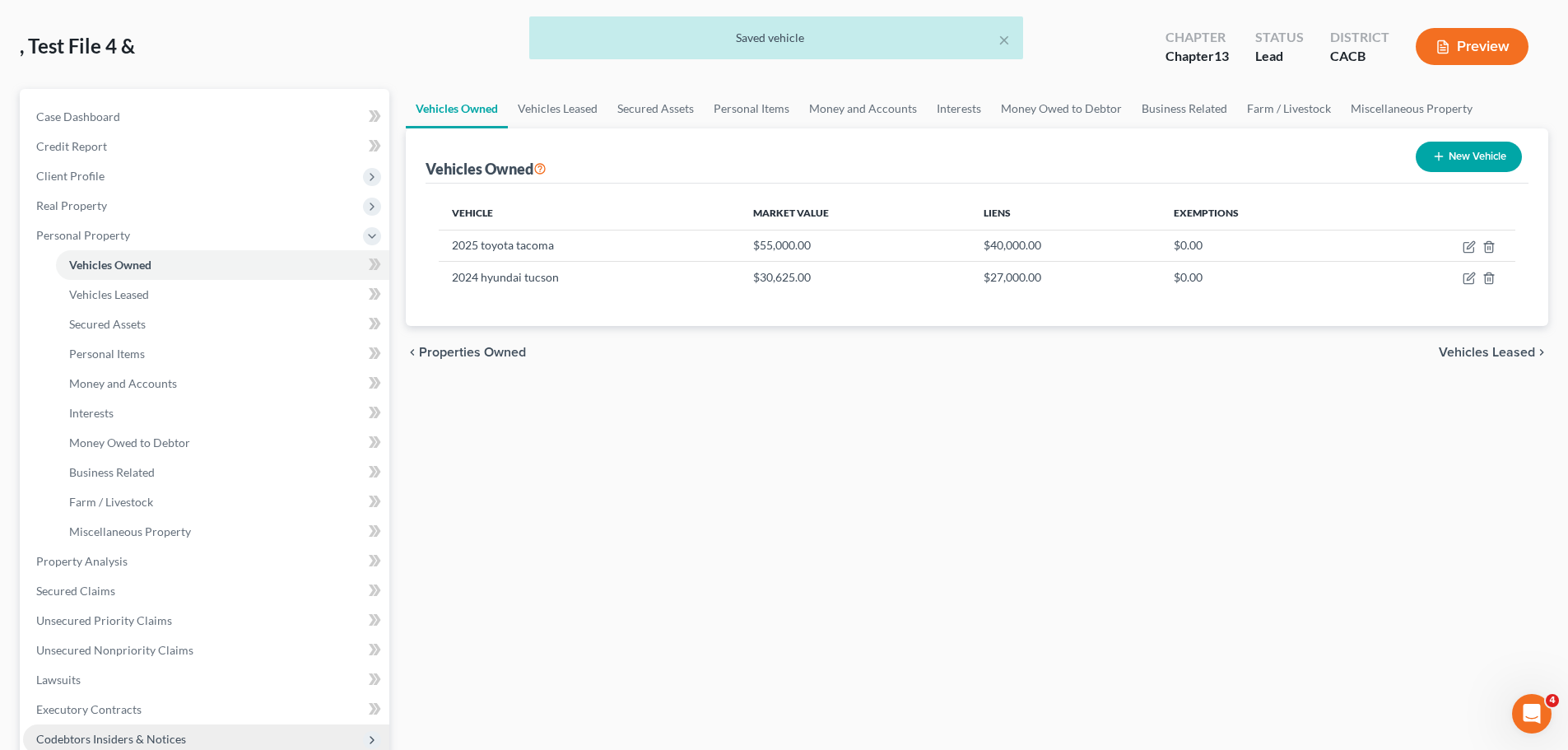
scroll to position [165, 0]
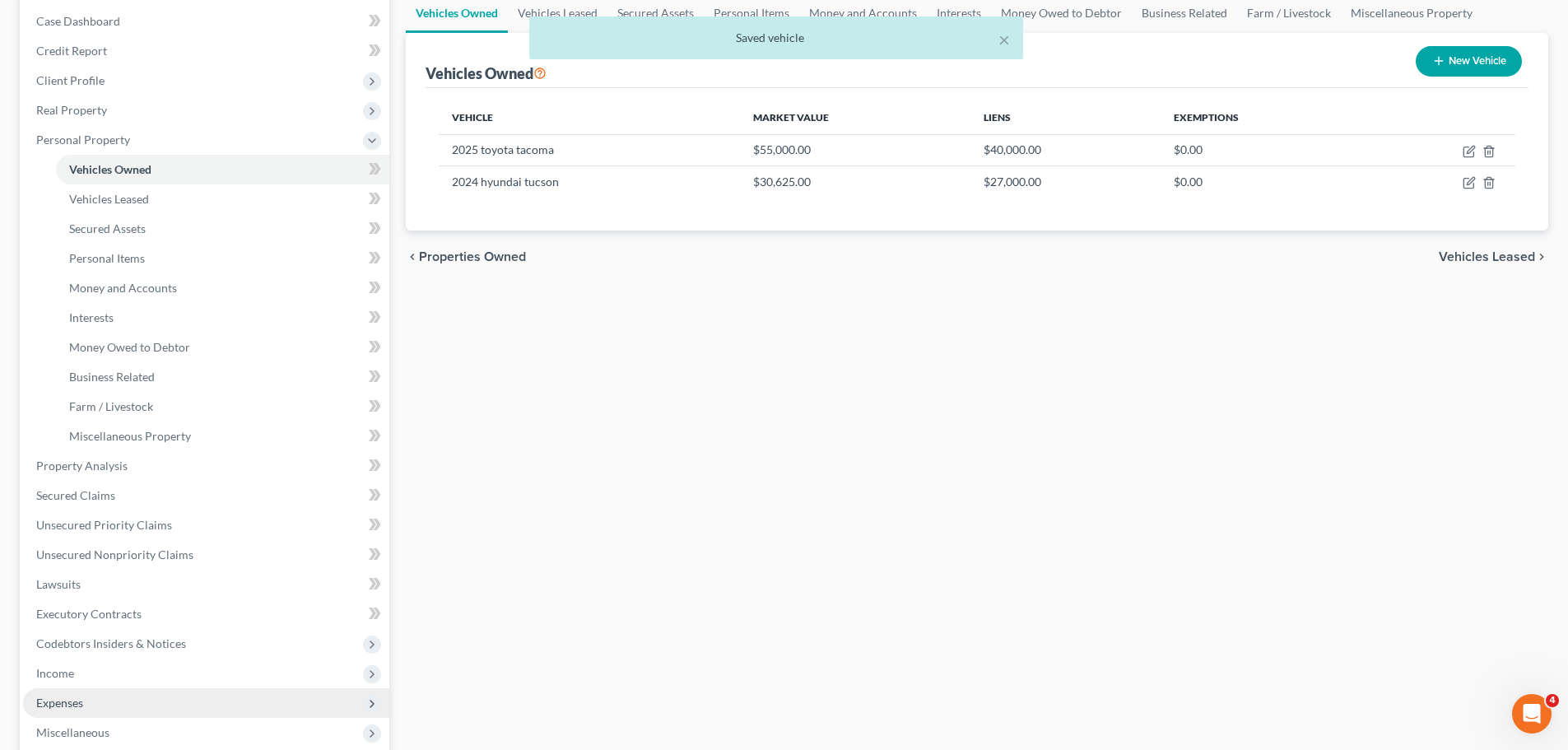
click at [75, 700] on span "Expenses" at bounding box center [59, 702] width 47 height 14
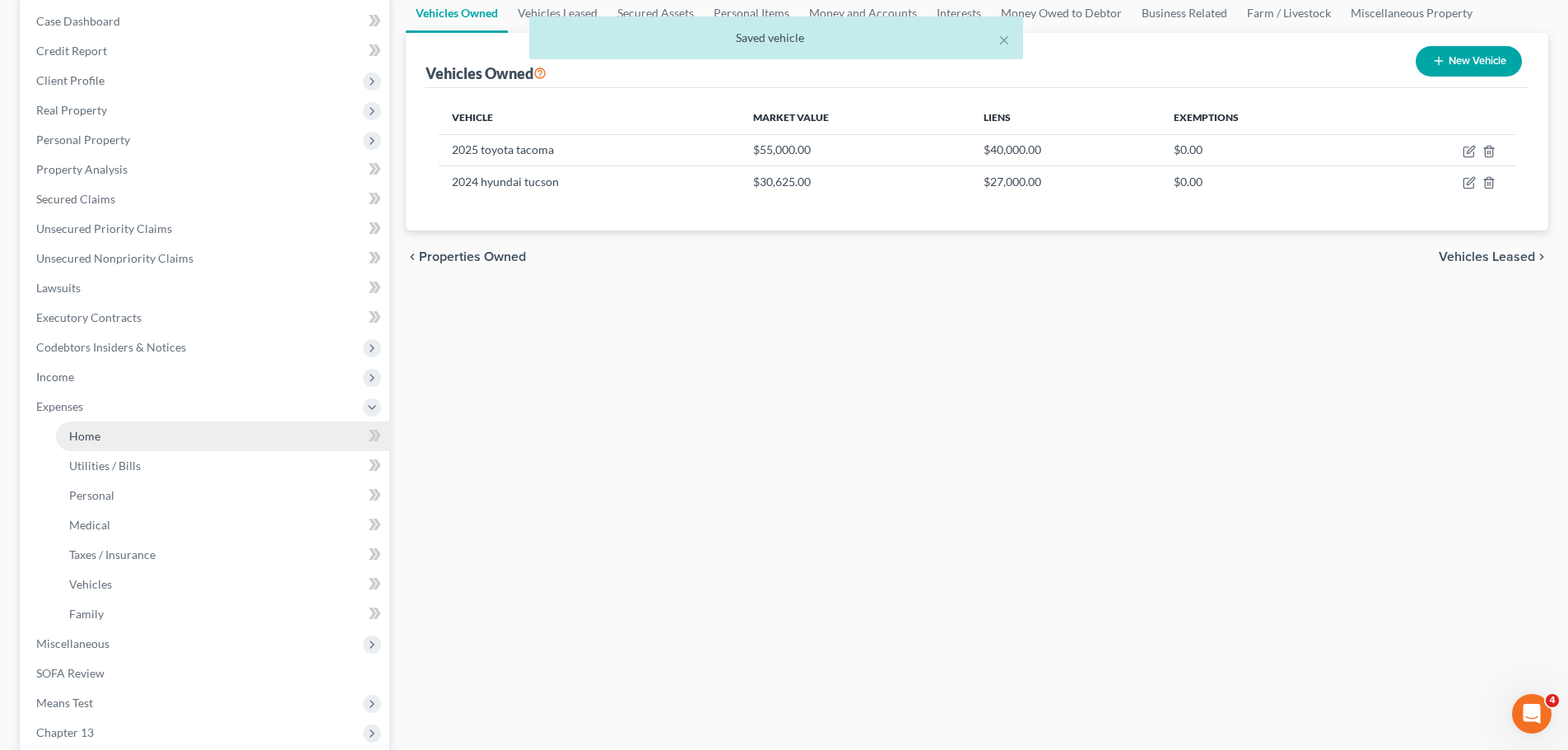
click at [108, 438] on link "Home" at bounding box center [223, 436] width 333 height 29
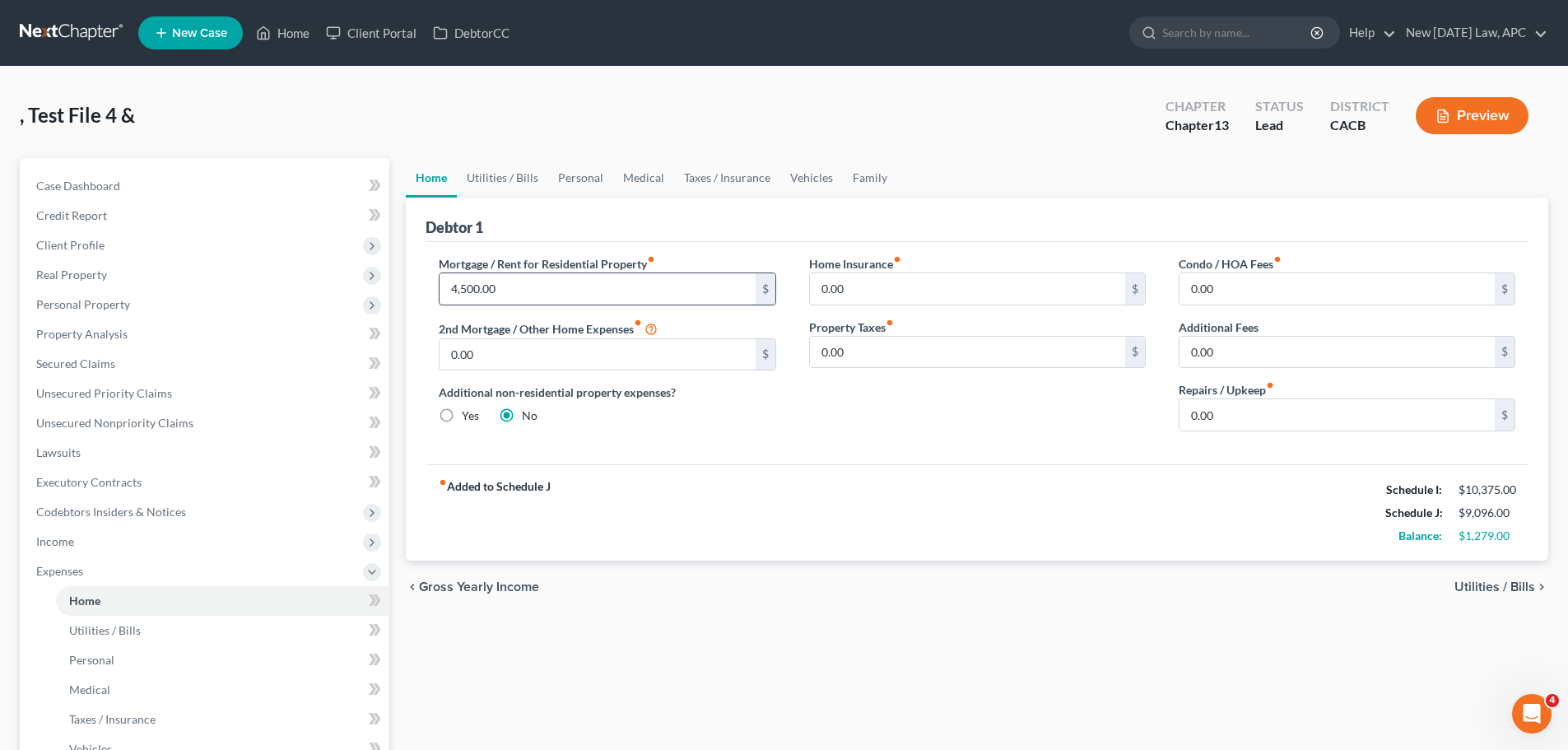
click at [506, 294] on input "4,500.00" at bounding box center [597, 289] width 315 height 31
click at [810, 438] on div "Home Insurance fiber_manual_record 0.00 $ Property Taxes fiber_manual_record 0.…" at bounding box center [978, 350] width 370 height 190
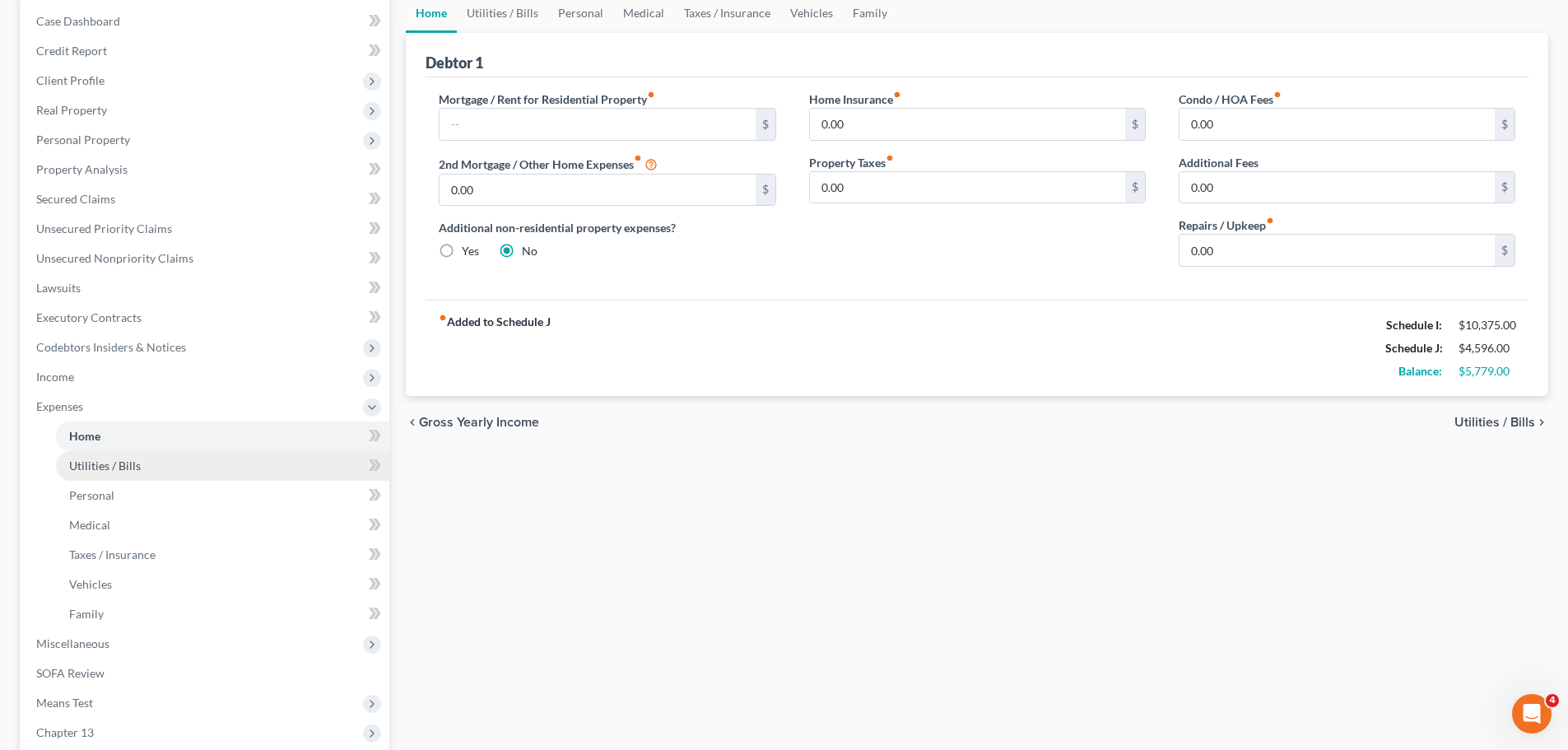
click at [108, 466] on span "Utilities / Bills" at bounding box center [105, 465] width 72 height 14
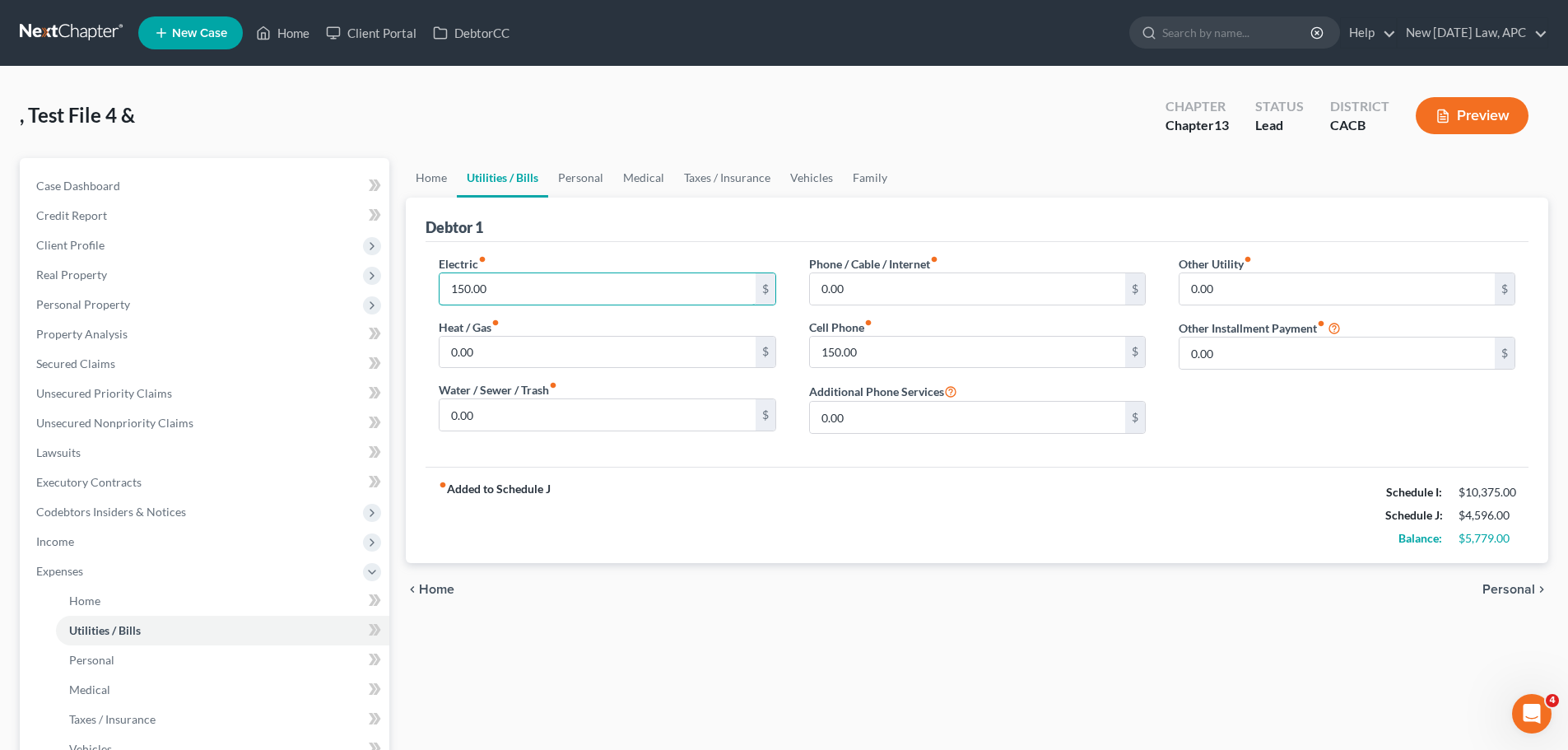
drag, startPoint x: 493, startPoint y: 300, endPoint x: 512, endPoint y: 317, distance: 25.5
click at [493, 299] on input "150.00" at bounding box center [597, 289] width 315 height 31
click at [829, 354] on input "150.00" at bounding box center [967, 352] width 315 height 31
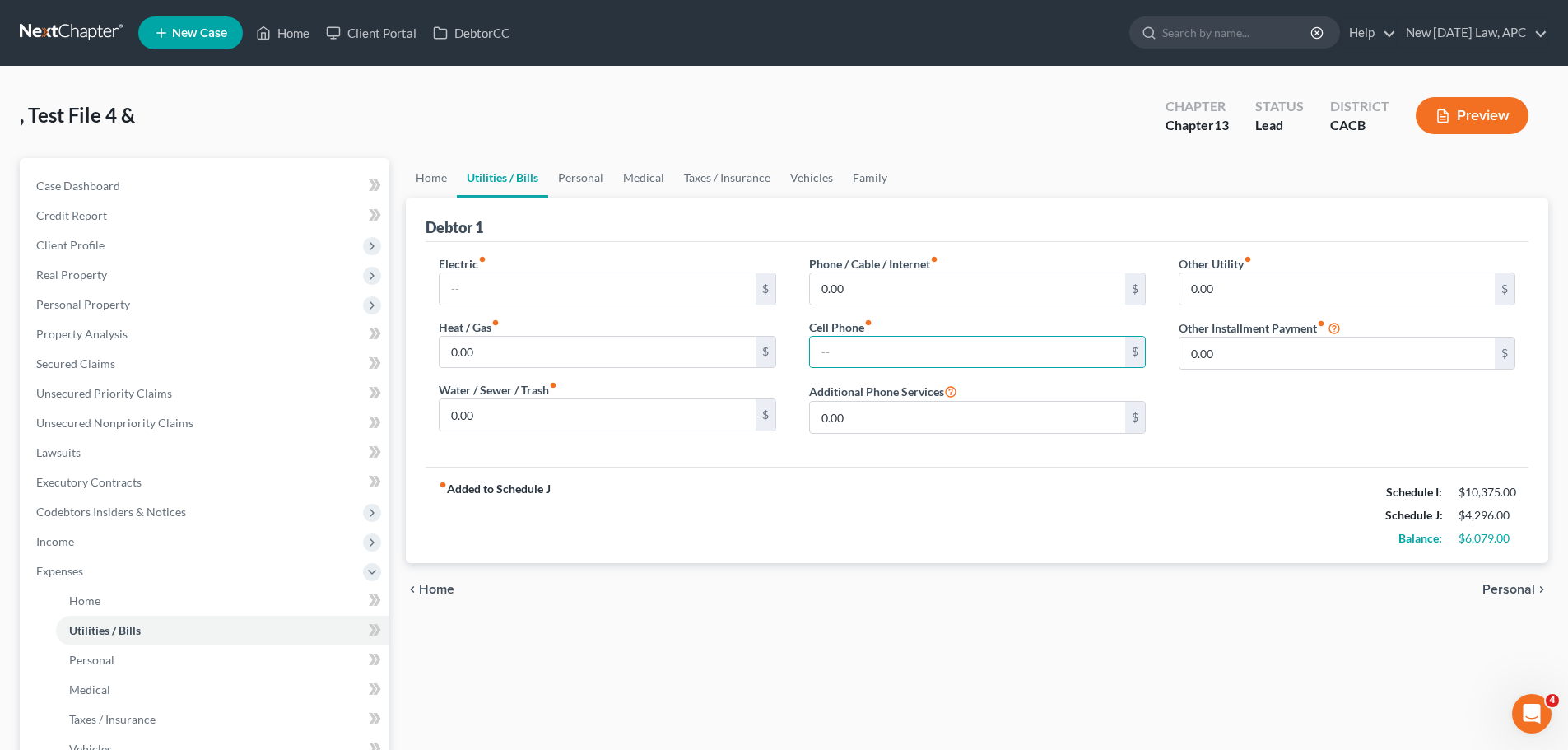
click at [729, 497] on div "fiber_manual_record Added to Schedule J Schedule I: $10,375.00 Schedule J: $4,2…" at bounding box center [977, 514] width 1103 height 97
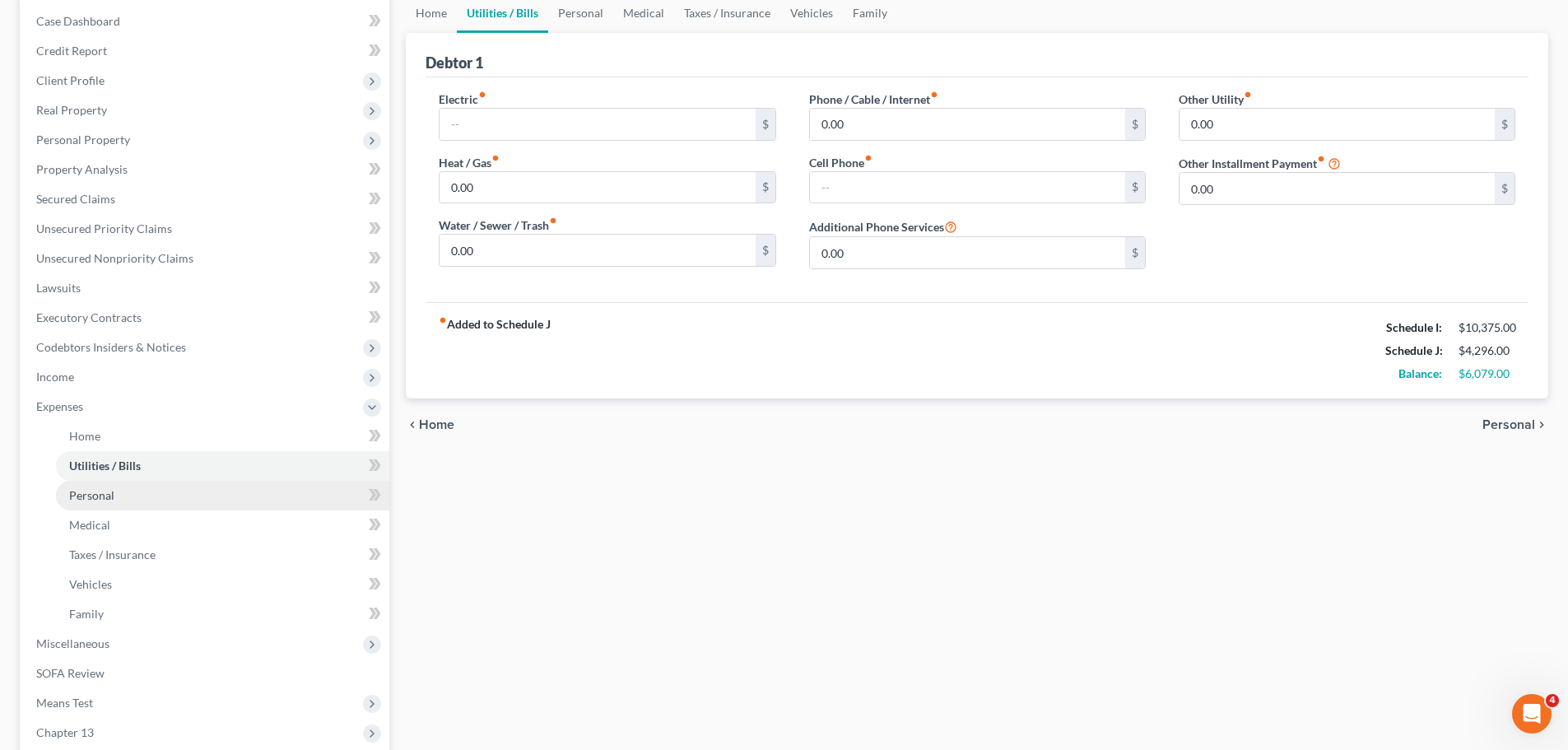
click at [82, 508] on link "Personal" at bounding box center [223, 496] width 333 height 29
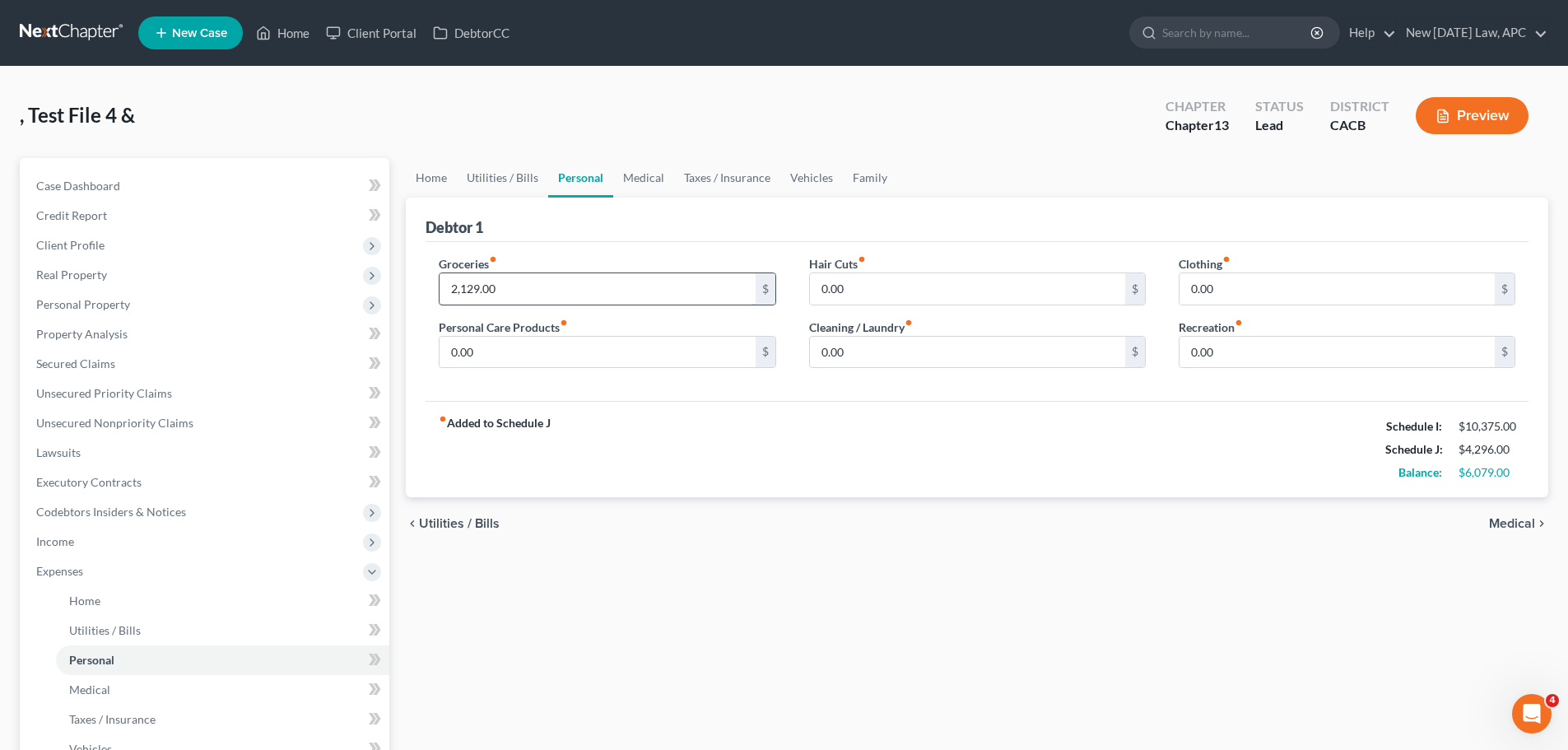
click at [506, 291] on input "2,129.00" at bounding box center [597, 289] width 315 height 31
click at [924, 463] on div "fiber_manual_record Added to Schedule J Schedule I: $10,375.00 Schedule J: $2,1…" at bounding box center [977, 449] width 1103 height 97
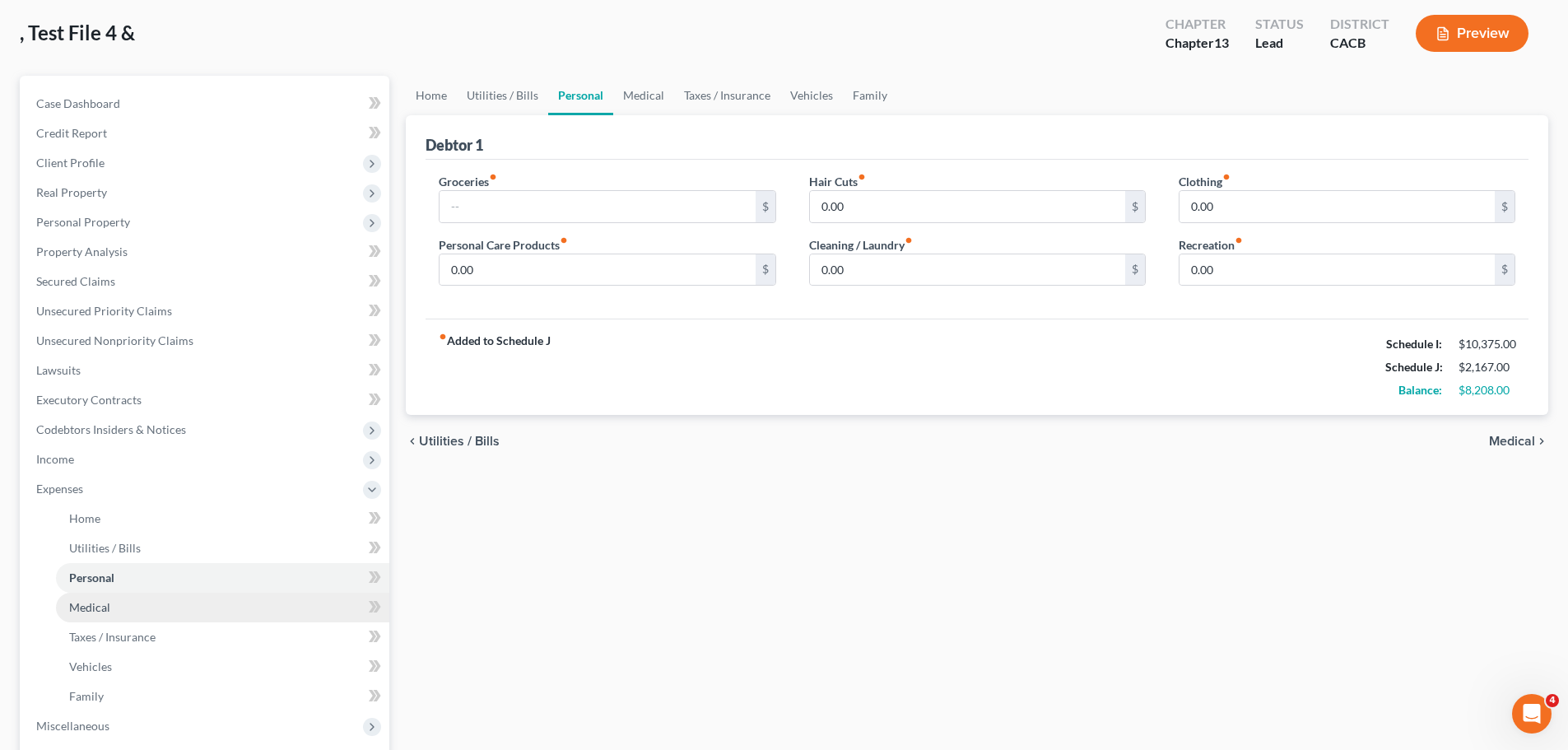
click at [124, 603] on link "Medical" at bounding box center [223, 607] width 333 height 29
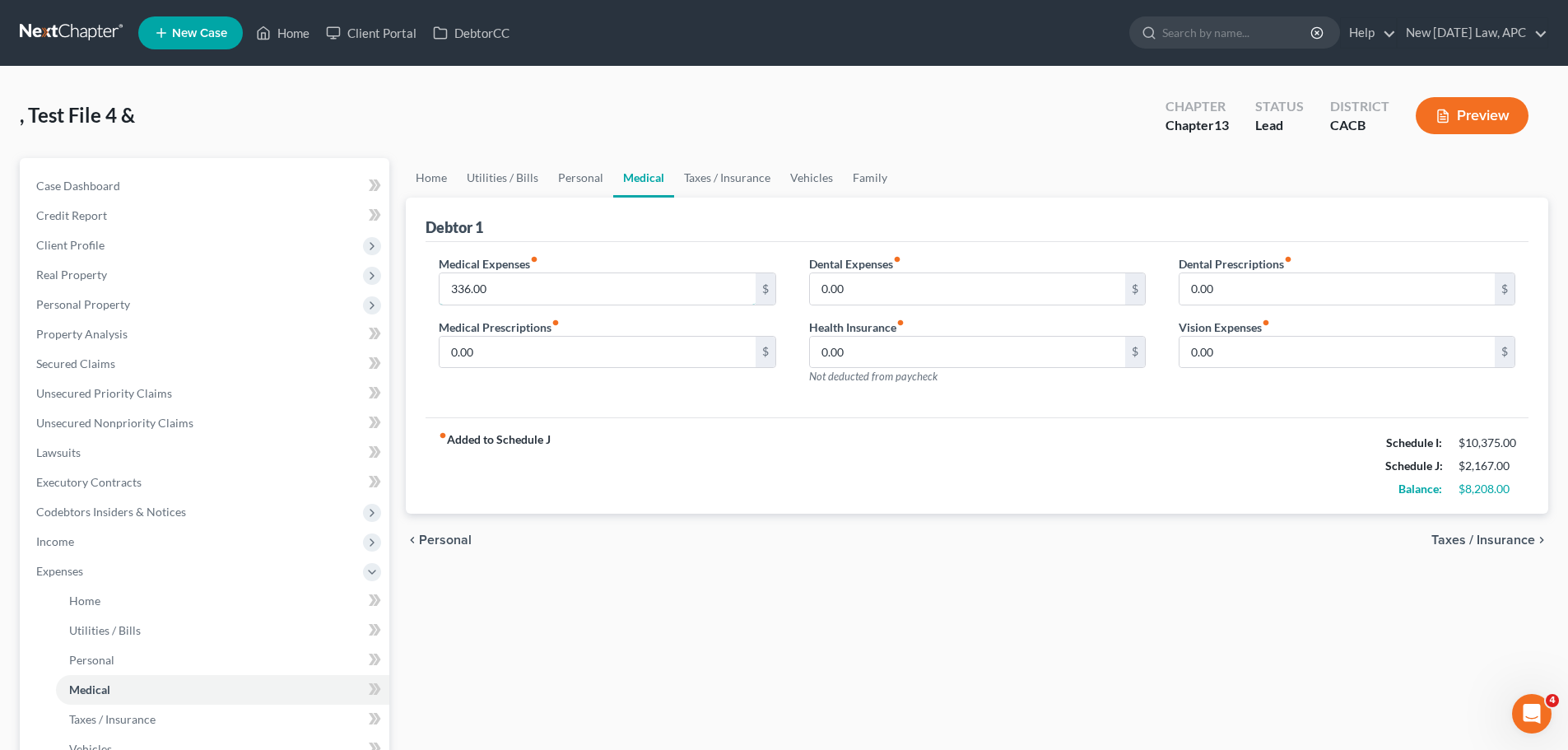
drag, startPoint x: 484, startPoint y: 289, endPoint x: 630, endPoint y: 379, distance: 171.5
click at [484, 289] on input "336.00" at bounding box center [597, 289] width 315 height 31
click at [761, 450] on div "fiber_manual_record Added to Schedule J Schedule I: $10,375.00 Schedule J: $1,8…" at bounding box center [977, 466] width 1103 height 97
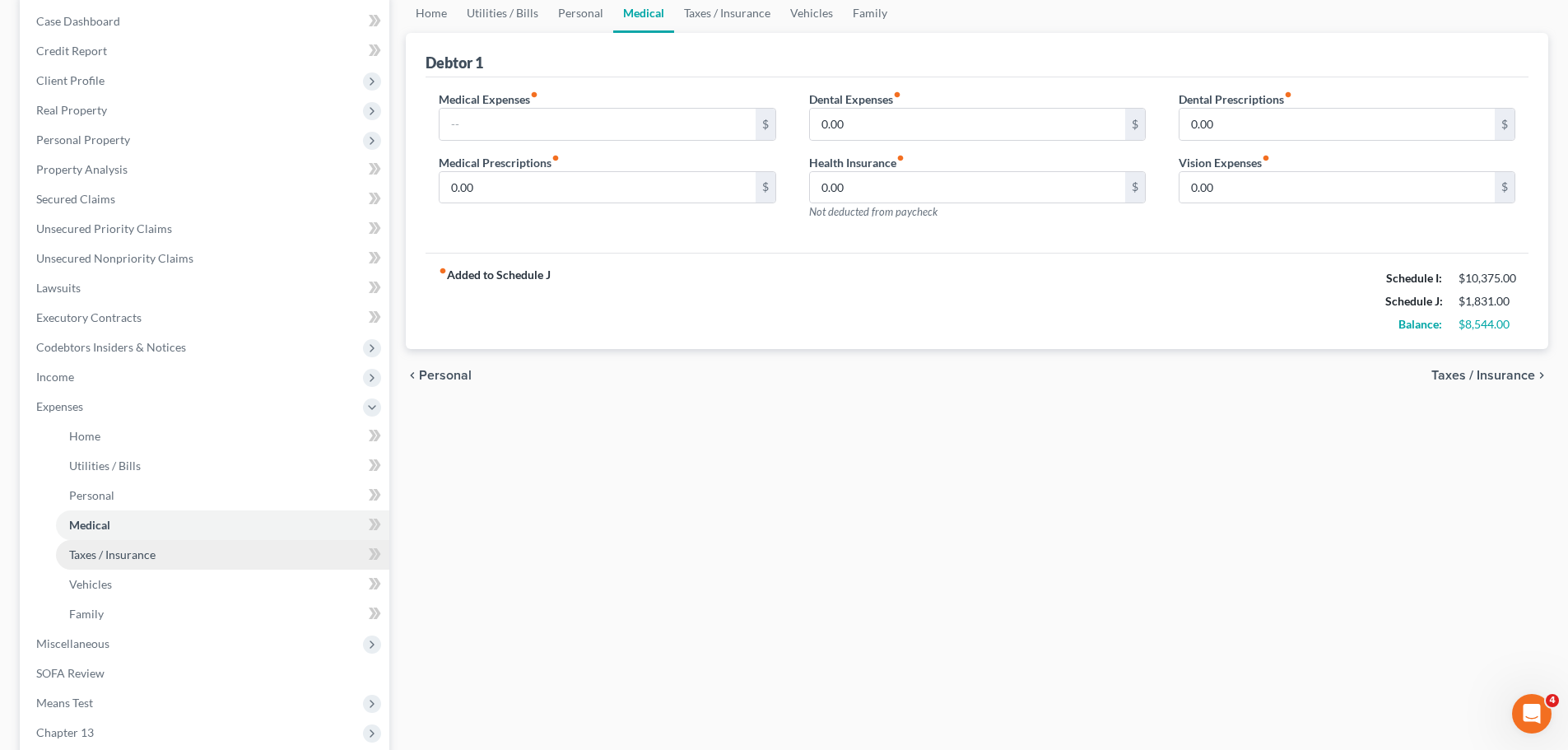
click at [132, 564] on link "Taxes / Insurance" at bounding box center [223, 555] width 333 height 29
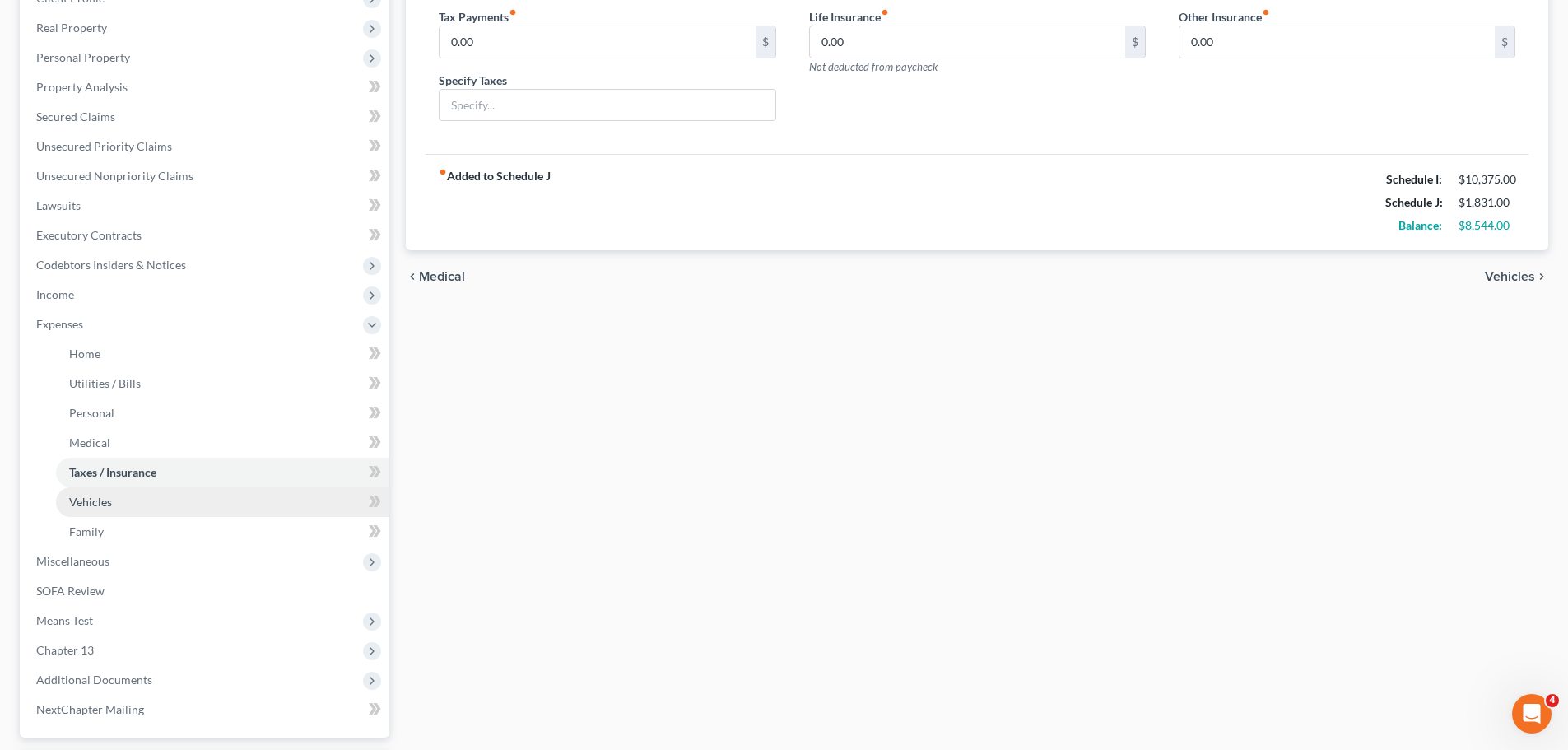
click at [97, 511] on link "Vehicles" at bounding box center [223, 502] width 333 height 29
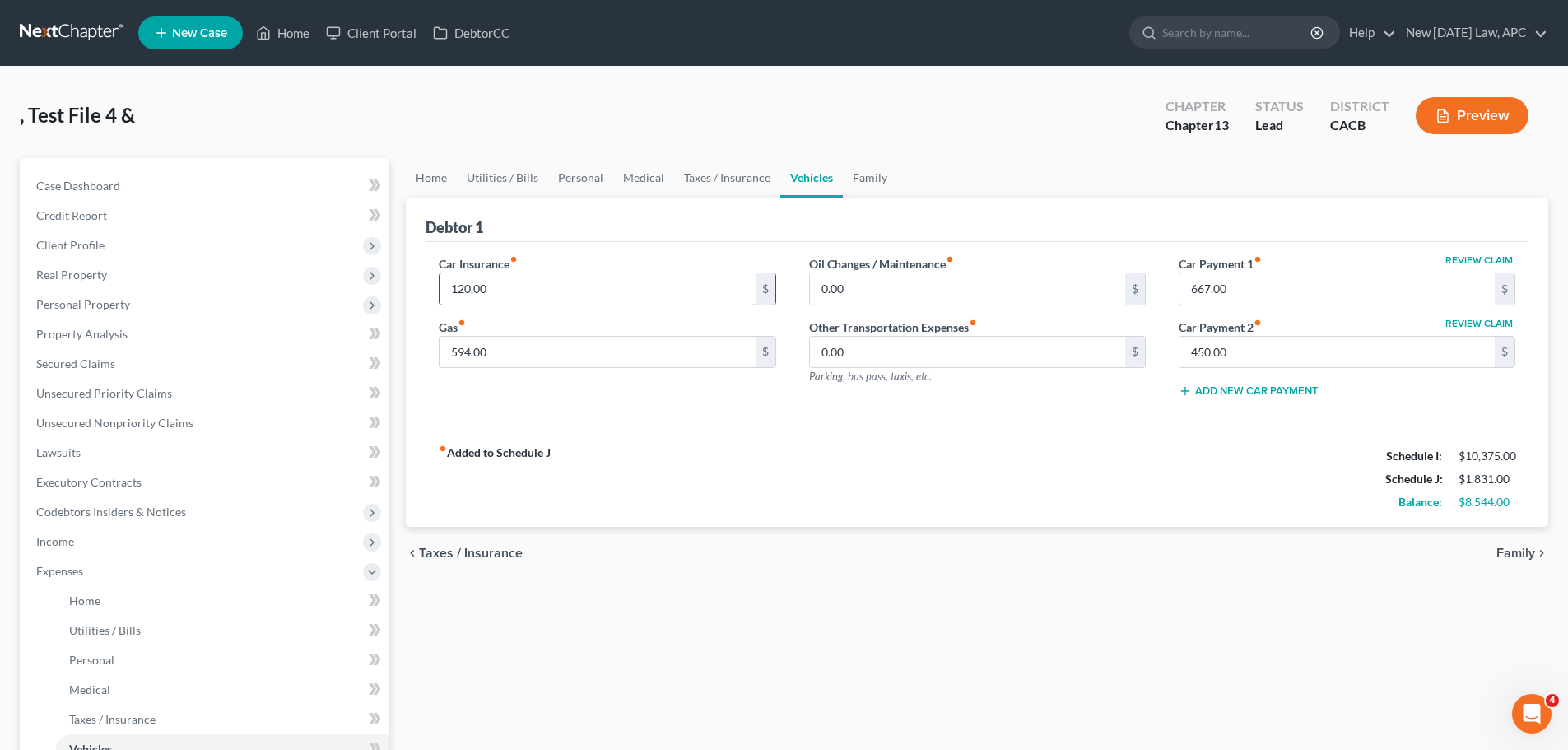
click at [543, 284] on input "120.00" at bounding box center [597, 289] width 315 height 31
click at [532, 344] on input "594.00" at bounding box center [597, 352] width 315 height 31
click at [1201, 284] on input "667.00" at bounding box center [1336, 289] width 315 height 31
click at [1216, 372] on div "Review Claim Car Payment 1 fiber_manual_record $ Review Claim Car Payment 2 fib…" at bounding box center [1346, 333] width 370 height 156
click at [1220, 352] on input "450.00" at bounding box center [1336, 352] width 315 height 31
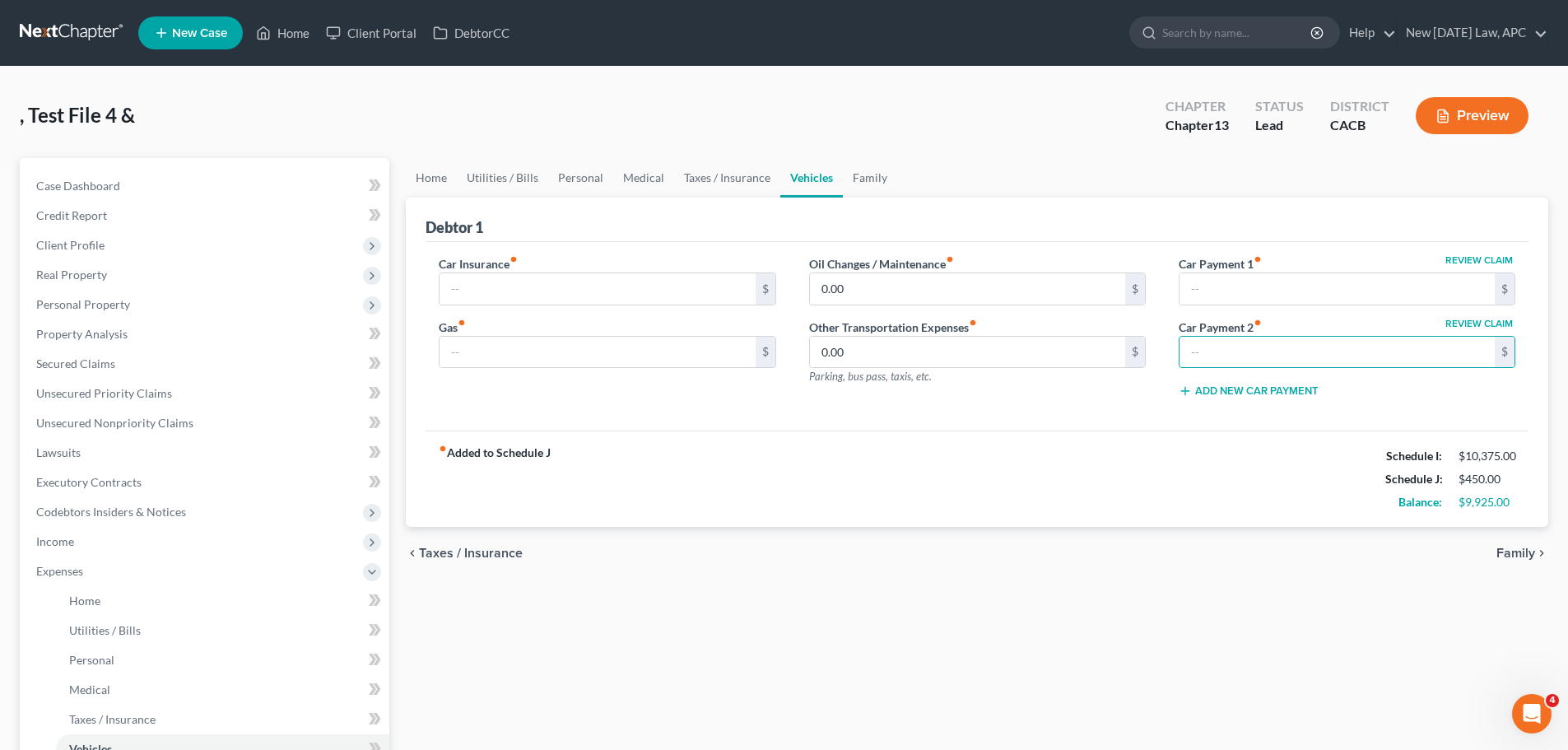
click at [848, 482] on div "fiber_manual_record Added to Schedule J Schedule I: $10,375.00 Schedule J: $450…" at bounding box center [977, 479] width 1103 height 97
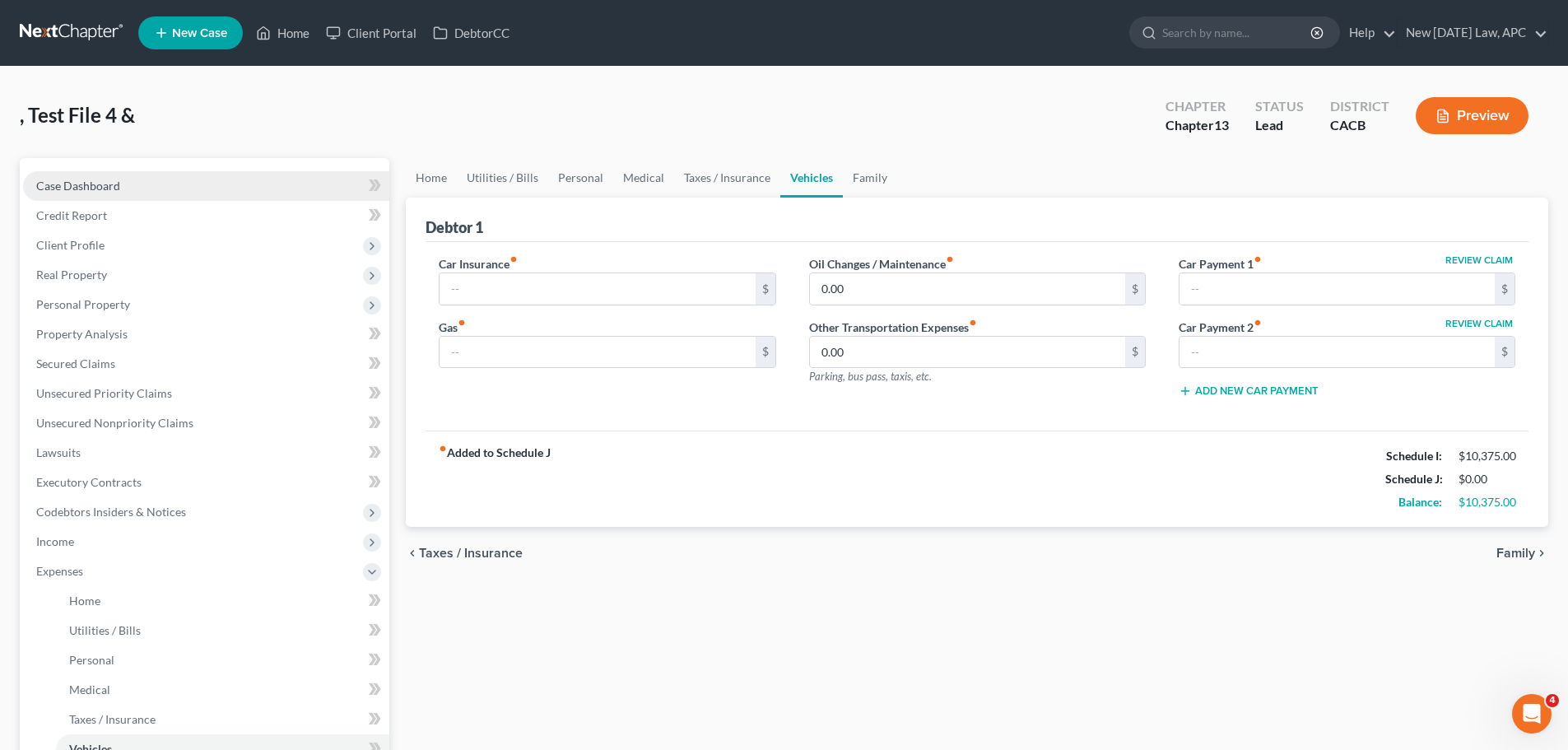
click at [106, 192] on link "Case Dashboard" at bounding box center [206, 186] width 366 height 29
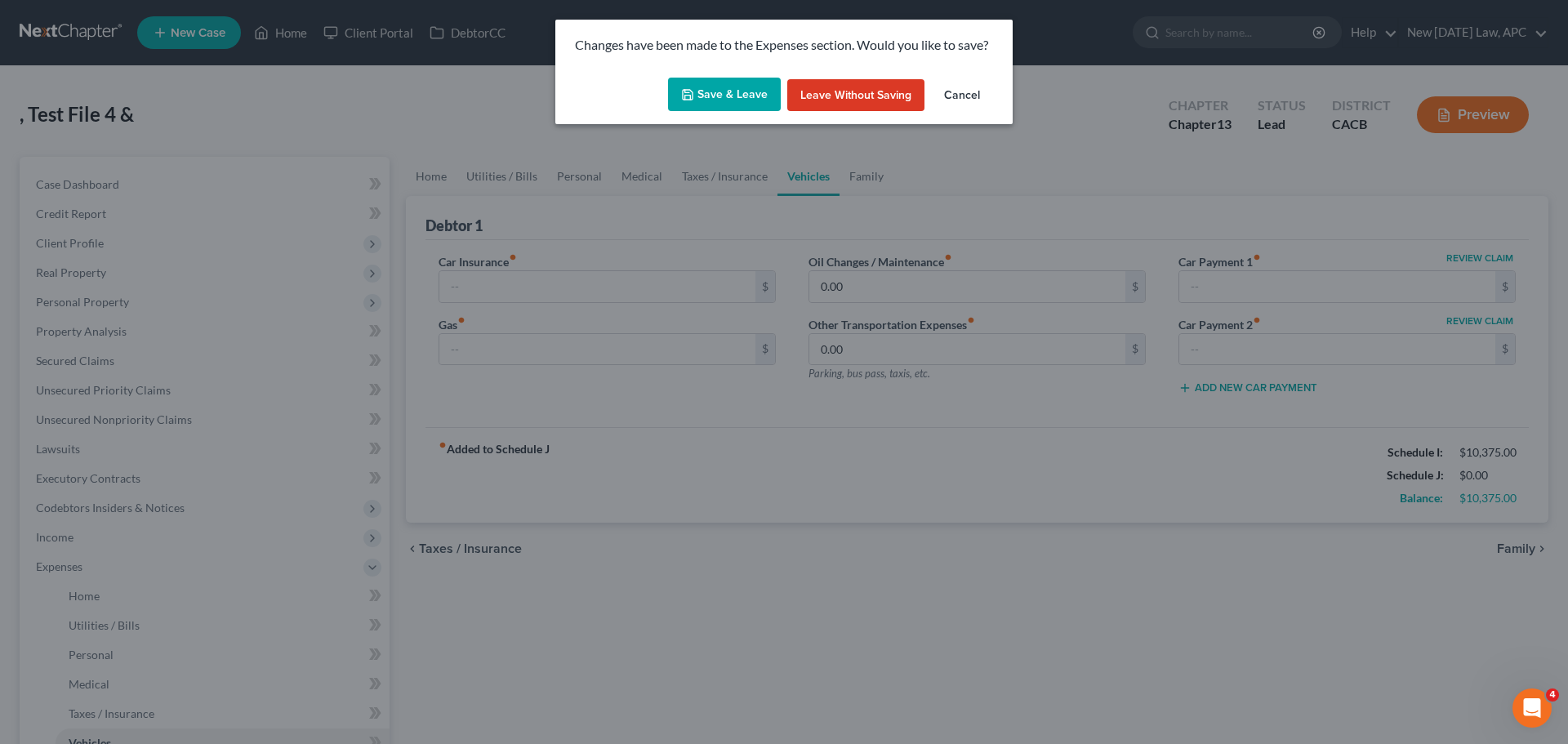
click at [728, 99] on button "Save & Leave" at bounding box center [724, 95] width 112 height 35
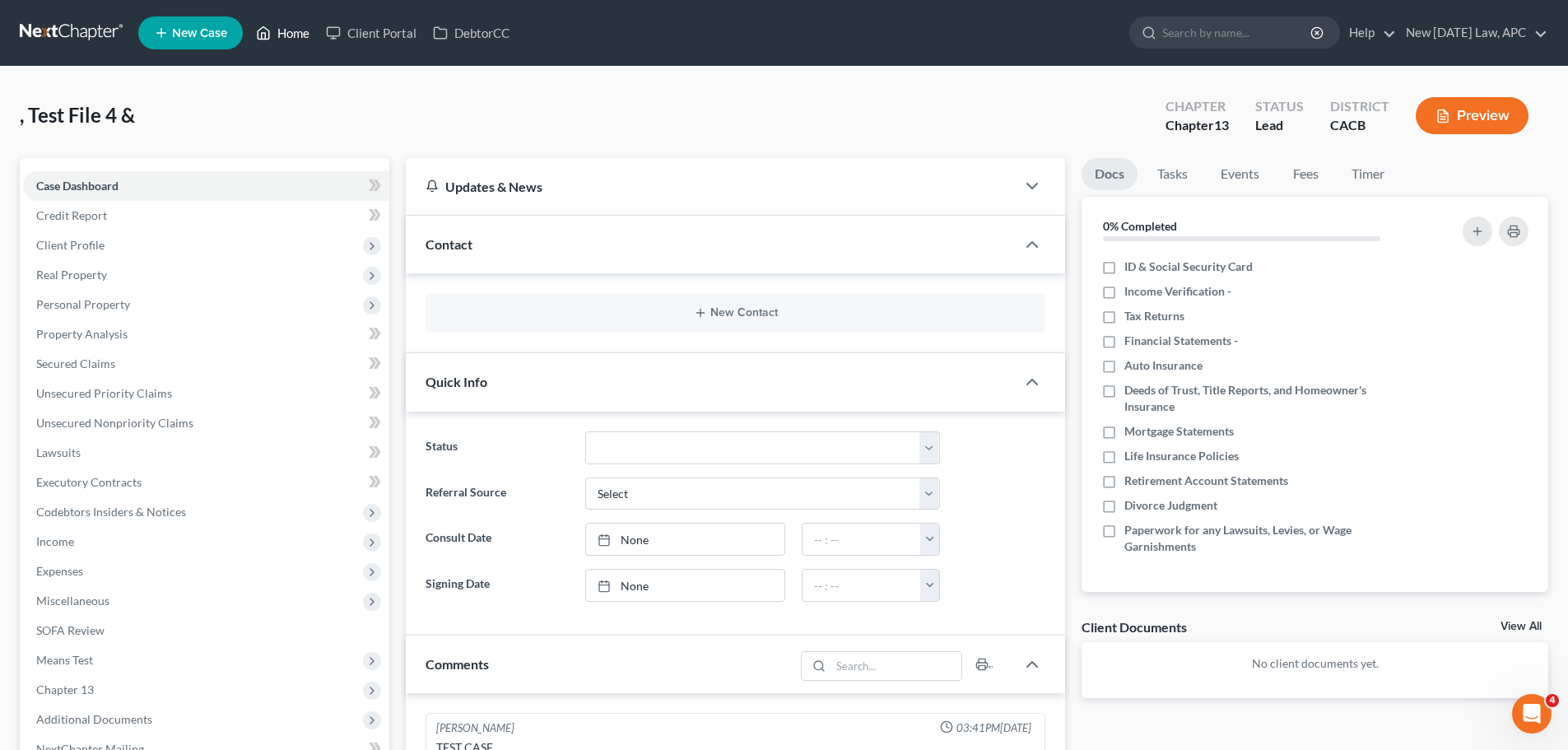
click at [287, 34] on link "Home" at bounding box center [282, 33] width 70 height 29
